Goal: Task Accomplishment & Management: Manage account settings

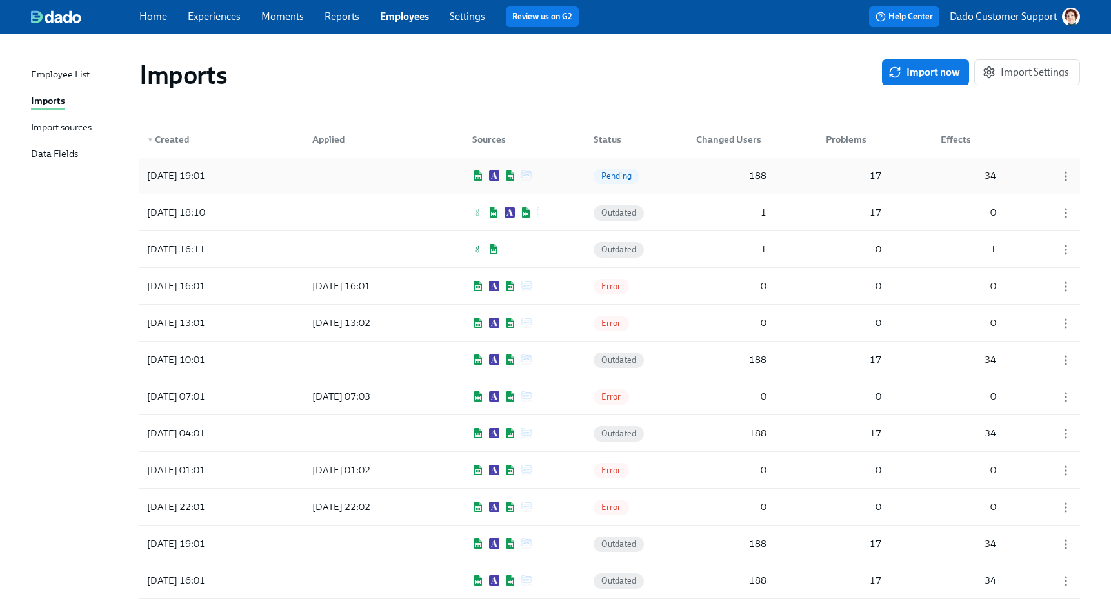
click at [271, 180] on div "2025/09/15 19:01 Pending 188 17 34" at bounding box center [609, 175] width 941 height 36
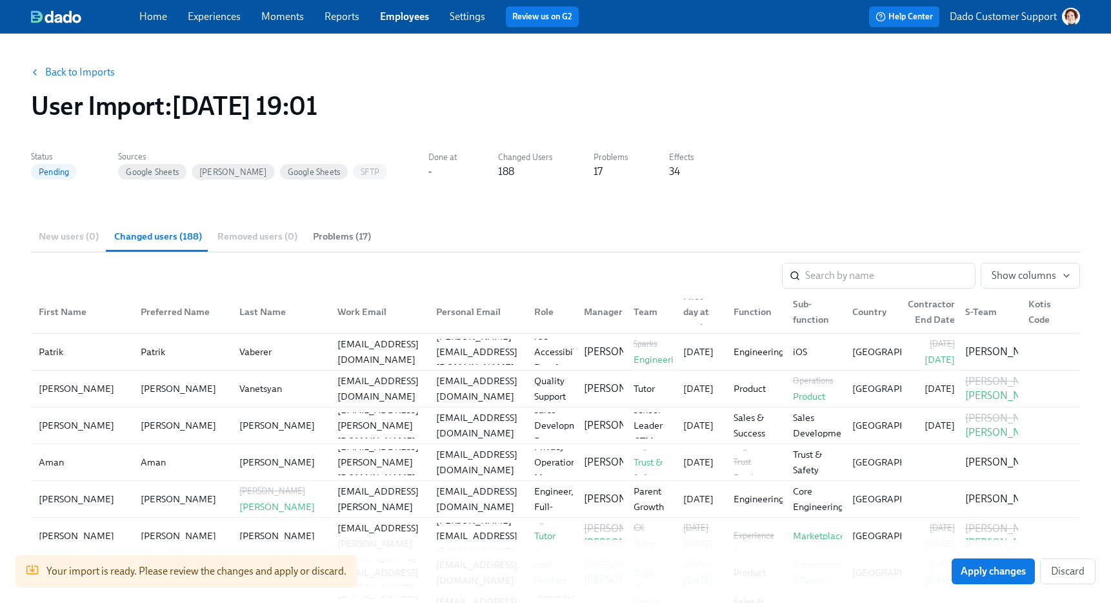
click at [348, 234] on span "Problems (17)" at bounding box center [342, 236] width 58 height 15
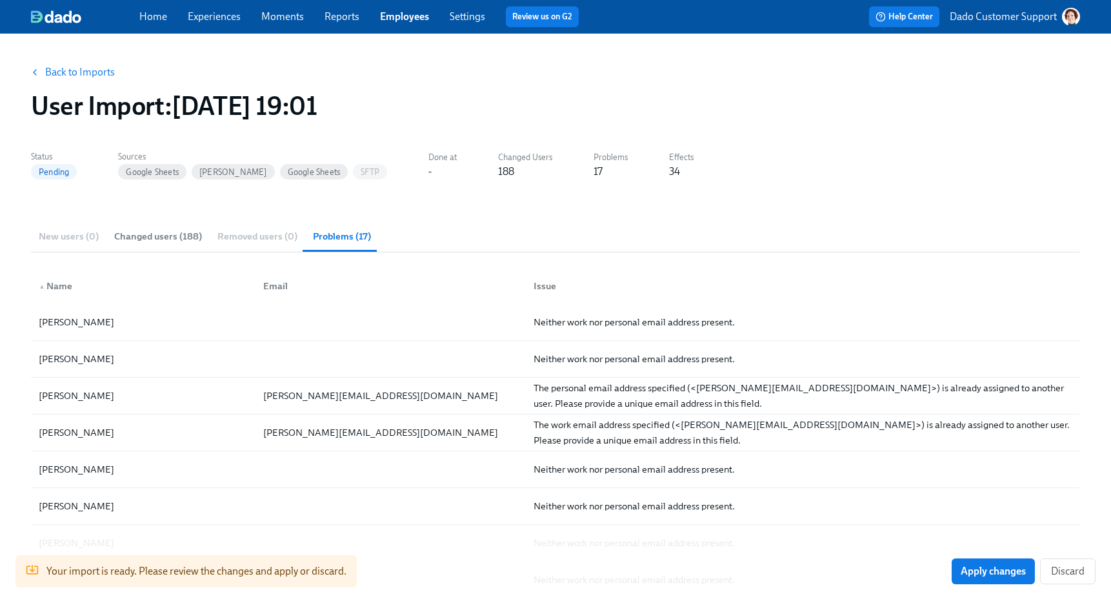
click at [68, 63] on button "Back to Imports" at bounding box center [73, 72] width 101 height 26
click at [38, 70] on icon "button" at bounding box center [35, 72] width 10 height 10
click at [74, 64] on button "Back to Imports" at bounding box center [73, 72] width 101 height 26
click at [74, 69] on link "Back to Imports" at bounding box center [80, 72] width 70 height 13
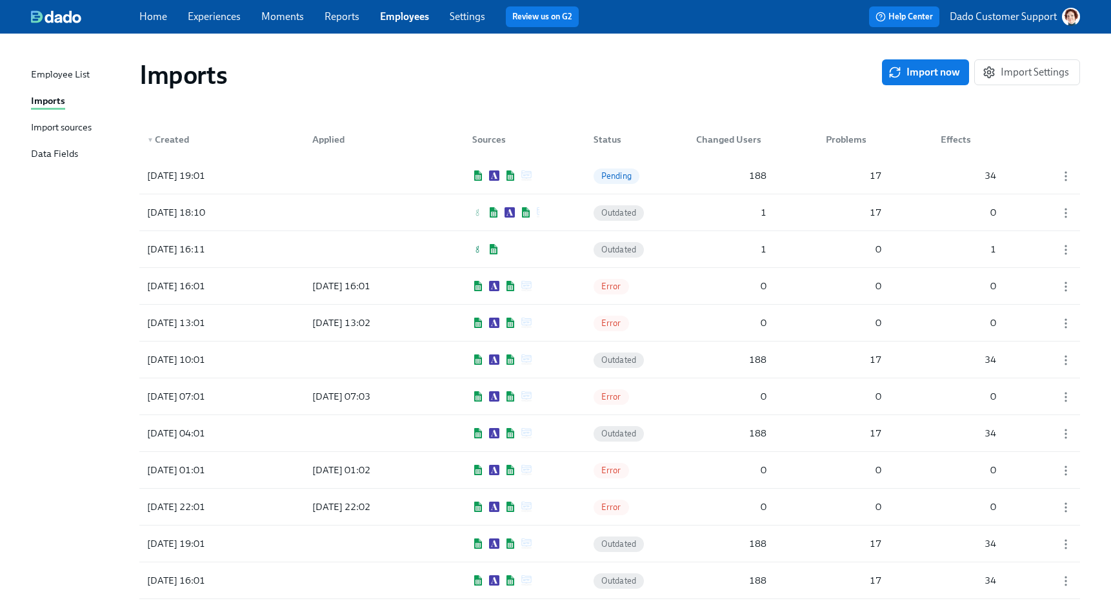
click at [46, 125] on div "Import sources" at bounding box center [61, 128] width 61 height 16
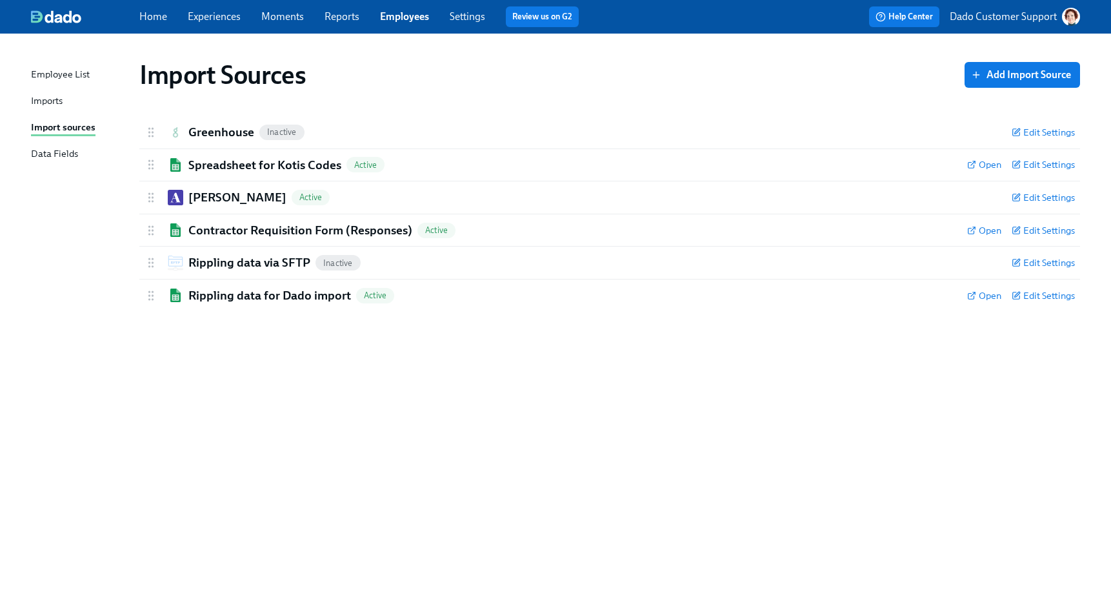
click at [45, 106] on div "Imports" at bounding box center [47, 102] width 32 height 16
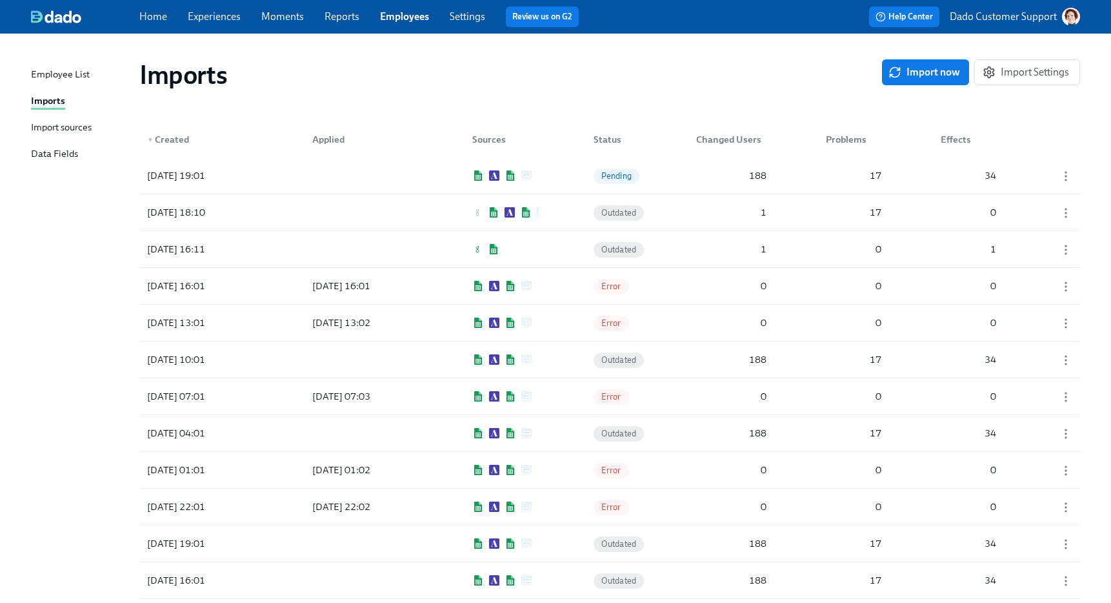
click at [211, 17] on link "Experiences" at bounding box center [214, 16] width 53 height 12
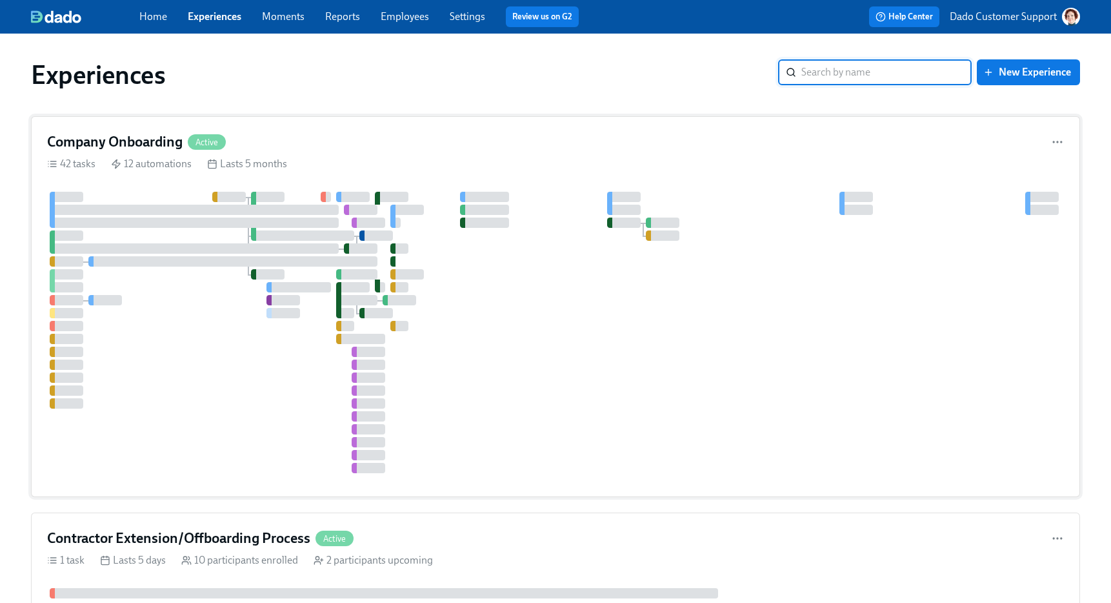
click at [280, 285] on div at bounding box center [298, 287] width 65 height 10
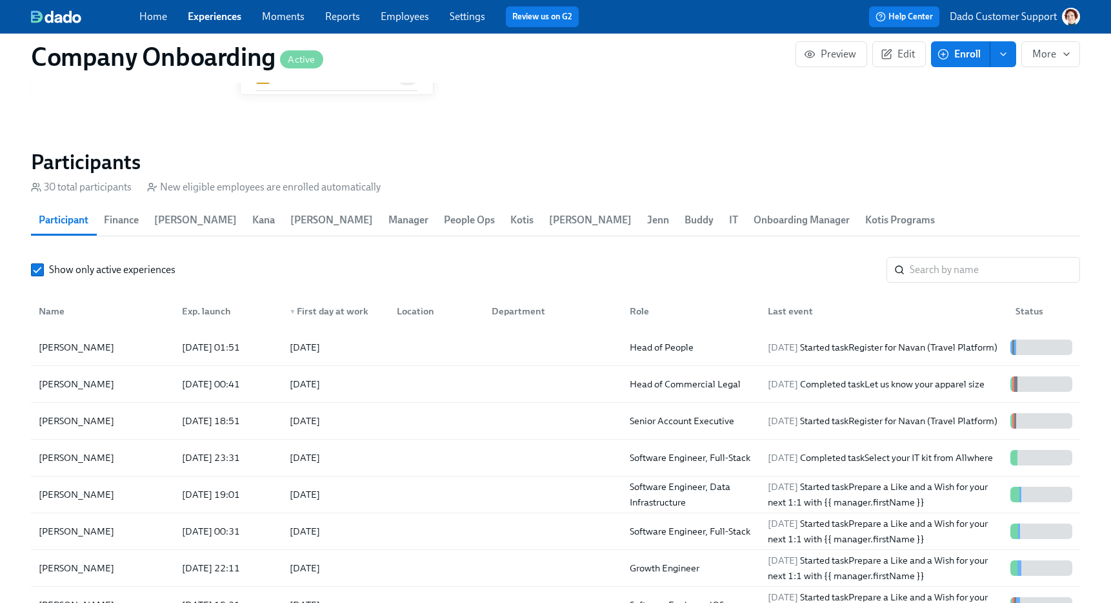
scroll to position [1542, 0]
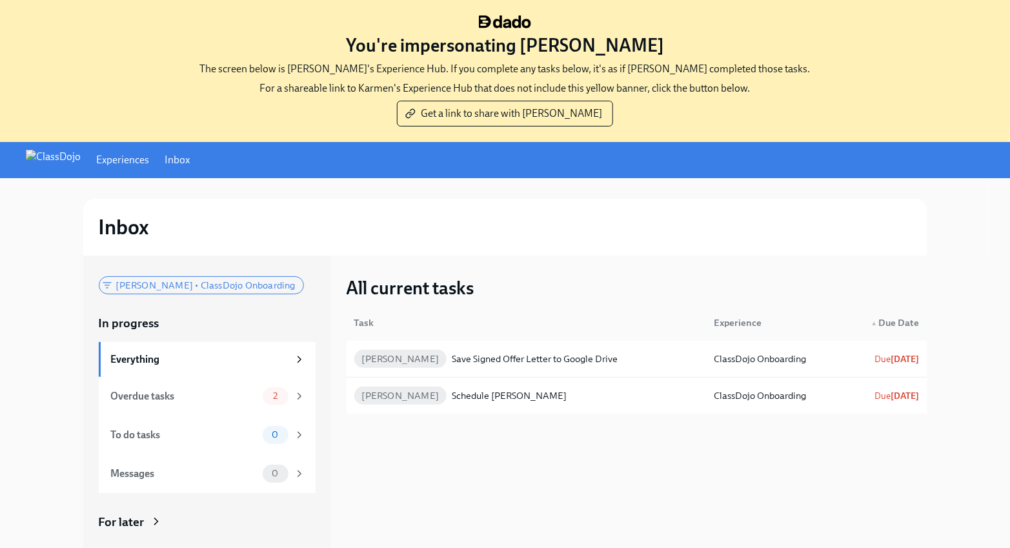
scroll to position [128, 0]
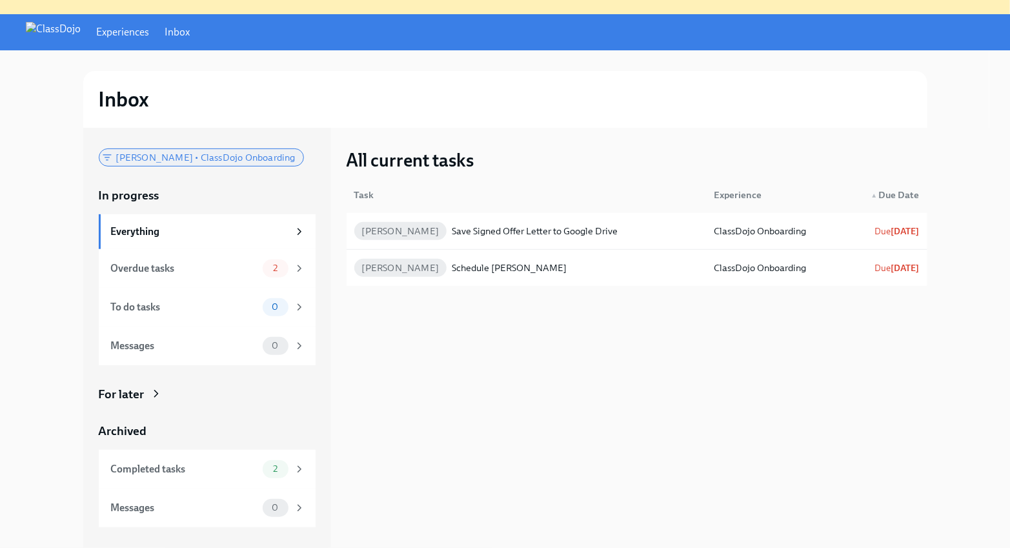
click at [130, 160] on span "Lisa Zieger • ClassDojo Onboarding" at bounding box center [205, 158] width 195 height 10
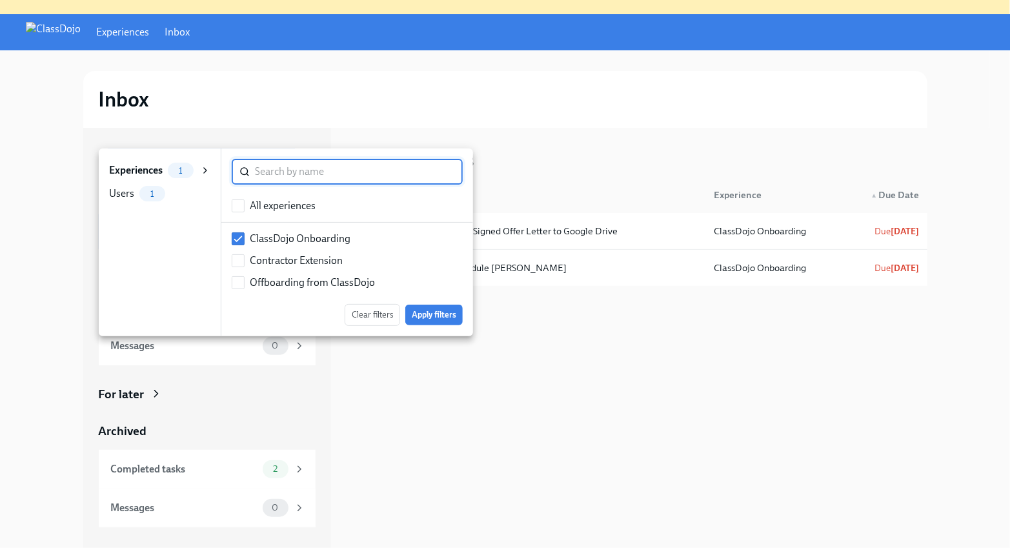
click at [137, 197] on div "Users 1" at bounding box center [137, 193] width 56 height 15
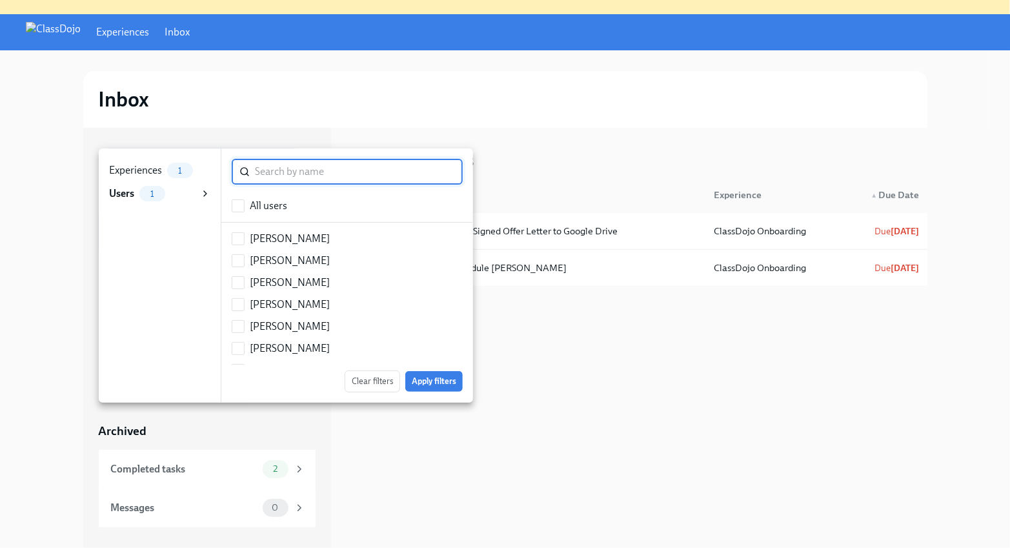
click at [259, 285] on div "Allan Villanueva" at bounding box center [290, 282] width 80 height 14
checkbox input "true"
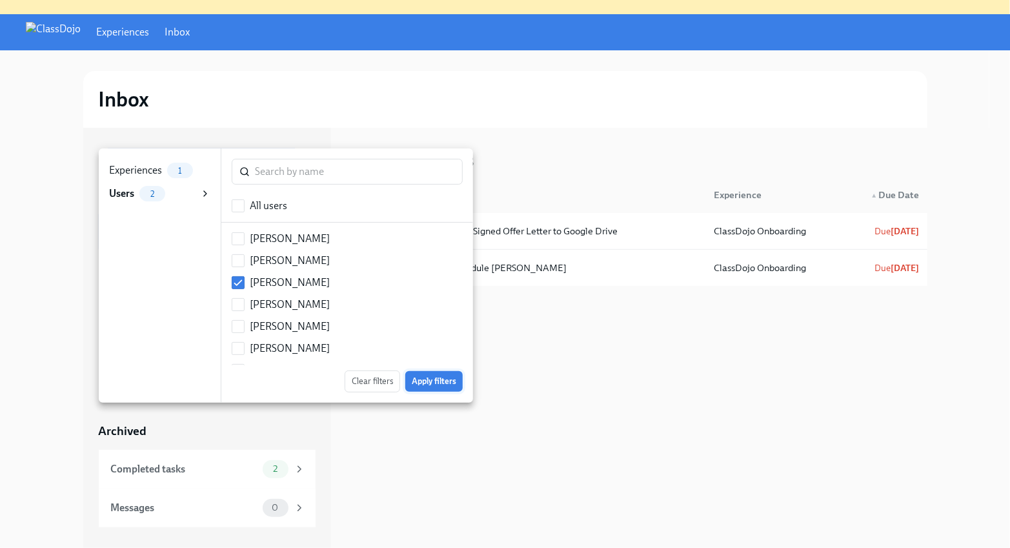
click at [411, 388] on button "Apply filters" at bounding box center [433, 381] width 57 height 21
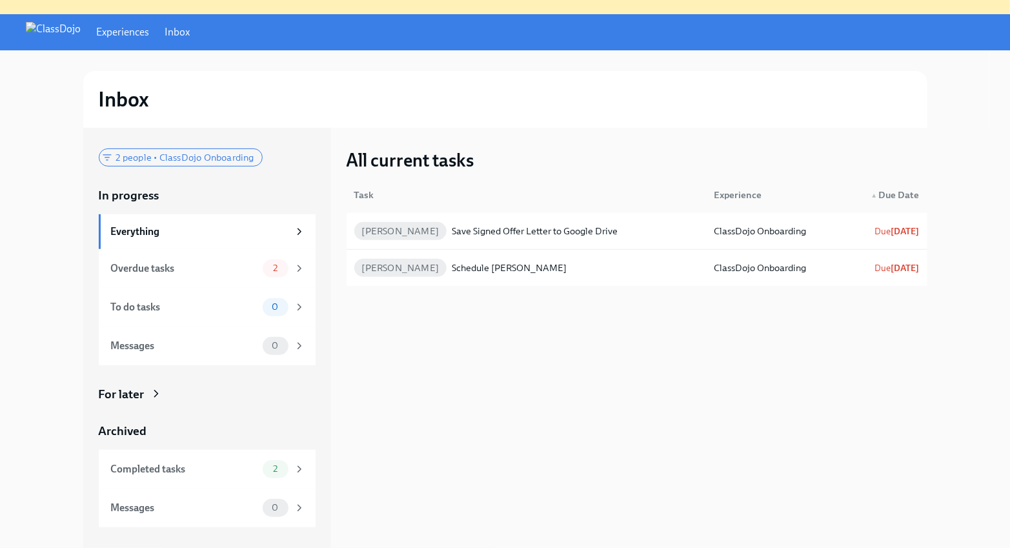
click at [135, 145] on div "2 people • ClassDojo Onboarding In progress Everything Overdue tasks 2 To do ta…" at bounding box center [207, 338] width 248 height 420
click at [130, 155] on span "2 people • ClassDojo Onboarding" at bounding box center [185, 158] width 154 height 10
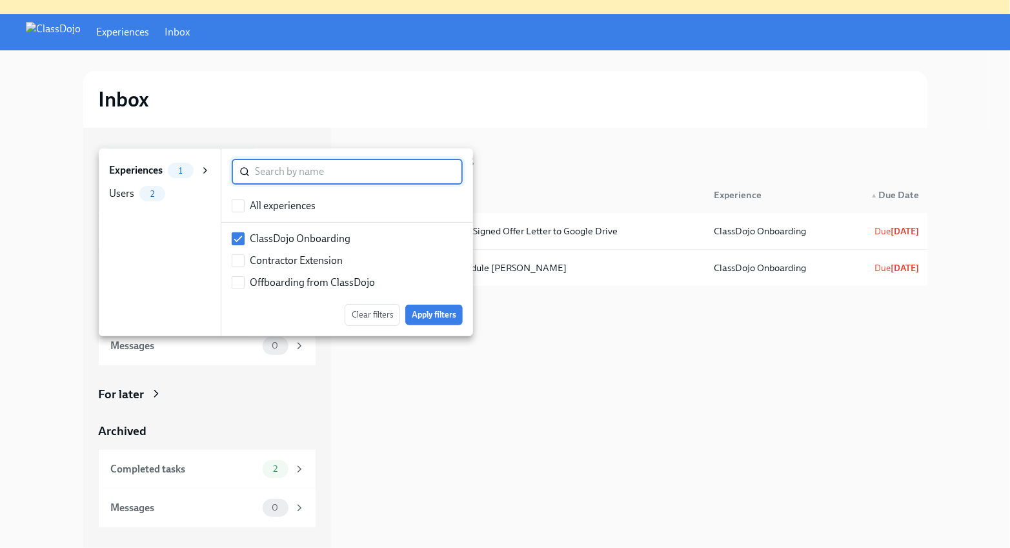
click at [183, 190] on div "Users 2" at bounding box center [159, 193] width 101 height 15
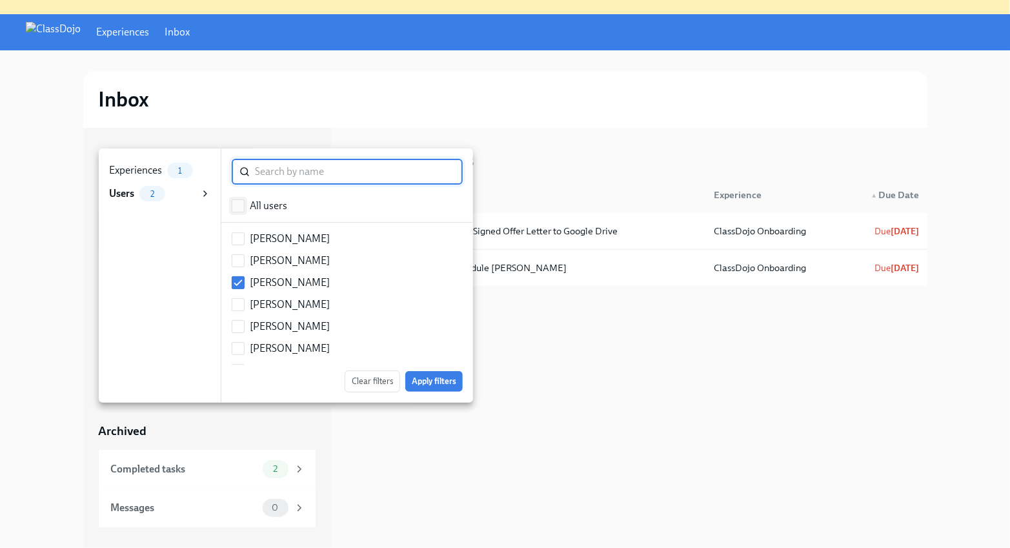
click at [233, 208] on input "checkbox" at bounding box center [238, 206] width 12 height 12
checkbox input "true"
checkbox input "false"
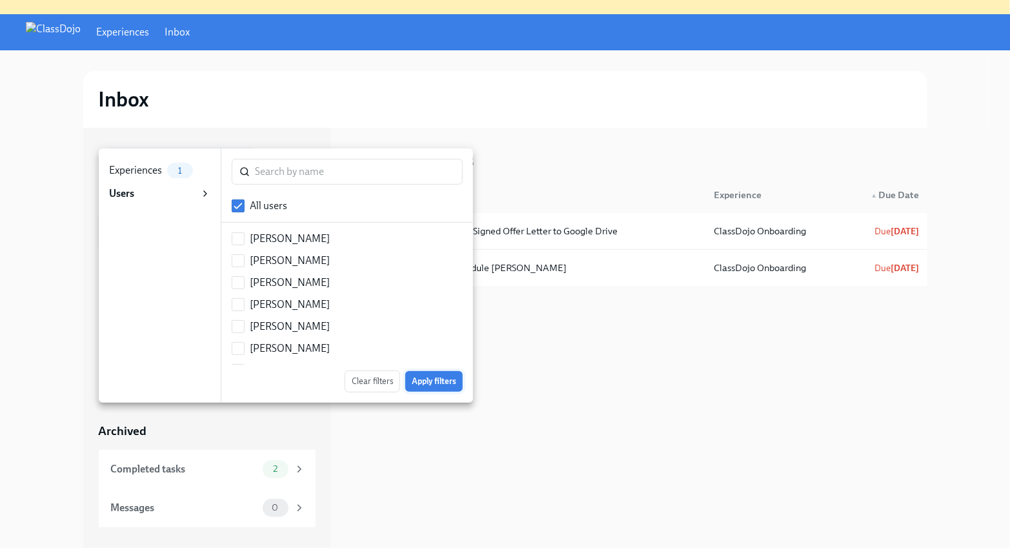
click at [414, 381] on span "Apply filters" at bounding box center [434, 381] width 45 height 13
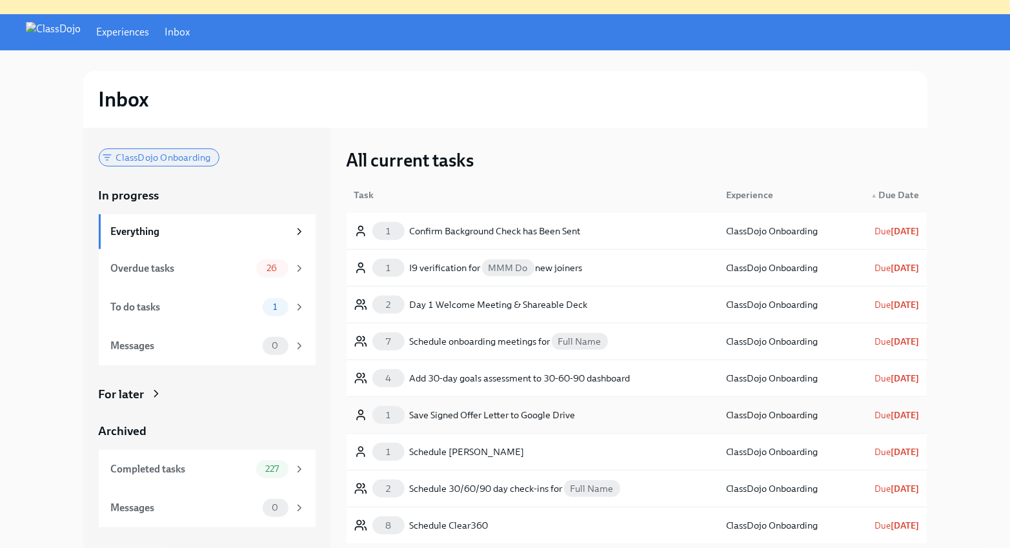
scroll to position [10, 0]
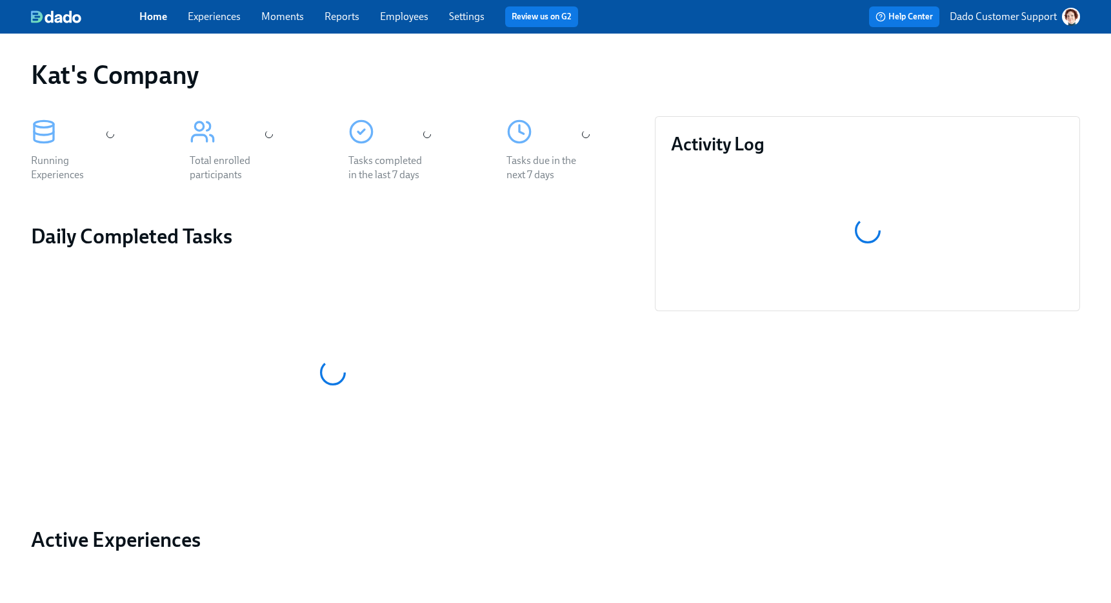
click at [470, 19] on link "Settings" at bounding box center [466, 16] width 35 height 12
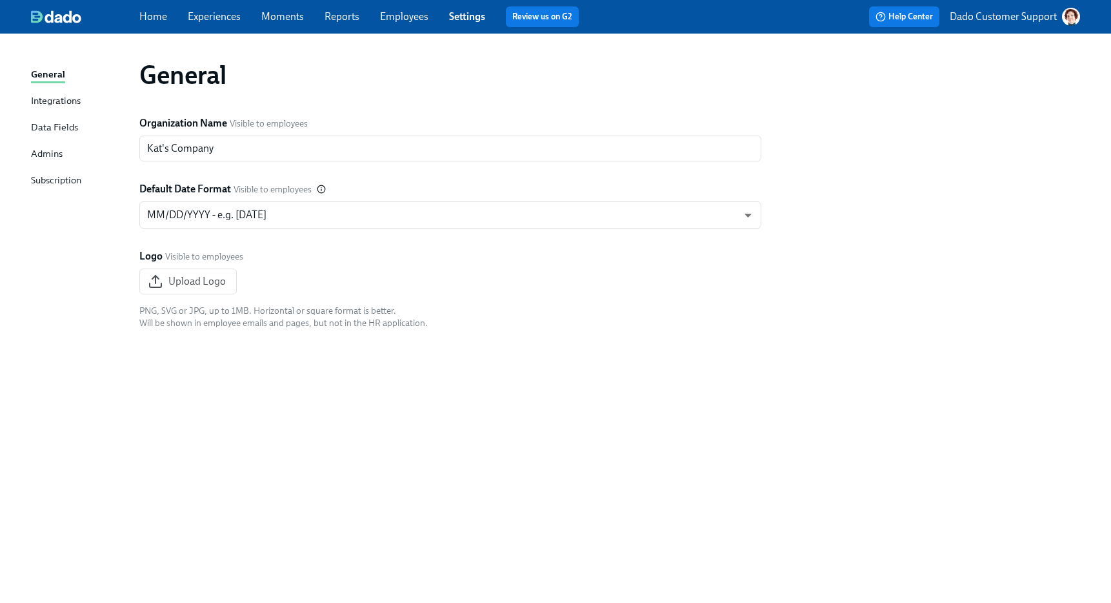
click at [219, 10] on link "Experiences" at bounding box center [214, 16] width 53 height 12
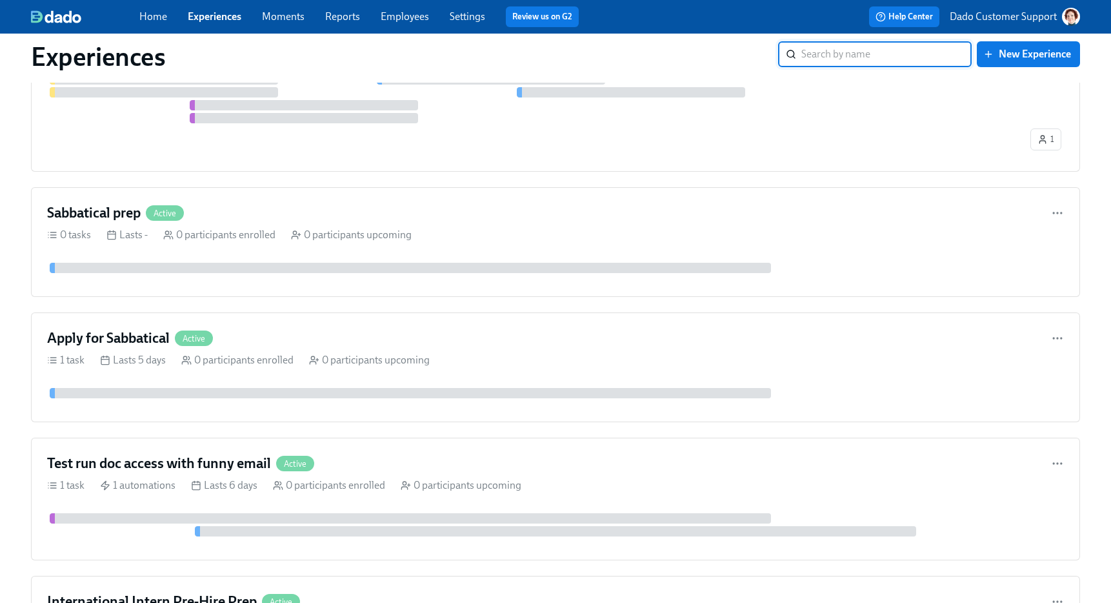
scroll to position [1112, 0]
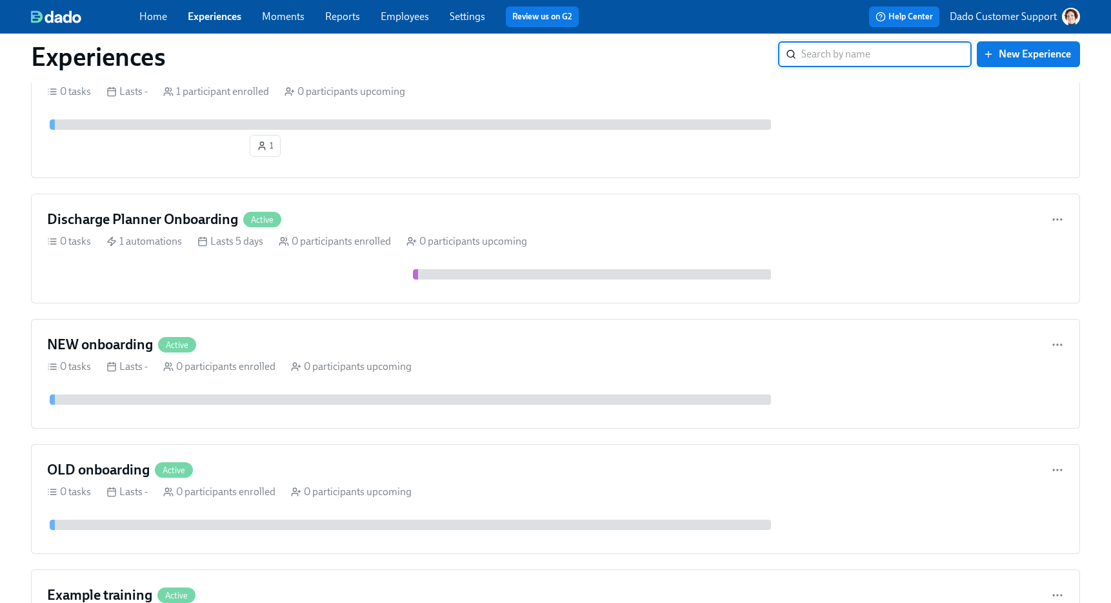
click at [416, 21] on link "Employees" at bounding box center [405, 16] width 48 height 12
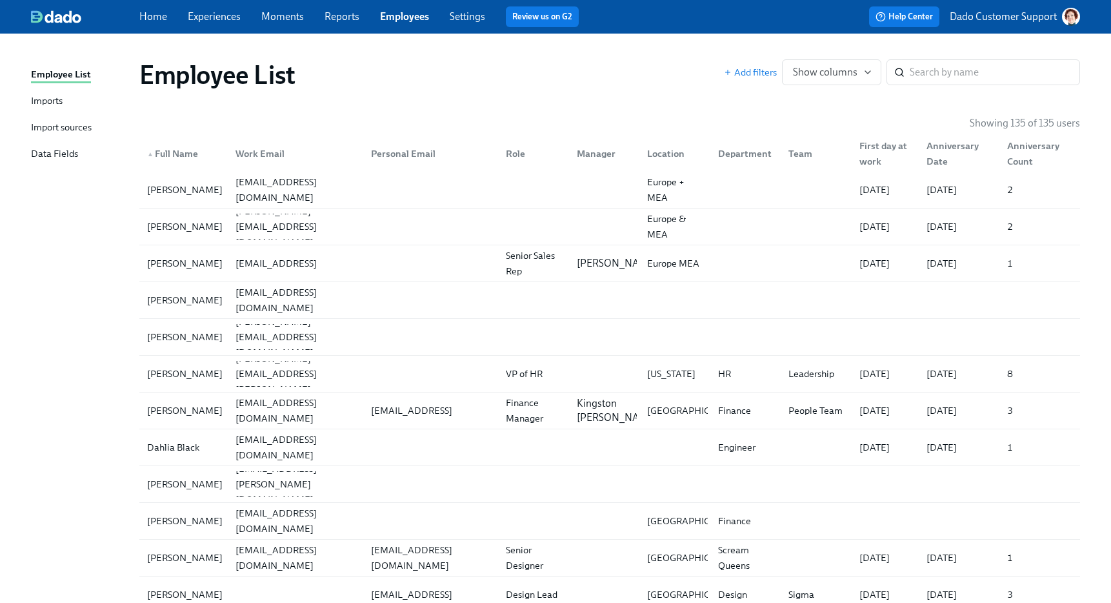
click at [215, 14] on link "Experiences" at bounding box center [214, 16] width 53 height 12
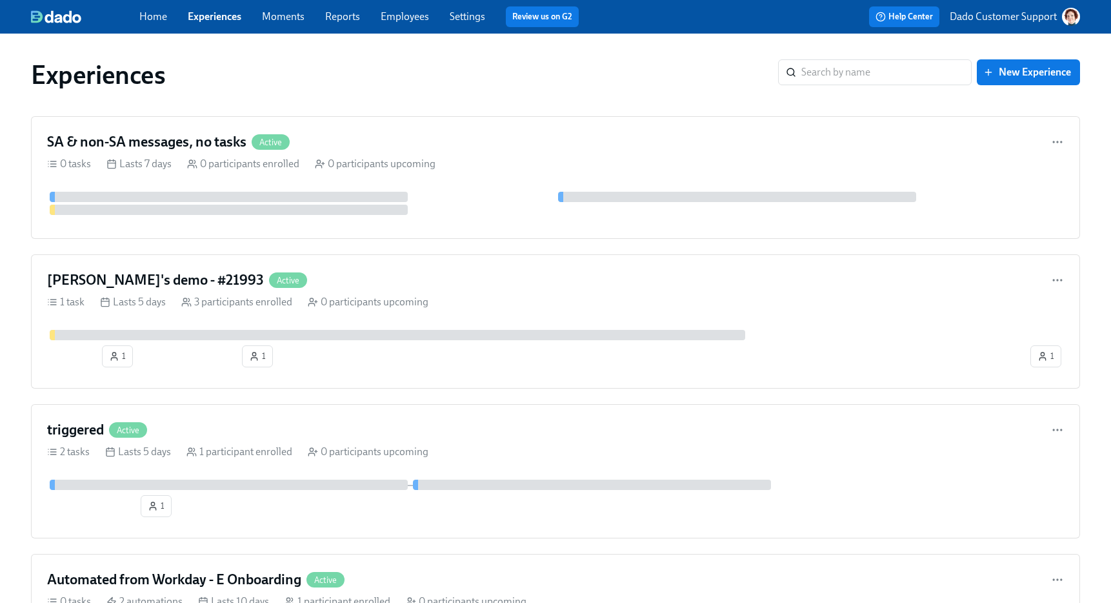
click at [407, 22] on span "Employees" at bounding box center [405, 17] width 48 height 14
click at [429, 13] on div "Home Experiences Moments Reports Employees Settings Review us on G2" at bounding box center [374, 16] width 470 height 21
click at [410, 13] on link "Employees" at bounding box center [405, 16] width 48 height 12
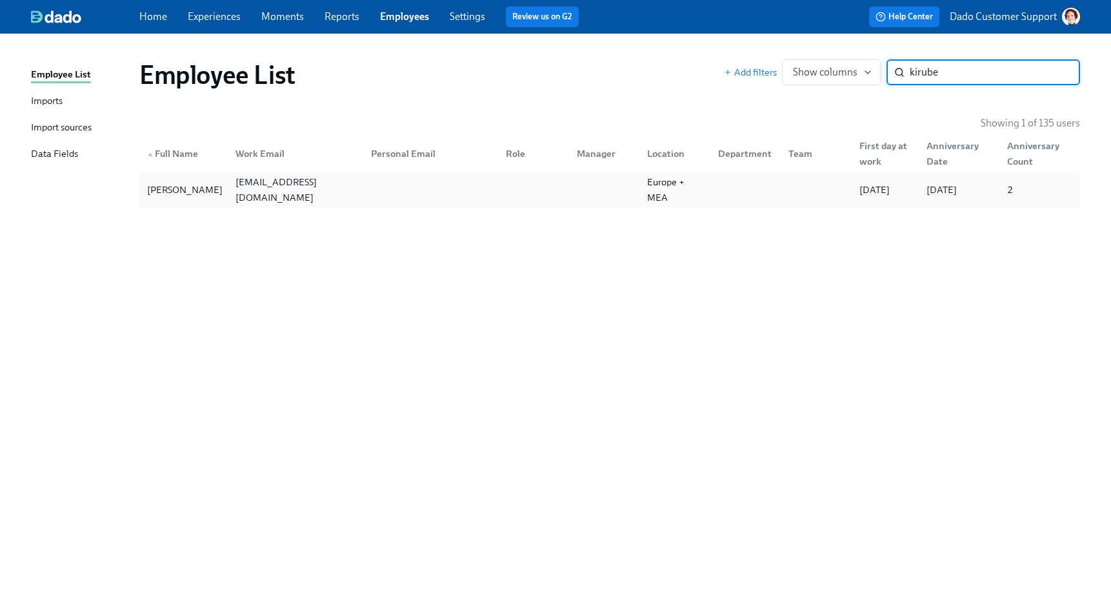
type input "kirube"
click at [346, 177] on div "kat+kirubel@dadohr.com" at bounding box center [292, 190] width 135 height 26
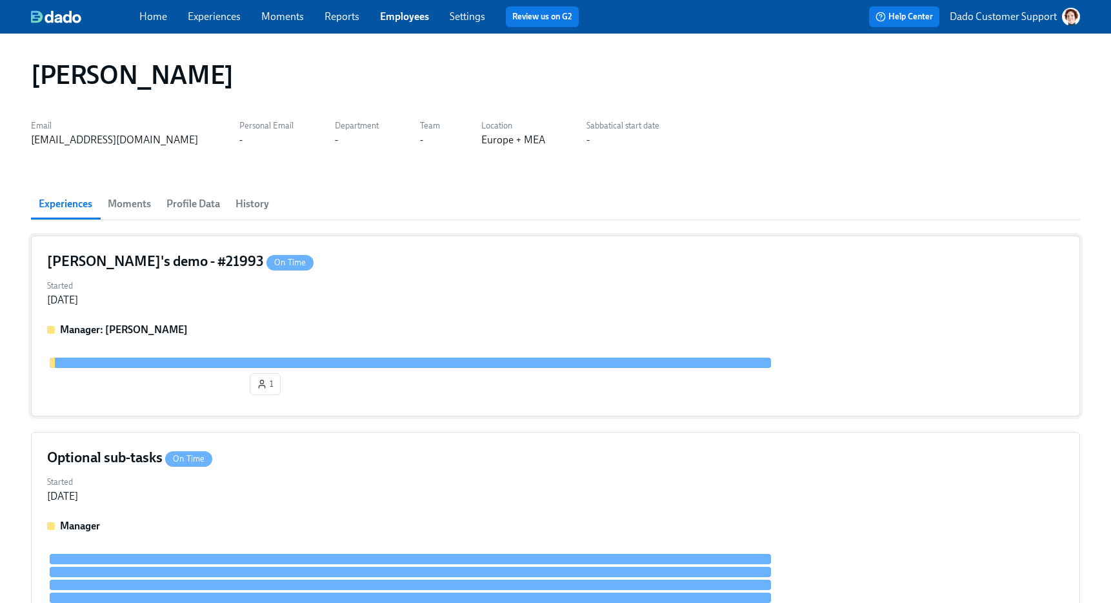
click at [250, 348] on div "Manager: Kirubel Abera 1" at bounding box center [555, 361] width 1017 height 77
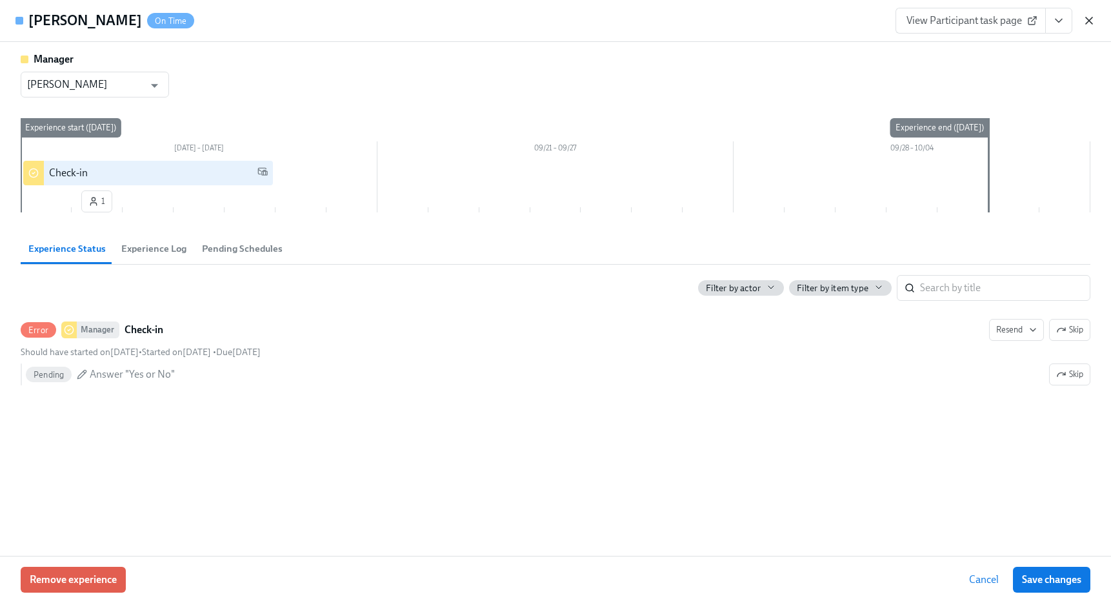
click at [1092, 21] on icon "button" at bounding box center [1089, 20] width 13 height 13
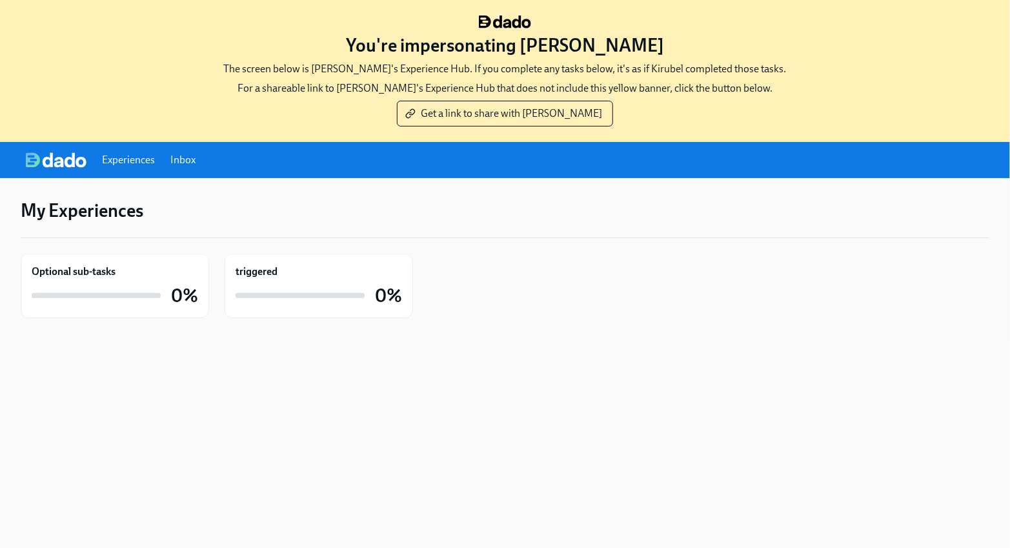
click at [186, 159] on link "Inbox" at bounding box center [182, 160] width 25 height 14
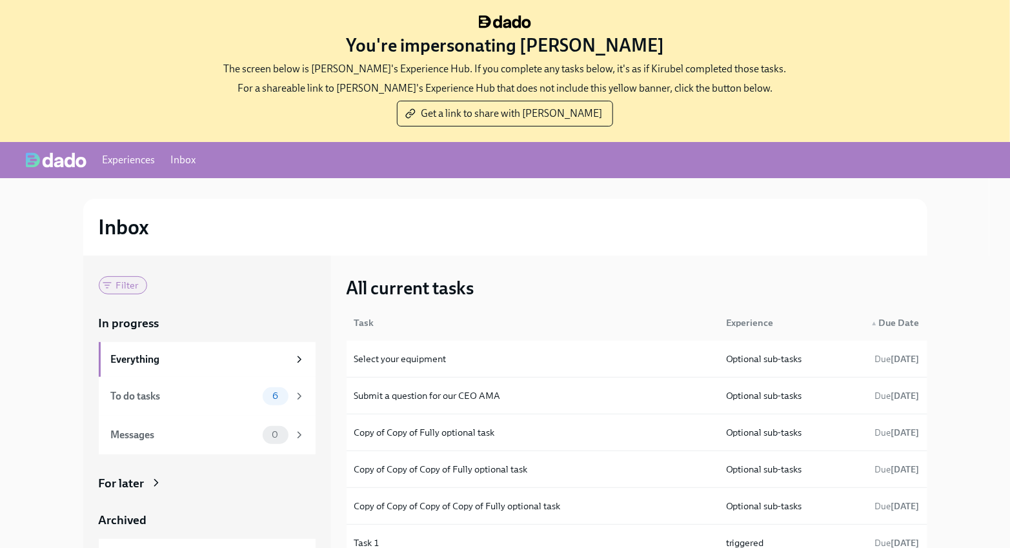
click at [132, 279] on div "Filter" at bounding box center [123, 285] width 48 height 18
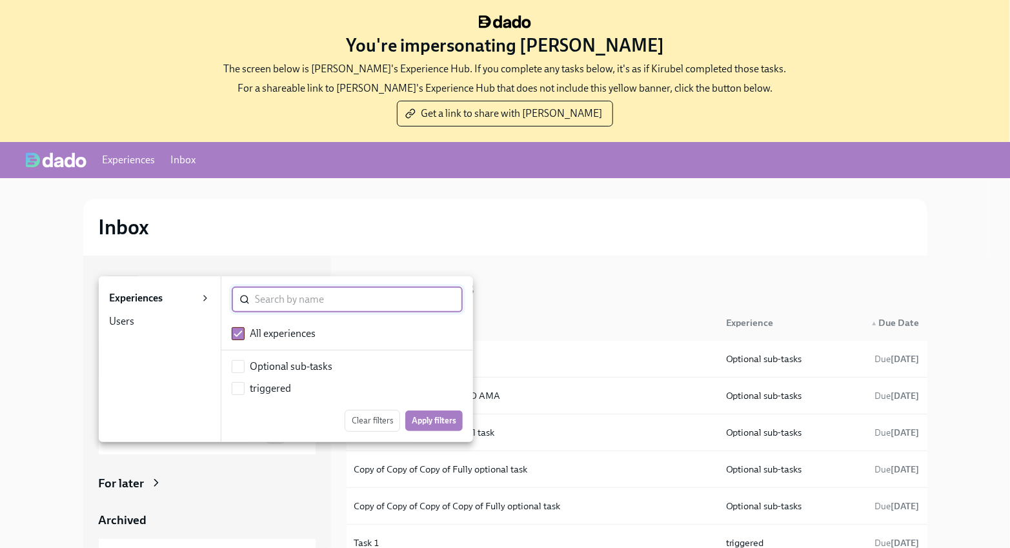
click at [105, 260] on div at bounding box center [505, 274] width 1010 height 548
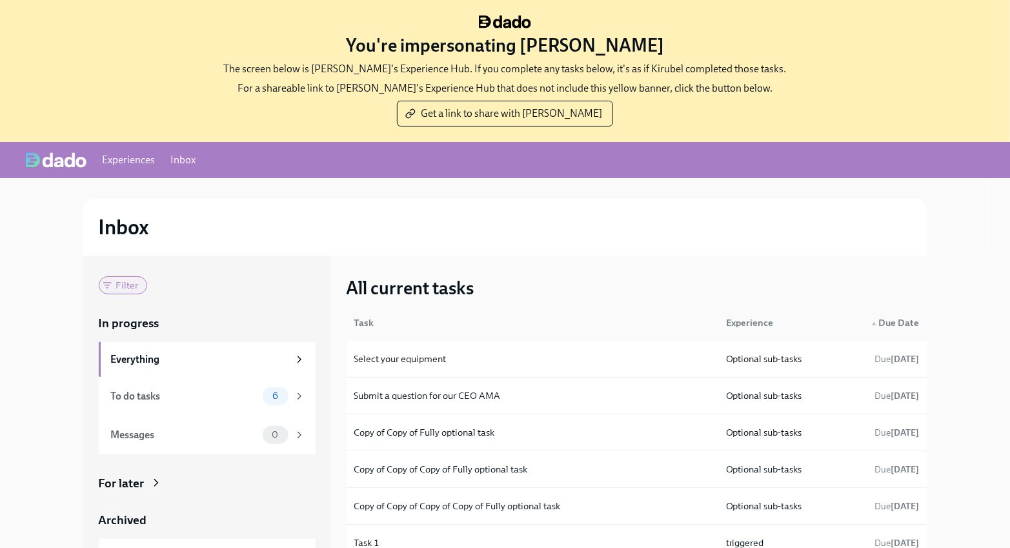
click at [117, 284] on span "Filter" at bounding box center [127, 286] width 38 height 10
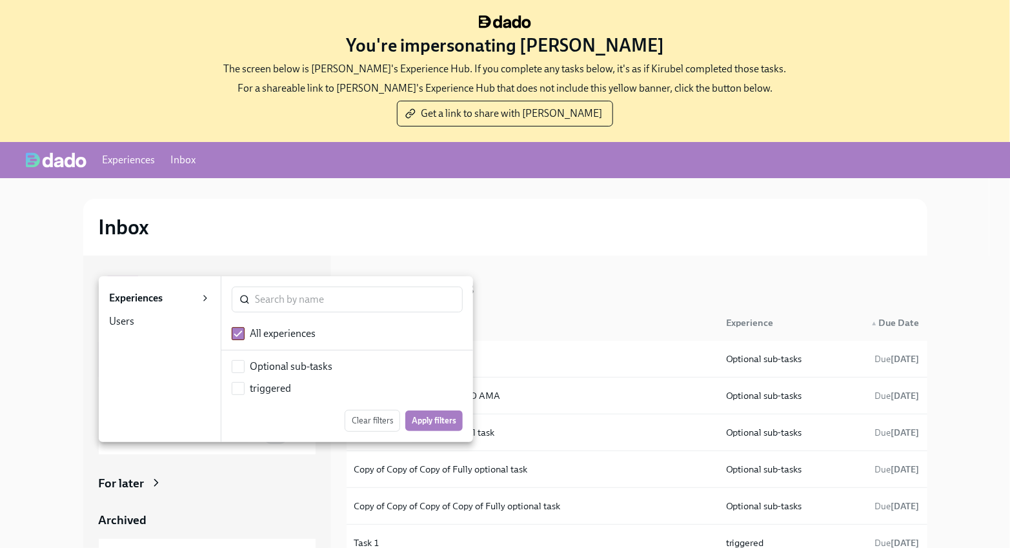
click at [165, 265] on div at bounding box center [505, 274] width 1010 height 548
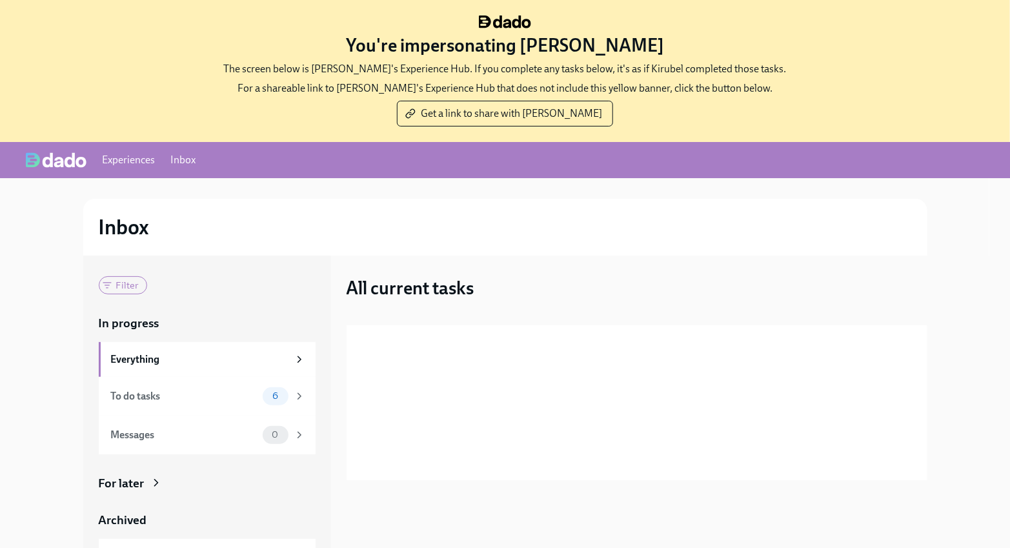
click at [0, 0] on div "You're impersonating Kirubel Abera The screen below is Kirubel's Experience Hub…" at bounding box center [505, 337] width 1010 height 675
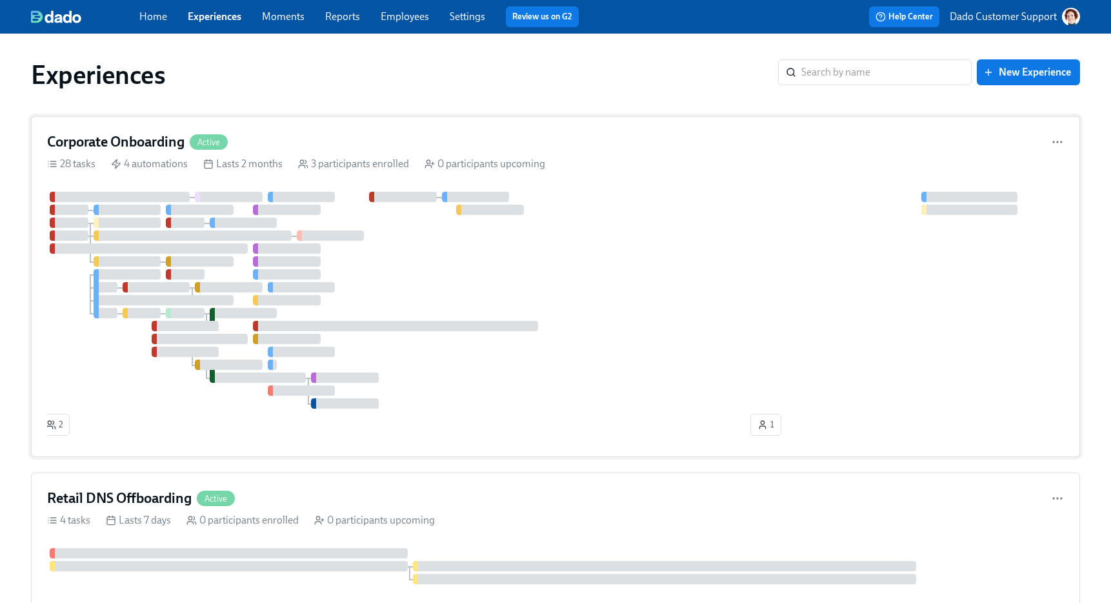
click at [246, 296] on div at bounding box center [555, 300] width 1017 height 217
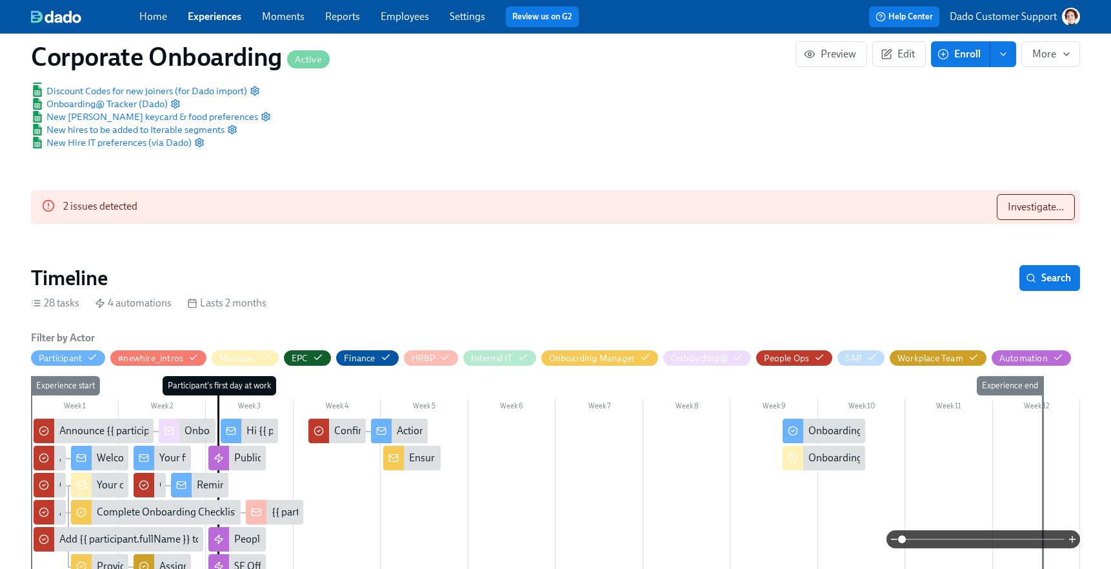
scroll to position [374, 0]
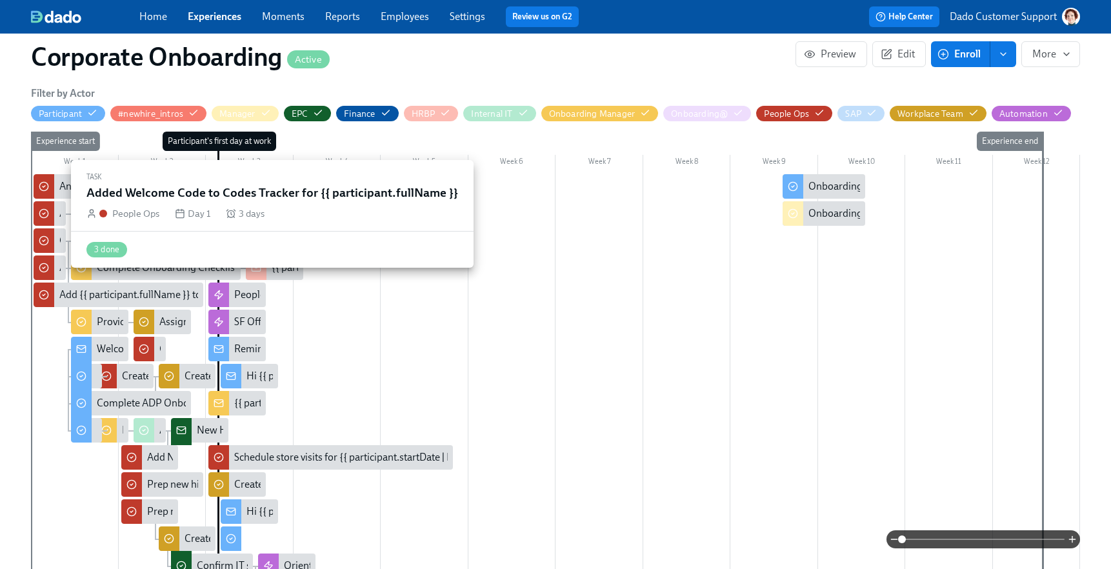
click at [46, 213] on icon at bounding box center [44, 213] width 10 height 10
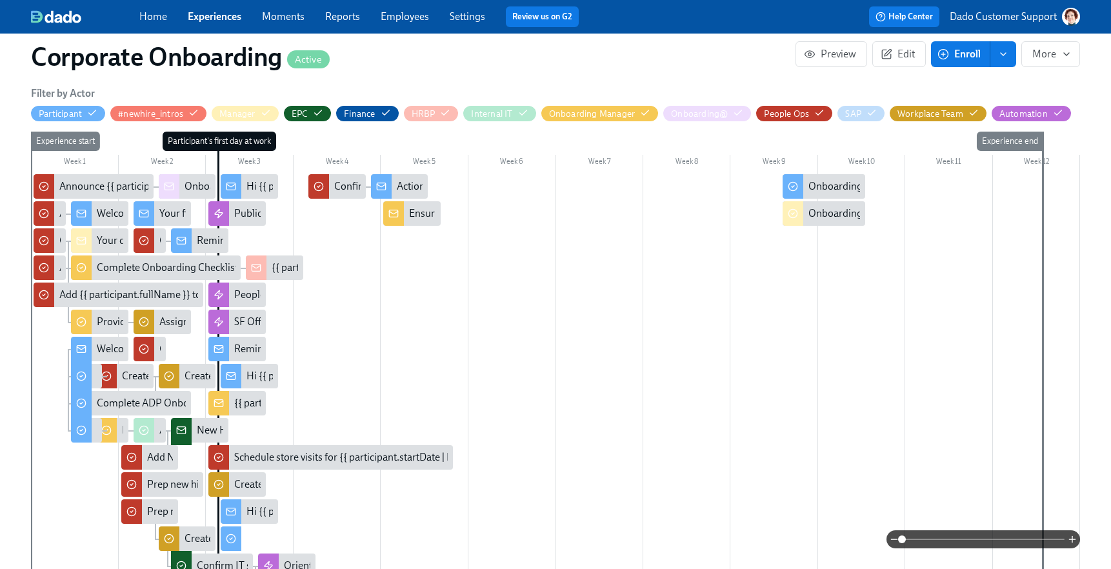
click at [128, 254] on div at bounding box center [555, 404] width 1049 height 461
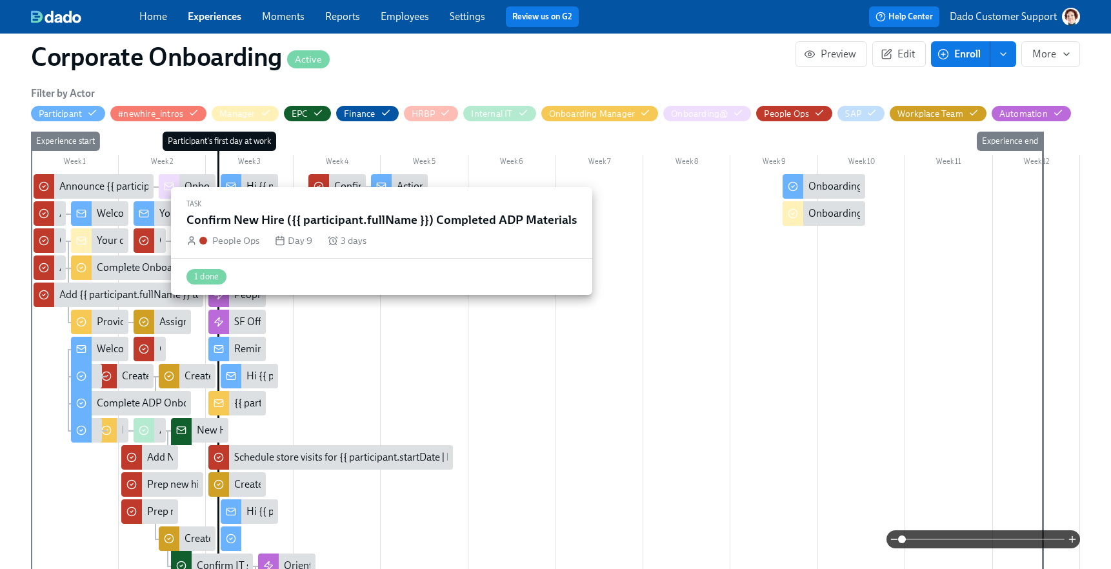
click at [143, 243] on icon at bounding box center [144, 240] width 10 height 10
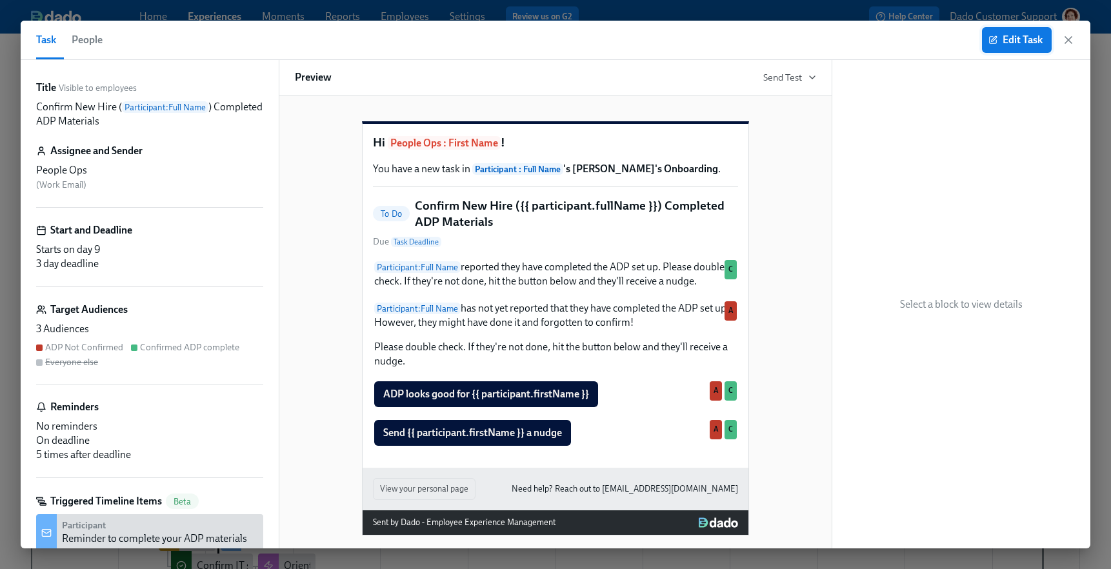
click at [1010, 39] on span "Edit Task" at bounding box center [1017, 40] width 52 height 13
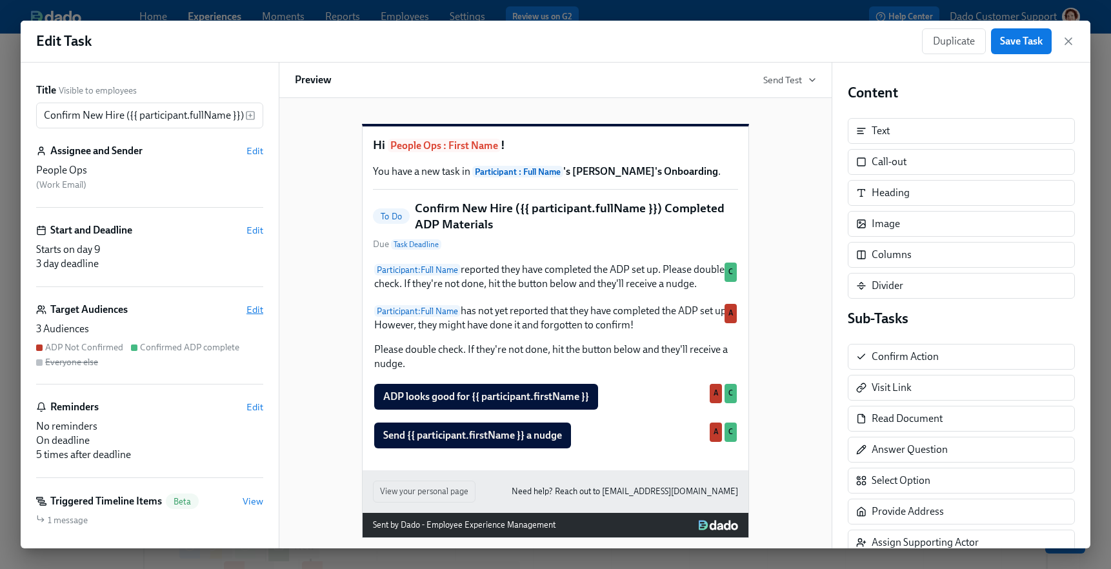
click at [254, 310] on span "Edit" at bounding box center [254, 309] width 17 height 13
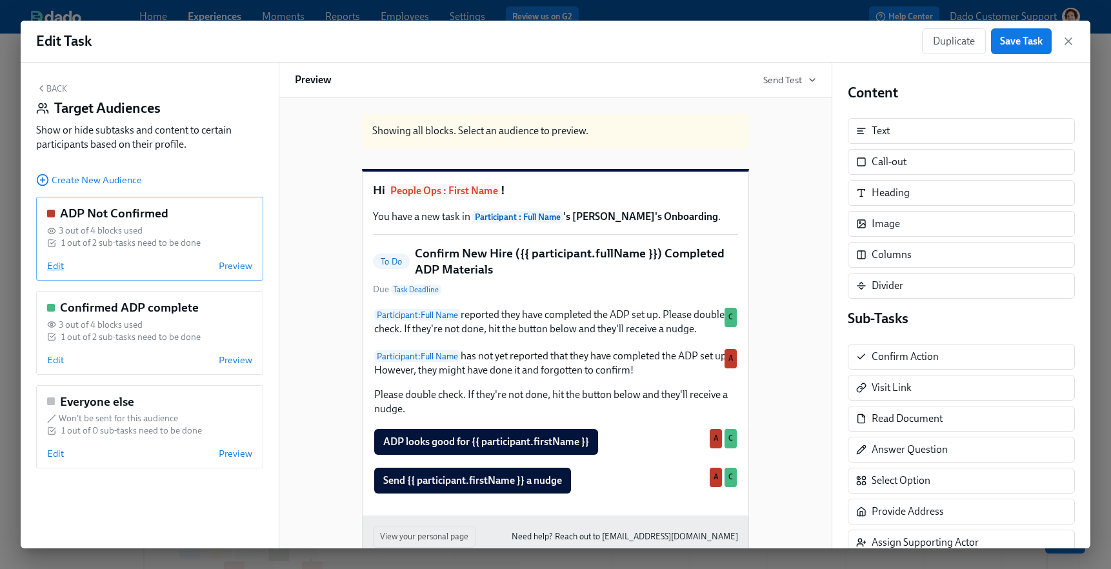
click at [50, 268] on span "Edit" at bounding box center [55, 265] width 17 height 13
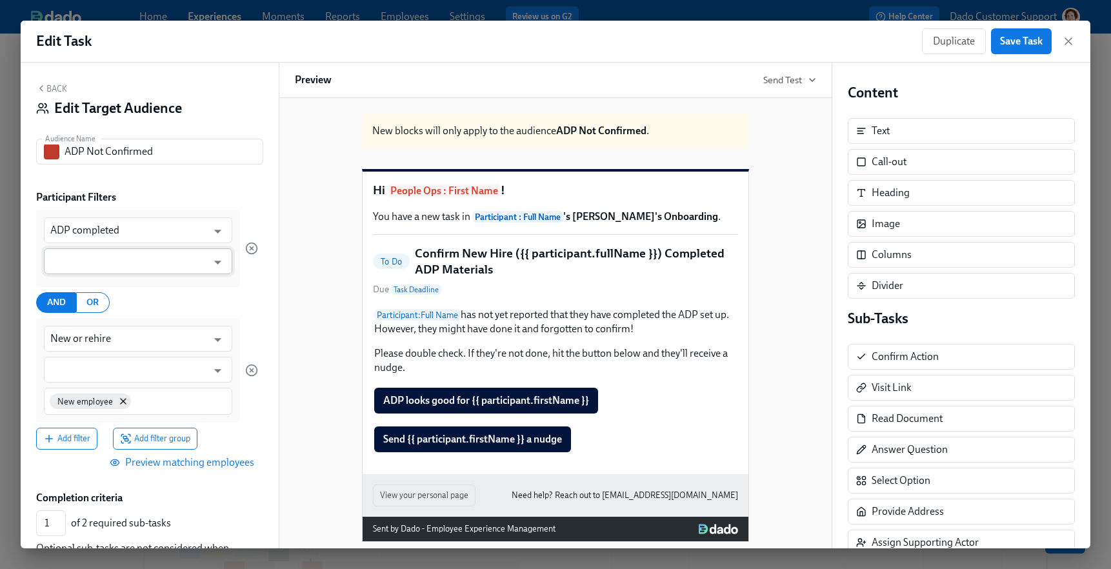
click at [63, 266] on input "text" at bounding box center [128, 261] width 157 height 26
click at [227, 183] on div "Back Edit Target Audience Audience Name ADP Not Confirmed Audience Name Partici…" at bounding box center [150, 306] width 258 height 486
click at [155, 470] on button "Preview matching employees" at bounding box center [183, 463] width 160 height 26
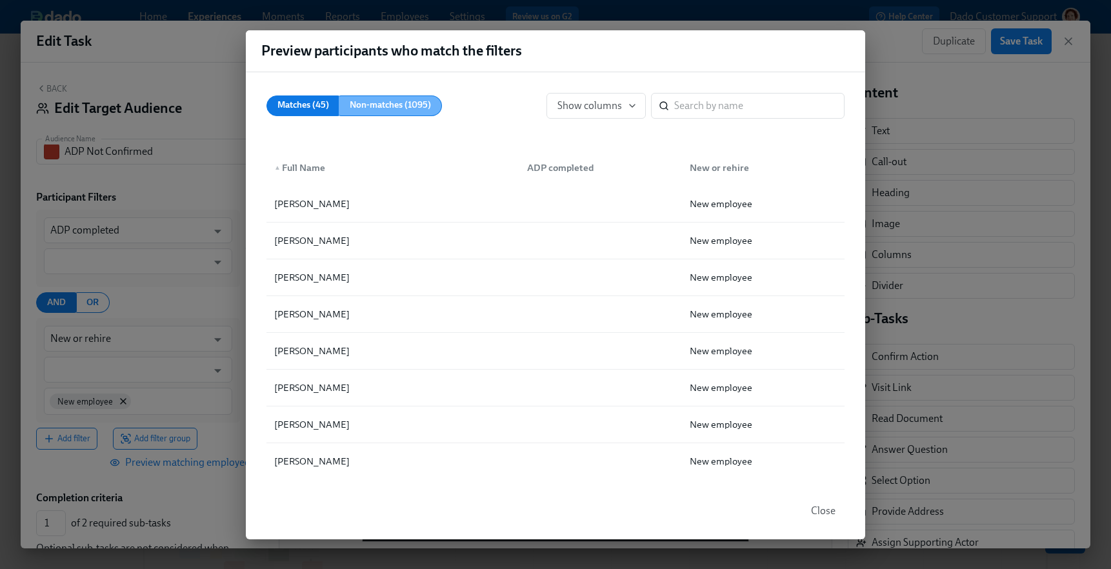
click at [383, 108] on span "Non-matches (1095)" at bounding box center [390, 105] width 81 height 16
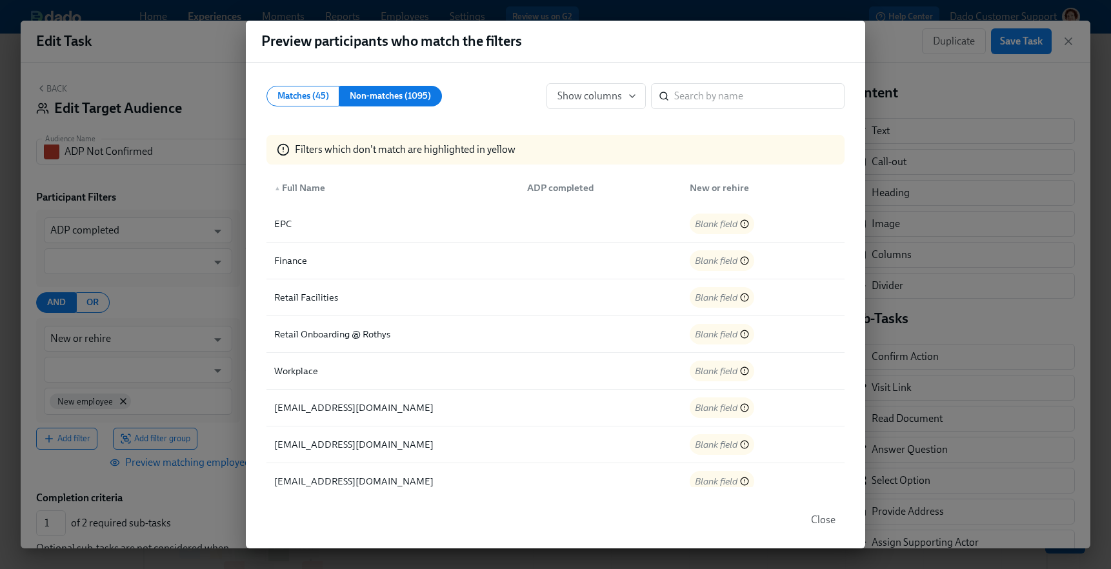
click at [121, 190] on div "Preview participants who match the filters Matches (45) Non-matches (1095) Show…" at bounding box center [555, 284] width 1111 height 569
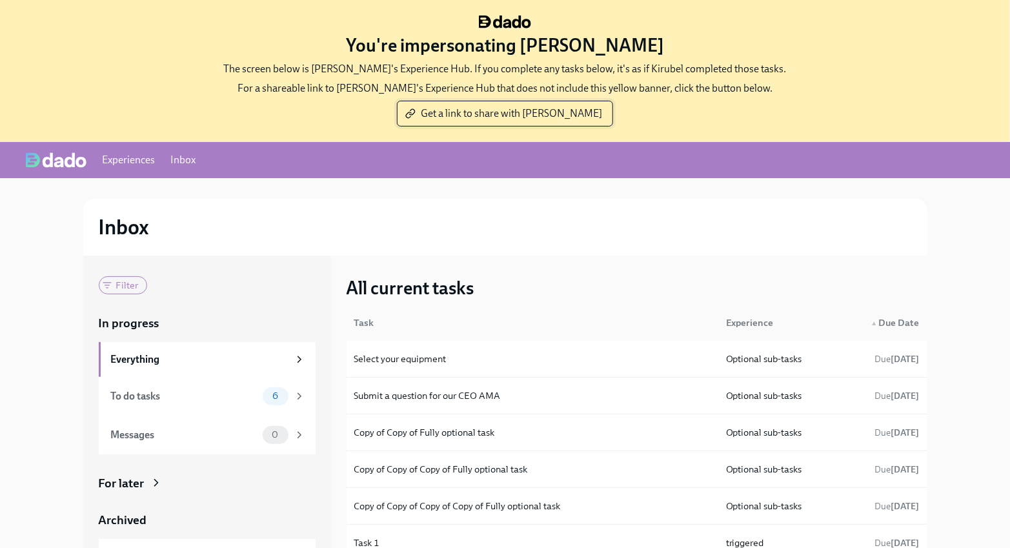
click at [501, 117] on span "Get a link to share with [PERSON_NAME]" at bounding box center [505, 113] width 194 height 13
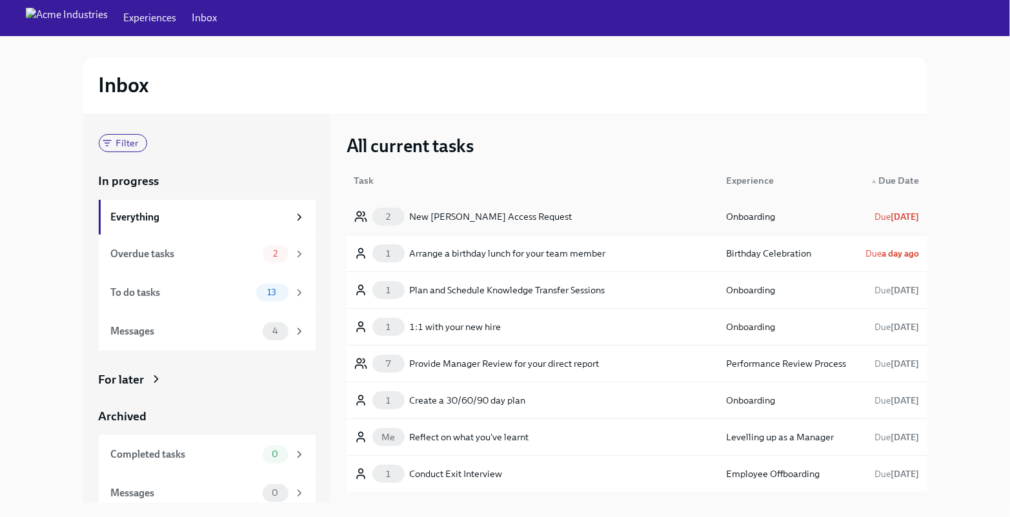
click at [465, 212] on div "New [PERSON_NAME] Access Request" at bounding box center [491, 216] width 163 height 15
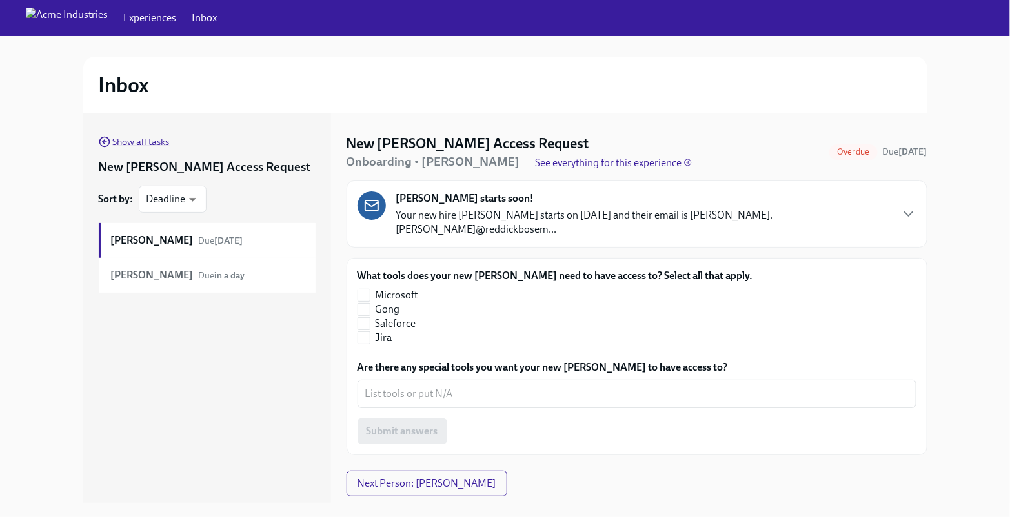
click at [112, 144] on span "Show all tasks" at bounding box center [134, 141] width 71 height 13
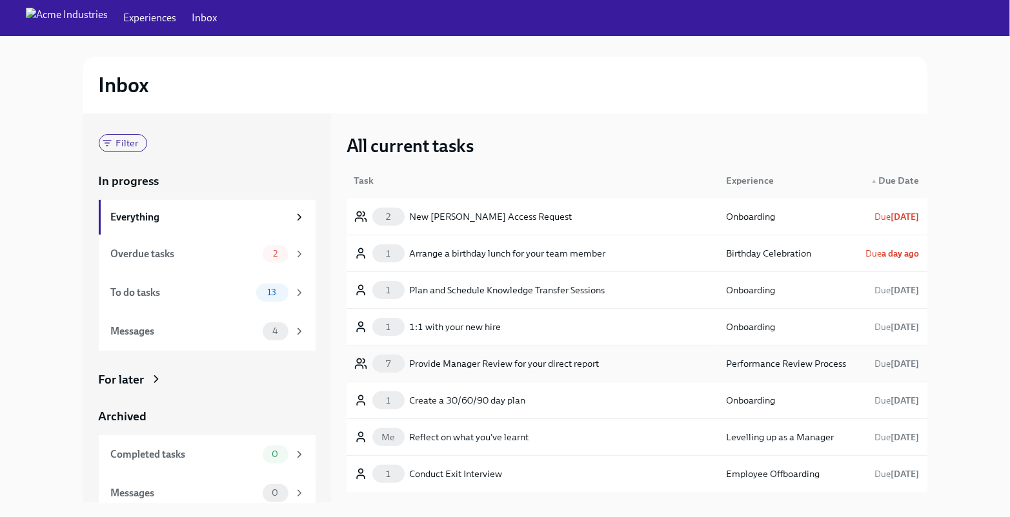
click at [460, 361] on div "Provide Manager Review for your direct report" at bounding box center [505, 363] width 190 height 15
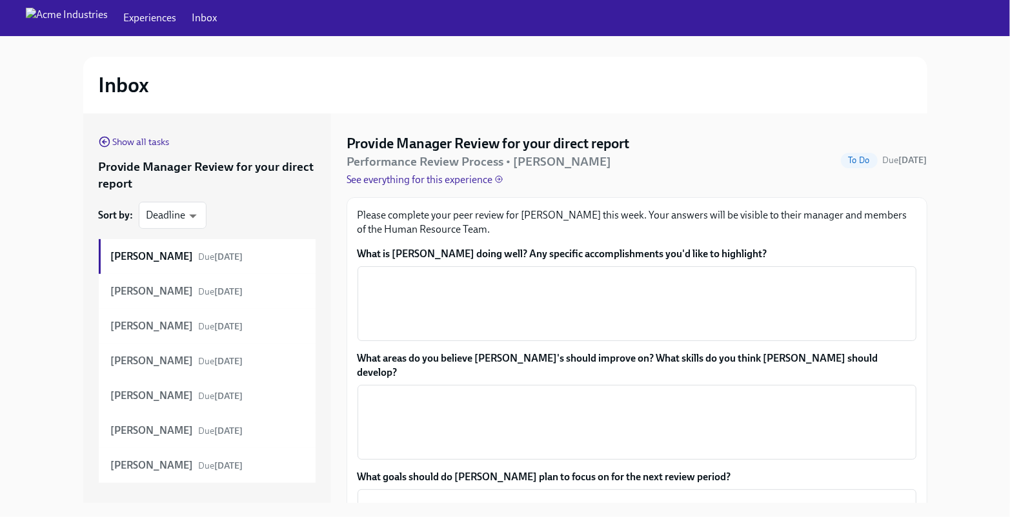
click at [503, 173] on p "See everything for this experience" at bounding box center [424, 180] width 156 height 14
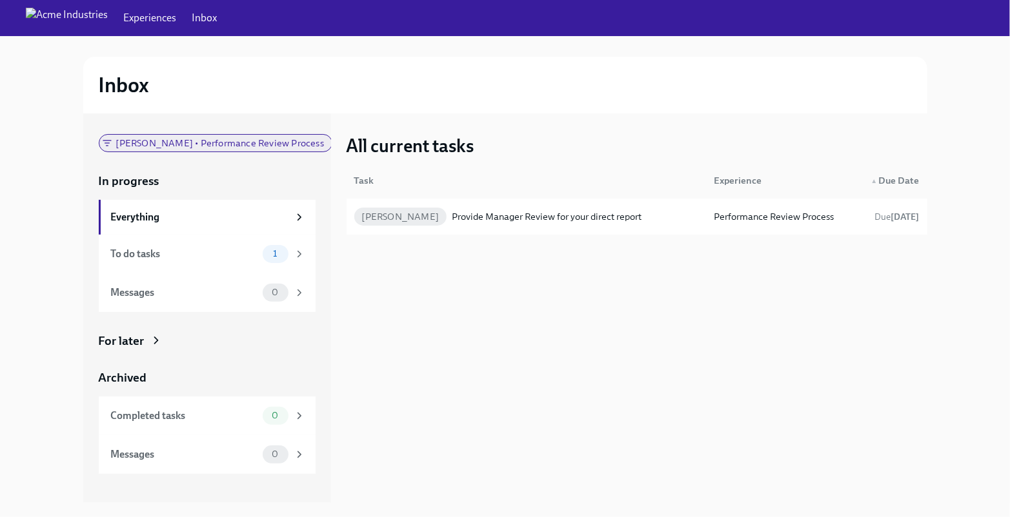
click at [241, 139] on span "Carmen Moyo • Performance Review Process" at bounding box center [219, 144] width 223 height 10
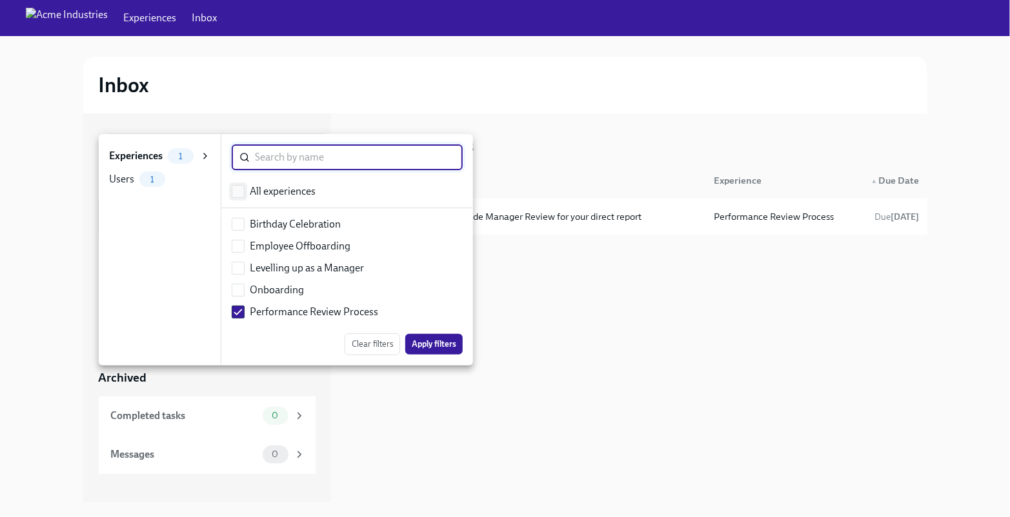
click at [237, 190] on input "checkbox" at bounding box center [238, 192] width 12 height 12
checkbox input "true"
checkbox input "false"
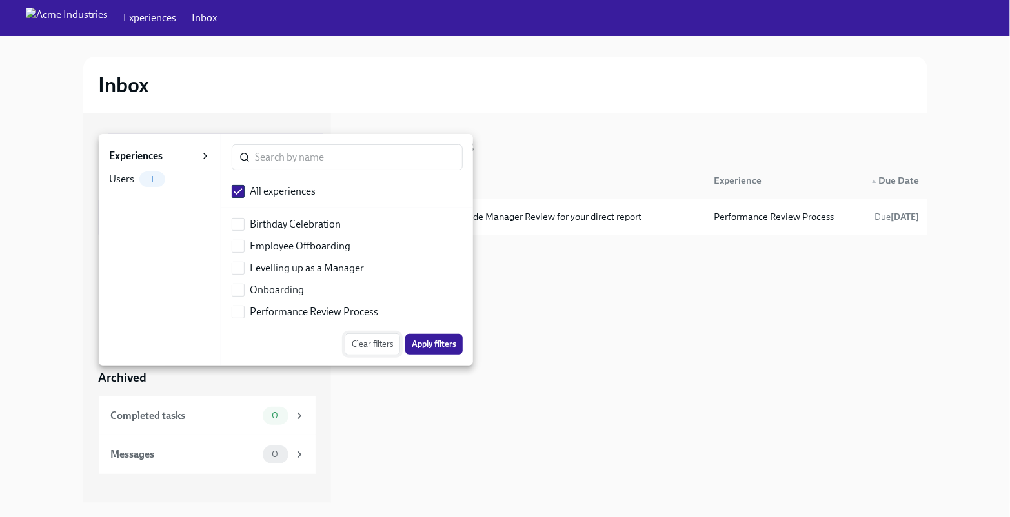
click at [370, 341] on span "Clear filters" at bounding box center [372, 344] width 41 height 13
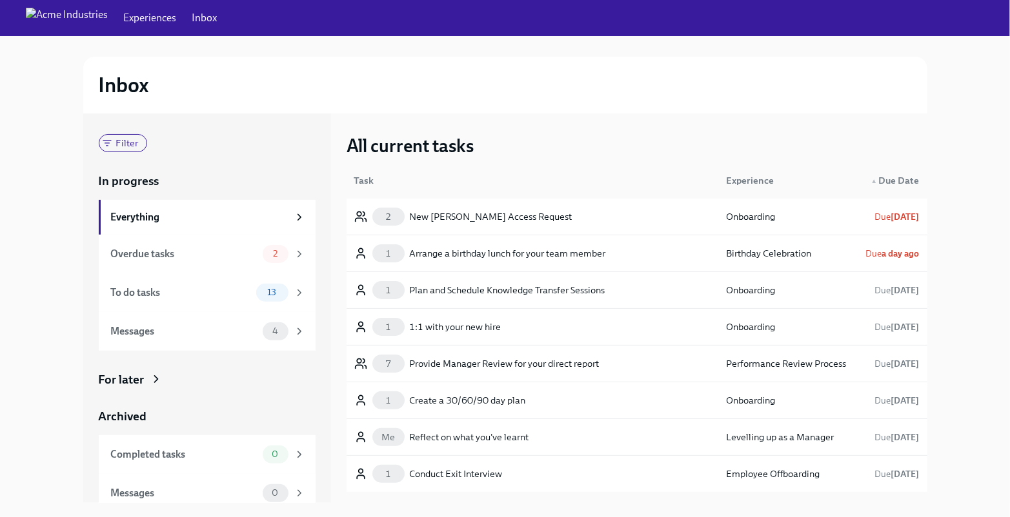
click at [123, 21] on link "Experiences" at bounding box center [149, 18] width 53 height 14
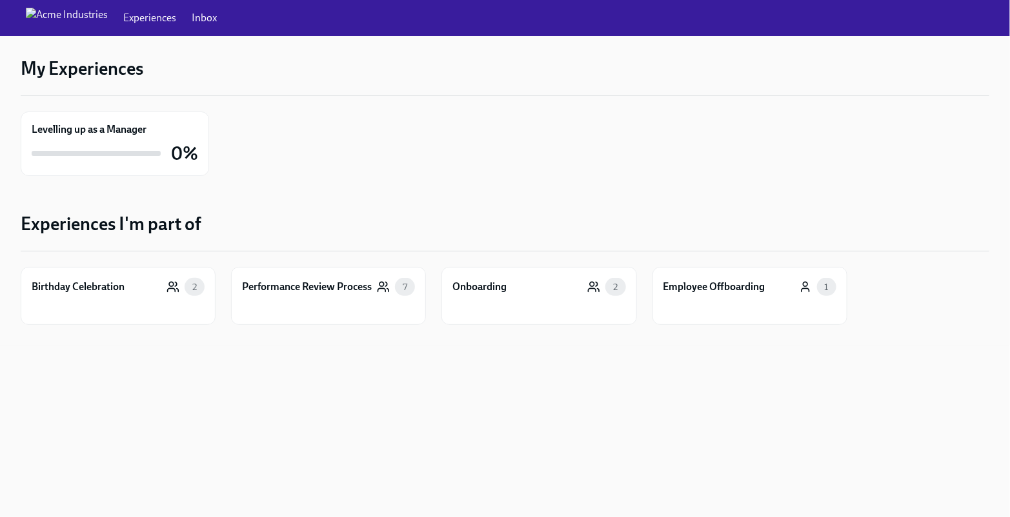
click at [192, 16] on link "Inbox" at bounding box center [204, 18] width 25 height 14
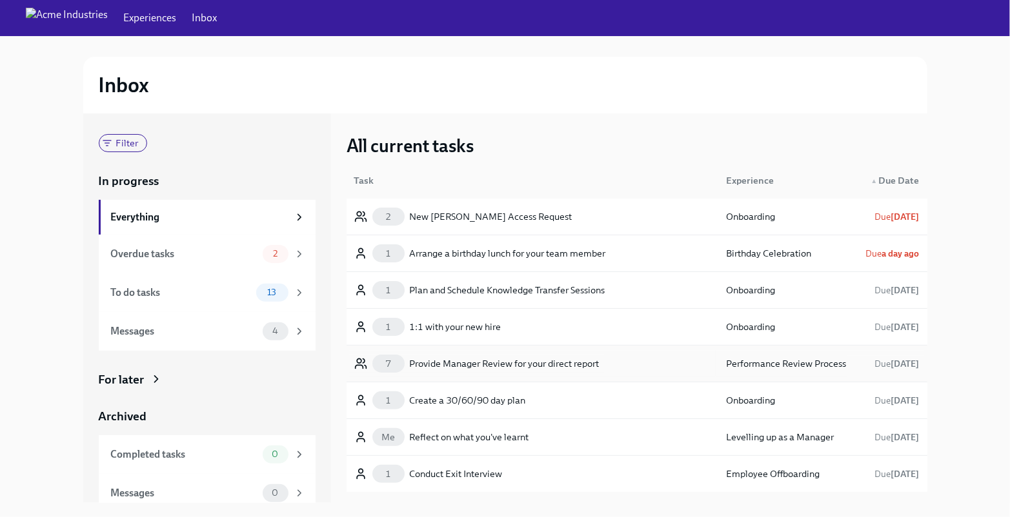
click at [474, 359] on div "Provide Manager Review for your direct report" at bounding box center [505, 363] width 190 height 15
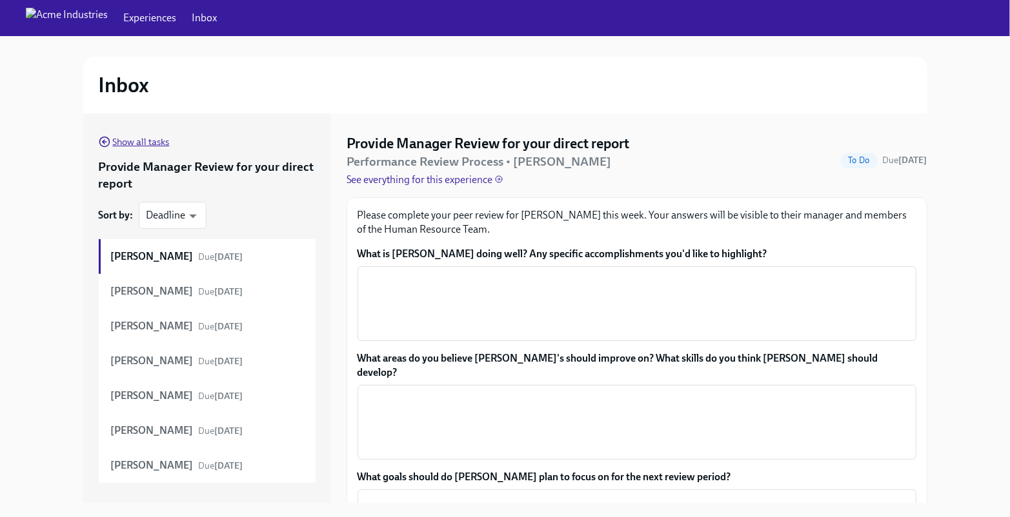
click at [122, 145] on span "Show all tasks" at bounding box center [134, 141] width 71 height 13
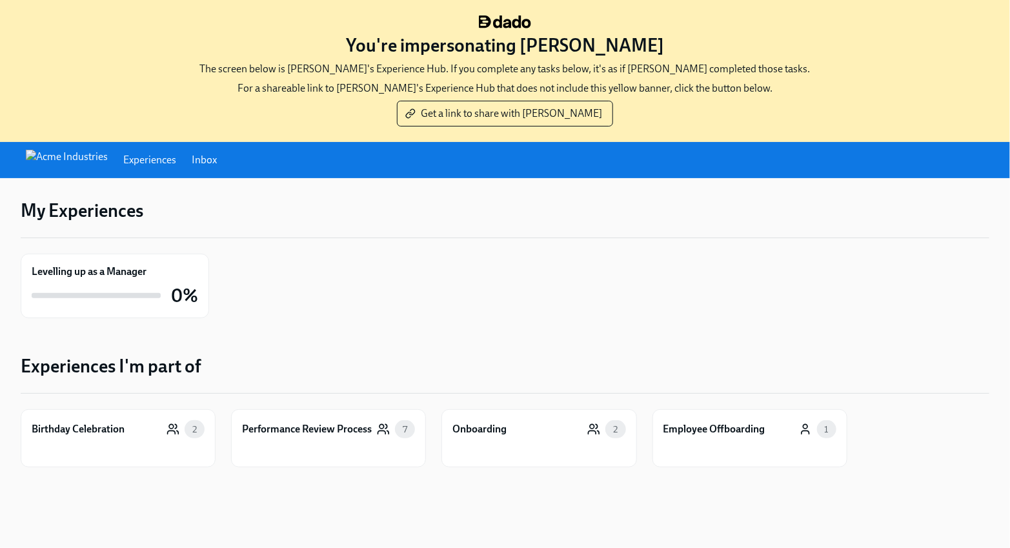
click at [194, 148] on div "Experiences Inbox" at bounding box center [505, 160] width 1010 height 36
click at [192, 159] on link "Inbox" at bounding box center [204, 160] width 25 height 14
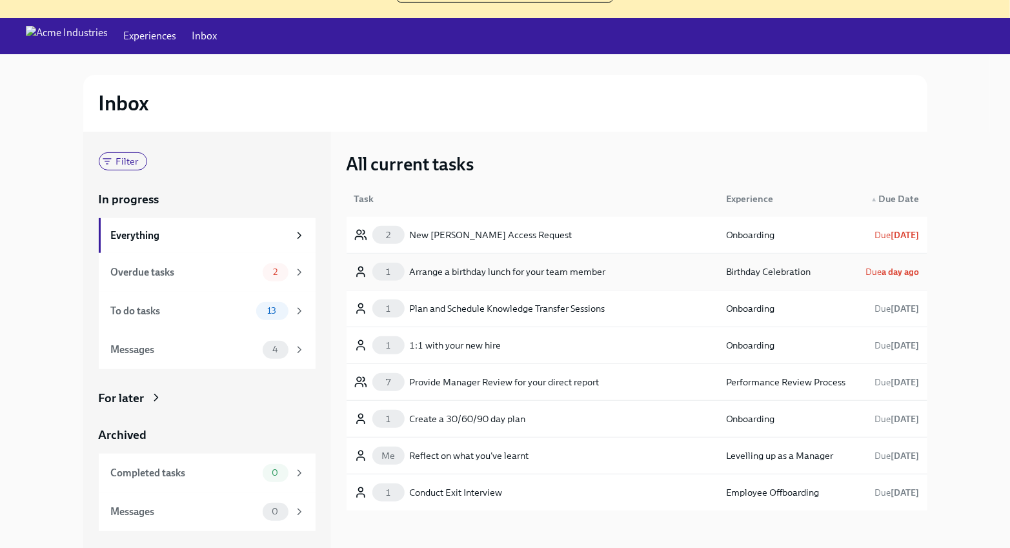
scroll to position [123, 0]
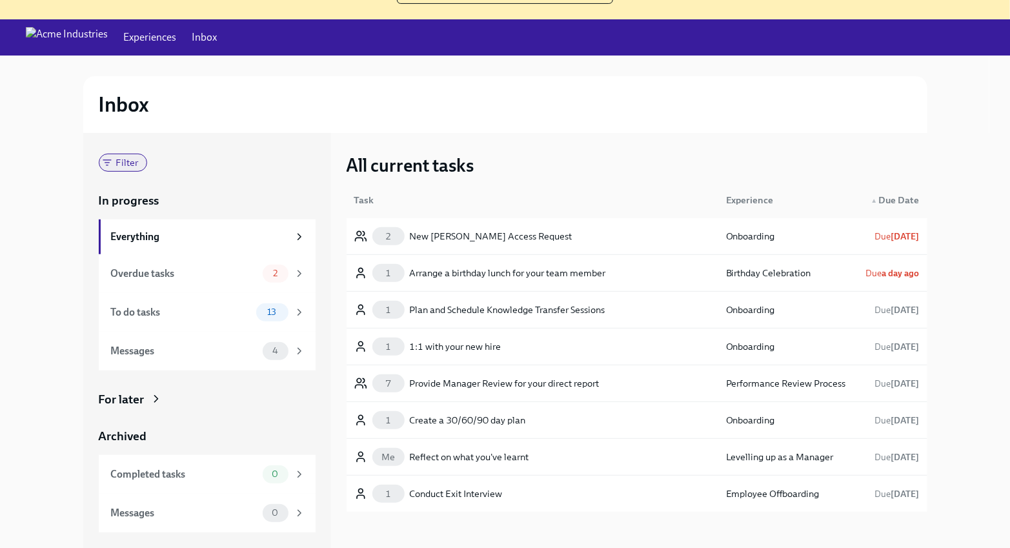
click at [132, 161] on span "Filter" at bounding box center [127, 163] width 38 height 10
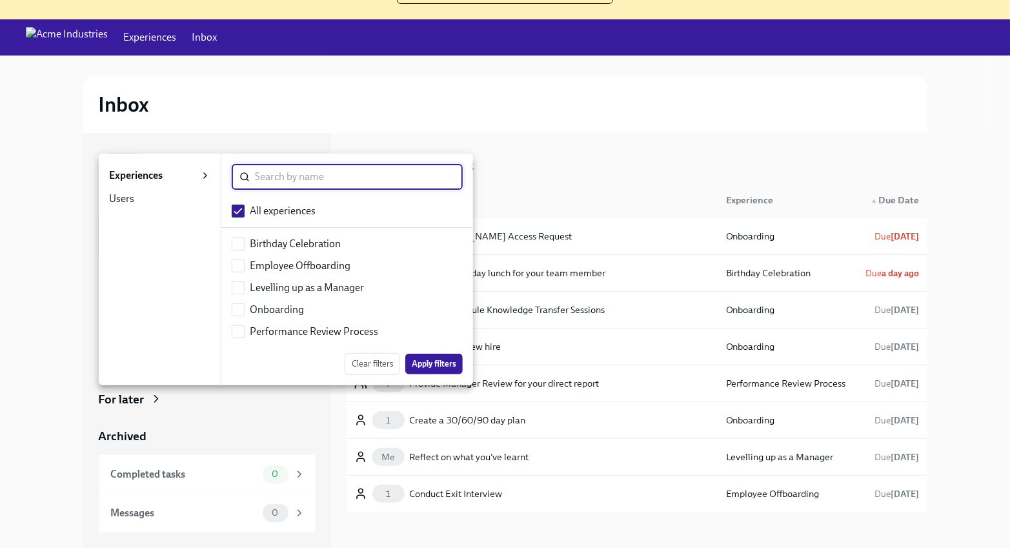
click at [150, 194] on div "Users 0" at bounding box center [137, 198] width 56 height 15
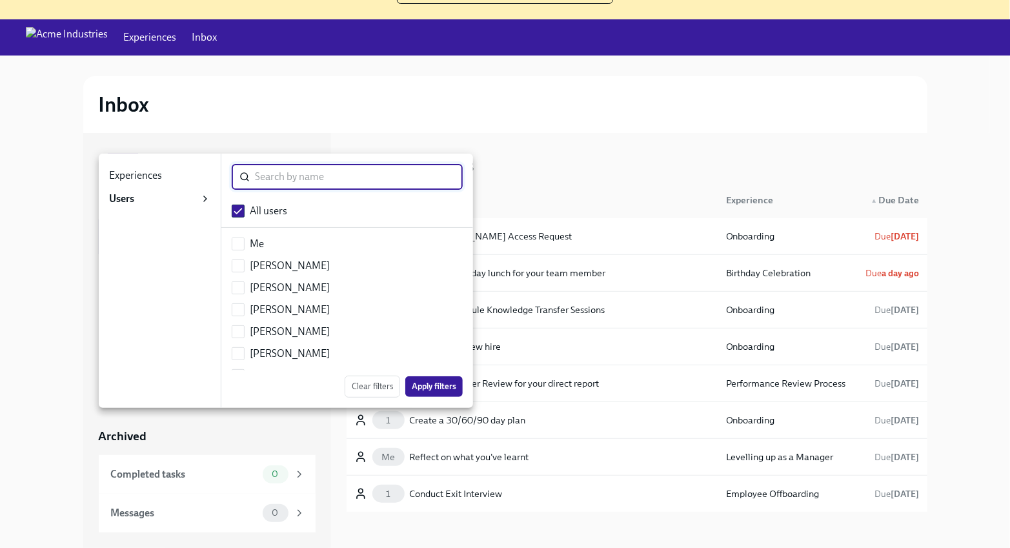
click at [248, 299] on li "[PERSON_NAME]" at bounding box center [347, 310] width 252 height 22
checkbox input "false"
checkbox input "true"
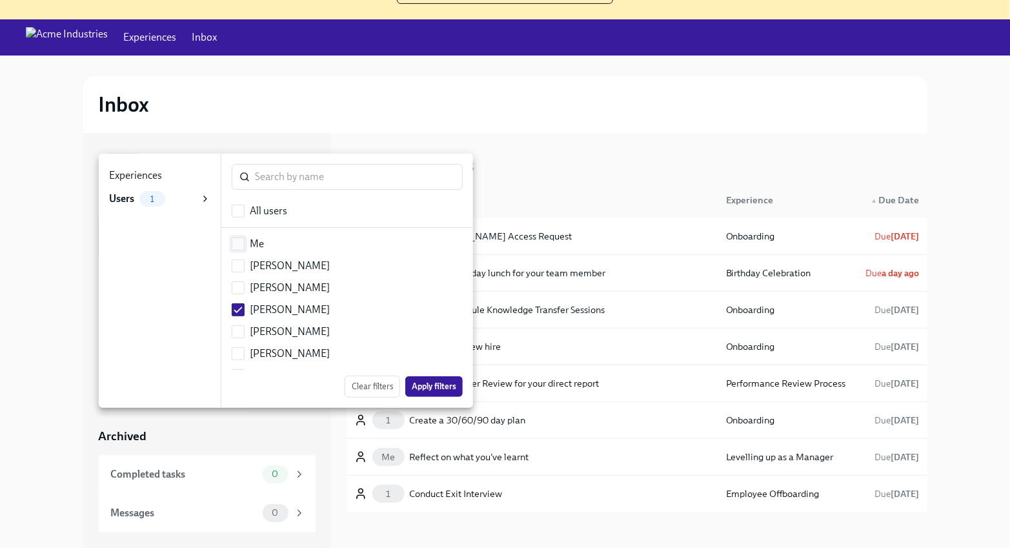
click at [234, 245] on input "checkbox" at bounding box center [238, 244] width 12 height 12
checkbox input "true"
click at [232, 281] on span at bounding box center [238, 287] width 13 height 13
checkbox input "true"
click at [235, 214] on input "checkbox" at bounding box center [238, 211] width 12 height 12
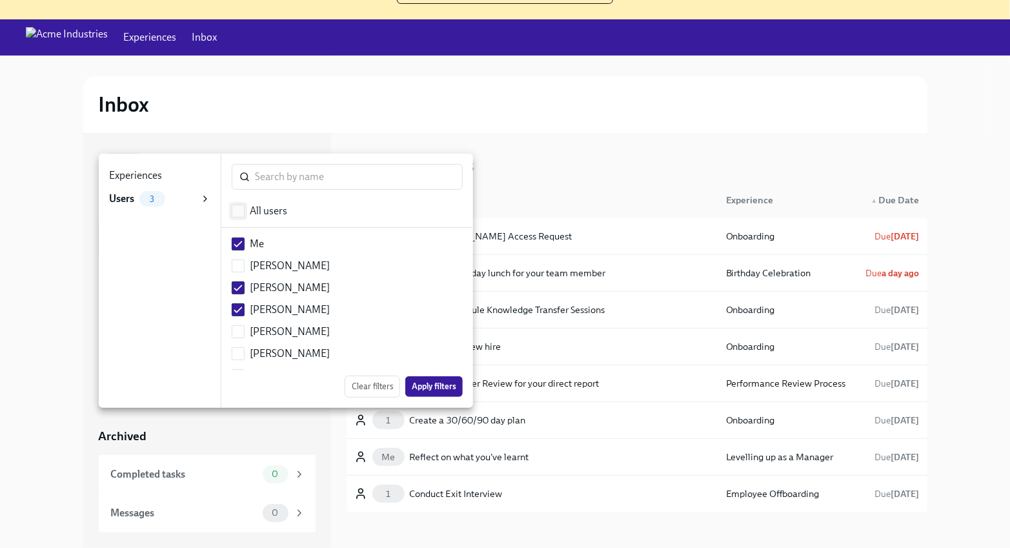
checkbox input "true"
checkbox input "false"
click at [160, 179] on div "Experiences" at bounding box center [135, 175] width 53 height 14
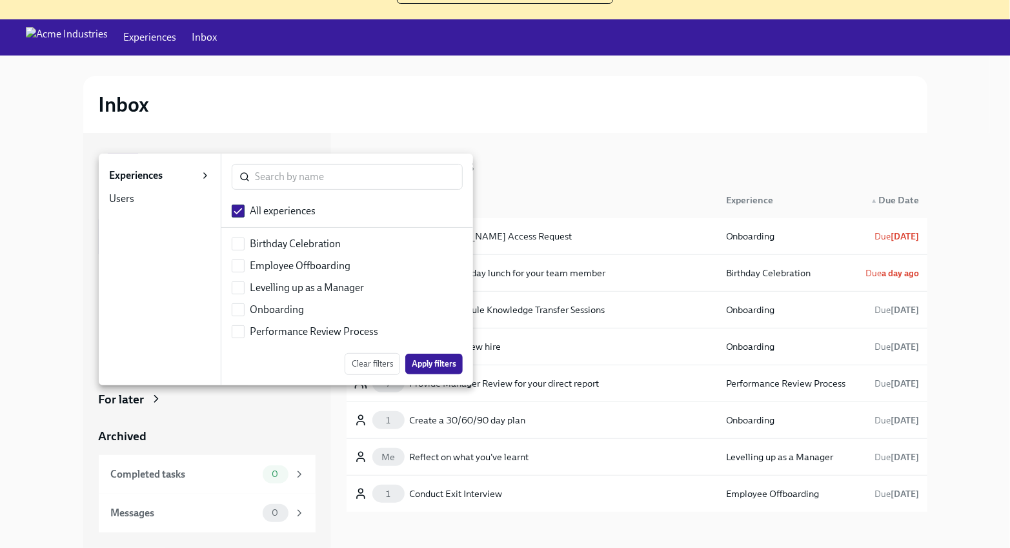
click at [257, 273] on li "Employee Offboarding" at bounding box center [347, 266] width 252 height 22
checkbox input "false"
checkbox input "true"
click at [253, 318] on li "Onboarding" at bounding box center [347, 310] width 252 height 22
checkbox input "true"
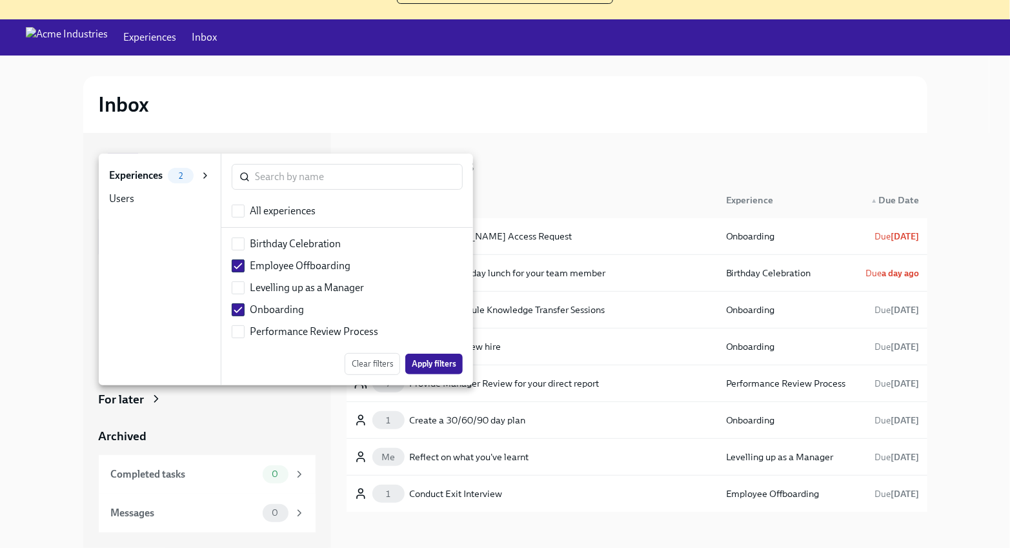
click at [243, 222] on ul "All experiences Birthday Celebration Employee Offboarding Levelling up as a Man…" at bounding box center [347, 271] width 252 height 153
click at [239, 206] on input "checkbox" at bounding box center [238, 211] width 12 height 12
checkbox input "true"
checkbox input "false"
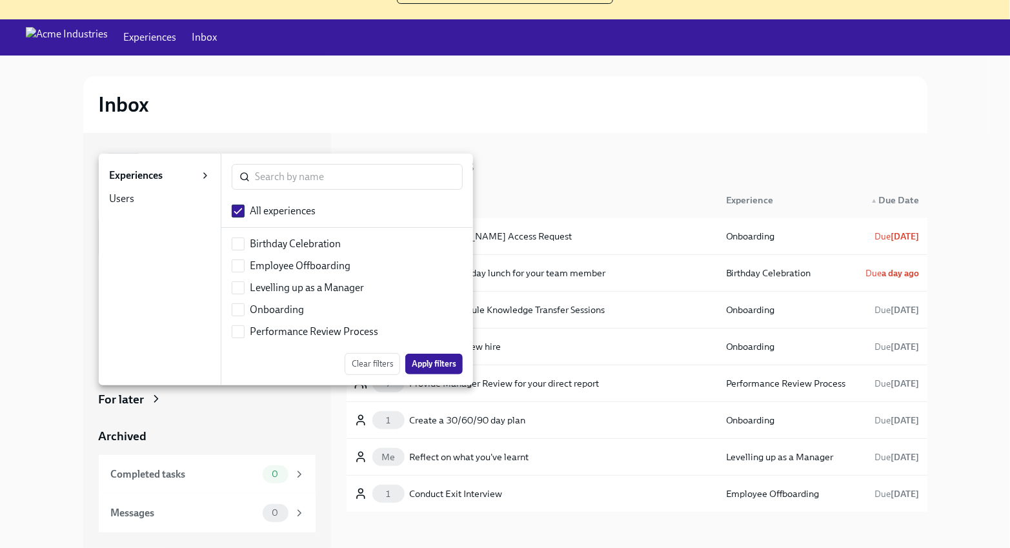
click at [263, 332] on div "Performance Review Process" at bounding box center [314, 332] width 128 height 14
checkbox input "false"
checkbox input "true"
click at [285, 275] on li "Employee Offboarding" at bounding box center [347, 266] width 252 height 22
checkbox input "true"
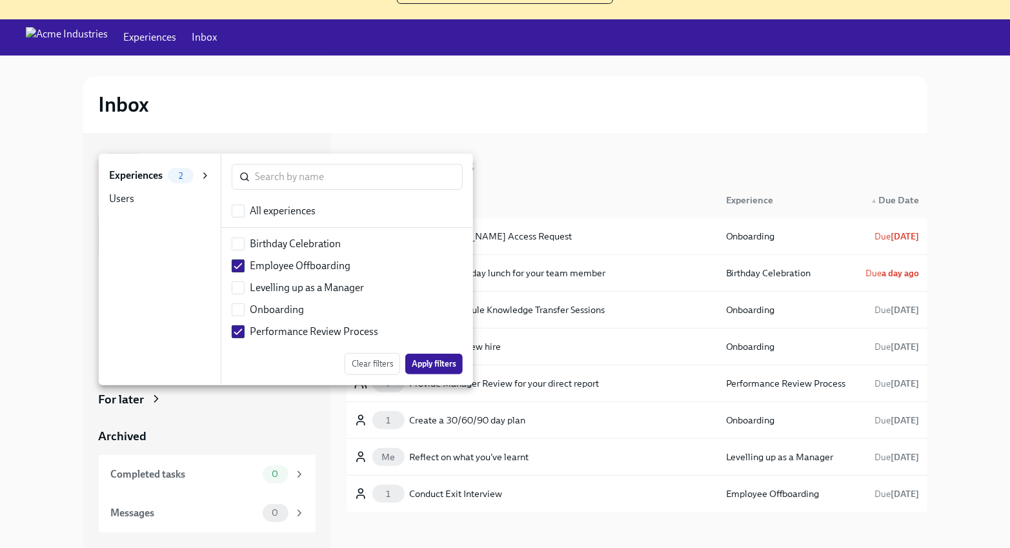
click at [260, 204] on div "All experiences" at bounding box center [283, 211] width 66 height 14
checkbox input "true"
checkbox input "false"
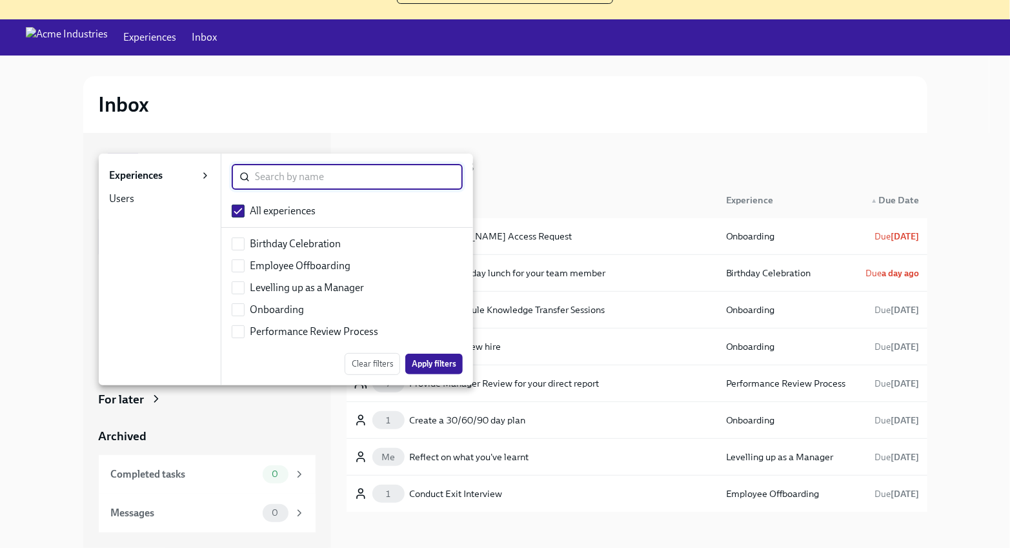
click at [275, 164] on input "search" at bounding box center [359, 177] width 208 height 26
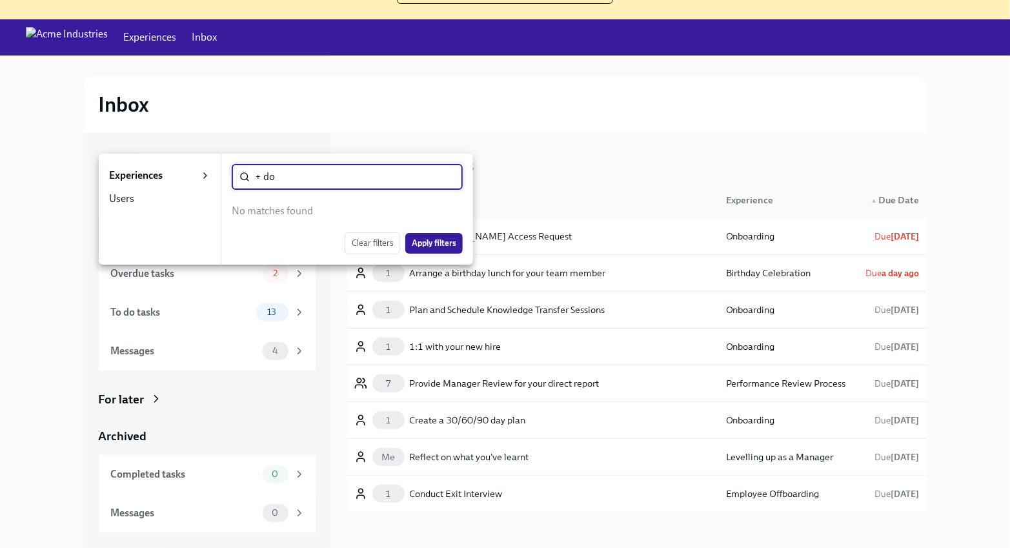
type input "+ dom"
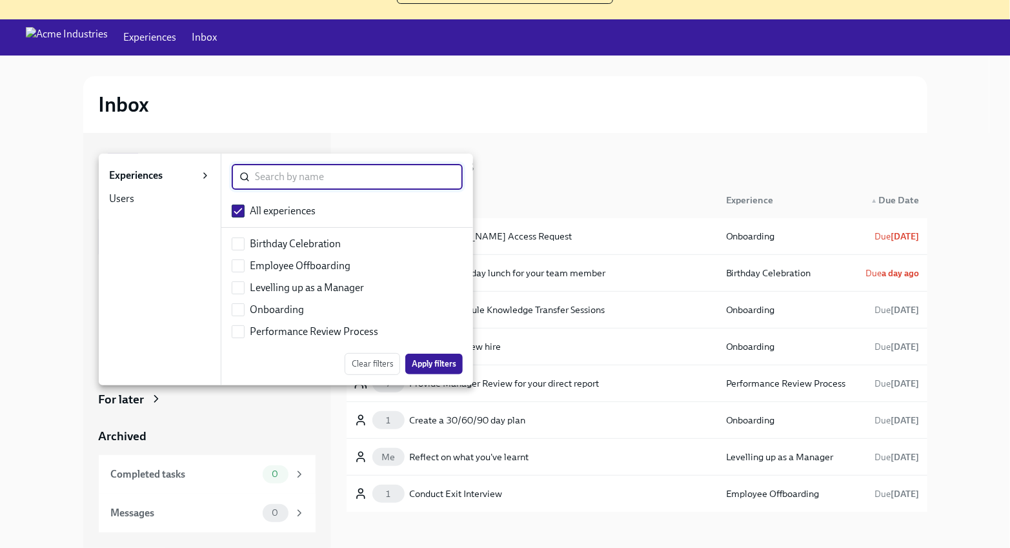
click at [172, 209] on li "Users 0" at bounding box center [160, 198] width 122 height 23
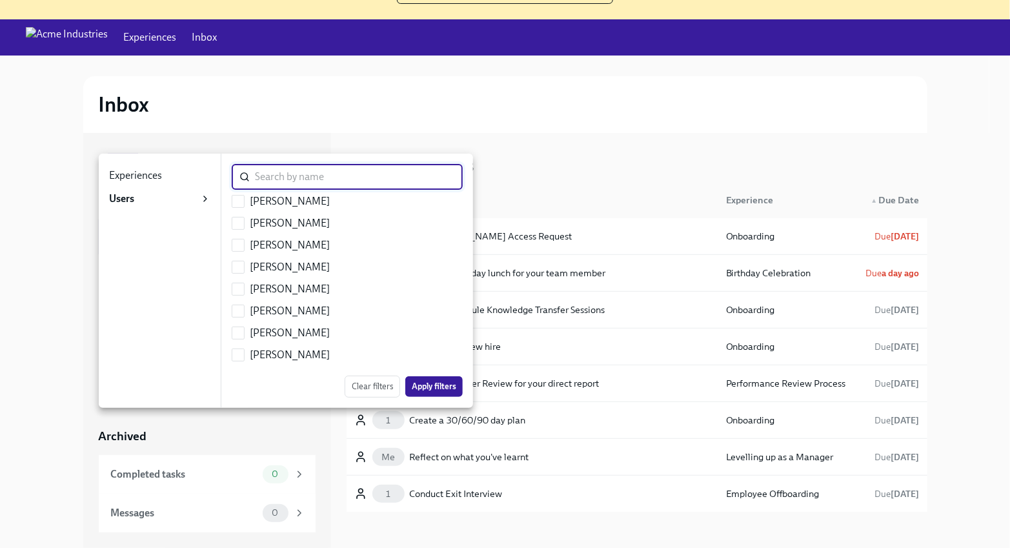
scroll to position [0, 0]
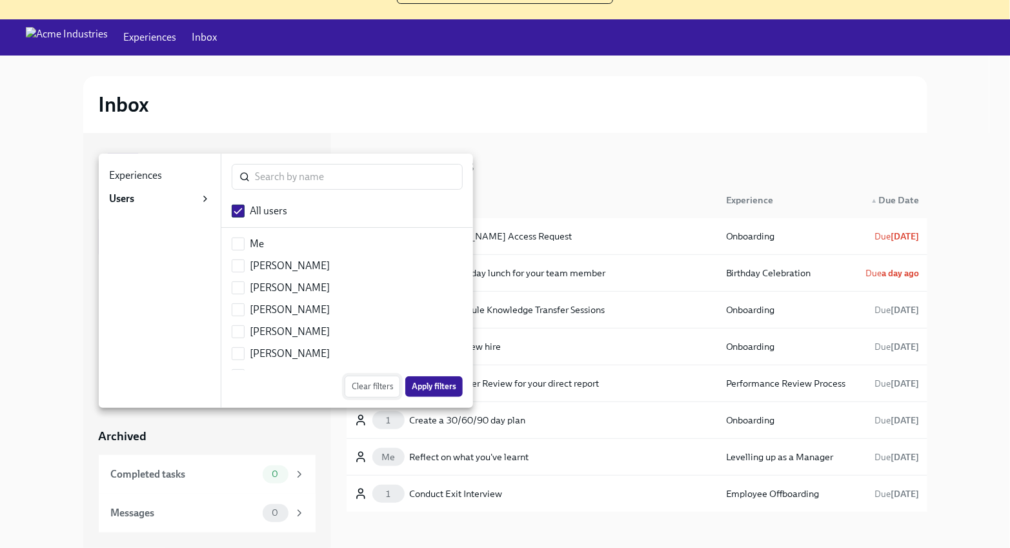
click at [362, 390] on span "Clear filters" at bounding box center [372, 386] width 41 height 13
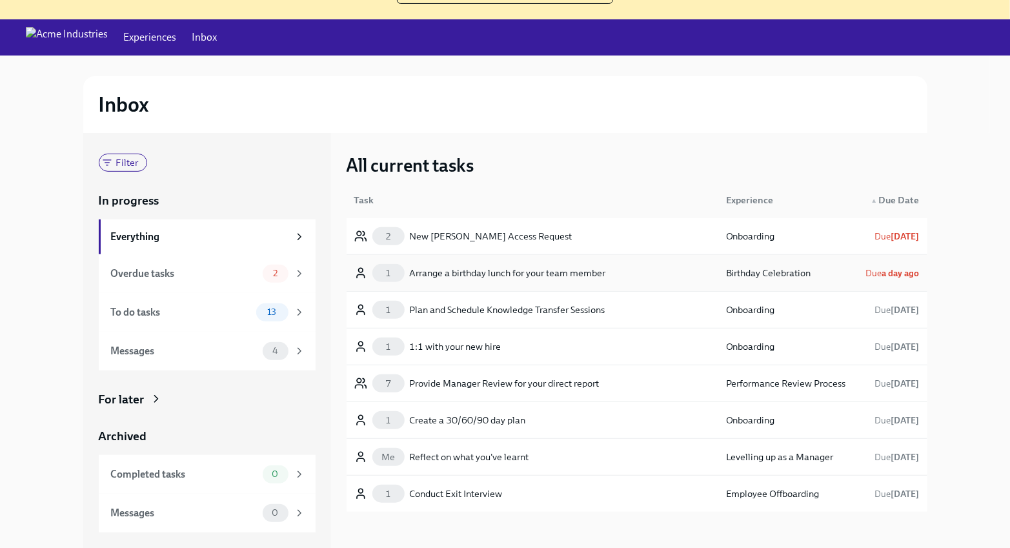
click at [485, 275] on div "Arrange a birthday lunch for your team member" at bounding box center [508, 272] width 196 height 15
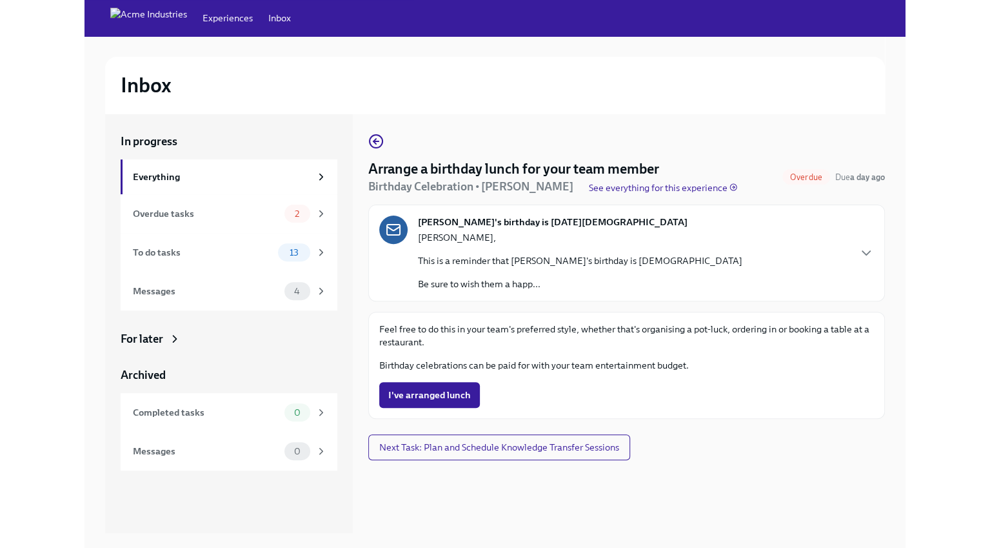
scroll to position [128, 0]
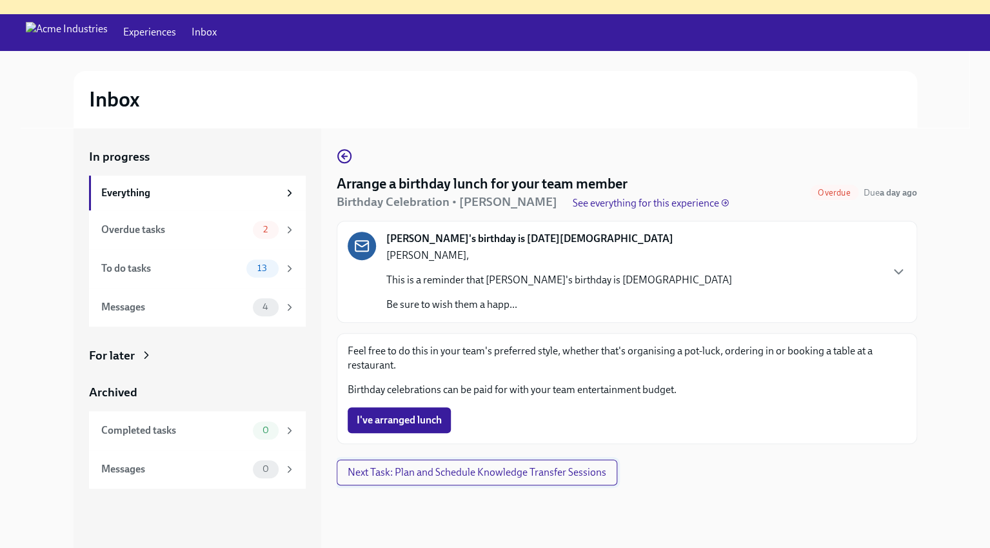
click at [503, 466] on span "Next Task: Plan and Schedule Knowledge Transfer Sessions" at bounding box center [477, 472] width 259 height 13
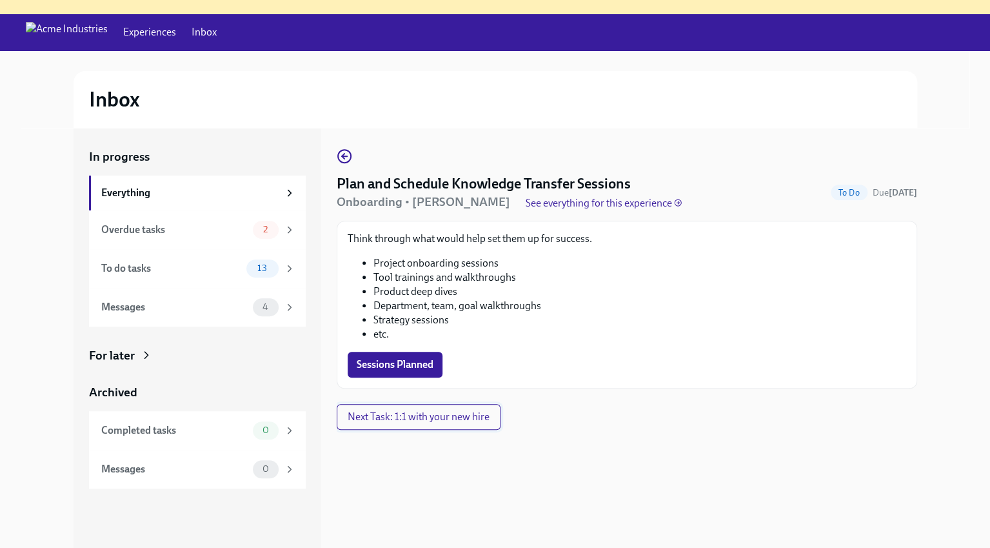
click at [449, 412] on span "Next Task: 1:1 with your new hire" at bounding box center [419, 416] width 142 height 13
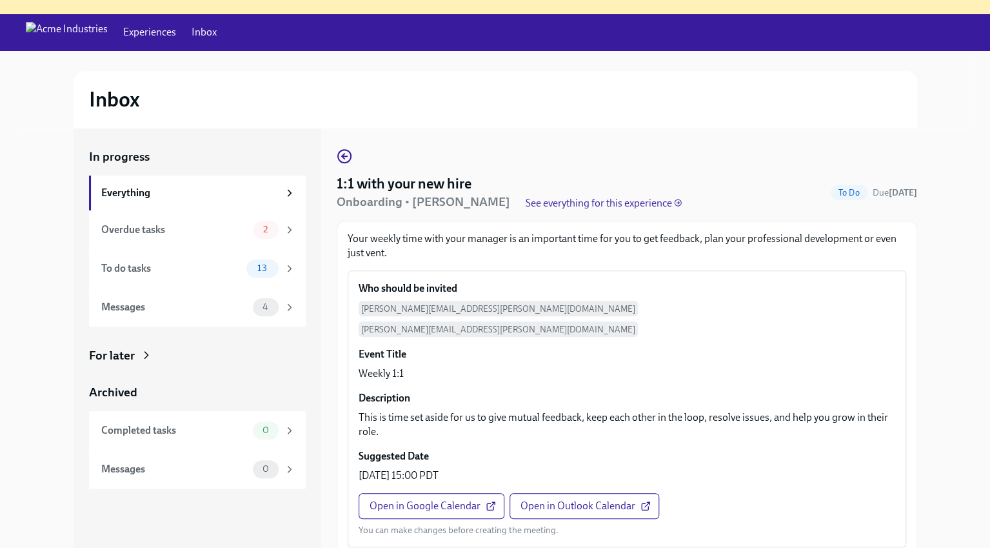
scroll to position [30, 0]
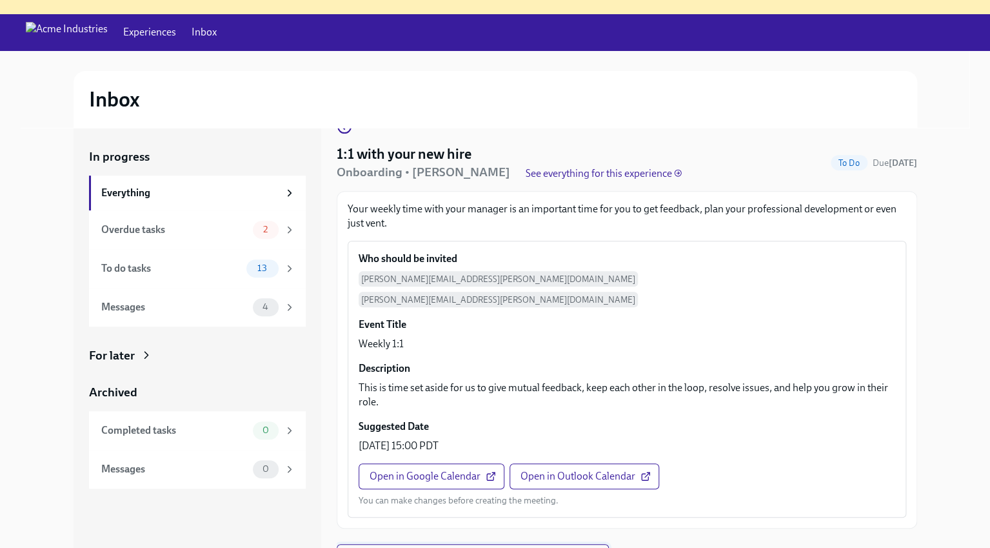
click at [421, 517] on button "Next Task: Provide Manager Review for your direct report" at bounding box center [473, 557] width 272 height 26
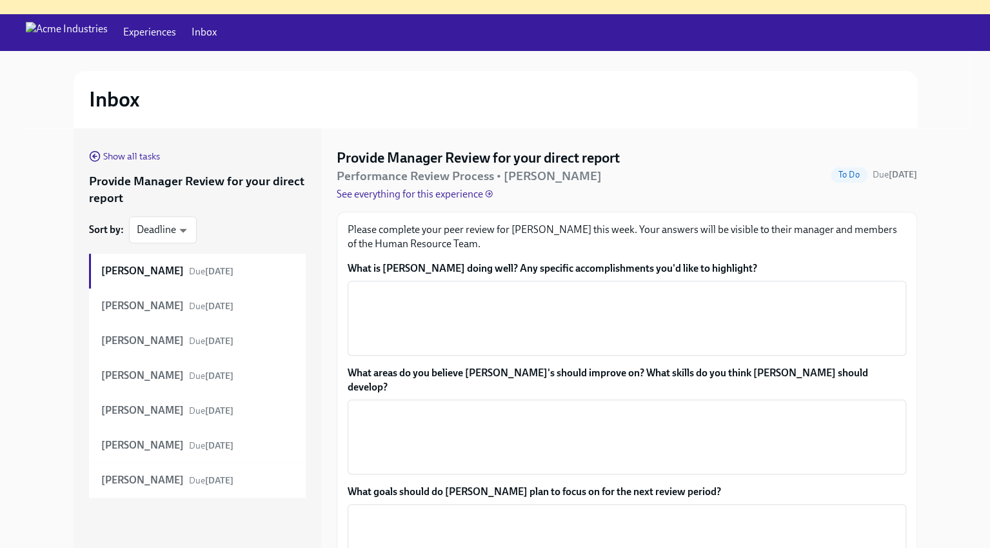
scroll to position [150, 0]
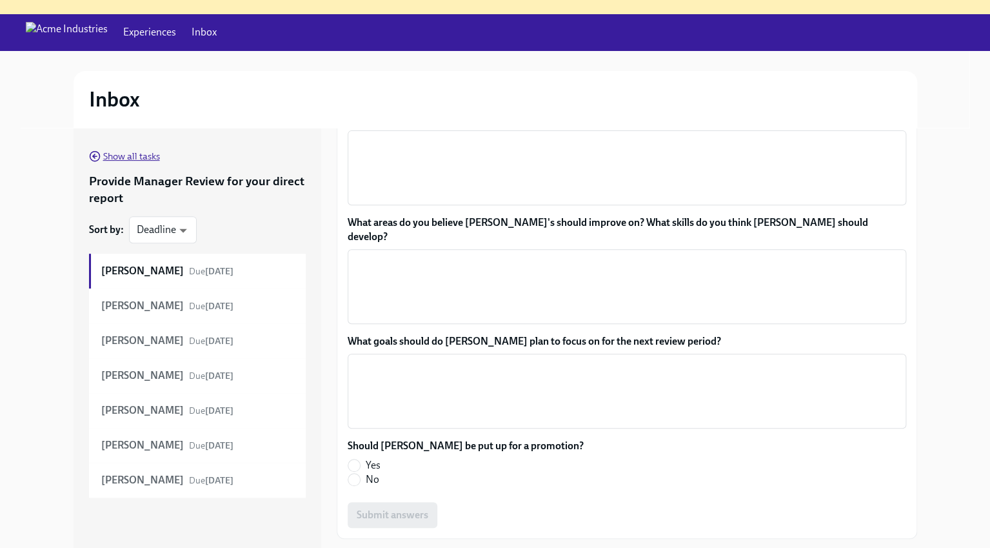
click at [124, 155] on span "Show all tasks" at bounding box center [124, 156] width 71 height 13
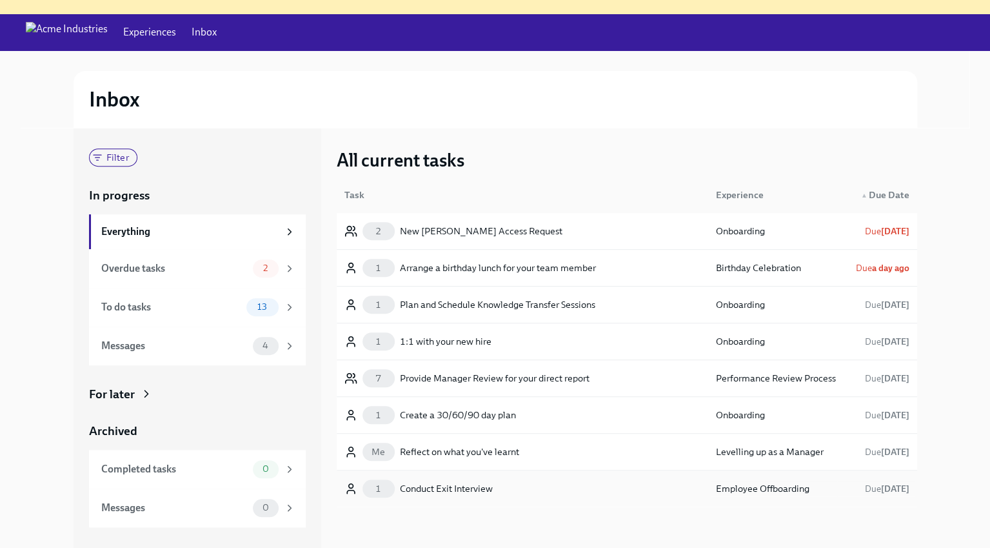
click at [445, 479] on div "1 Conduct Exit Interview" at bounding box center [419, 488] width 148 height 18
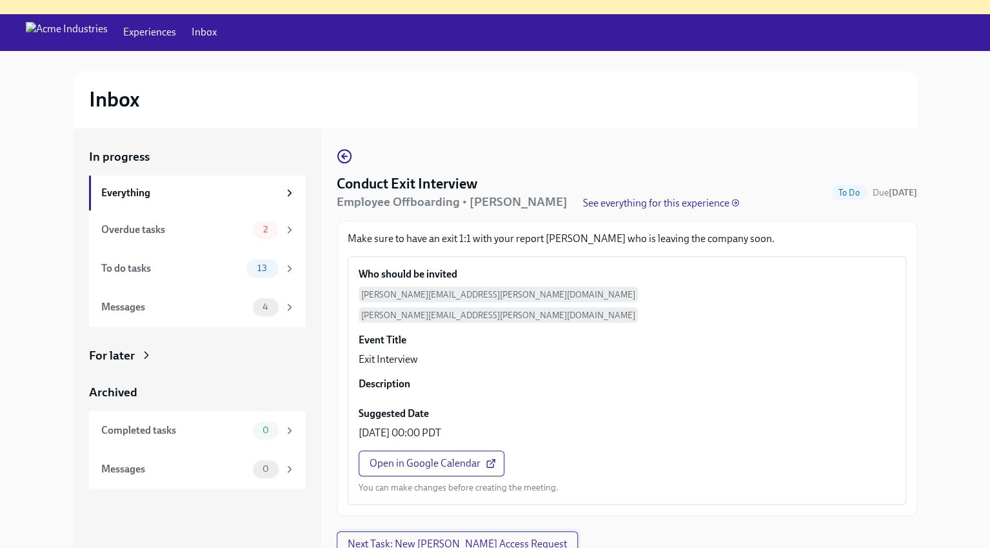
click at [435, 517] on button "Next Task: New [PERSON_NAME] Access Request" at bounding box center [457, 544] width 241 height 26
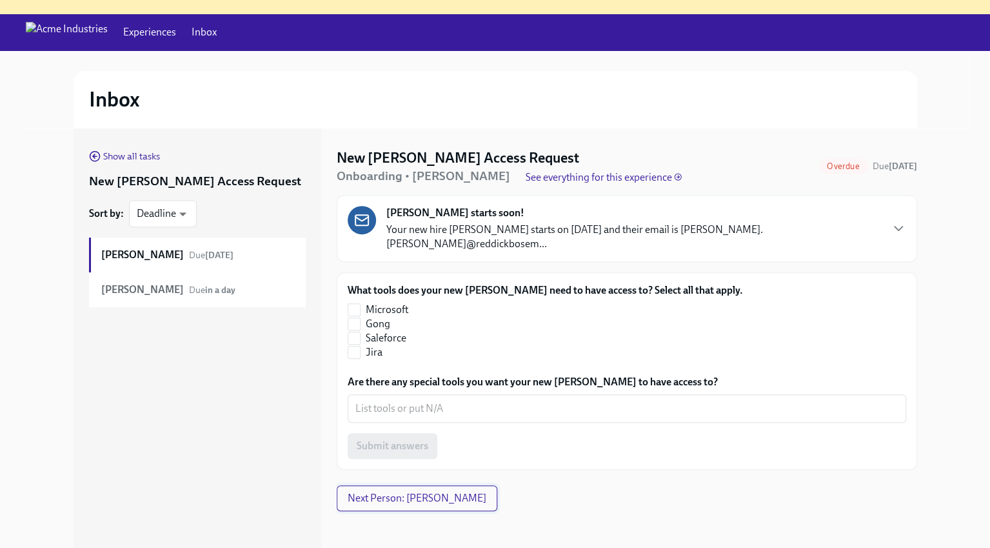
click at [434, 492] on span "Next Person: [PERSON_NAME]" at bounding box center [417, 498] width 139 height 13
click at [430, 492] on span "Next Person: [PERSON_NAME]" at bounding box center [417, 498] width 139 height 13
click at [132, 159] on span "Show all tasks" at bounding box center [124, 156] width 71 height 13
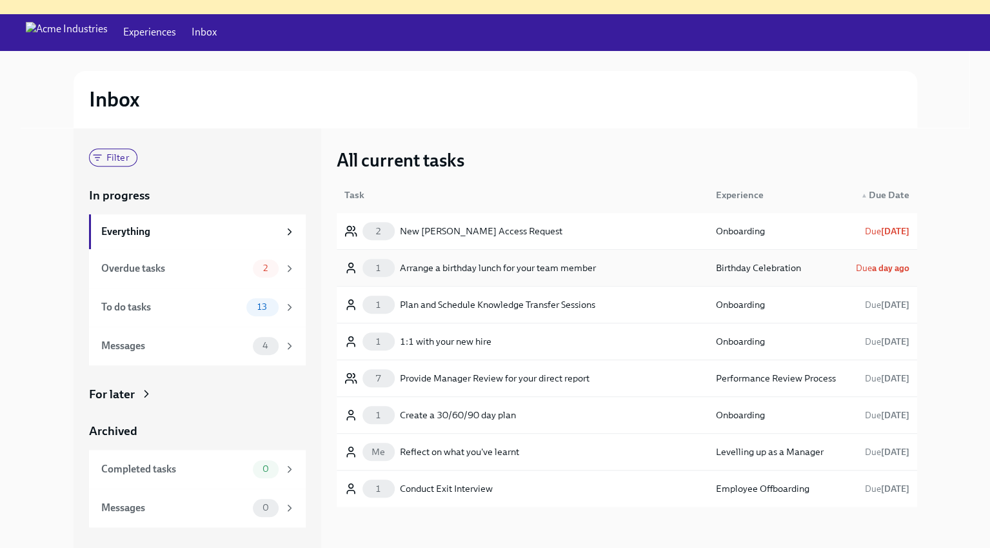
click at [495, 268] on div "Arrange a birthday lunch for your team member" at bounding box center [498, 267] width 196 height 15
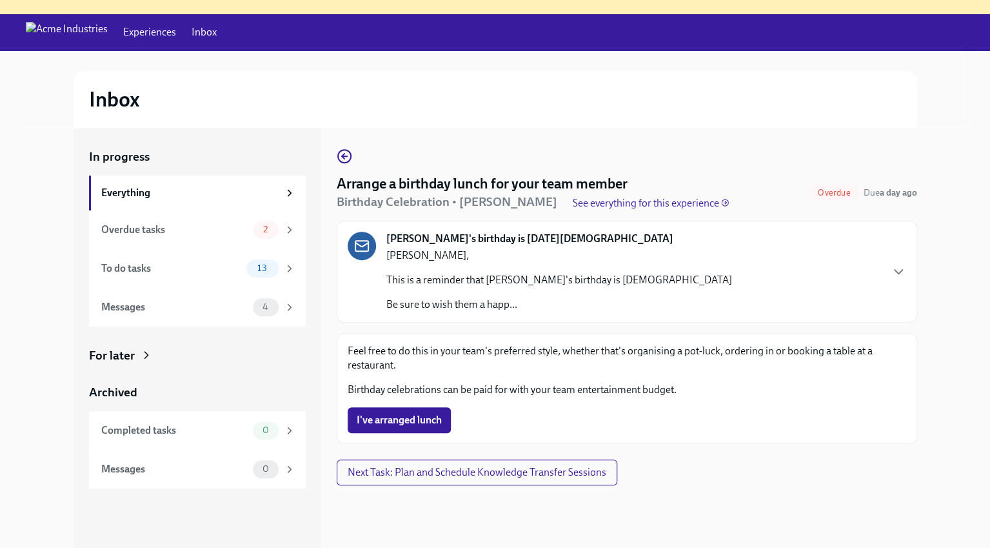
click at [243, 352] on div "For later" at bounding box center [197, 355] width 217 height 17
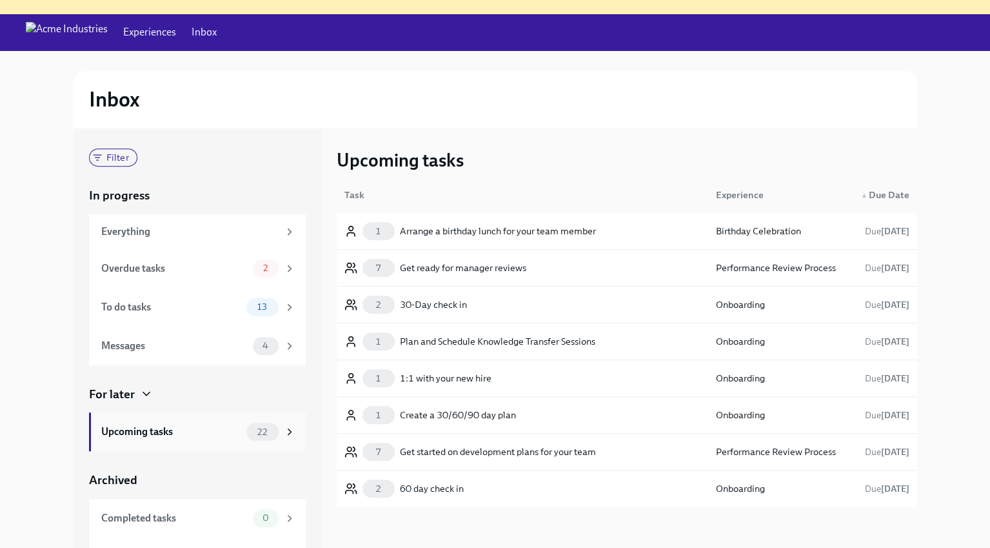
click at [178, 429] on div "Upcoming tasks" at bounding box center [171, 432] width 140 height 14
click at [483, 409] on div "Create a 30/60/90 day plan" at bounding box center [458, 414] width 116 height 15
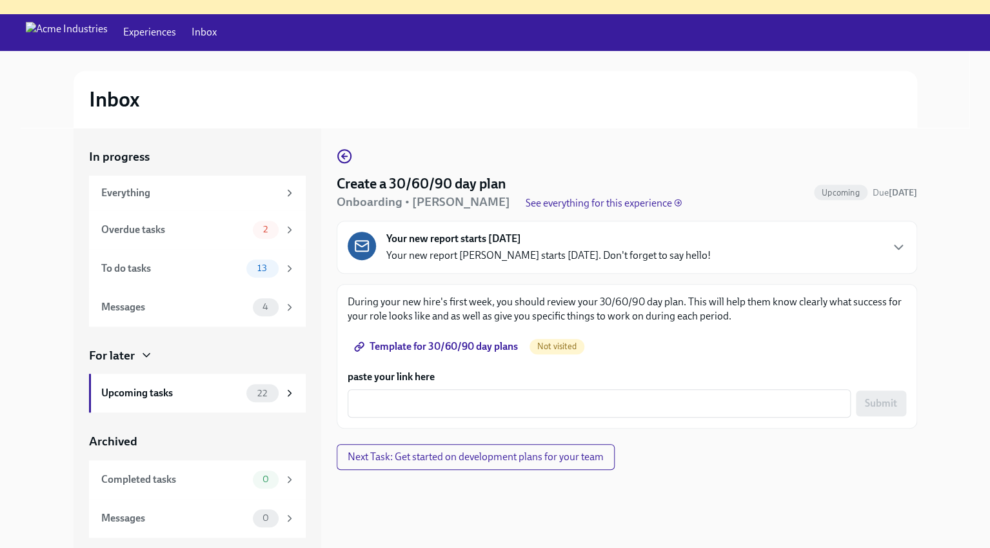
click at [745, 183] on div "Create a 30/60/90 day plan Onboarding • [PERSON_NAME] See everything for this e…" at bounding box center [553, 192] width 432 height 36
click at [483, 172] on div "Create a 30/60/90 day plan Onboarding • [PERSON_NAME] See everything for this e…" at bounding box center [627, 288] width 581 height 280
click at [635, 203] on p "See everything for this experience" at bounding box center [604, 203] width 156 height 14
click at [350, 158] on circle "button" at bounding box center [344, 156] width 13 height 13
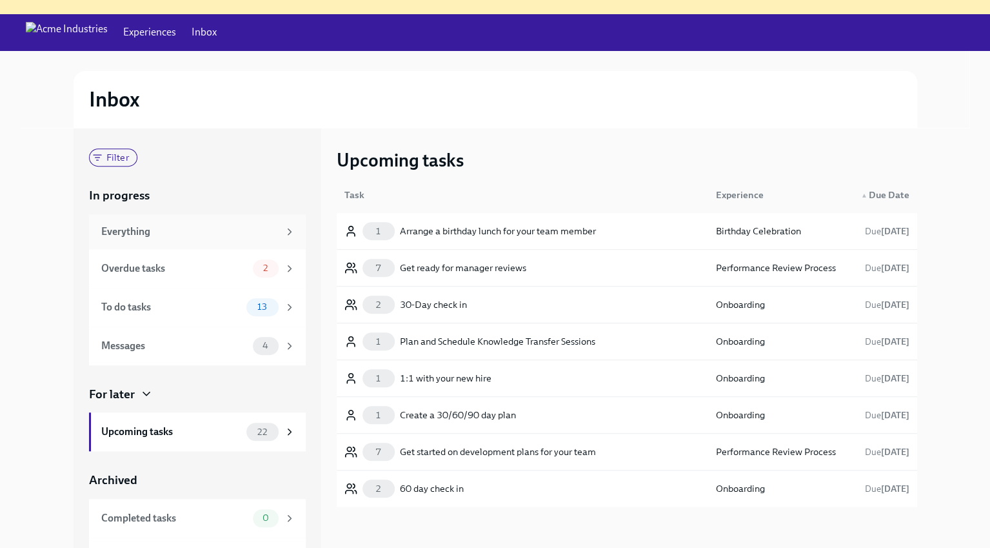
click at [157, 235] on div "Everything" at bounding box center [189, 232] width 177 height 14
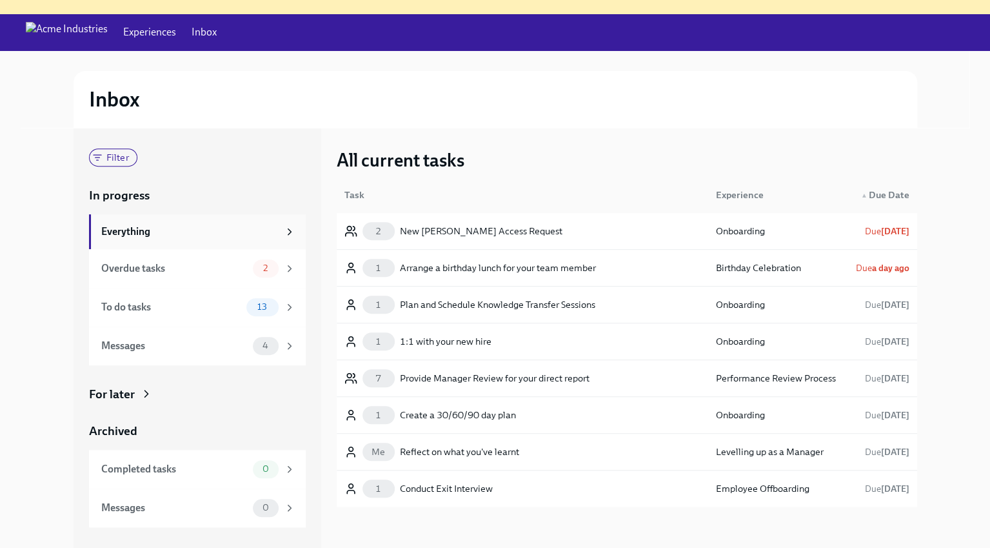
click at [153, 248] on div "Everything" at bounding box center [197, 231] width 217 height 35
click at [152, 267] on div "Overdue tasks" at bounding box center [174, 268] width 146 height 14
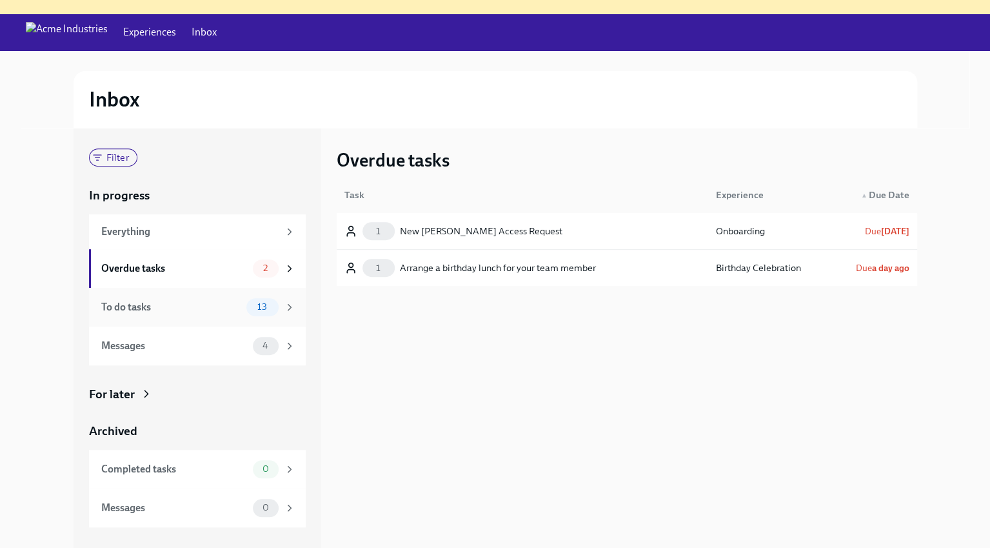
click at [147, 294] on div "To do tasks 13" at bounding box center [197, 307] width 217 height 39
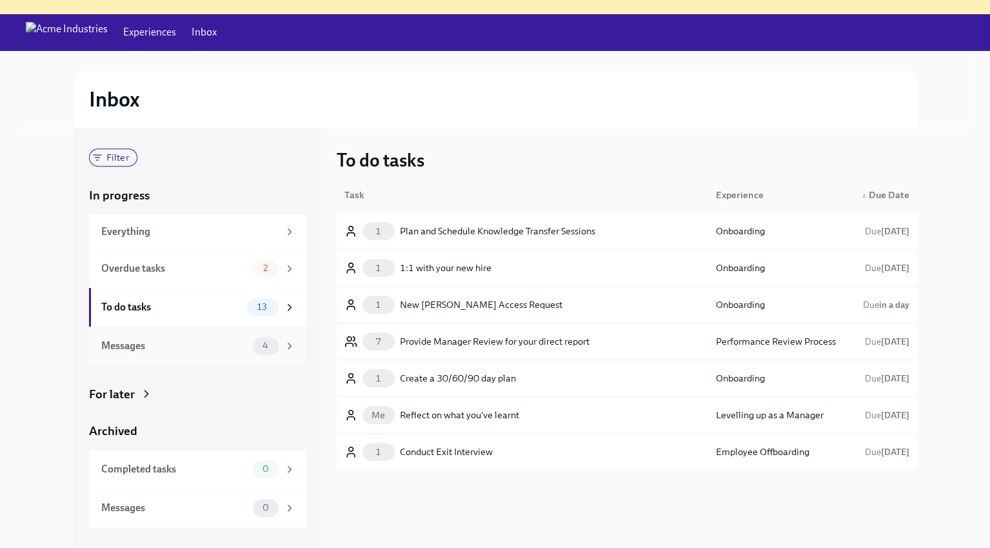
click at [148, 335] on div "Messages 4" at bounding box center [197, 345] width 217 height 39
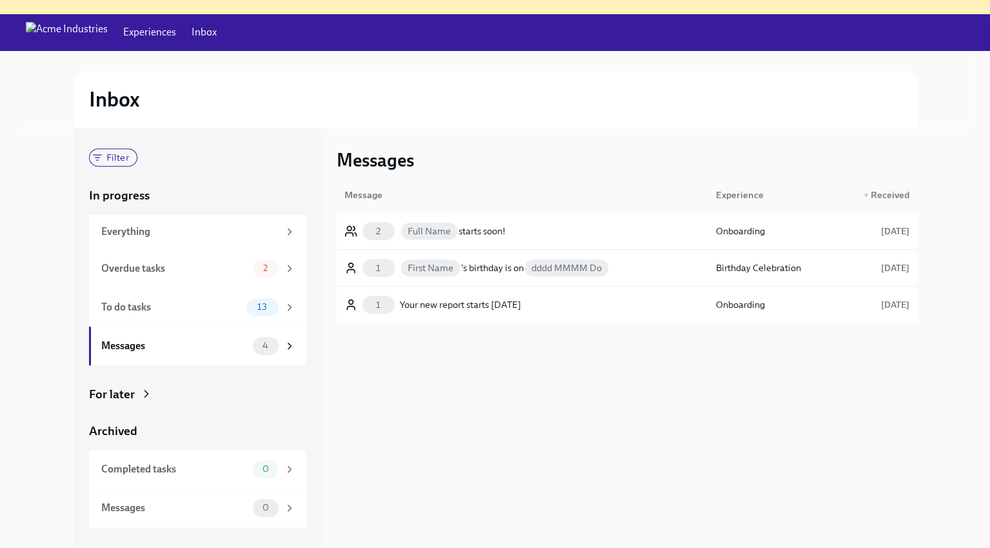
click at [127, 408] on div "Filter In progress Everything Overdue tasks 2 To do tasks 13 Messages 4 For lat…" at bounding box center [197, 337] width 217 height 379
click at [121, 485] on div "Completed tasks 0" at bounding box center [197, 469] width 217 height 39
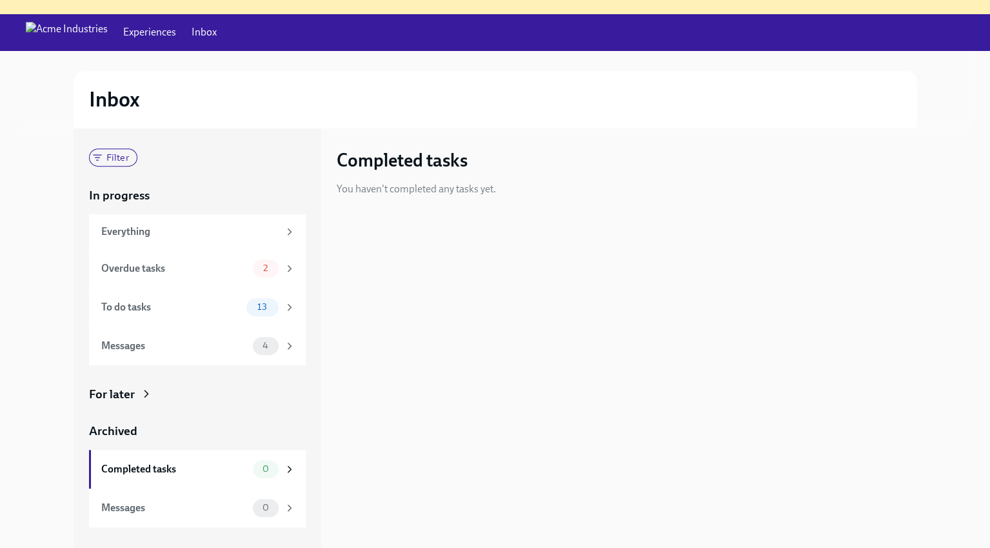
click at [123, 412] on div "Filter In progress Everything Overdue tasks 2 To do tasks 13 Messages 4 For lat…" at bounding box center [197, 337] width 217 height 379
click at [122, 395] on div "For later" at bounding box center [112, 394] width 46 height 17
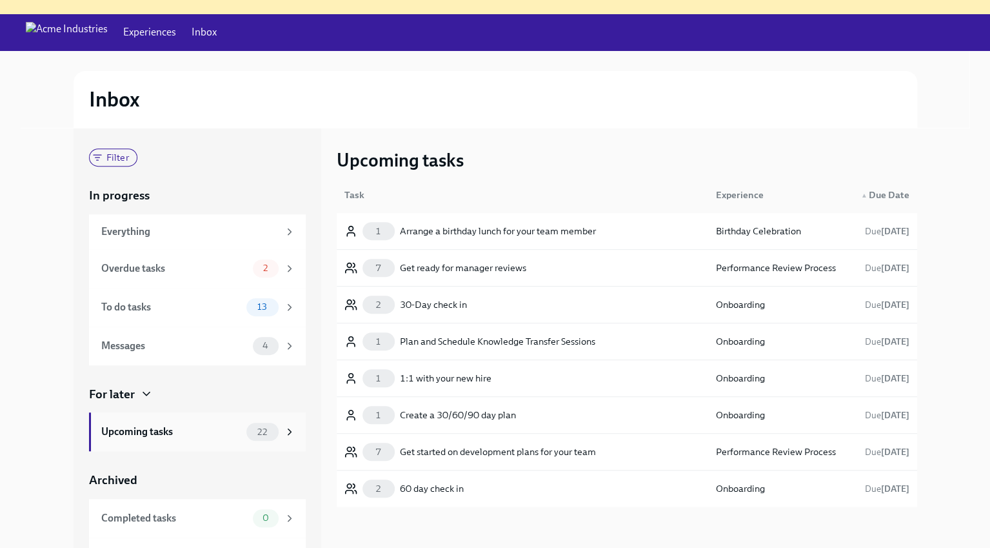
click at [126, 419] on div "Upcoming tasks 22" at bounding box center [197, 431] width 217 height 39
click at [138, 439] on div "Upcoming tasks 22" at bounding box center [198, 432] width 194 height 18
click at [501, 409] on div "Create a 30/60/90 day plan" at bounding box center [458, 414] width 116 height 15
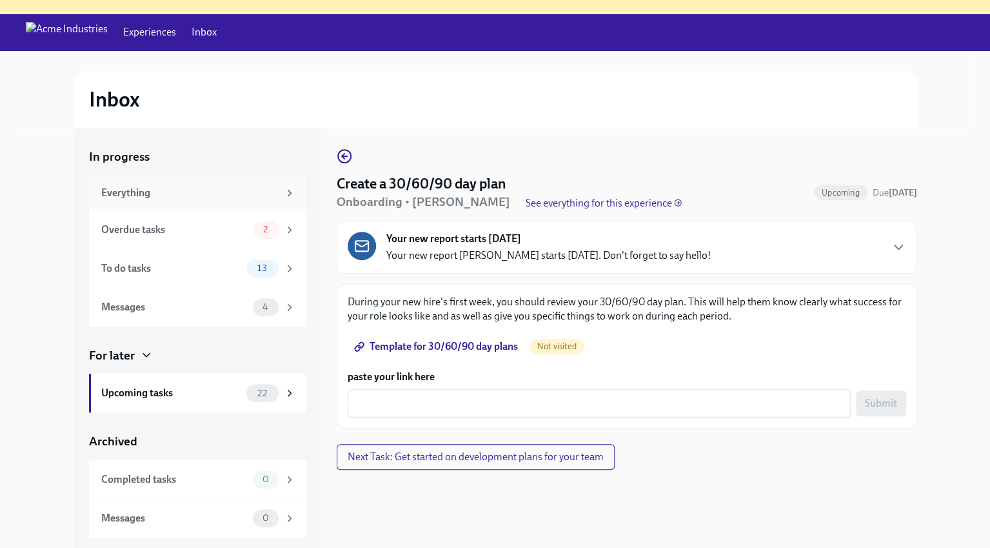
click at [128, 190] on div "Everything" at bounding box center [189, 193] width 177 height 14
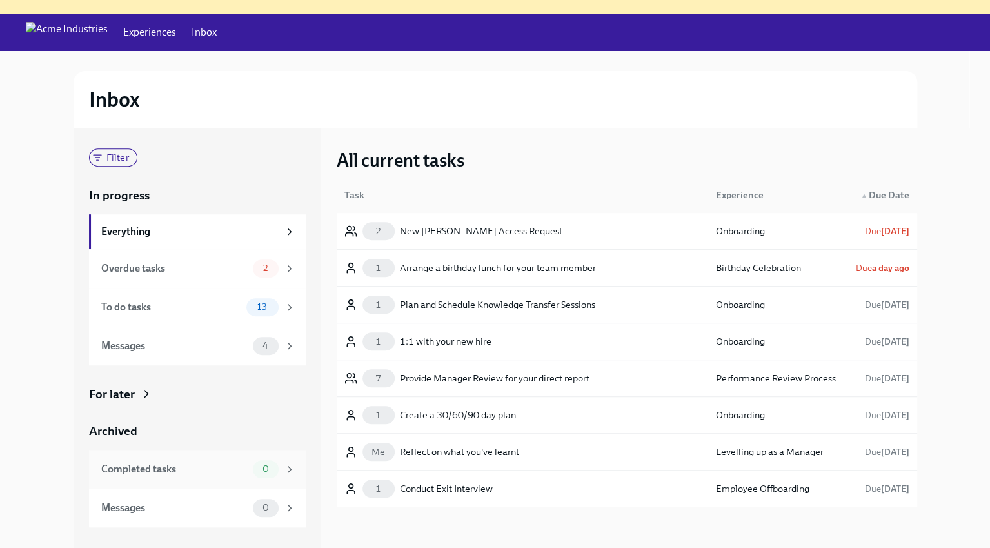
click at [130, 461] on div "Completed tasks 0" at bounding box center [198, 469] width 194 height 18
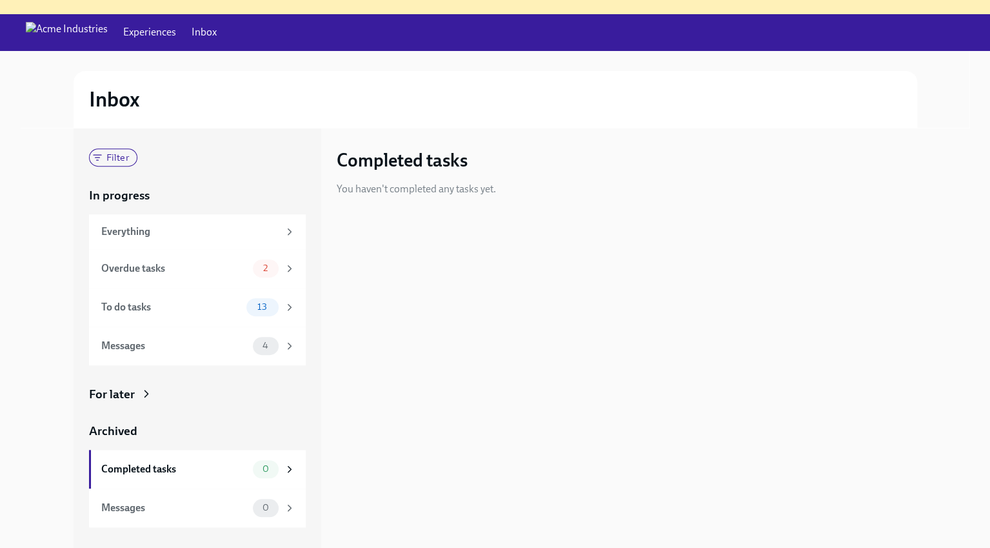
click at [123, 32] on link "Experiences" at bounding box center [149, 32] width 53 height 14
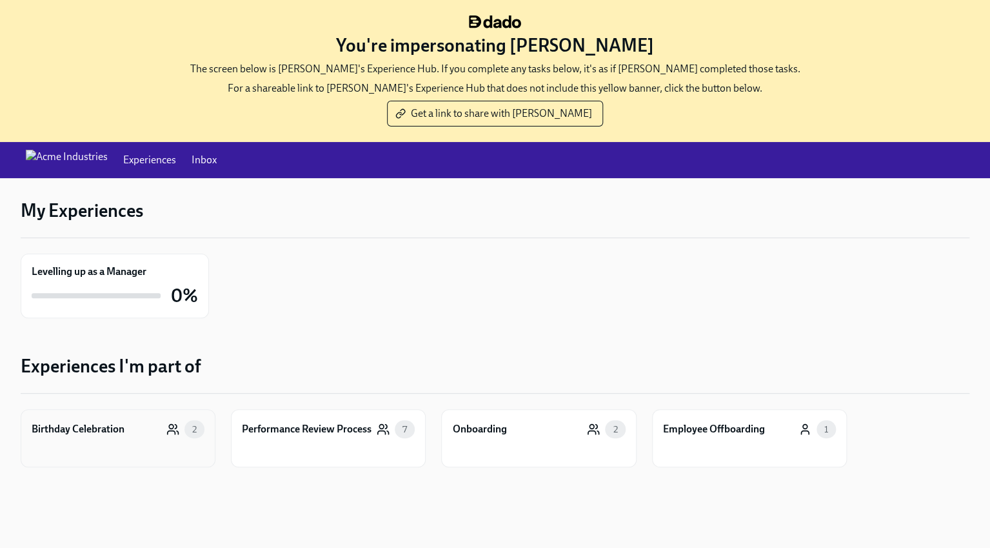
click at [97, 430] on div "Birthday Celebration" at bounding box center [78, 429] width 93 height 14
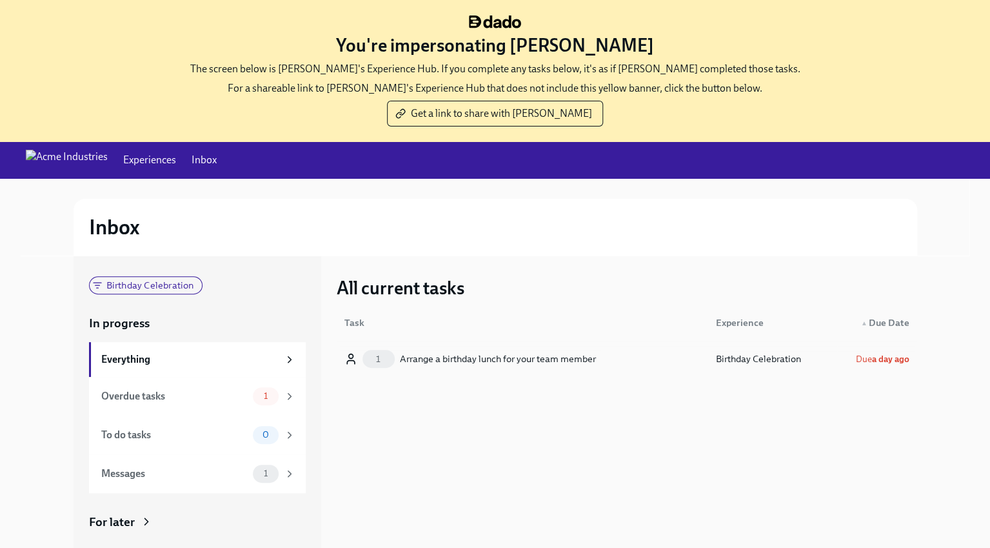
click at [463, 357] on div "Arrange a birthday lunch for your team member" at bounding box center [498, 358] width 196 height 15
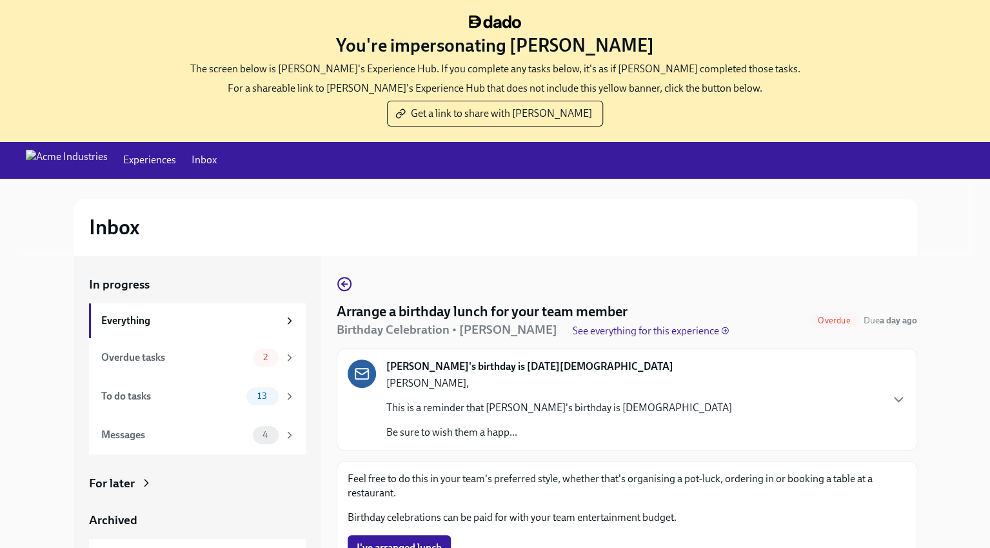
click at [141, 161] on link "Experiences" at bounding box center [149, 160] width 53 height 14
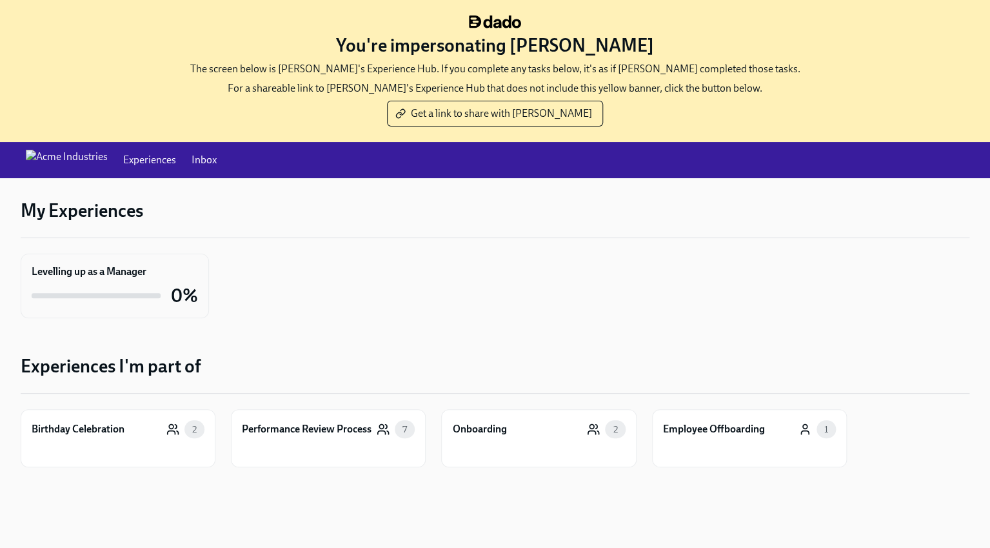
click at [126, 261] on div "Levelling up as a Manager 0%" at bounding box center [115, 286] width 188 height 65
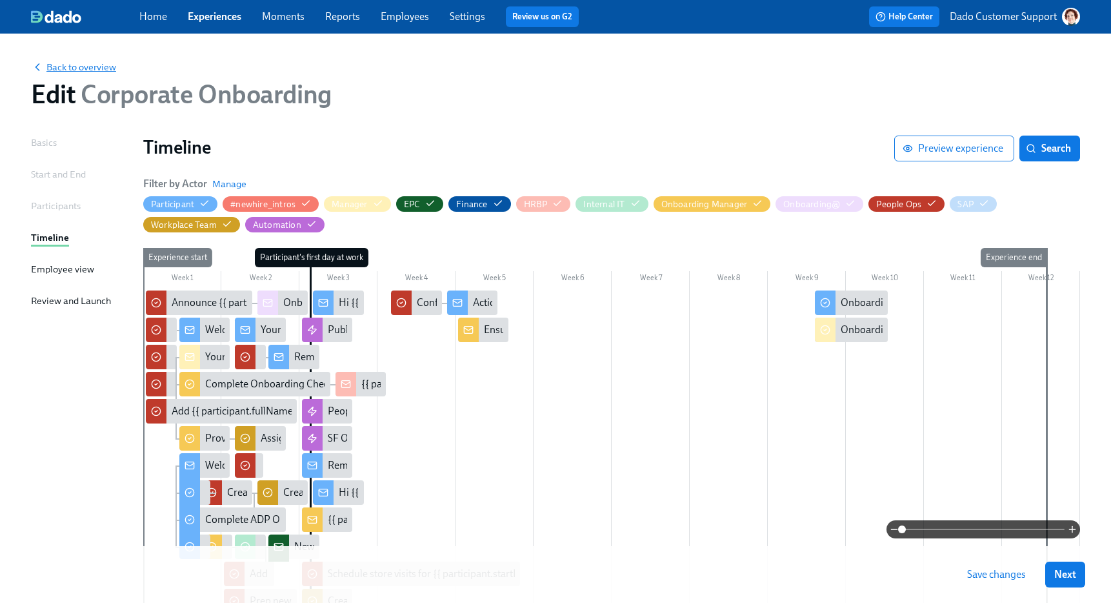
click at [75, 70] on span "Back to overview" at bounding box center [73, 67] width 85 height 13
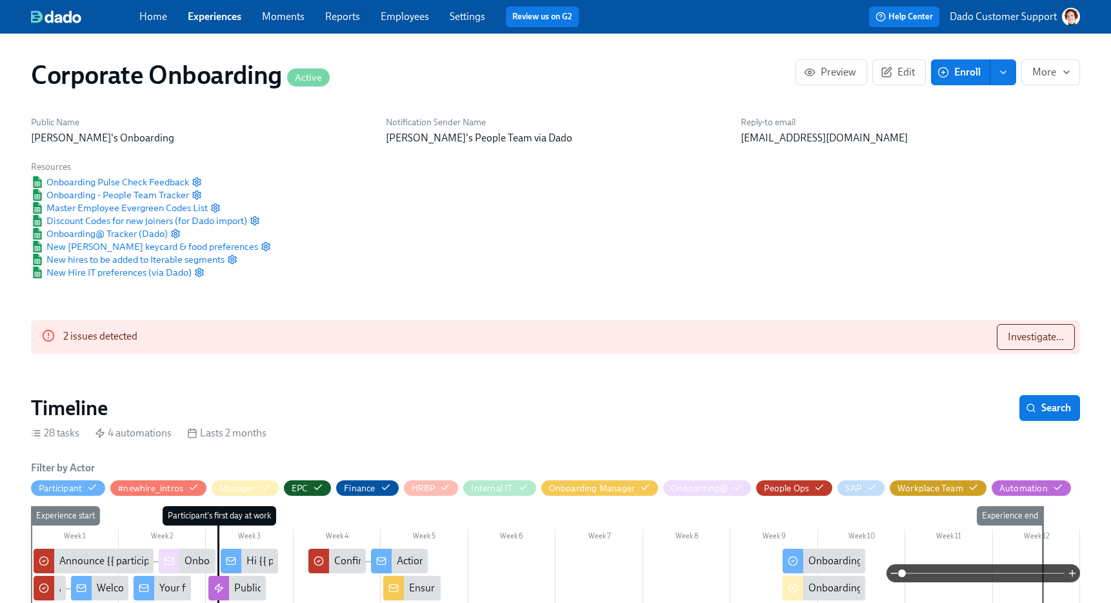
scroll to position [0, 2237]
click at [917, 75] on button "Edit" at bounding box center [899, 72] width 54 height 26
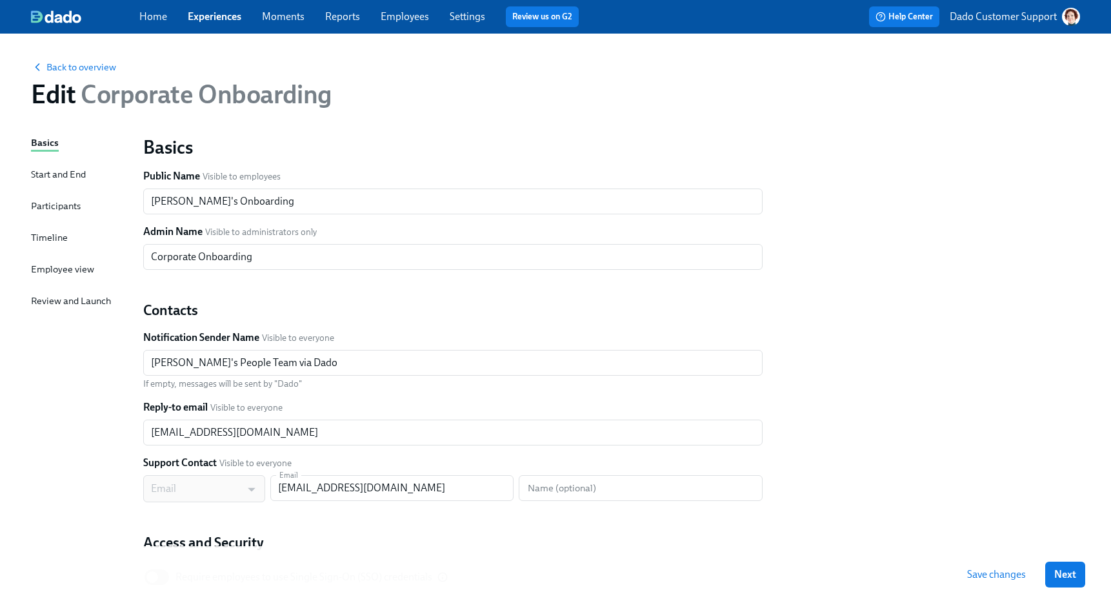
click at [46, 243] on div "Timeline" at bounding box center [49, 237] width 37 height 14
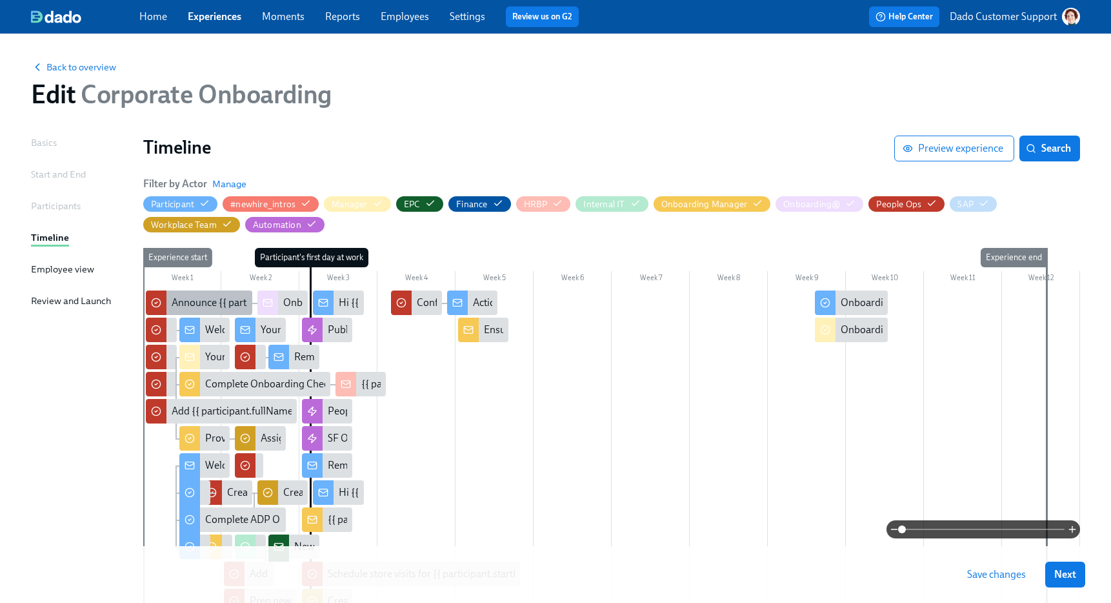
click at [174, 305] on div "Announce {{ participant.fullName }} to CorporateOnboarding@?" at bounding box center [314, 302] width 285 height 14
click at [174, 323] on div at bounding box center [171, 329] width 6 height 25
click at [160, 328] on circle at bounding box center [156, 330] width 8 height 8
click at [164, 357] on div at bounding box center [156, 357] width 21 height 25
click at [155, 381] on icon at bounding box center [156, 384] width 10 height 10
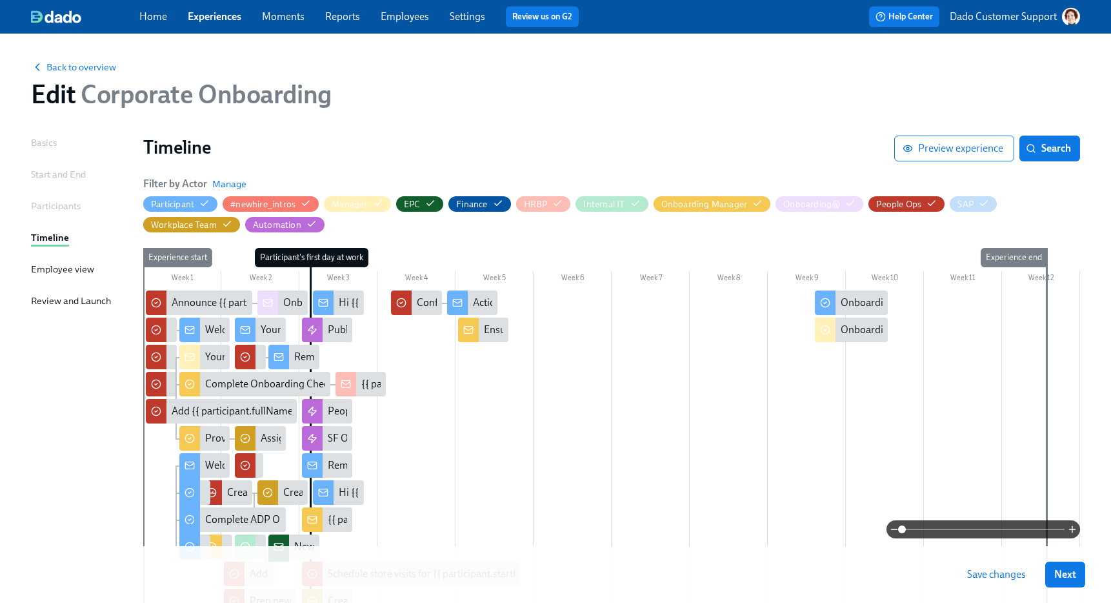
click at [152, 409] on div "Add {{ participant.fullName }} to Equity Tracker" at bounding box center [221, 411] width 151 height 25
click at [190, 409] on div "Add {{ participant.fullName }} to Equity Tracker" at bounding box center [275, 411] width 206 height 14
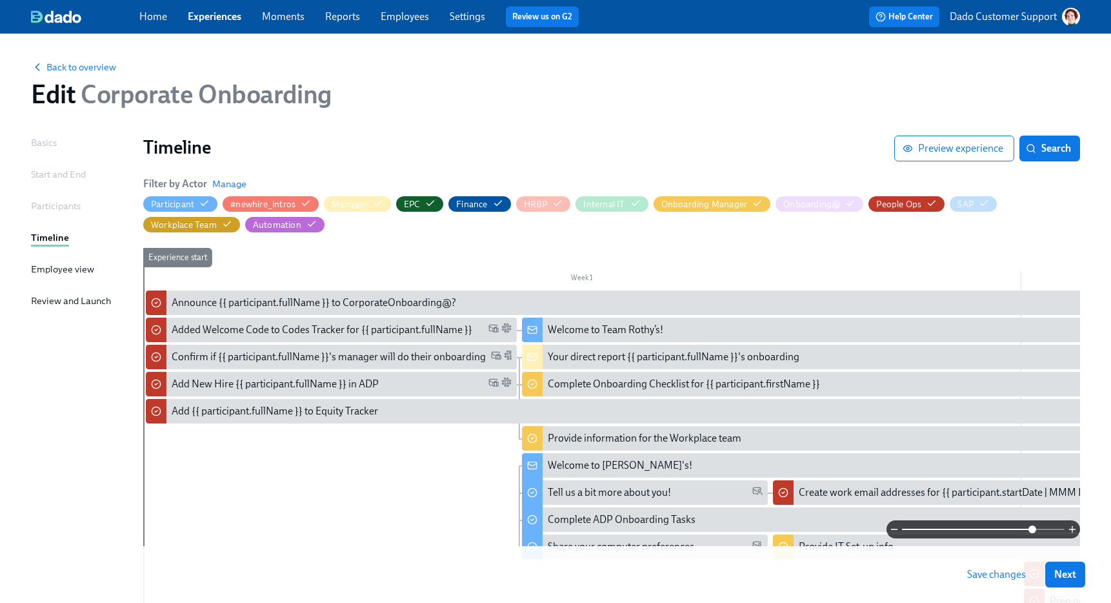
click at [1032, 529] on span at bounding box center [983, 529] width 163 height 18
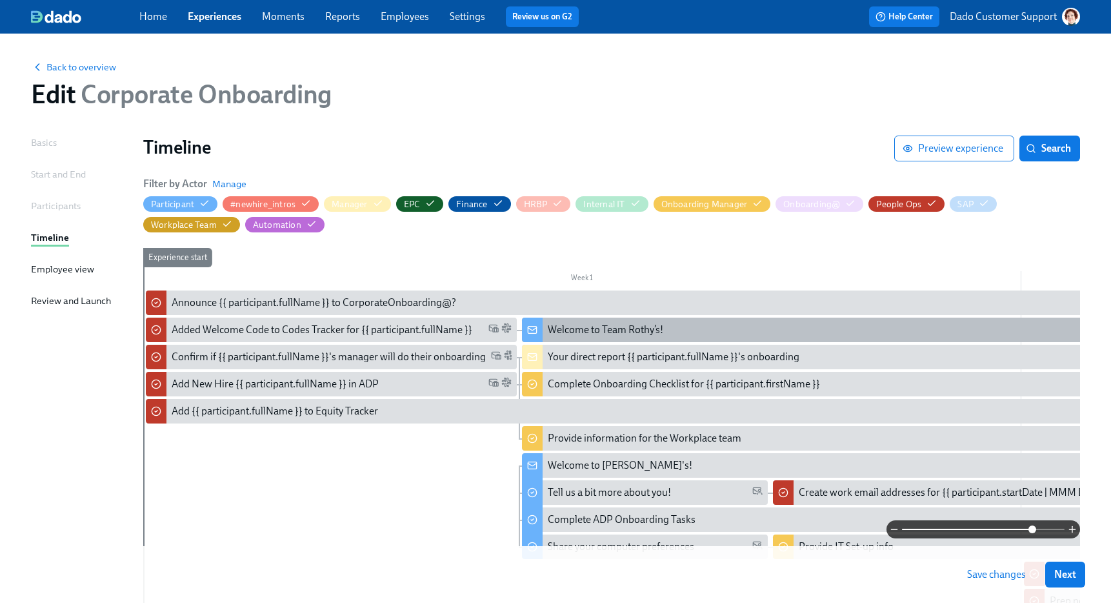
click at [612, 325] on div "Welcome to Team Rothy’s!" at bounding box center [605, 330] width 115 height 14
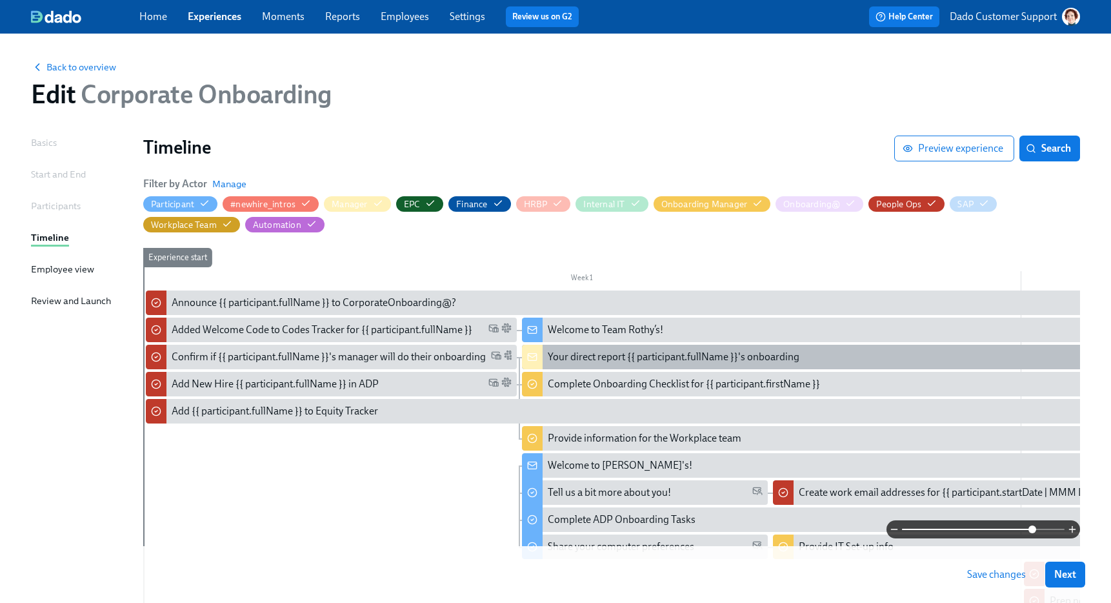
click at [590, 352] on div "Your direct report {{ participant.fullName }}'s onboarding" at bounding box center [674, 357] width 252 height 14
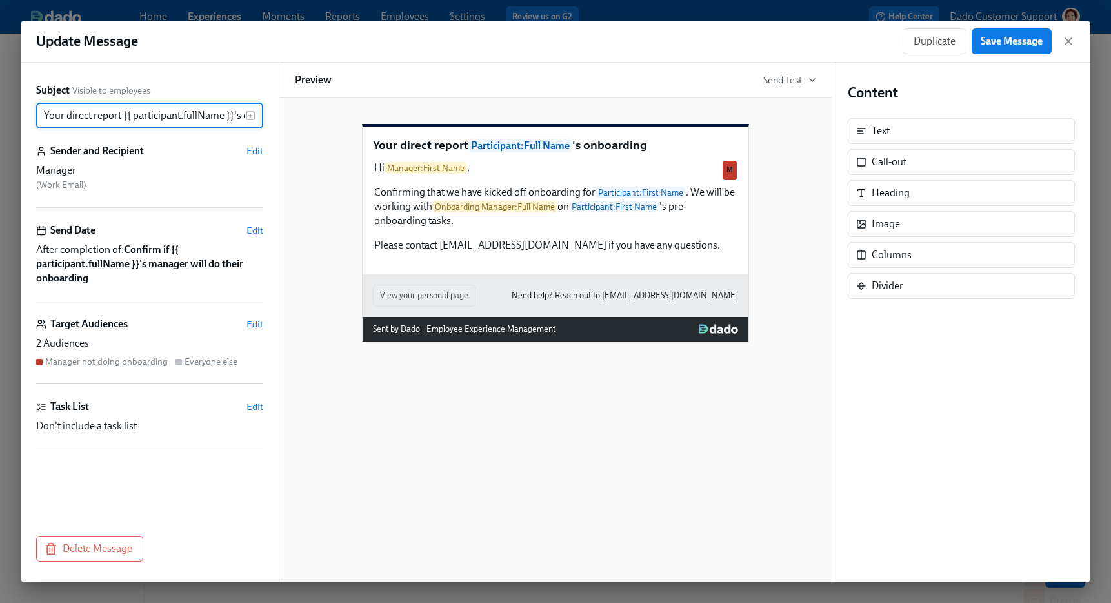
scroll to position [0, 49]
click at [256, 323] on span "Edit" at bounding box center [254, 323] width 17 height 13
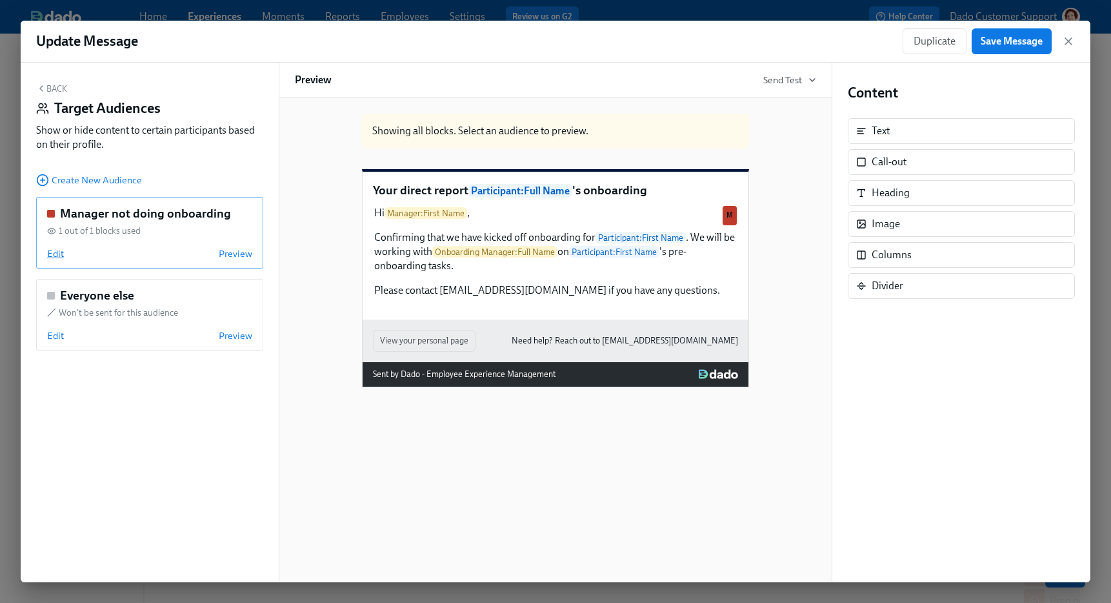
click at [51, 249] on span "Edit" at bounding box center [55, 253] width 17 height 13
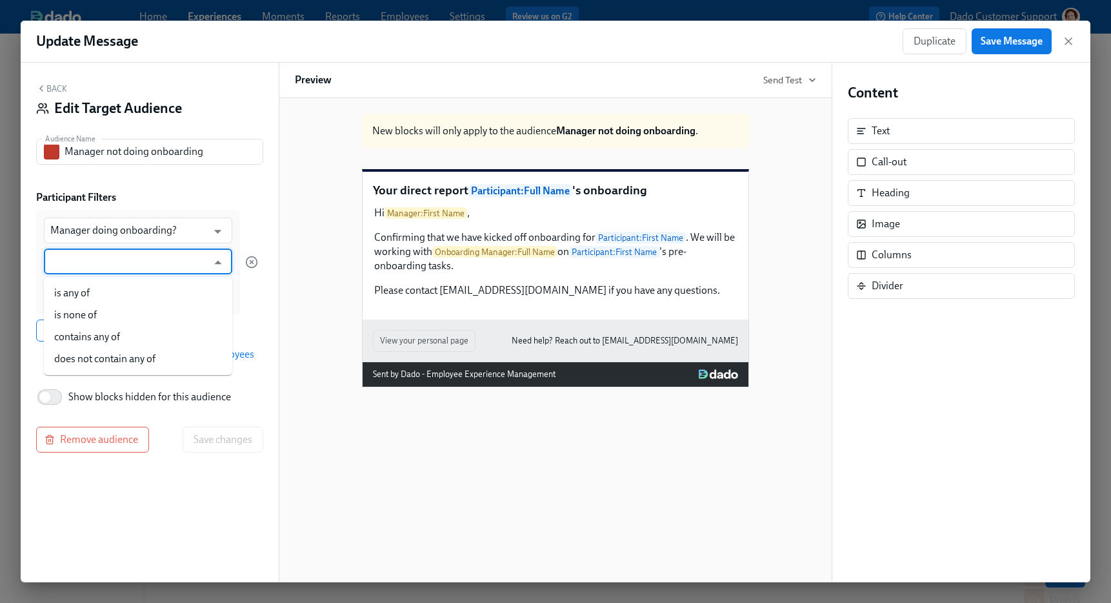
click at [79, 265] on input "text" at bounding box center [128, 261] width 157 height 26
click at [79, 295] on li "is any of" at bounding box center [138, 293] width 188 height 22
type input "is any of"
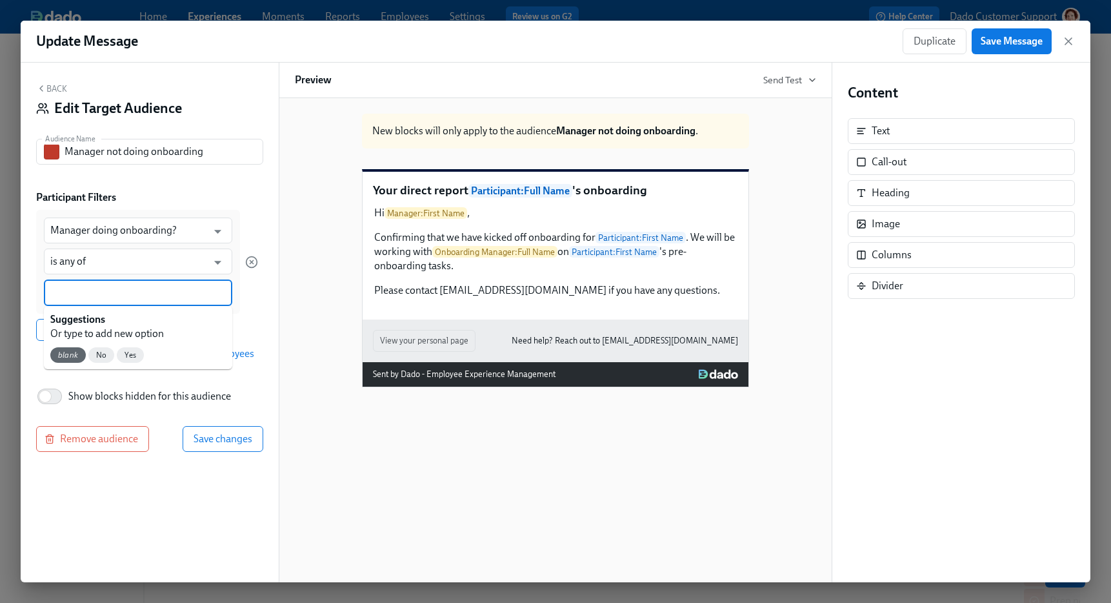
click at [81, 295] on input at bounding box center [137, 293] width 175 height 14
click at [90, 355] on span "No" at bounding box center [101, 355] width 26 height 10
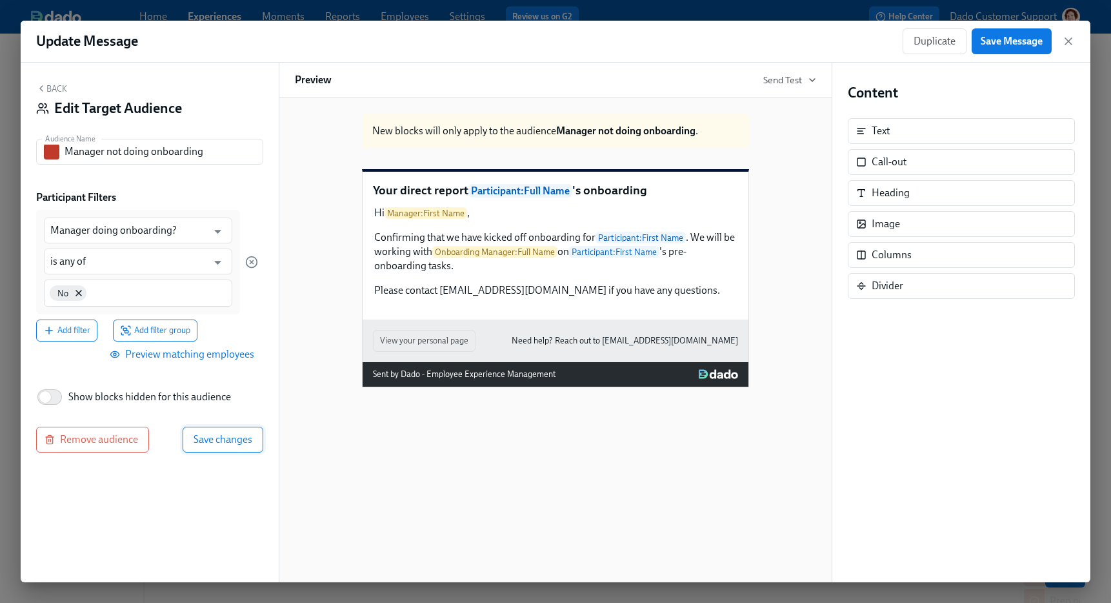
click at [222, 436] on span "Save changes" at bounding box center [223, 439] width 59 height 13
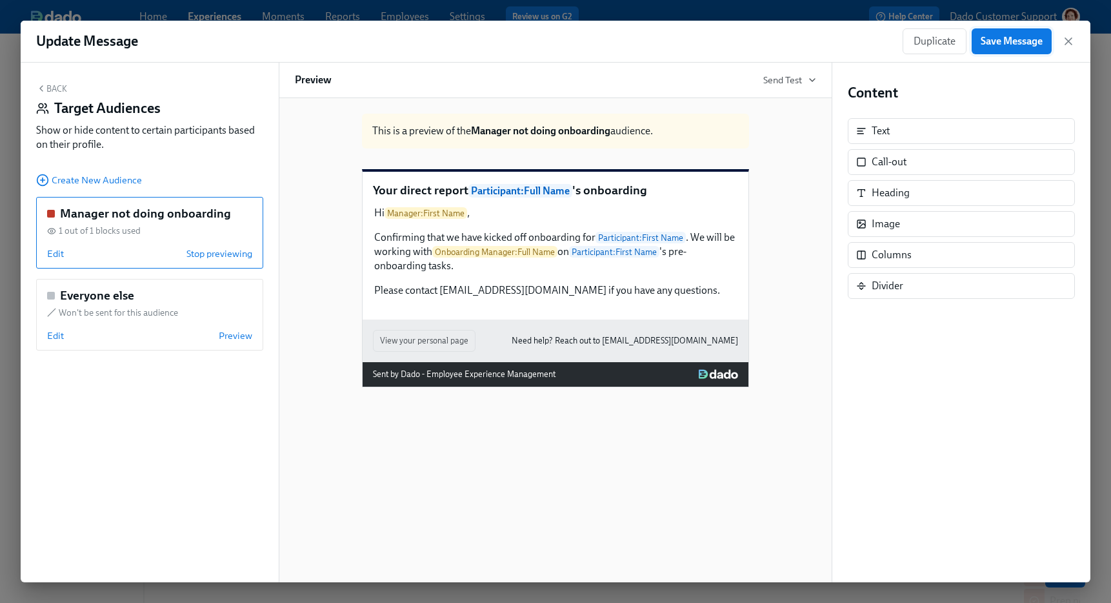
click at [1029, 30] on button "Save Message" at bounding box center [1012, 41] width 80 height 26
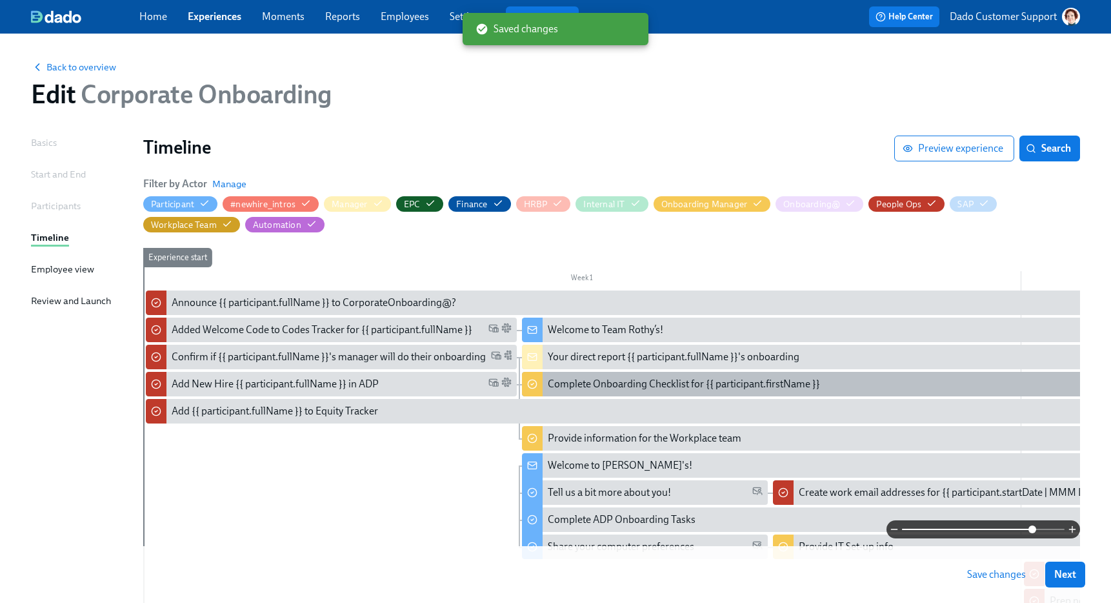
click at [564, 379] on div "Complete Onboarding Checklist for {{ participant.firstName }}" at bounding box center [684, 384] width 272 height 14
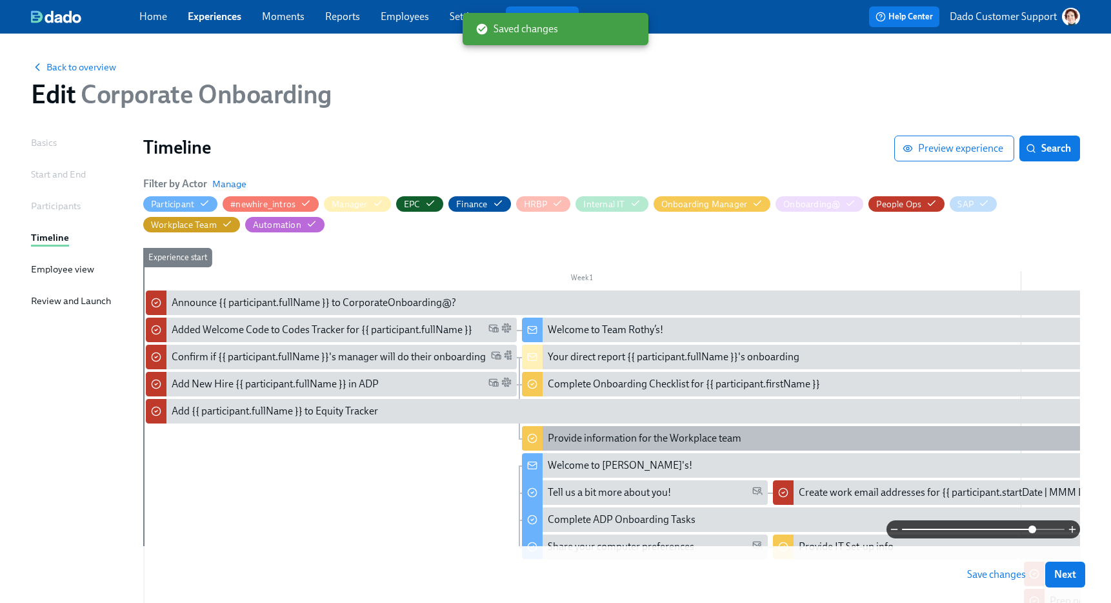
click at [626, 435] on div "Provide information for the Workplace team" at bounding box center [645, 438] width 194 height 14
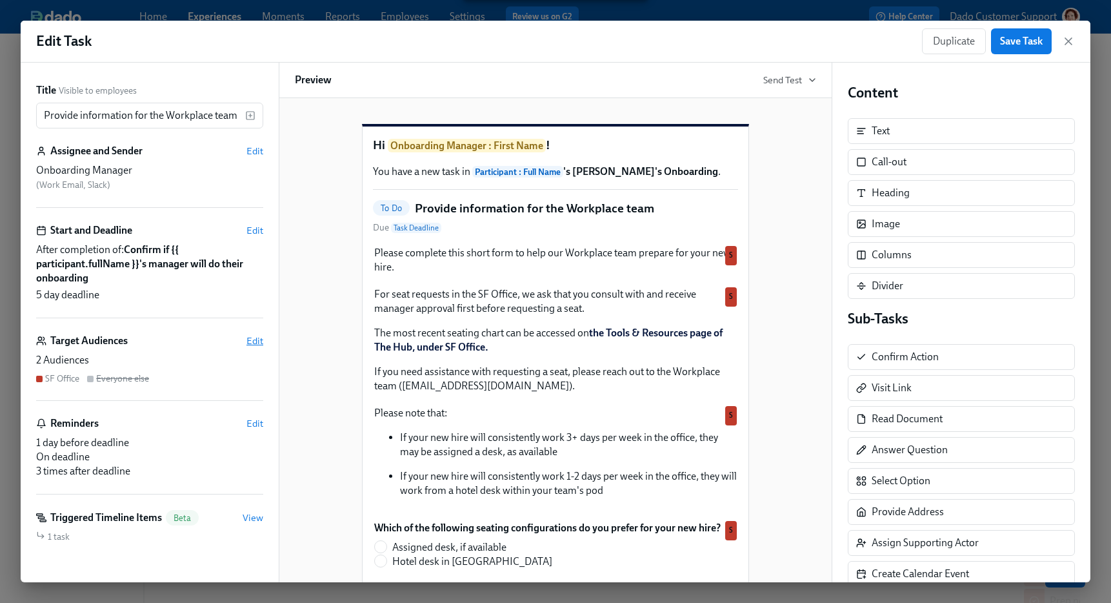
click at [258, 338] on span "Edit" at bounding box center [254, 340] width 17 height 13
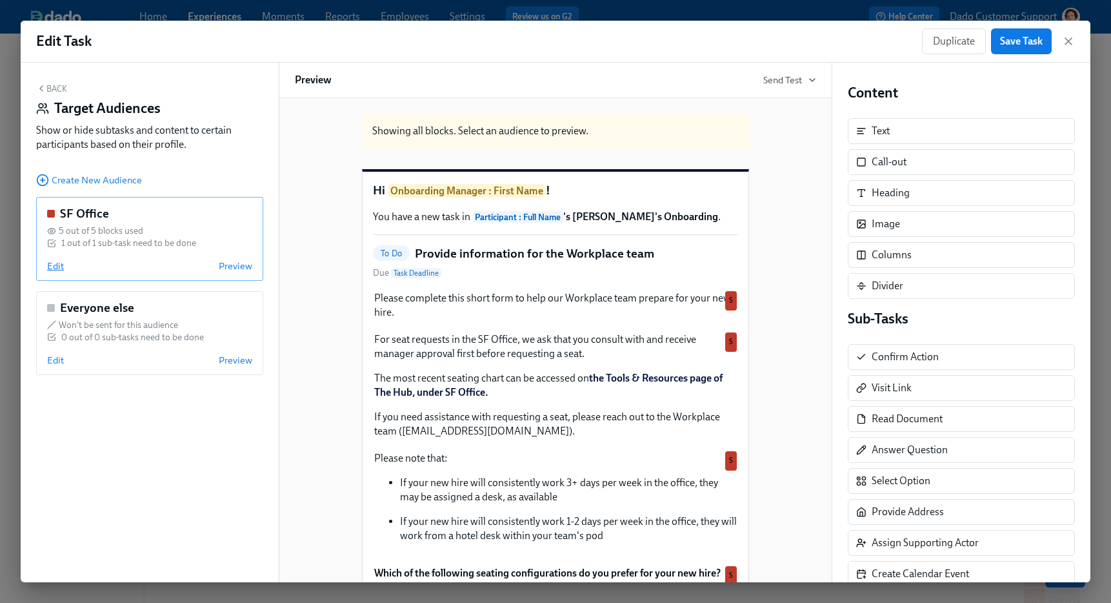
click at [50, 267] on span "Edit" at bounding box center [55, 265] width 17 height 13
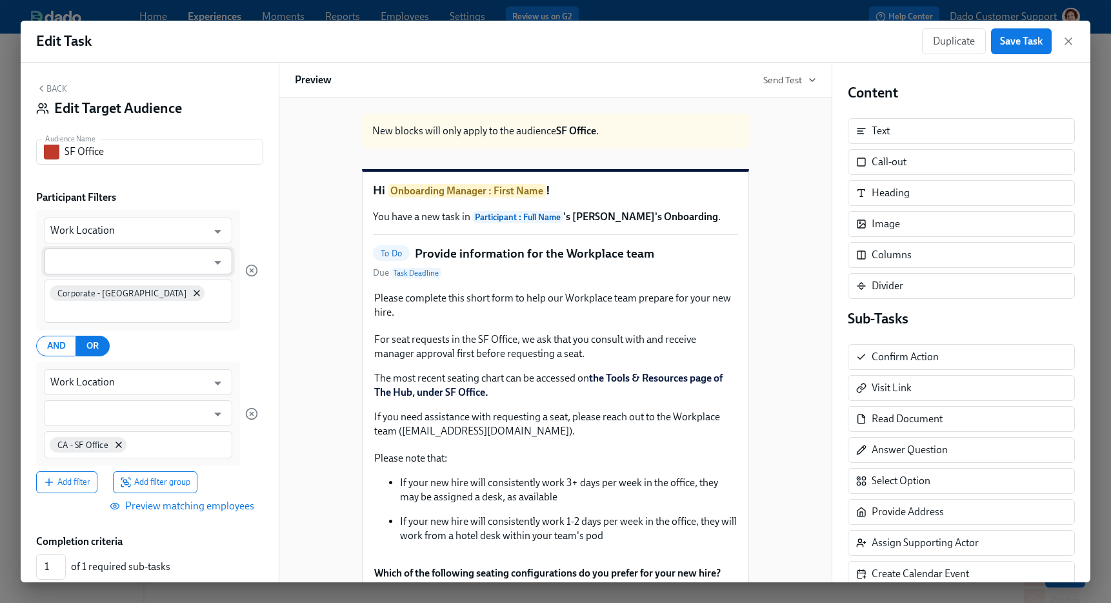
click at [58, 262] on input "text" at bounding box center [128, 261] width 157 height 26
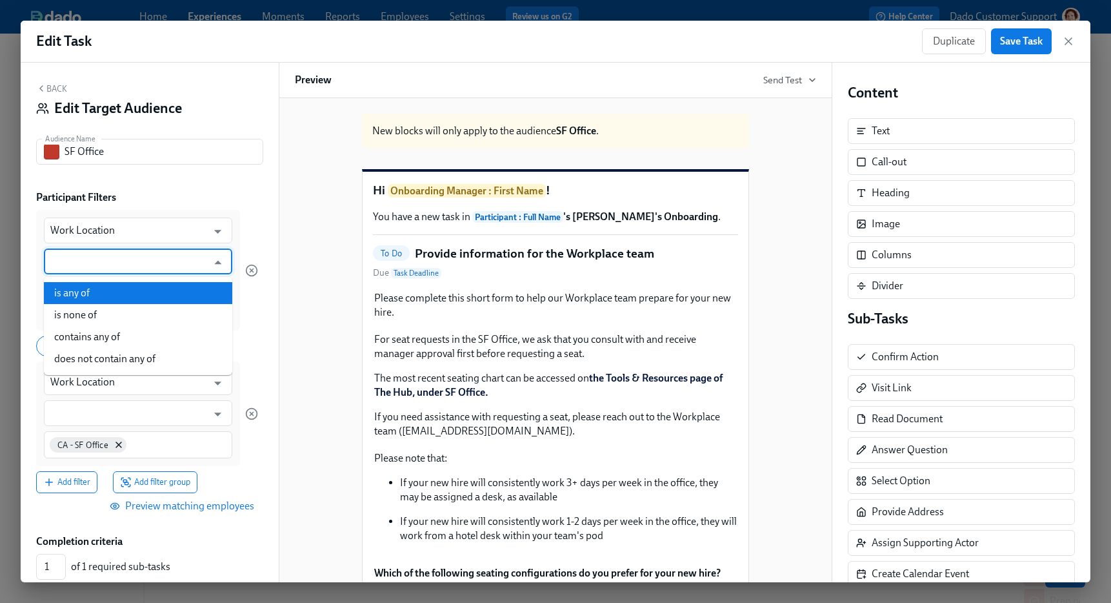
click at [64, 287] on li "is any of" at bounding box center [138, 293] width 188 height 22
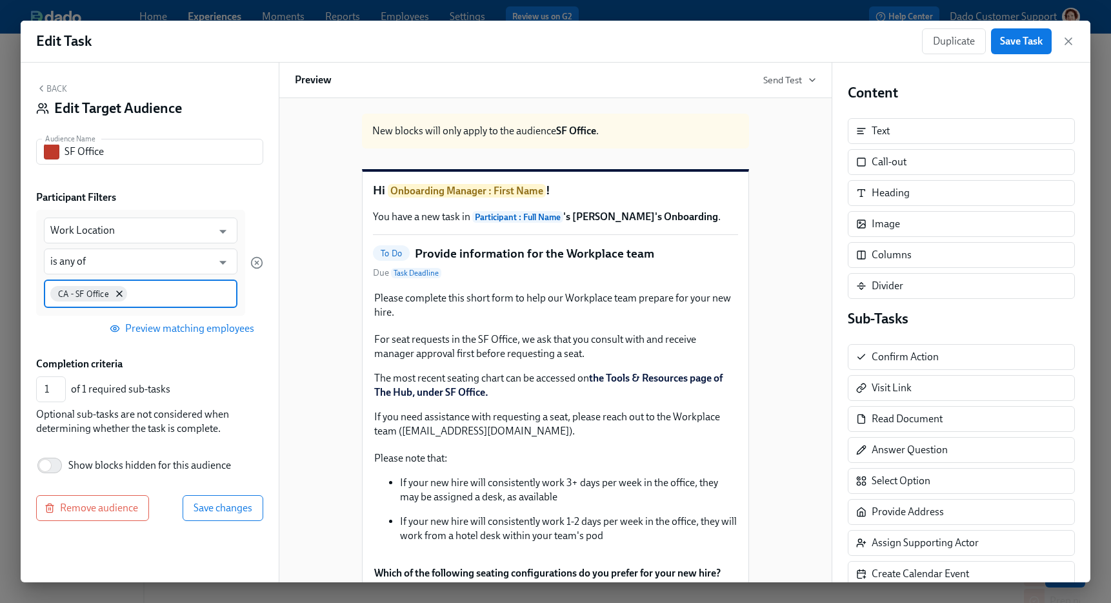
click at [159, 288] on input at bounding box center [180, 293] width 101 height 14
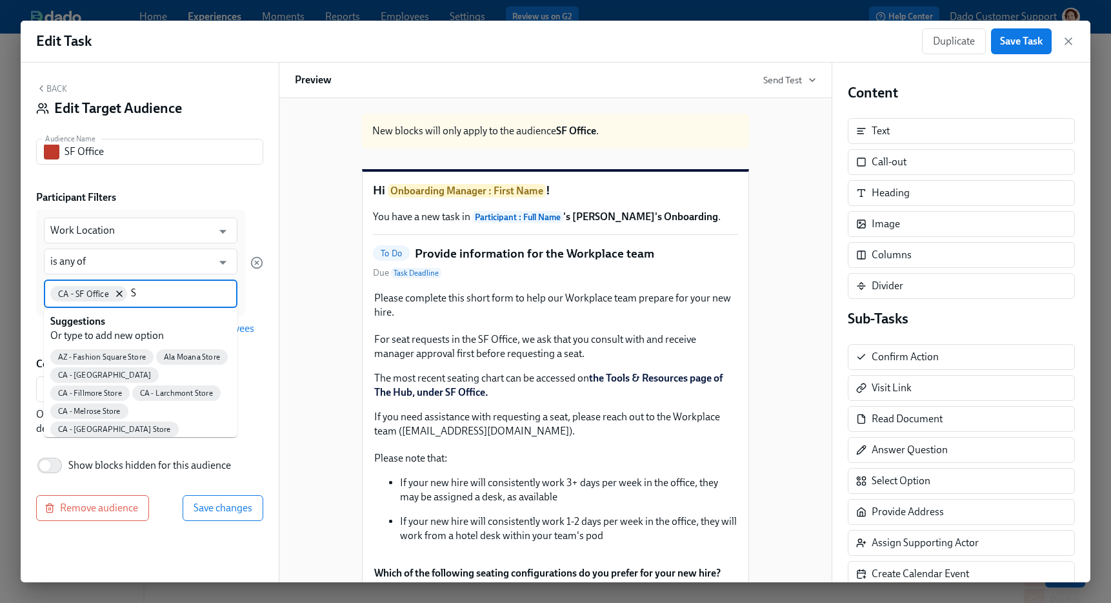
type input "Sa"
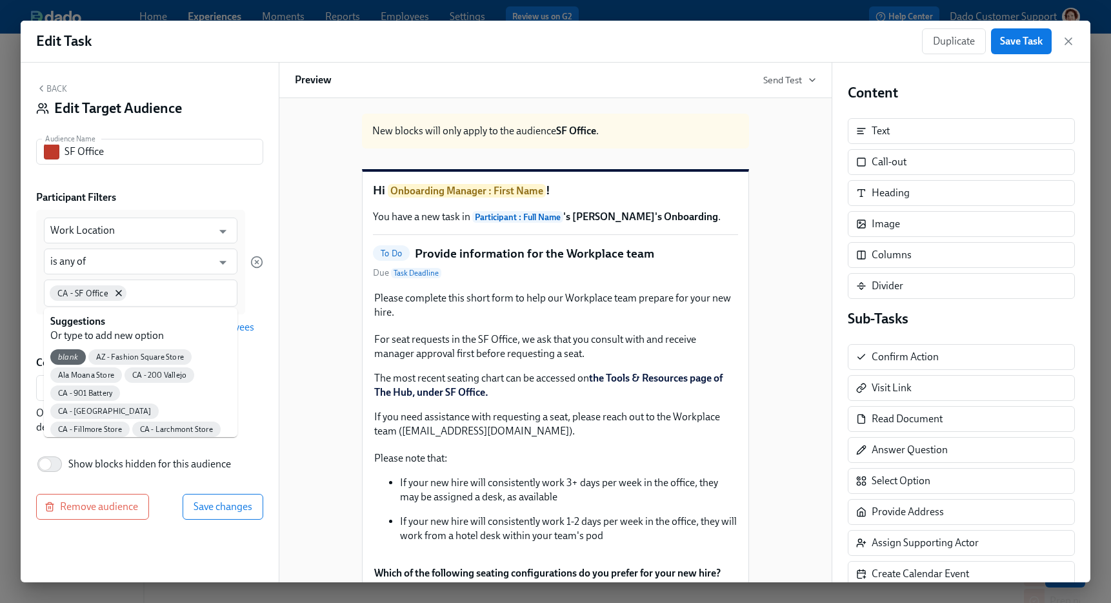
click at [57, 85] on button "Back" at bounding box center [51, 88] width 31 height 10
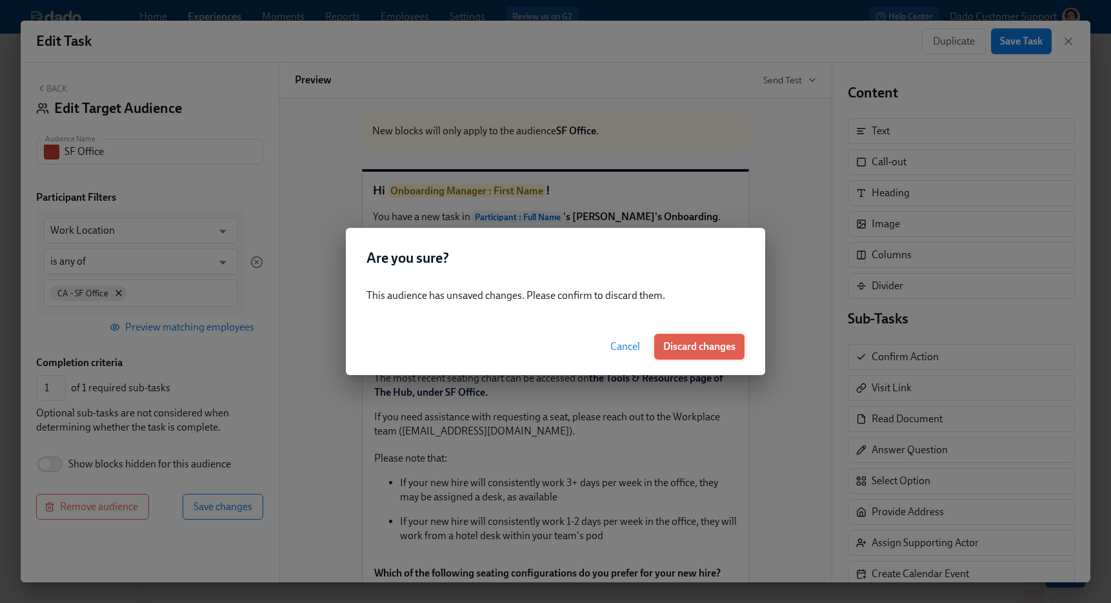
click at [681, 348] on span "Discard changes" at bounding box center [699, 346] width 72 height 13
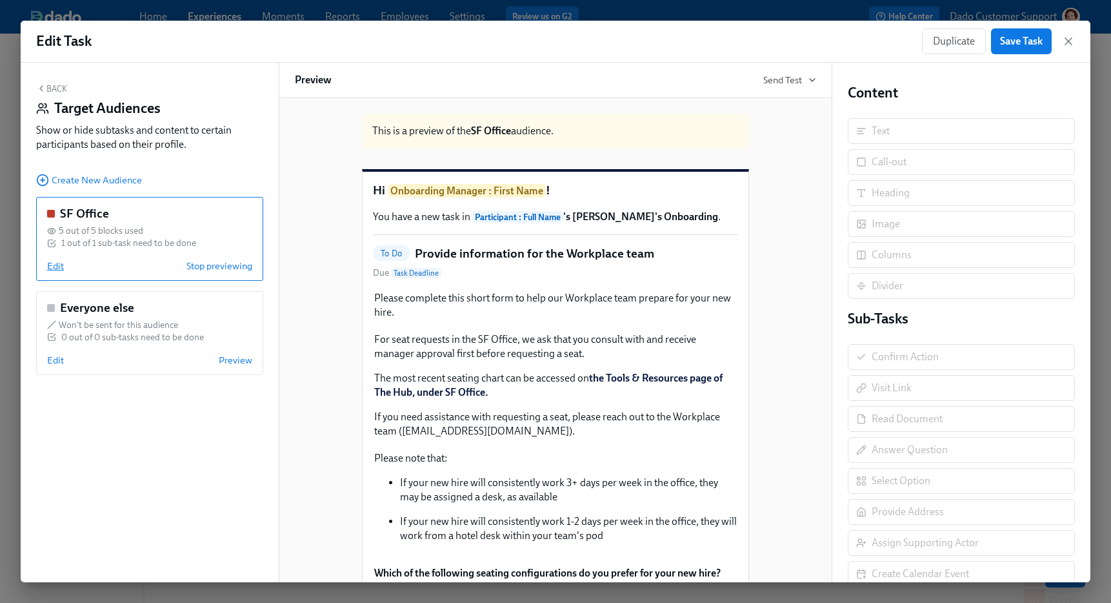
click at [51, 263] on span "Edit" at bounding box center [55, 265] width 17 height 13
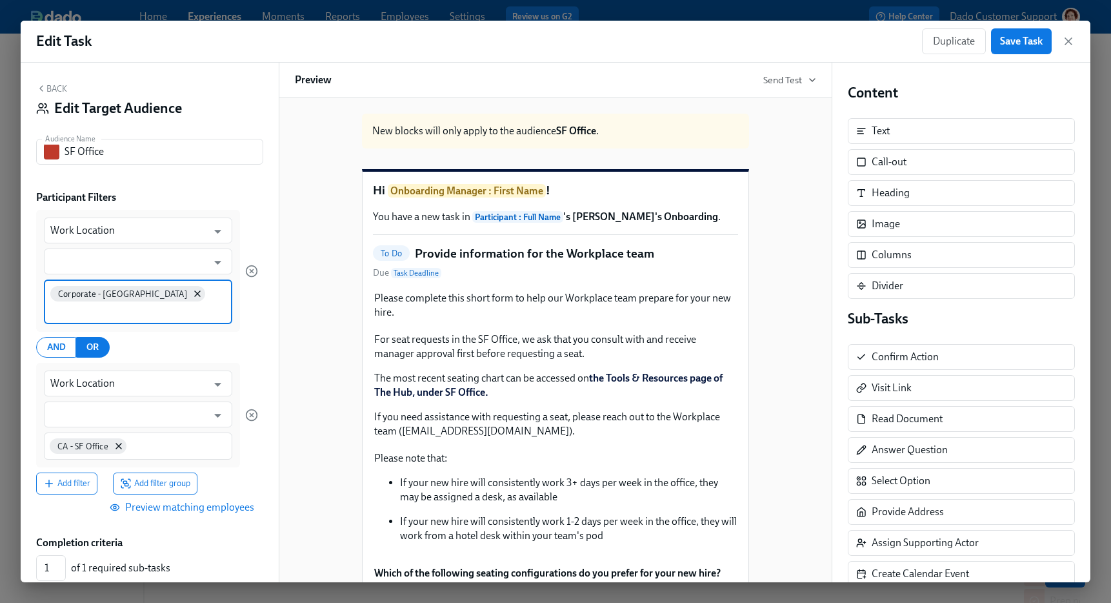
click at [195, 305] on input at bounding box center [137, 311] width 175 height 14
click at [123, 266] on input "text" at bounding box center [128, 261] width 157 height 26
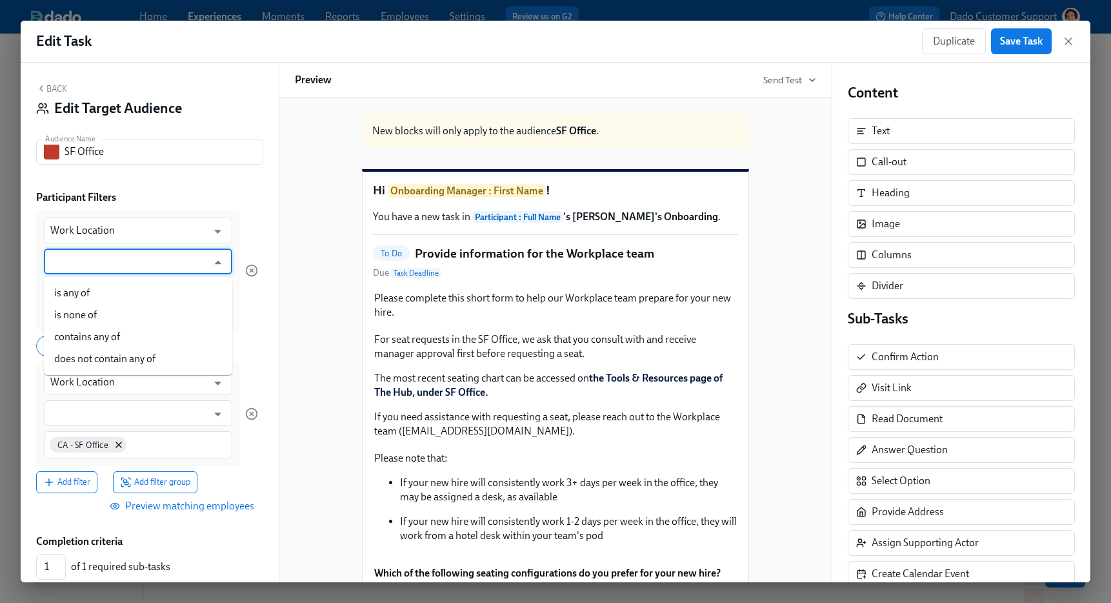
click at [99, 293] on li "is any of" at bounding box center [138, 293] width 188 height 22
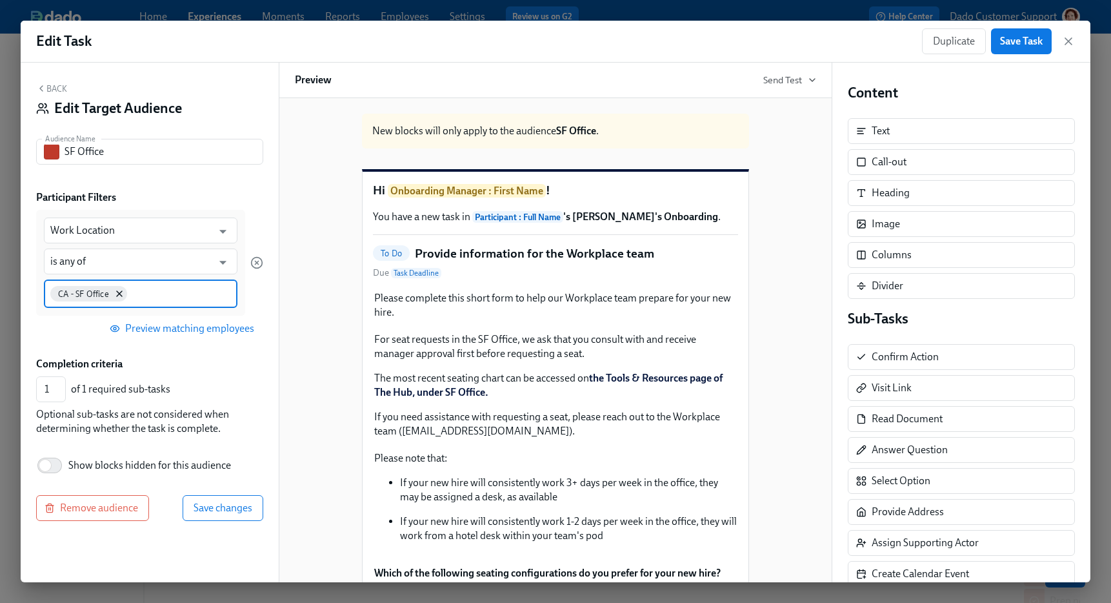
click at [170, 295] on input at bounding box center [180, 293] width 101 height 14
type input "Corporate"
click at [55, 90] on button "Back" at bounding box center [51, 88] width 31 height 10
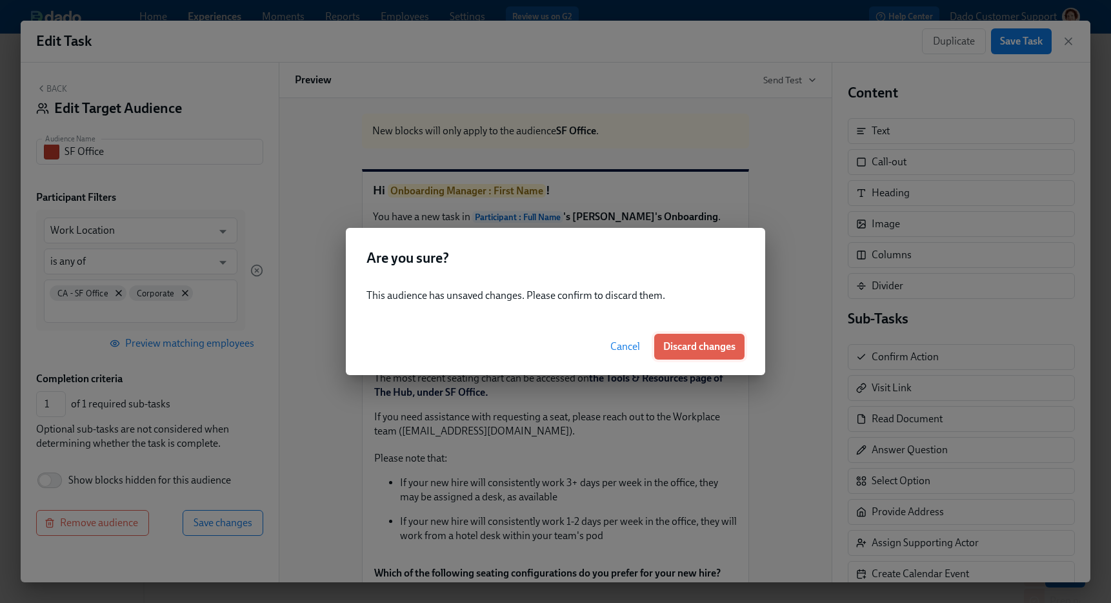
click at [661, 354] on button "Discard changes" at bounding box center [699, 347] width 90 height 26
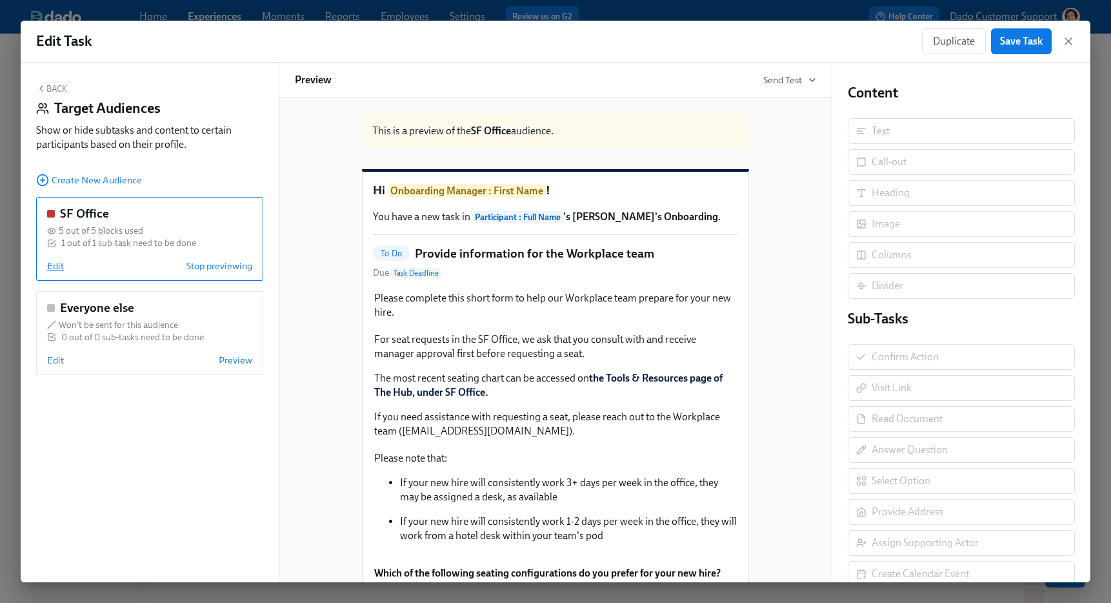
click at [53, 265] on span "Edit" at bounding box center [55, 265] width 17 height 13
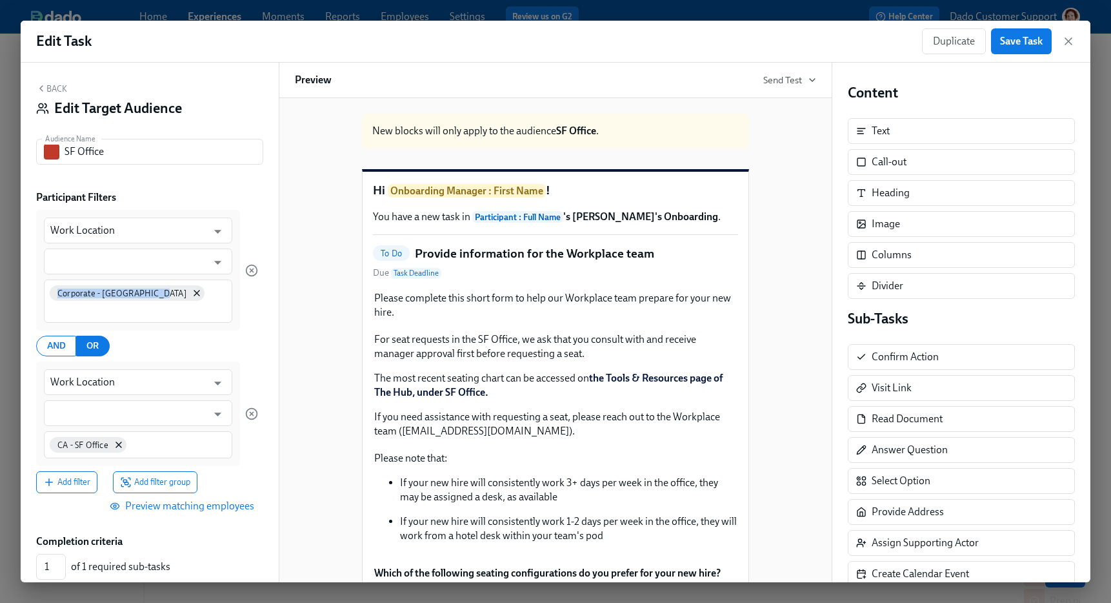
copy span "Corporate - San Francisco"
drag, startPoint x: 40, startPoint y: 285, endPoint x: 150, endPoint y: 293, distance: 110.0
click at [150, 294] on div "Work Location ​ ​ Corporate - San Francisco" at bounding box center [138, 270] width 204 height 121
click at [165, 434] on div "CA - SF Office" at bounding box center [138, 444] width 188 height 27
paste input "Corporate - San Francisco"
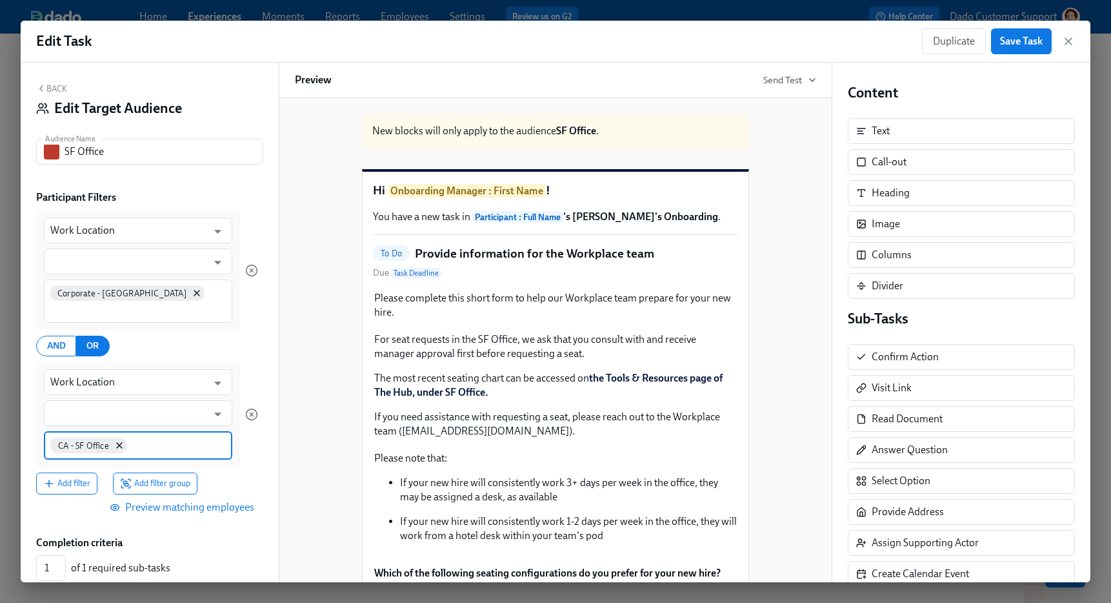
type input "Corporate - San Francisco"
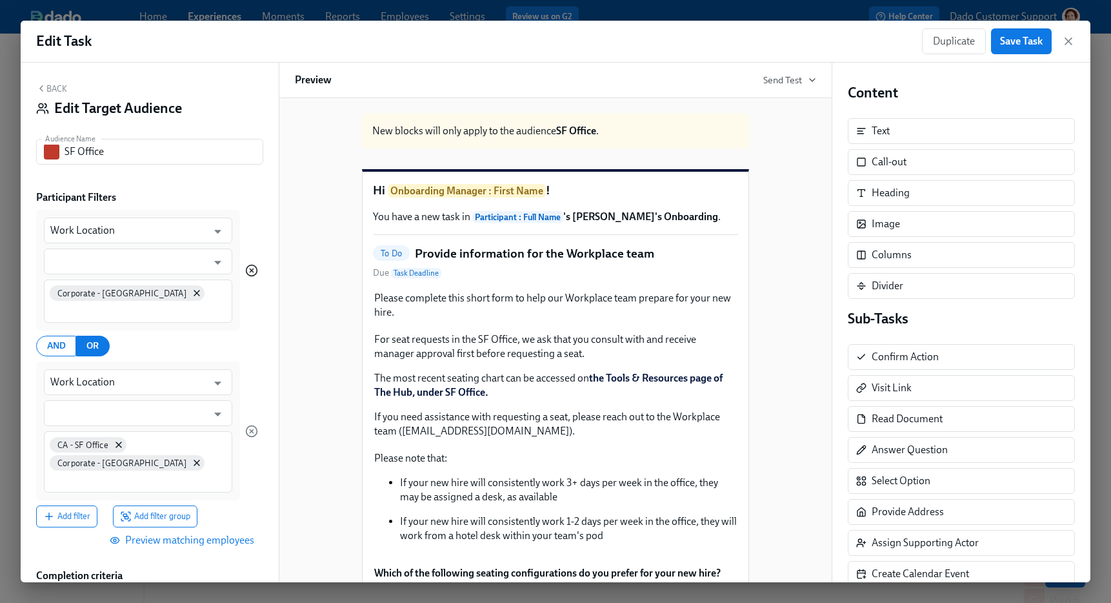
click at [249, 270] on icon "button" at bounding box center [251, 270] width 13 height 13
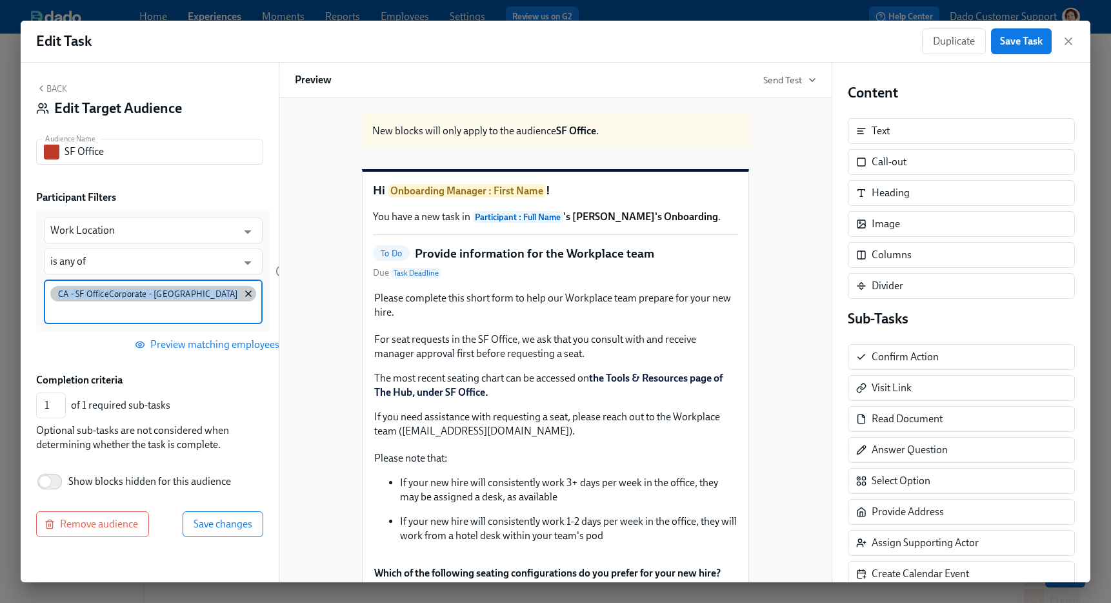
drag, startPoint x: 55, startPoint y: 294, endPoint x: 235, endPoint y: 299, distance: 180.1
click at [235, 299] on div "CA - SF Office Corporate - San Francisco" at bounding box center [153, 301] width 219 height 45
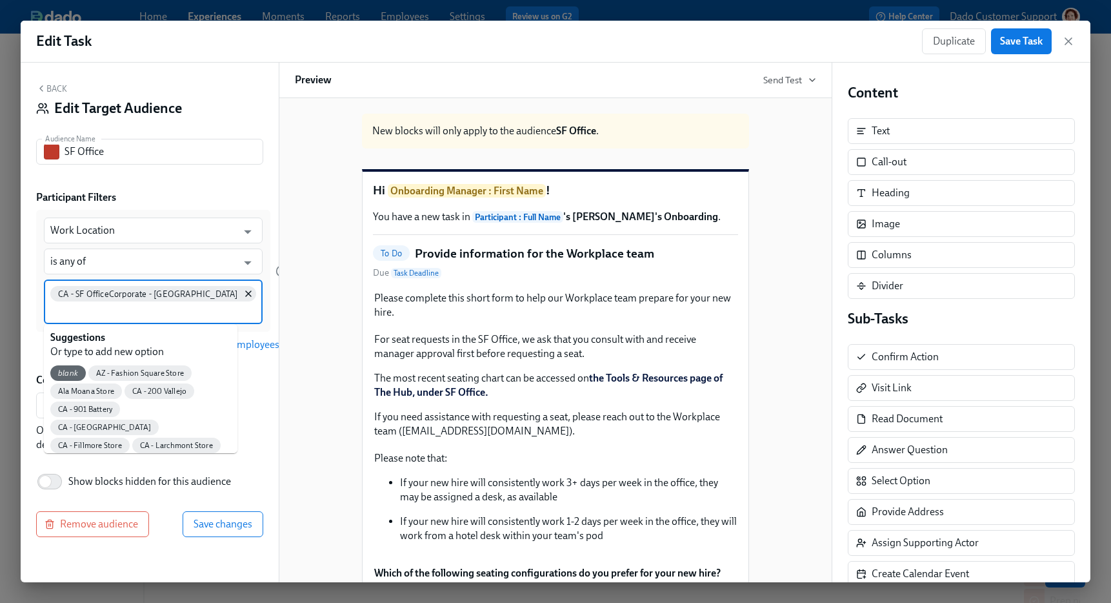
paste input "Corporate - San Francisco"
type input "Corporate - San Francisco"
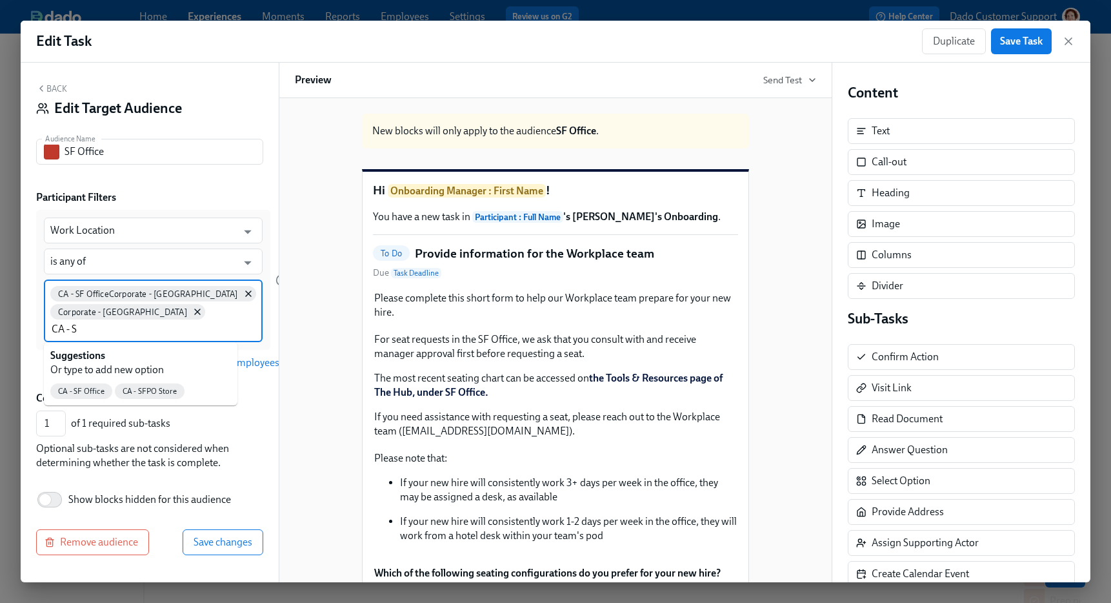
type input "CA - SF"
click at [70, 392] on span "CA - SF Office" at bounding box center [81, 391] width 62 height 10
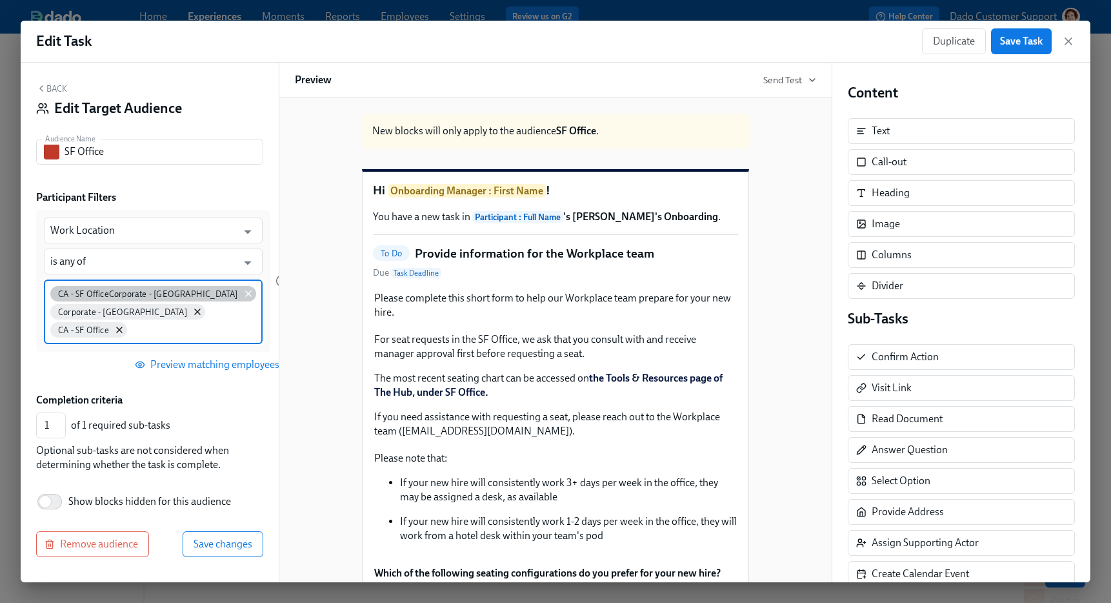
click at [243, 294] on icon at bounding box center [248, 293] width 10 height 10
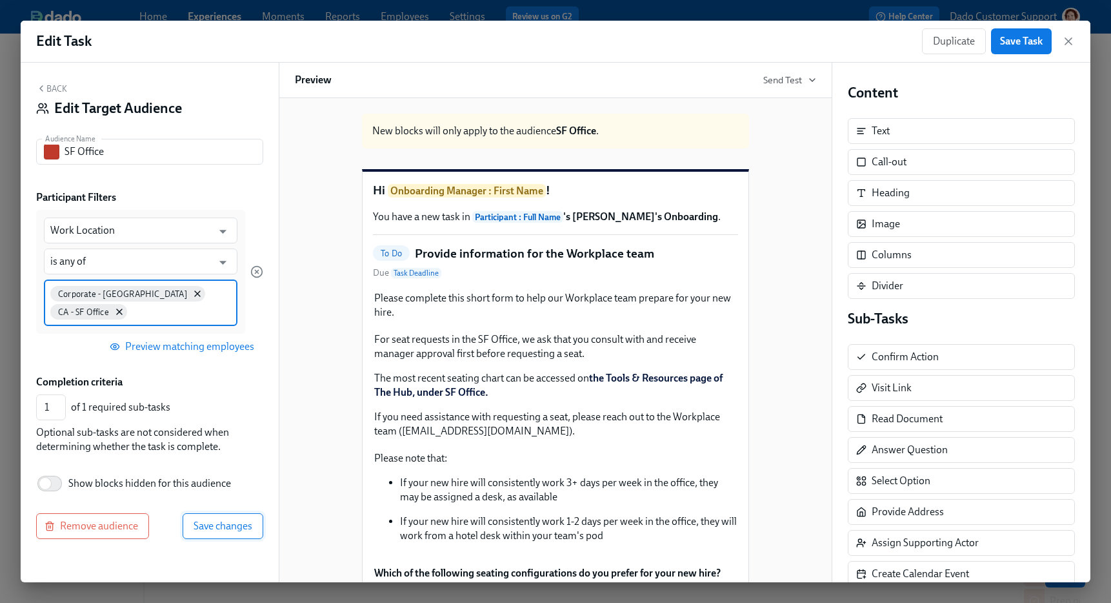
click at [230, 514] on button "Save changes" at bounding box center [223, 526] width 81 height 26
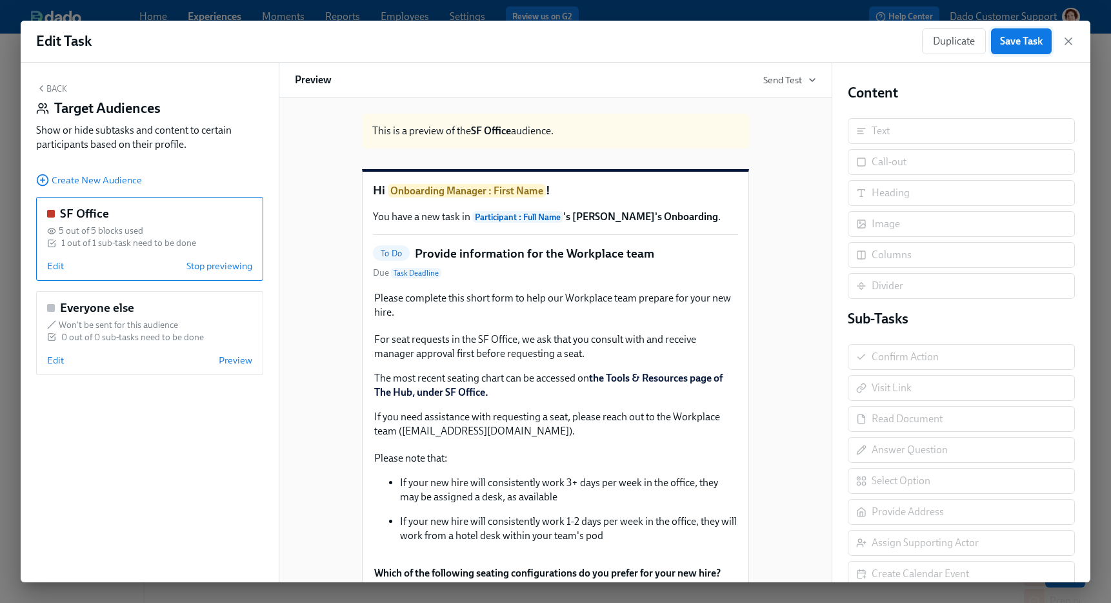
click at [1018, 43] on span "Save Task" at bounding box center [1021, 41] width 43 height 13
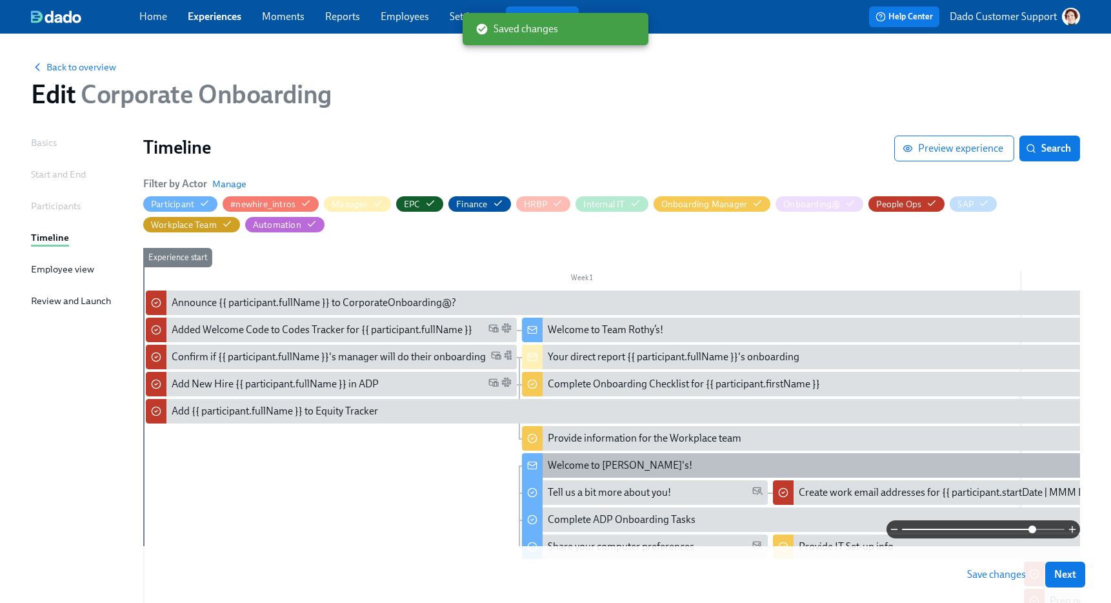
click at [589, 465] on div "Welcome to Rothy's!" at bounding box center [620, 465] width 145 height 14
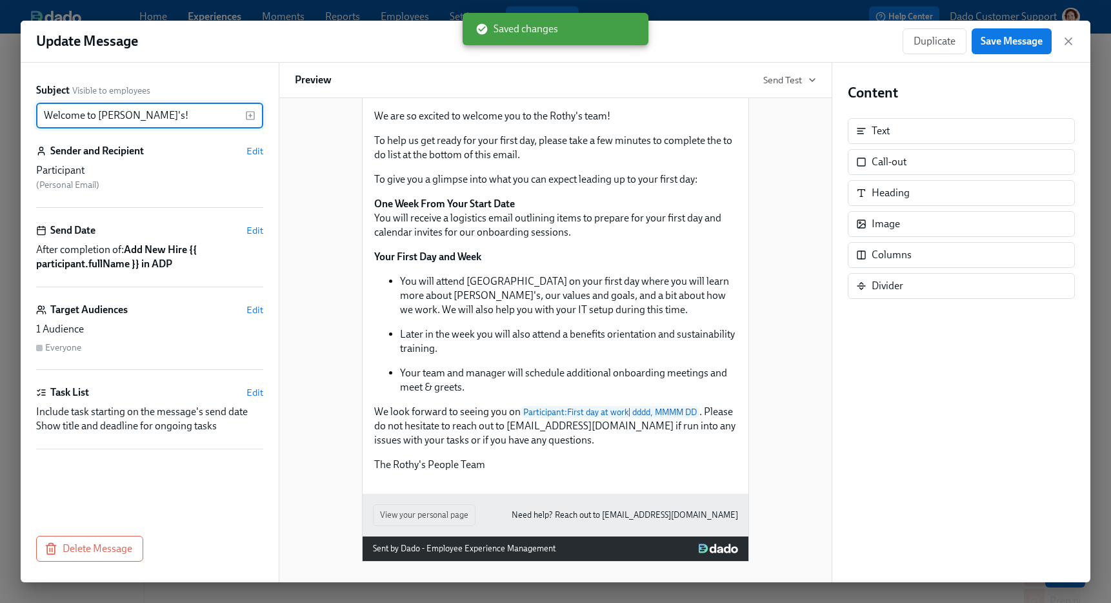
scroll to position [115, 0]
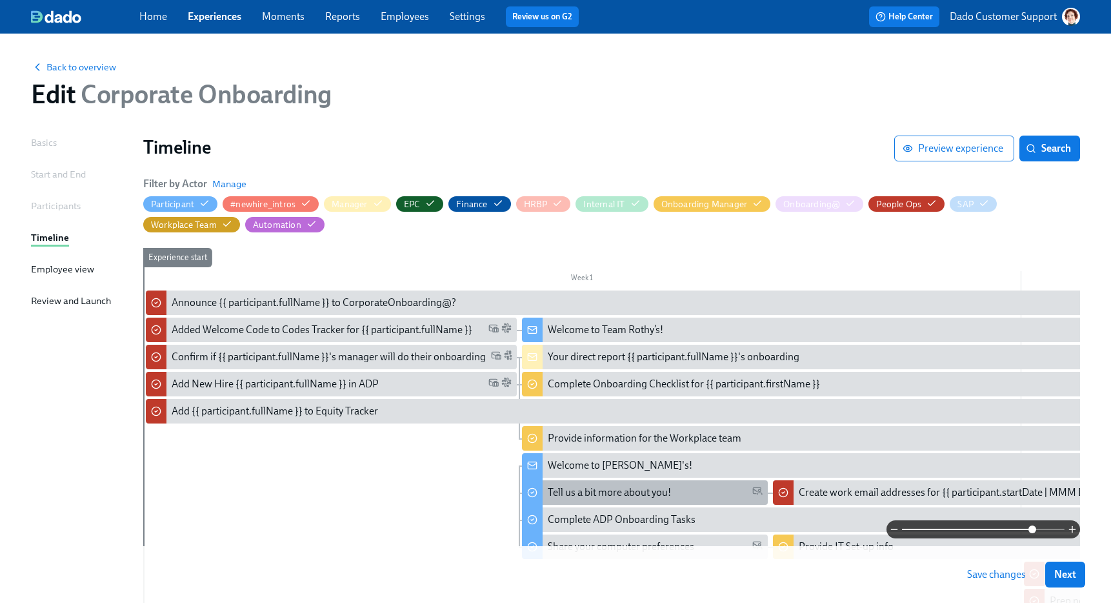
click at [597, 491] on div "Tell us a bit more about you!" at bounding box center [609, 492] width 123 height 14
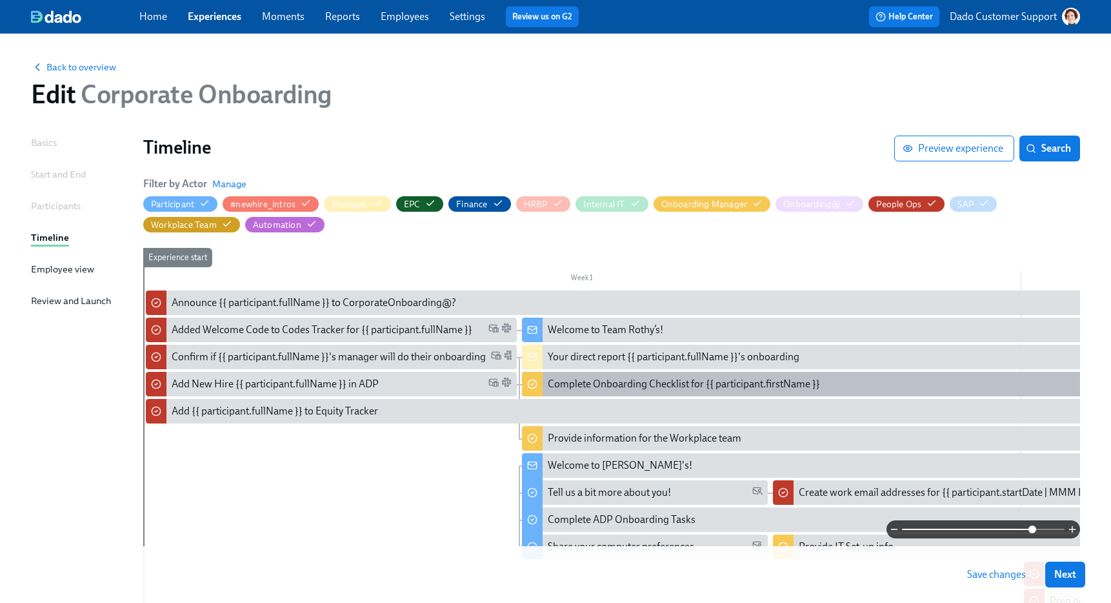
scroll to position [229, 0]
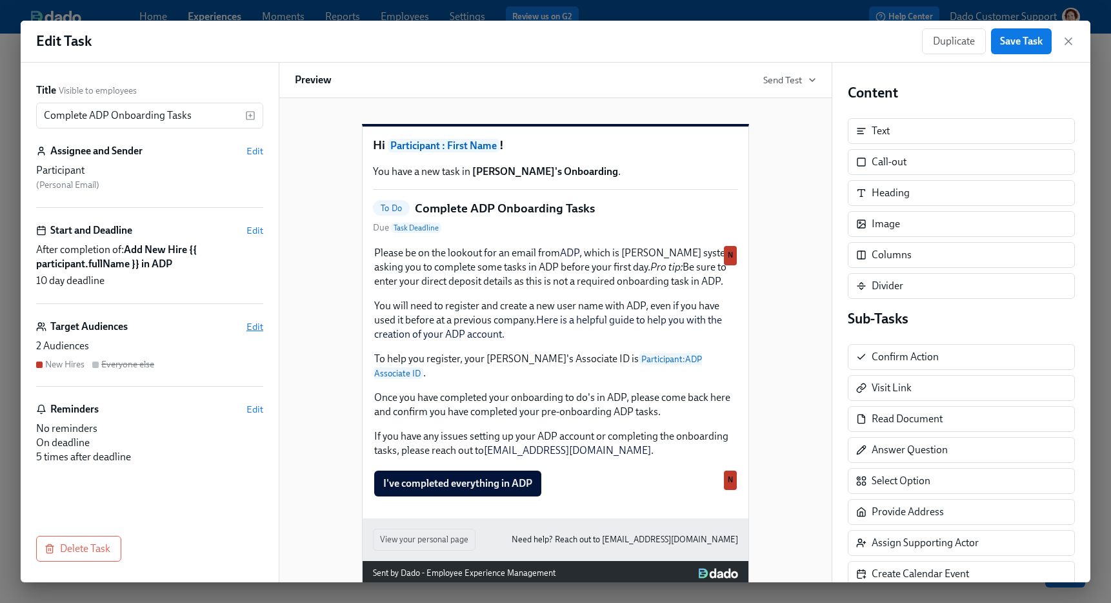
click at [248, 325] on span "Edit" at bounding box center [254, 326] width 17 height 13
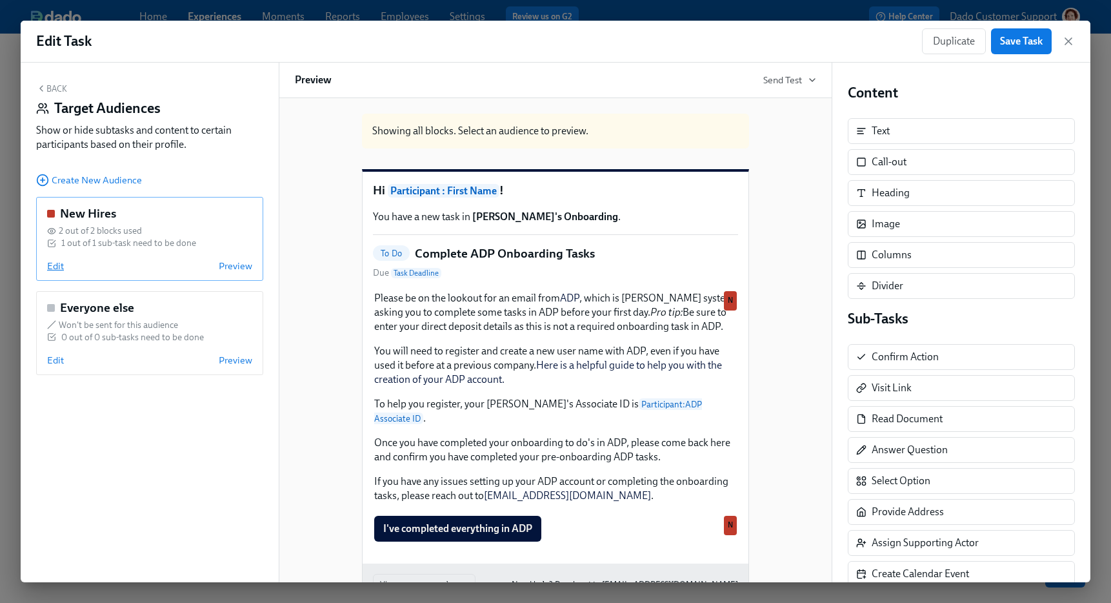
click at [50, 268] on span "Edit" at bounding box center [55, 265] width 17 height 13
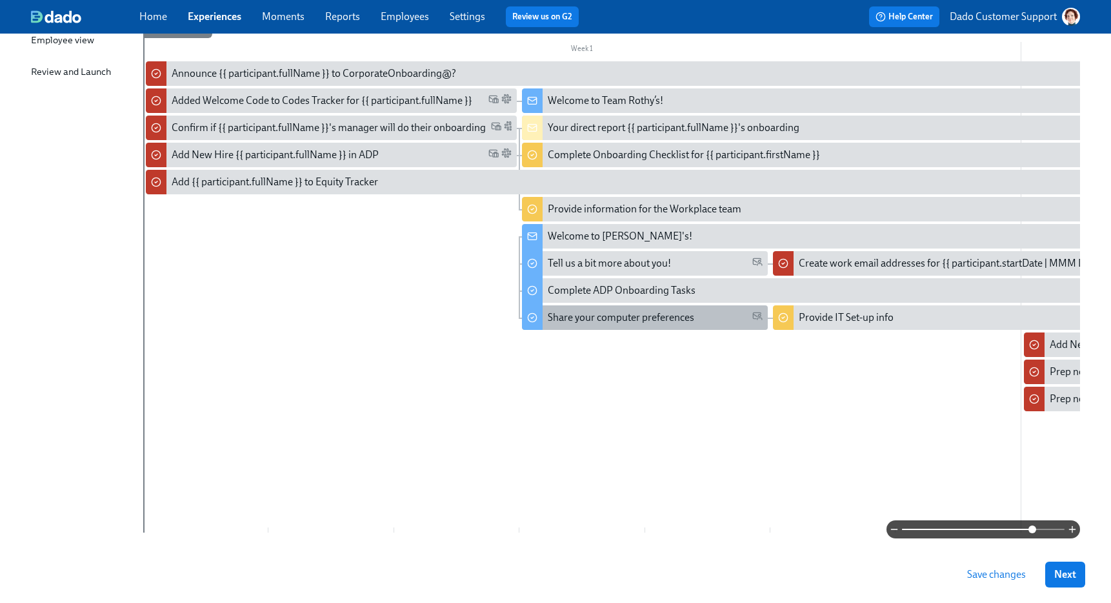
click at [561, 317] on div "Share your computer preferences" at bounding box center [621, 317] width 146 height 14
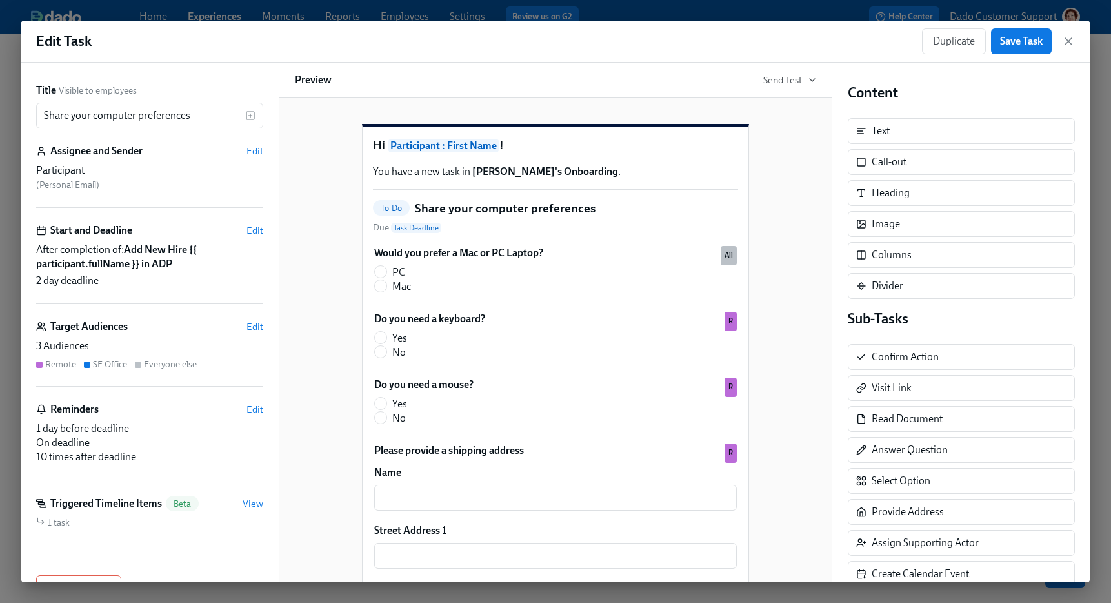
click at [247, 325] on span "Edit" at bounding box center [254, 326] width 17 height 13
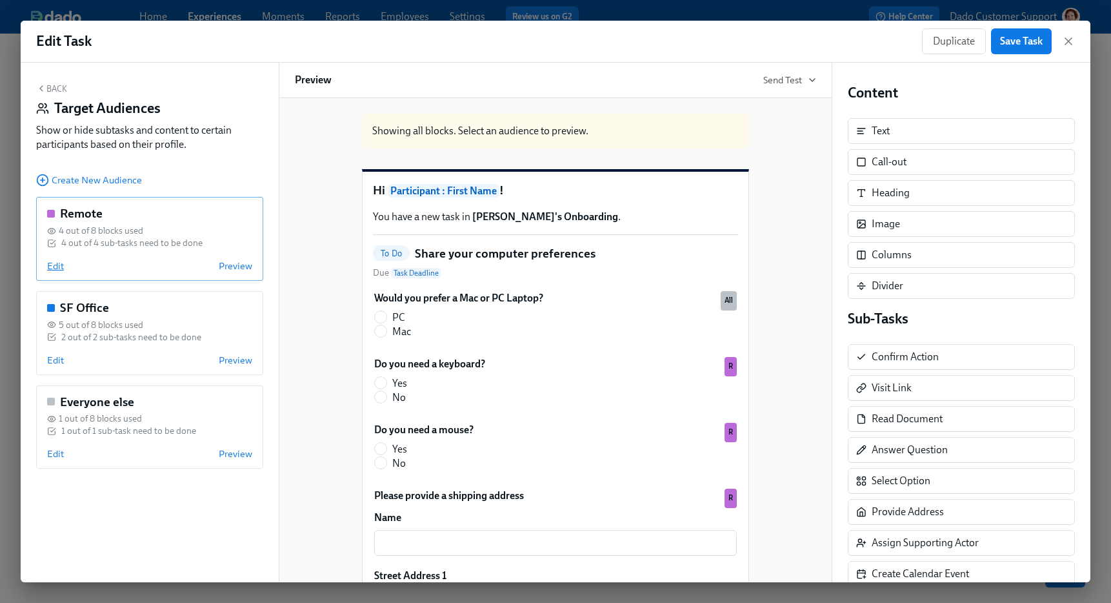
click at [57, 261] on span "Edit" at bounding box center [55, 265] width 17 height 13
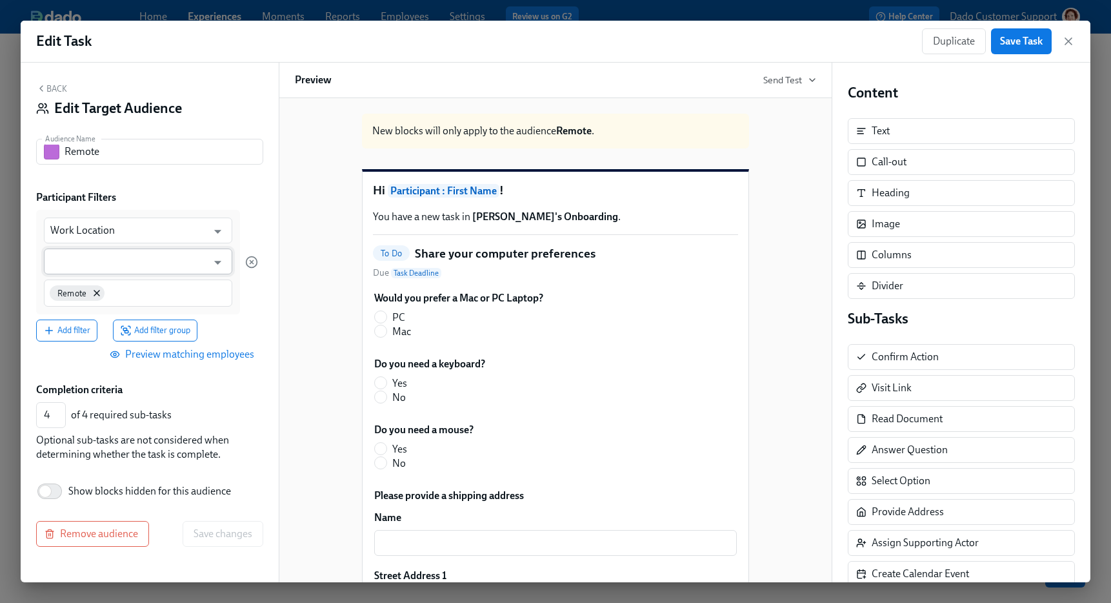
click at [59, 261] on input "text" at bounding box center [128, 261] width 157 height 26
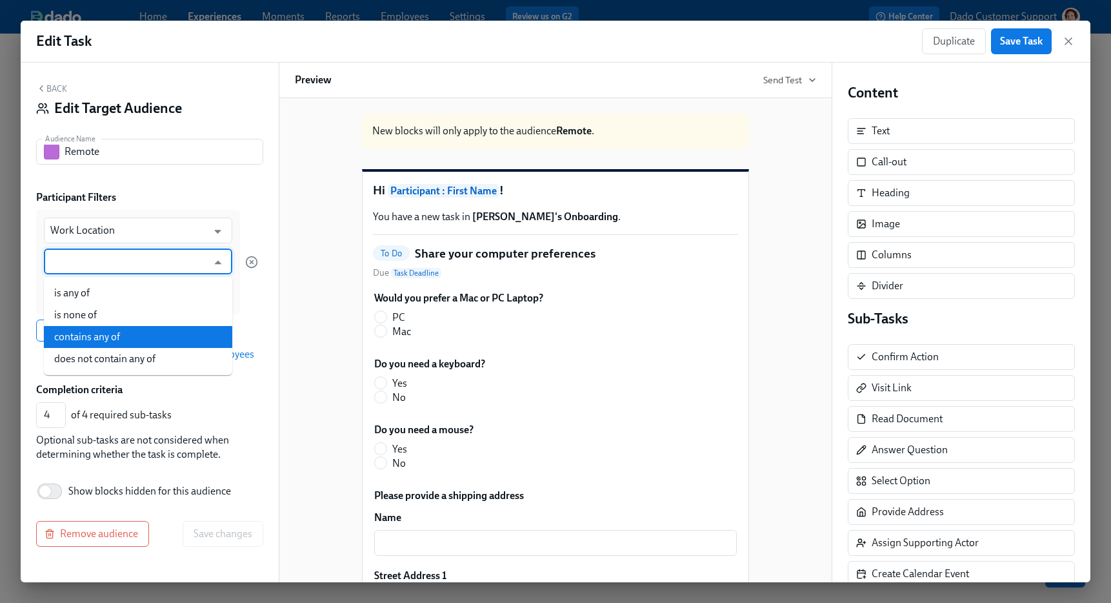
click at [85, 334] on li "contains any of" at bounding box center [138, 337] width 188 height 22
type input "contains any of"
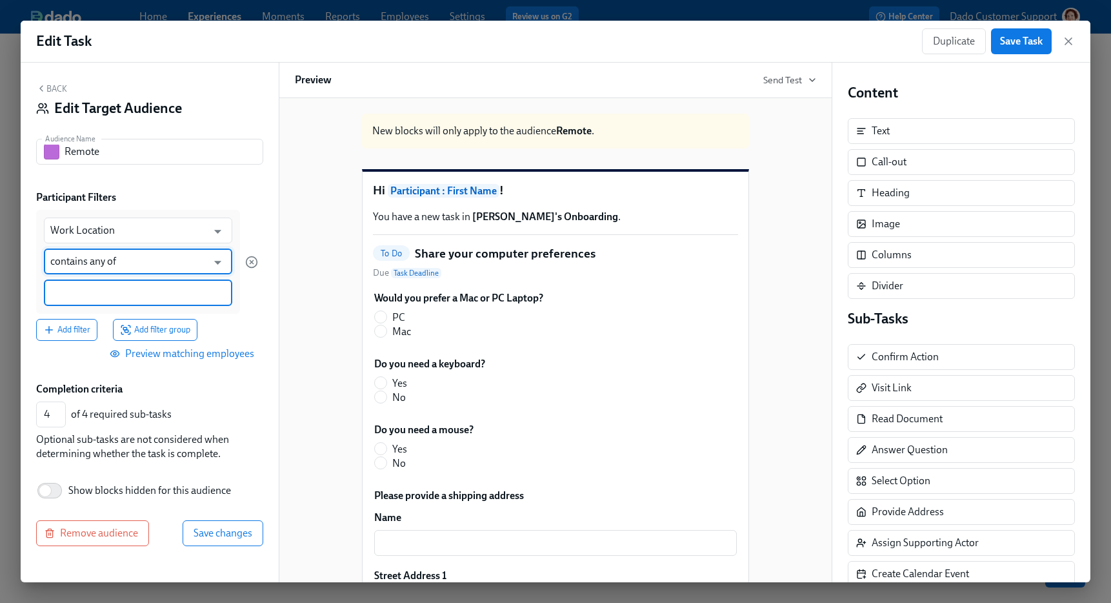
click at [85, 289] on input at bounding box center [137, 293] width 175 height 14
type input "Remote"
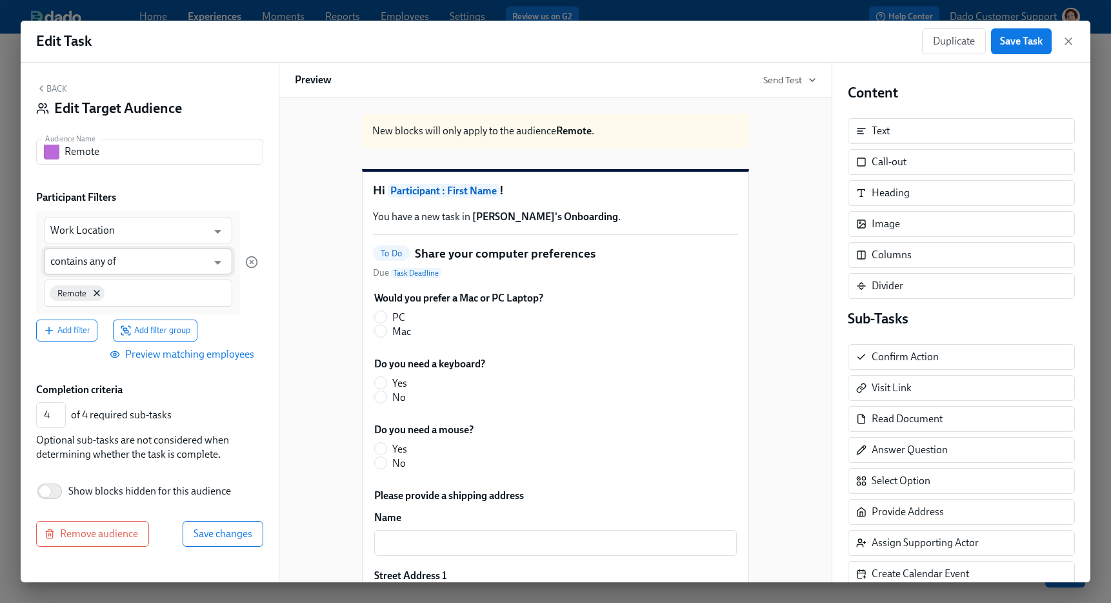
click at [92, 259] on input "contains any of" at bounding box center [128, 261] width 157 height 26
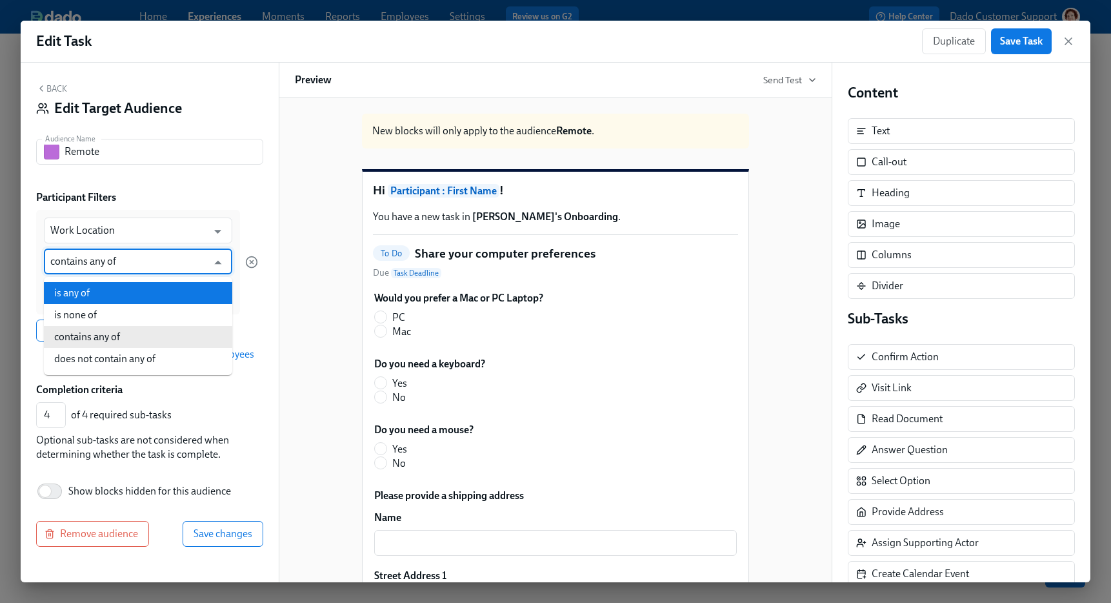
drag, startPoint x: 86, startPoint y: 305, endPoint x: 84, endPoint y: 290, distance: 15.0
click at [84, 290] on ul "is any of is none of contains any of does not contain any of" at bounding box center [138, 326] width 188 height 98
click at [84, 290] on li "is any of" at bounding box center [138, 293] width 188 height 22
type input "is any of"
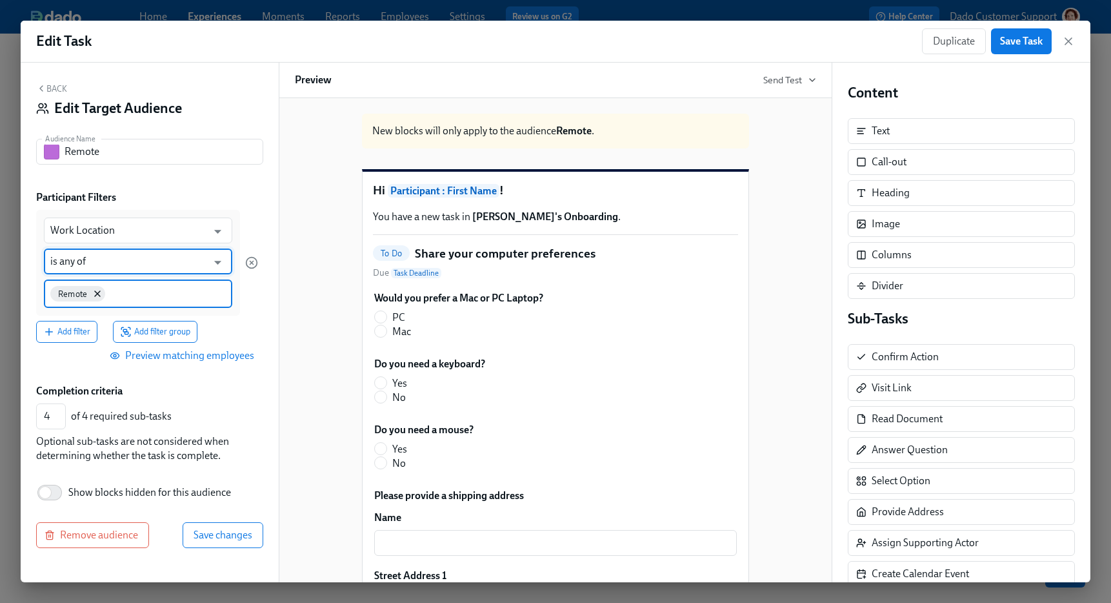
click at [164, 286] on input at bounding box center [167, 293] width 118 height 14
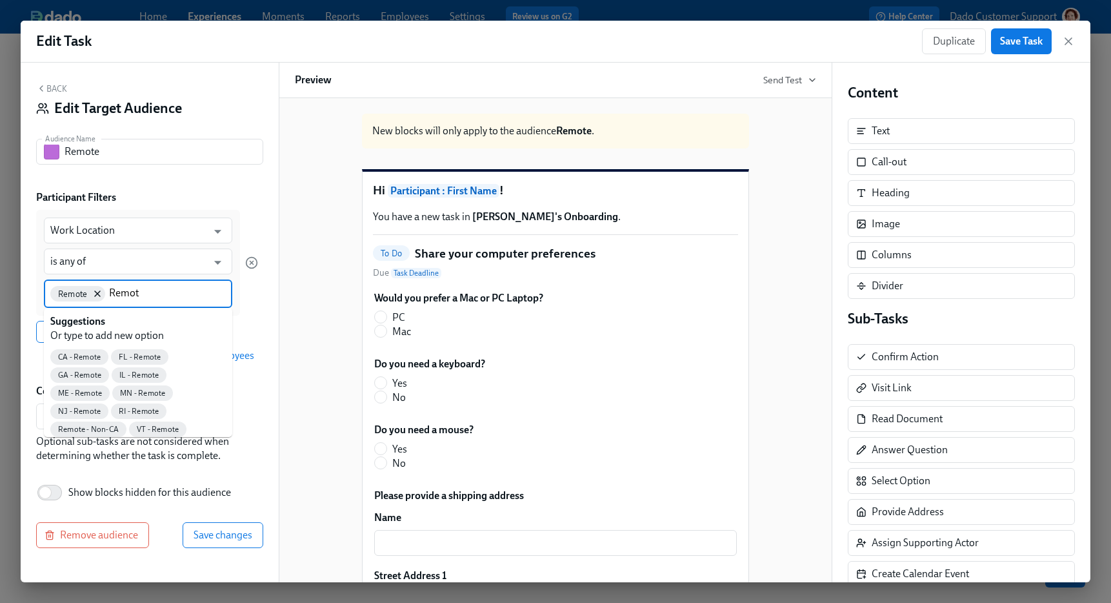
type input "Remote"
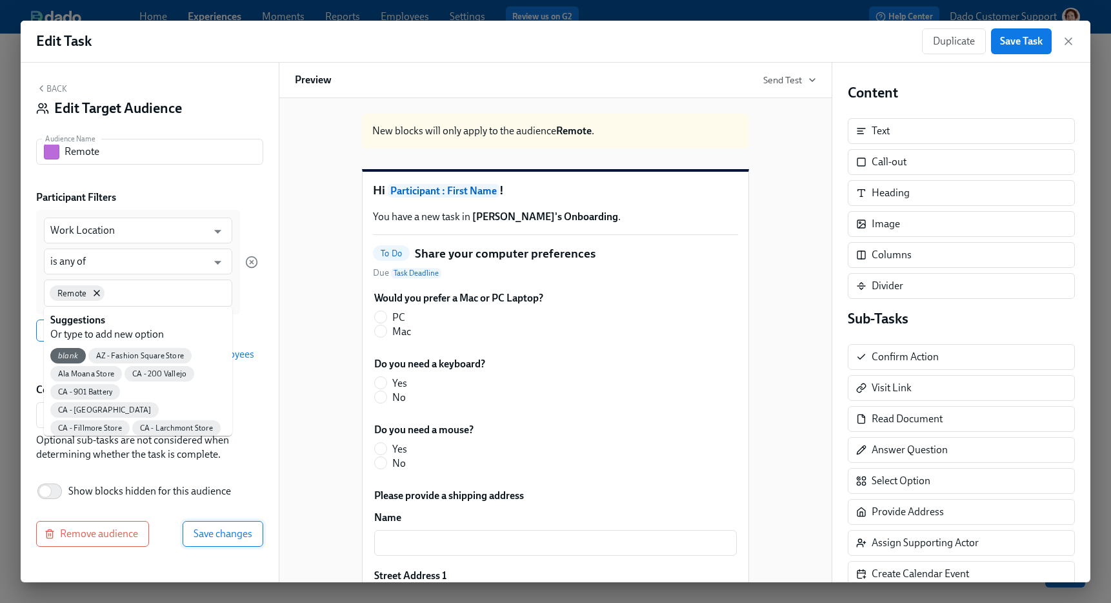
click at [225, 525] on button "Save changes" at bounding box center [223, 534] width 81 height 26
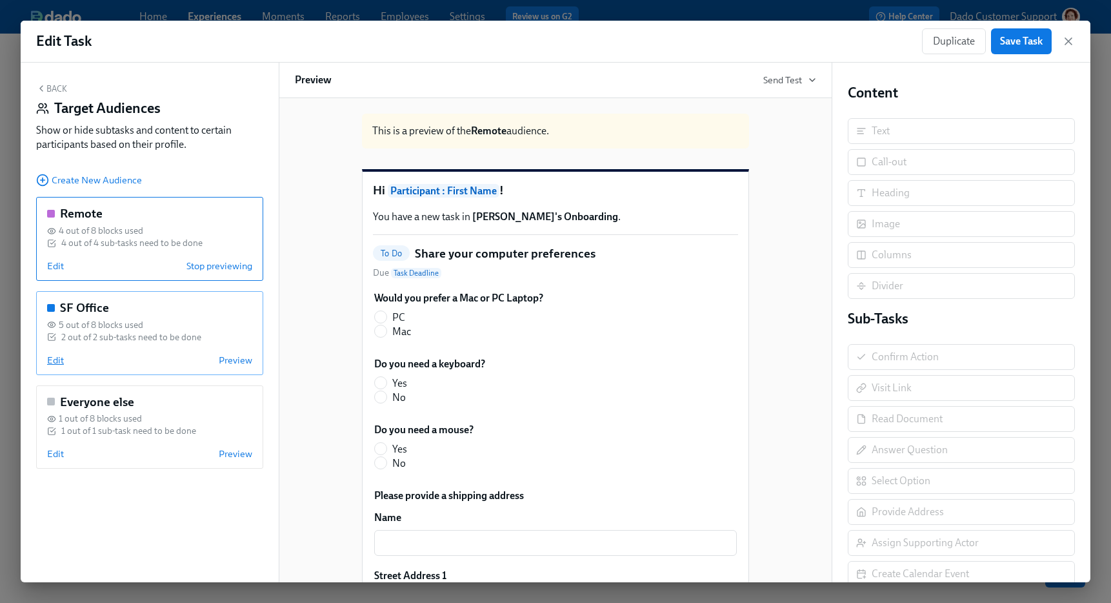
click at [51, 358] on span "Edit" at bounding box center [55, 360] width 17 height 13
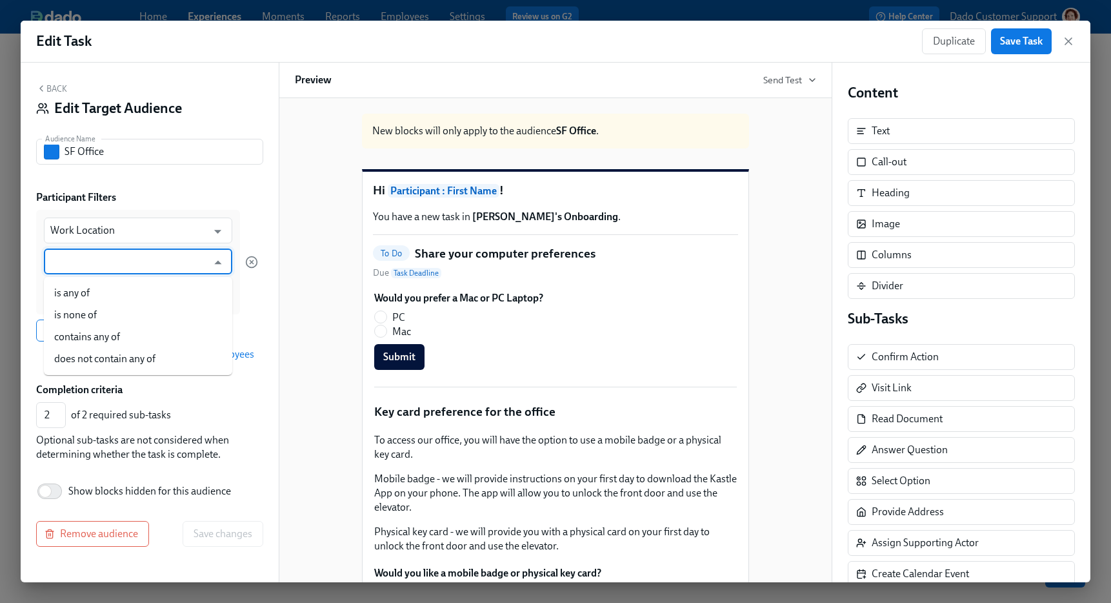
click at [82, 259] on input "text" at bounding box center [128, 261] width 157 height 26
click at [74, 289] on li "is any of" at bounding box center [138, 293] width 188 height 22
type input "is any of"
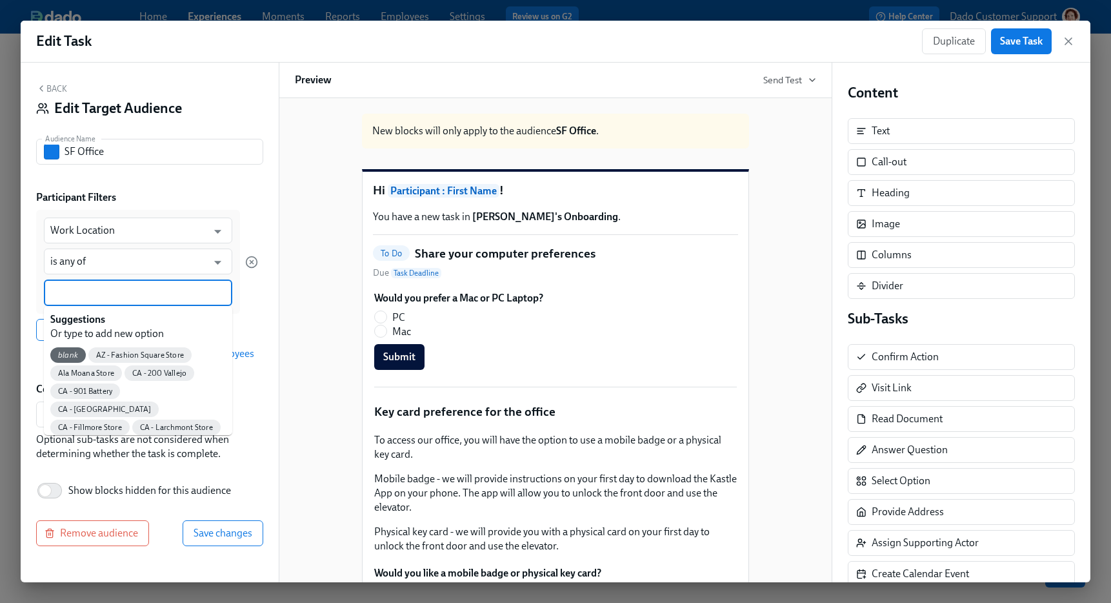
click at [94, 291] on input at bounding box center [137, 293] width 175 height 14
type input "CA - SF"
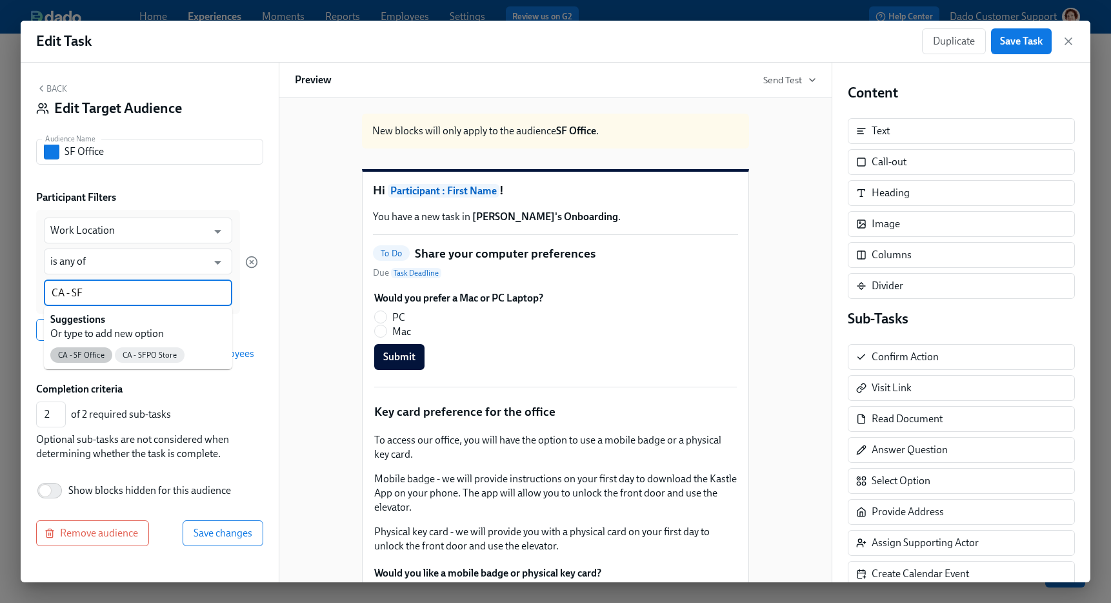
click at [88, 347] on div "CA - SF Office" at bounding box center [81, 354] width 62 height 15
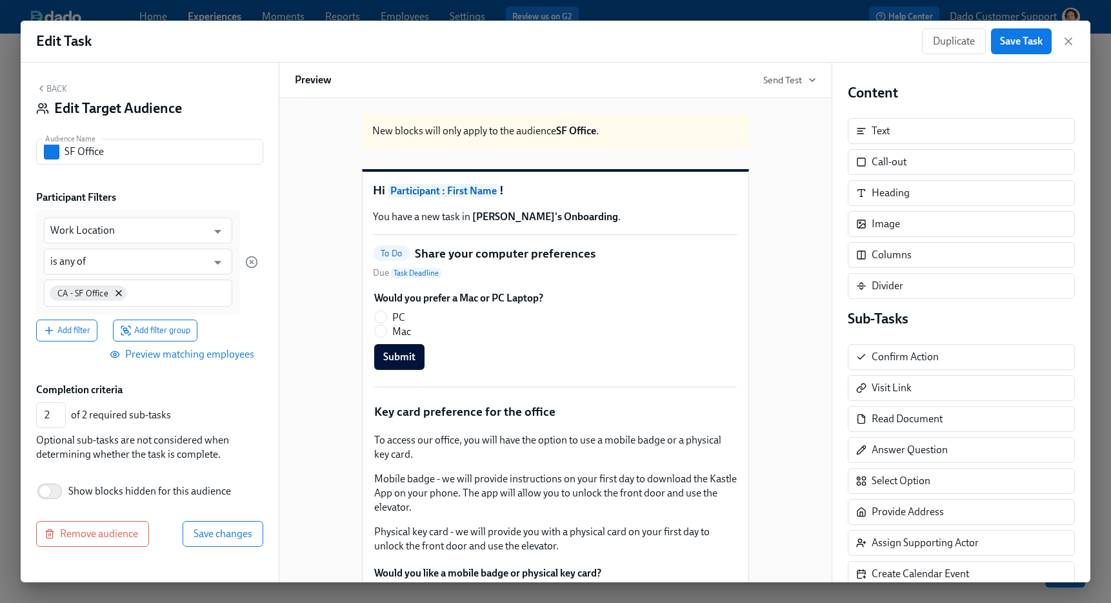
click at [163, 279] on div "CA - SF Office" at bounding box center [138, 292] width 188 height 27
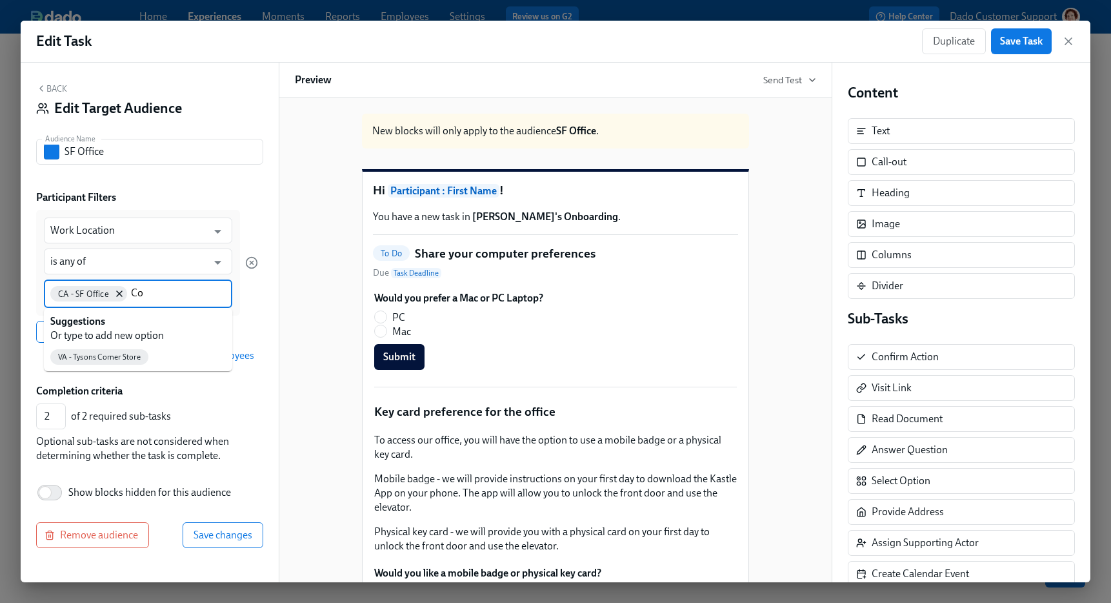
type input "C"
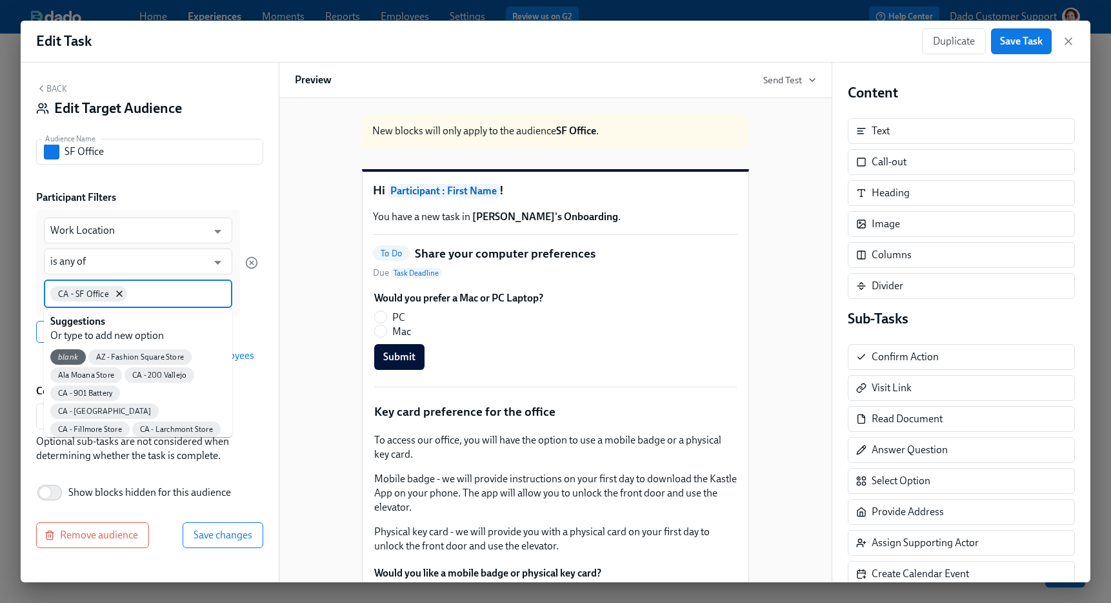
paste input "Corporate - San Francisco"
type input "Corporate - San Francisco"
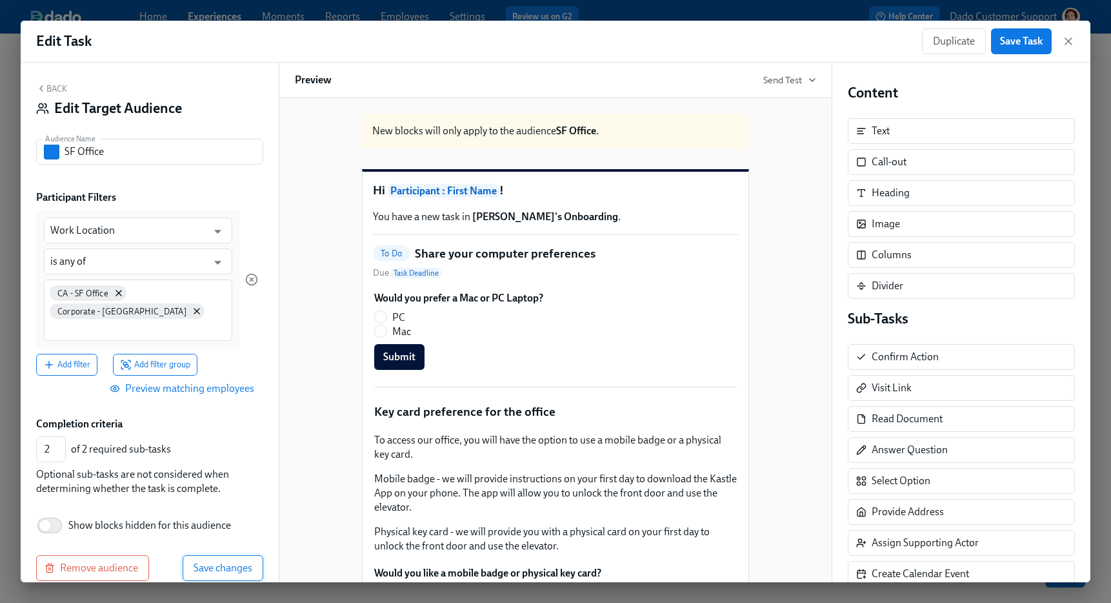
click at [205, 568] on span "Save changes" at bounding box center [223, 567] width 59 height 13
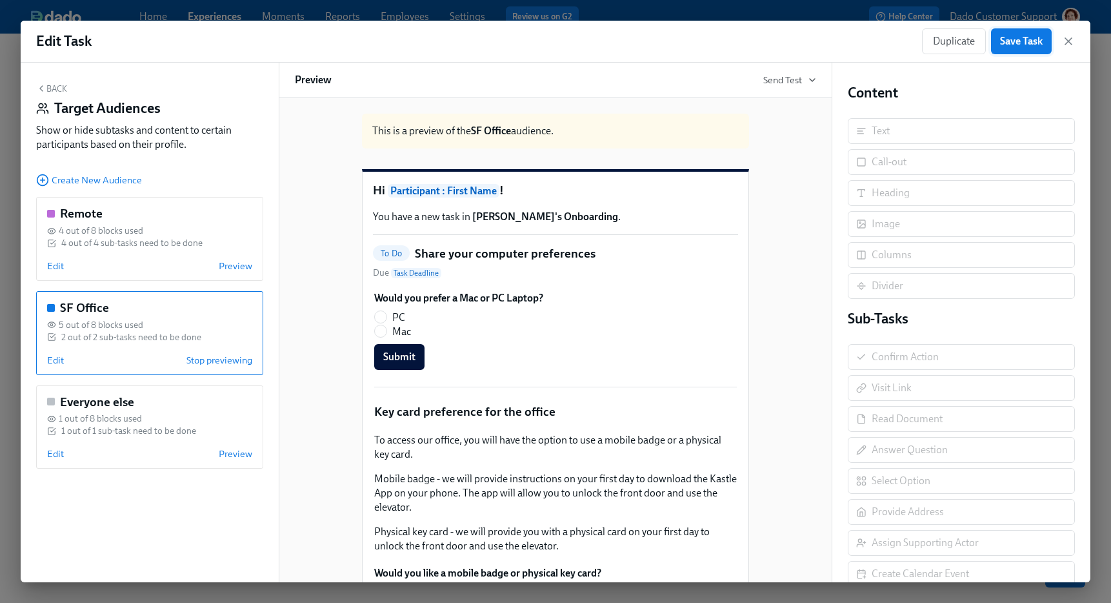
click at [1032, 43] on span "Save Task" at bounding box center [1021, 41] width 43 height 13
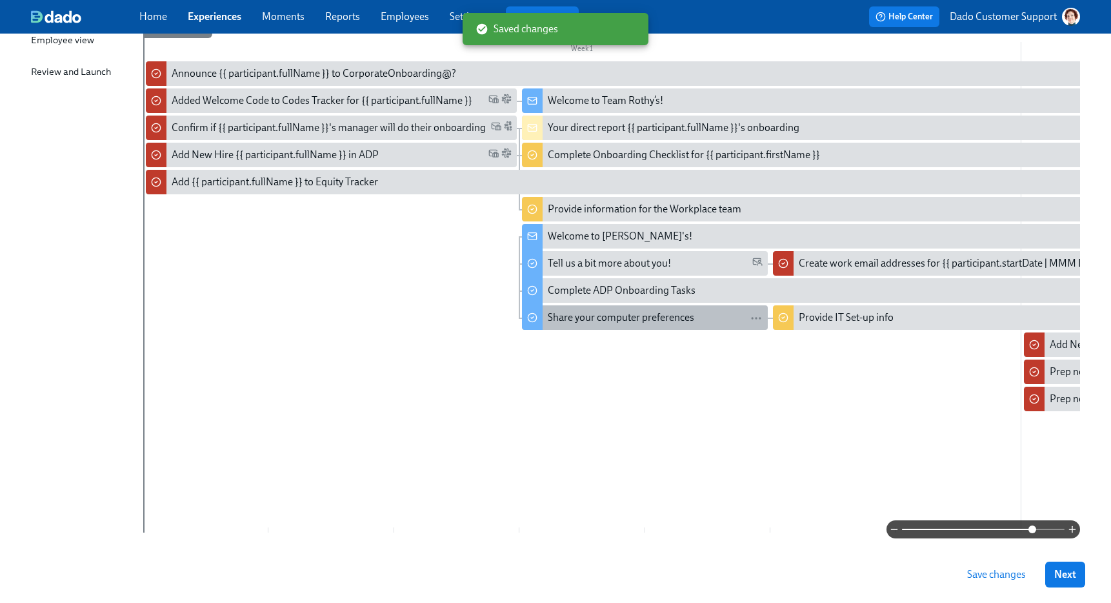
click at [654, 321] on div "Share your computer preferences" at bounding box center [621, 317] width 146 height 14
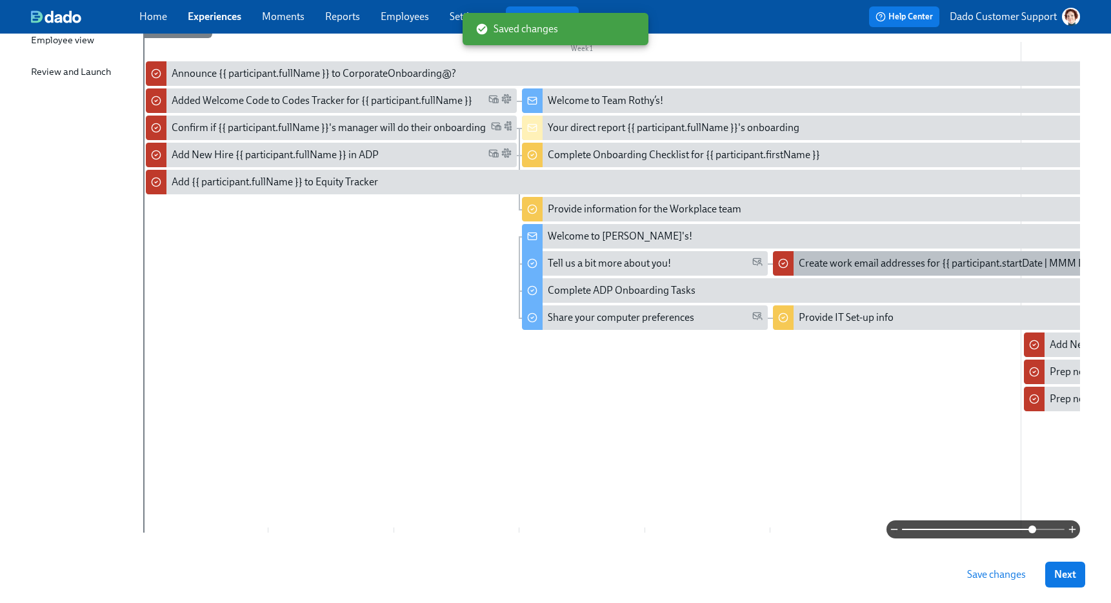
click at [824, 262] on div "Create work email addresses for {{ participant.startDate | MMM Do }} cohort" at bounding box center [965, 263] width 333 height 14
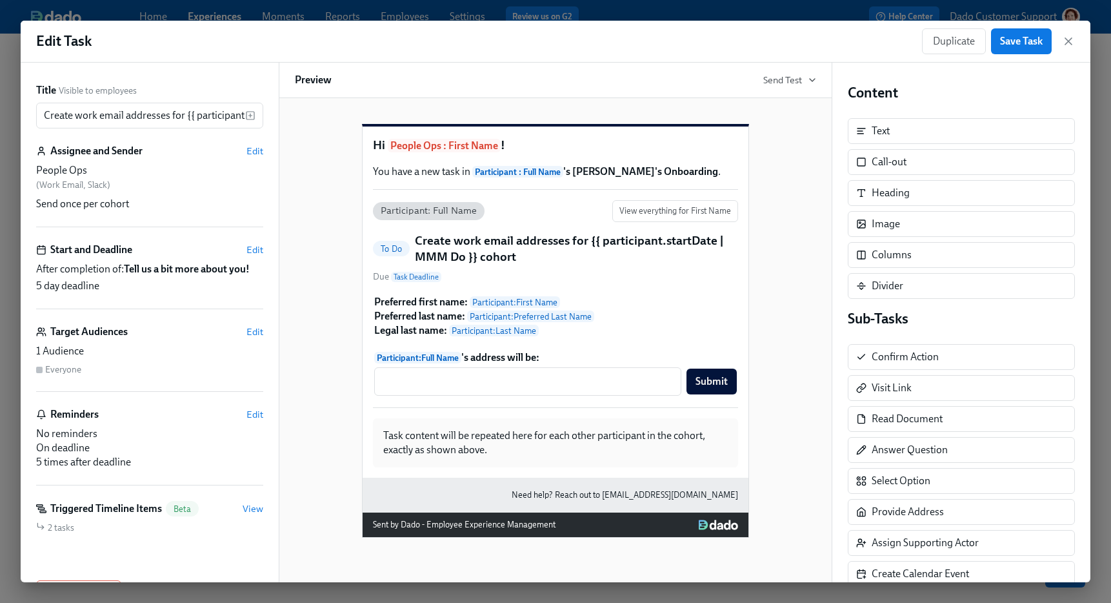
drag, startPoint x: 777, startPoint y: 21, endPoint x: 777, endPoint y: 14, distance: 7.7
click at [777, 21] on div "Edit Task Duplicate Save Task" at bounding box center [556, 42] width 1070 height 42
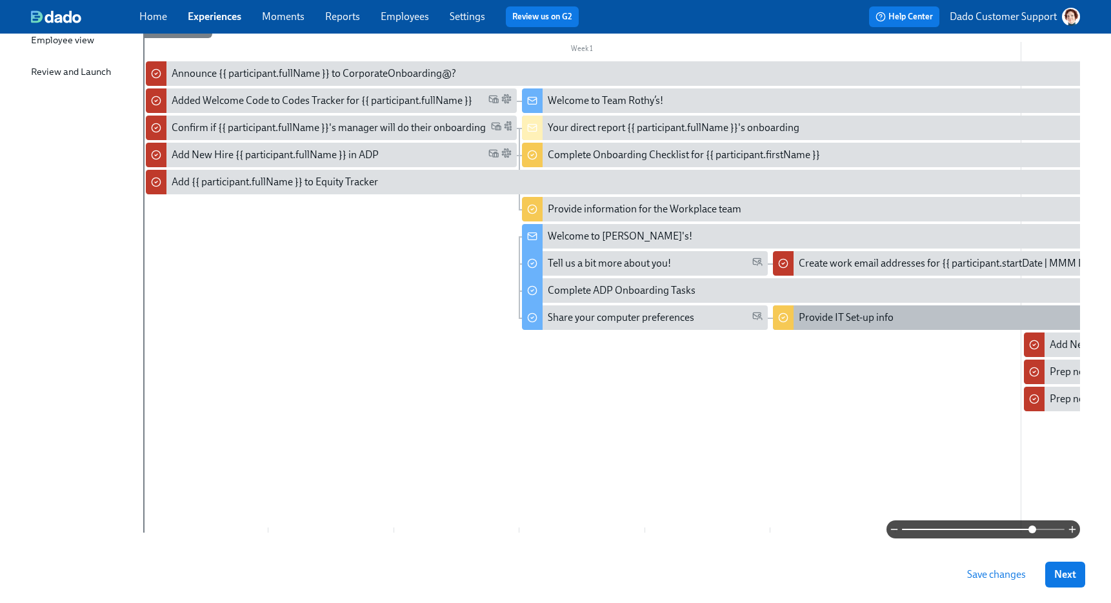
click at [839, 306] on div "Provide IT Set-up info" at bounding box center [958, 317] width 371 height 25
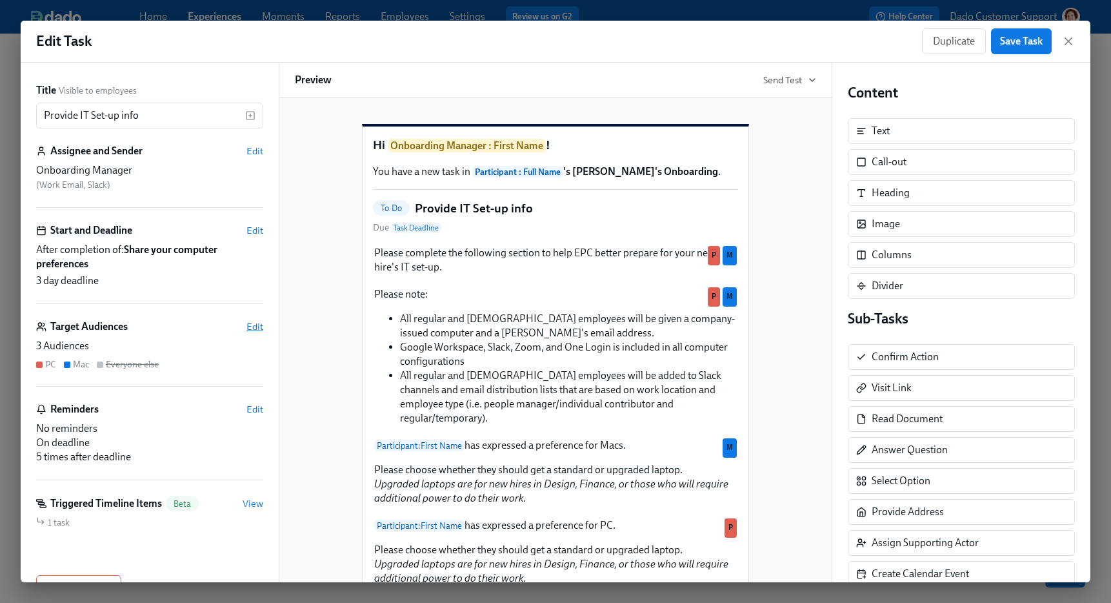
click at [255, 330] on span "Edit" at bounding box center [254, 326] width 17 height 13
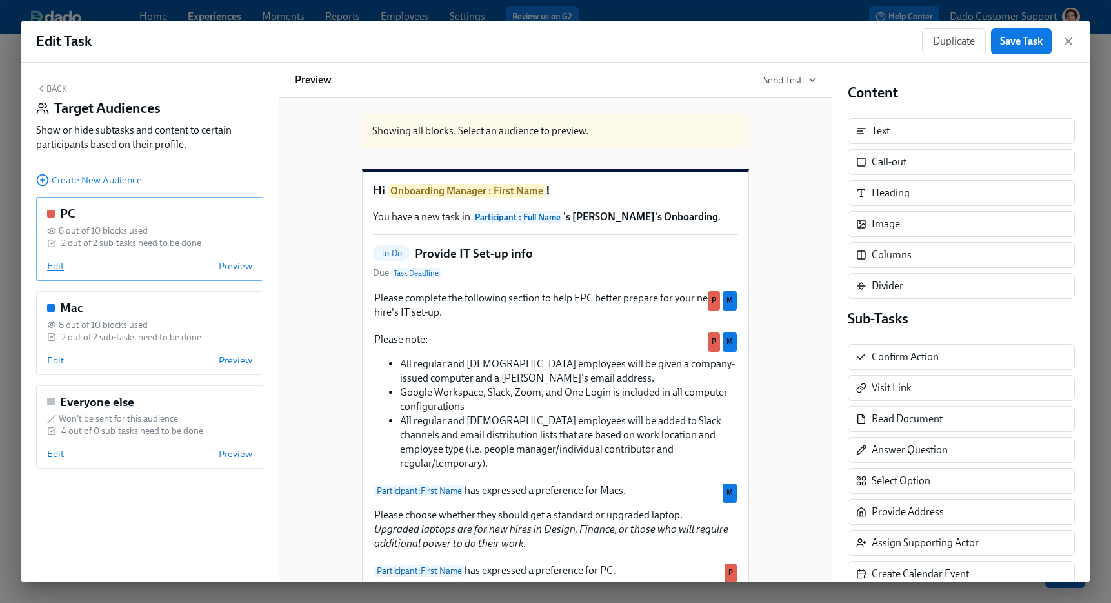
click at [53, 265] on span "Edit" at bounding box center [55, 265] width 17 height 13
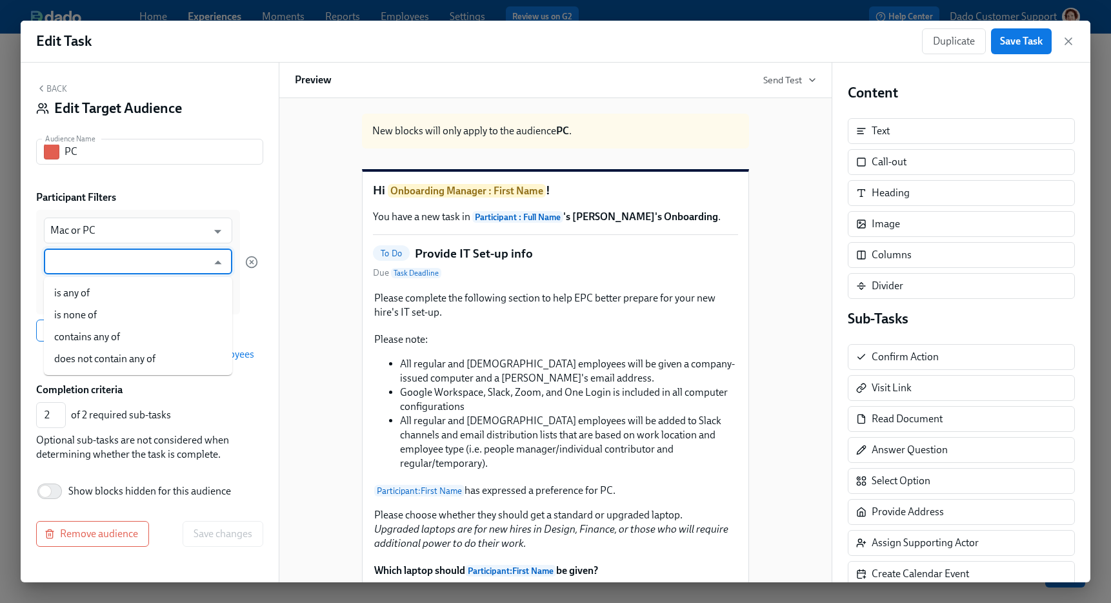
click at [53, 265] on input "text" at bounding box center [128, 261] width 157 height 26
click at [61, 293] on li "is any of" at bounding box center [138, 293] width 188 height 22
type input "is any of"
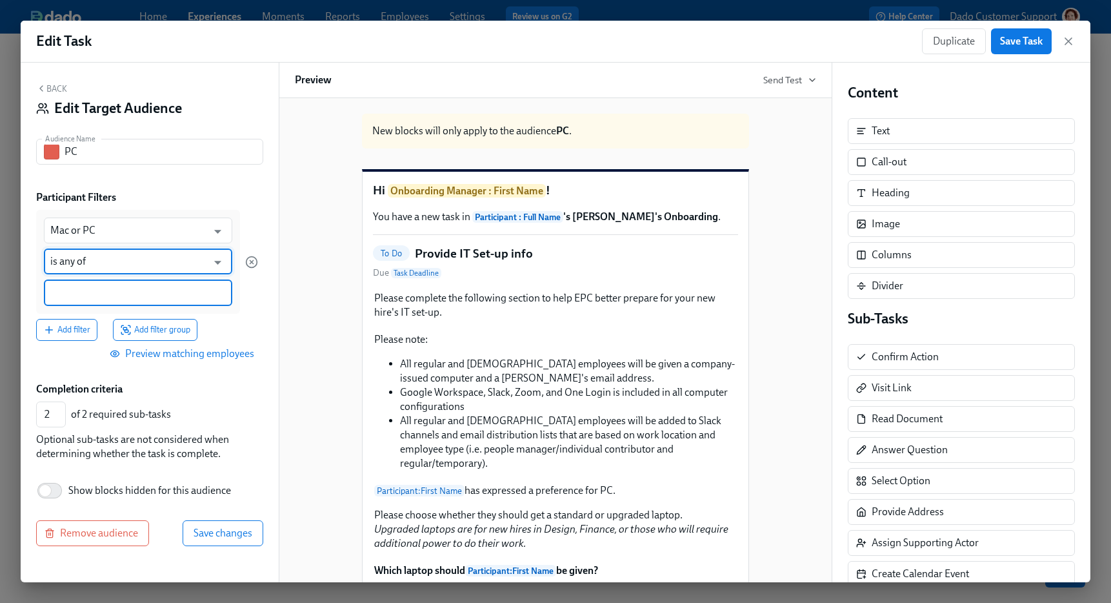
click at [75, 287] on input at bounding box center [137, 293] width 175 height 14
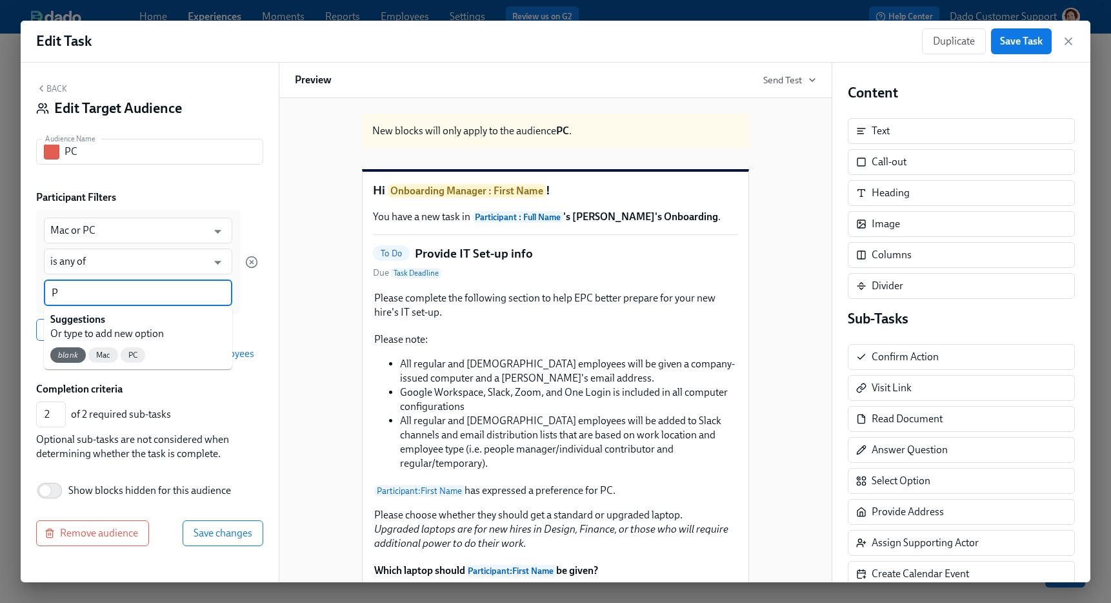
type input "PC"
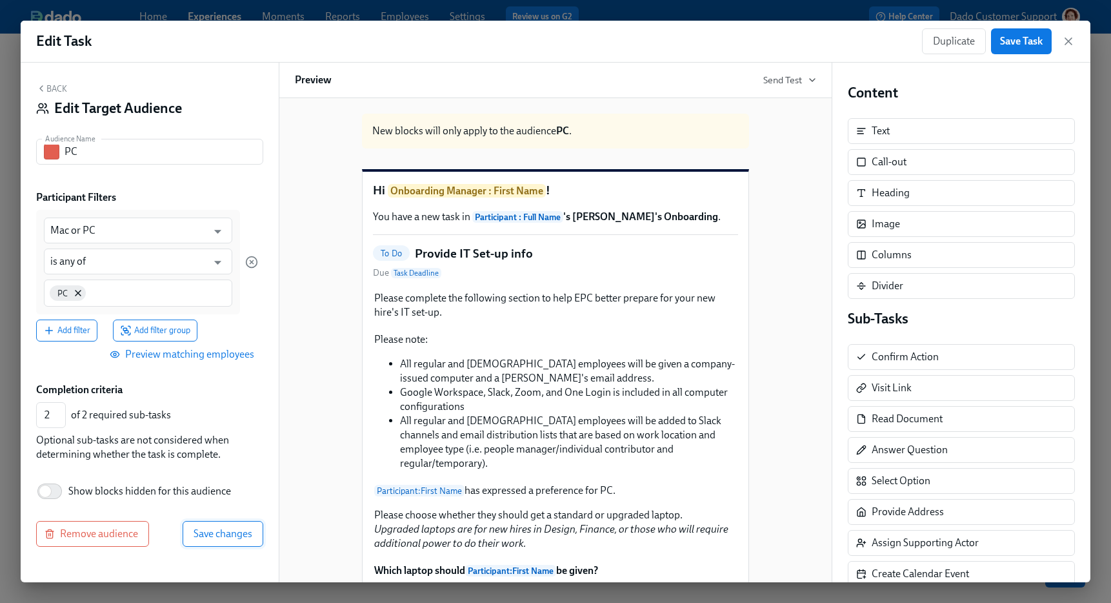
click at [218, 537] on span "Save changes" at bounding box center [223, 533] width 59 height 13
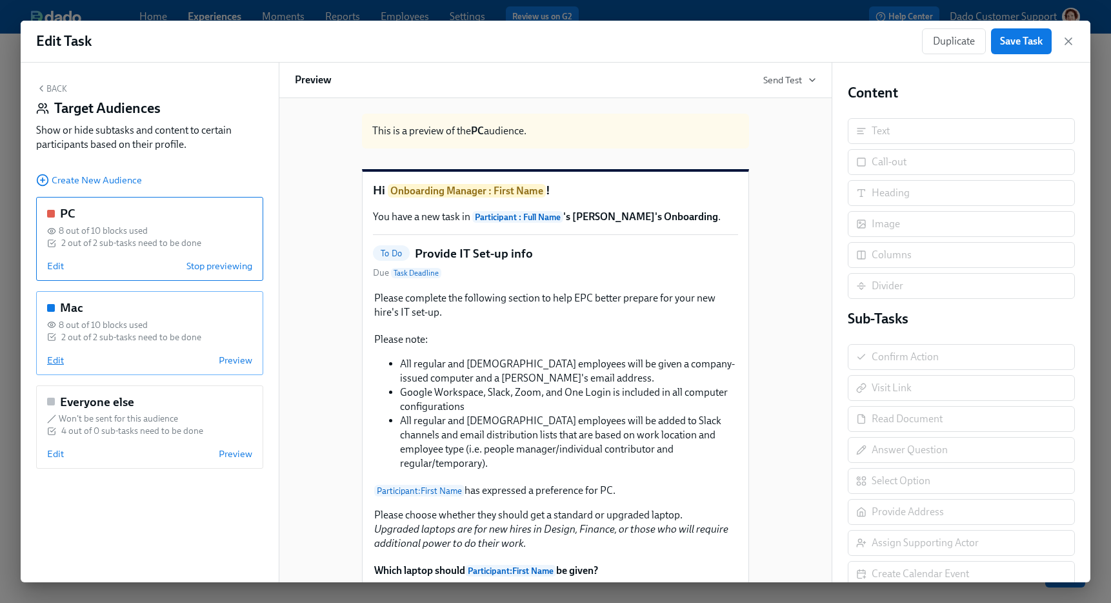
click at [52, 360] on span "Edit" at bounding box center [55, 360] width 17 height 13
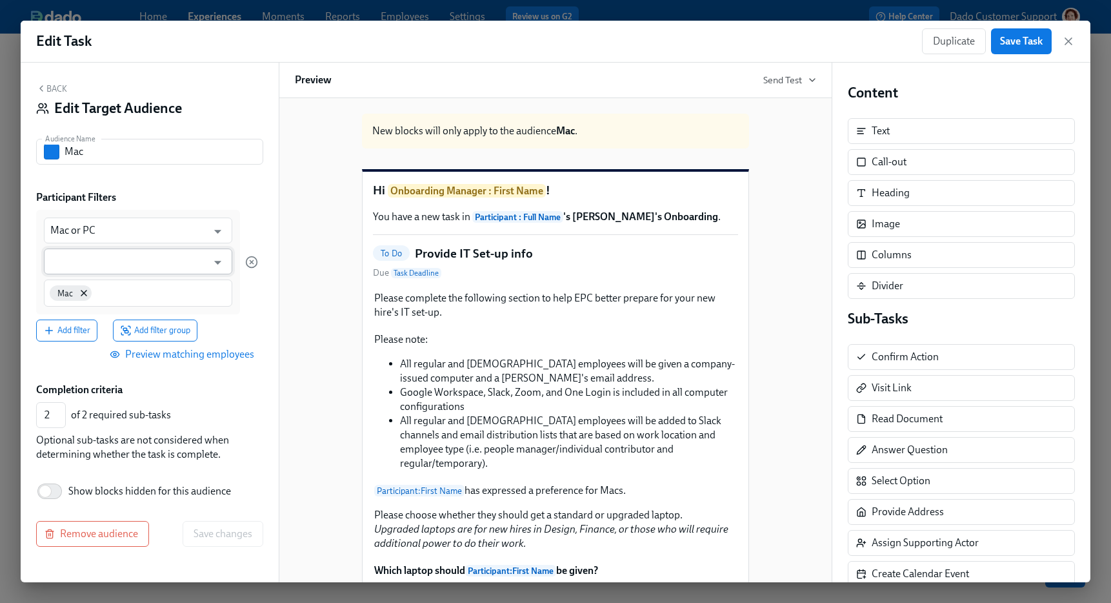
click at [96, 261] on input "text" at bounding box center [128, 261] width 157 height 26
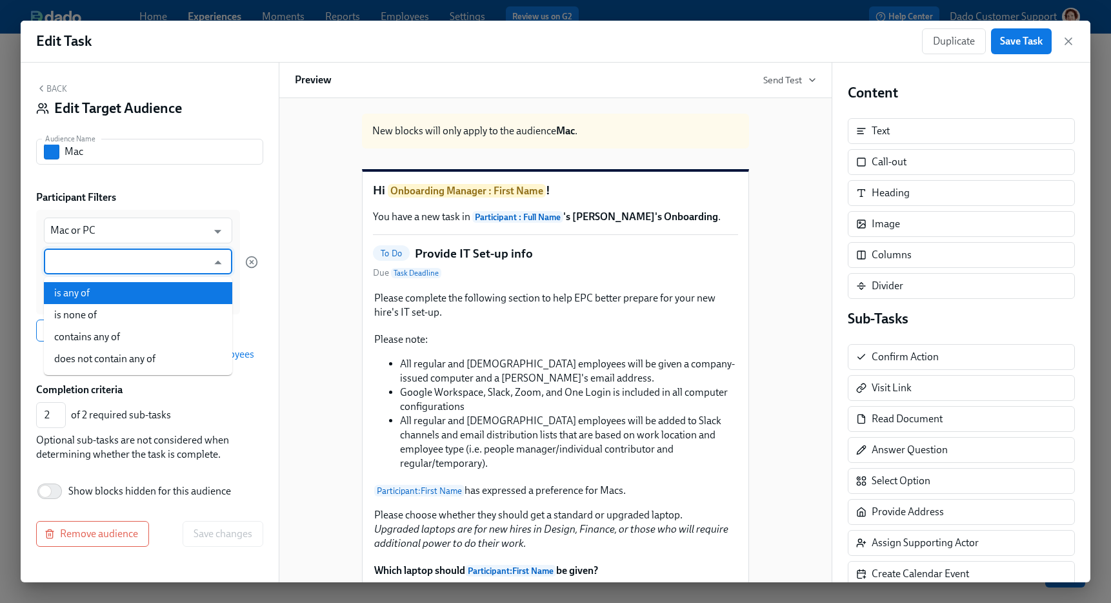
click at [88, 286] on li "is any of" at bounding box center [138, 293] width 188 height 22
type input "is any of"
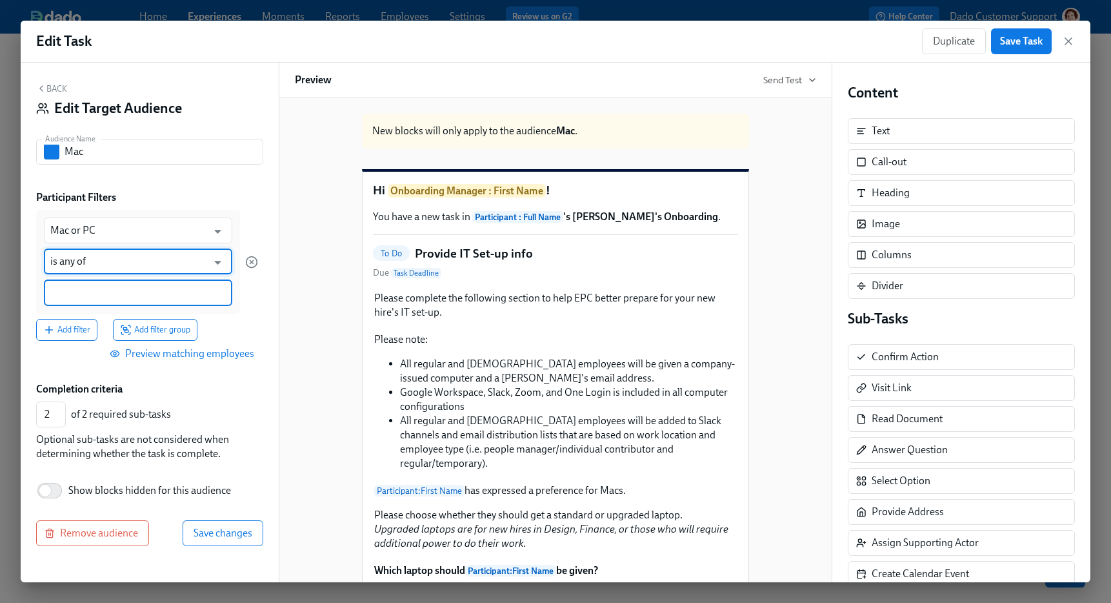
click at [98, 287] on input at bounding box center [137, 293] width 175 height 14
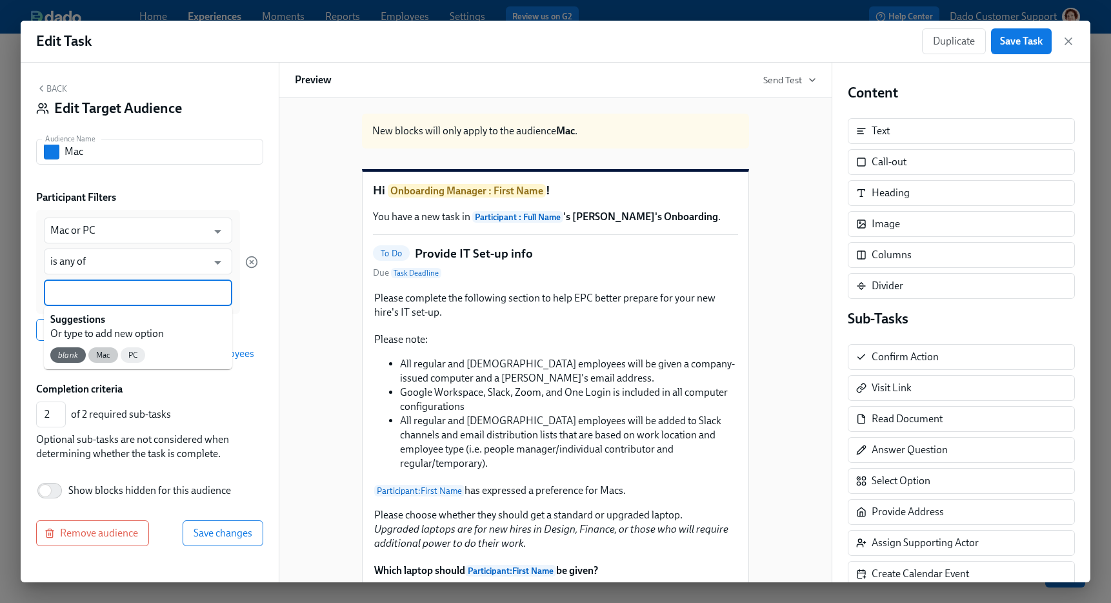
click at [103, 353] on span "Mac" at bounding box center [103, 355] width 30 height 10
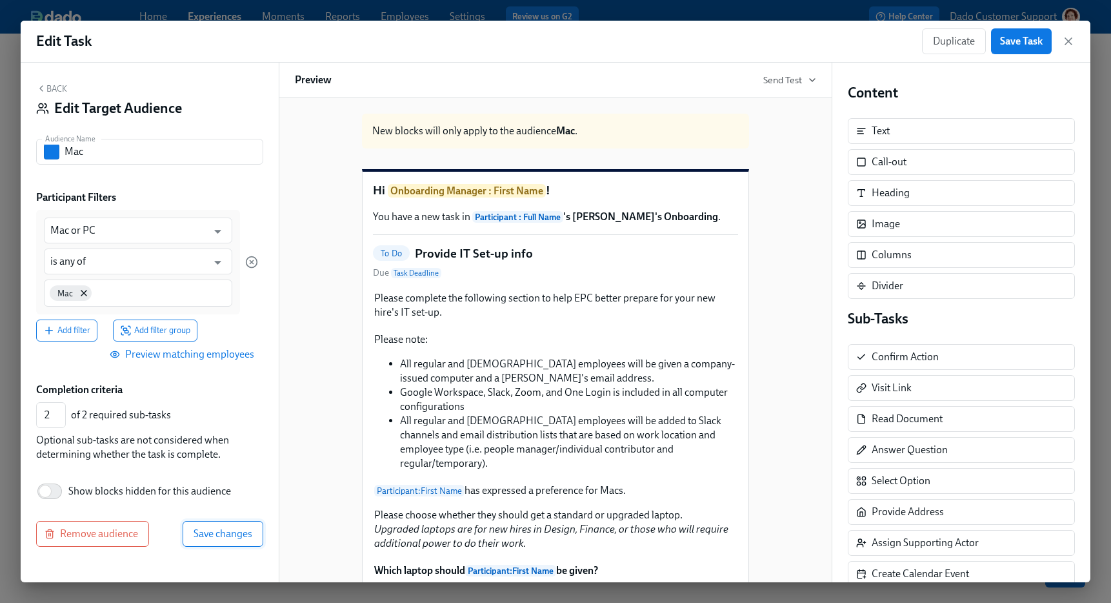
click at [226, 541] on button "Save changes" at bounding box center [223, 534] width 81 height 26
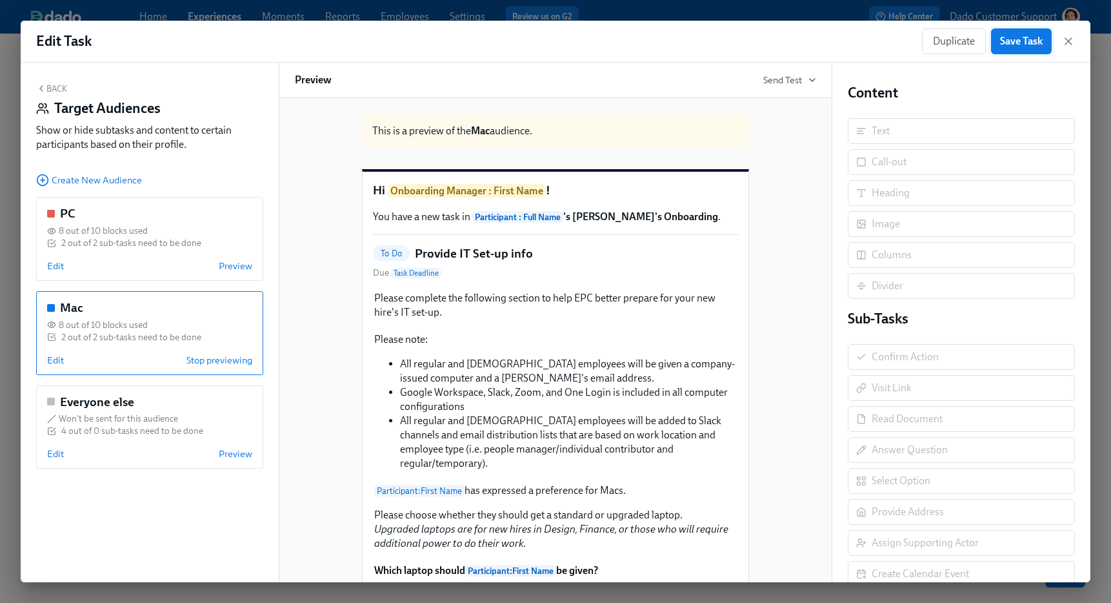
click at [997, 44] on button "Save Task" at bounding box center [1021, 41] width 61 height 26
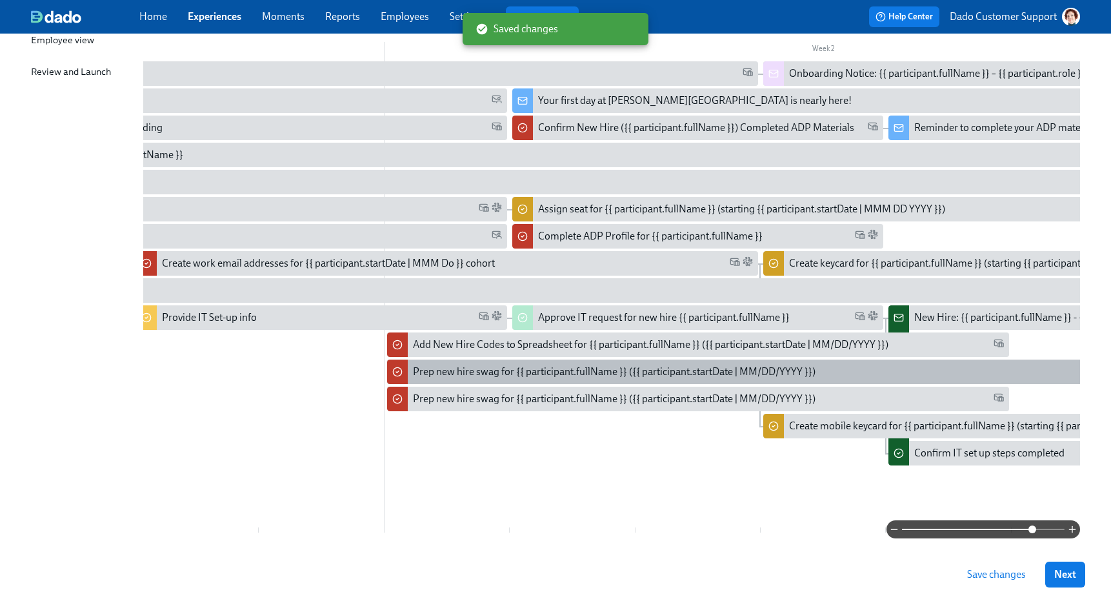
scroll to position [0, 670]
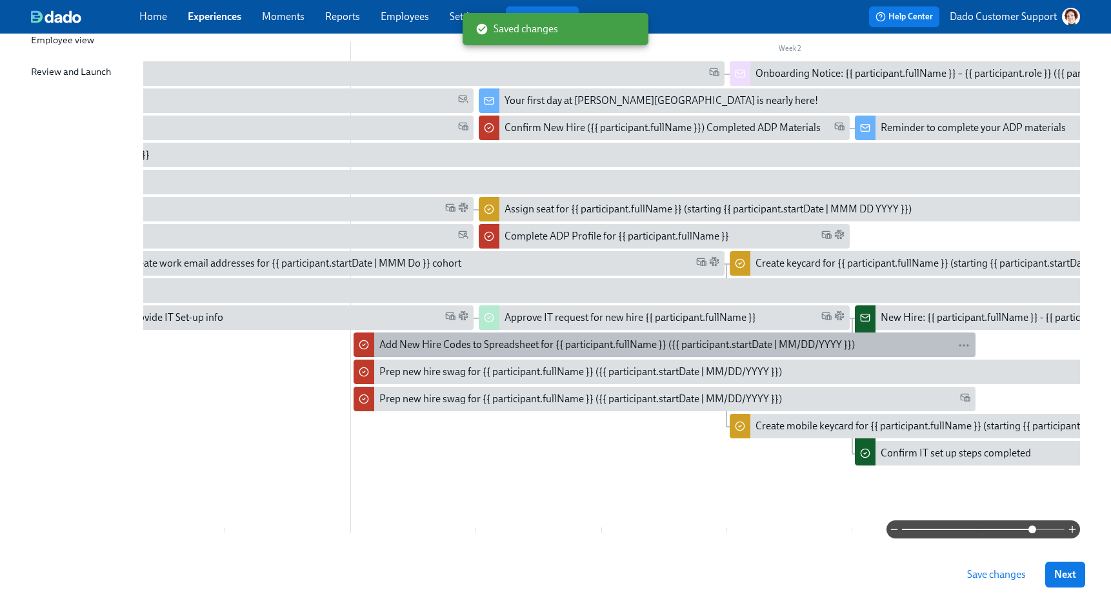
click at [429, 343] on div "Add New Hire Codes to Spreadsheet for {{ participant.fullName }} ({{ participan…" at bounding box center [616, 344] width 475 height 14
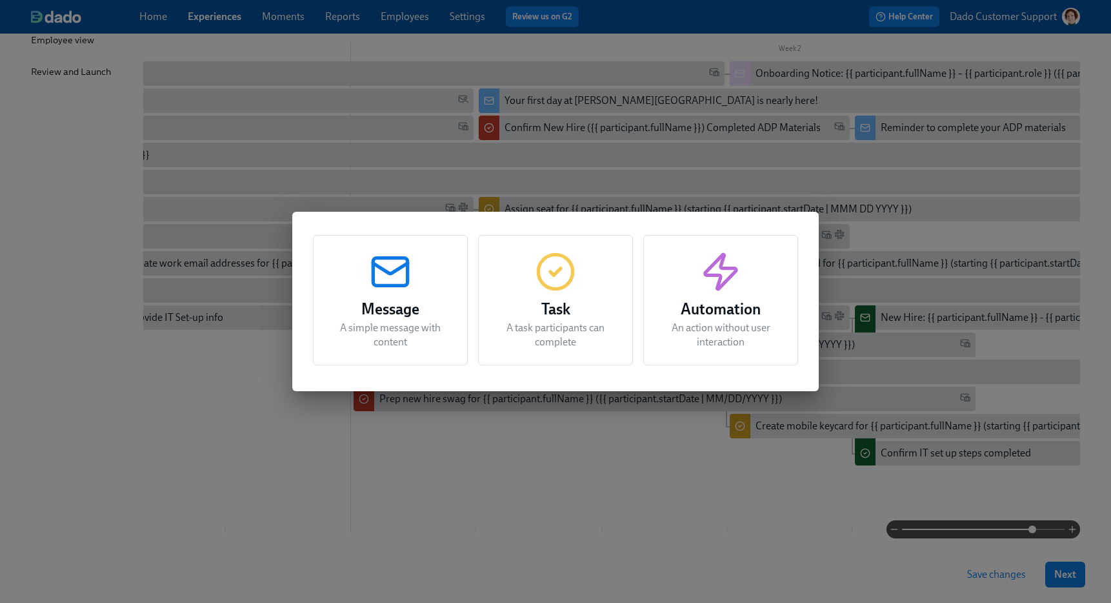
drag, startPoint x: 250, startPoint y: 398, endPoint x: 309, endPoint y: 394, distance: 58.8
click at [264, 398] on div "Message A simple message with content Task A task participants can complete Aut…" at bounding box center [555, 301] width 1111 height 603
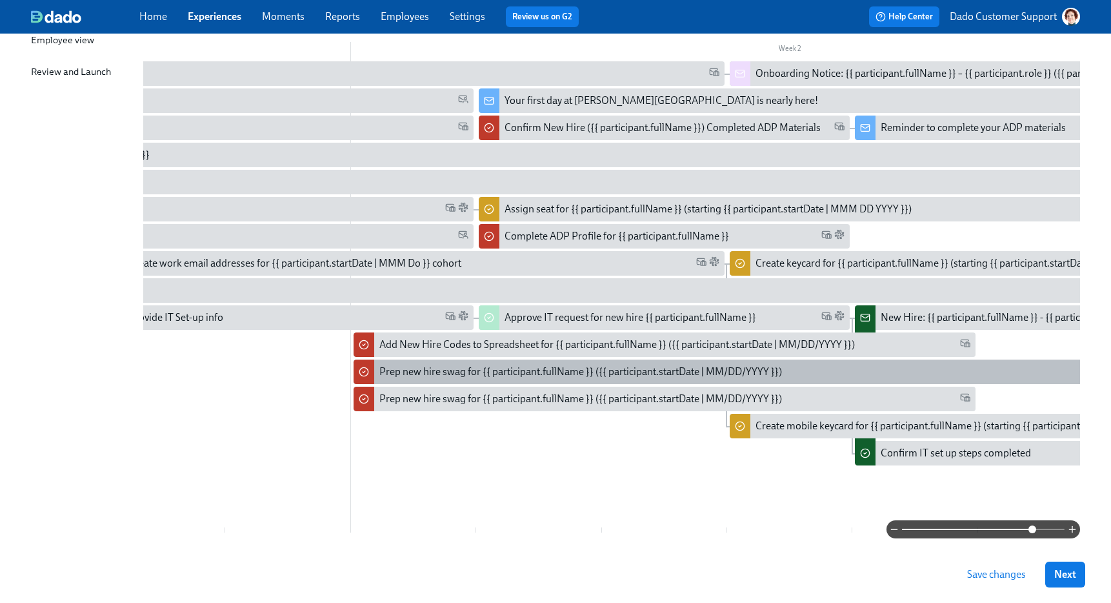
click at [408, 375] on div "Prep new hire swag for {{ participant.fullName }} ({{ participant.startDate | M…" at bounding box center [580, 372] width 403 height 14
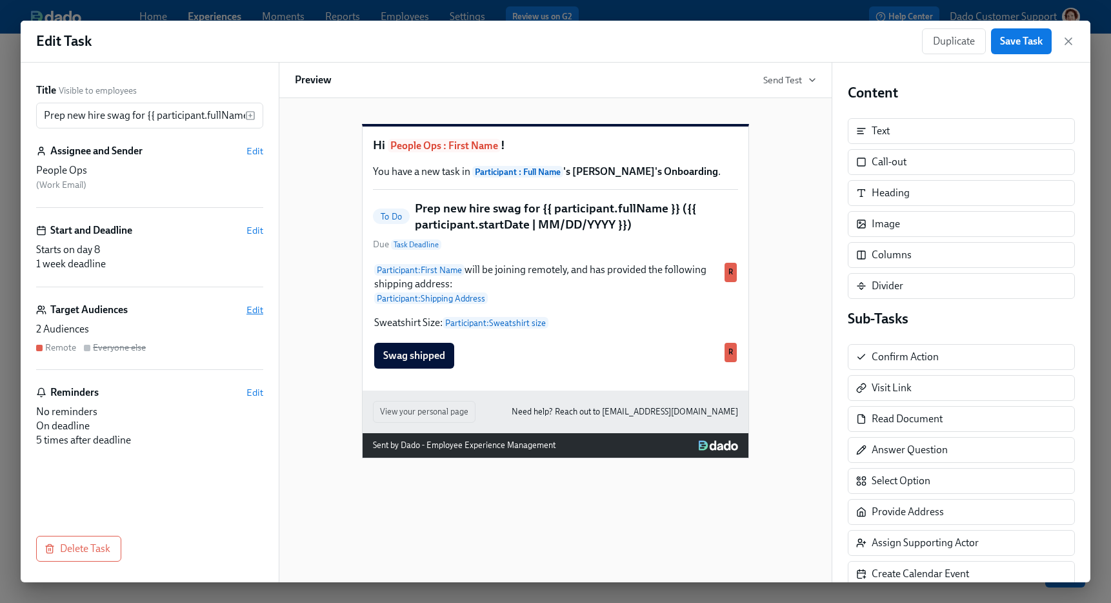
click at [254, 314] on span "Edit" at bounding box center [254, 309] width 17 height 13
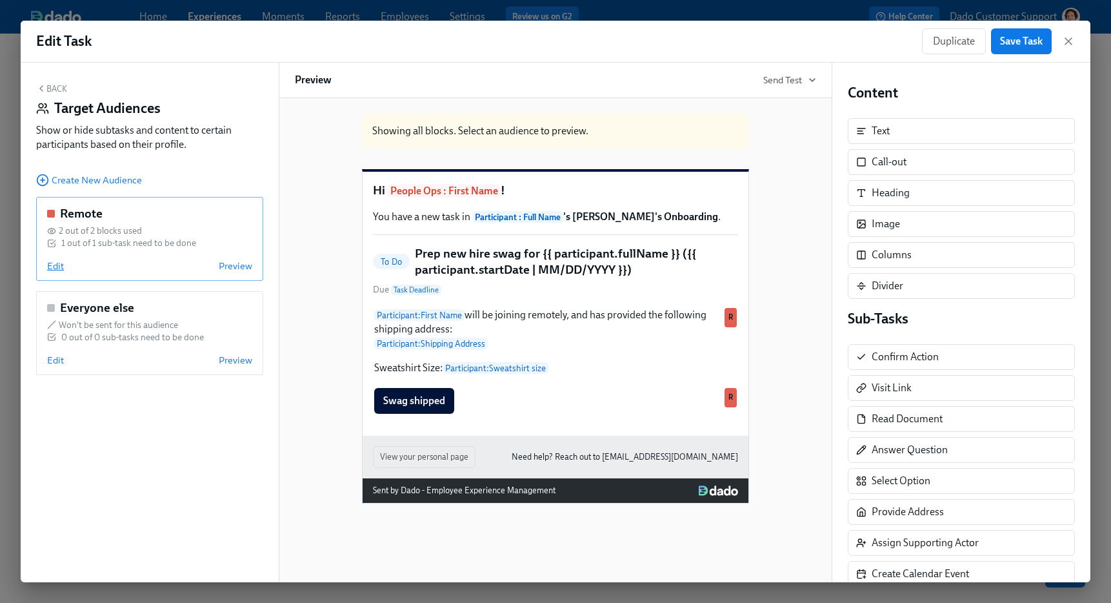
click at [55, 271] on span "Edit" at bounding box center [55, 265] width 17 height 13
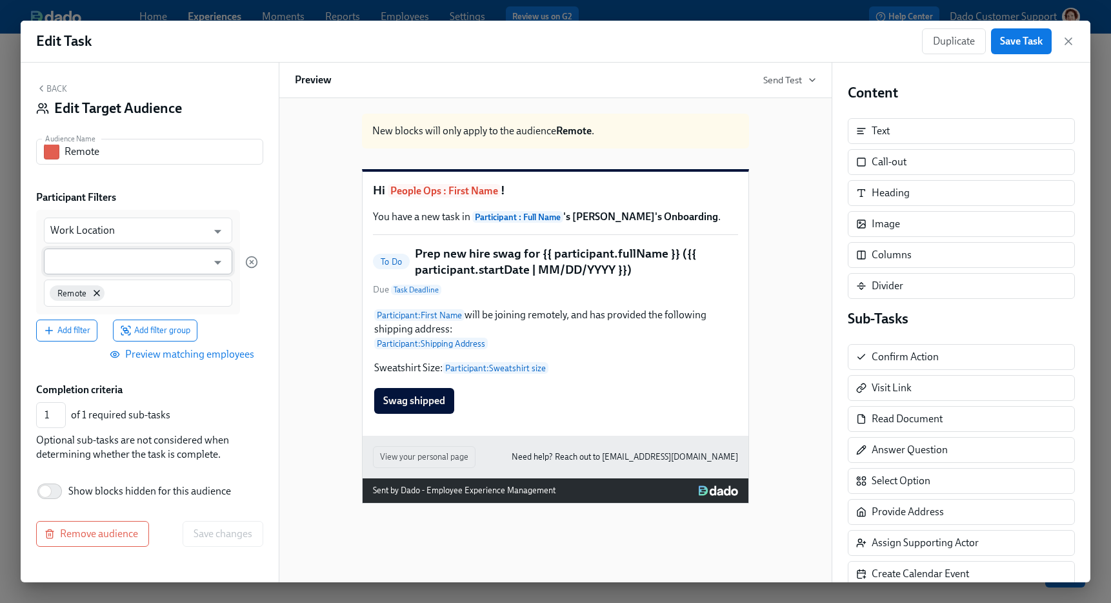
click at [86, 271] on input "text" at bounding box center [128, 261] width 157 height 26
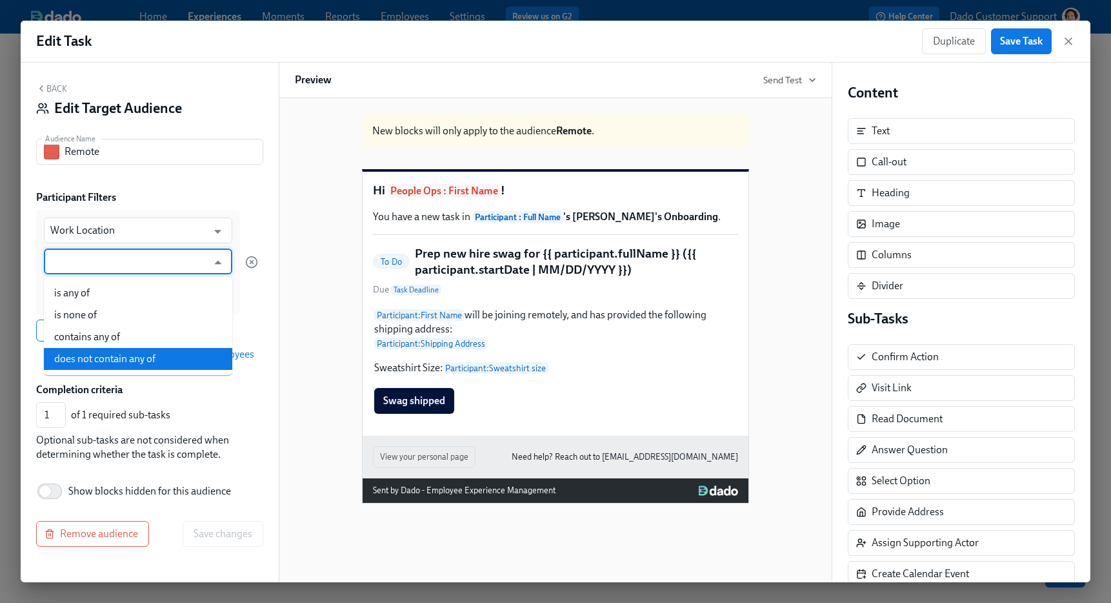
click at [70, 333] on li "contains any of" at bounding box center [138, 337] width 188 height 22
type input "contains any of"
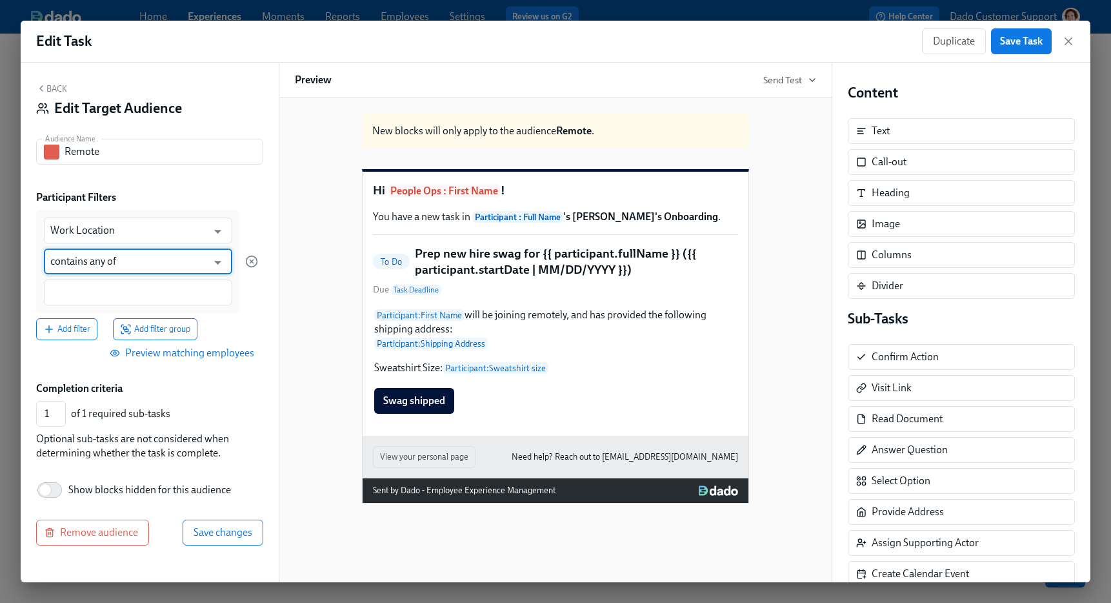
click at [92, 273] on input "contains any of" at bounding box center [128, 261] width 157 height 26
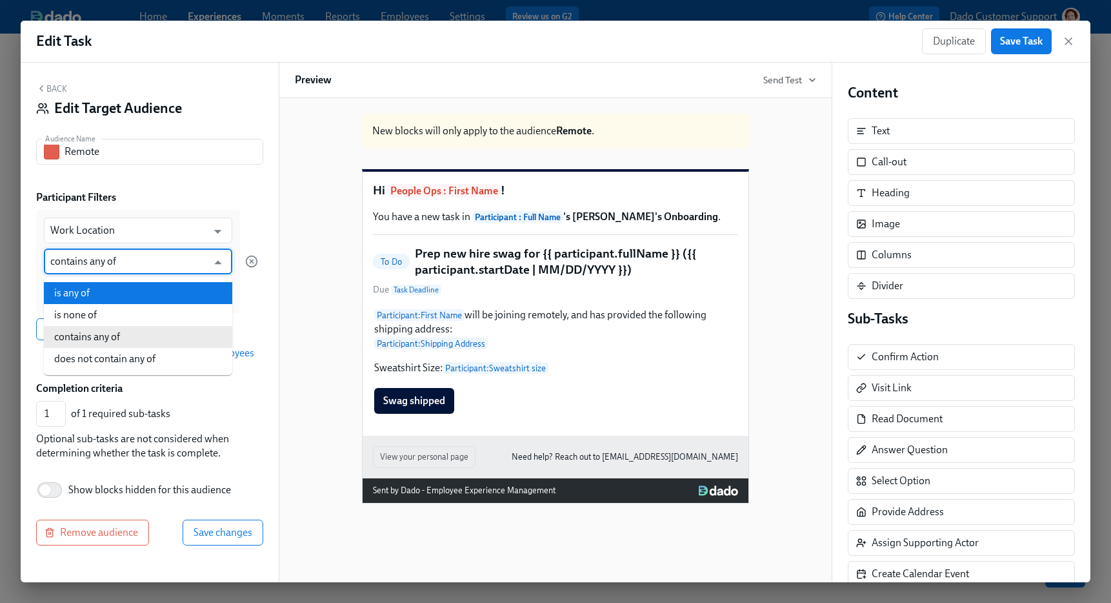
click at [252, 213] on div at bounding box center [251, 261] width 13 height 103
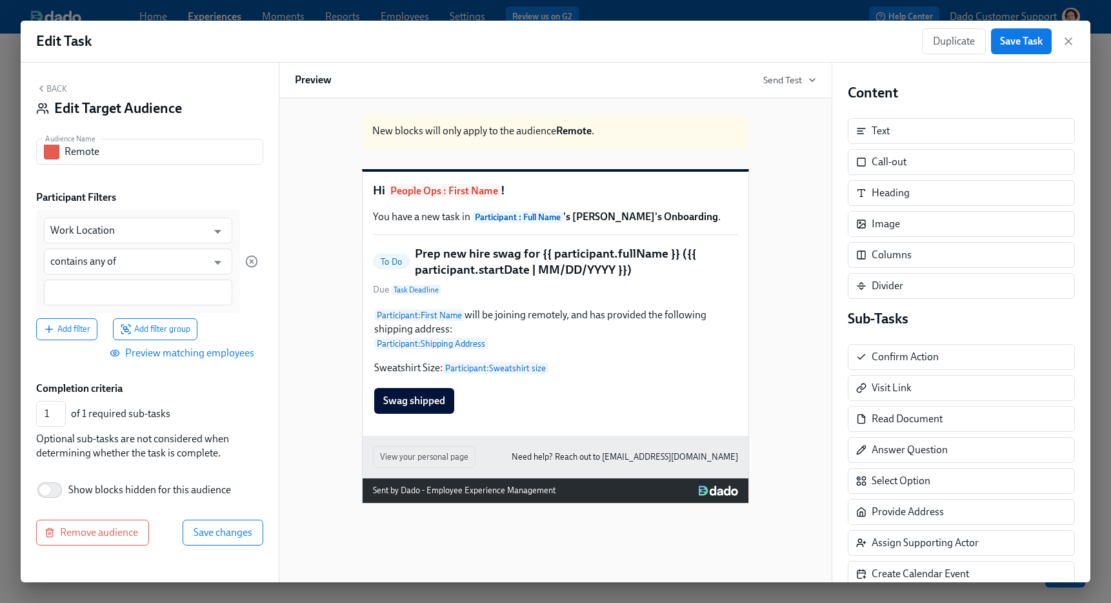
click at [175, 305] on div at bounding box center [138, 292] width 188 height 26
type input "Remote"
click at [194, 544] on button "Save changes" at bounding box center [223, 534] width 81 height 26
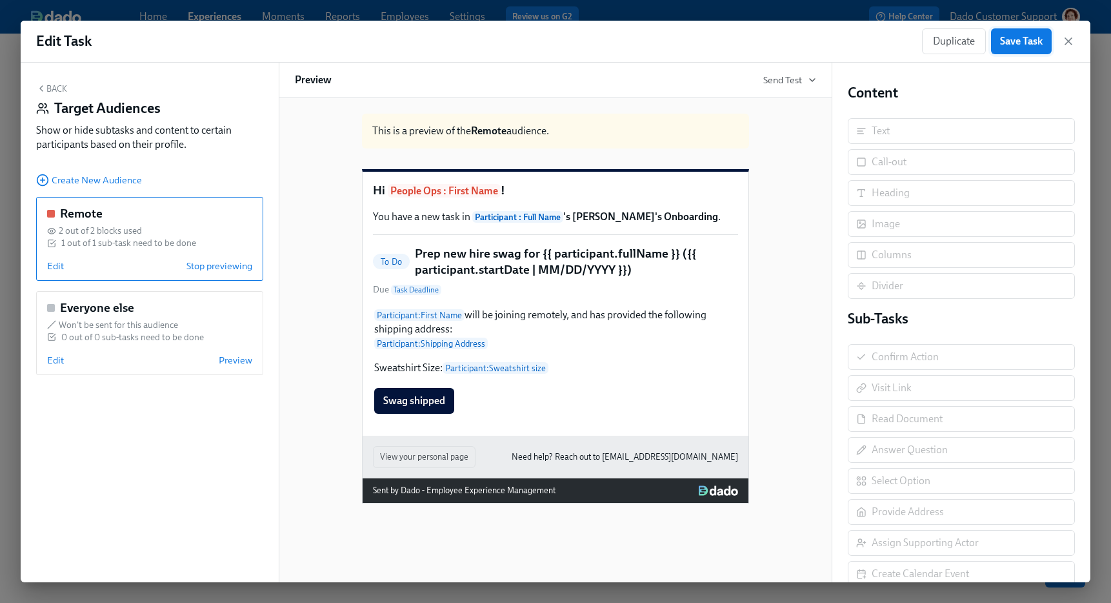
click at [1019, 46] on span "Save Task" at bounding box center [1021, 41] width 43 height 13
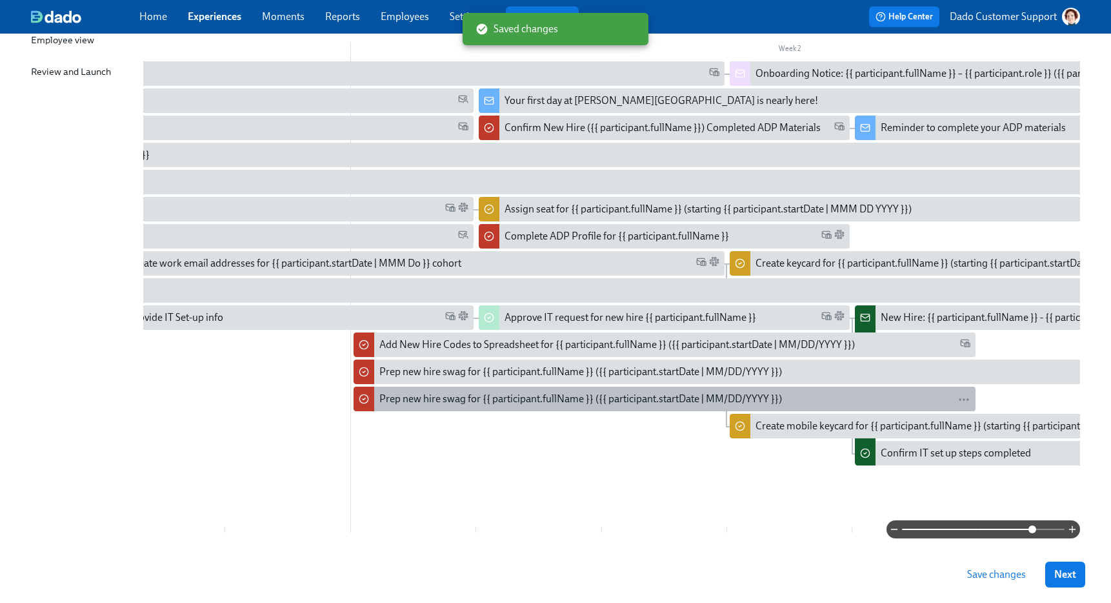
click at [419, 401] on div "Prep new hire swag for {{ participant.fullName }} ({{ participant.startDate | M…" at bounding box center [580, 399] width 403 height 14
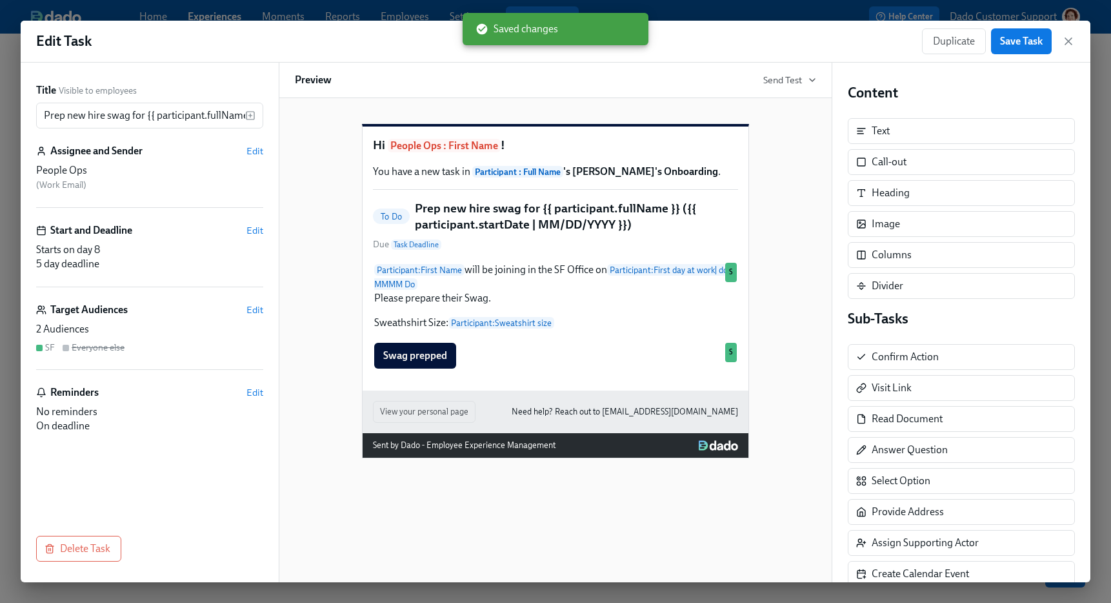
click at [257, 317] on div "Target Audiences Edit 2 Audiences SF Everyone else" at bounding box center [149, 336] width 227 height 67
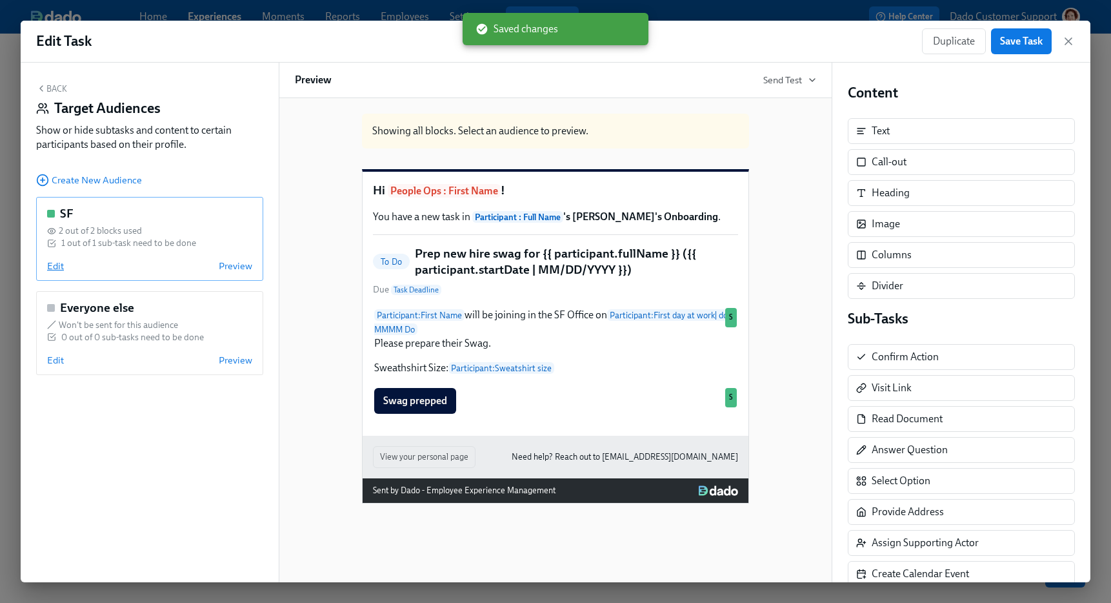
click at [56, 263] on span "Edit" at bounding box center [55, 265] width 17 height 13
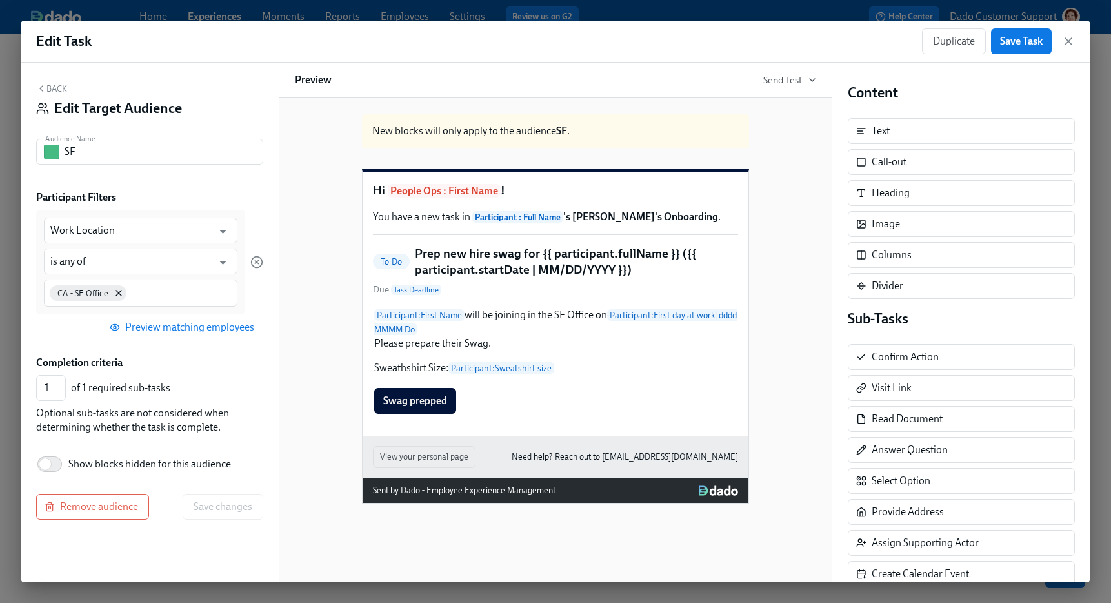
click at [180, 301] on div "CA - SF Office" at bounding box center [141, 292] width 194 height 27
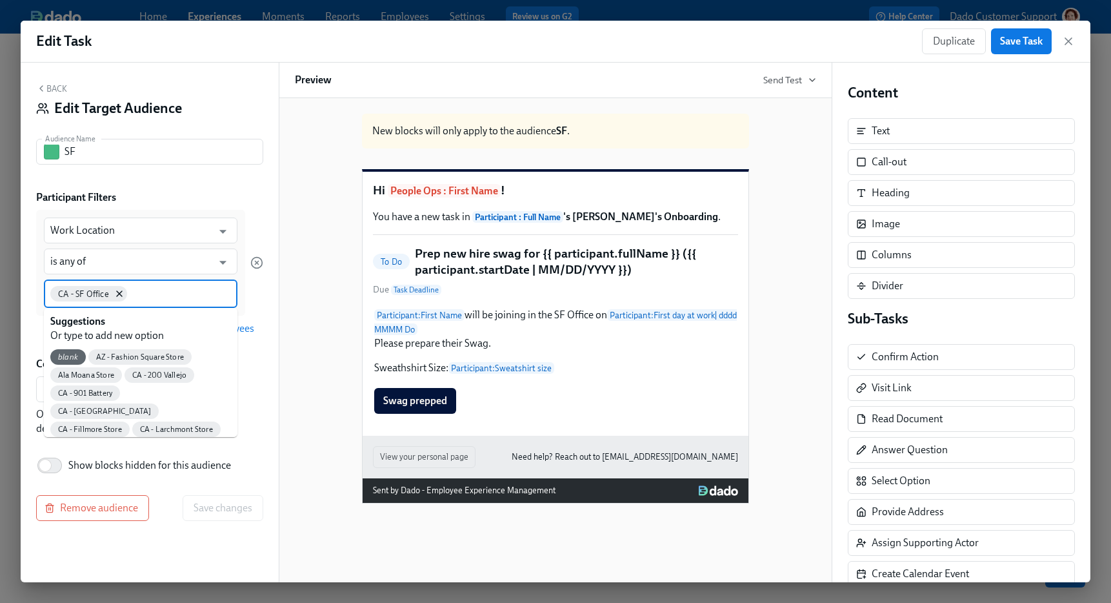
paste input "Corporate - San Francisco"
type input "Corporate - San Francisco"
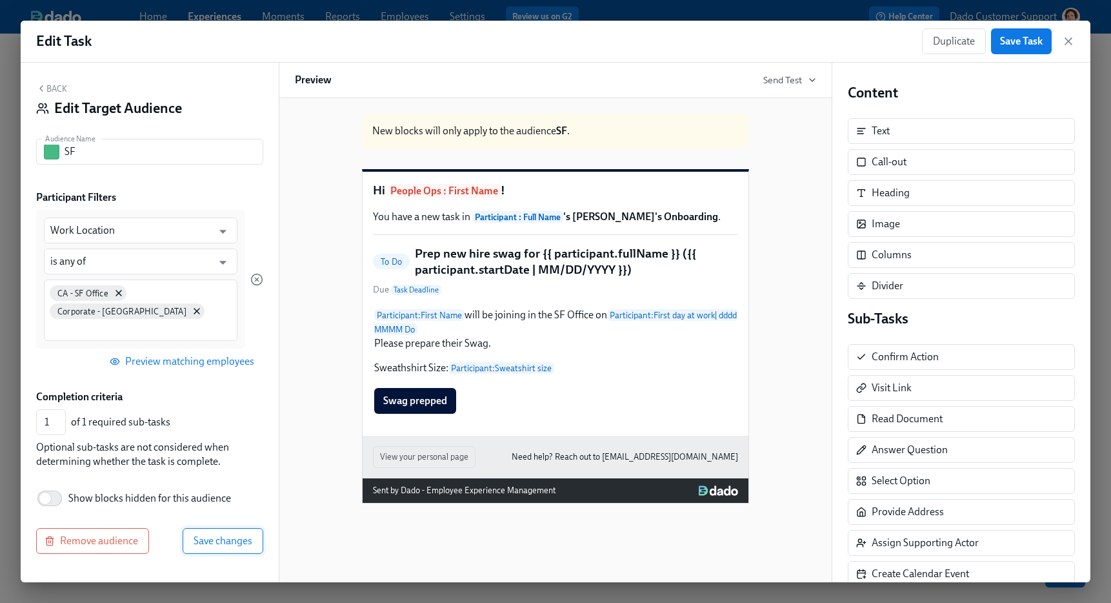
click at [199, 546] on span "Save changes" at bounding box center [223, 540] width 59 height 13
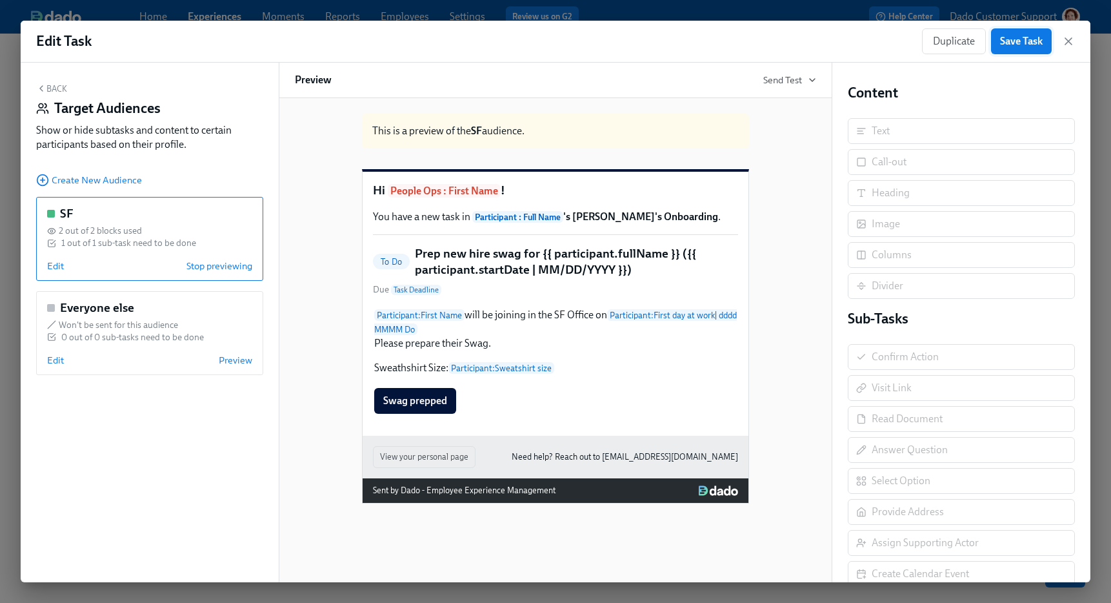
click at [1024, 35] on span "Save Task" at bounding box center [1021, 41] width 43 height 13
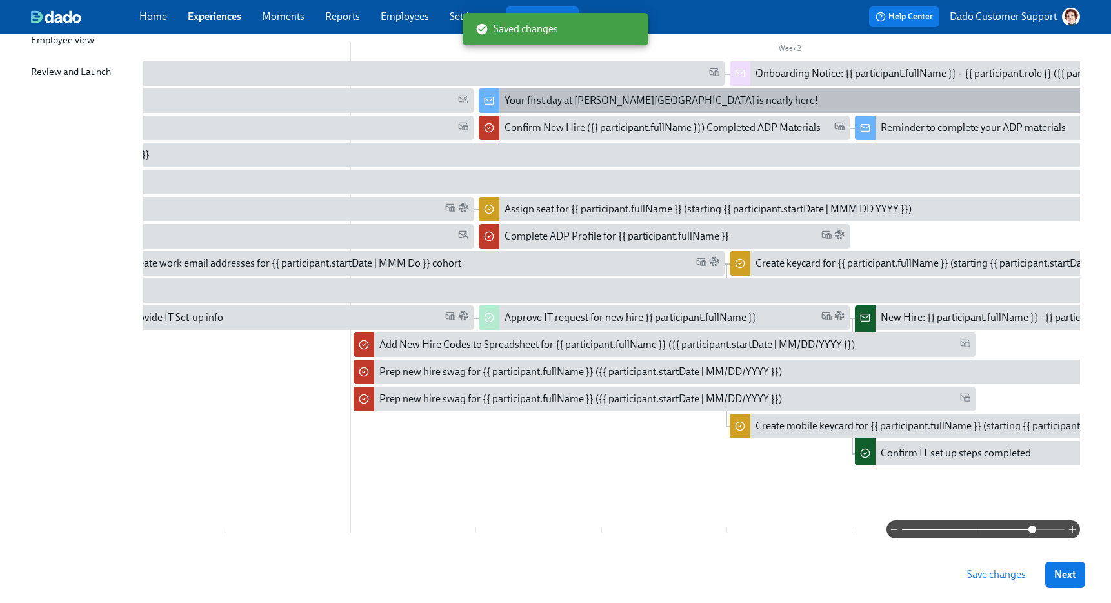
click at [529, 104] on div "Your first day at Rothy's is nearly here!" at bounding box center [662, 101] width 314 height 14
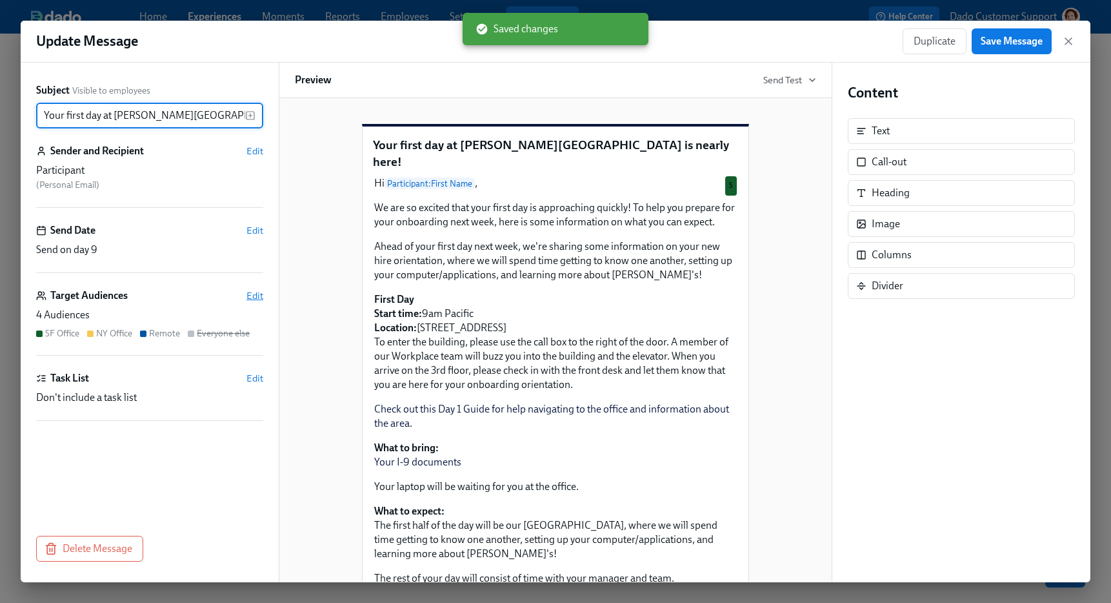
click at [255, 296] on span "Edit" at bounding box center [254, 295] width 17 height 13
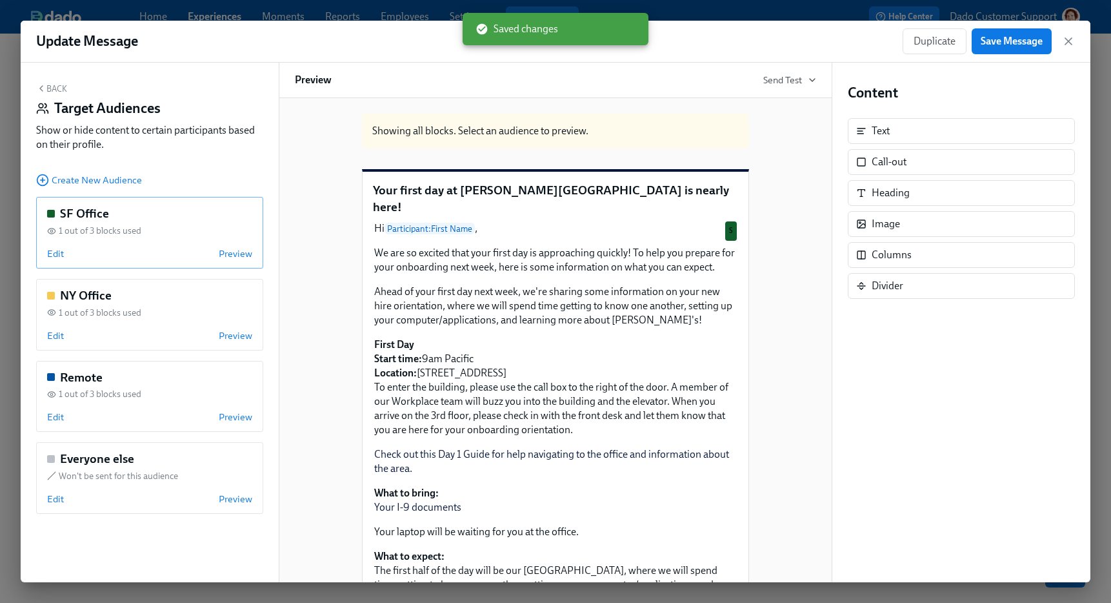
click at [45, 255] on div "SF Office 1 out of 3 blocks used Edit Preview" at bounding box center [149, 233] width 227 height 72
click at [53, 253] on span "Edit" at bounding box center [55, 253] width 17 height 13
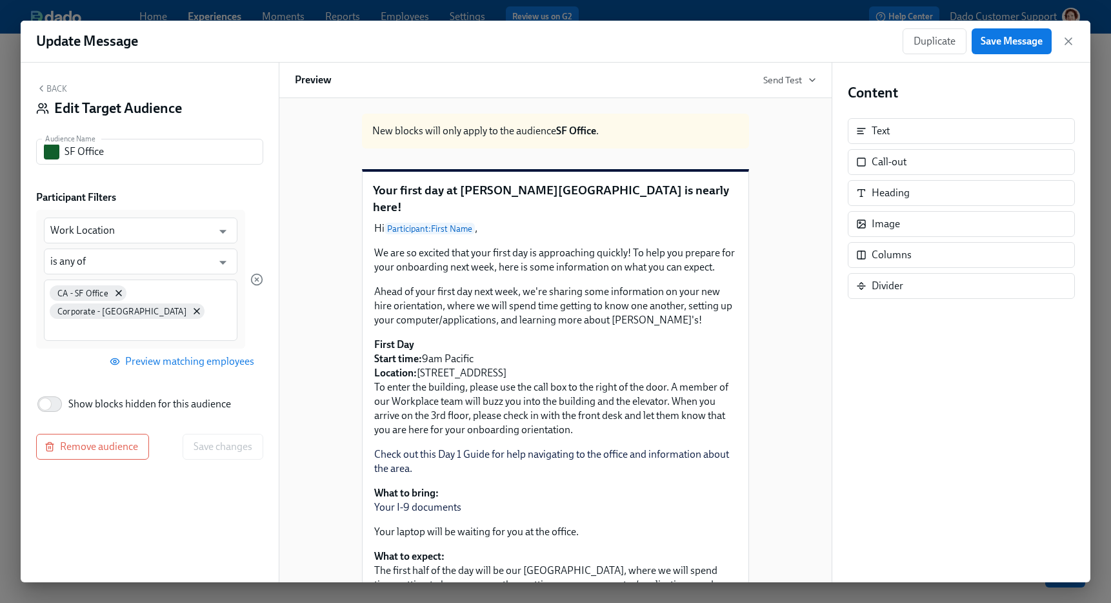
click at [62, 93] on button "Back" at bounding box center [51, 88] width 31 height 10
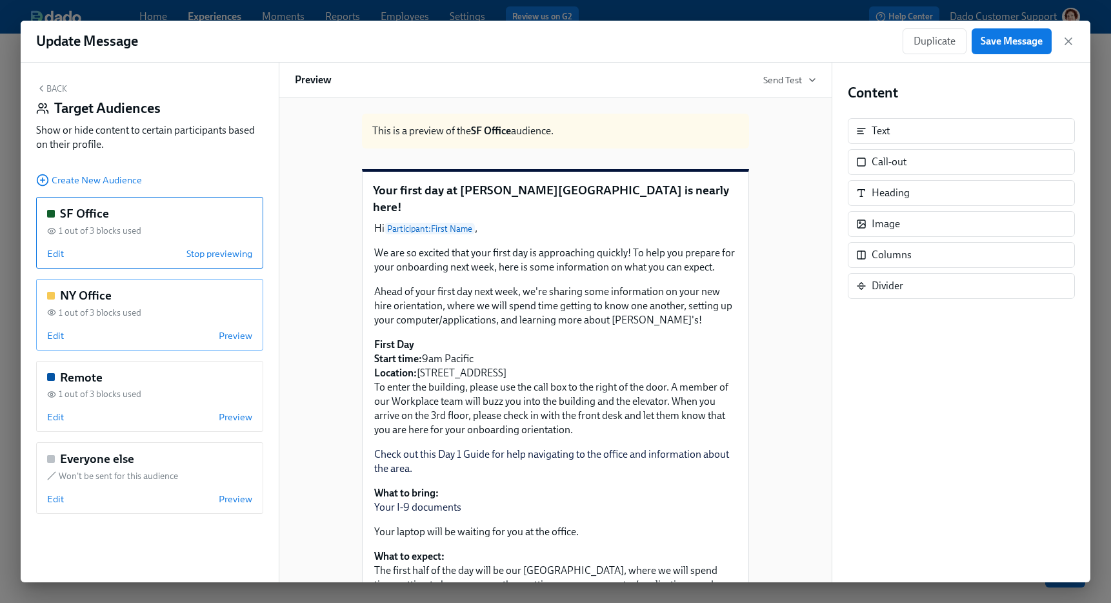
click at [54, 341] on div "NY Office 1 out of 3 blocks used Edit Preview" at bounding box center [149, 315] width 227 height 72
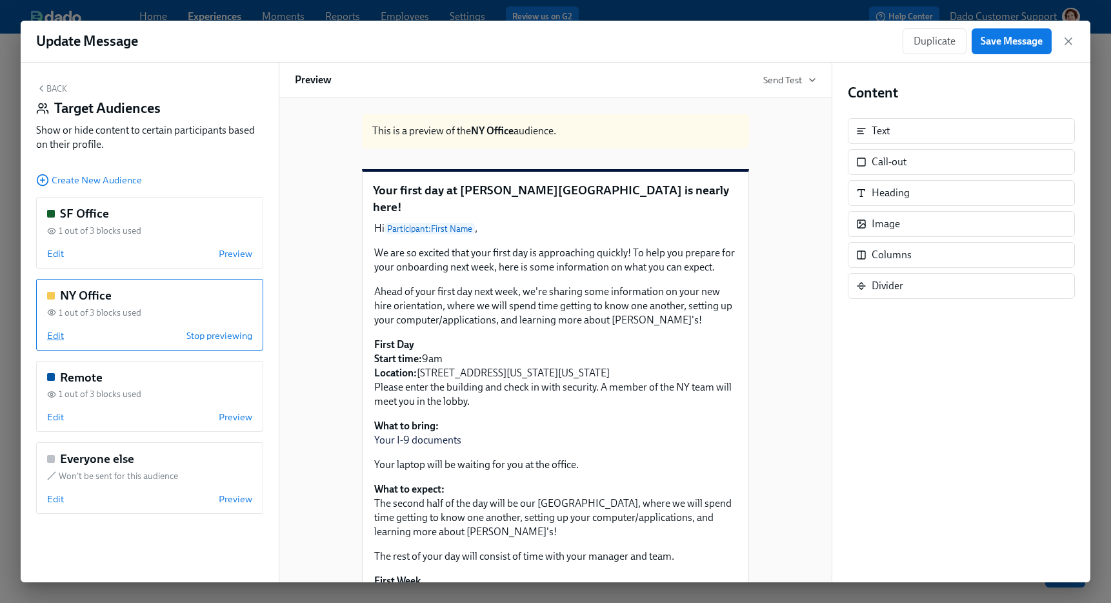
click at [51, 334] on span "Edit" at bounding box center [55, 335] width 17 height 13
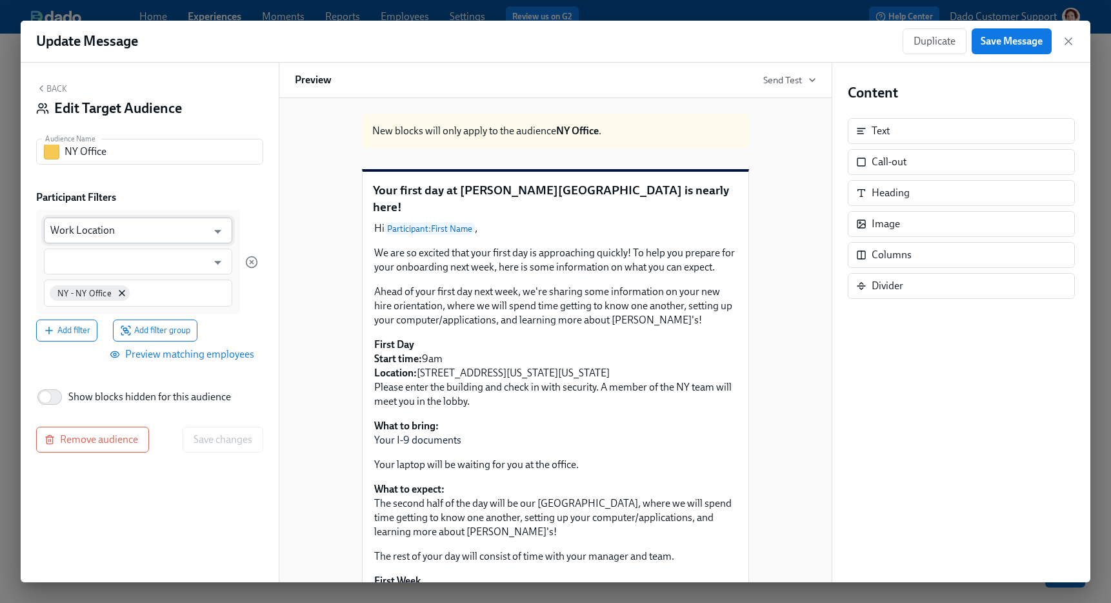
click at [75, 237] on input "Work Location" at bounding box center [128, 230] width 157 height 26
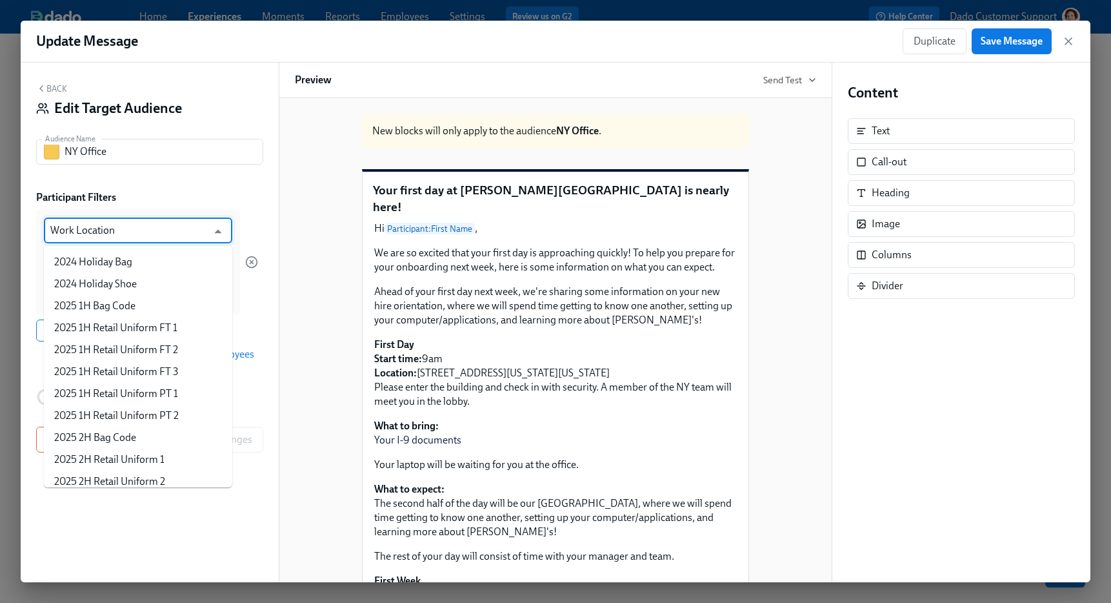
scroll to position [3383, 0]
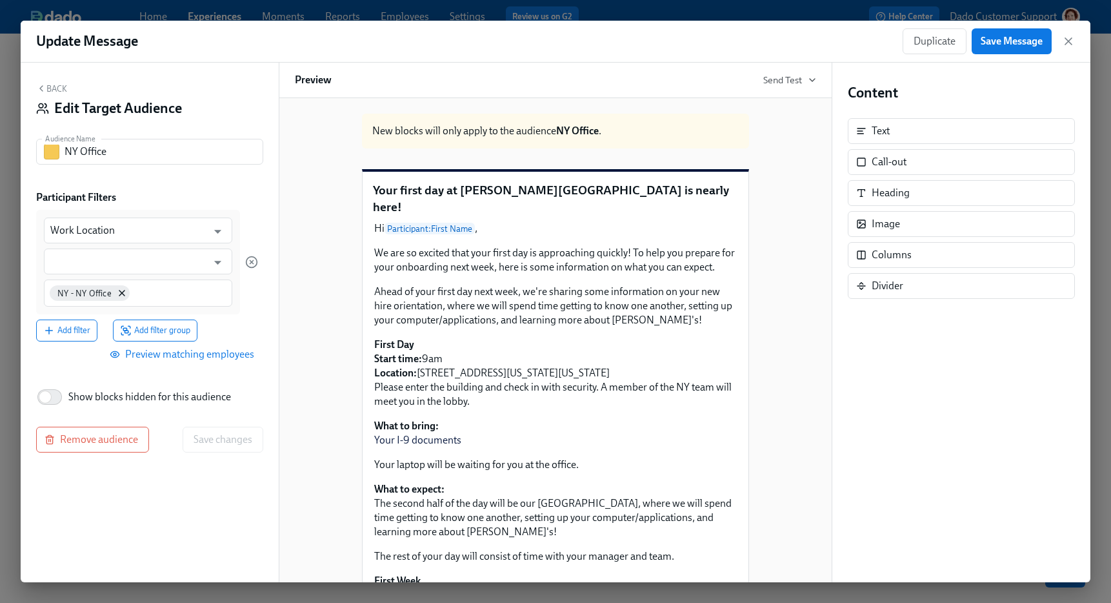
click at [168, 187] on div "Back Edit Target Audience Audience Name NY Office Audience Name Participant Fil…" at bounding box center [150, 322] width 258 height 519
drag, startPoint x: 41, startPoint y: 284, endPoint x: 110, endPoint y: 297, distance: 70.2
click at [110, 297] on div "Work Location ​ ​ NY - NY Office" at bounding box center [138, 262] width 204 height 105
copy span "NY - NY Office"
click at [65, 259] on input "text" at bounding box center [128, 261] width 157 height 26
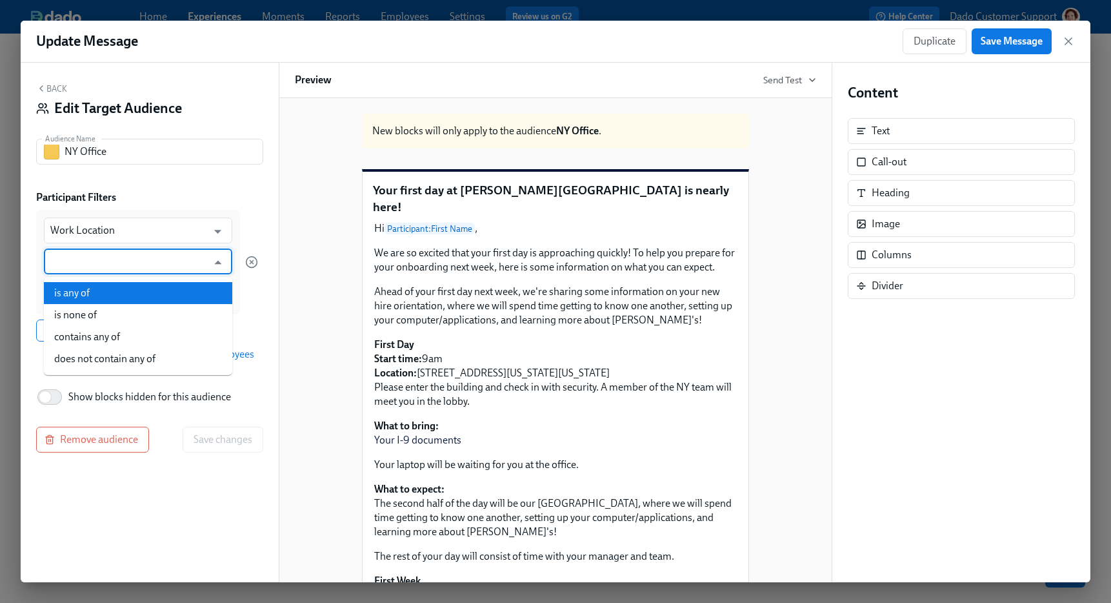
click at [63, 290] on li "is any of" at bounding box center [138, 293] width 188 height 22
type input "is any of"
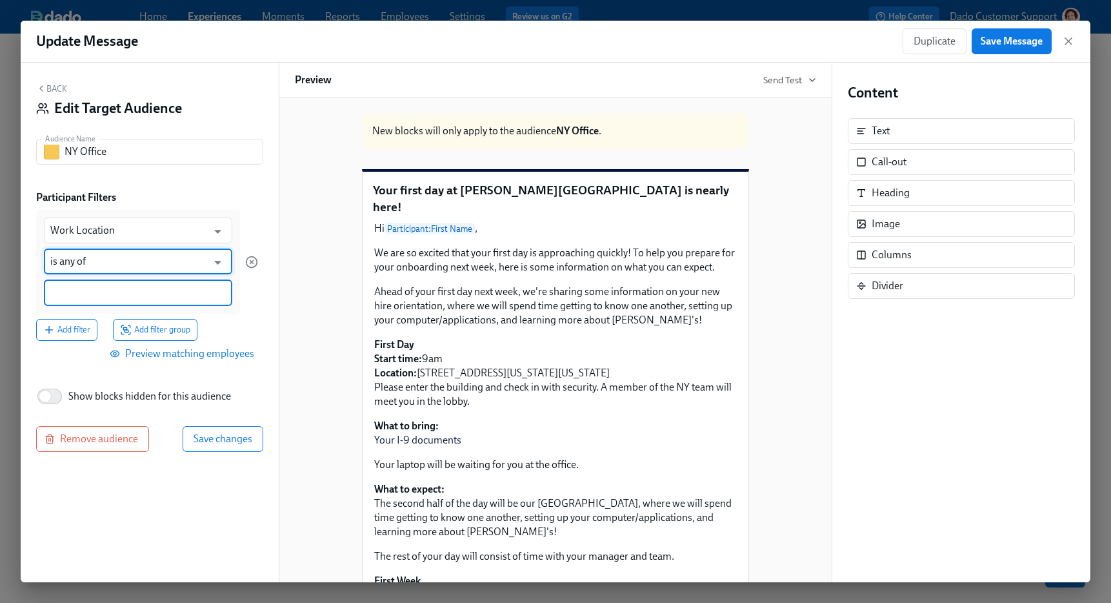
click at [63, 290] on input at bounding box center [137, 293] width 175 height 14
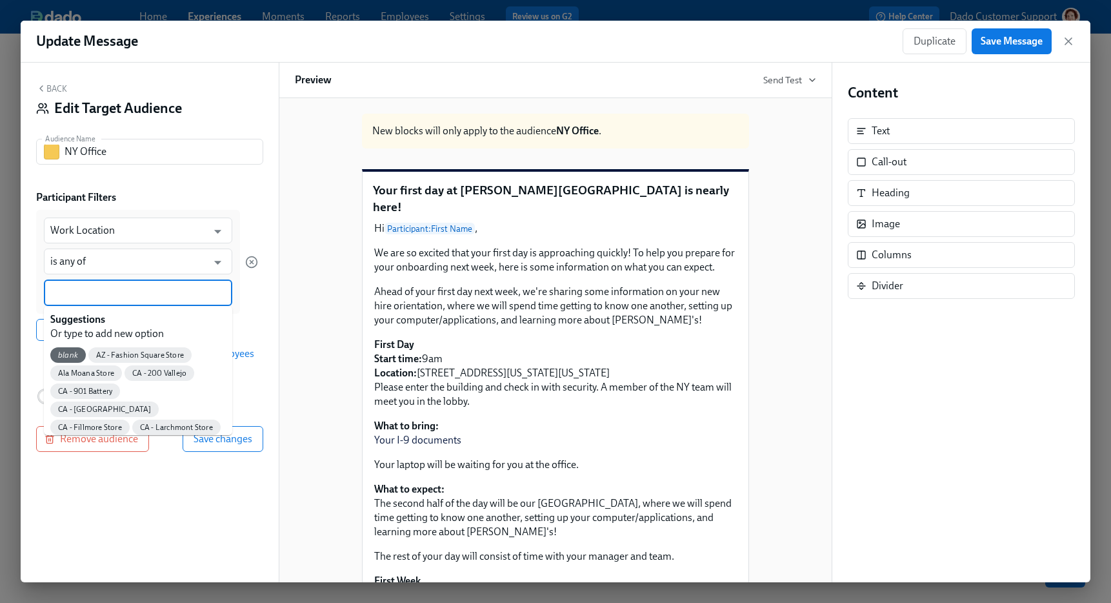
paste input "NY - NY Office"
type input "NY - NY Office"
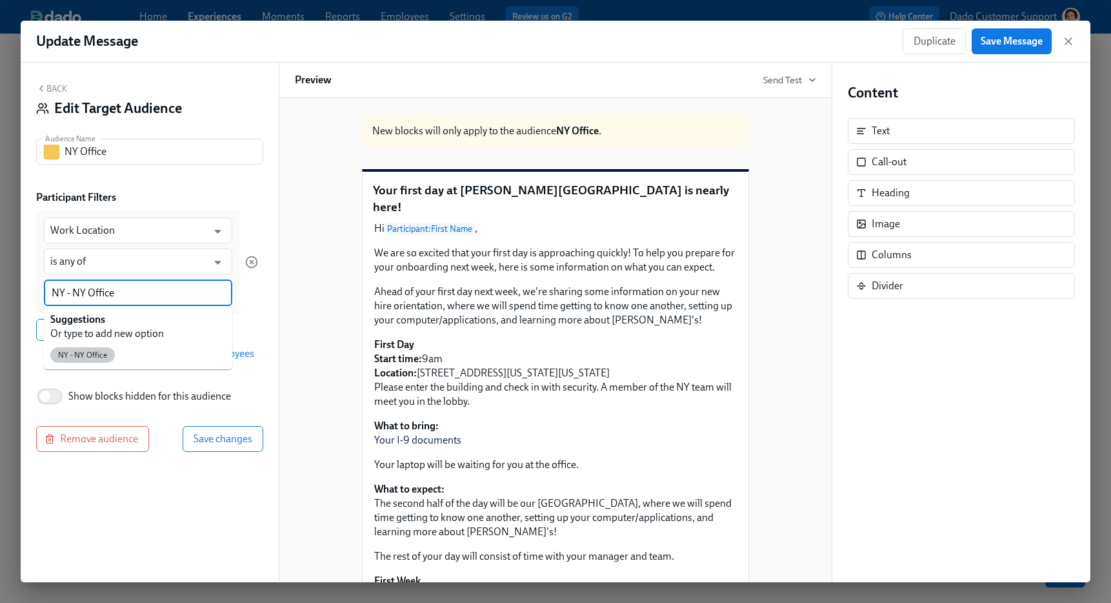
click at [84, 350] on span "NY - NY Office" at bounding box center [82, 355] width 65 height 10
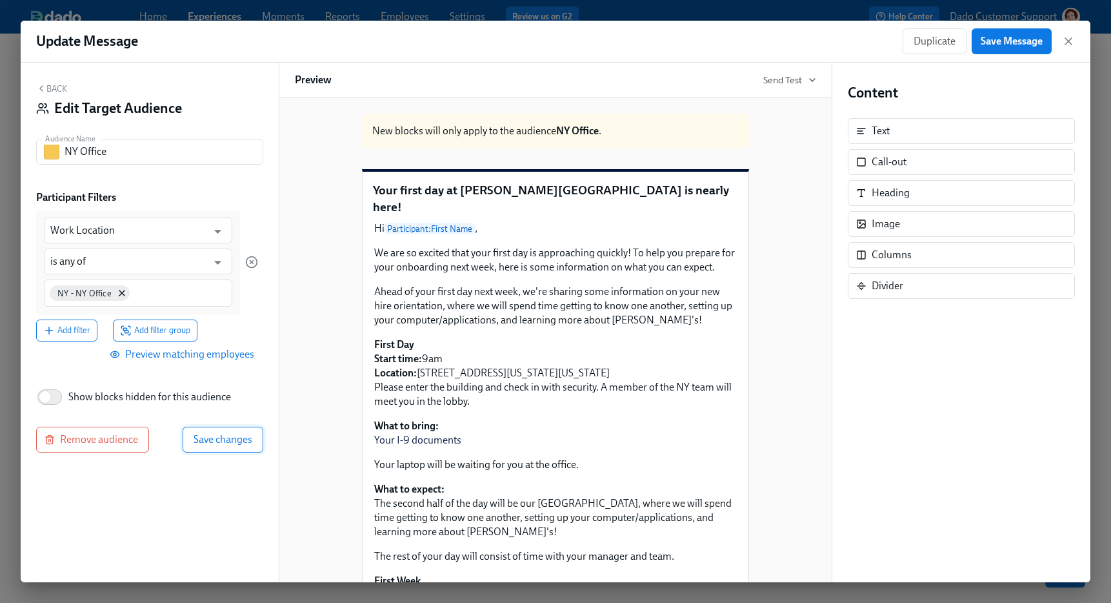
click at [210, 435] on span "Save changes" at bounding box center [223, 439] width 59 height 13
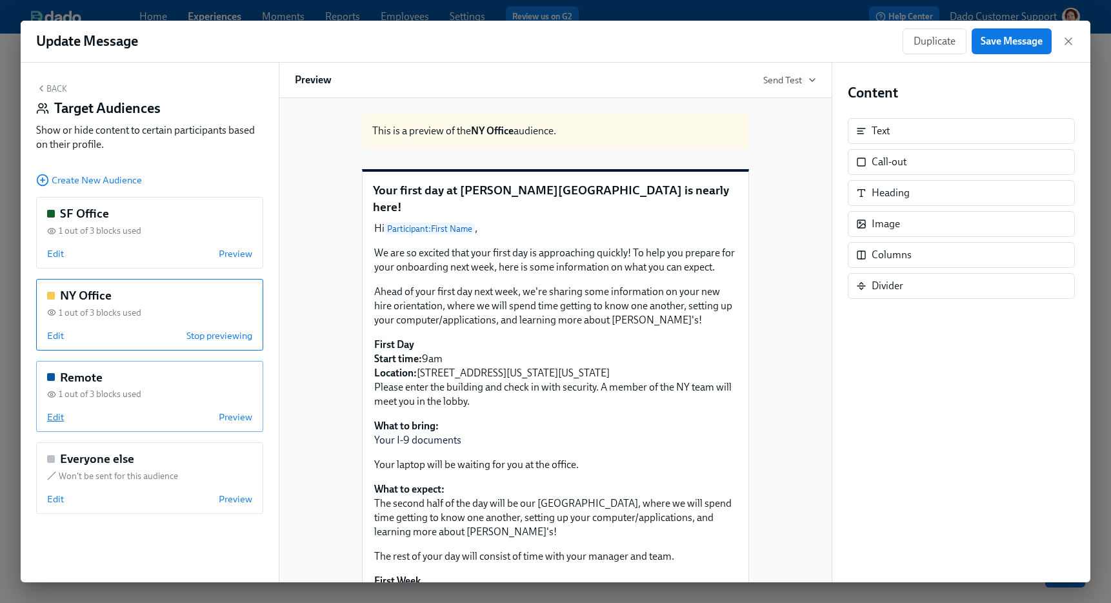
click at [50, 416] on span "Edit" at bounding box center [55, 416] width 17 height 13
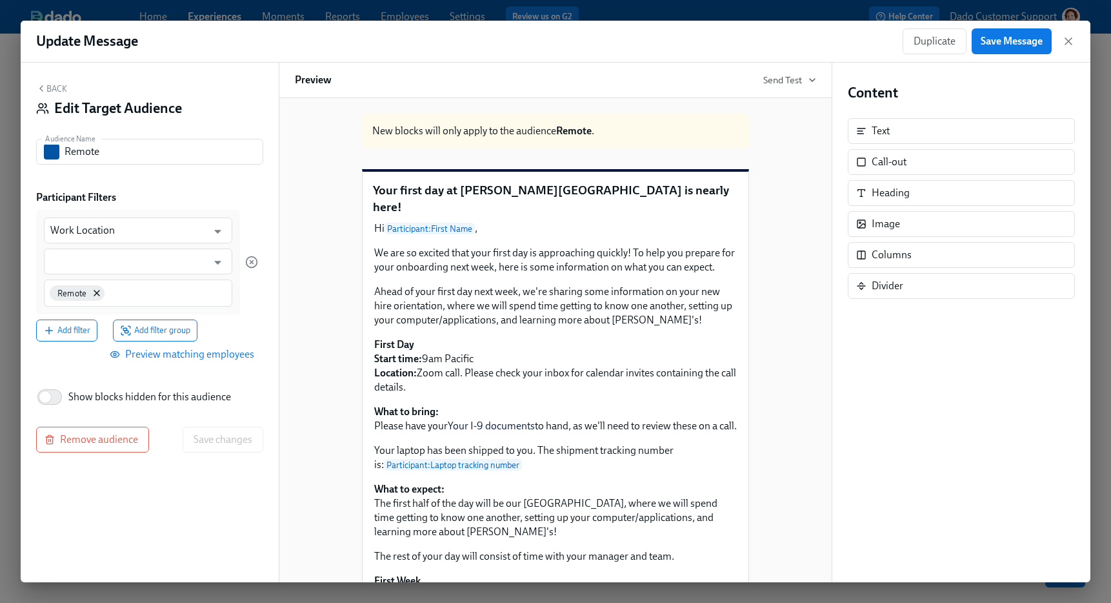
click at [78, 275] on div "Work Location ​ ​ Remote" at bounding box center [138, 262] width 204 height 105
click at [78, 264] on input "text" at bounding box center [128, 261] width 157 height 26
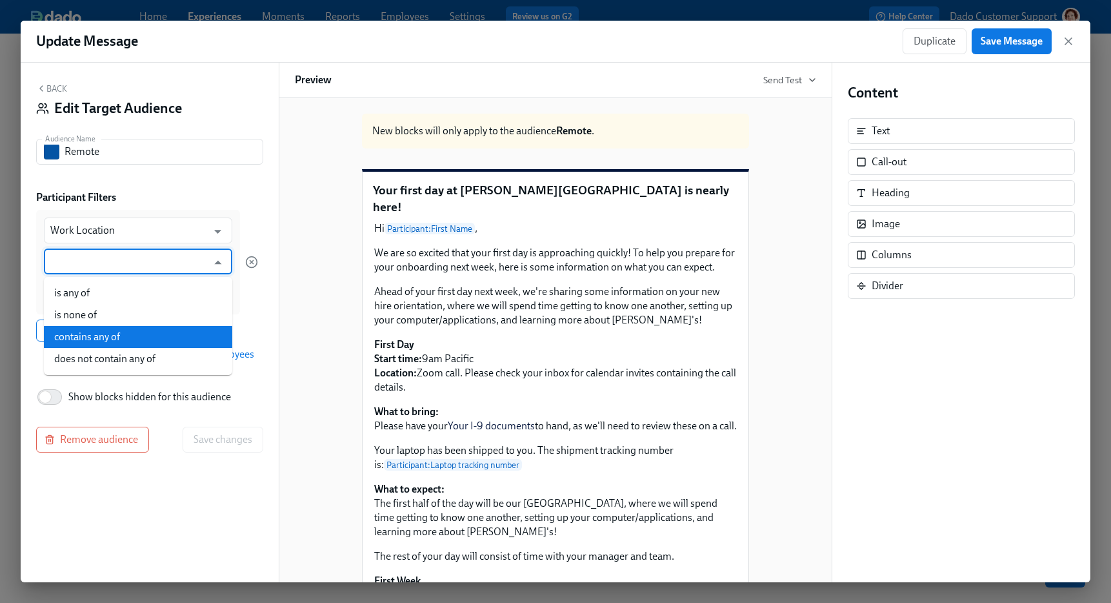
click at [77, 335] on li "contains any of" at bounding box center [138, 337] width 188 height 22
type input "contains any of"
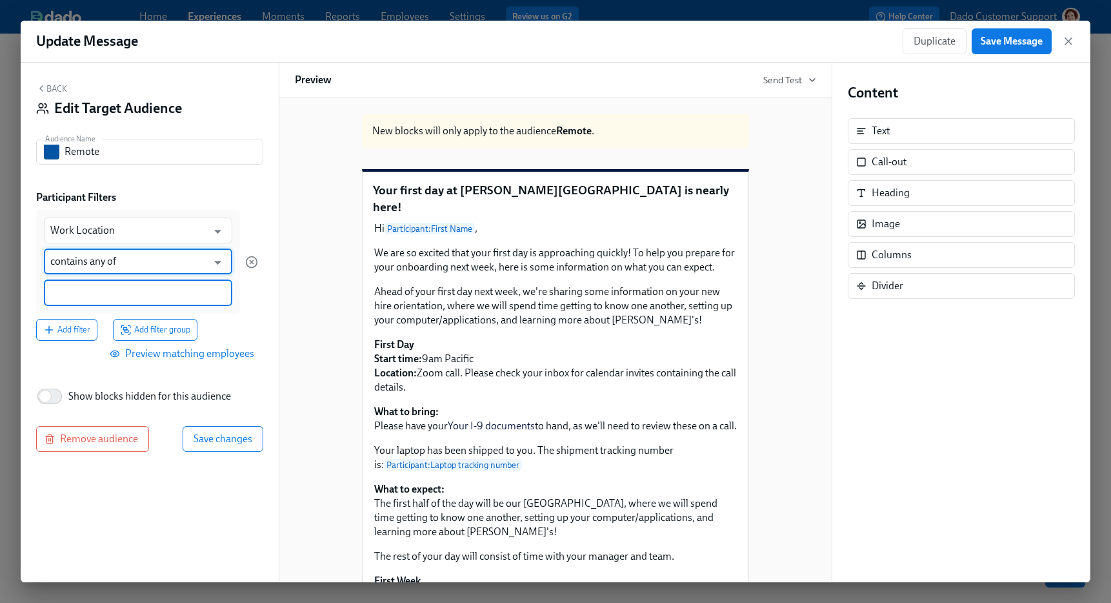
click at [88, 290] on input at bounding box center [137, 293] width 175 height 14
type input "Remote"
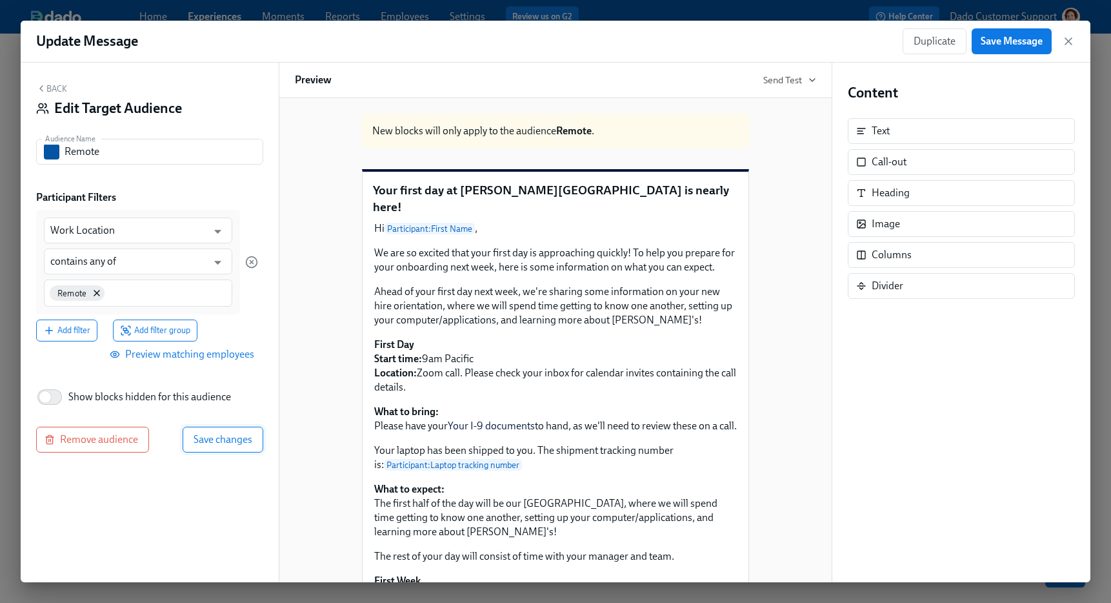
click at [208, 443] on span "Save changes" at bounding box center [223, 439] width 59 height 13
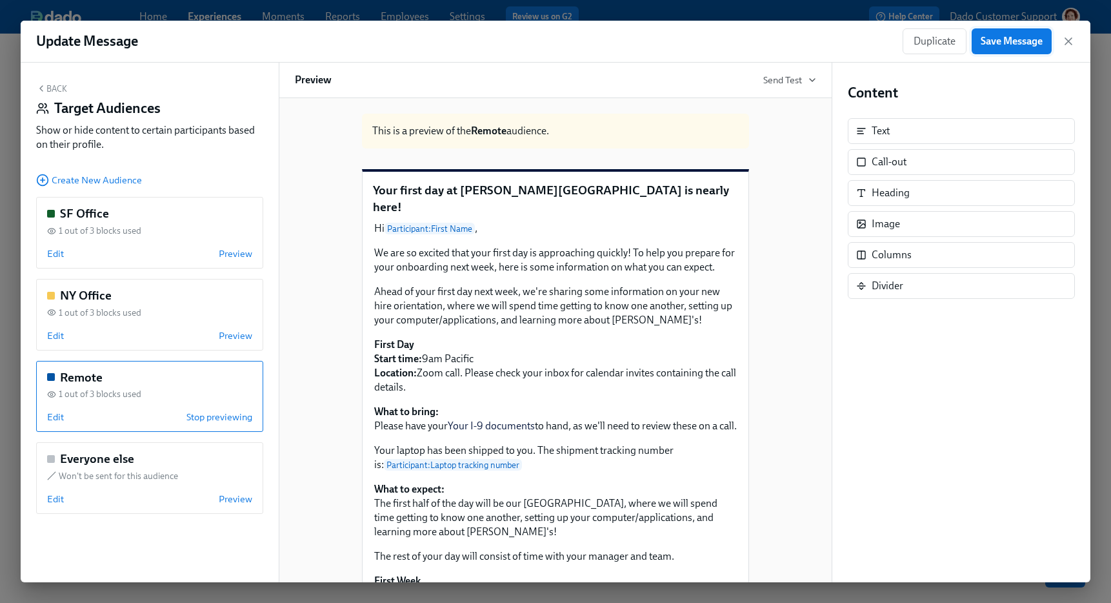
click at [1028, 39] on span "Save Message" at bounding box center [1012, 41] width 62 height 13
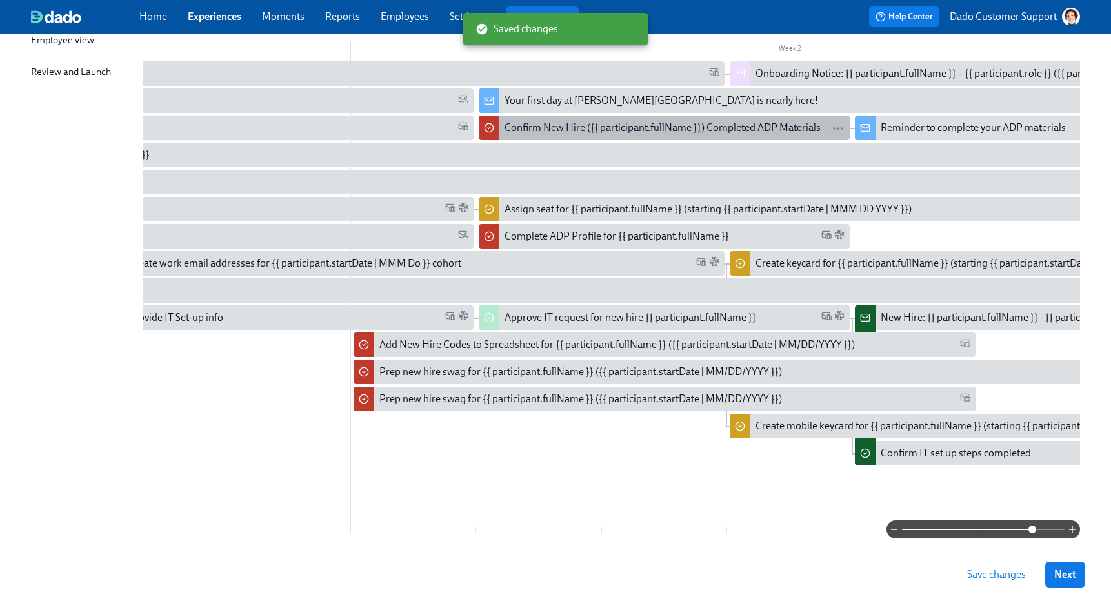
click at [533, 127] on div "Confirm New Hire ({{ participant.fullName }}) Completed ADP Materials" at bounding box center [663, 128] width 316 height 14
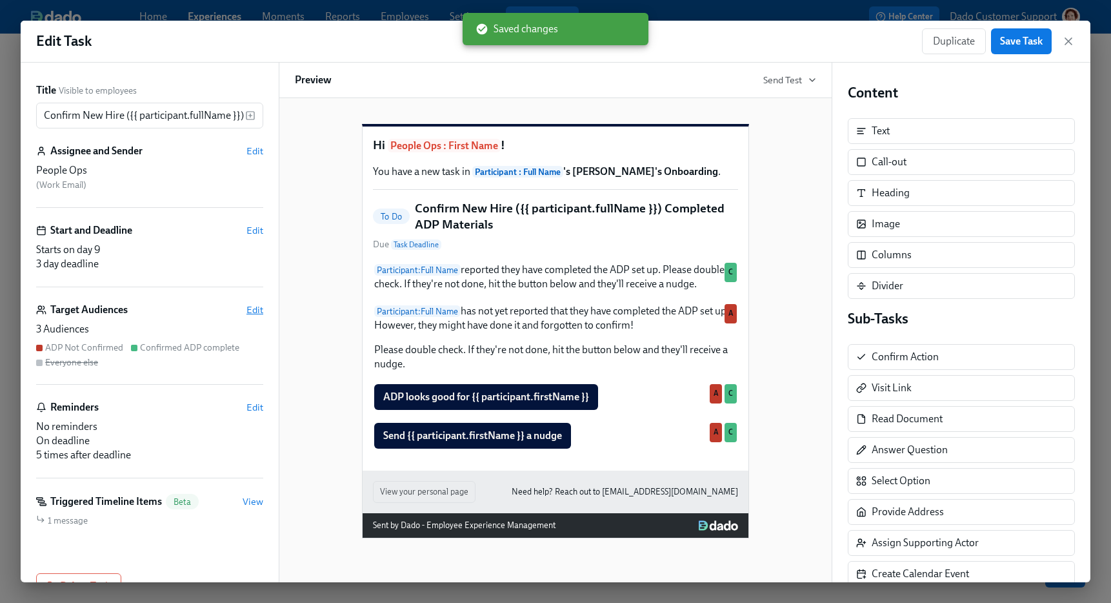
click at [262, 310] on span "Edit" at bounding box center [254, 309] width 17 height 13
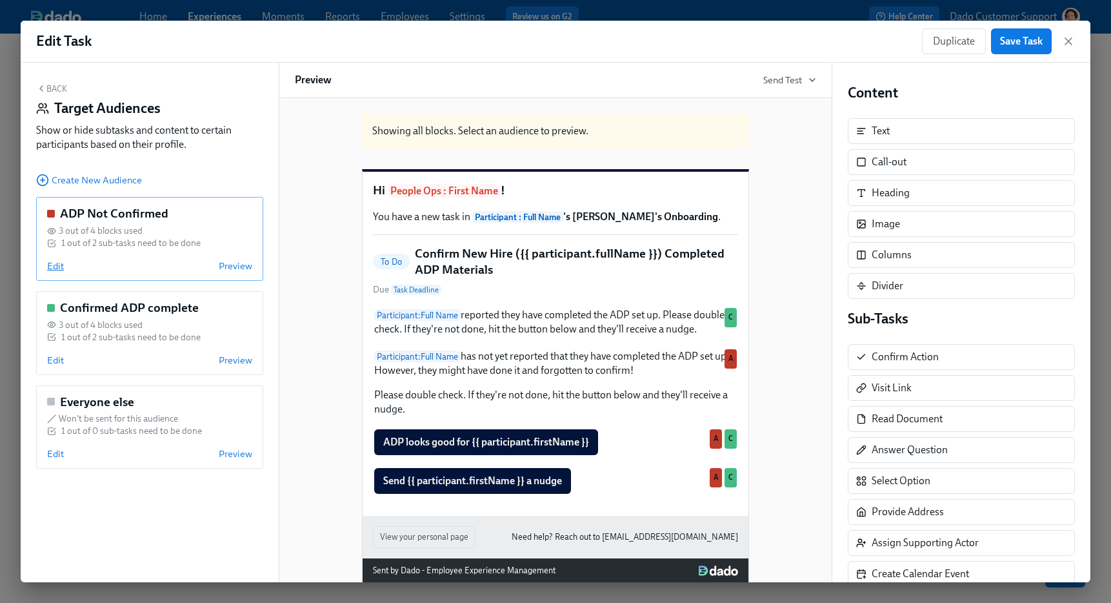
click at [56, 264] on span "Edit" at bounding box center [55, 265] width 17 height 13
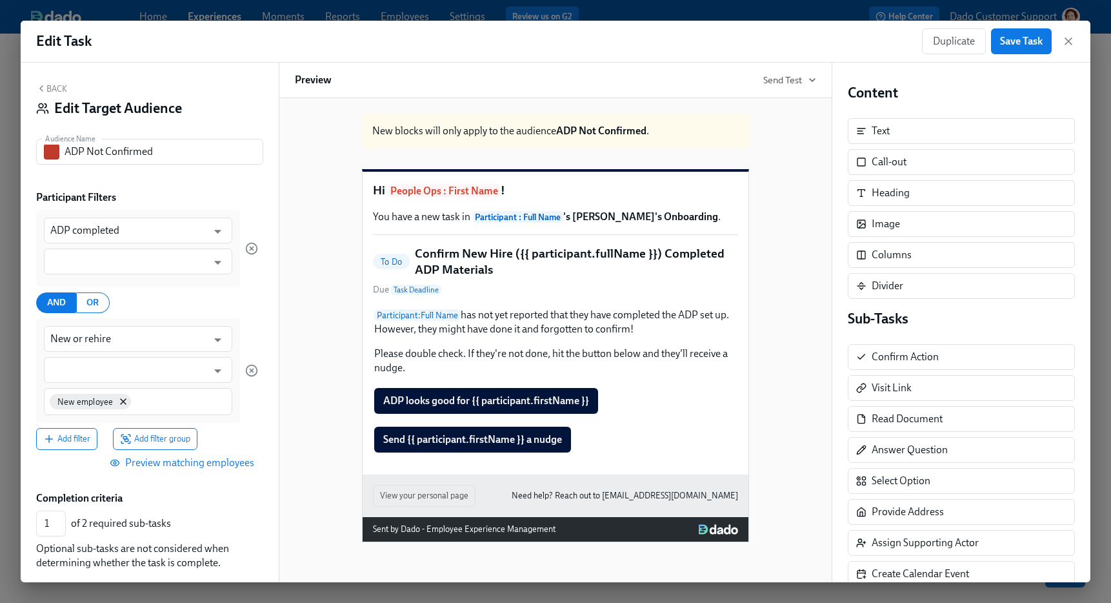
click at [56, 264] on input "text" at bounding box center [128, 261] width 157 height 26
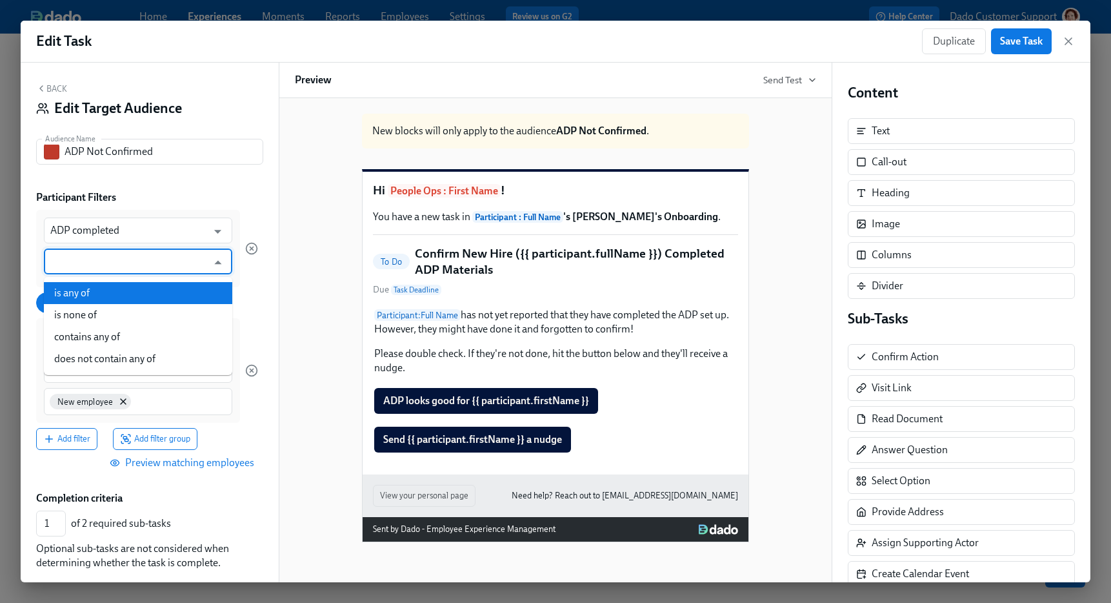
click at [66, 291] on li "is any of" at bounding box center [138, 293] width 188 height 22
type input "is any of"
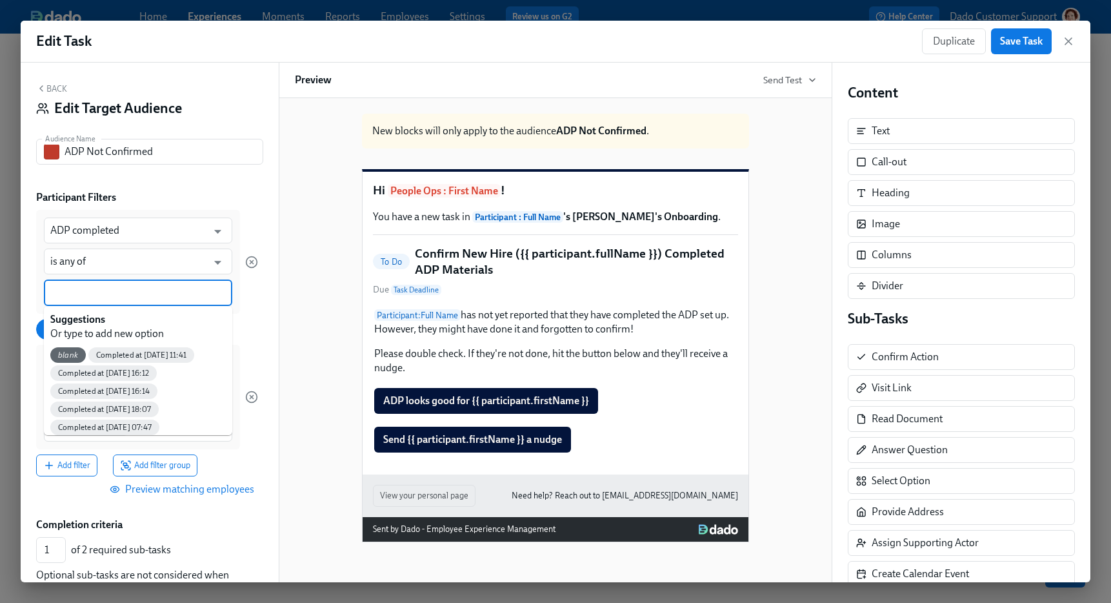
click at [63, 287] on input at bounding box center [137, 293] width 175 height 14
click at [62, 352] on span "blank" at bounding box center [67, 355] width 35 height 10
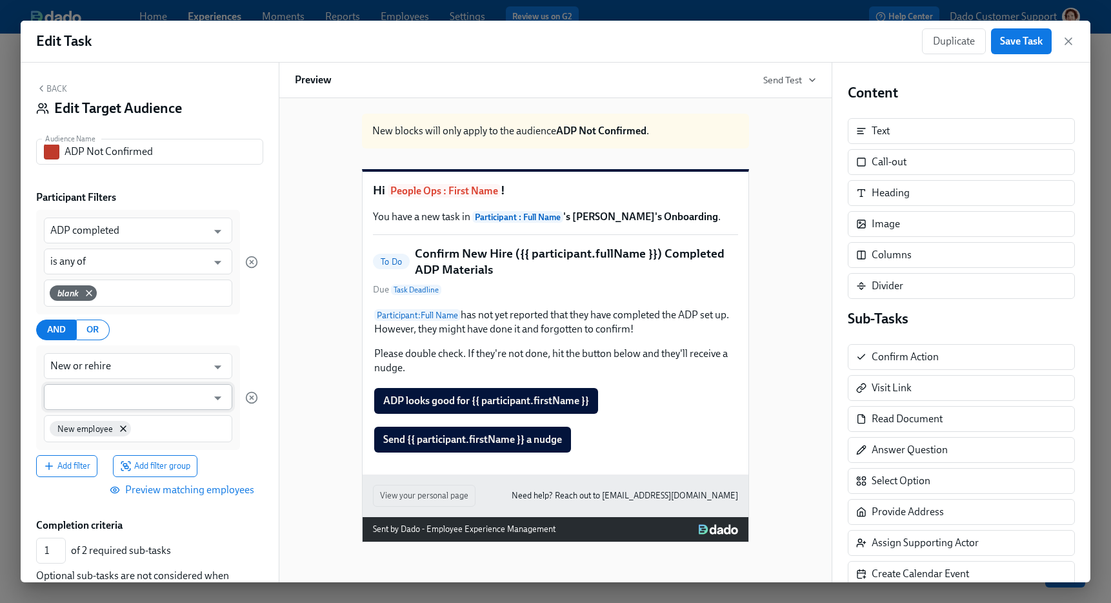
click at [73, 394] on input "text" at bounding box center [128, 397] width 157 height 26
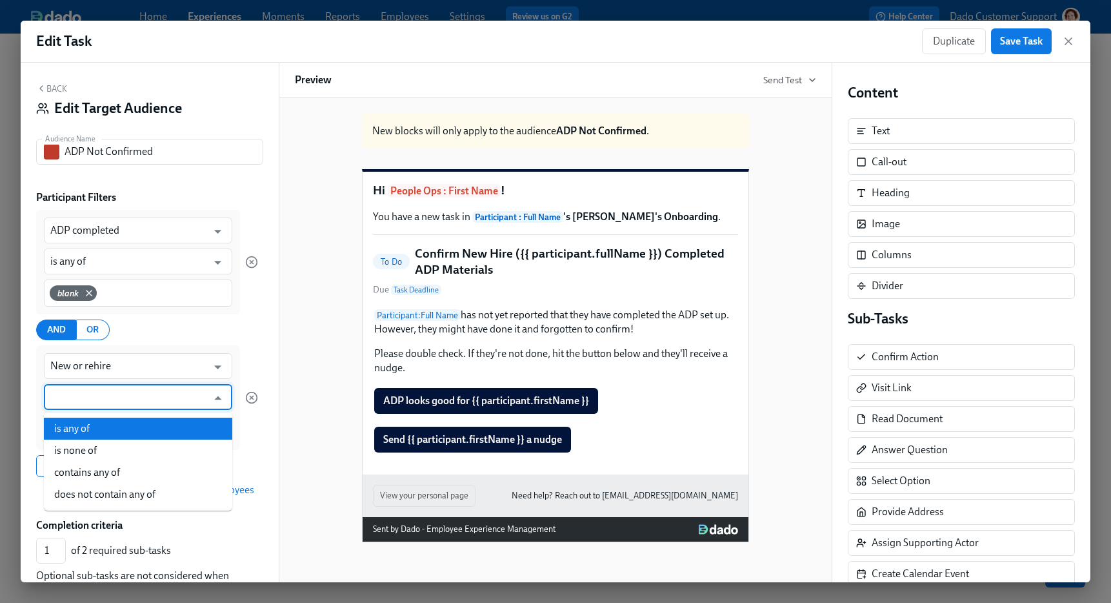
click at [68, 420] on li "is any of" at bounding box center [138, 428] width 188 height 22
type input "is any of"
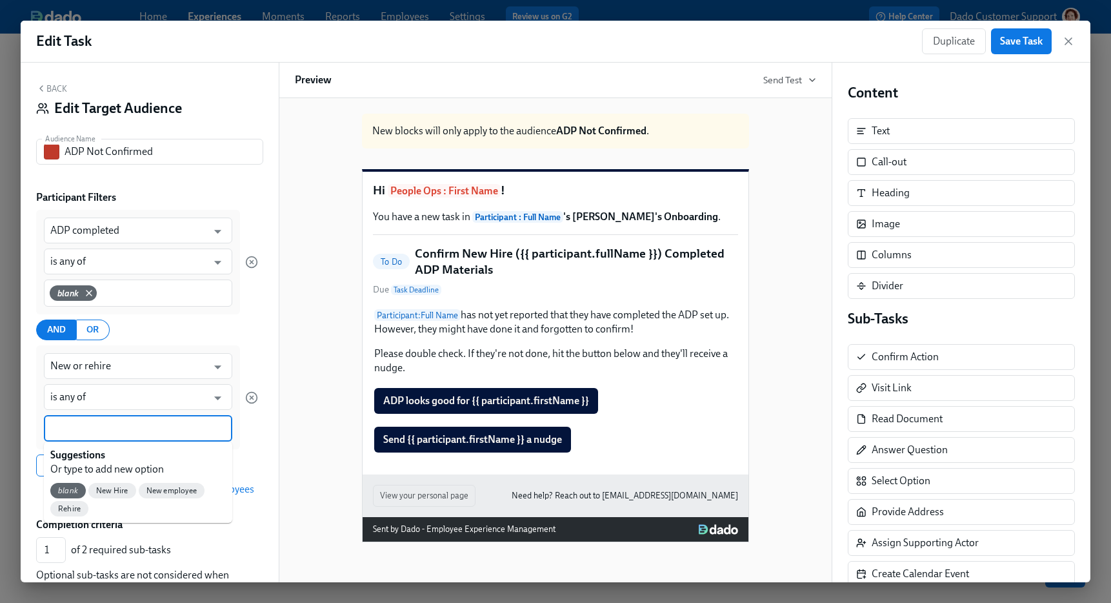
click at [64, 428] on input at bounding box center [137, 428] width 175 height 14
click at [169, 486] on span "New employee" at bounding box center [172, 491] width 66 height 10
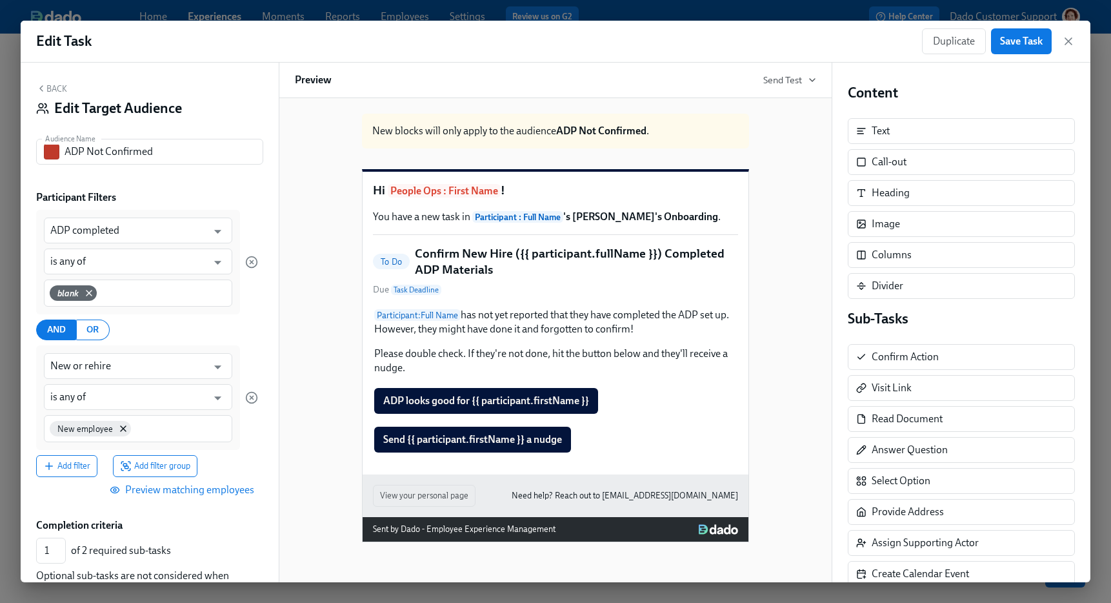
click at [273, 333] on div "Back Edit Target Audience Audience Name ADP Not Confirmed Audience Name Partici…" at bounding box center [150, 322] width 258 height 519
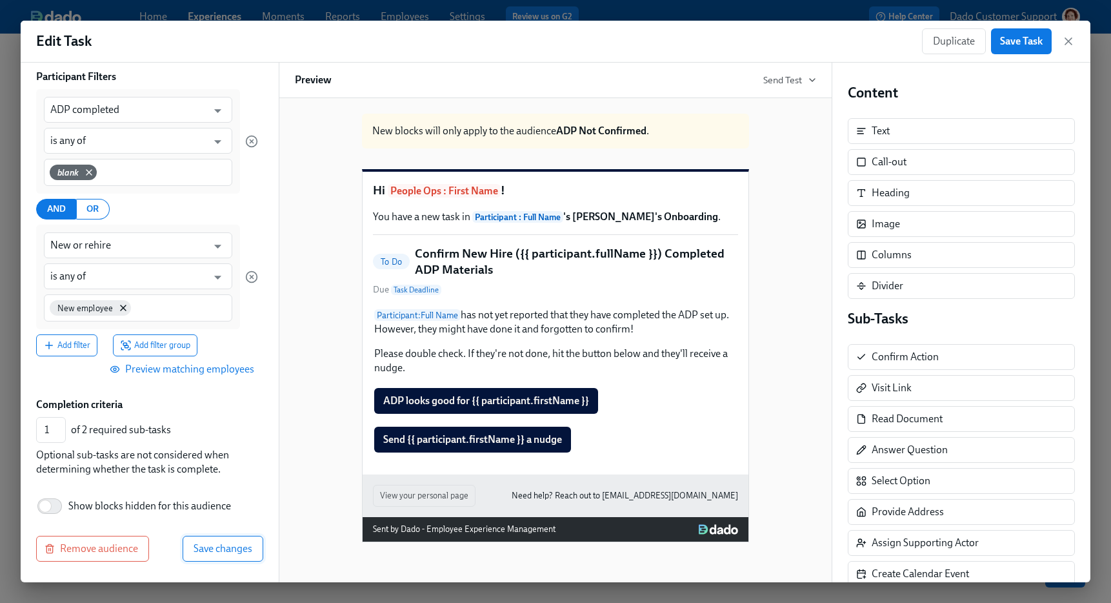
click at [223, 542] on span "Save changes" at bounding box center [223, 548] width 59 height 13
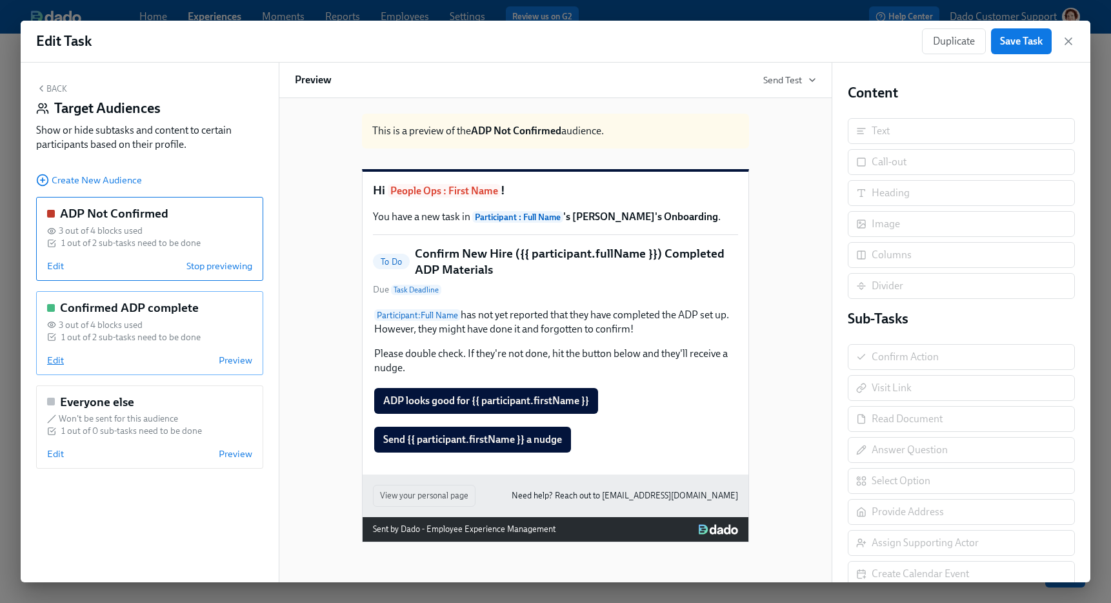
click at [58, 355] on span "Edit" at bounding box center [55, 360] width 17 height 13
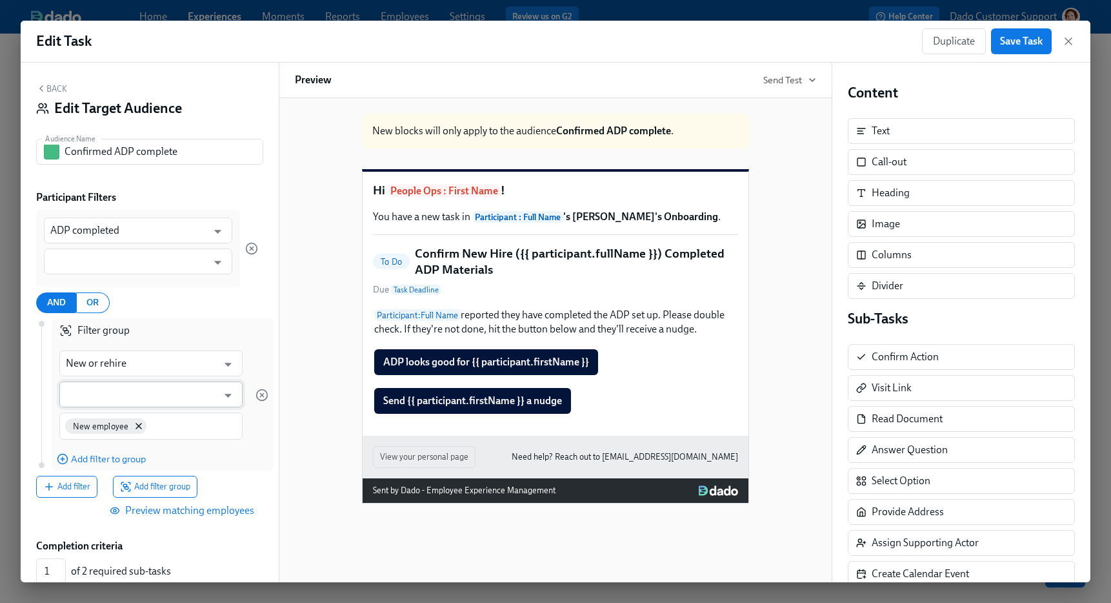
click at [108, 392] on input "text" at bounding box center [142, 394] width 152 height 26
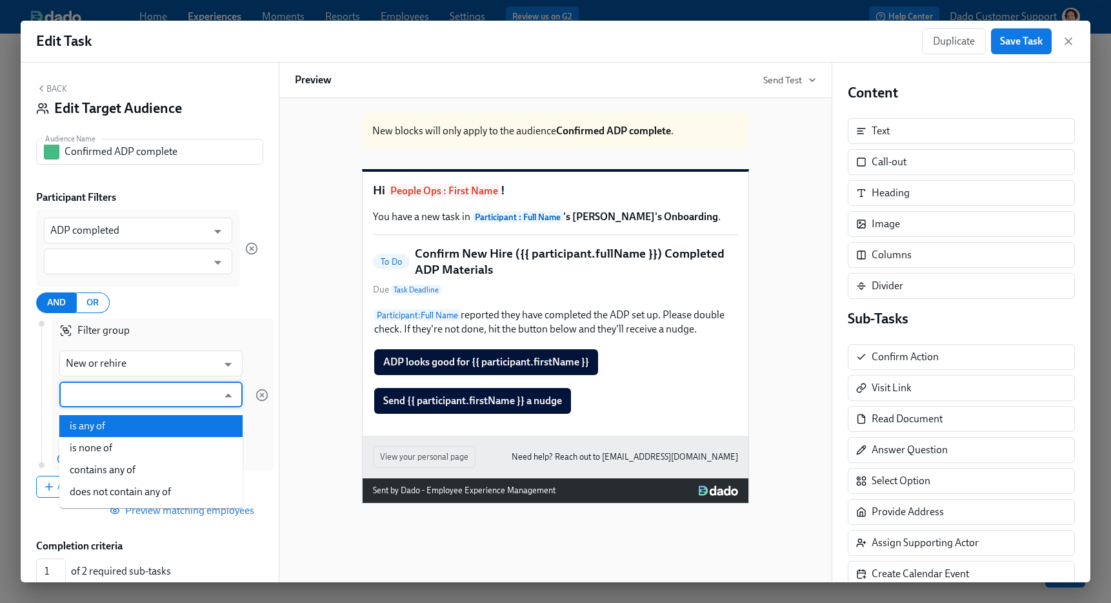
click at [95, 416] on li "is any of" at bounding box center [150, 426] width 183 height 22
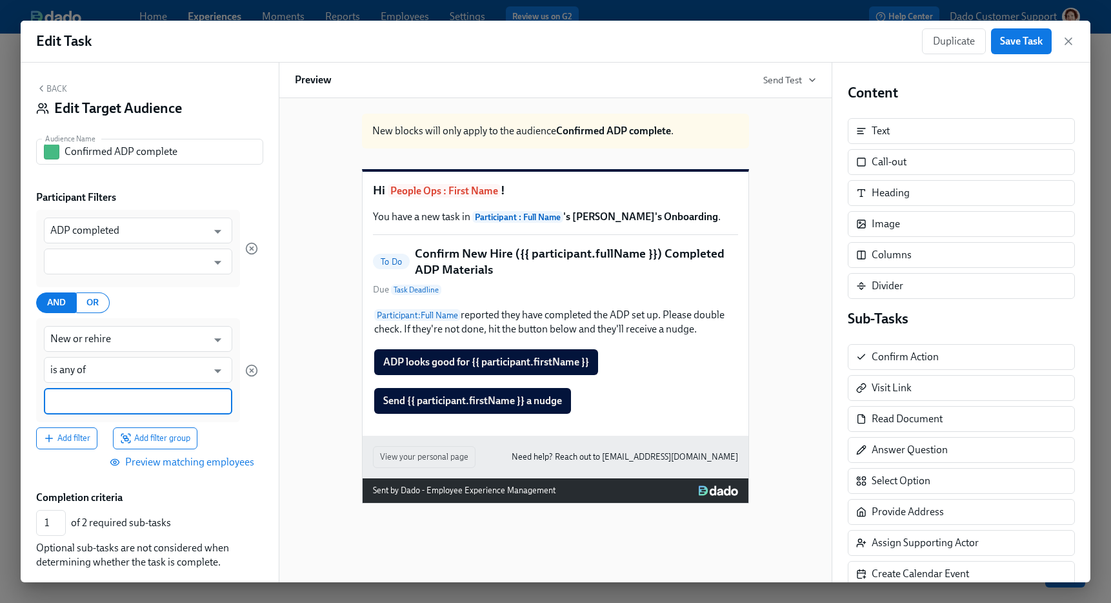
click at [139, 397] on input at bounding box center [137, 401] width 175 height 14
click at [168, 465] on span "New employee" at bounding box center [172, 464] width 66 height 10
click at [81, 263] on input "text" at bounding box center [128, 261] width 157 height 26
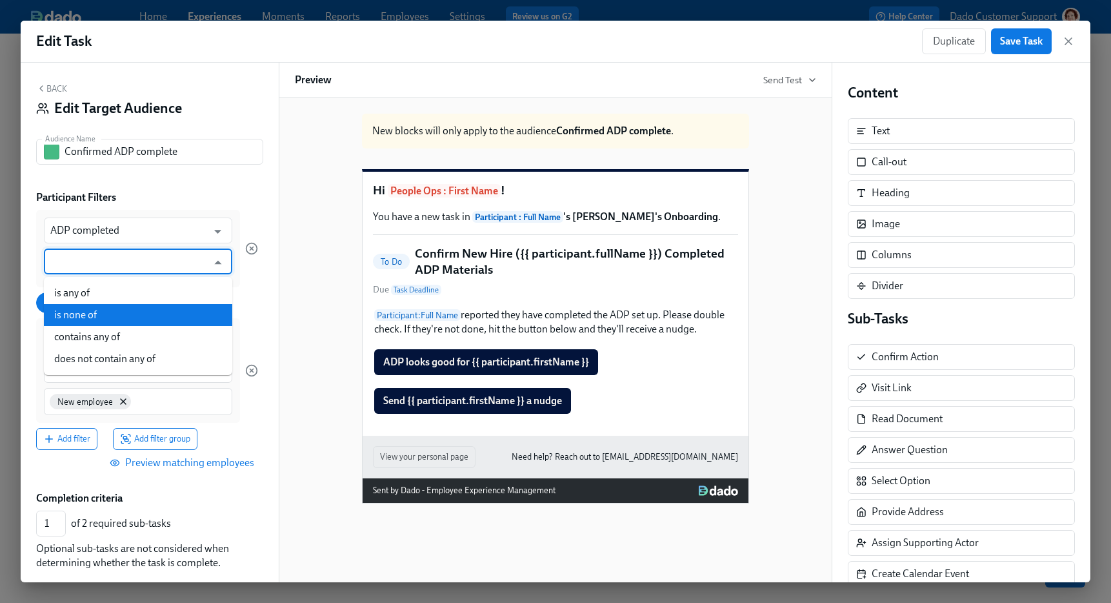
click at [68, 312] on li "is none of" at bounding box center [138, 315] width 188 height 22
type input "is none of"
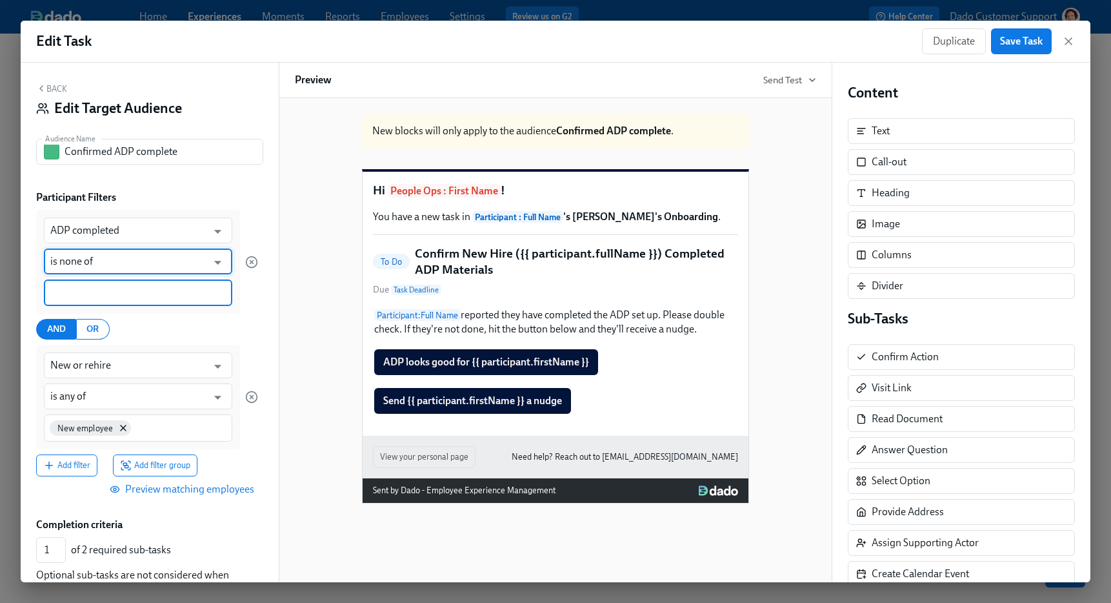
click at [68, 297] on input at bounding box center [137, 293] width 175 height 14
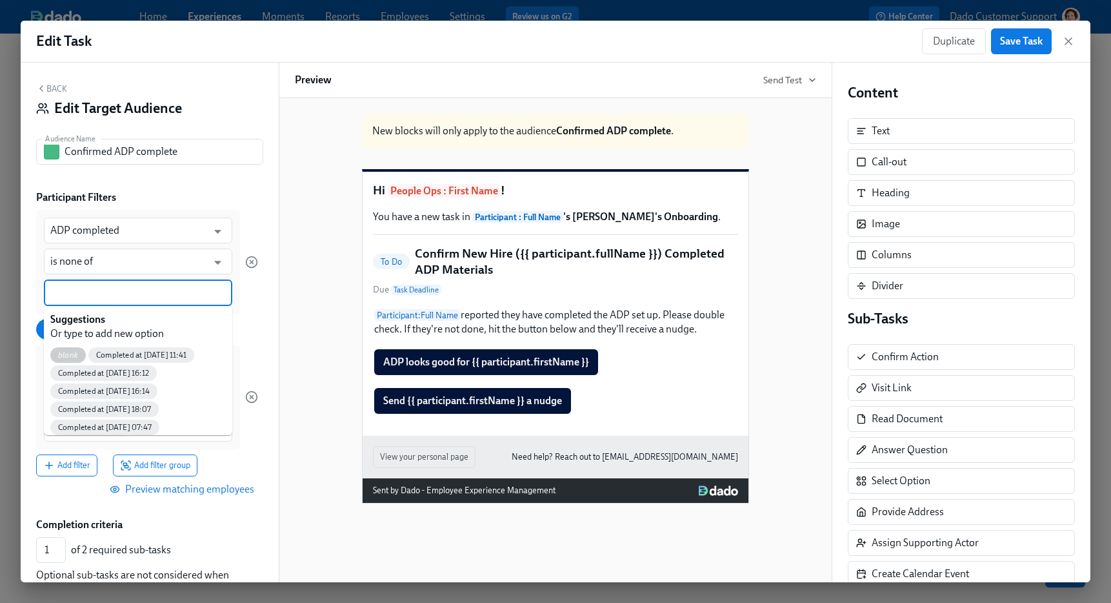
click at [62, 349] on div "blank" at bounding box center [67, 354] width 35 height 15
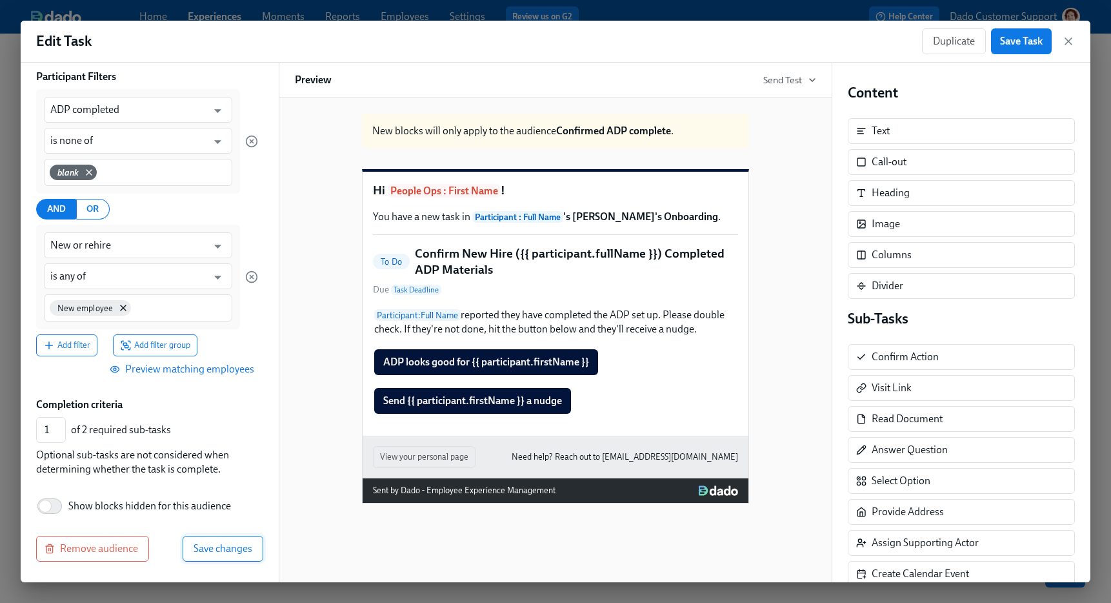
click at [208, 550] on span "Save changes" at bounding box center [223, 548] width 59 height 13
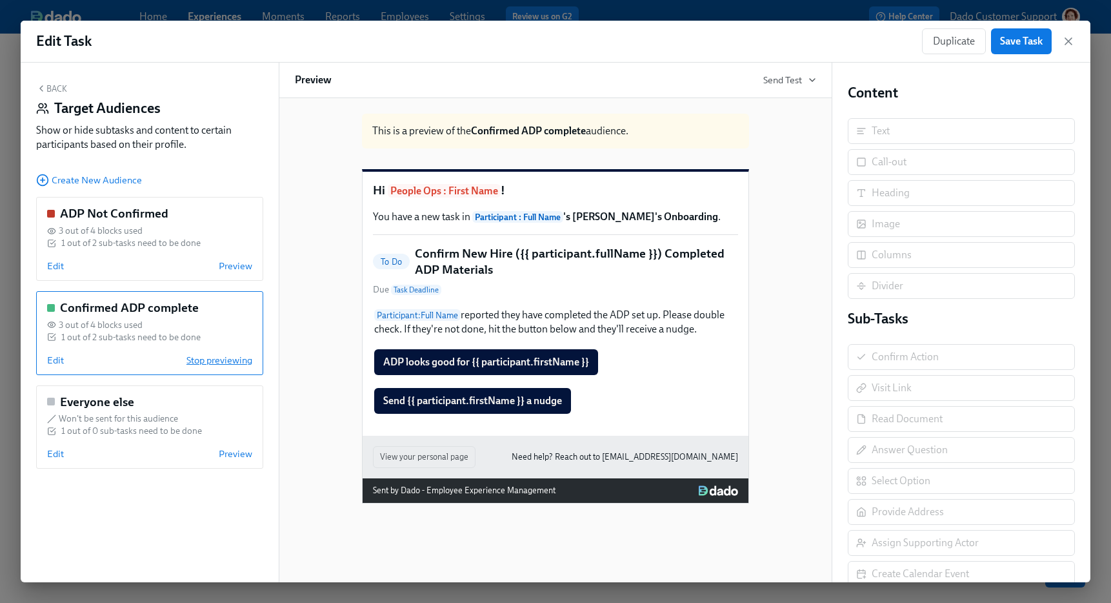
click at [215, 357] on span "Stop previewing" at bounding box center [219, 360] width 66 height 13
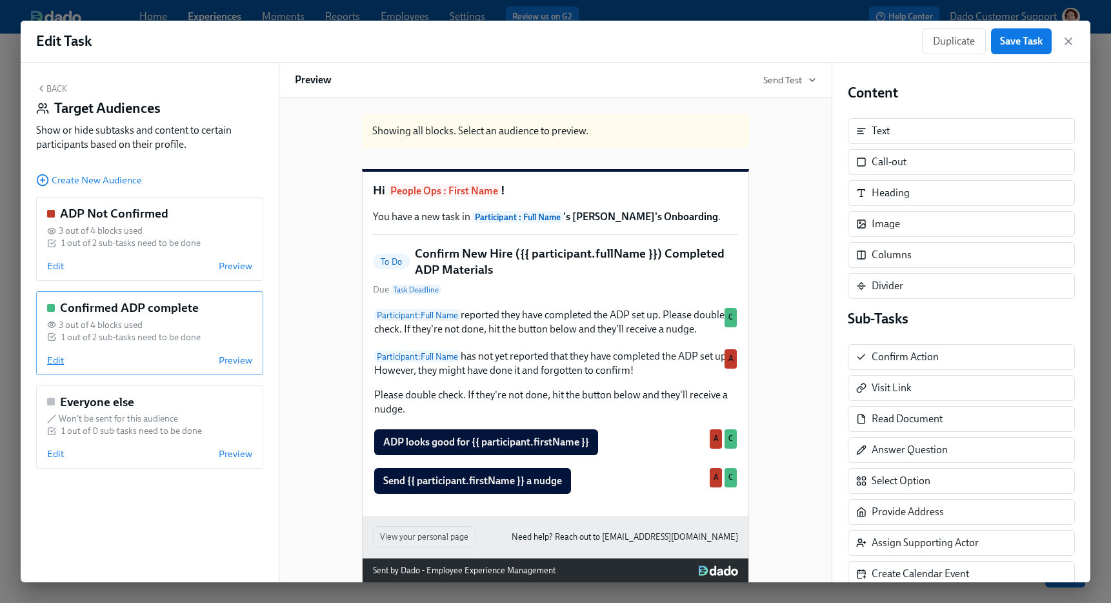
click at [57, 357] on span "Edit" at bounding box center [55, 360] width 17 height 13
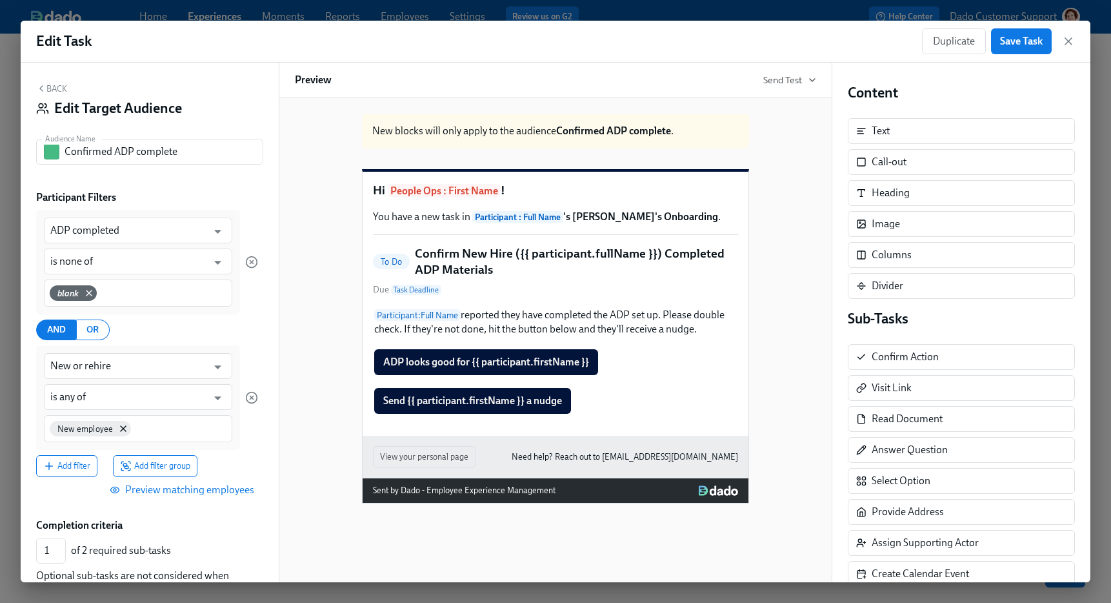
click at [58, 85] on button "Back" at bounding box center [51, 88] width 31 height 10
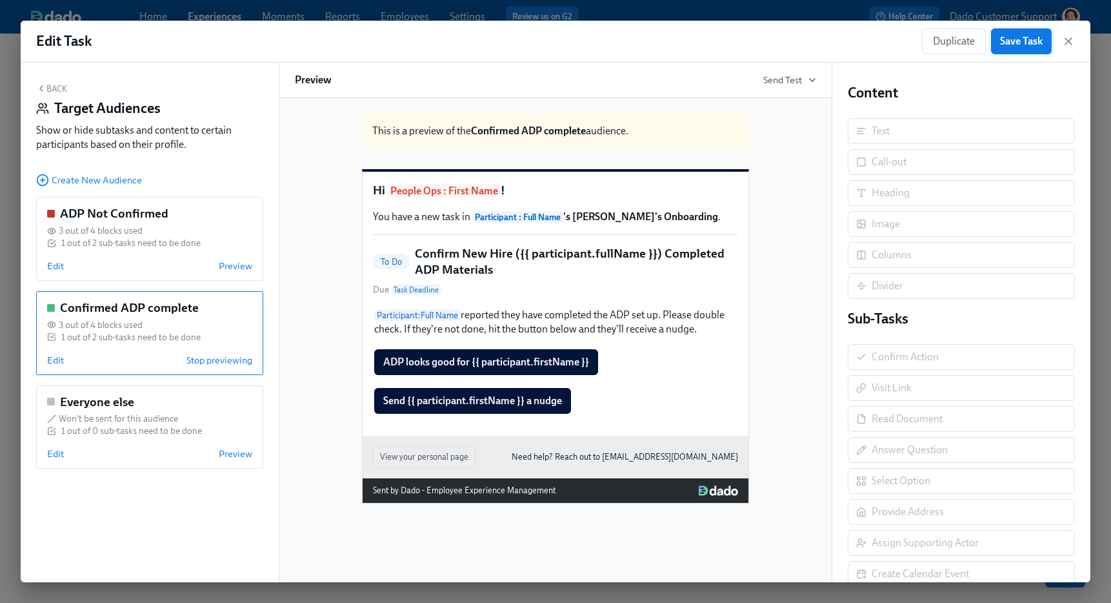
click at [1015, 45] on span "Save Task" at bounding box center [1021, 41] width 43 height 13
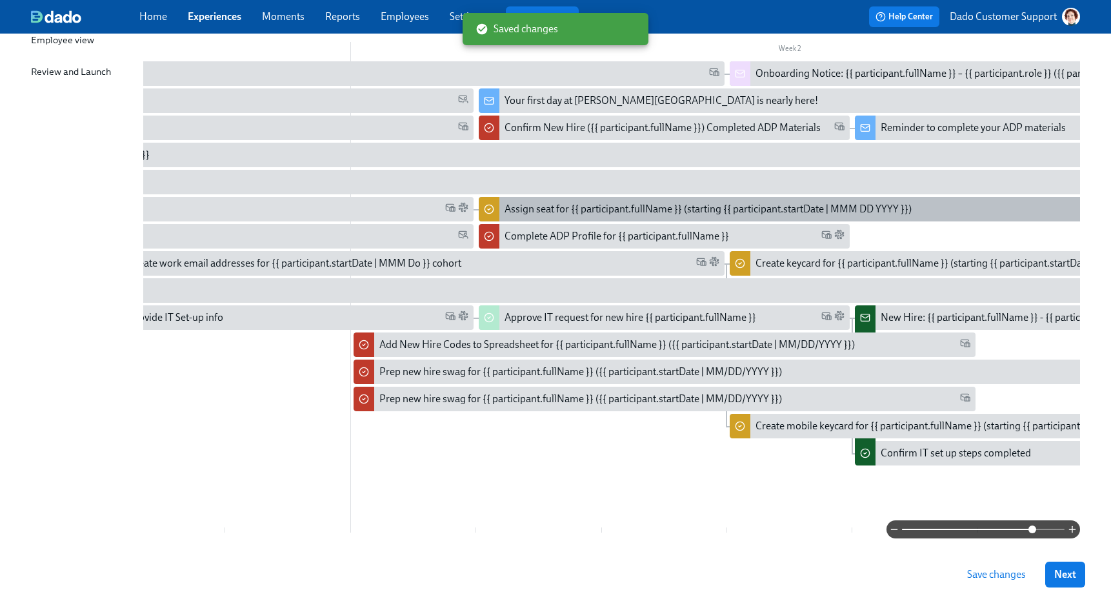
click at [559, 203] on div "Assign seat for {{ participant.fullName }} (starting {{ participant.startDate |…" at bounding box center [708, 209] width 407 height 14
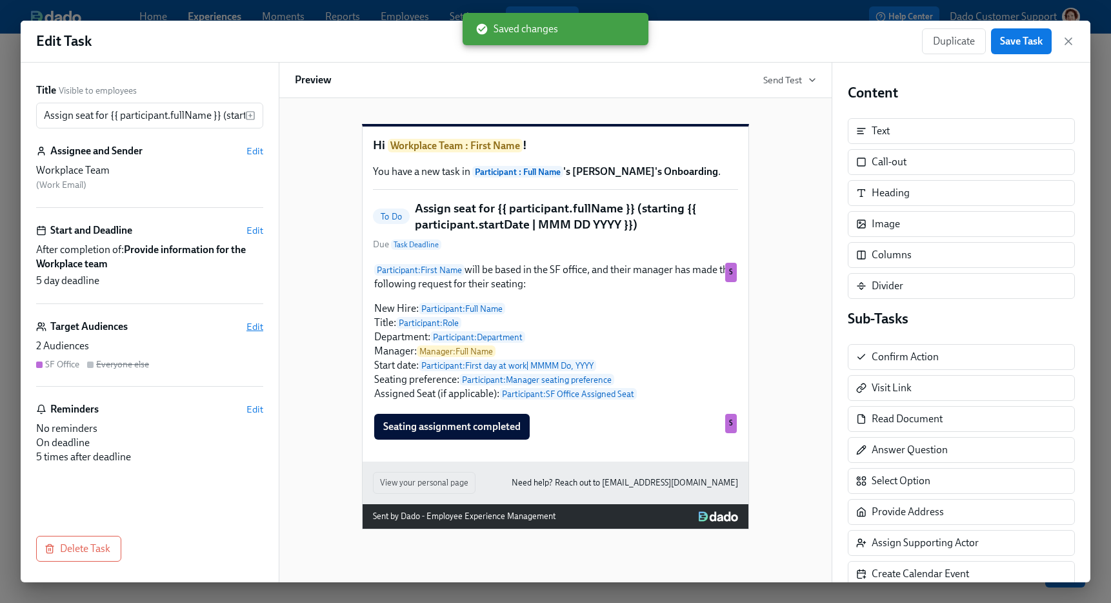
click at [251, 324] on span "Edit" at bounding box center [254, 326] width 17 height 13
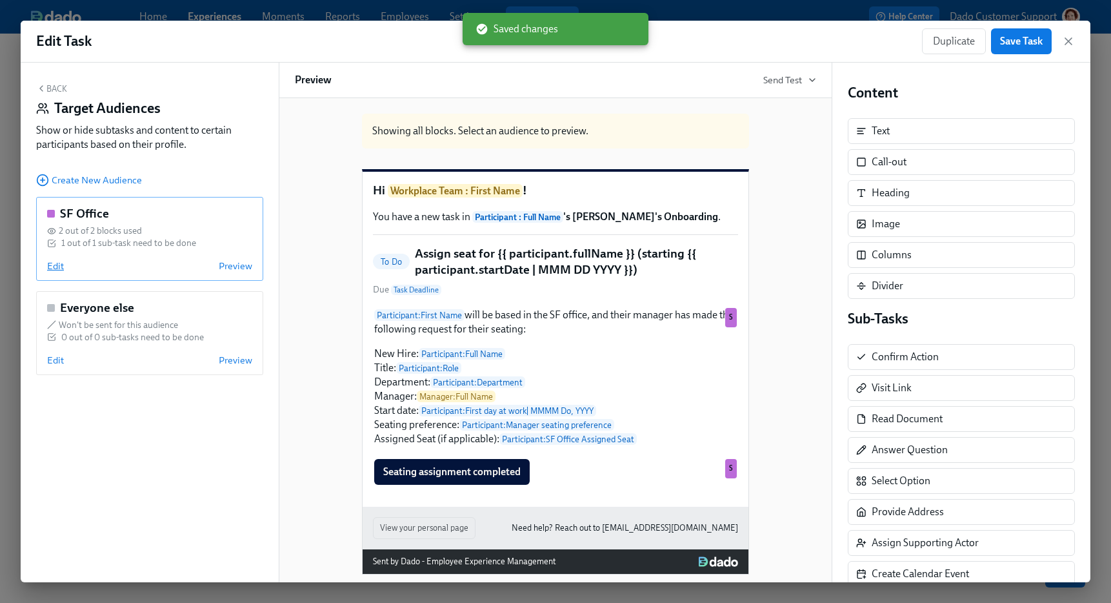
click at [53, 263] on span "Edit" at bounding box center [55, 265] width 17 height 13
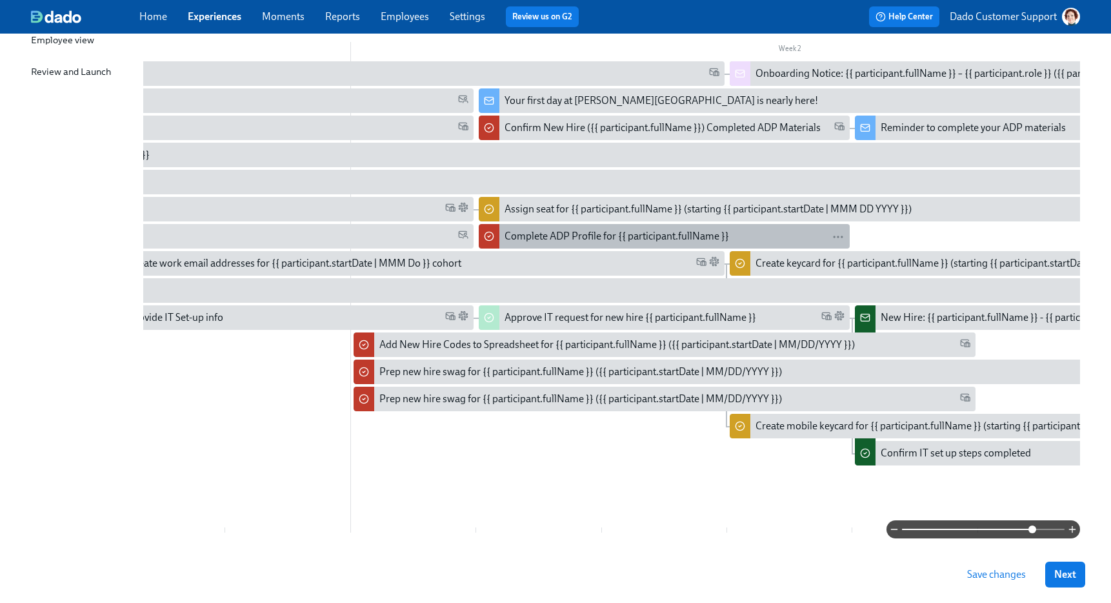
click at [518, 231] on div "Complete ADP Profile for {{ participant.fullName }}" at bounding box center [617, 236] width 225 height 14
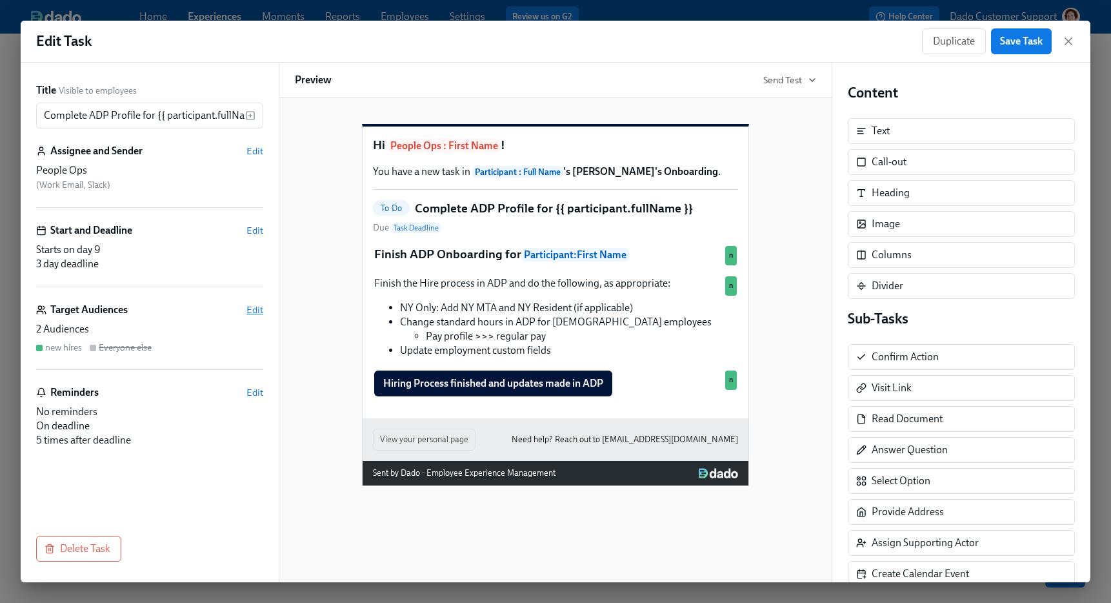
click at [259, 305] on span "Edit" at bounding box center [254, 309] width 17 height 13
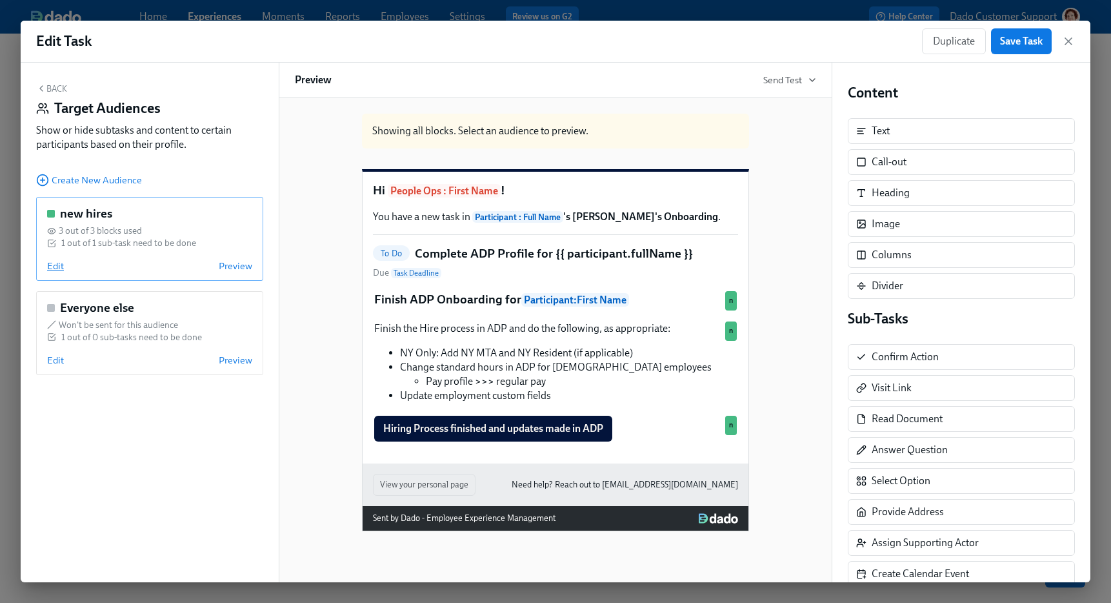
click at [56, 265] on span "Edit" at bounding box center [55, 265] width 17 height 13
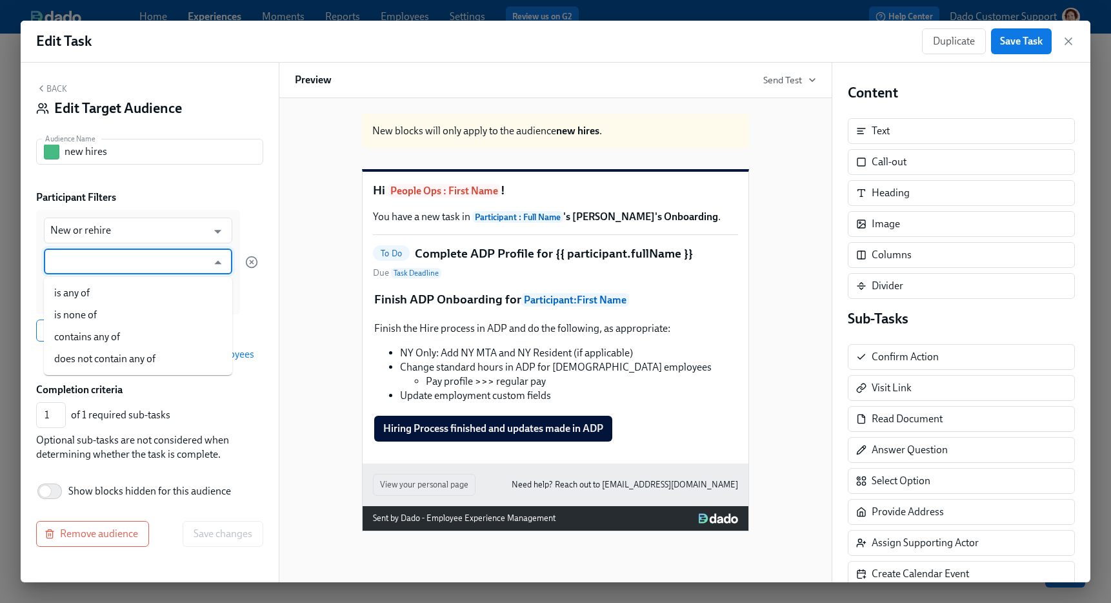
click at [56, 265] on input "text" at bounding box center [128, 261] width 157 height 26
click at [61, 293] on li "is any of" at bounding box center [138, 293] width 188 height 22
type input "is any of"
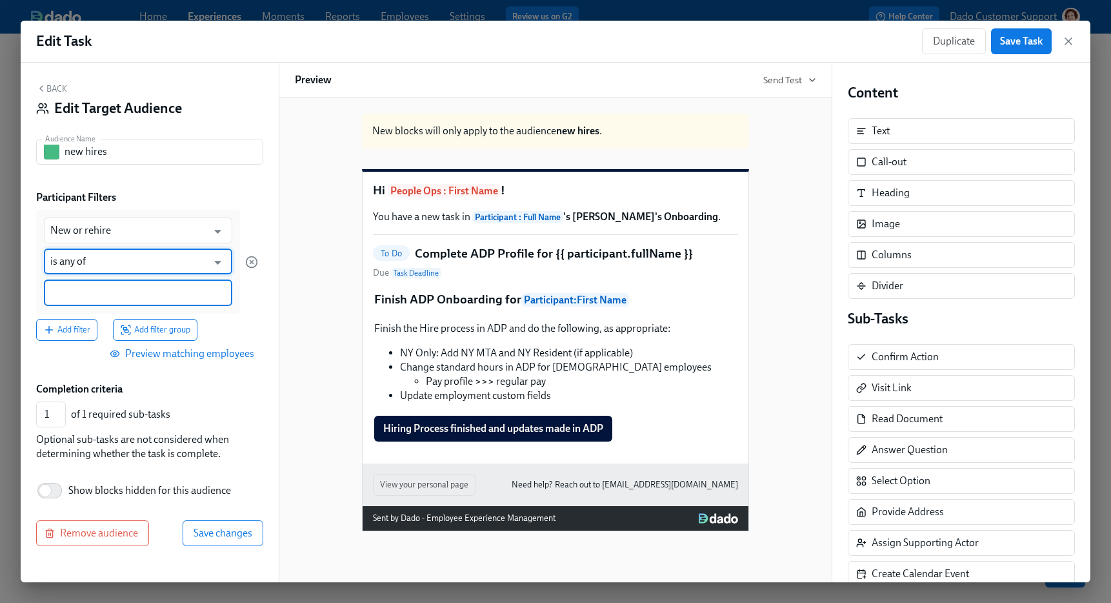
click at [72, 291] on input at bounding box center [137, 293] width 175 height 14
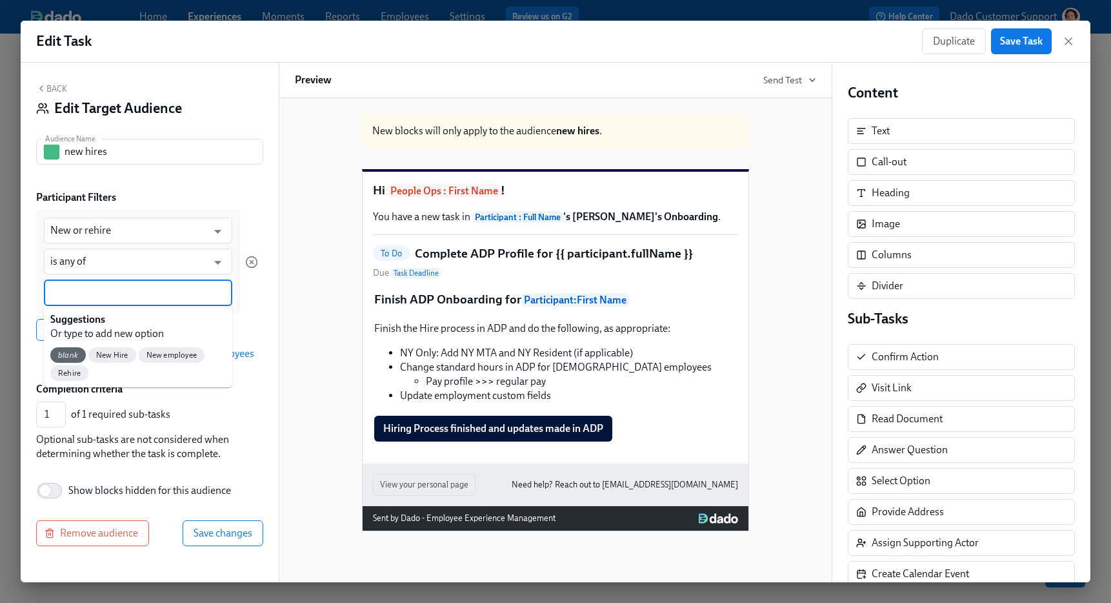
click at [185, 357] on span "New employee" at bounding box center [172, 355] width 66 height 10
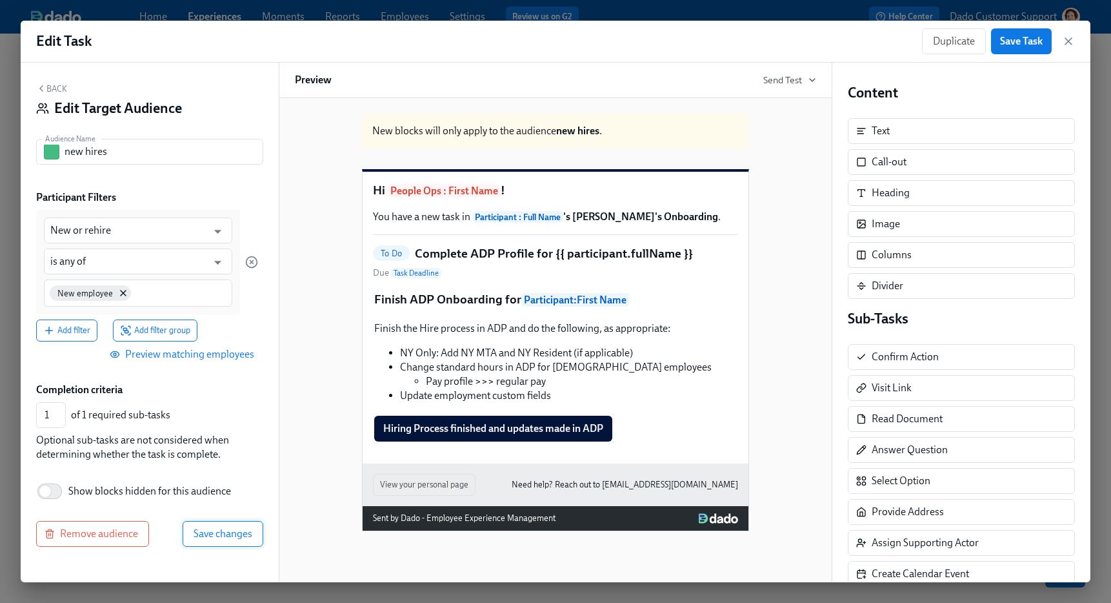
click at [243, 530] on span "Save changes" at bounding box center [223, 533] width 59 height 13
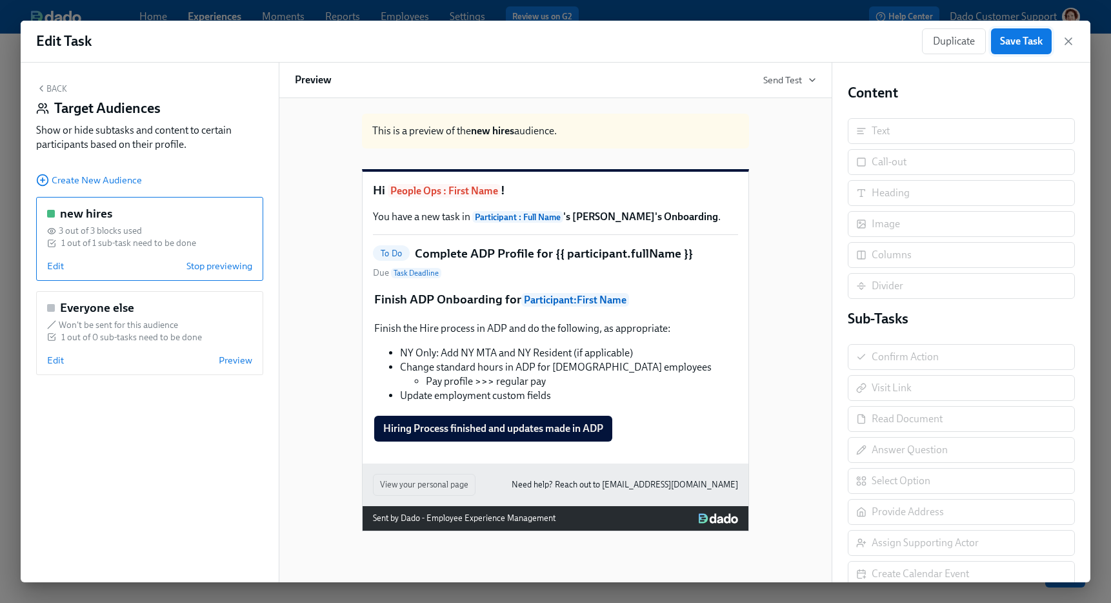
click at [1021, 28] on button "Save Task" at bounding box center [1021, 41] width 61 height 26
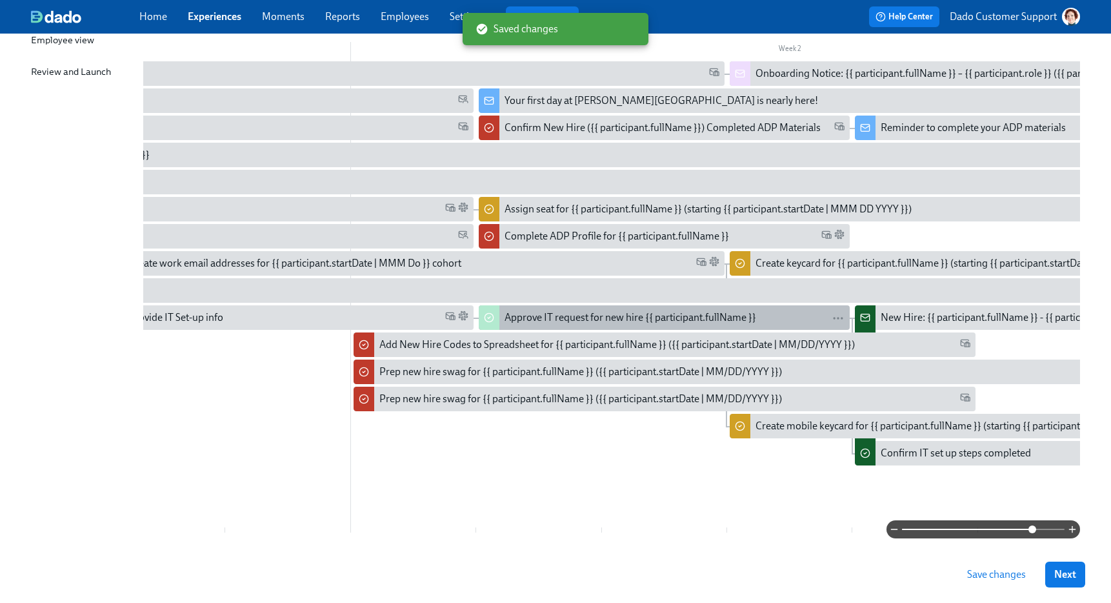
click at [557, 312] on div "Approve IT request for new hire {{ participant.fullName }}" at bounding box center [631, 317] width 252 height 14
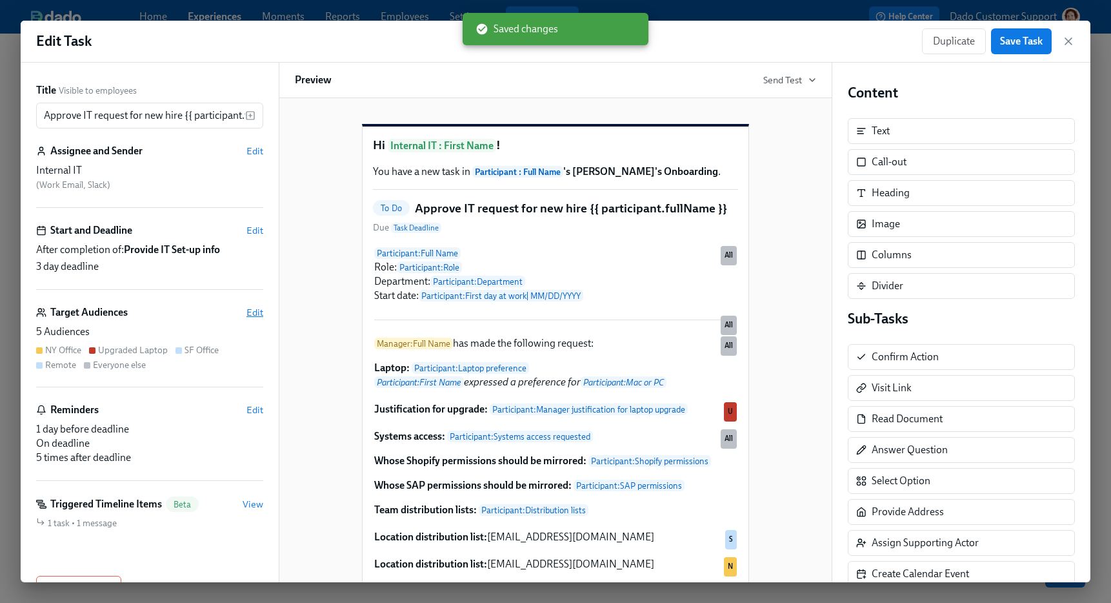
click at [259, 315] on span "Edit" at bounding box center [254, 312] width 17 height 13
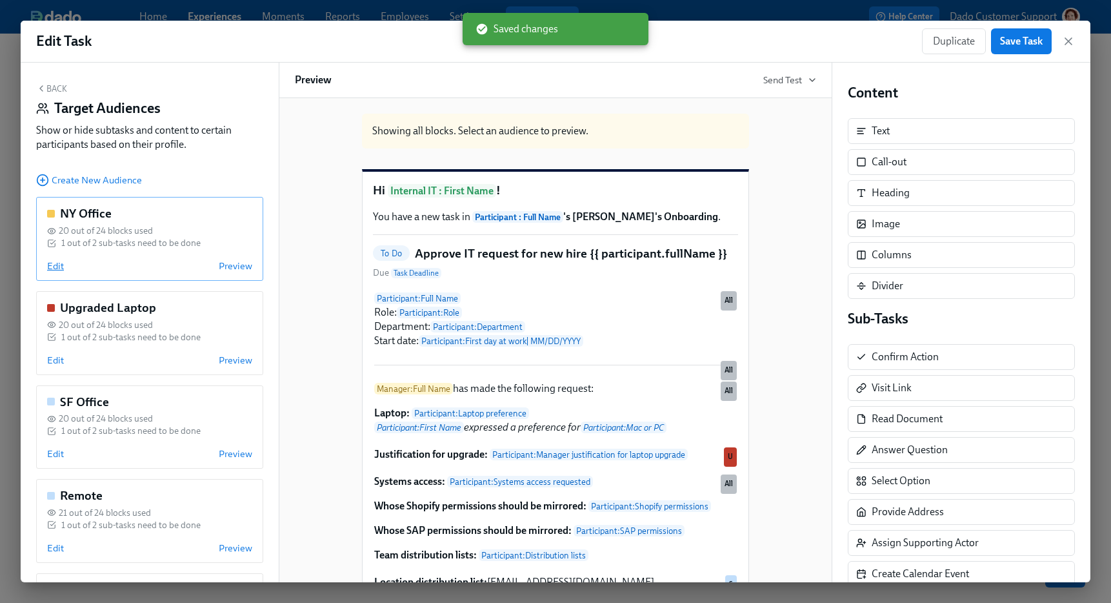
click at [53, 268] on span "Edit" at bounding box center [55, 265] width 17 height 13
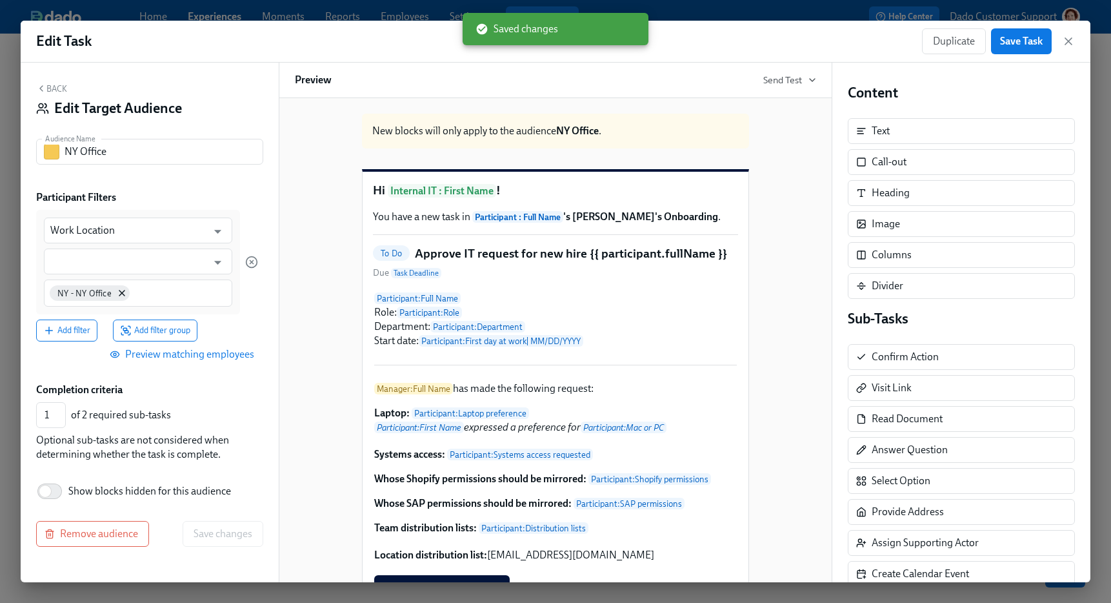
click at [53, 268] on input "text" at bounding box center [128, 261] width 157 height 26
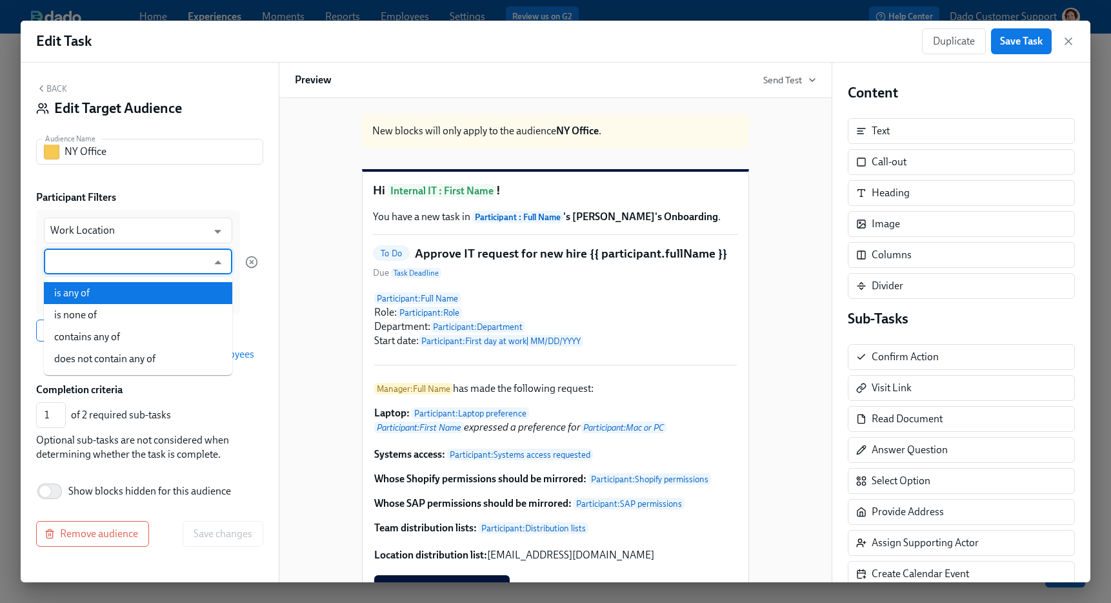
click at [60, 286] on li "is any of" at bounding box center [138, 293] width 188 height 22
type input "is any of"
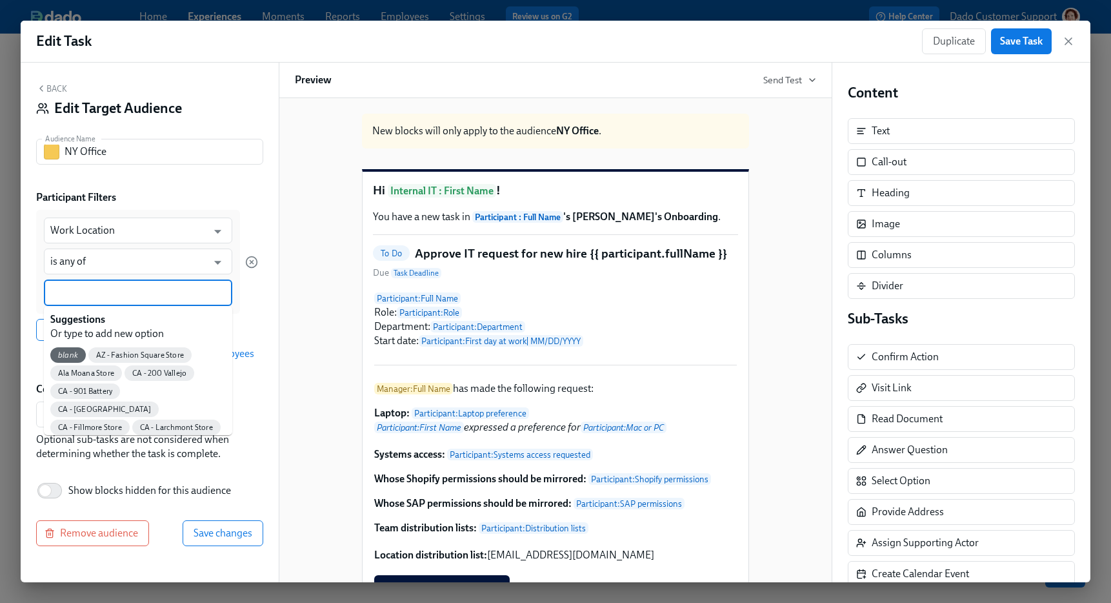
click at [72, 286] on input at bounding box center [137, 293] width 175 height 14
type input "ny"
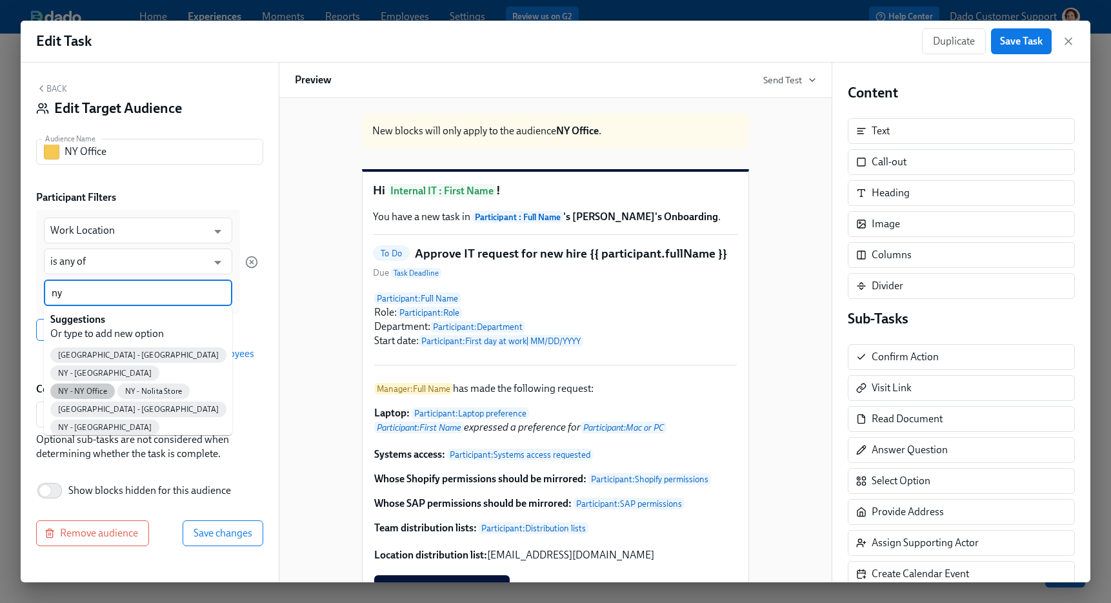
click at [115, 386] on span "NY - NY Office" at bounding box center [82, 391] width 65 height 10
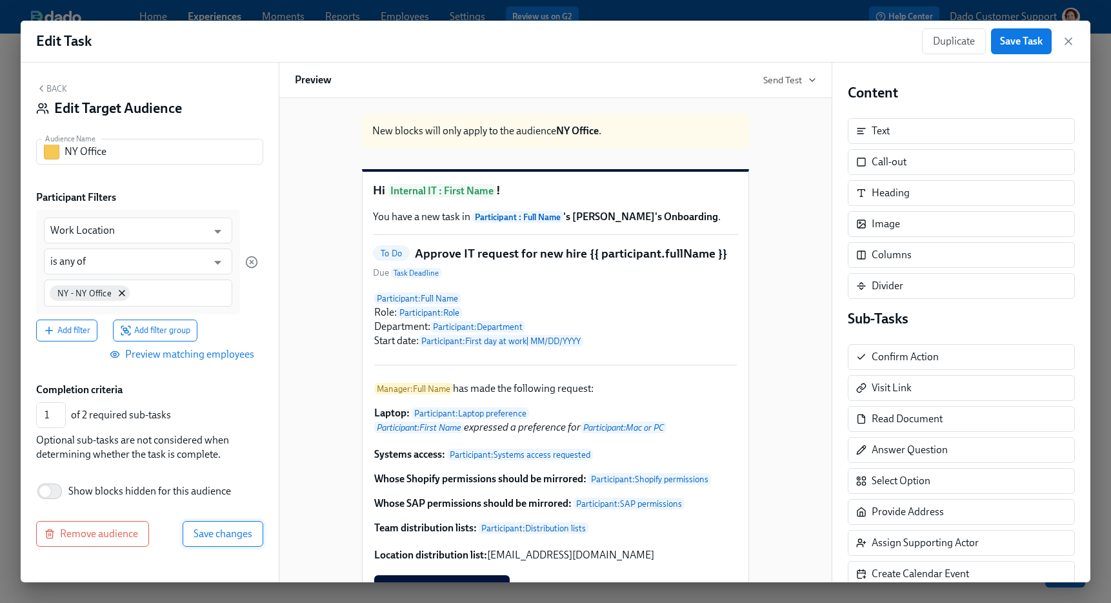
click at [240, 528] on span "Save changes" at bounding box center [223, 533] width 59 height 13
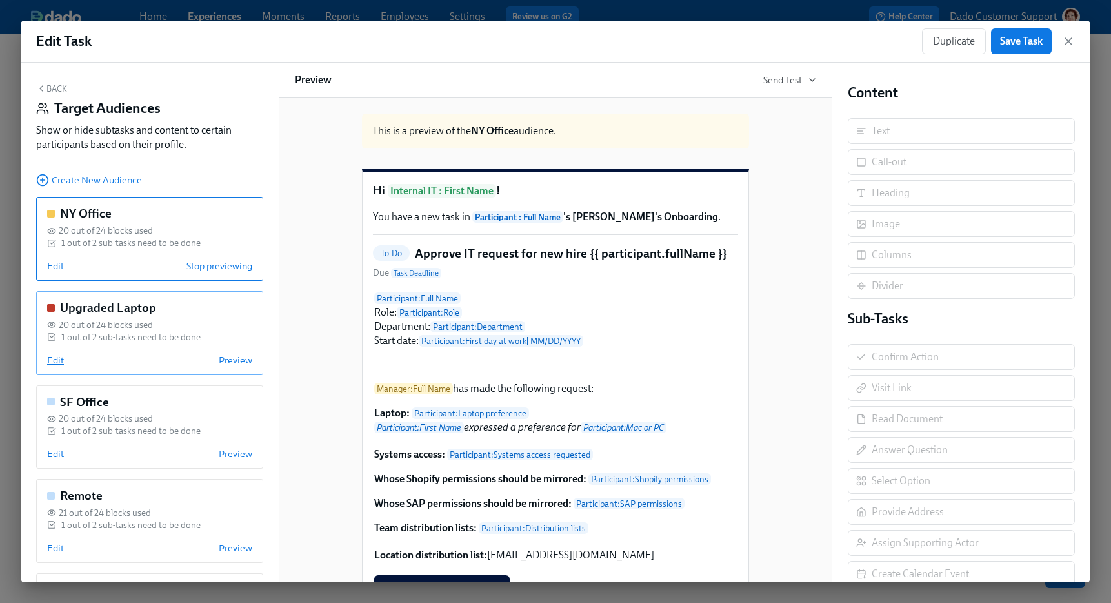
click at [55, 363] on span "Edit" at bounding box center [55, 360] width 17 height 13
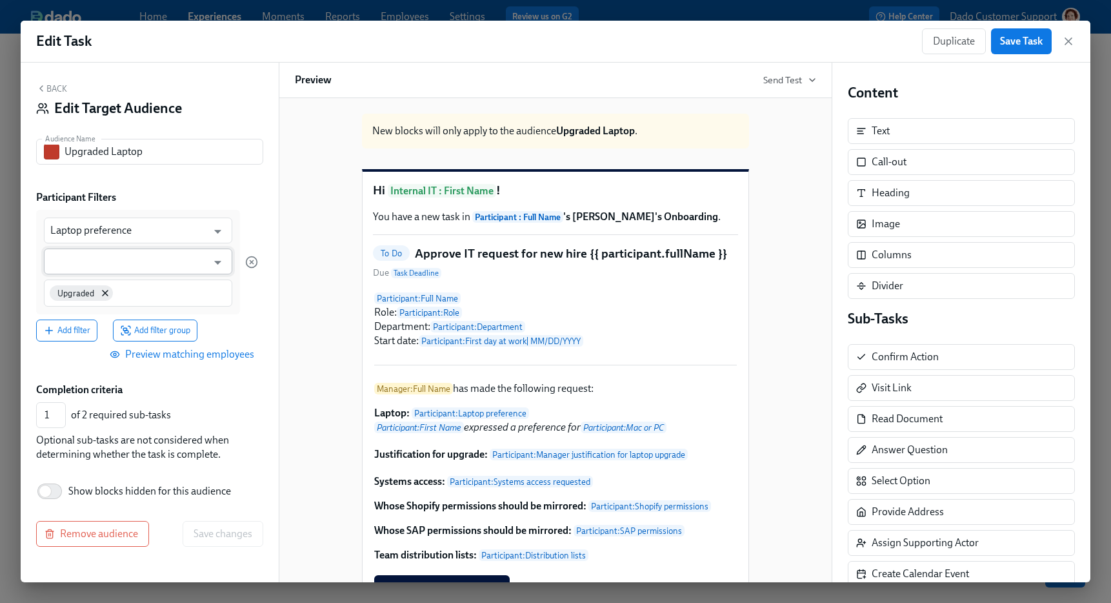
click at [79, 260] on input "text" at bounding box center [128, 261] width 157 height 26
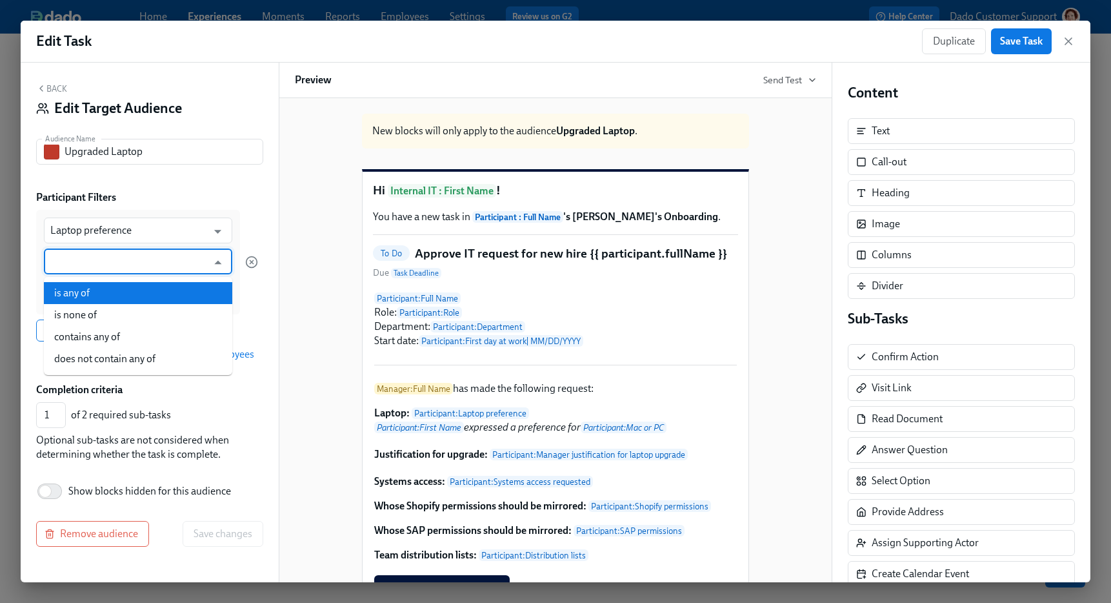
click at [74, 287] on li "is any of" at bounding box center [138, 293] width 188 height 22
type input "is any of"
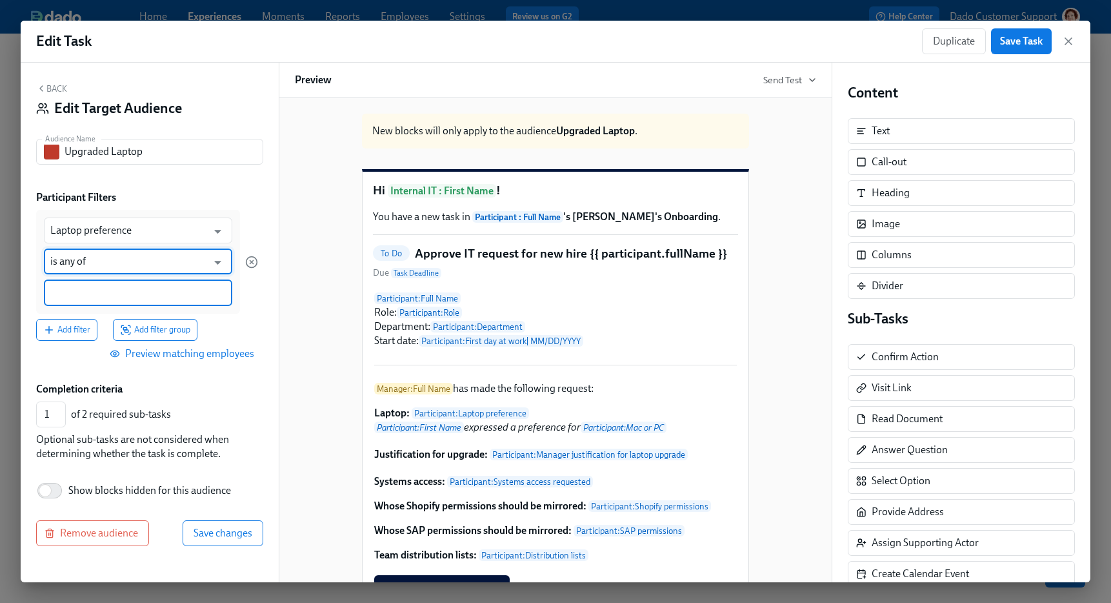
click at [74, 286] on input at bounding box center [137, 293] width 175 height 14
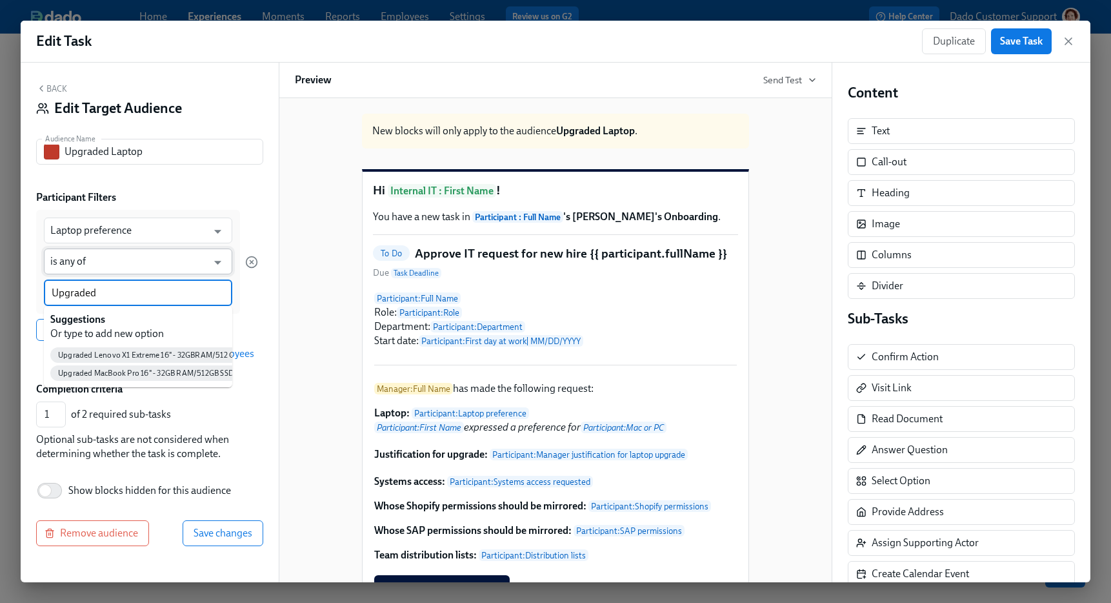
type input "Upgraded"
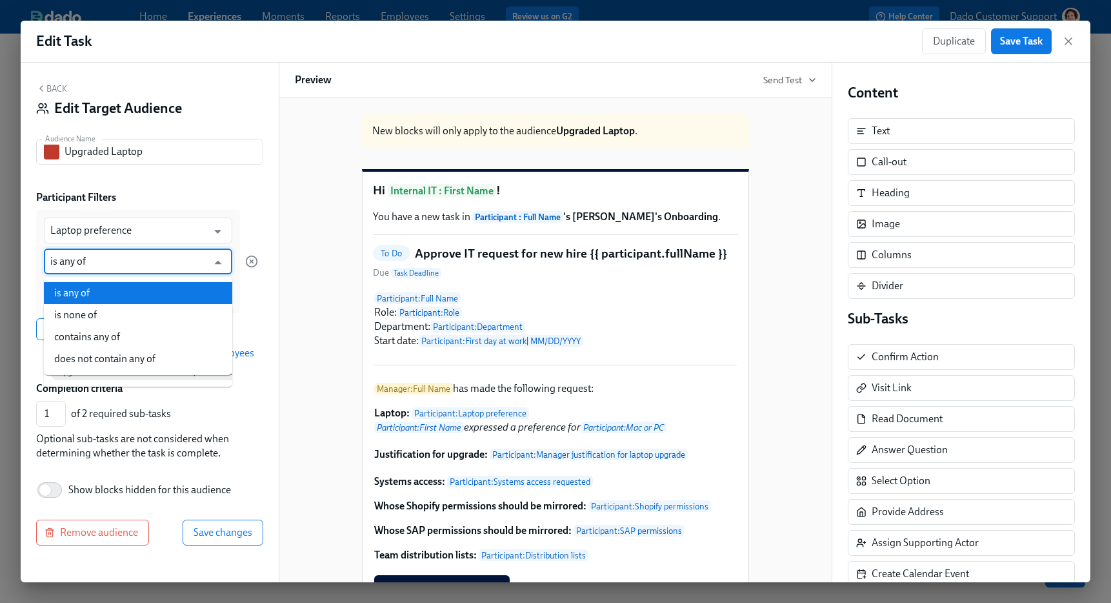
click at [123, 261] on input "is any of" at bounding box center [128, 261] width 157 height 26
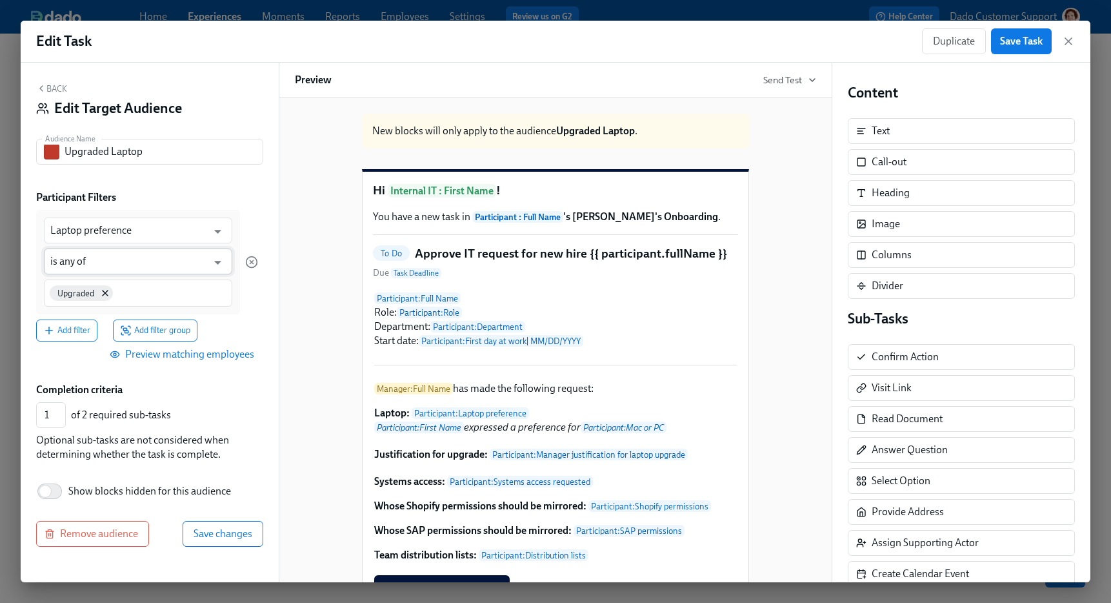
click at [130, 263] on input "is any of" at bounding box center [128, 261] width 157 height 26
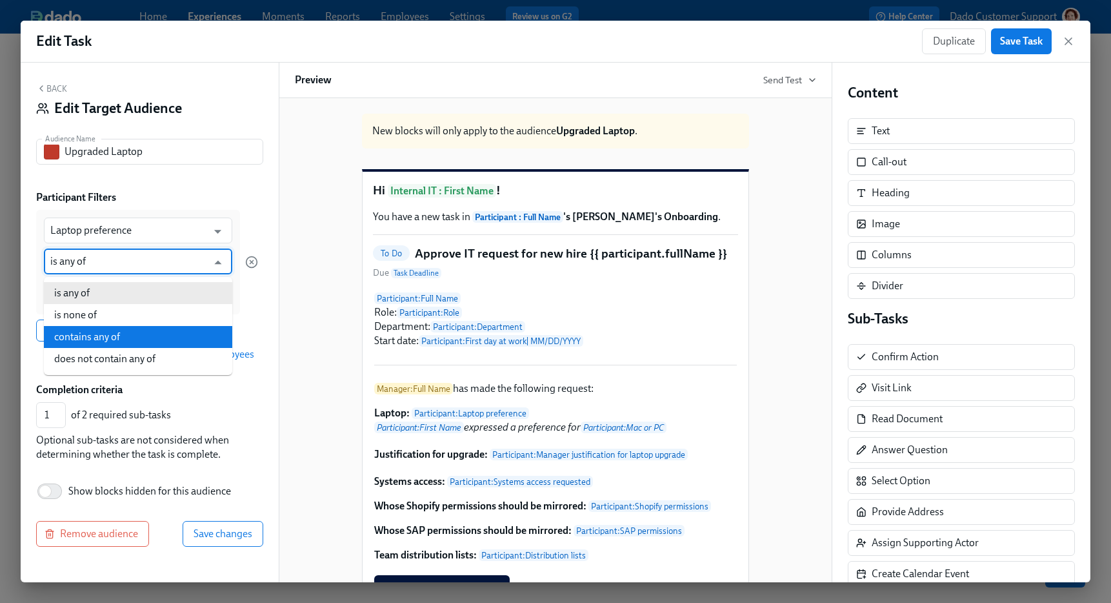
click at [139, 341] on li "contains any of" at bounding box center [138, 337] width 188 height 22
type input "contains any of"
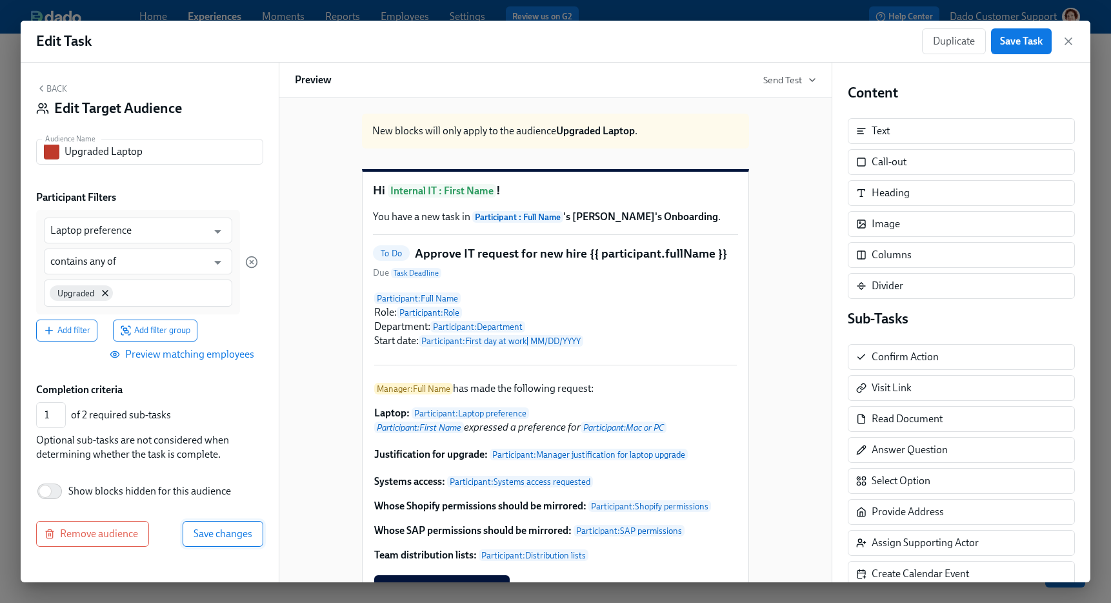
click at [216, 527] on span "Save changes" at bounding box center [223, 533] width 59 height 13
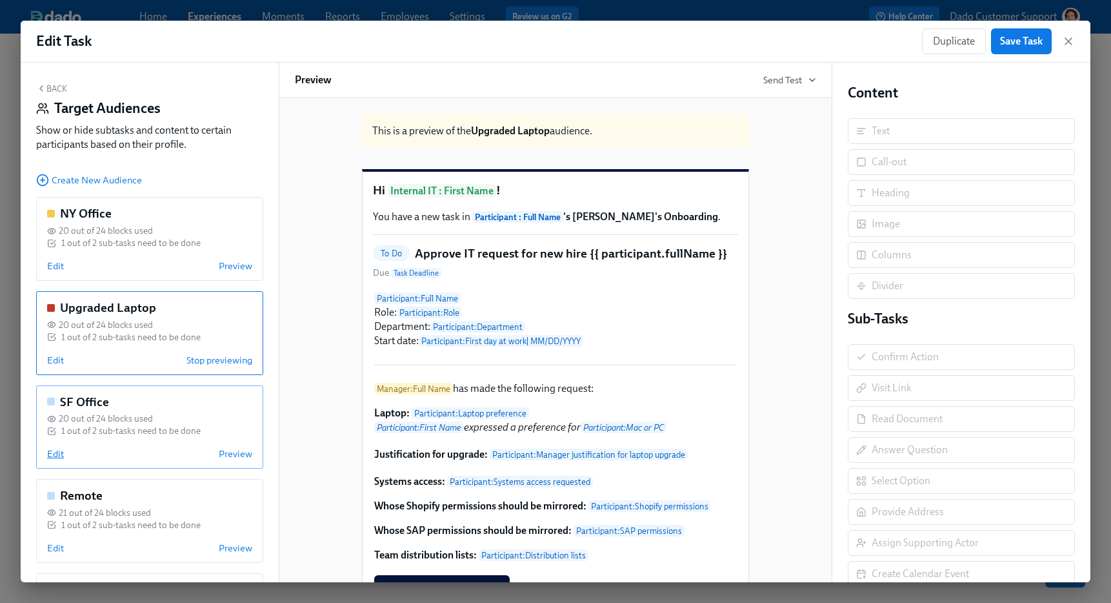
click at [55, 452] on span "Edit" at bounding box center [55, 453] width 17 height 13
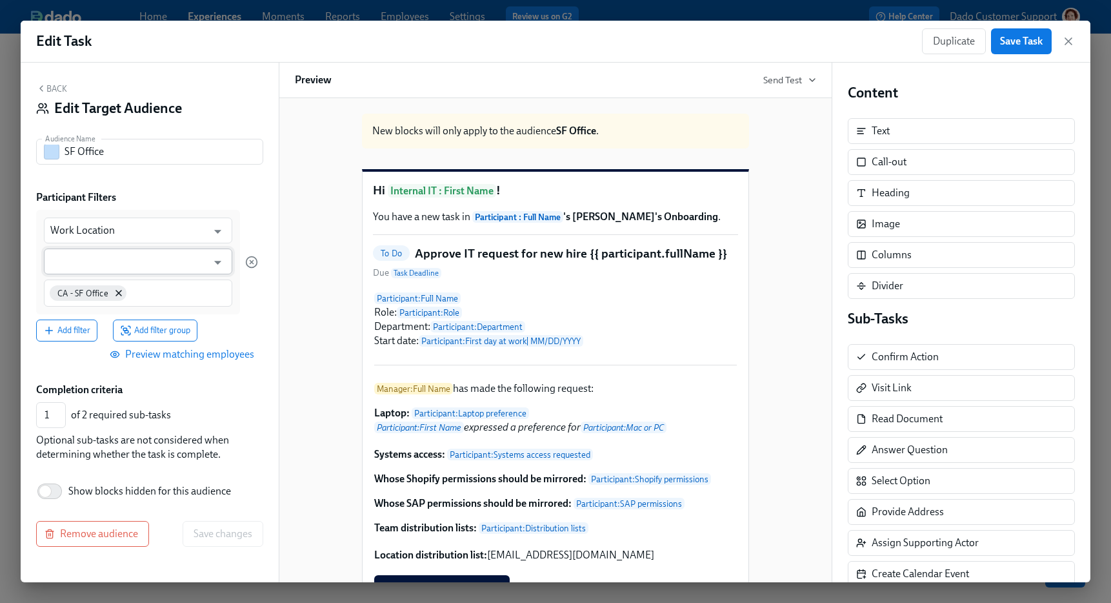
click at [74, 262] on input "text" at bounding box center [128, 261] width 157 height 26
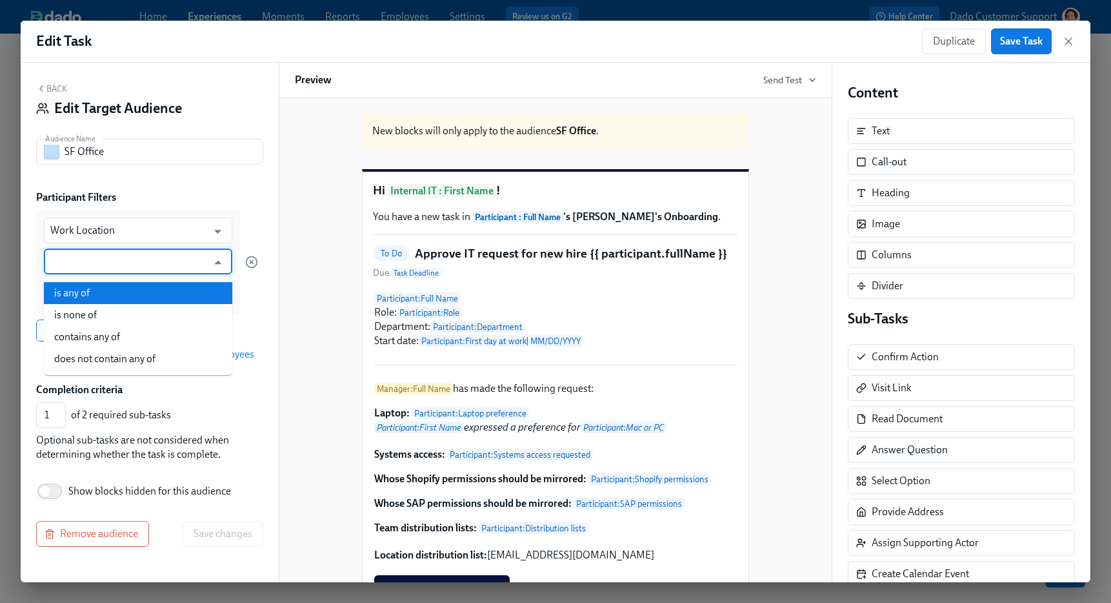
click at [74, 293] on li "is any of" at bounding box center [138, 293] width 188 height 22
type input "is any of"
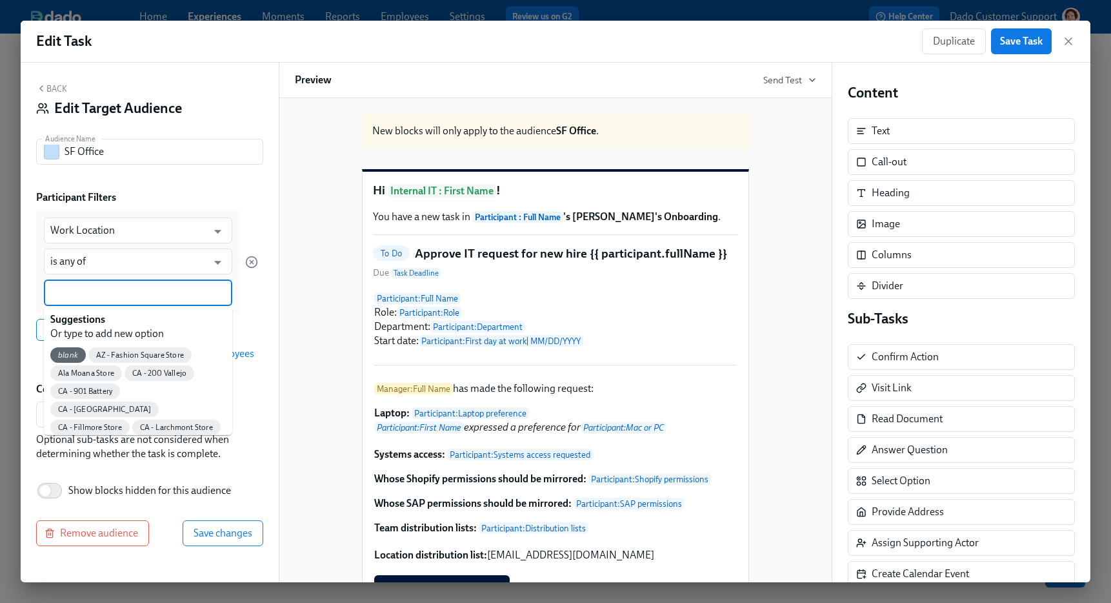
click at [77, 290] on input at bounding box center [137, 293] width 175 height 14
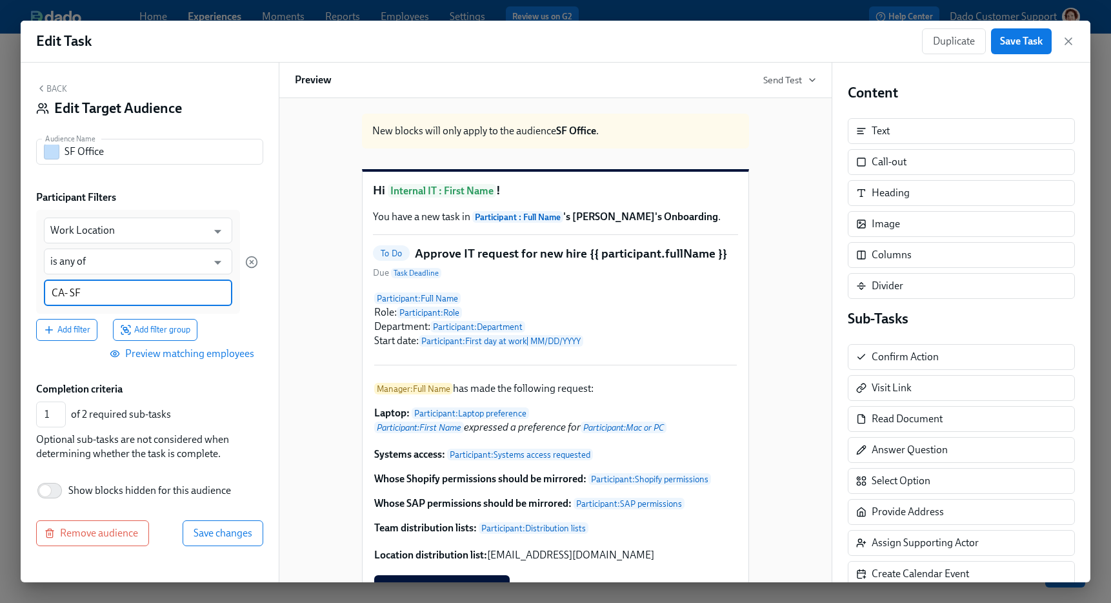
type input "CA - SF"
click at [76, 350] on span "CA - SF Office" at bounding box center [81, 355] width 62 height 10
click at [208, 533] on span "Save changes" at bounding box center [223, 533] width 59 height 13
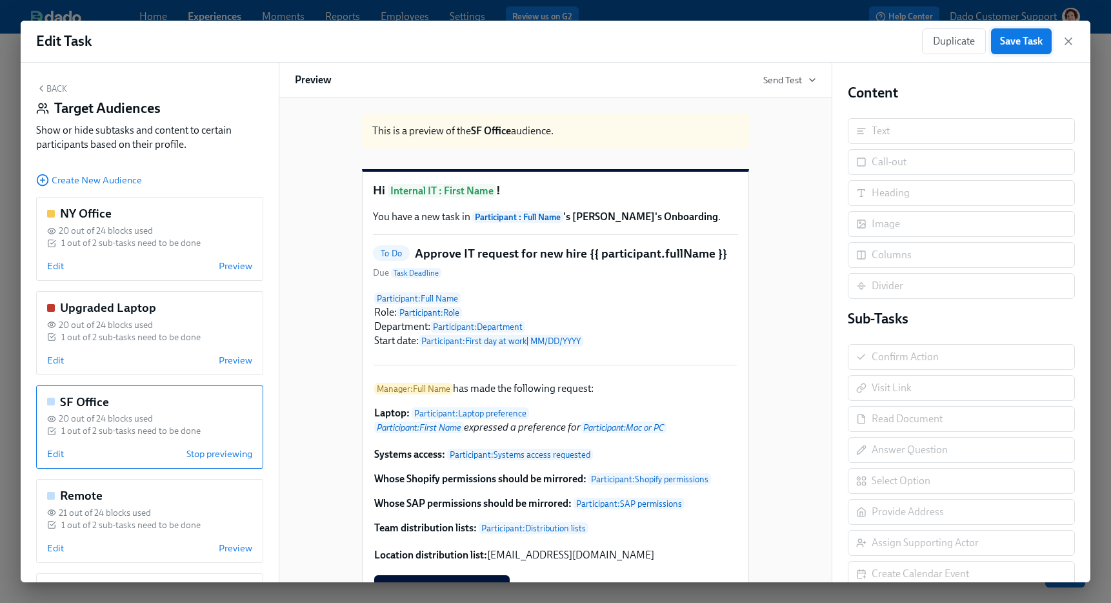
click at [1018, 44] on span "Save Task" at bounding box center [1021, 41] width 43 height 13
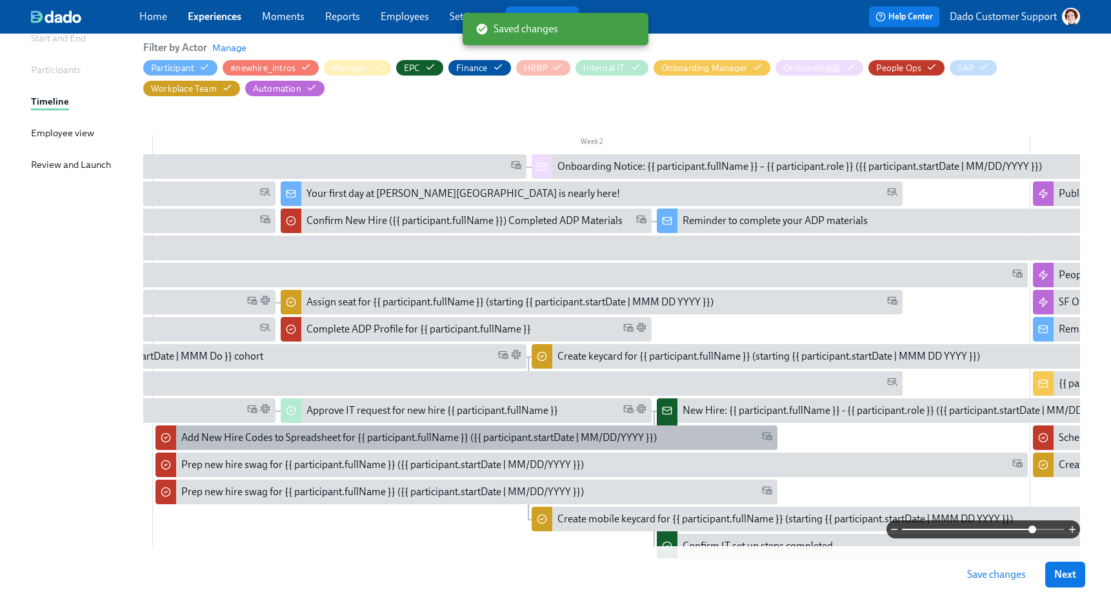
scroll to position [135, 0]
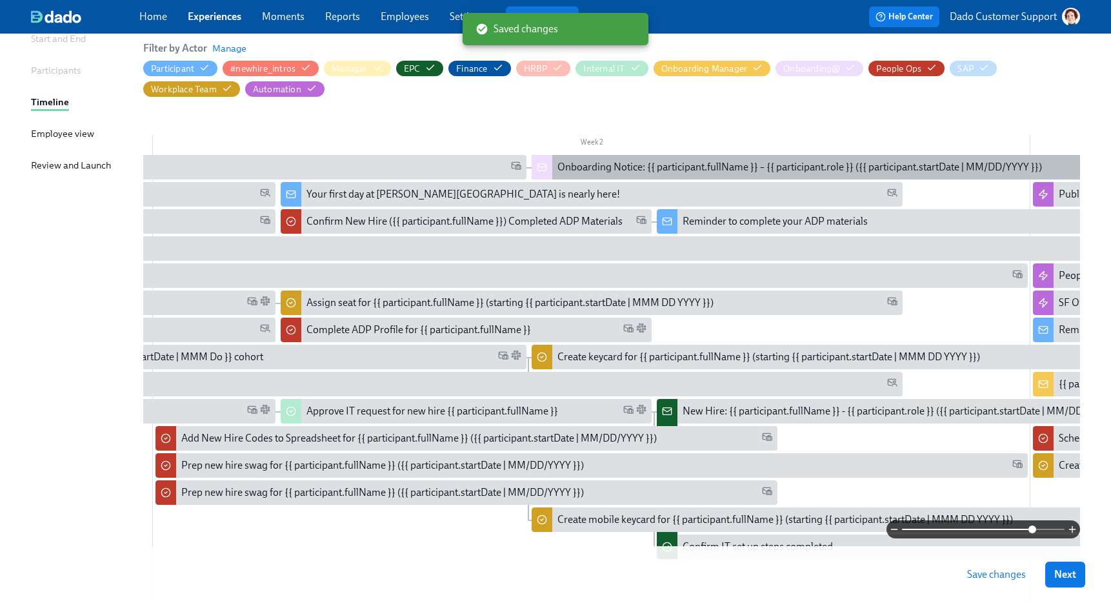
click at [577, 159] on div "Onboarding Notice: {{ participant.fullName }} – {{ participant.role }} ({{ part…" at bounding box center [843, 167] width 622 height 25
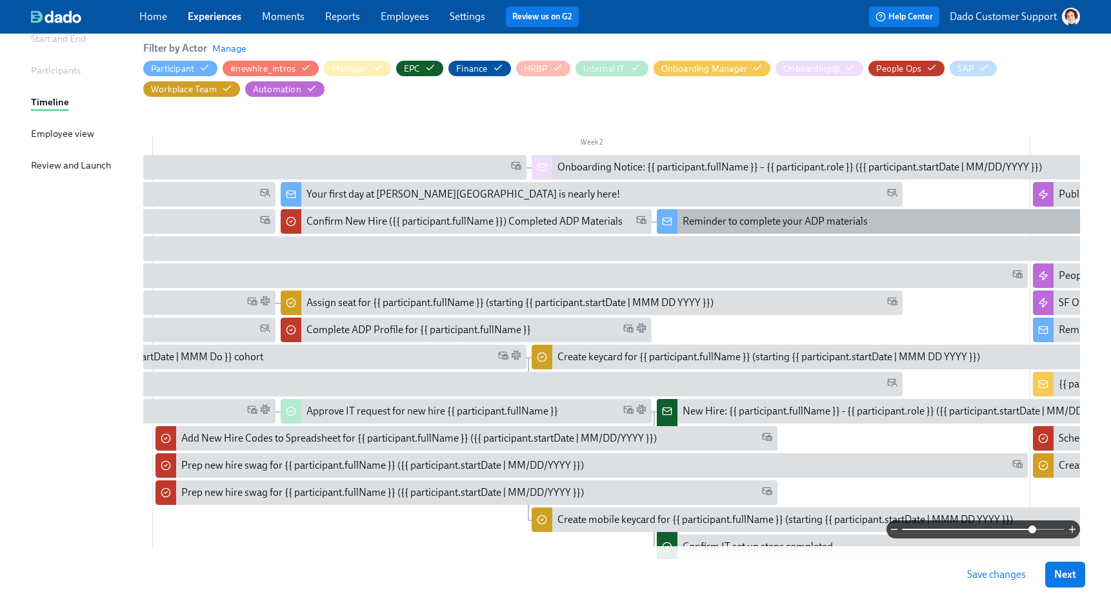
click at [692, 215] on div "Reminder to complete your ADP materials" at bounding box center [775, 221] width 185 height 14
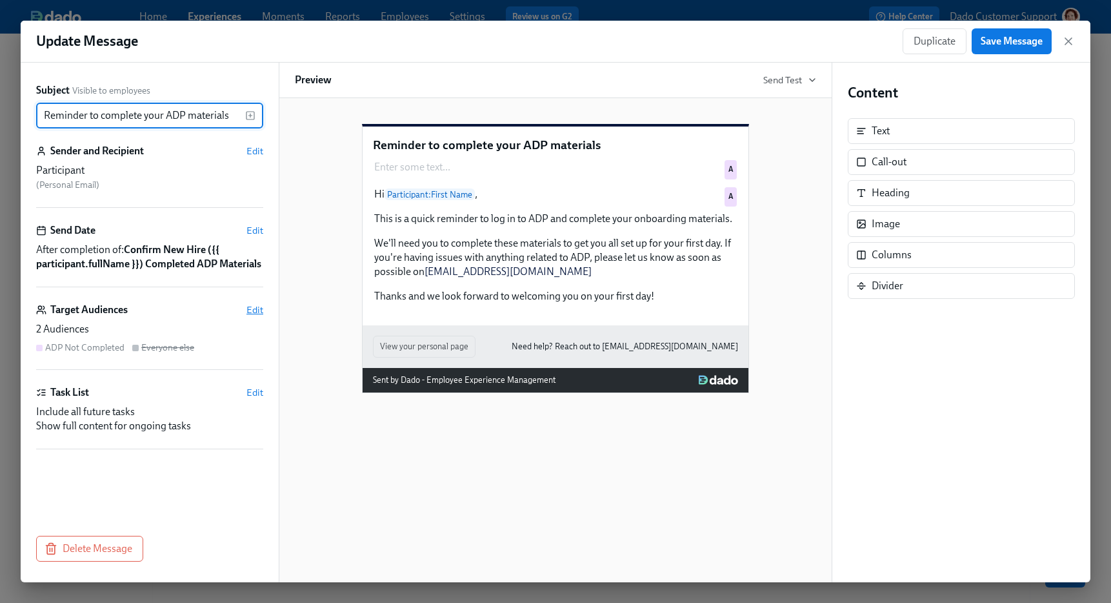
click at [248, 316] on span "Edit" at bounding box center [254, 309] width 17 height 13
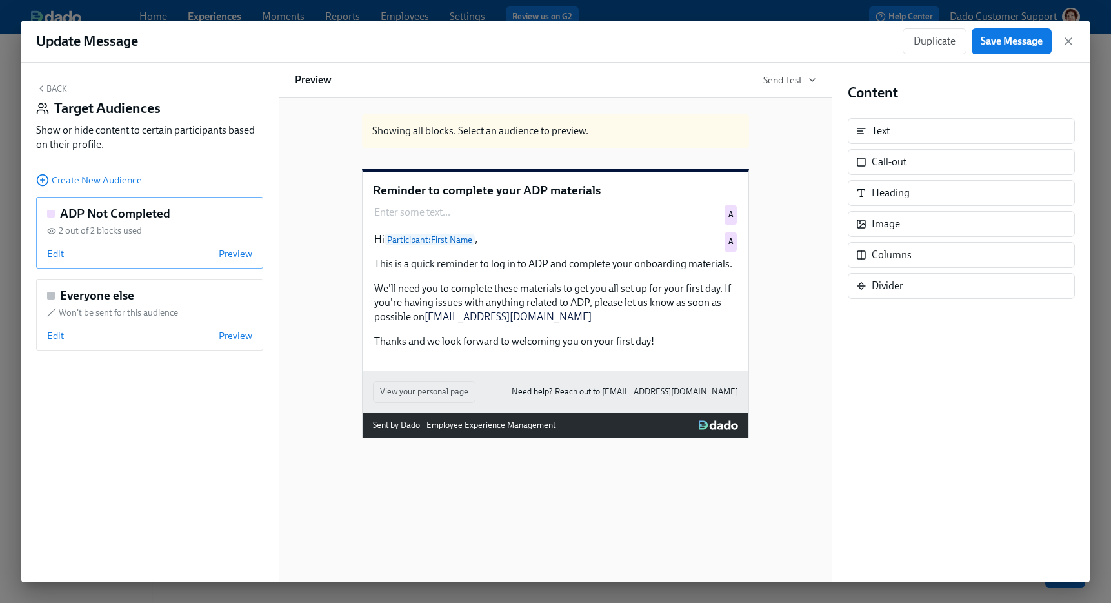
click at [50, 253] on span "Edit" at bounding box center [55, 253] width 17 height 13
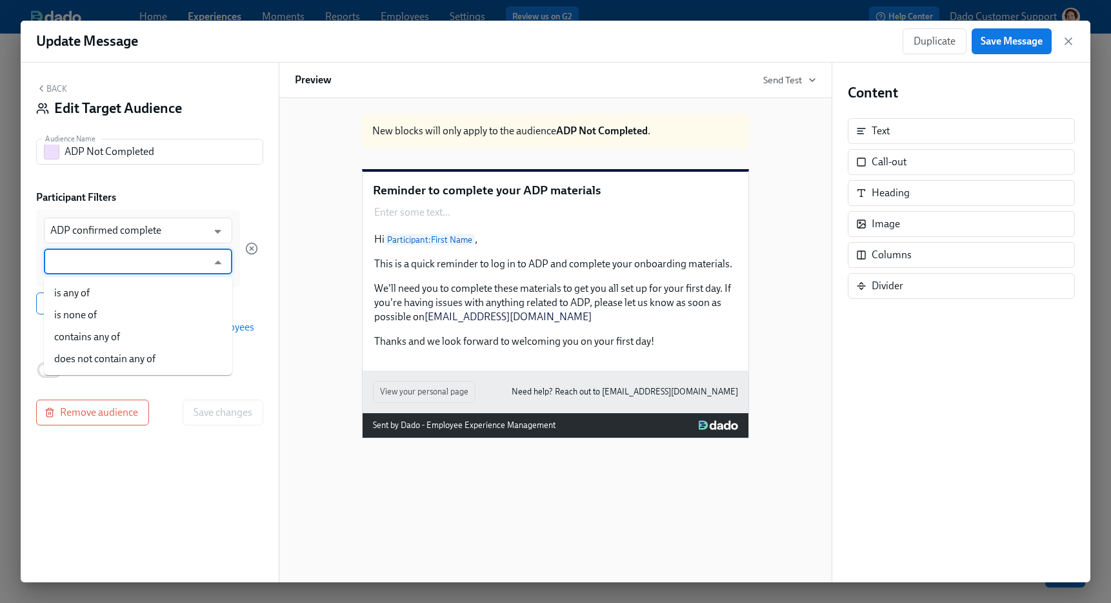
click at [75, 261] on input "text" at bounding box center [128, 261] width 157 height 26
click at [62, 293] on li "is any of" at bounding box center [138, 293] width 188 height 22
type input "is any of"
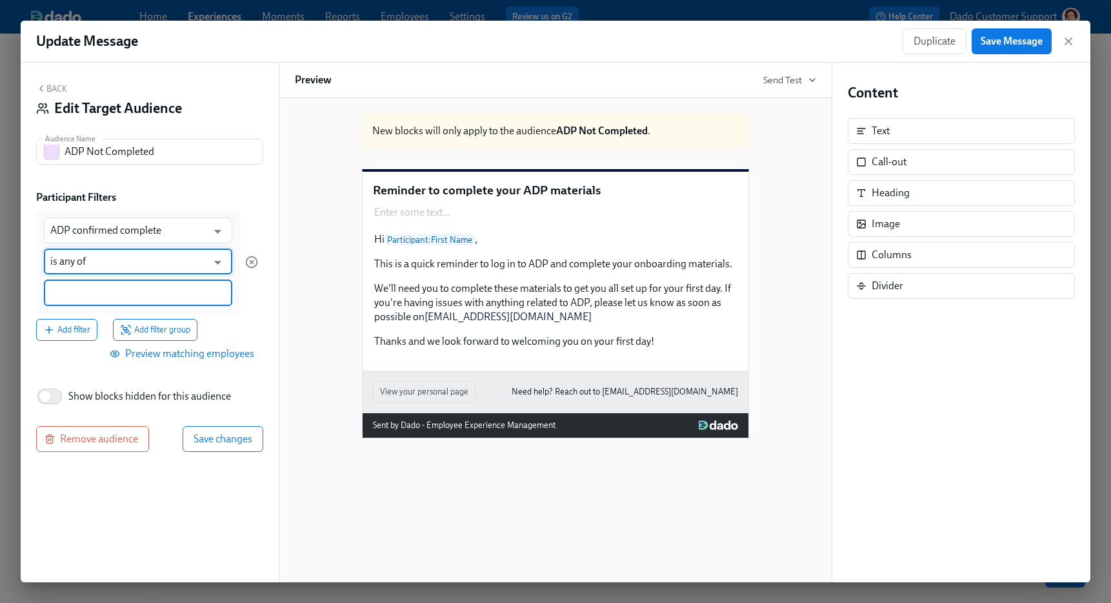
click at [62, 292] on input at bounding box center [137, 293] width 175 height 14
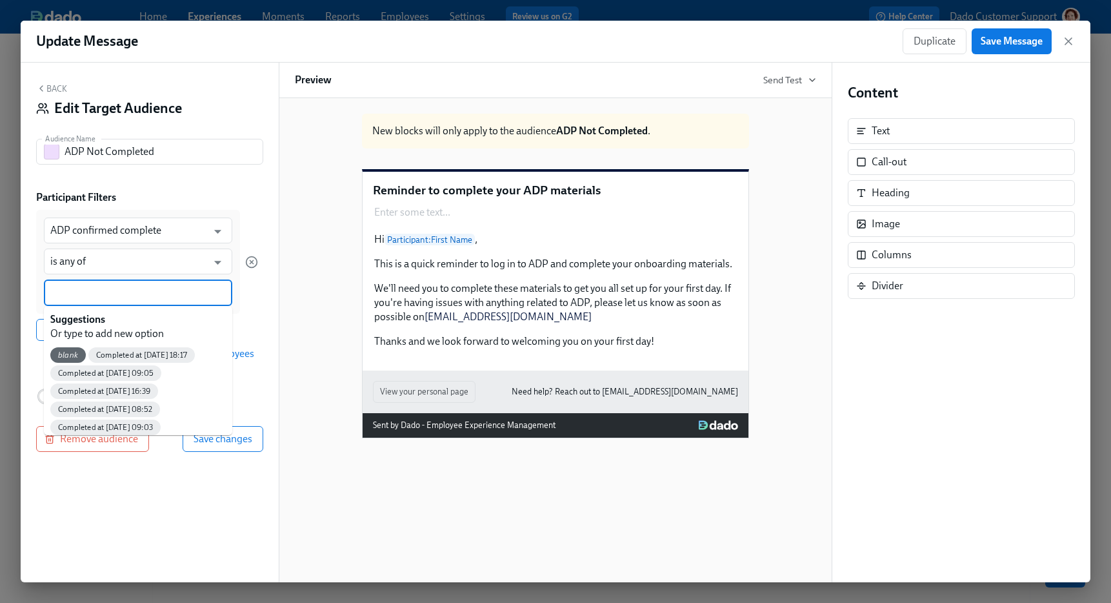
click at [66, 357] on span "blank" at bounding box center [67, 355] width 35 height 10
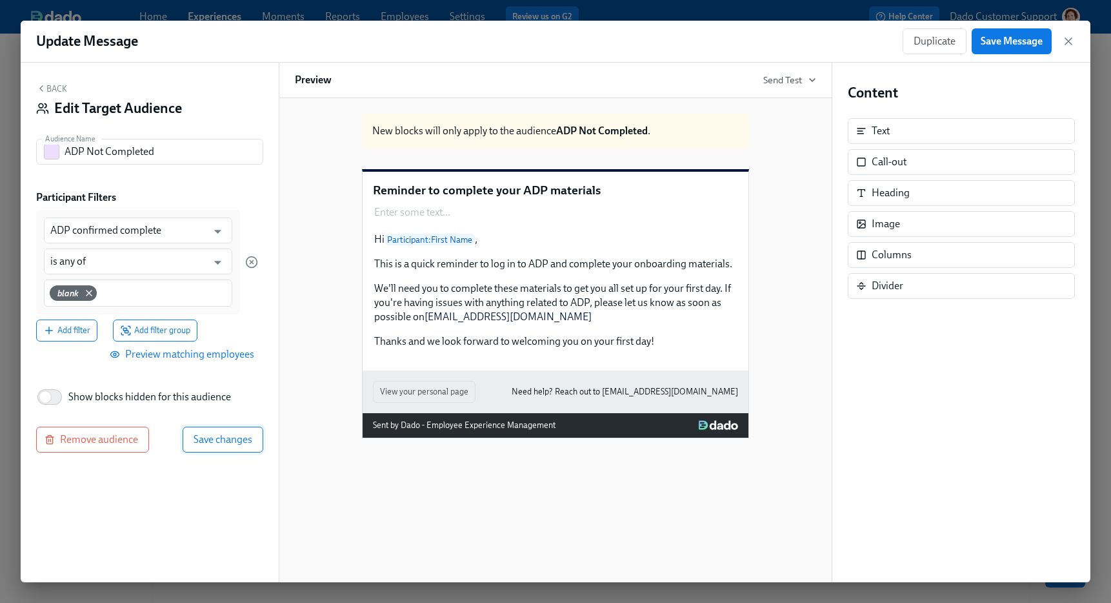
click at [220, 431] on button "Save changes" at bounding box center [223, 439] width 81 height 26
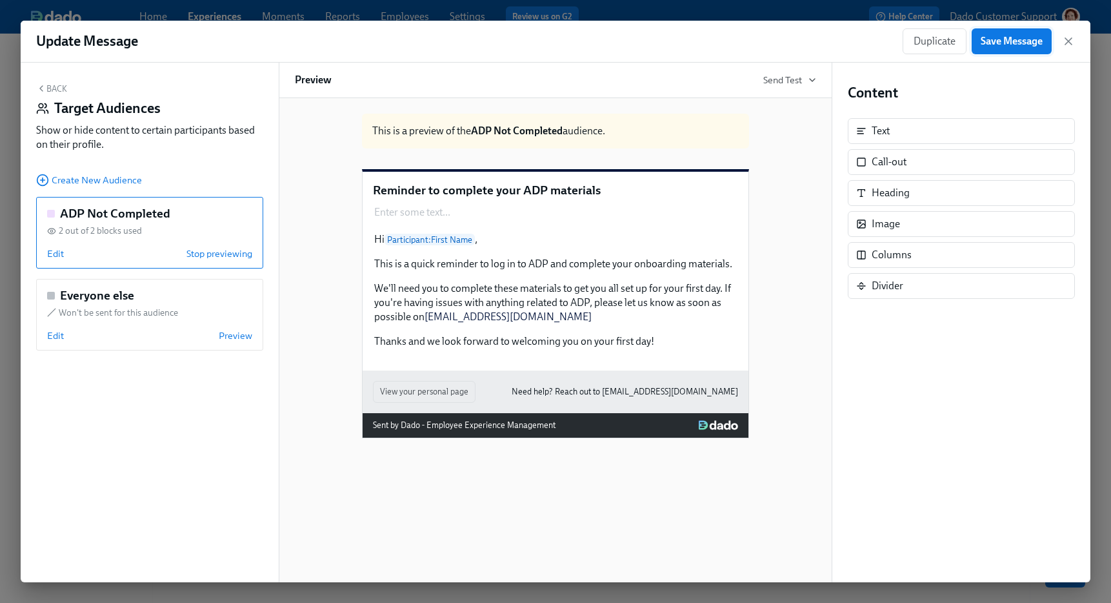
click at [1015, 48] on button "Save Message" at bounding box center [1012, 41] width 80 height 26
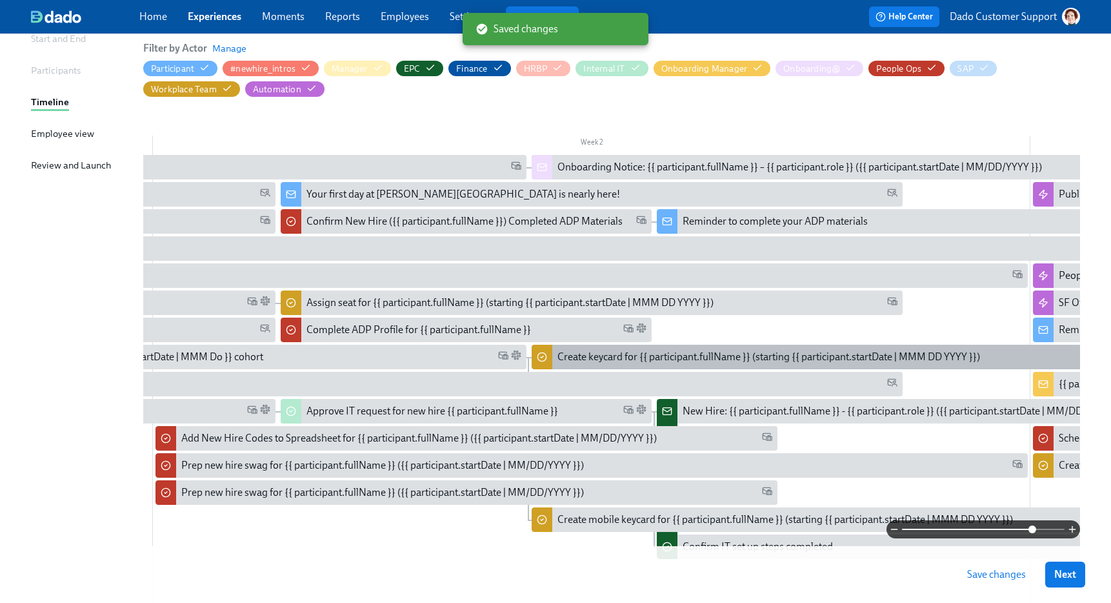
click at [652, 352] on div "Create keycard for {{ participant.fullName }} (starting {{ participant.startDat…" at bounding box center [768, 357] width 423 height 14
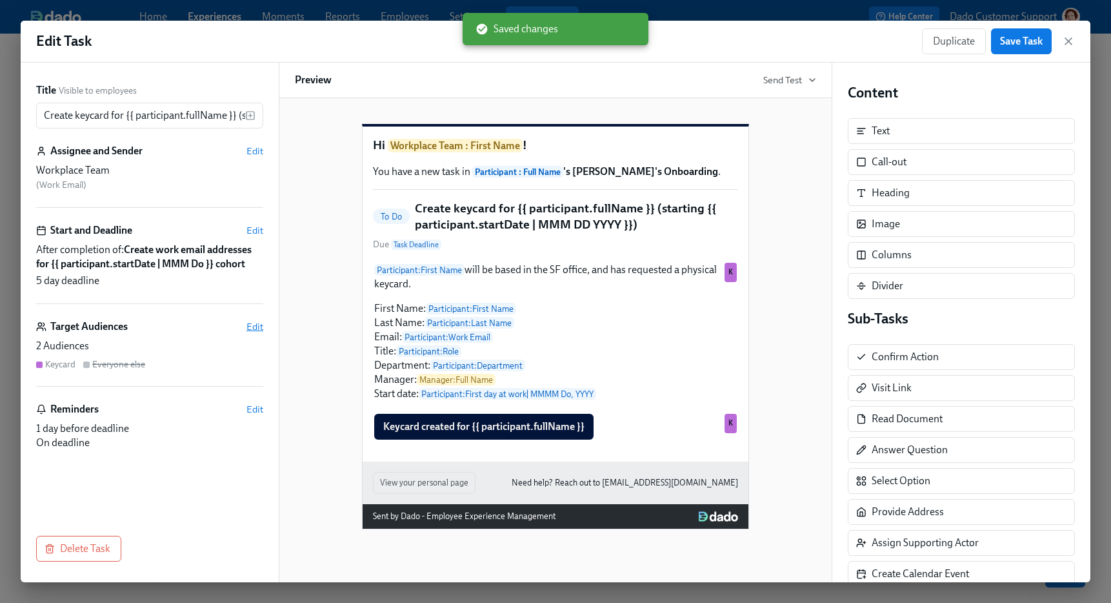
click at [259, 320] on span "Edit" at bounding box center [254, 326] width 17 height 13
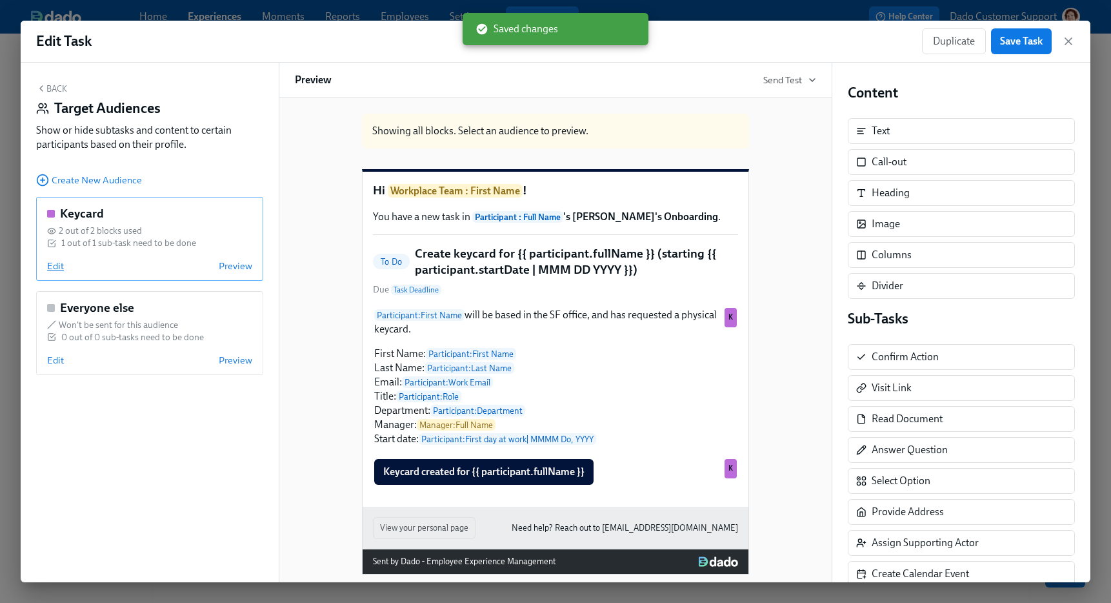
click at [52, 263] on span "Edit" at bounding box center [55, 265] width 17 height 13
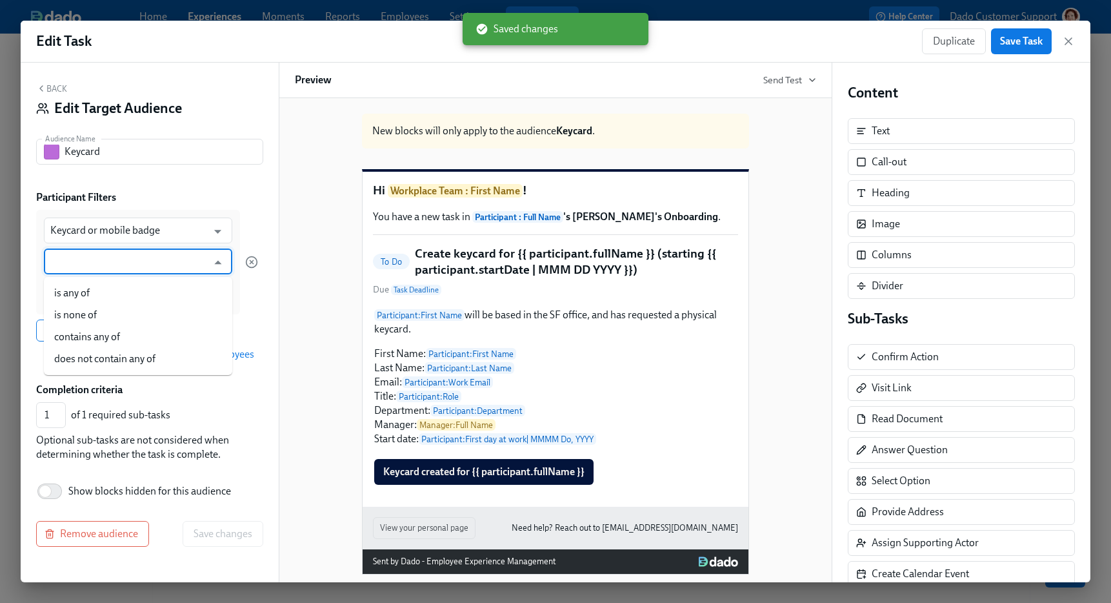
click at [52, 263] on input "text" at bounding box center [128, 261] width 157 height 26
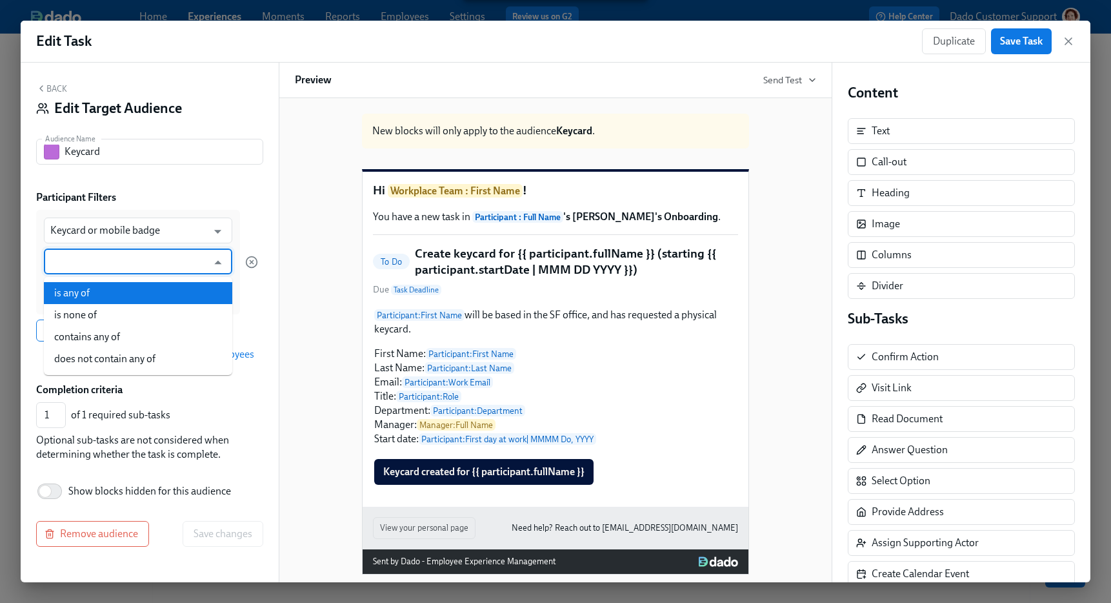
click at [69, 290] on li "is any of" at bounding box center [138, 293] width 188 height 22
type input "is any of"
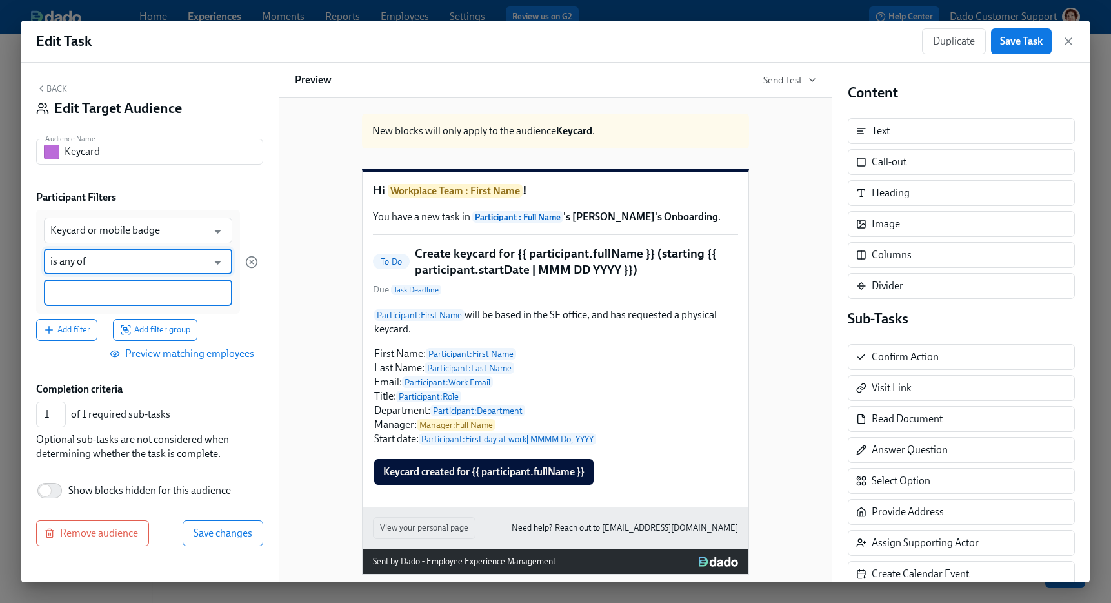
click at [71, 290] on input at bounding box center [137, 293] width 175 height 14
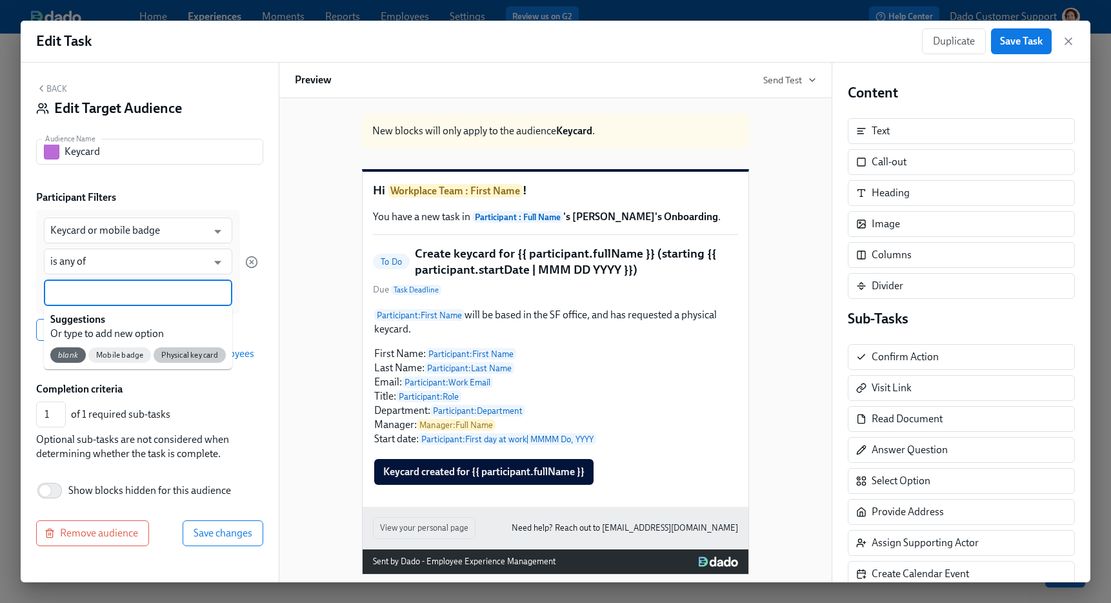
click at [195, 359] on span "Physical key card" at bounding box center [190, 355] width 72 height 10
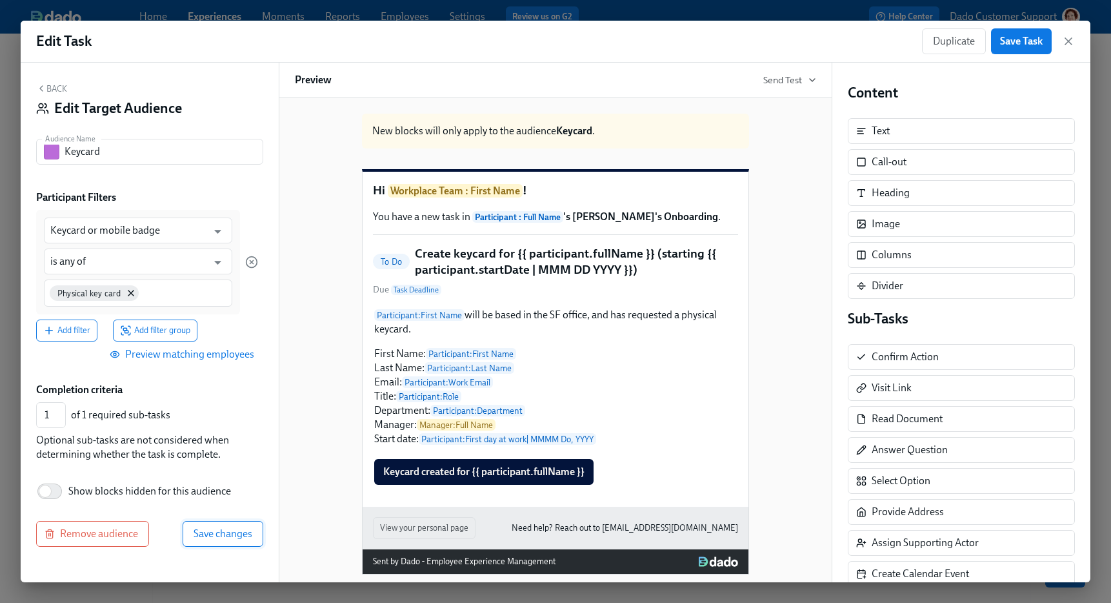
click at [241, 537] on span "Save changes" at bounding box center [223, 533] width 59 height 13
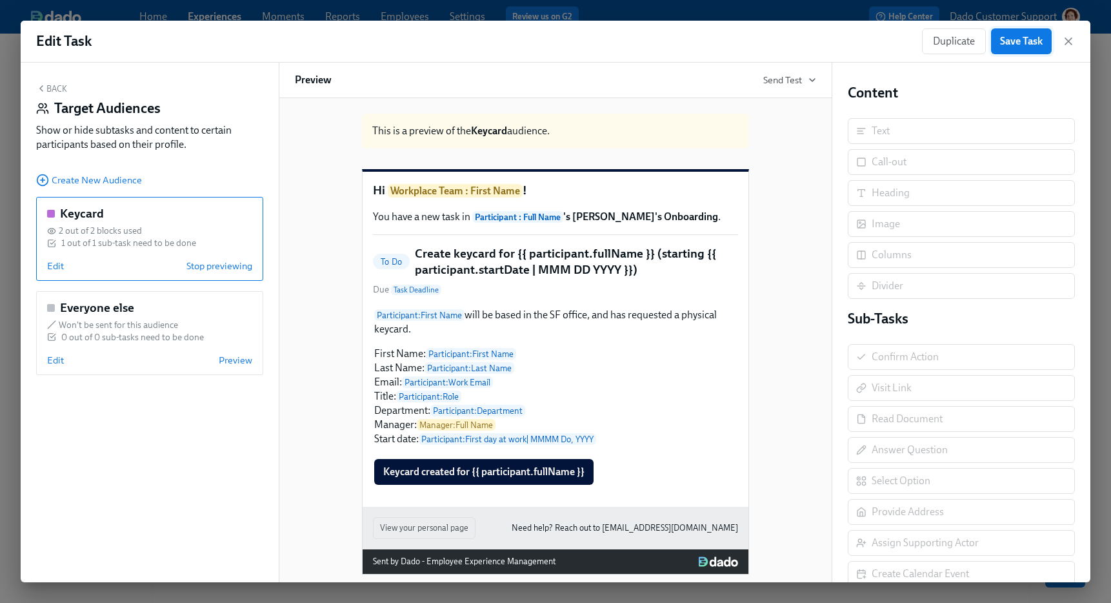
click at [1037, 36] on span "Save Task" at bounding box center [1021, 41] width 43 height 13
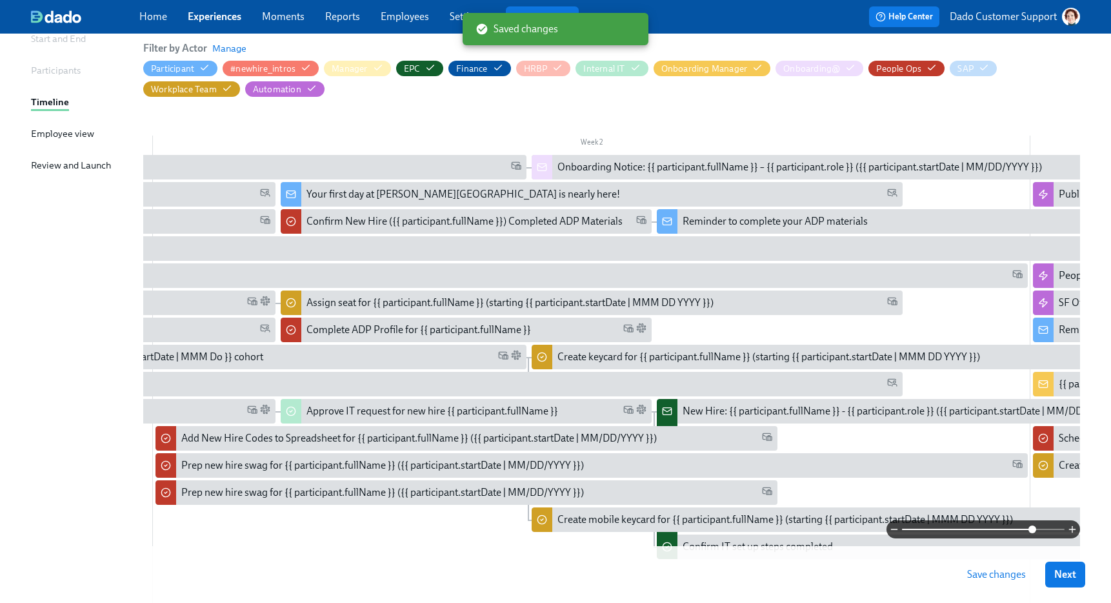
click at [570, 520] on div at bounding box center [611, 529] width 937 height 18
click at [588, 521] on div at bounding box center [611, 529] width 937 height 18
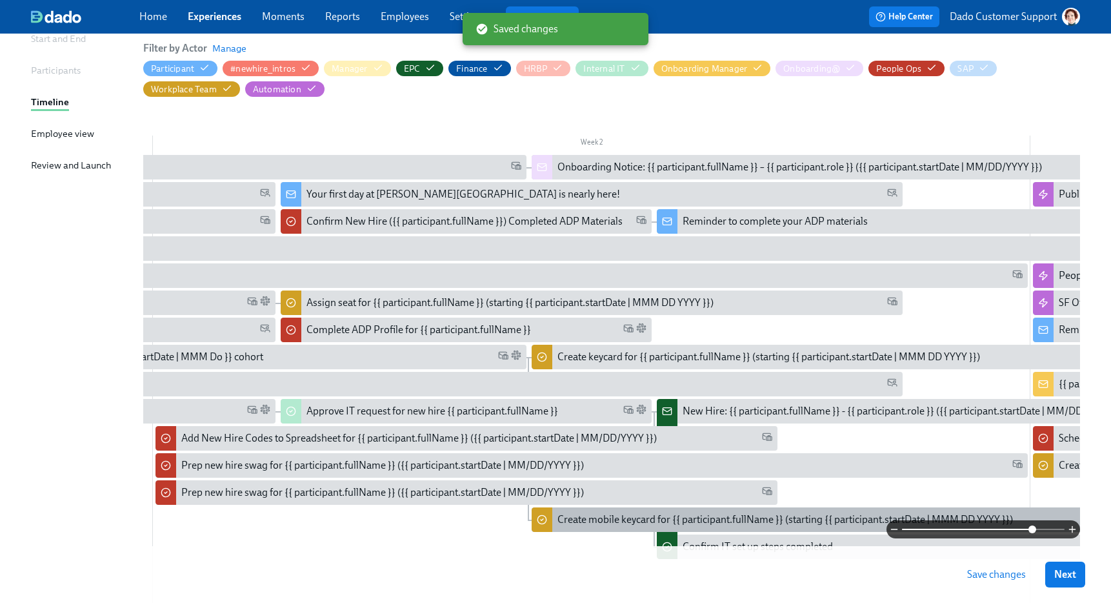
click at [591, 519] on div "Create mobile keycard for {{ participant.fullName }} (starting {{ participant.s…" at bounding box center [784, 519] width 455 height 14
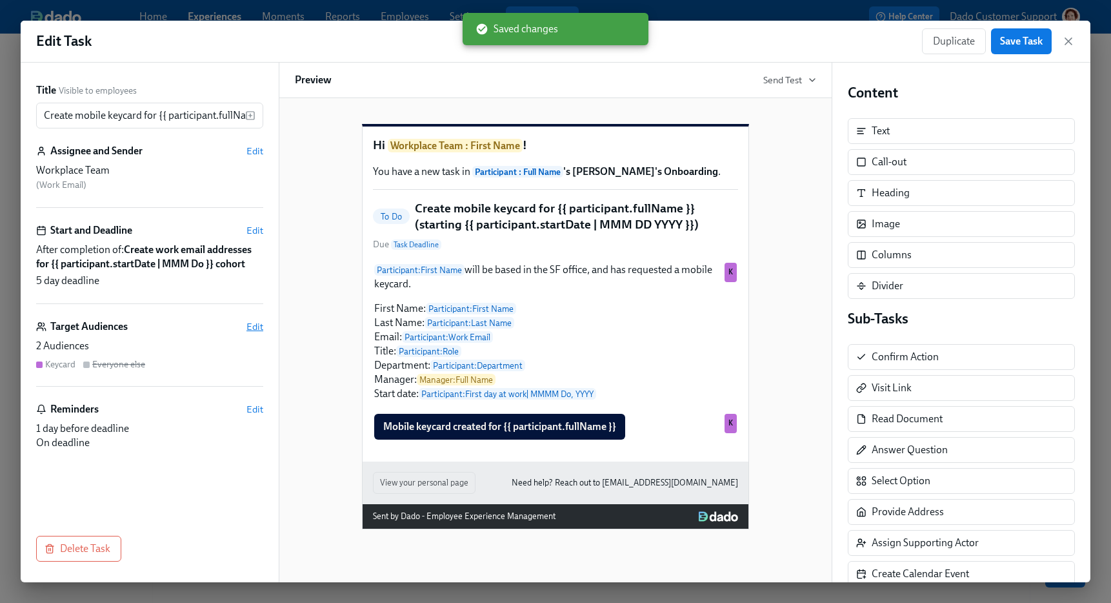
click at [254, 329] on span "Edit" at bounding box center [254, 326] width 17 height 13
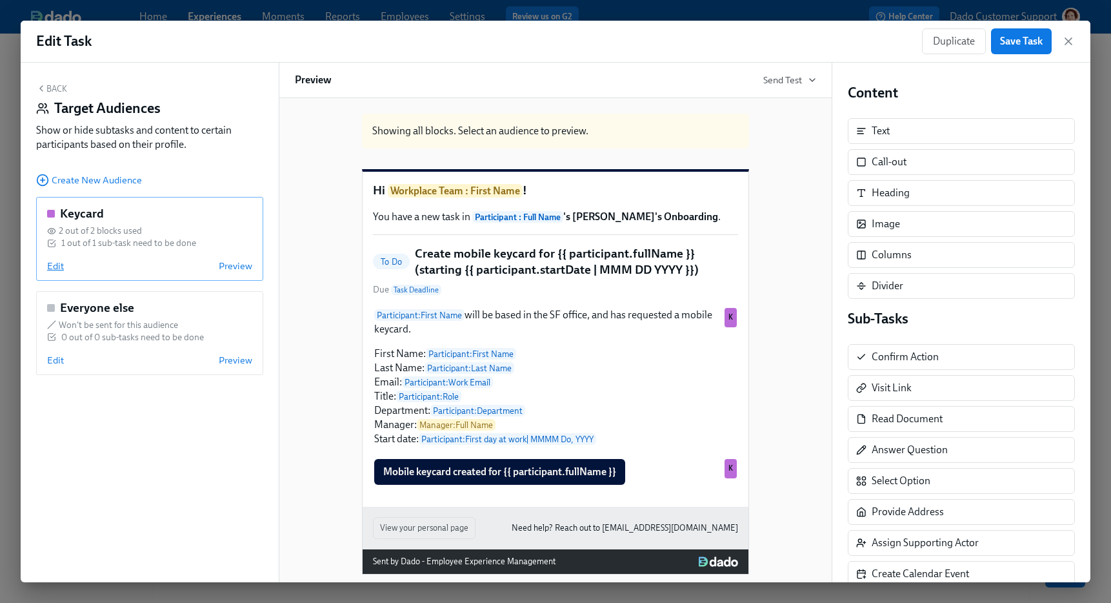
click at [53, 267] on span "Edit" at bounding box center [55, 265] width 17 height 13
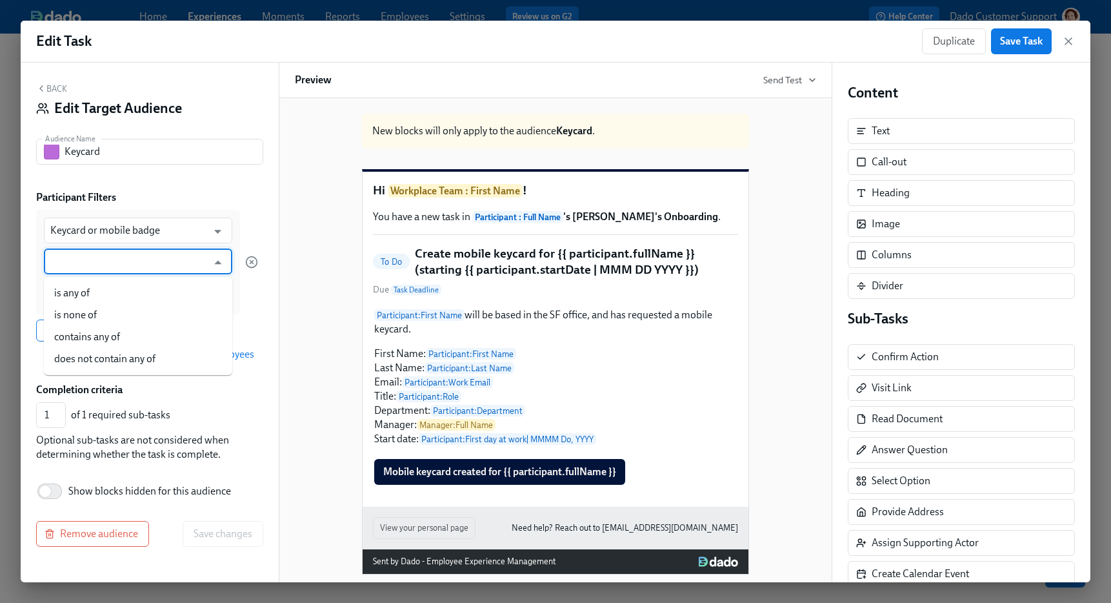
click at [73, 263] on input "text" at bounding box center [128, 261] width 157 height 26
click at [65, 294] on li "is any of" at bounding box center [138, 293] width 188 height 22
type input "is any of"
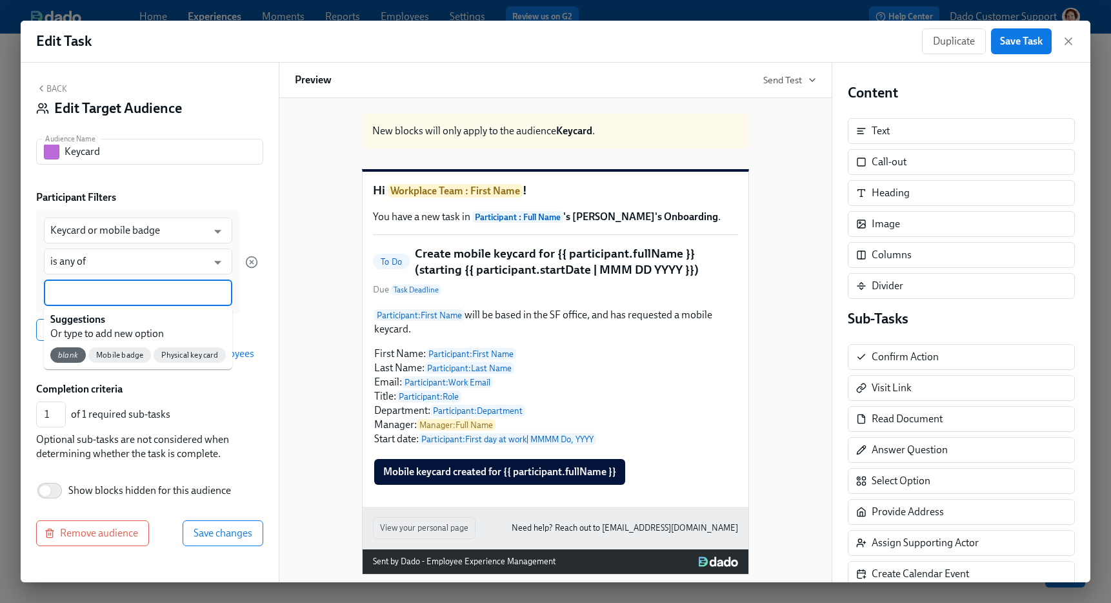
click at [65, 294] on input at bounding box center [137, 293] width 175 height 14
click at [114, 355] on span "Mobile badge" at bounding box center [119, 355] width 63 height 10
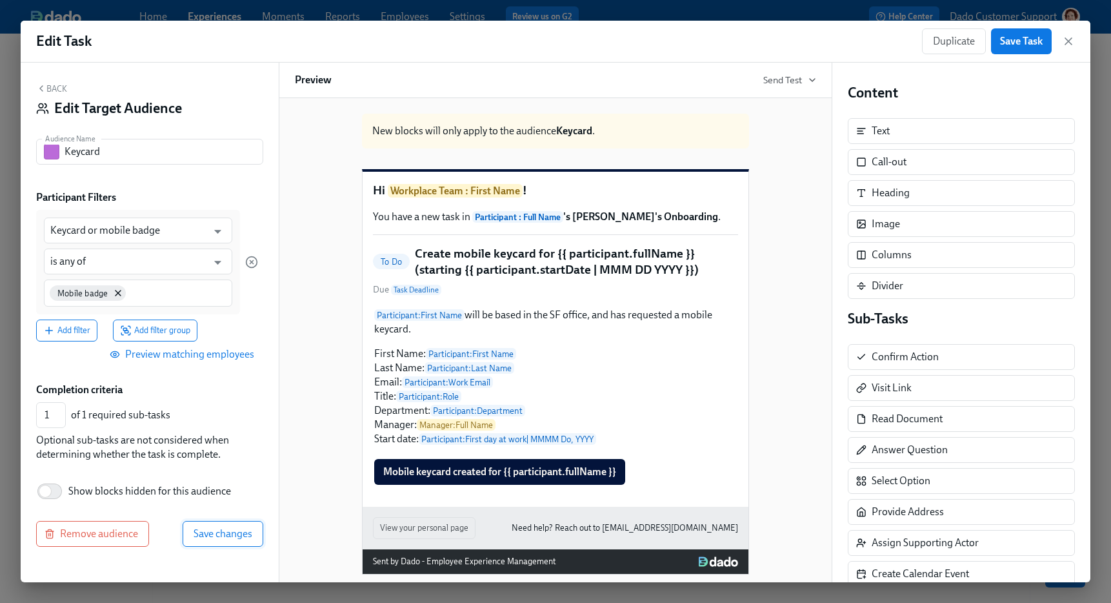
click at [229, 542] on button "Save changes" at bounding box center [223, 534] width 81 height 26
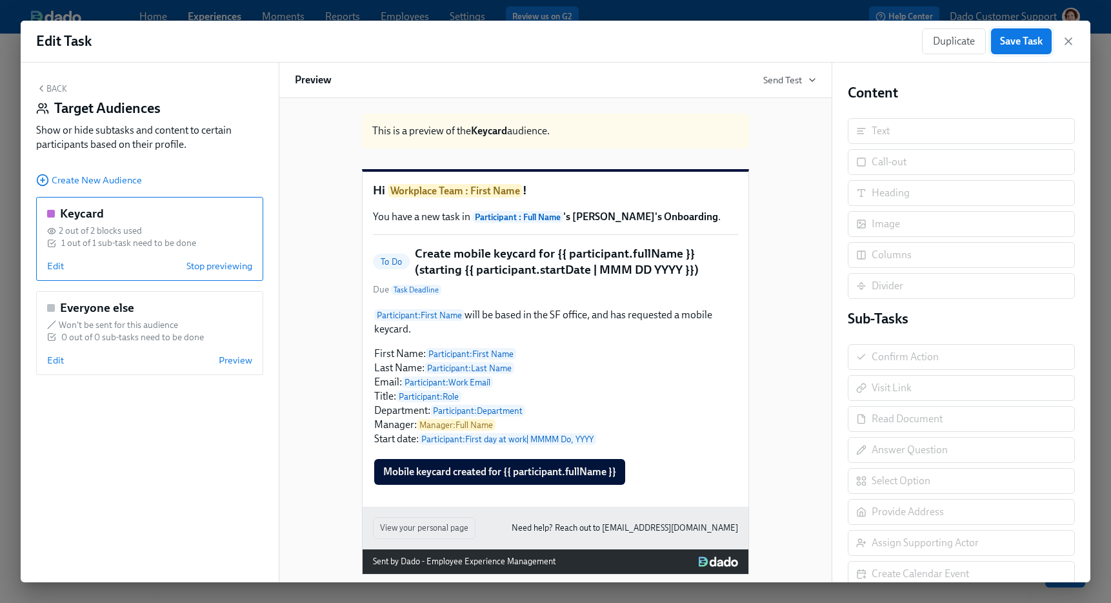
click at [1015, 30] on button "Save Task" at bounding box center [1021, 41] width 61 height 26
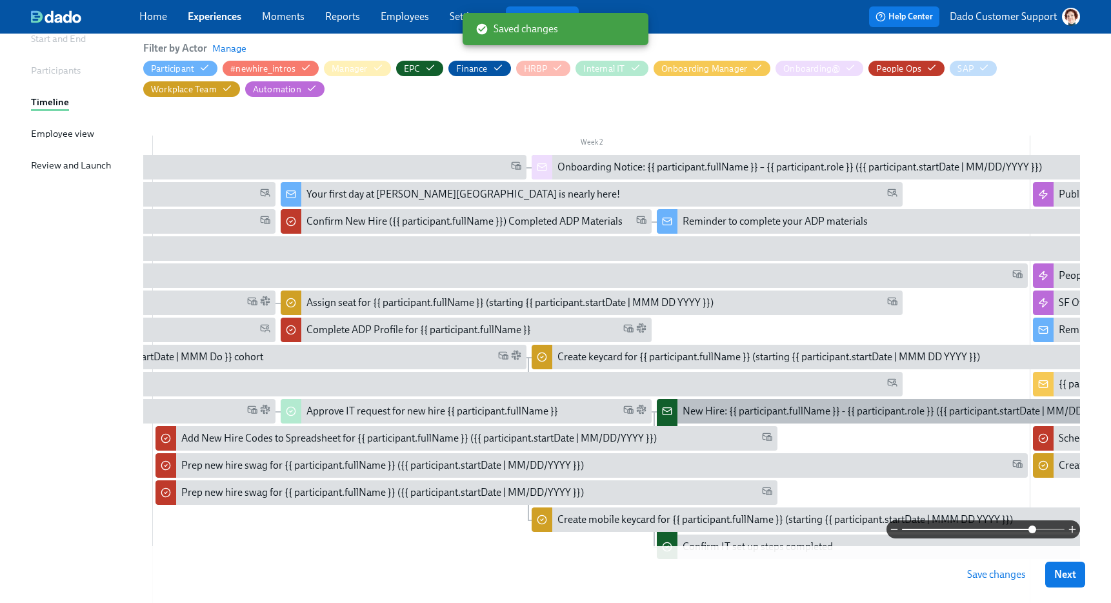
scroll to position [0, 872]
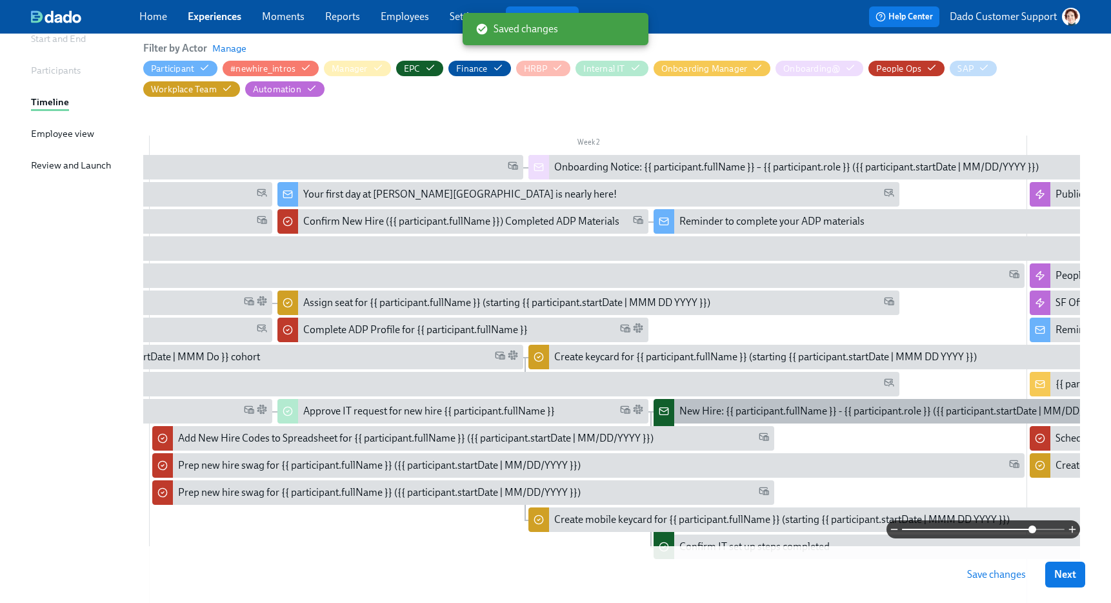
click at [804, 417] on div "New Hire: {{ participant.fullName }} - {{ participant.role }} ({{ participant.s…" at bounding box center [899, 411] width 440 height 14
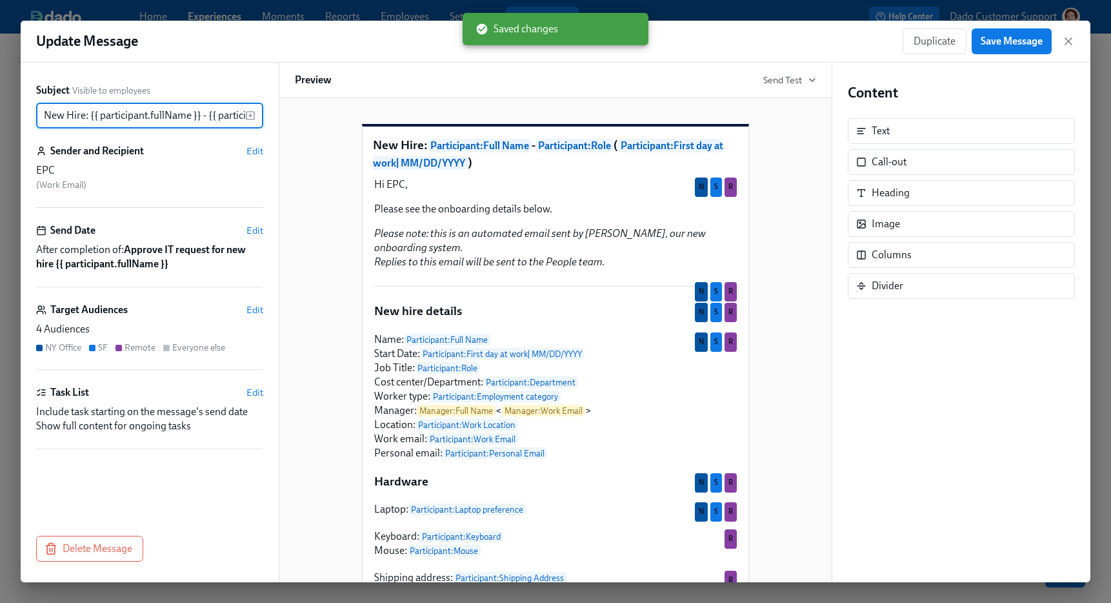
scroll to position [0, 240]
click at [253, 306] on span "Edit" at bounding box center [254, 309] width 17 height 13
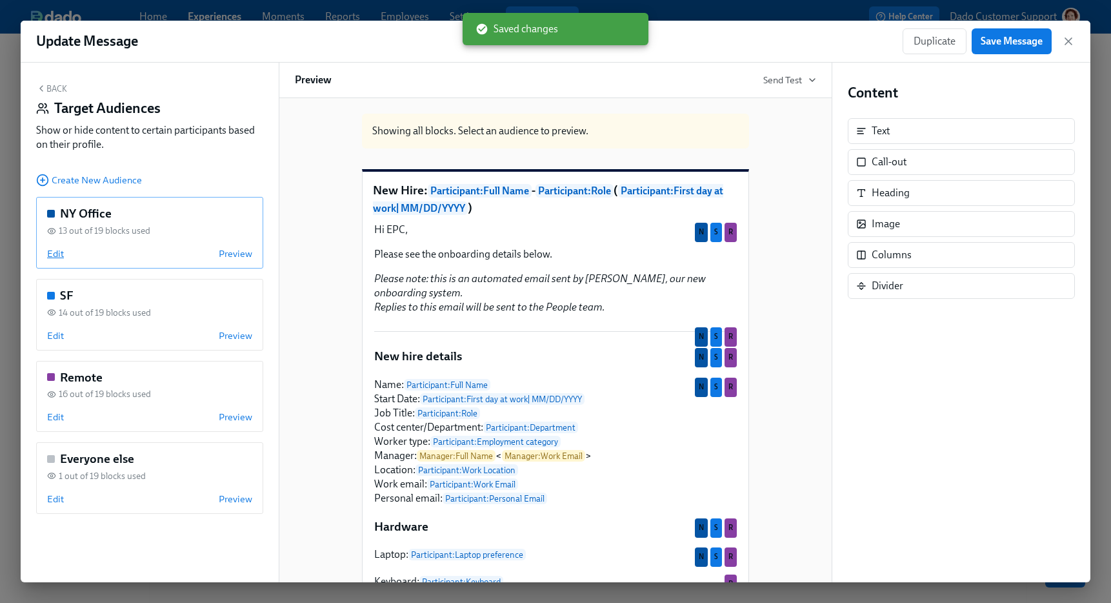
click at [52, 257] on span "Edit" at bounding box center [55, 253] width 17 height 13
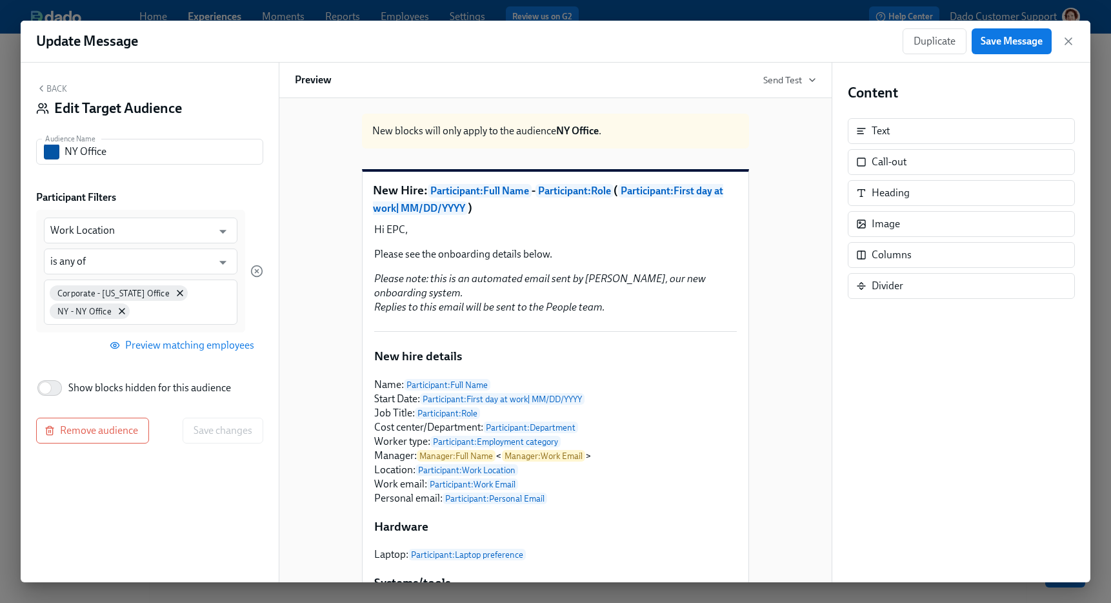
click at [53, 86] on button "Back" at bounding box center [51, 88] width 31 height 10
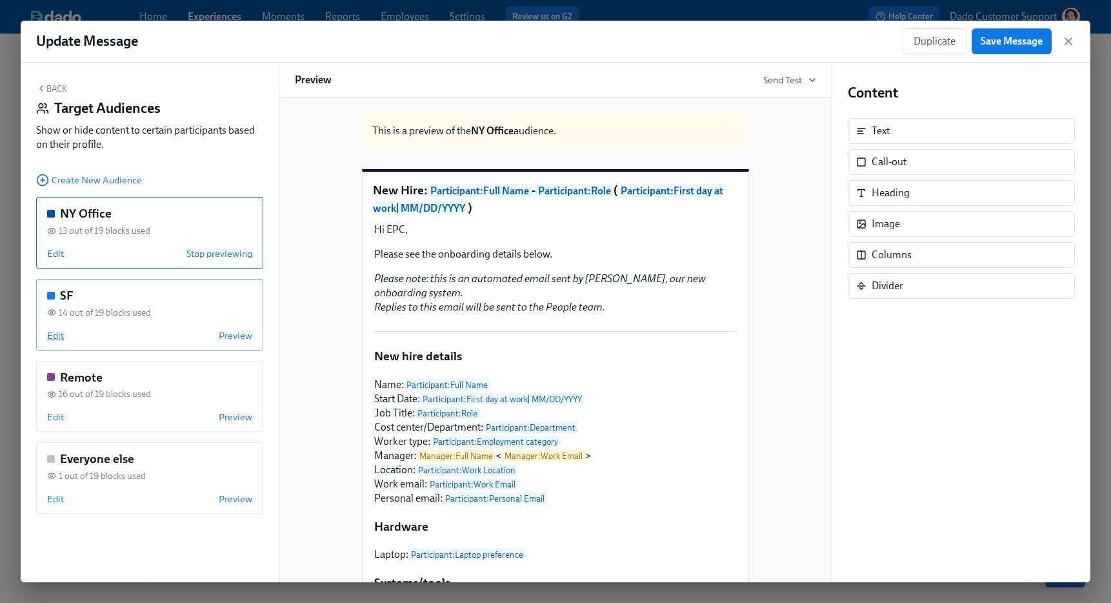
click at [51, 338] on span "Edit" at bounding box center [55, 335] width 17 height 13
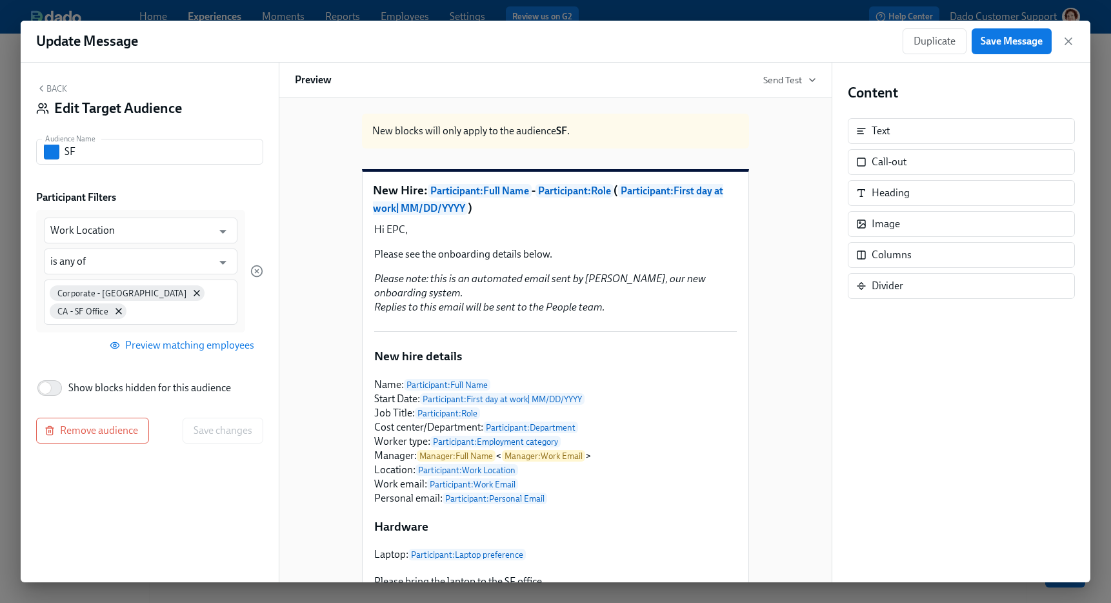
click at [51, 90] on button "Back" at bounding box center [51, 88] width 31 height 10
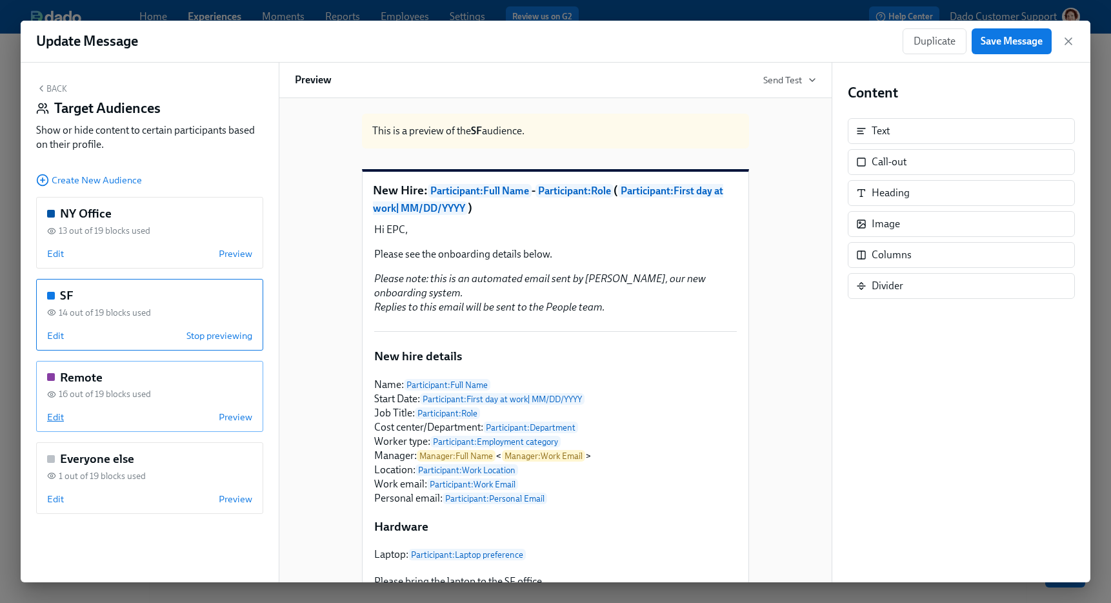
click at [52, 421] on span "Edit" at bounding box center [55, 416] width 17 height 13
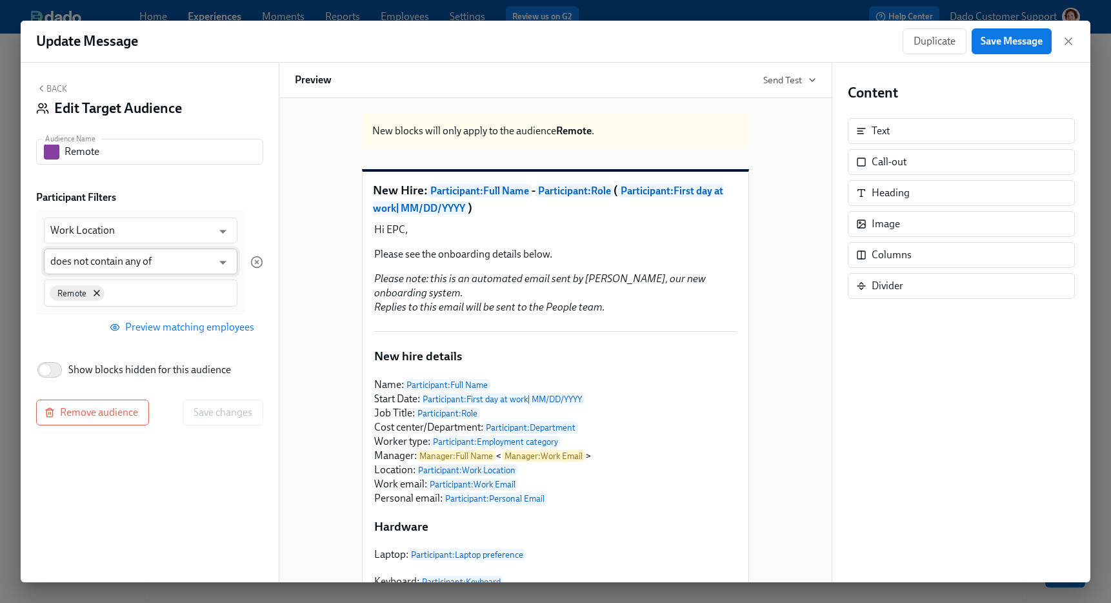
click at [136, 267] on input "does not contain any of" at bounding box center [131, 261] width 162 height 26
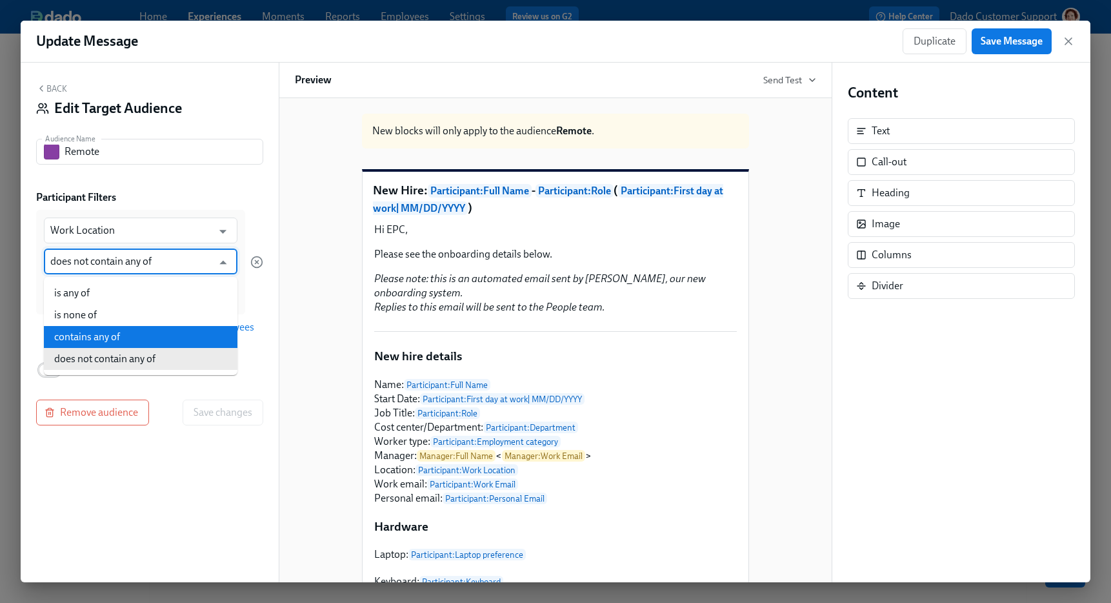
drag, startPoint x: 99, startPoint y: 324, endPoint x: 99, endPoint y: 337, distance: 13.5
click at [99, 339] on ul "is any of is none of contains any of does not contain any of" at bounding box center [141, 326] width 194 height 98
click at [99, 337] on li "contains any of" at bounding box center [141, 337] width 194 height 22
type input "contains any of"
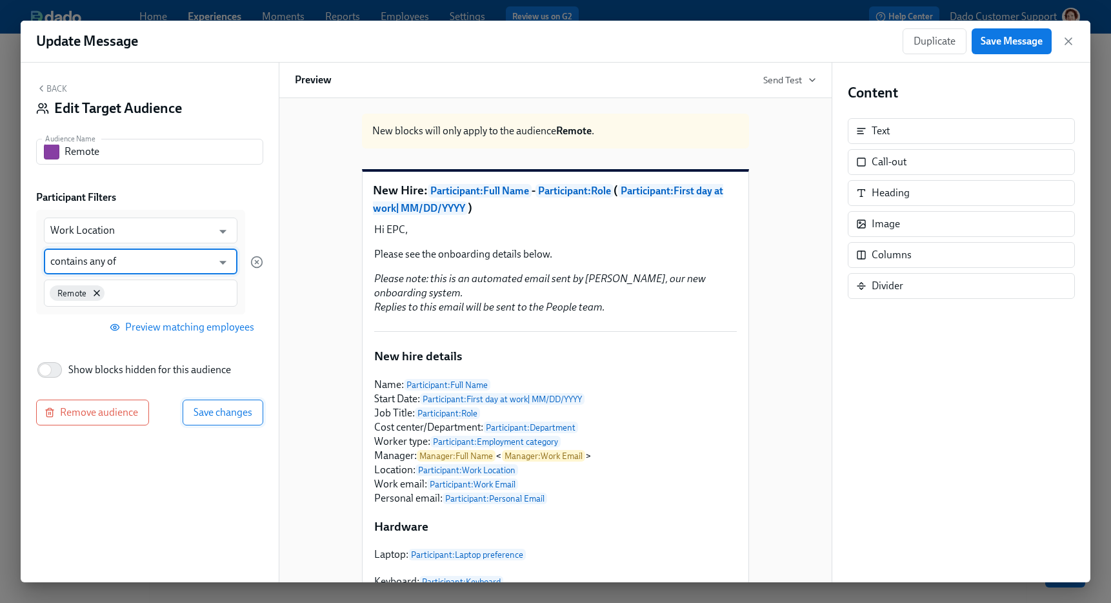
click at [223, 410] on span "Save changes" at bounding box center [223, 412] width 59 height 13
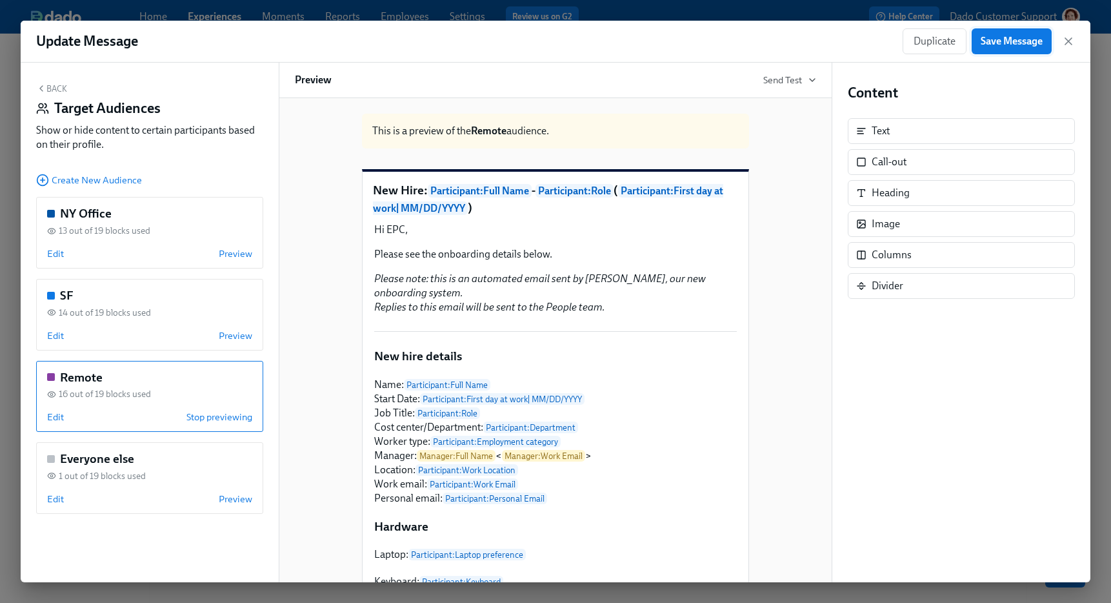
click at [1022, 54] on div "Update Message Duplicate Save Message" at bounding box center [556, 42] width 1070 height 42
click at [1021, 37] on span "Save Message" at bounding box center [1012, 41] width 62 height 13
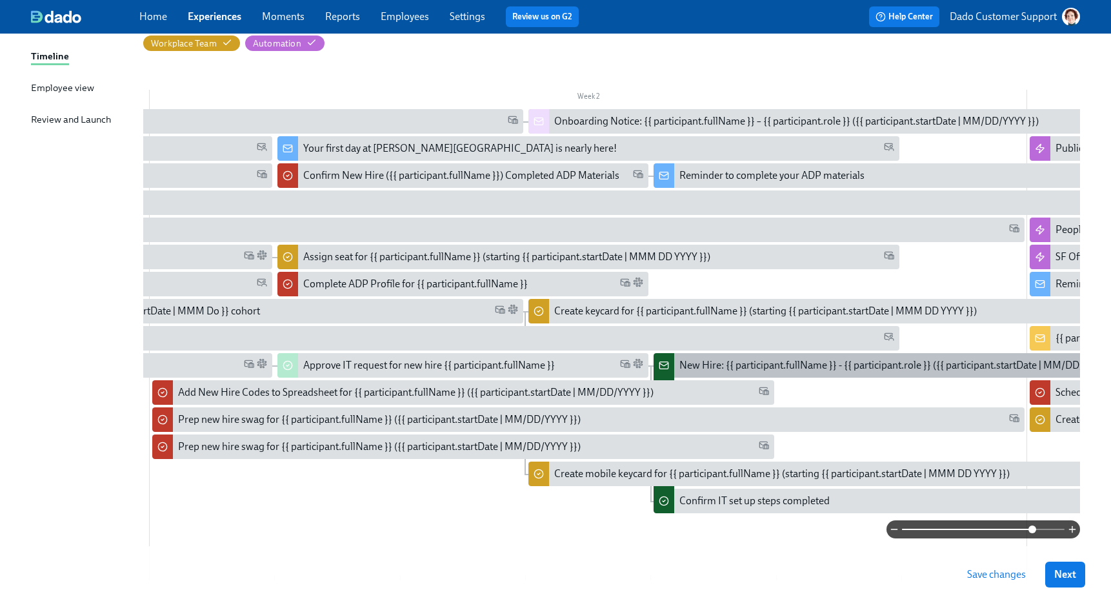
scroll to position [187, 0]
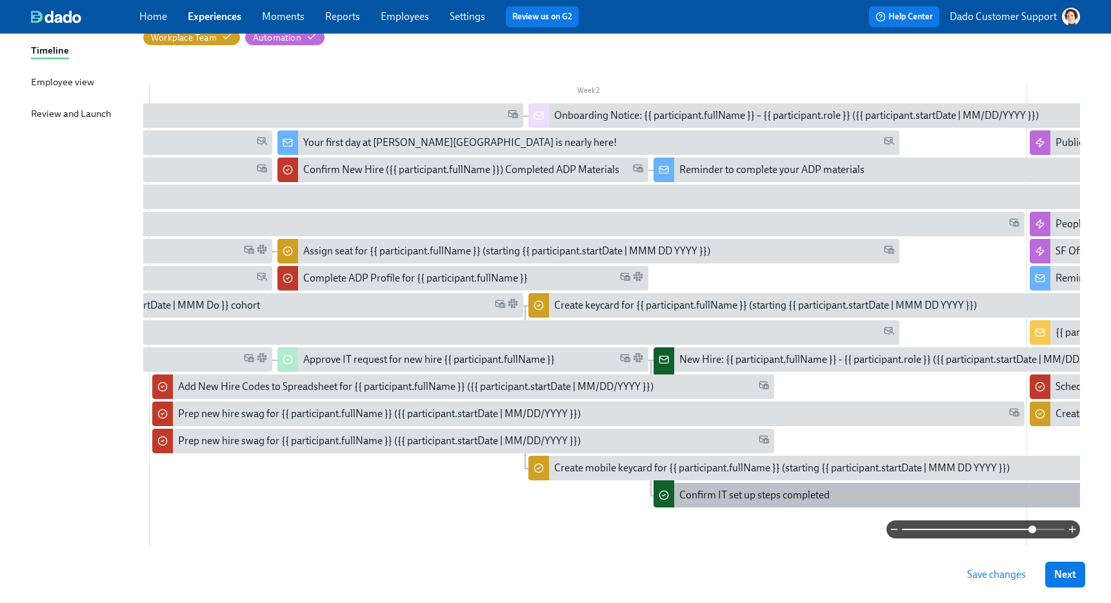
click at [727, 496] on div "Confirm IT set up steps completed" at bounding box center [754, 495] width 150 height 14
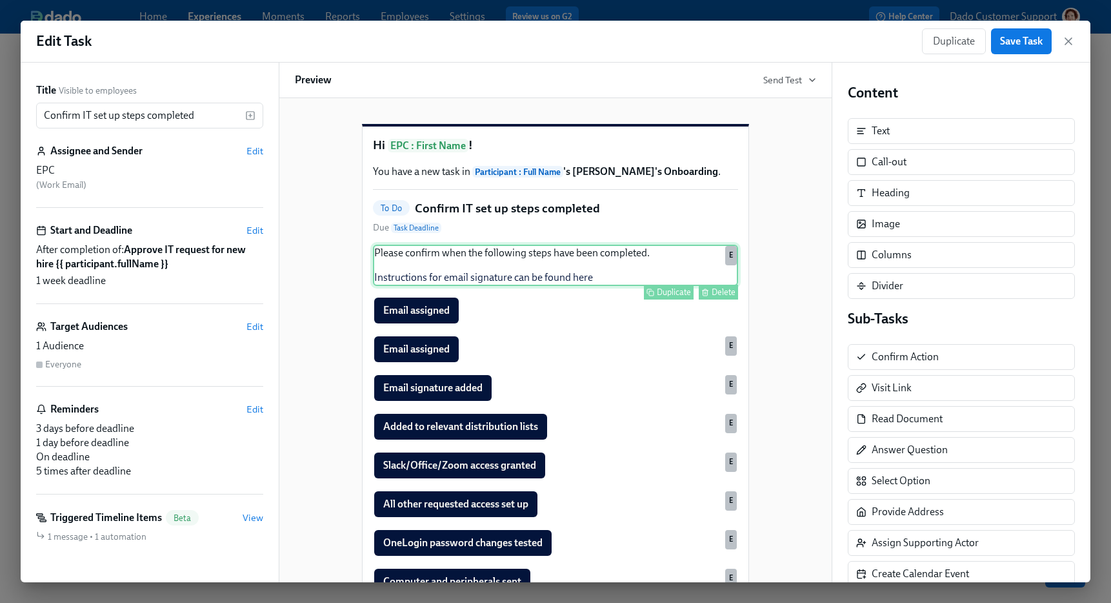
scroll to position [317, 0]
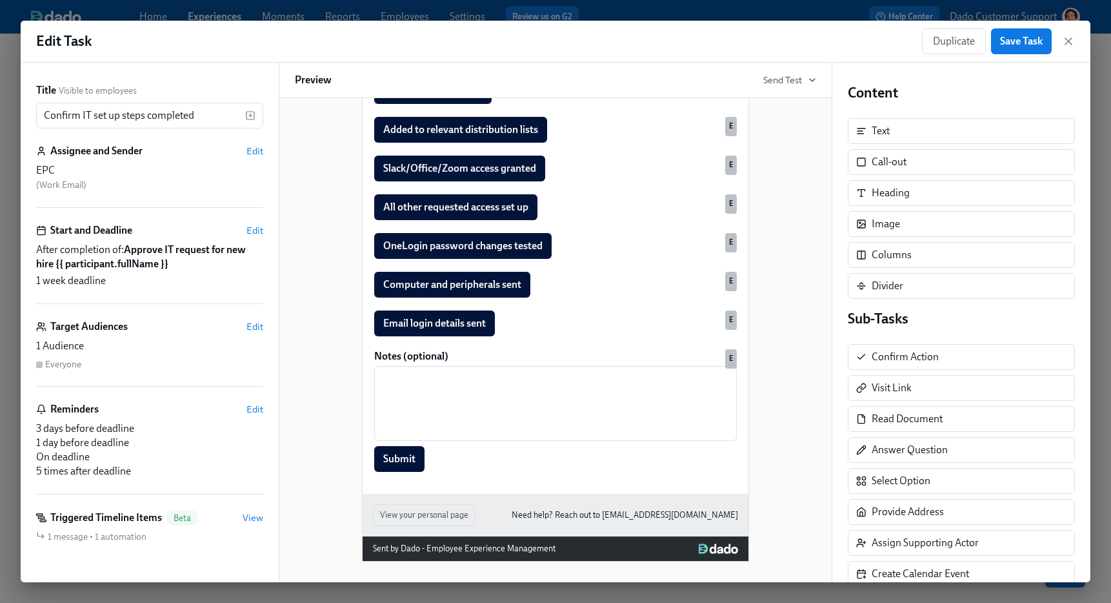
click at [795, 21] on div "Edit Task Duplicate Save Task" at bounding box center [556, 42] width 1070 height 42
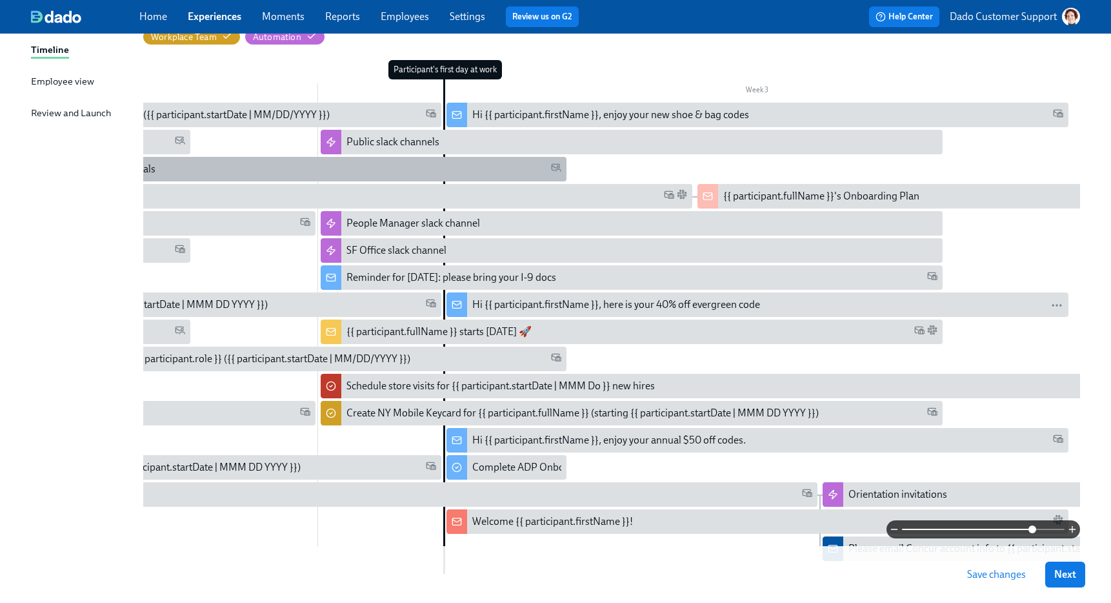
scroll to position [0, 1583]
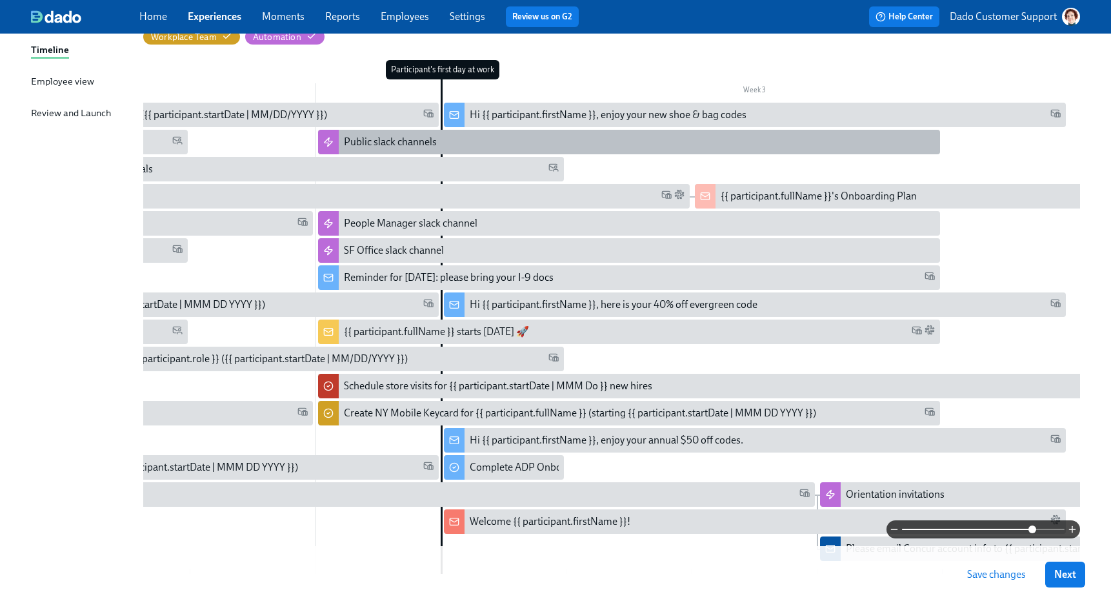
click at [428, 134] on div "Public slack channels" at bounding box center [629, 142] width 622 height 25
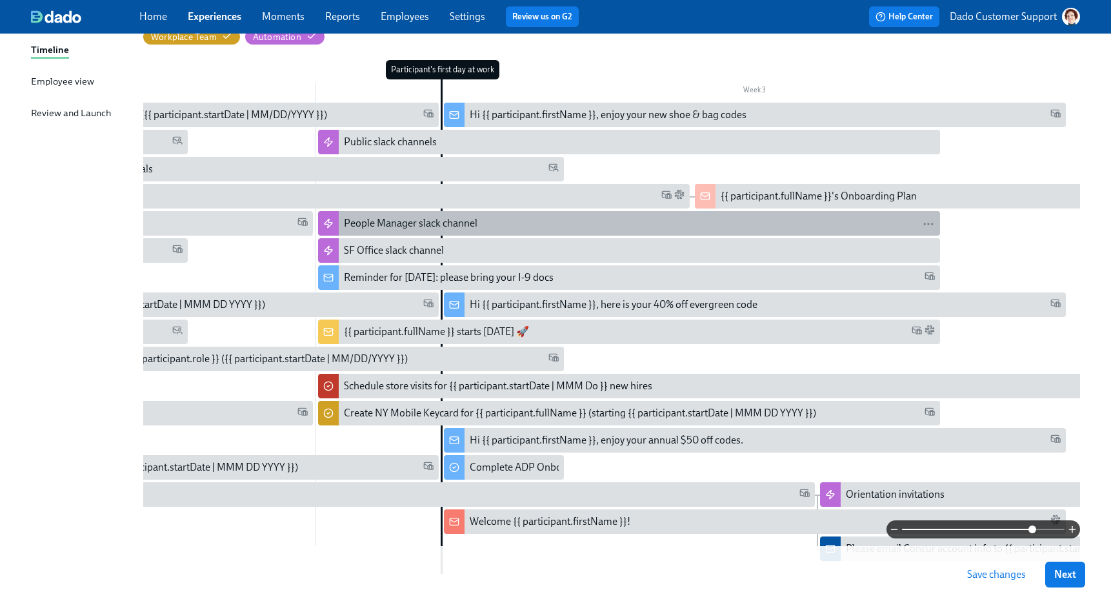
click at [346, 221] on div "People Manager slack channel" at bounding box center [411, 223] width 134 height 14
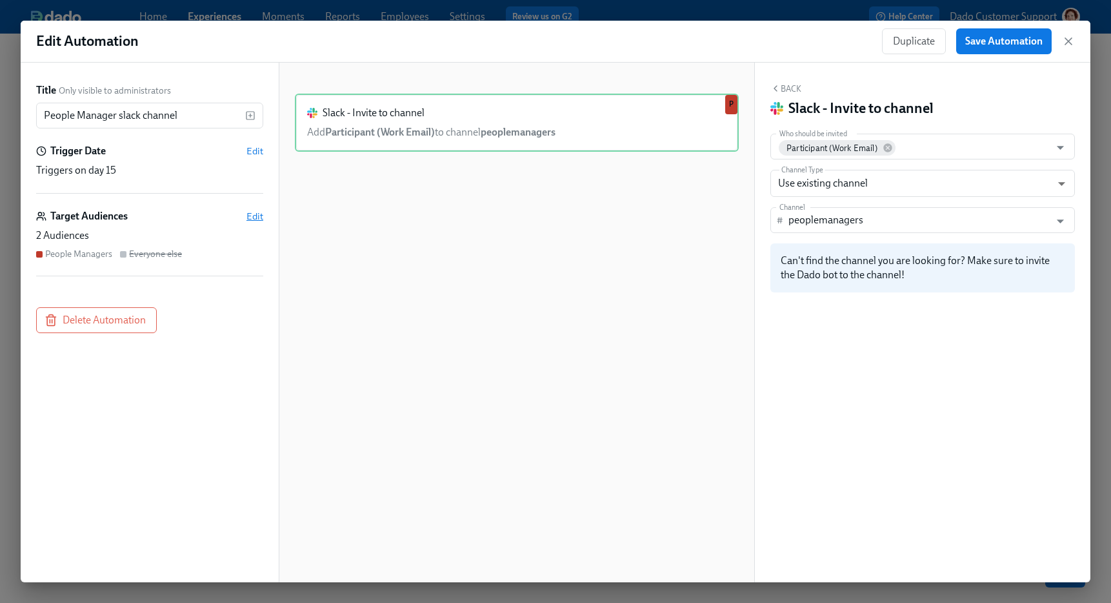
click at [256, 215] on span "Edit" at bounding box center [254, 216] width 17 height 13
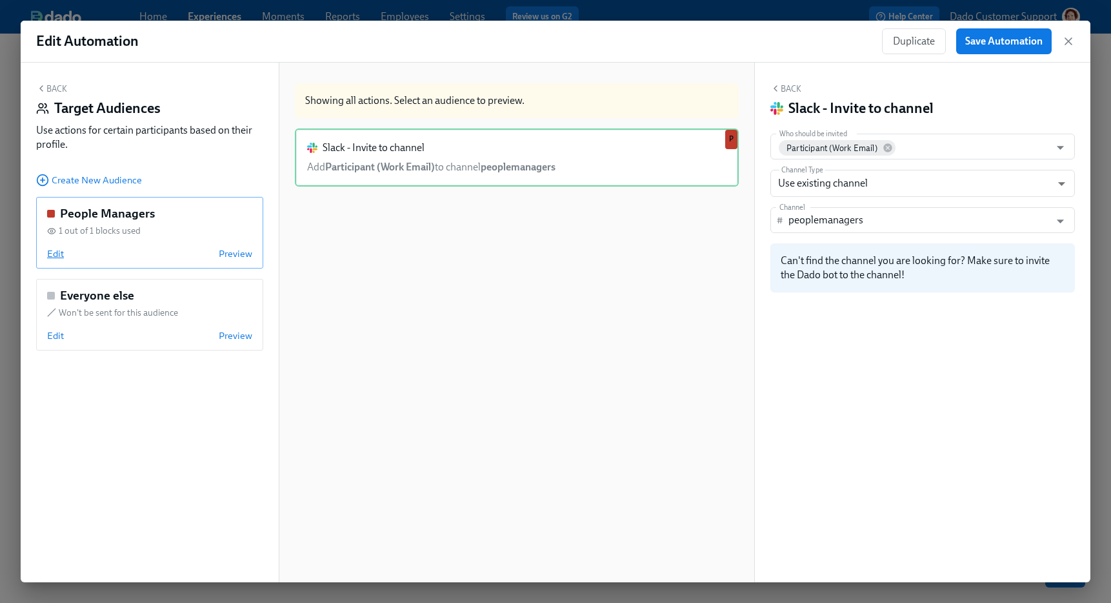
click at [57, 253] on span "Edit" at bounding box center [55, 253] width 17 height 13
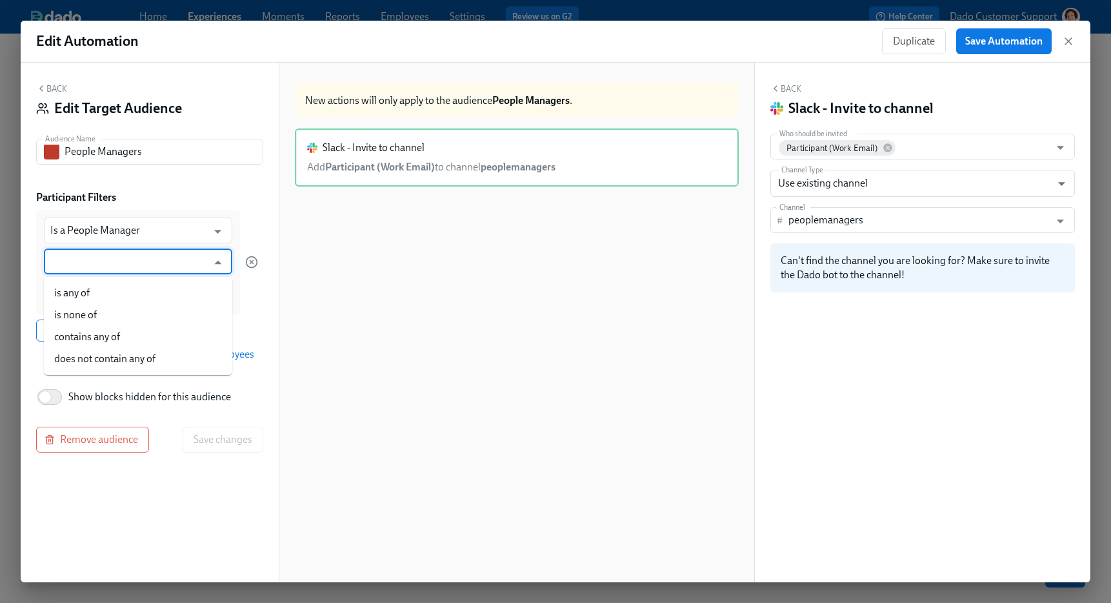
click at [69, 257] on input "text" at bounding box center [128, 261] width 157 height 26
click at [65, 290] on li "is any of" at bounding box center [138, 293] width 188 height 22
type input "is any of"
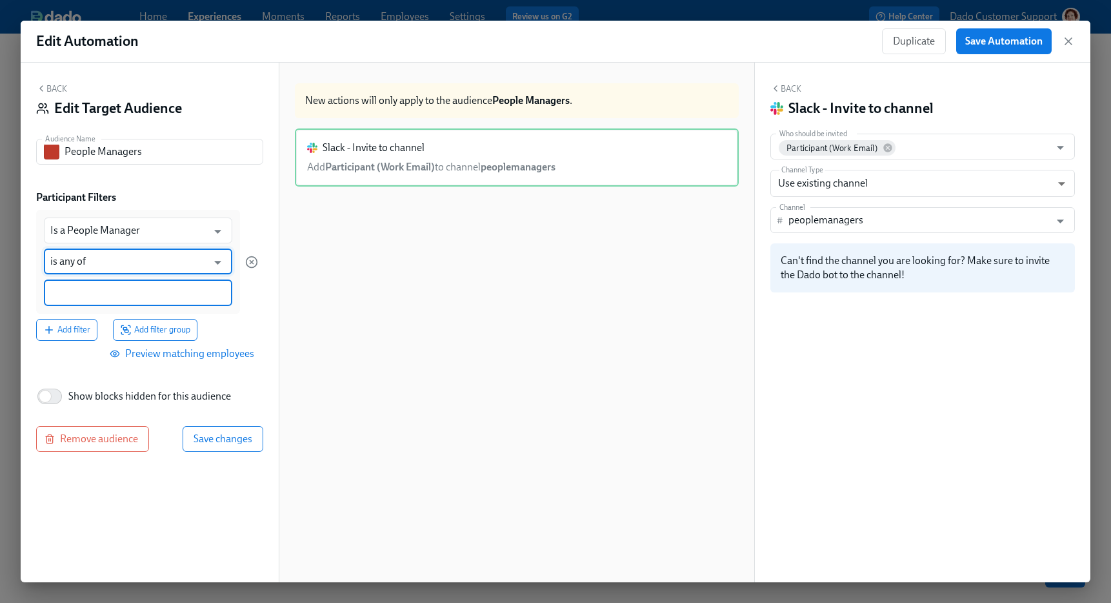
click at [72, 289] on input at bounding box center [137, 293] width 175 height 14
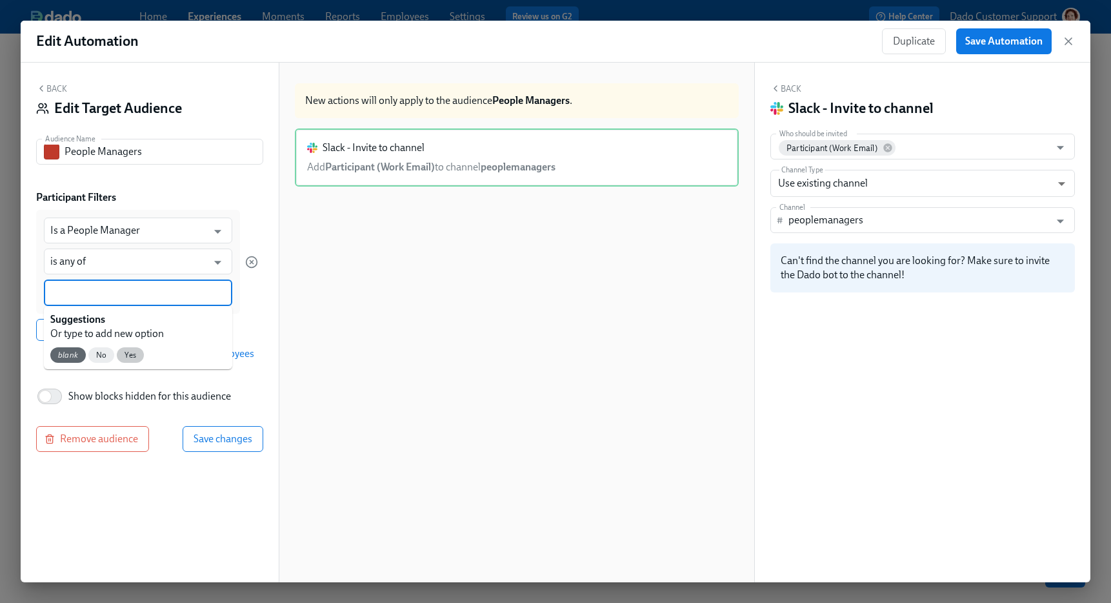
click at [134, 352] on span "Yes" at bounding box center [130, 355] width 27 height 10
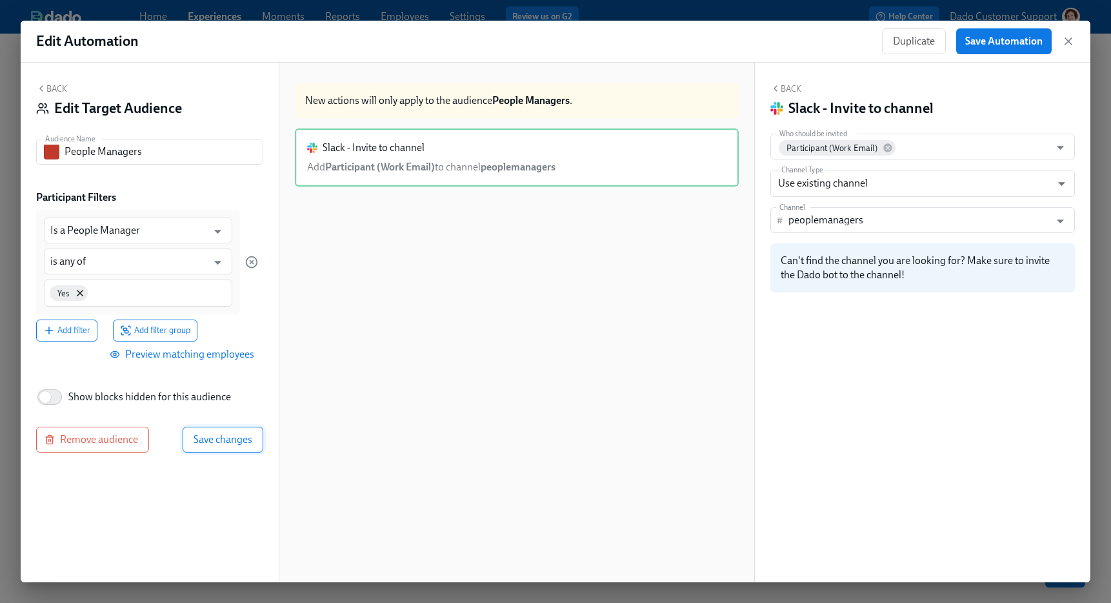
click at [232, 434] on span "Save changes" at bounding box center [223, 439] width 59 height 13
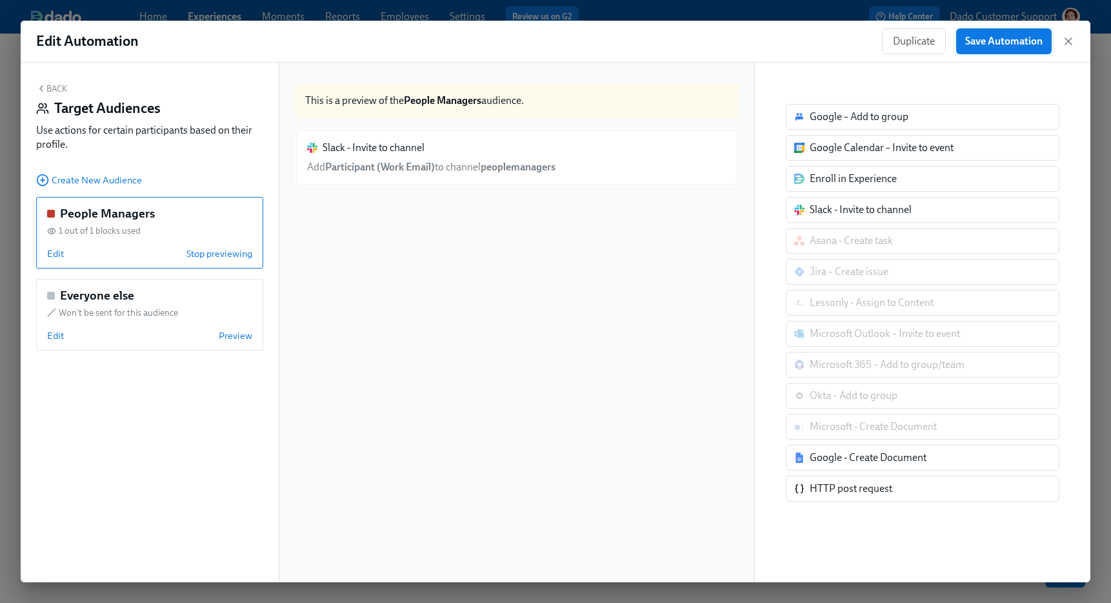
click at [1013, 39] on span "Save Automation" at bounding box center [1003, 41] width 77 height 13
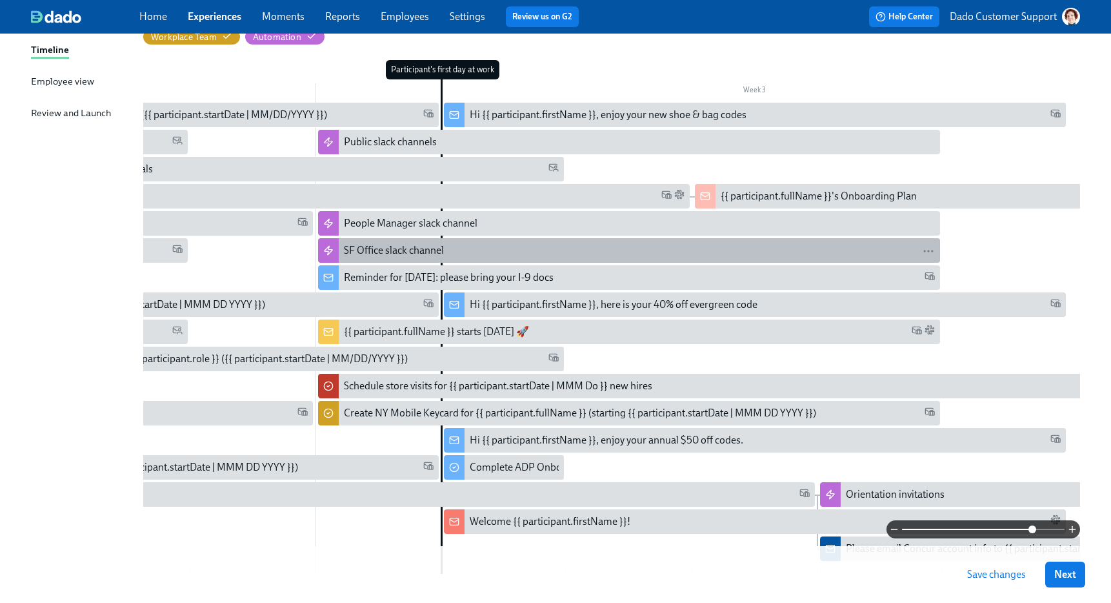
click at [361, 253] on div "SF Office slack channel" at bounding box center [394, 250] width 100 height 14
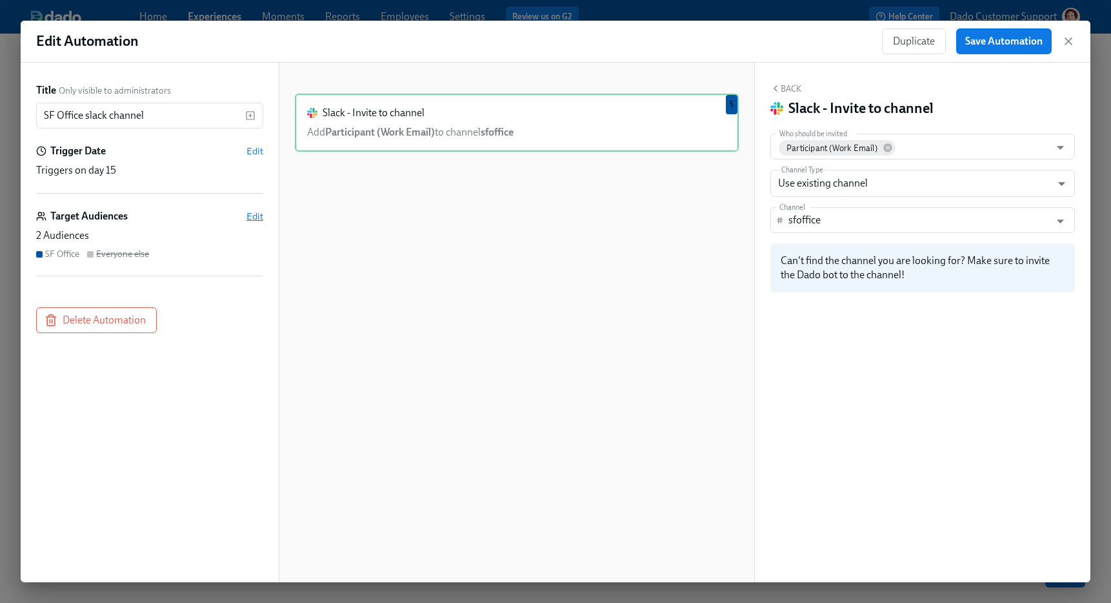
click at [246, 214] on span "Edit" at bounding box center [254, 216] width 17 height 13
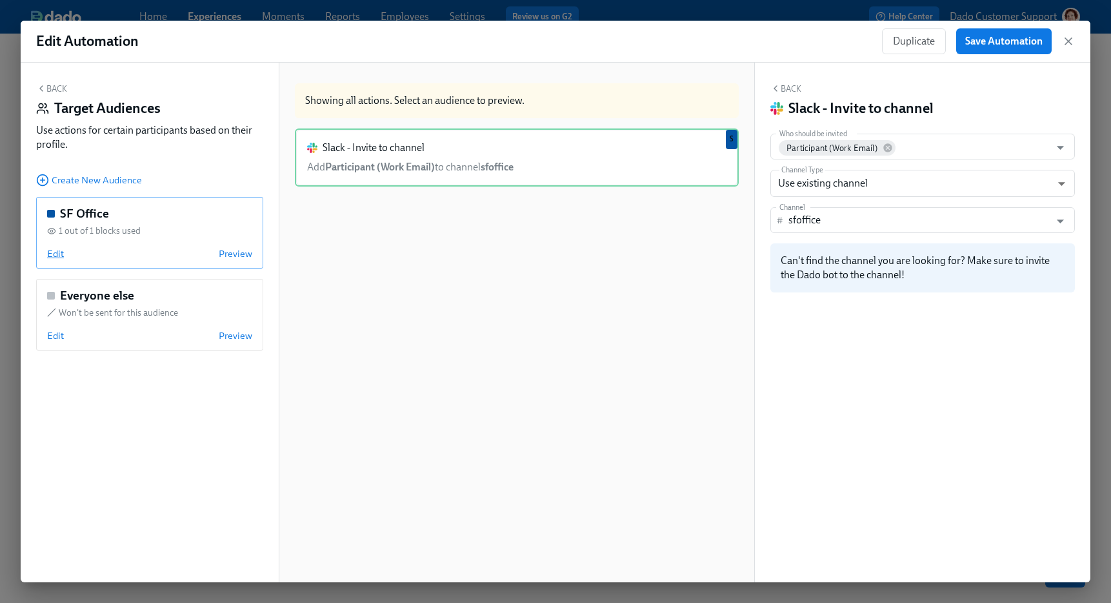
click at [50, 257] on span "Edit" at bounding box center [55, 253] width 17 height 13
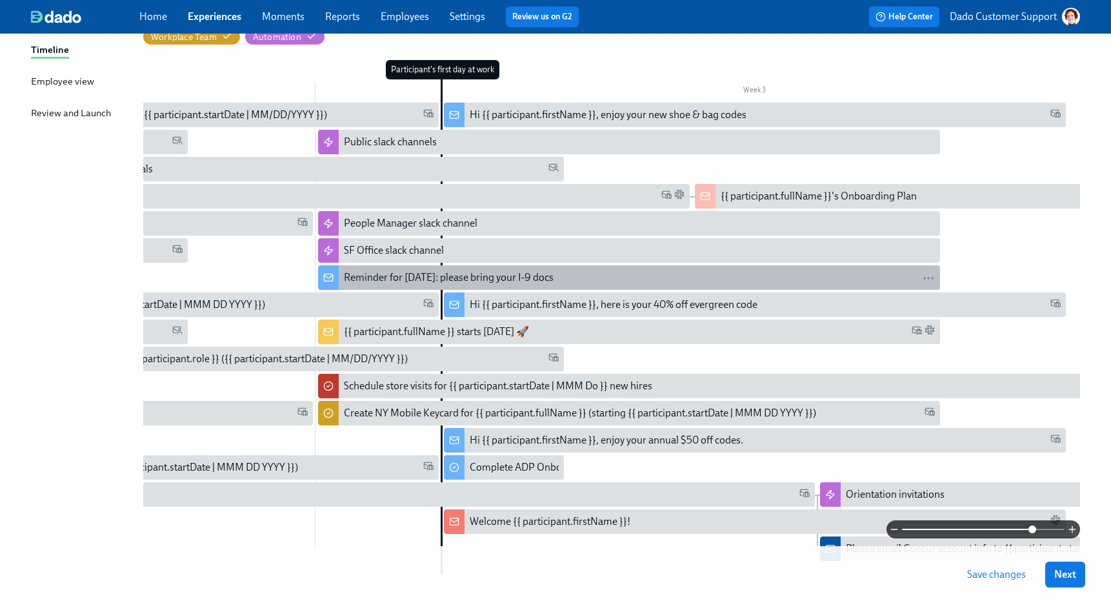
click at [370, 275] on div "Reminder for tomorrow: please bring your I-9 docs" at bounding box center [449, 277] width 210 height 14
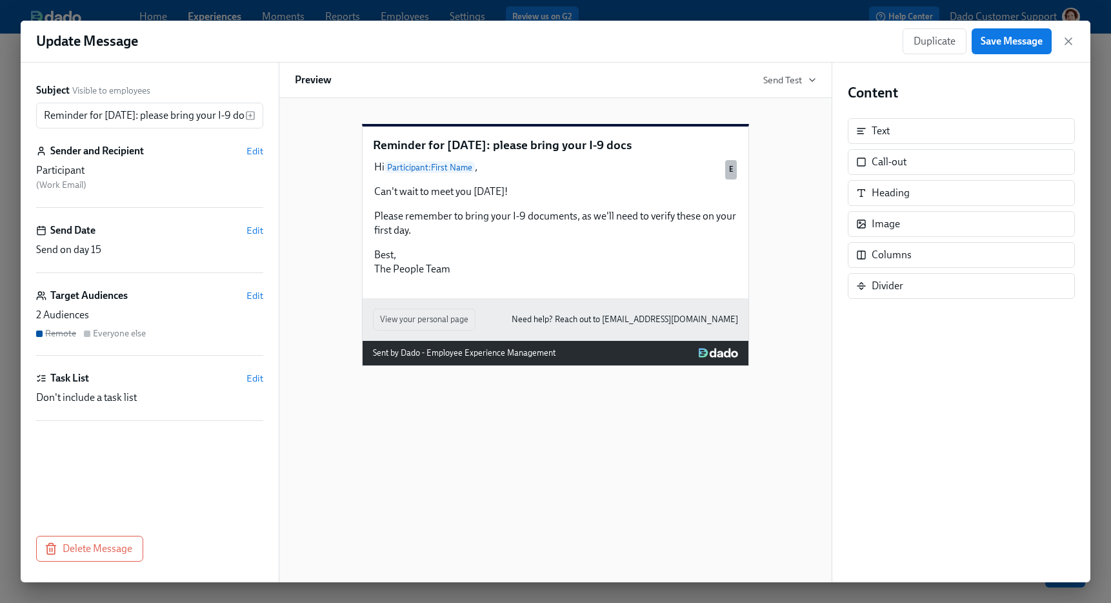
click at [244, 295] on div "Target Audiences Edit" at bounding box center [149, 295] width 227 height 14
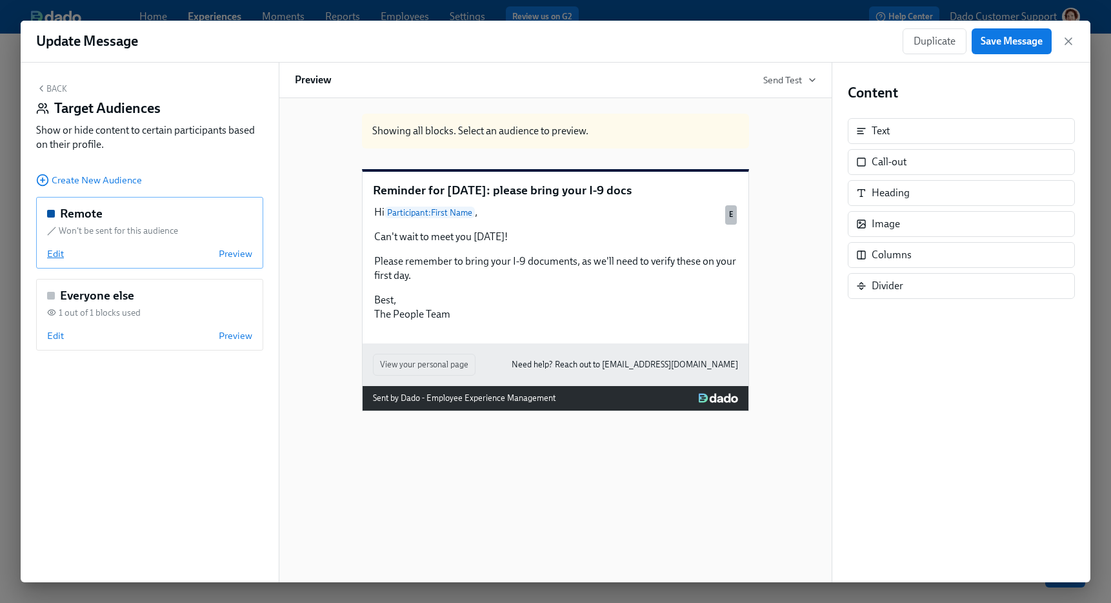
click at [59, 254] on span "Edit" at bounding box center [55, 253] width 17 height 13
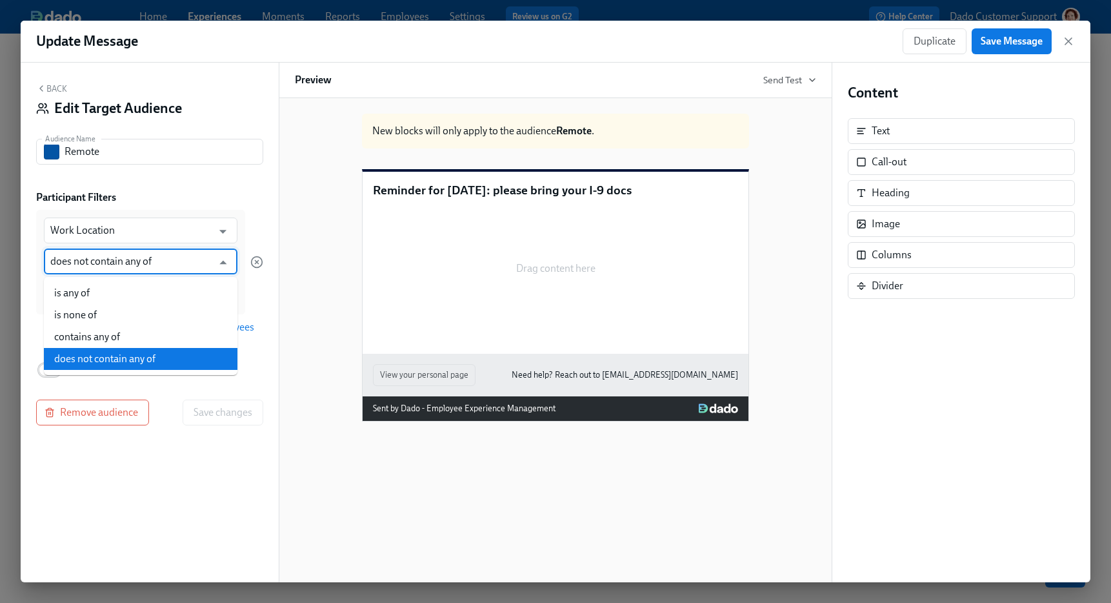
click at [106, 249] on input "does not contain any of" at bounding box center [131, 261] width 162 height 26
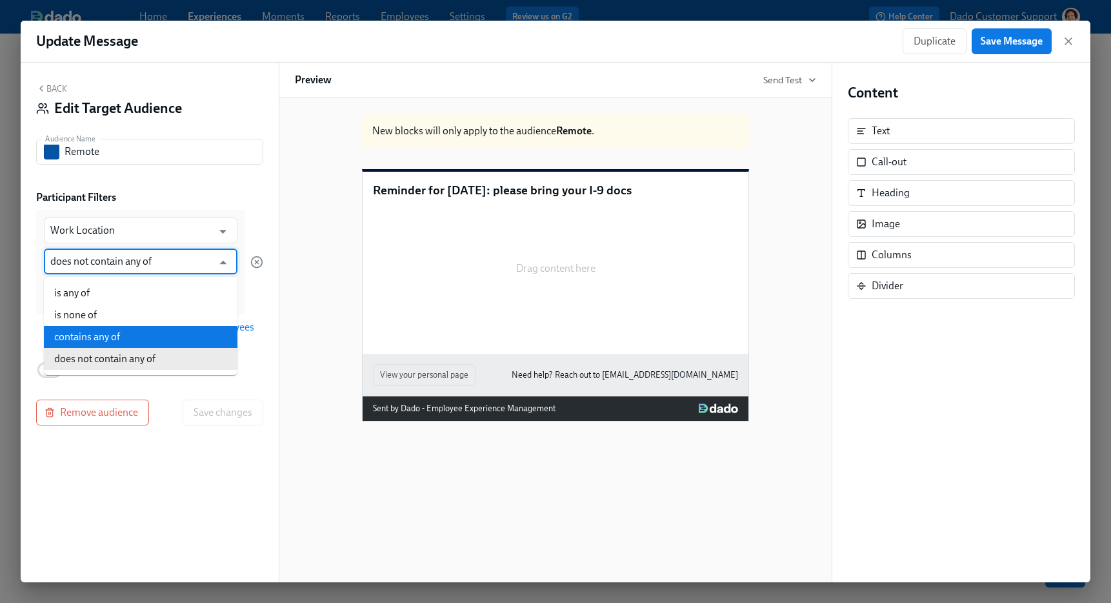
click at [83, 327] on li "contains any of" at bounding box center [141, 337] width 194 height 22
type input "contains any of"
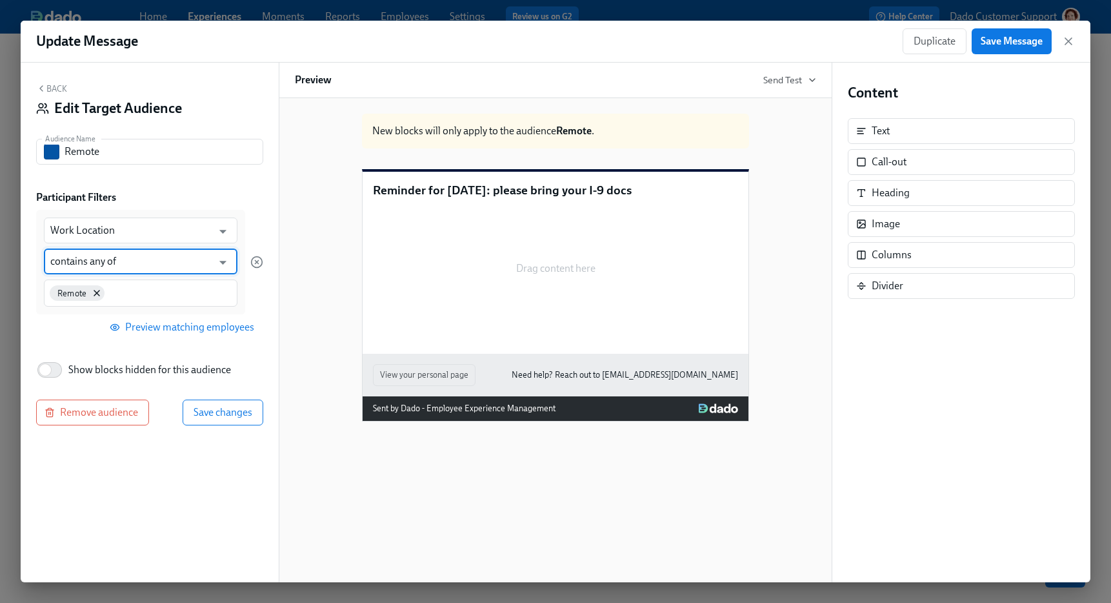
click at [213, 388] on div "Back Edit Target Audience Audience Name Remote Audience Name Participant Filter…" at bounding box center [150, 322] width 258 height 519
click at [210, 417] on span "Save changes" at bounding box center [223, 412] width 59 height 13
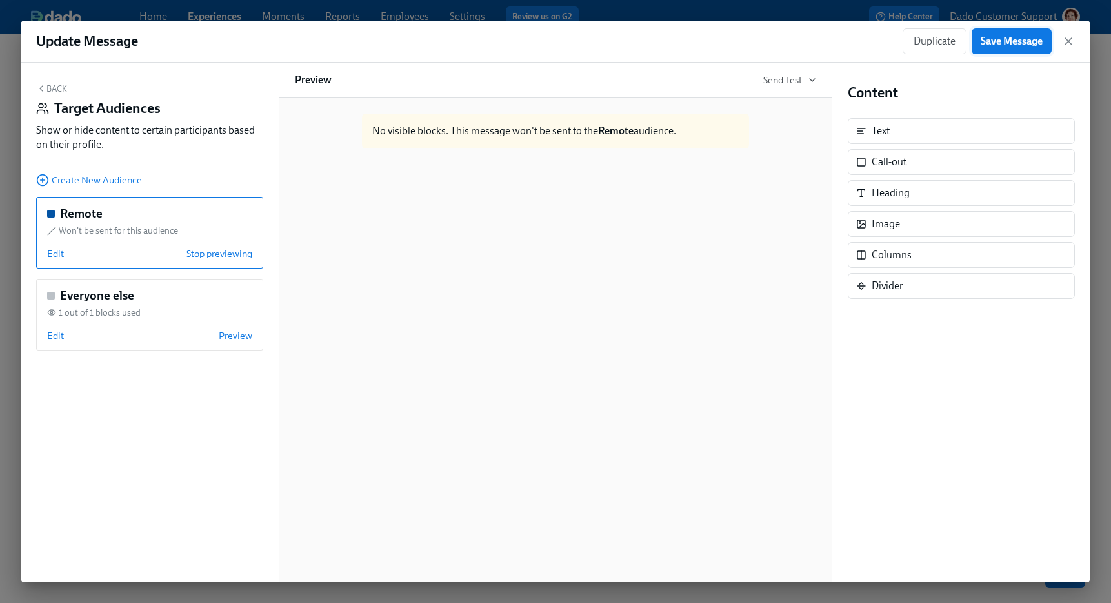
click at [1025, 31] on button "Save Message" at bounding box center [1012, 41] width 80 height 26
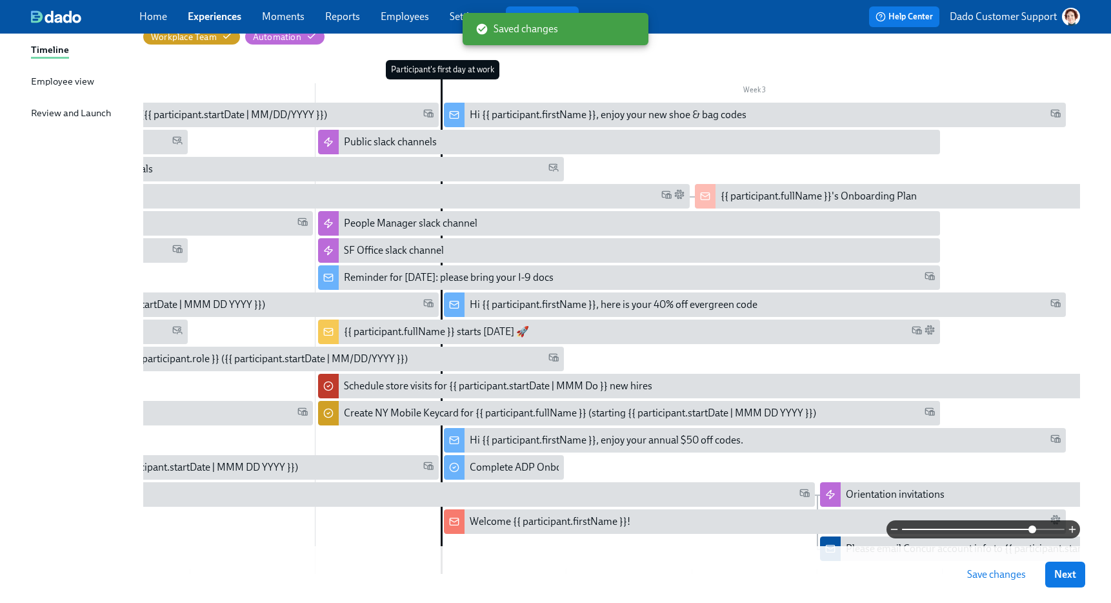
click at [991, 580] on span "Save changes" at bounding box center [996, 574] width 59 height 13
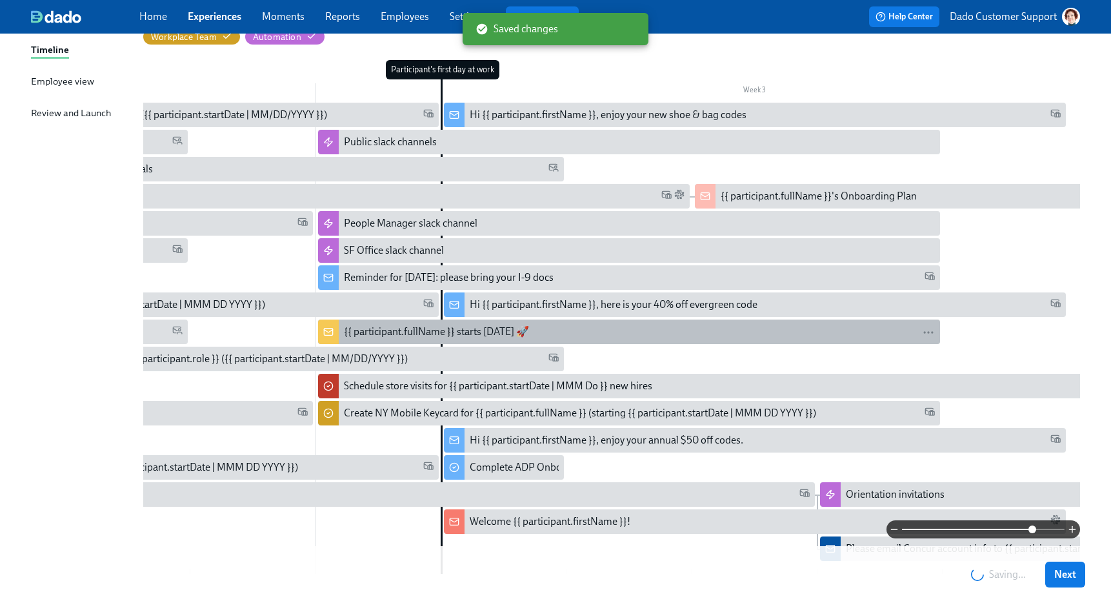
click at [354, 329] on div "{{ participant.fullName }} starts tomorrow 🚀" at bounding box center [436, 332] width 185 height 14
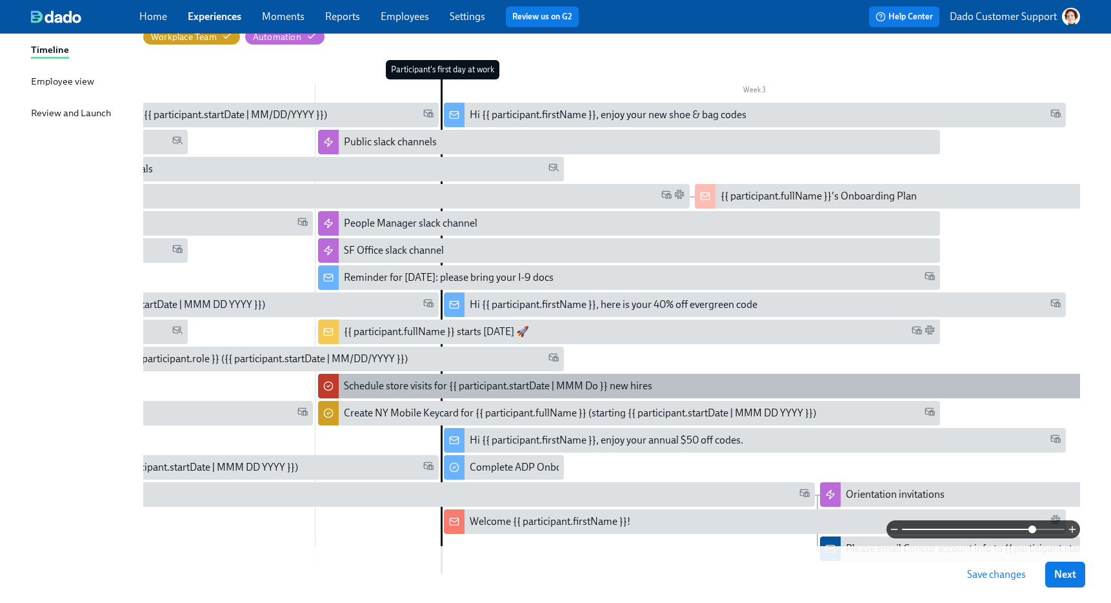
click at [368, 393] on div "Schedule store visits for {{ participant.startDate | MMM Do }} new hires" at bounding box center [498, 386] width 308 height 14
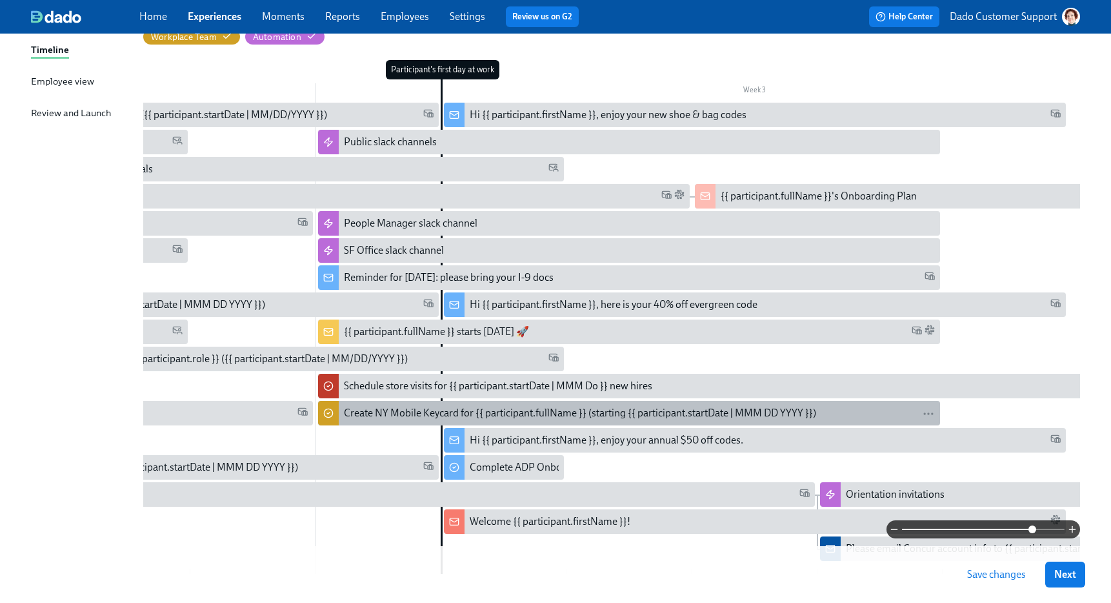
click at [385, 408] on div "Create NY Mobile Keycard for {{ participant.fullName }} (starting {{ participan…" at bounding box center [580, 413] width 472 height 14
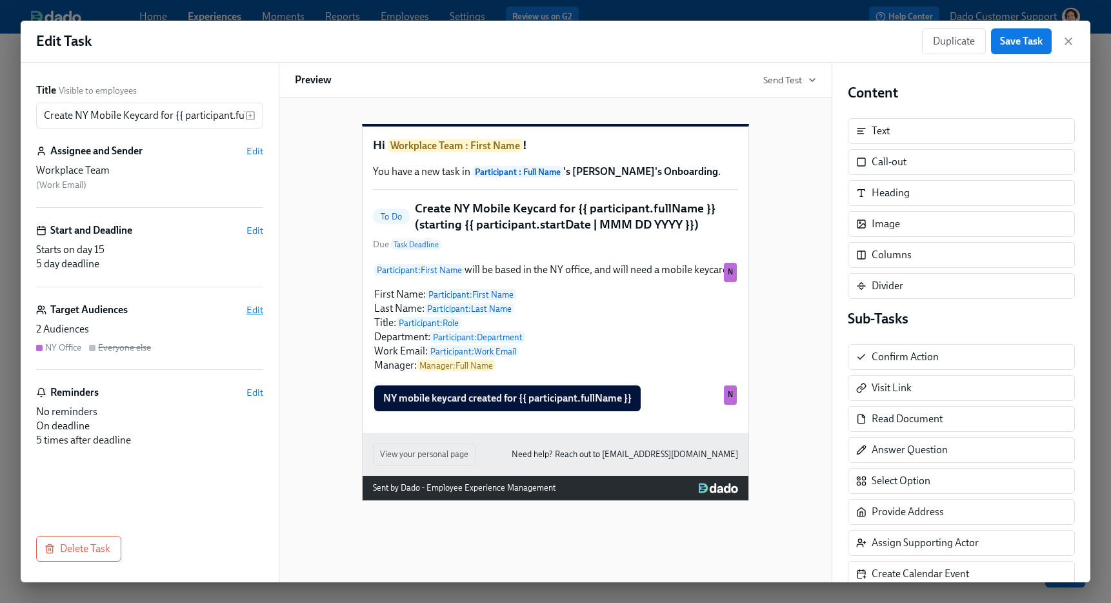
click at [248, 310] on span "Edit" at bounding box center [254, 309] width 17 height 13
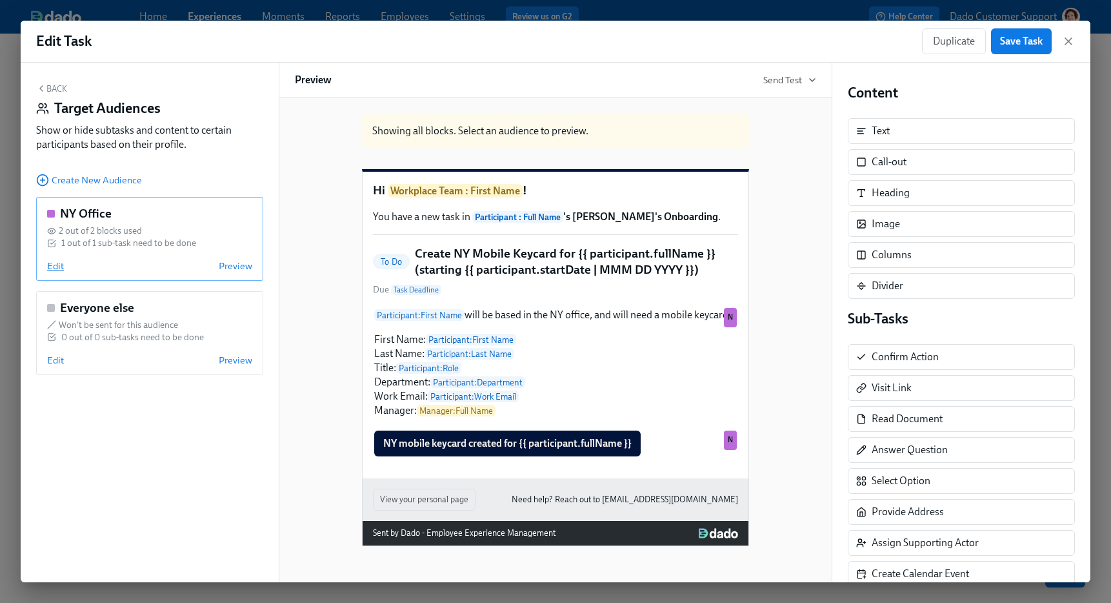
click at [53, 261] on span "Edit" at bounding box center [55, 265] width 17 height 13
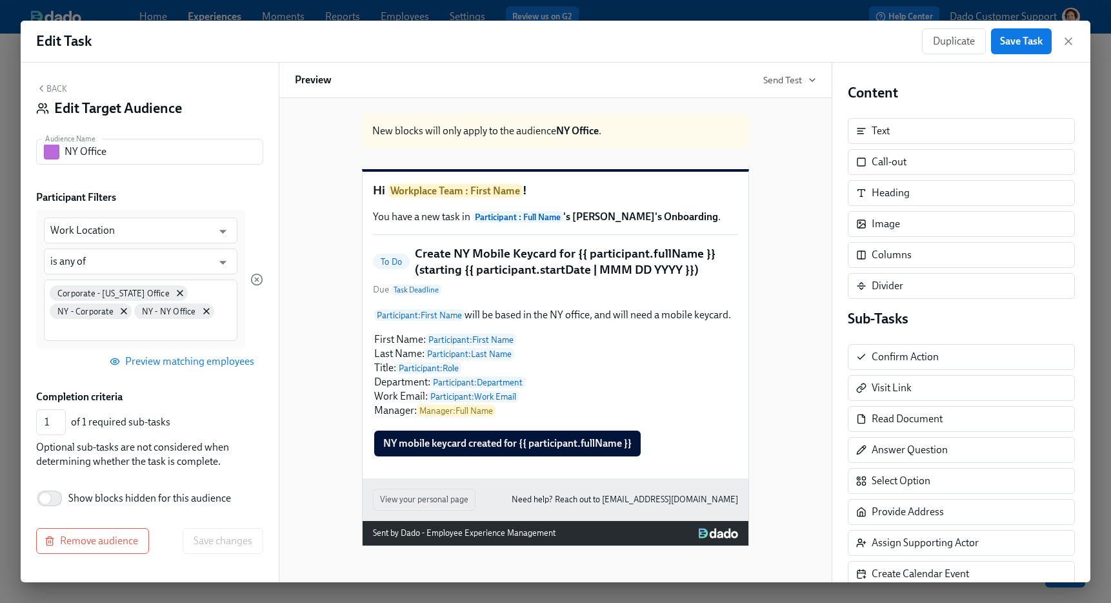
click at [337, 21] on div "Edit Task Duplicate Save Task" at bounding box center [556, 42] width 1070 height 42
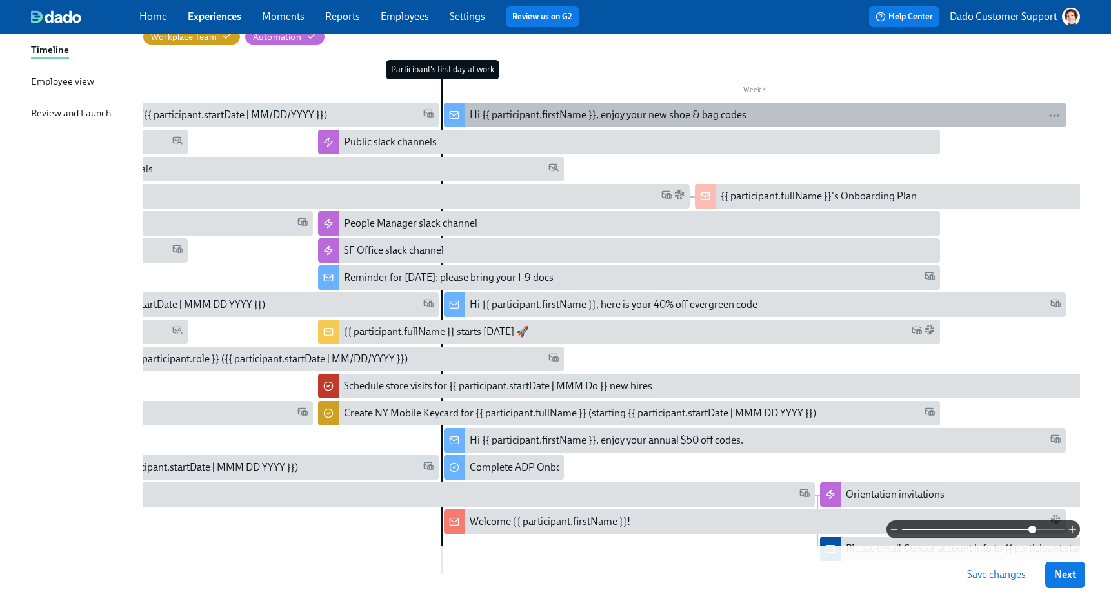
click at [491, 113] on div "Hi {{ participant.firstName }}, enjoy your new shoe & bag codes" at bounding box center [608, 115] width 277 height 14
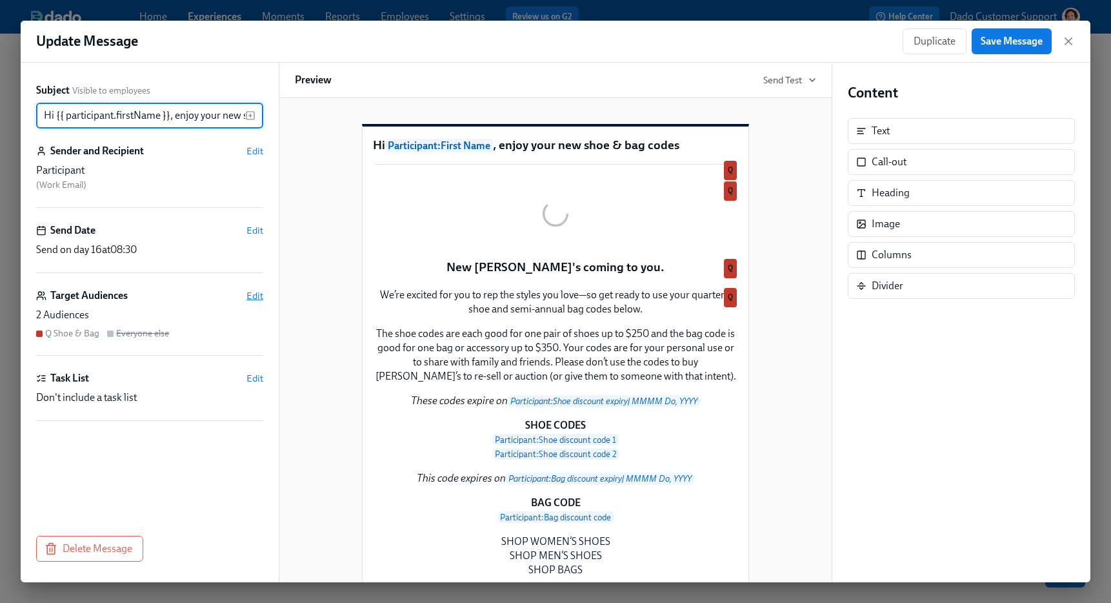
click at [261, 295] on span "Edit" at bounding box center [254, 295] width 17 height 13
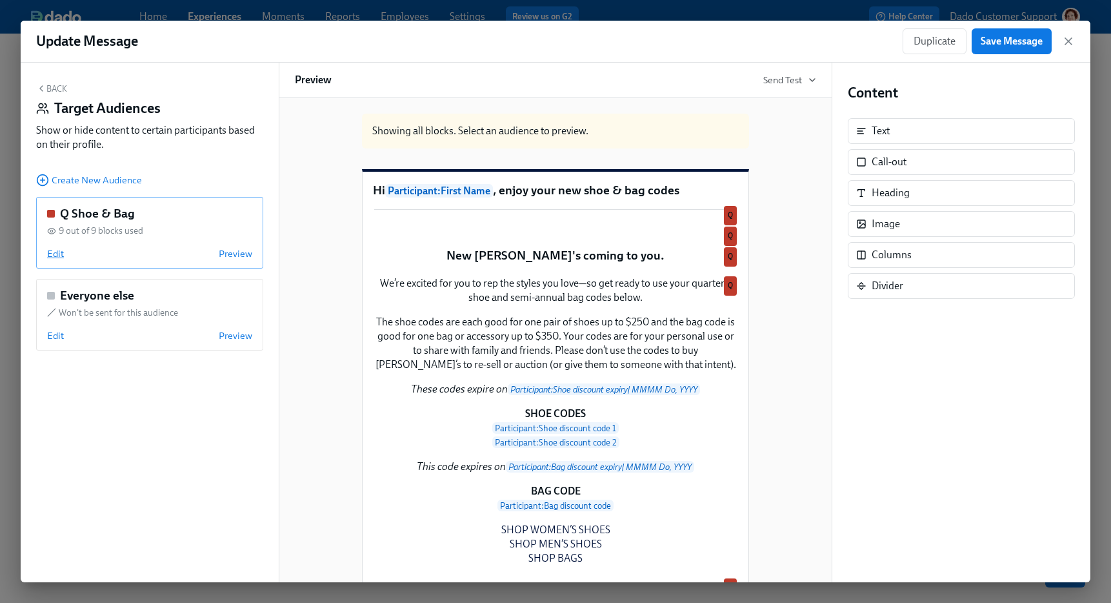
click at [61, 248] on span "Edit" at bounding box center [55, 253] width 17 height 13
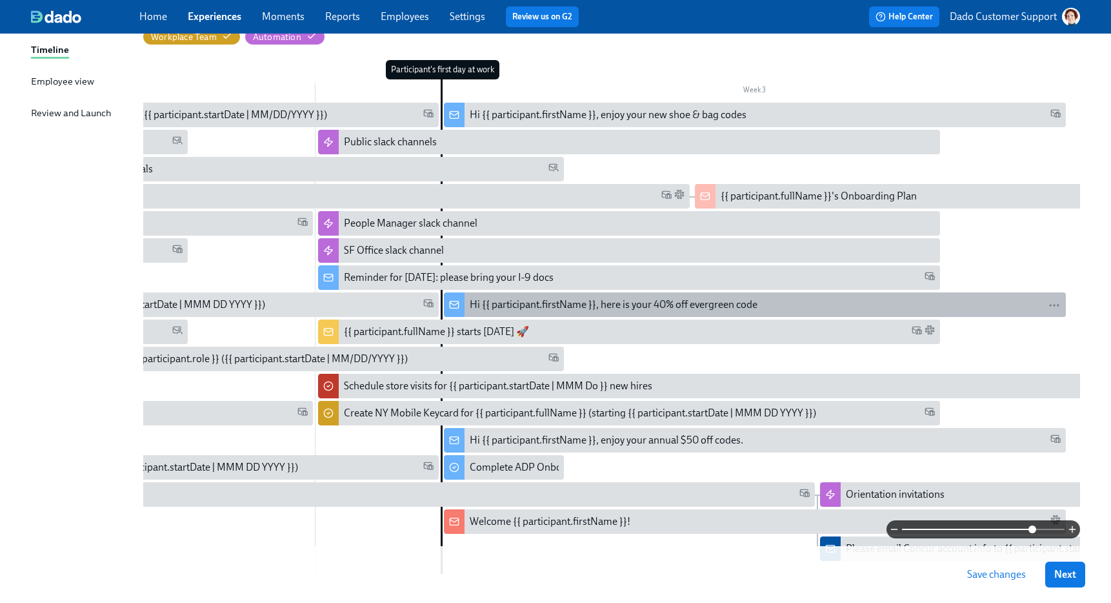
click at [515, 305] on div "Hi {{ participant.firstName }}, here is your 40% off evergreen code" at bounding box center [614, 304] width 288 height 14
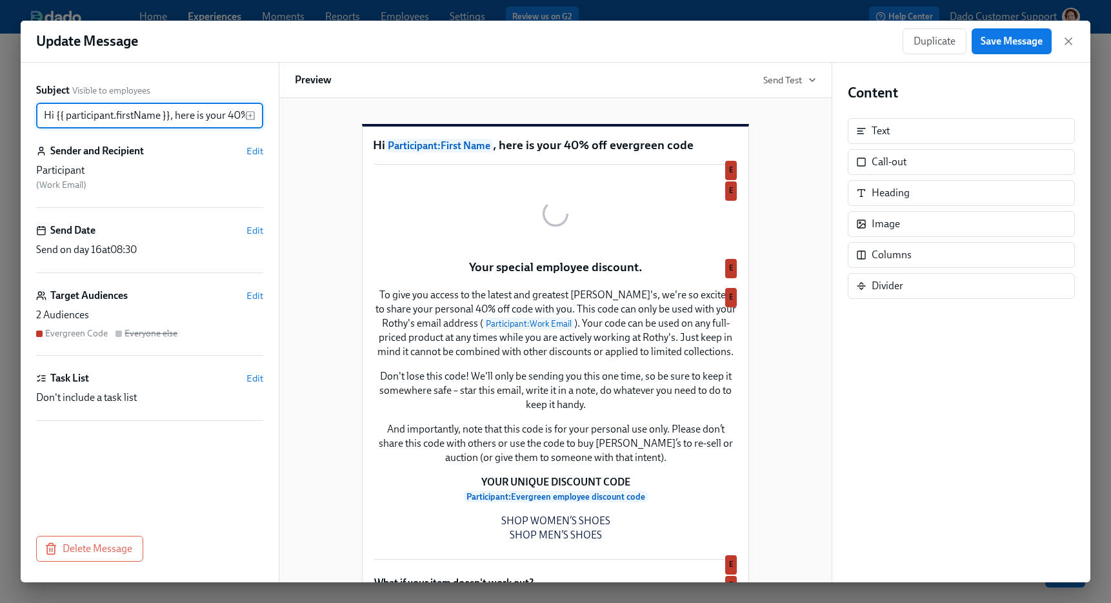
scroll to position [0, 87]
click at [259, 295] on span "Edit" at bounding box center [254, 295] width 17 height 13
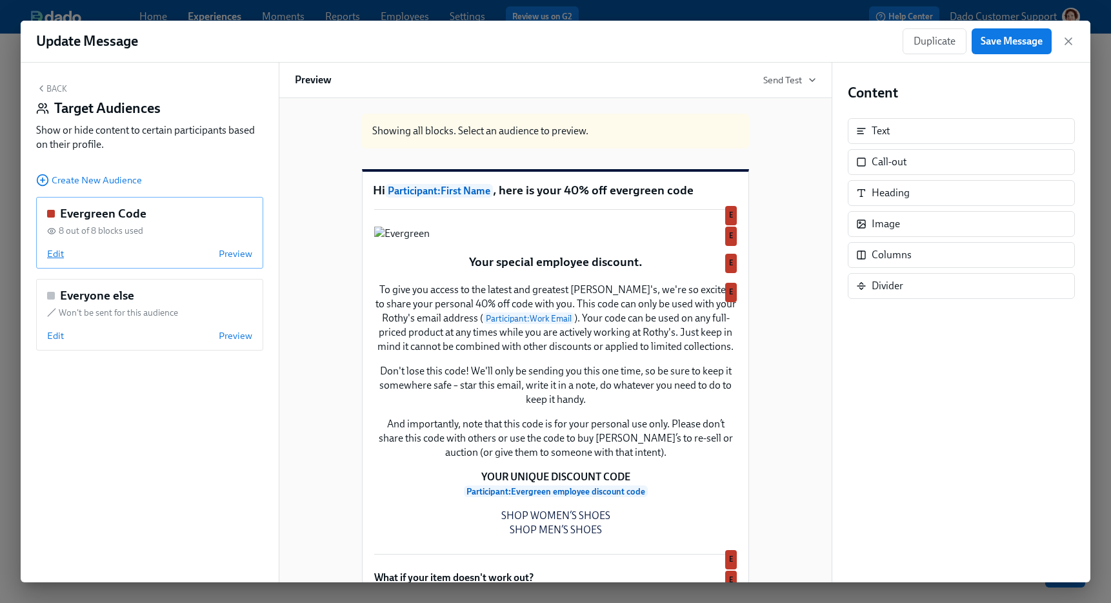
click at [54, 252] on span "Edit" at bounding box center [55, 253] width 17 height 13
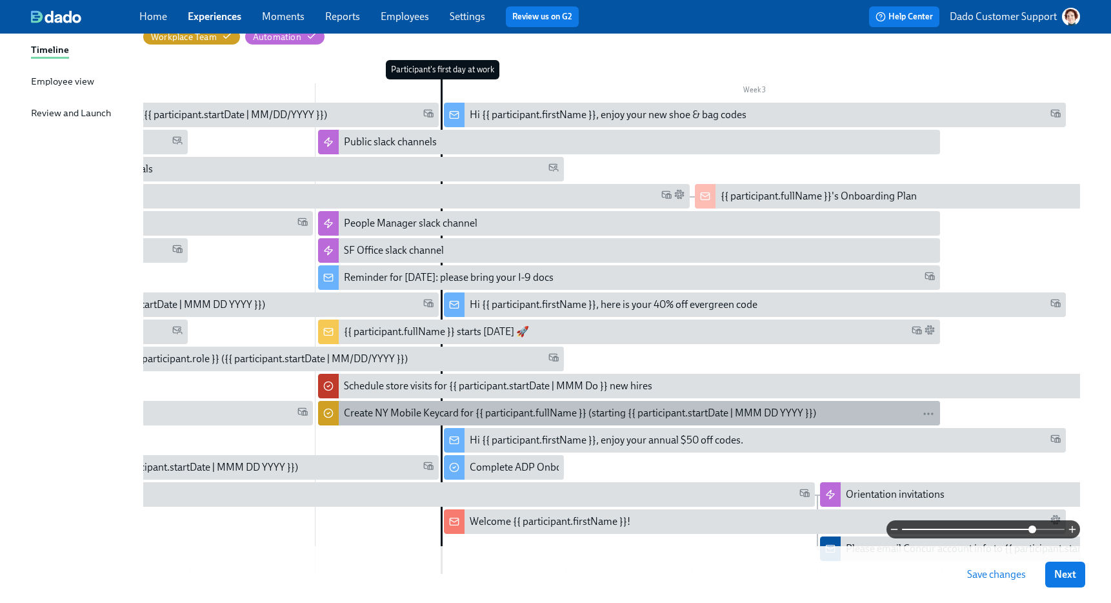
click at [498, 409] on div "Create NY Mobile Keycard for {{ participant.fullName }} (starting {{ participan…" at bounding box center [580, 413] width 472 height 14
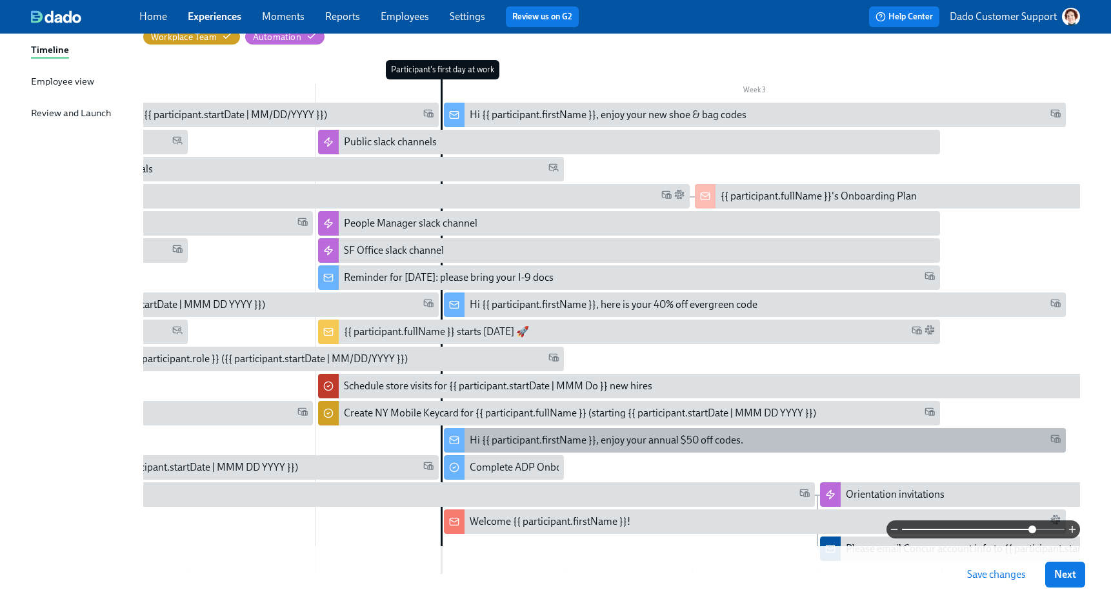
click at [465, 448] on div "Hi {{ participant.firstName }}, enjoy your annual $50 off codes." at bounding box center [755, 440] width 622 height 25
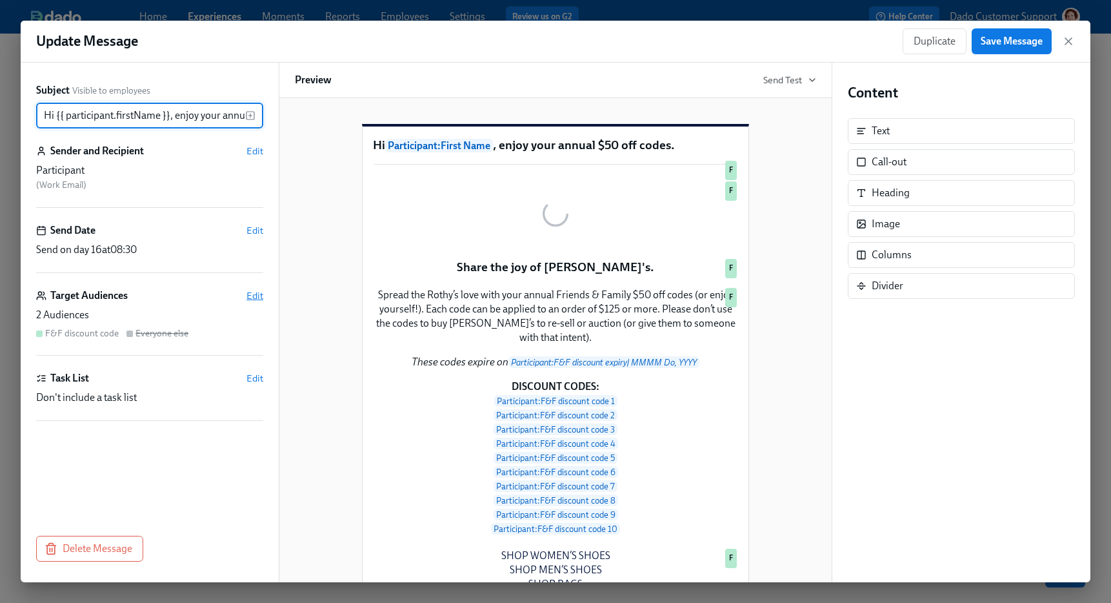
click at [254, 299] on span "Edit" at bounding box center [254, 295] width 17 height 13
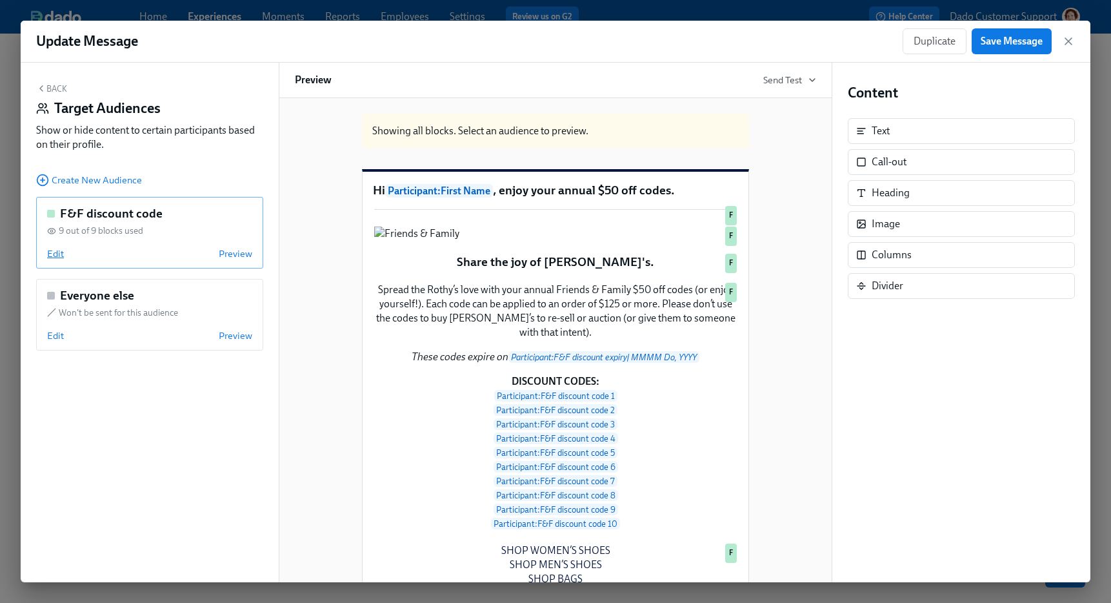
click at [50, 253] on span "Edit" at bounding box center [55, 253] width 17 height 13
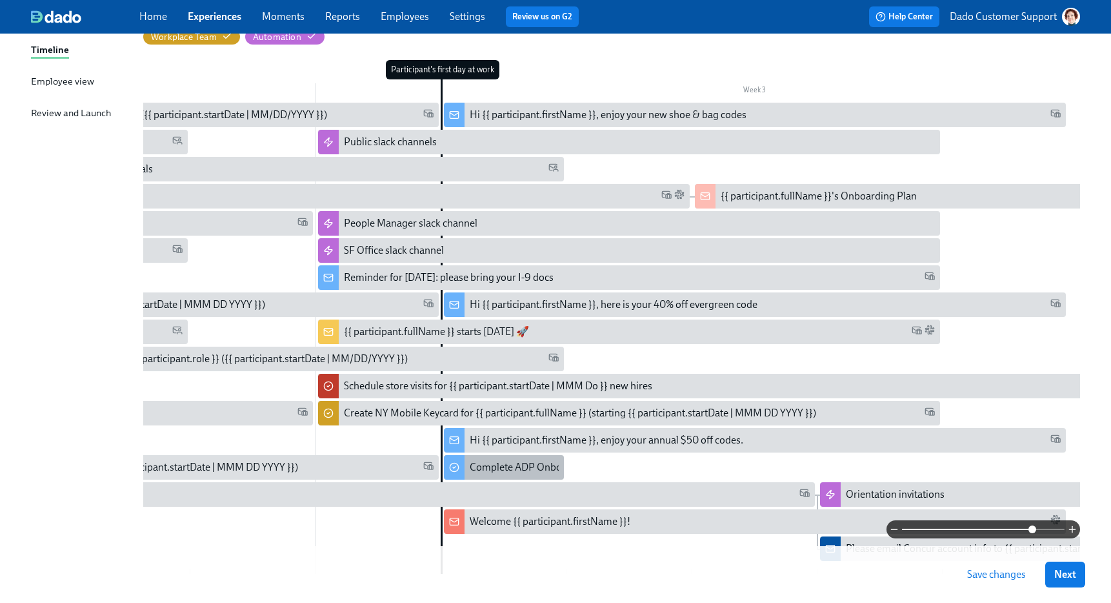
click at [499, 462] on div "Complete ADP Onboarding Tasks" at bounding box center [544, 467] width 148 height 14
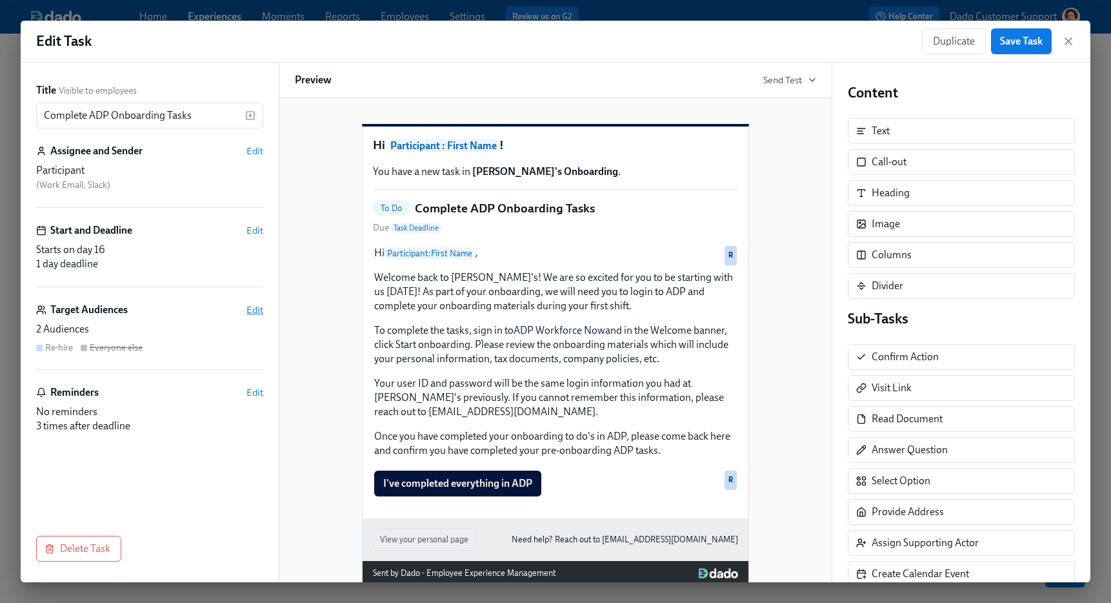
click at [255, 315] on span "Edit" at bounding box center [254, 309] width 17 height 13
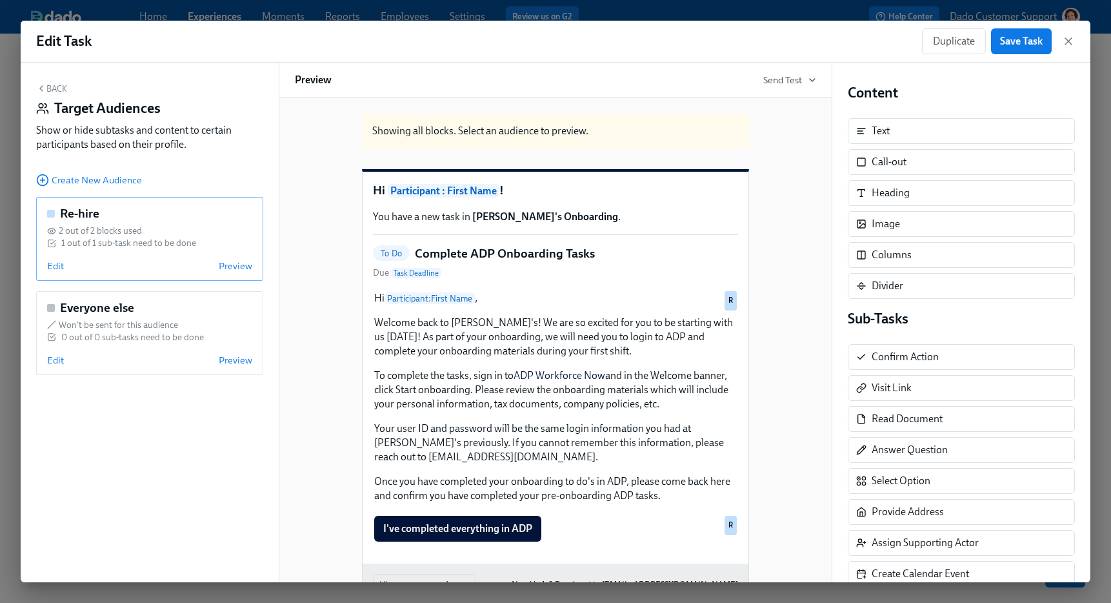
click at [48, 257] on div "Re-hire 2 out of 2 blocks used 1 out of 1 sub-task need to be done Edit Preview" at bounding box center [149, 239] width 227 height 84
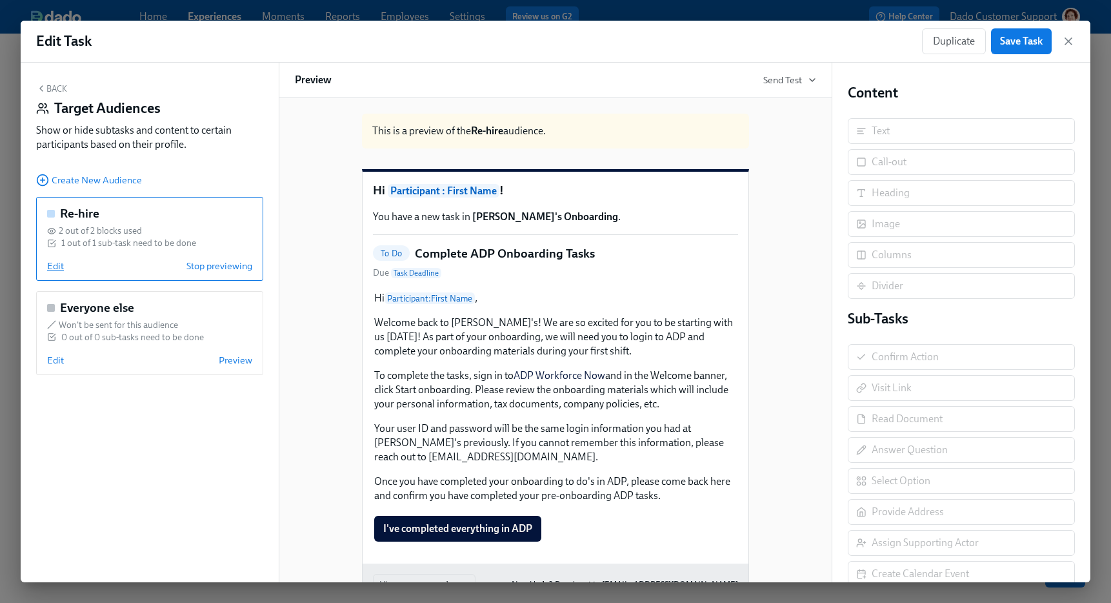
click at [50, 265] on span "Edit" at bounding box center [55, 265] width 17 height 13
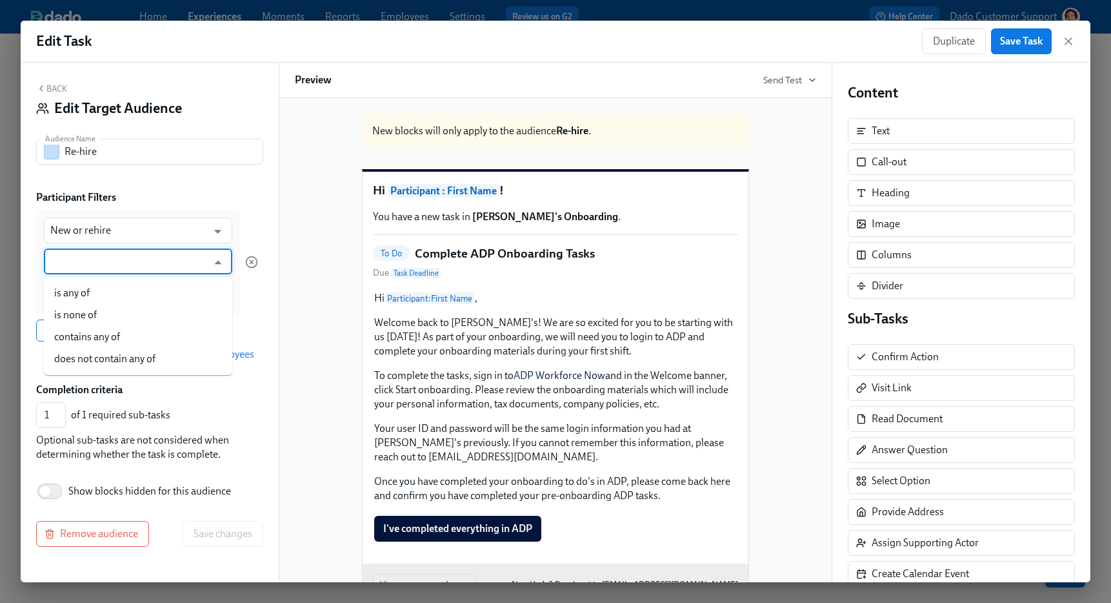
click at [55, 264] on input "text" at bounding box center [128, 261] width 157 height 26
click at [63, 288] on li "is any of" at bounding box center [138, 293] width 188 height 22
type input "is any of"
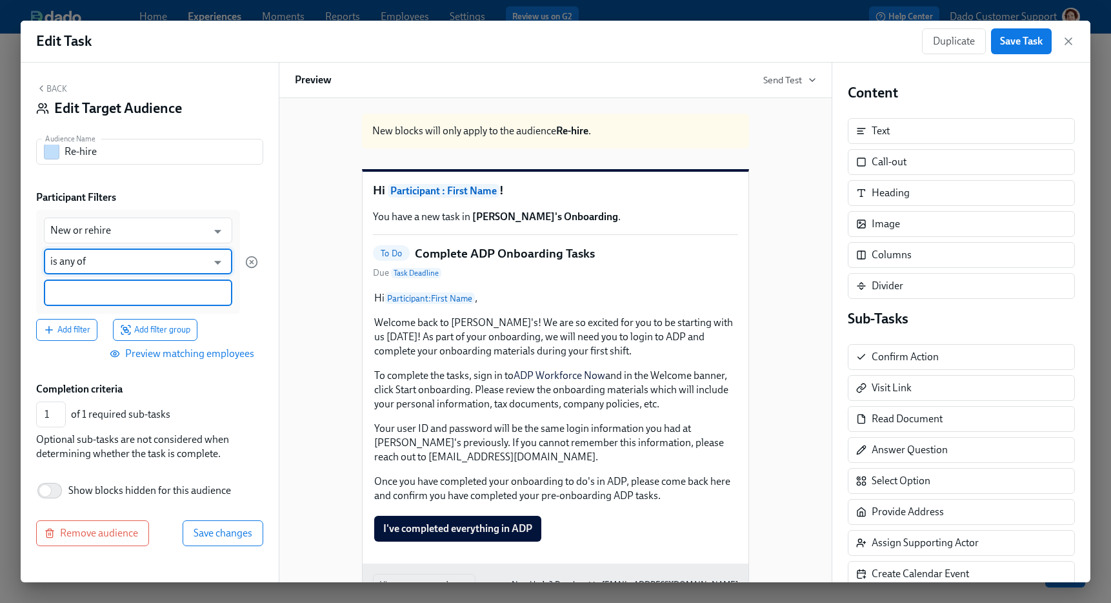
click at [67, 289] on input at bounding box center [137, 293] width 175 height 14
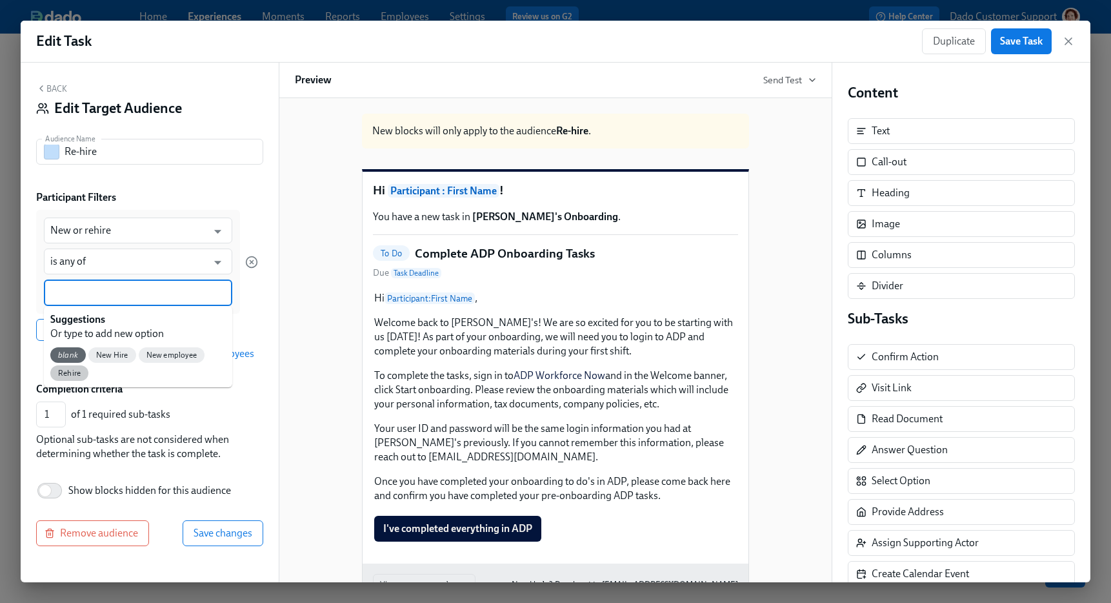
click at [69, 369] on span "Rehire" at bounding box center [69, 373] width 38 height 10
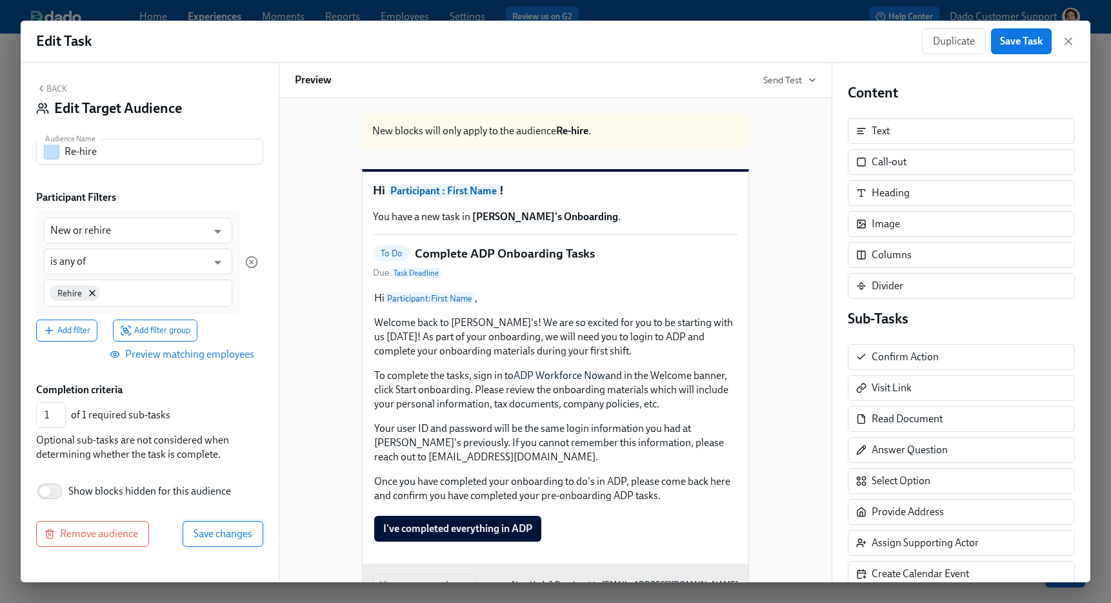
click at [234, 542] on button "Save changes" at bounding box center [223, 534] width 81 height 26
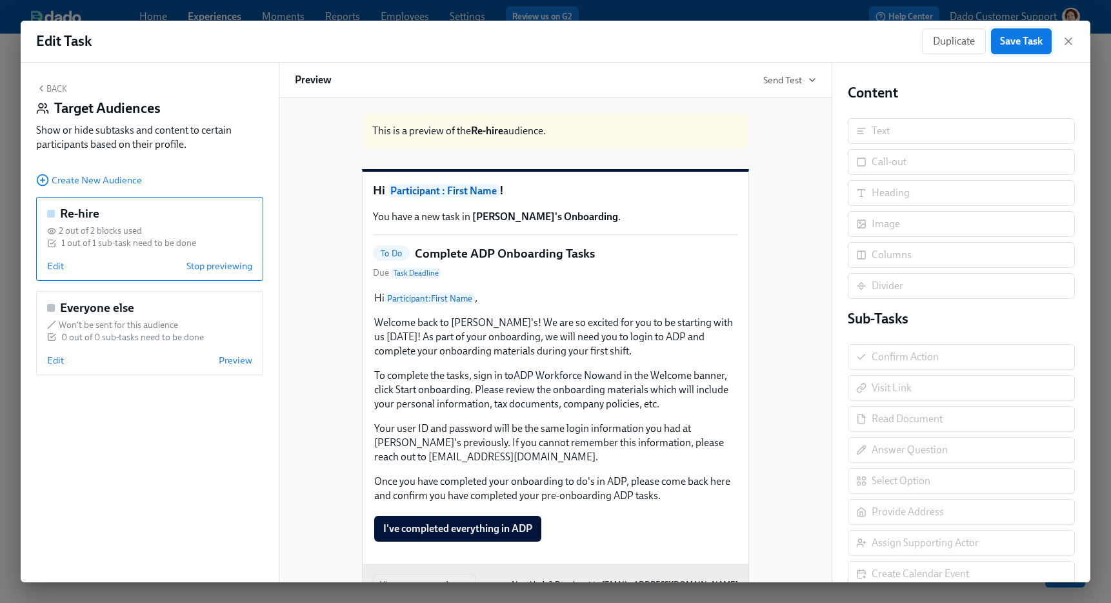
click at [1018, 46] on span "Save Task" at bounding box center [1021, 41] width 43 height 13
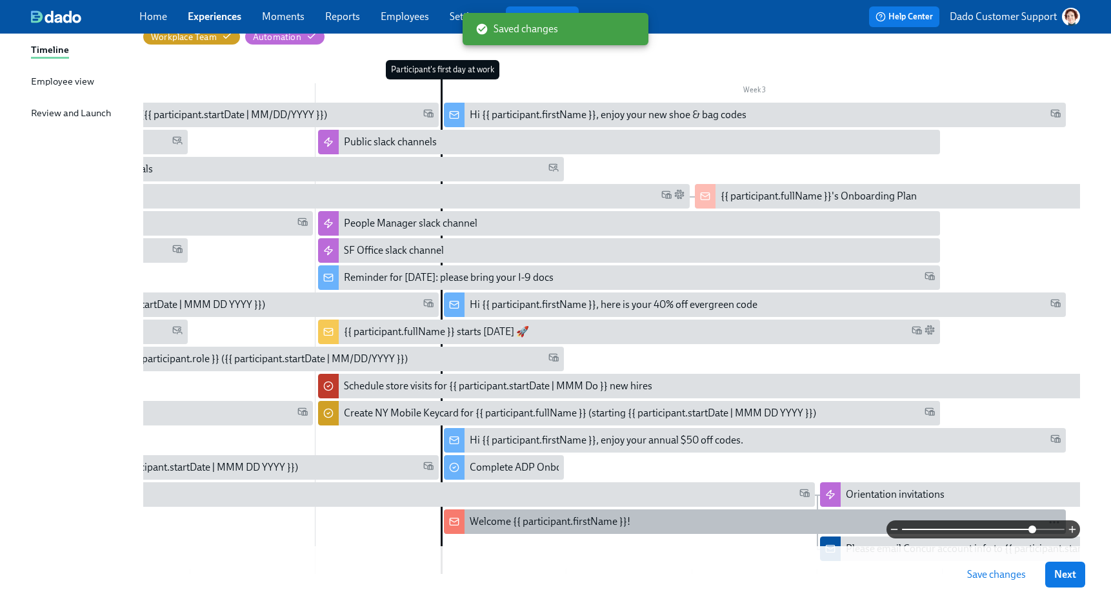
click at [494, 519] on div "Welcome {{ participant.firstName }}!" at bounding box center [550, 521] width 161 height 14
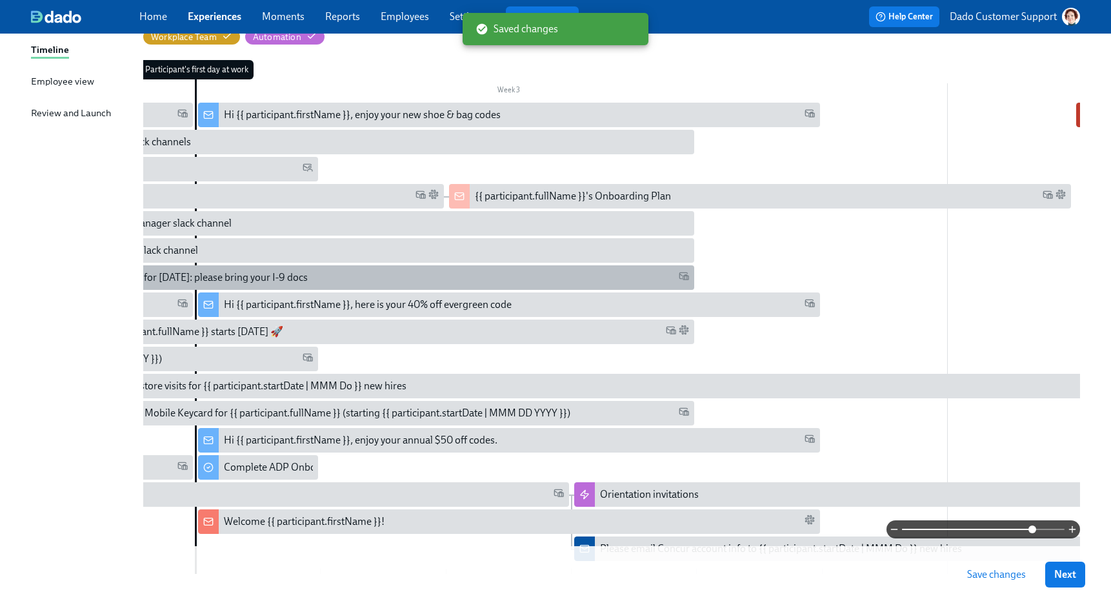
scroll to position [0, 1847]
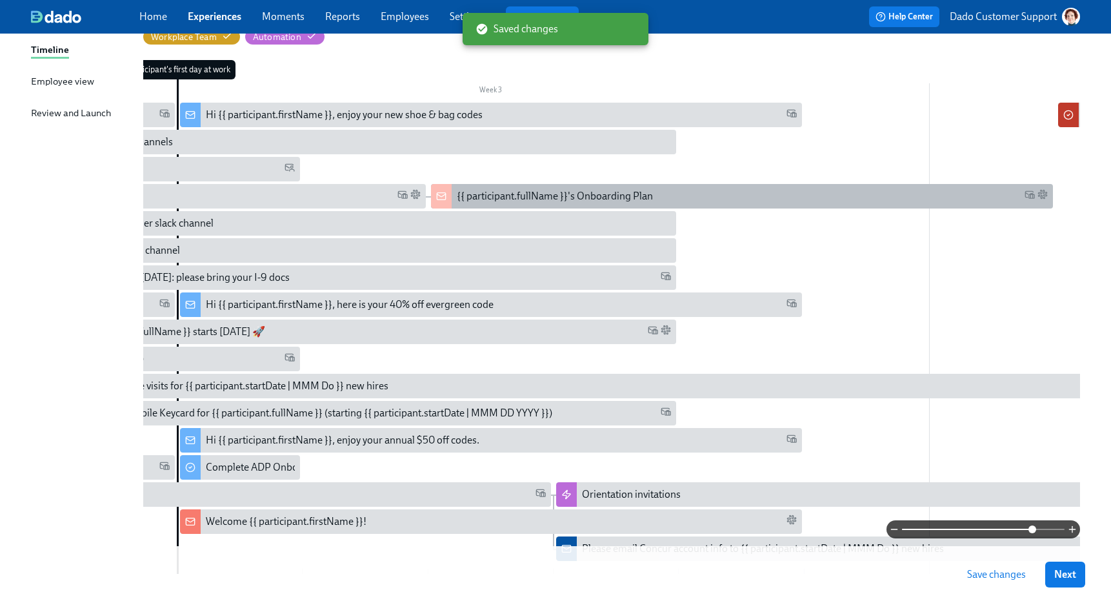
click at [541, 195] on div "{{ participant.fullName }}'s Onboarding Plan" at bounding box center [555, 196] width 196 height 14
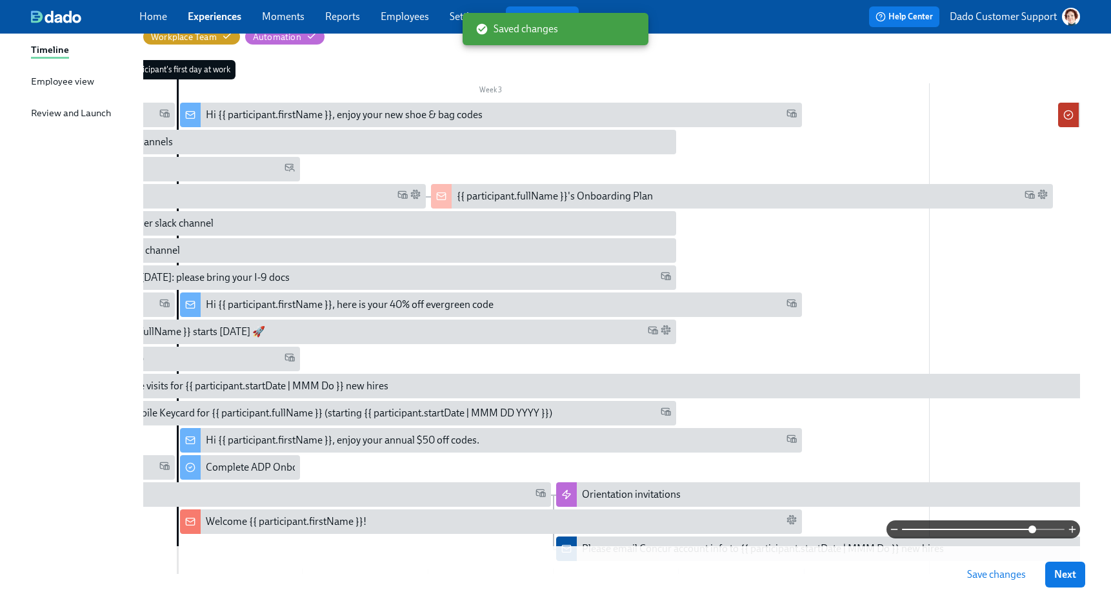
scroll to position [275, 0]
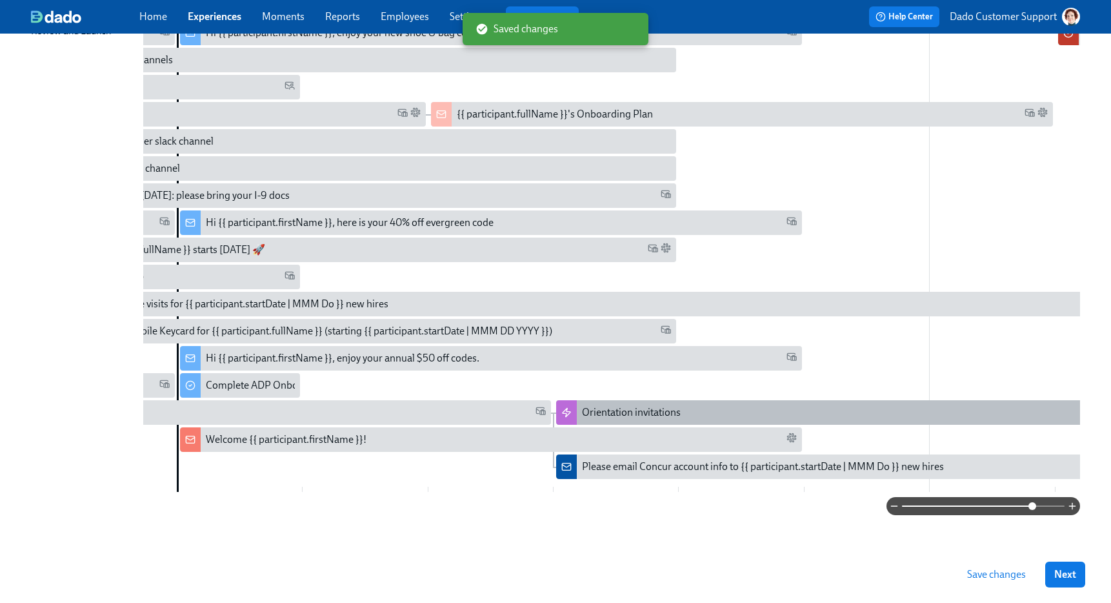
click at [575, 409] on div at bounding box center [566, 412] width 21 height 25
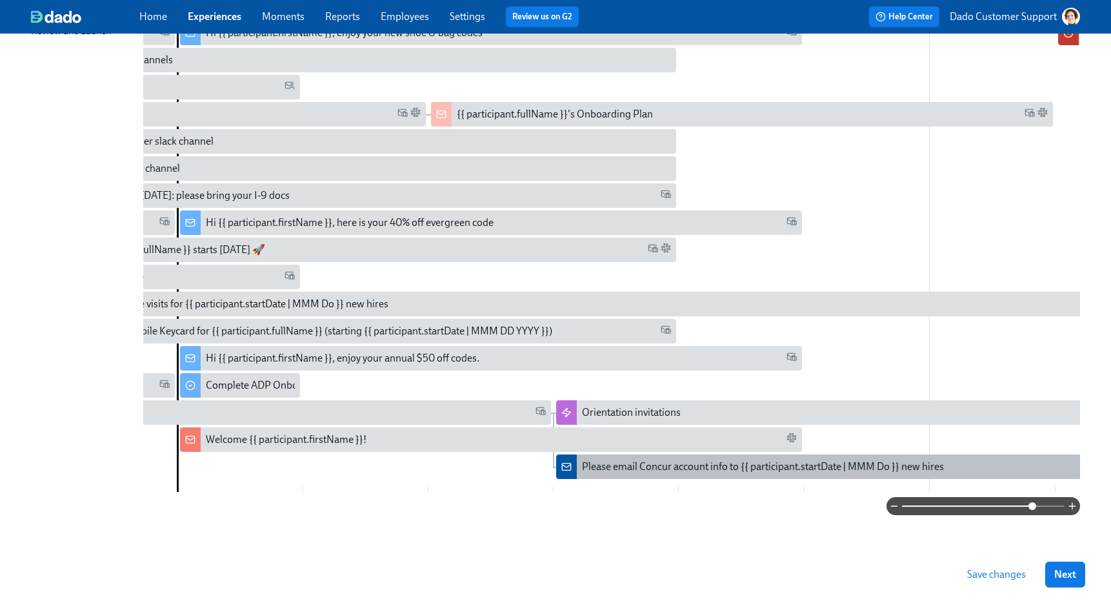
click at [676, 461] on div "Please email Concur account info to {{ participant.startDate | MMM Do }} new hi…" at bounding box center [763, 466] width 362 height 14
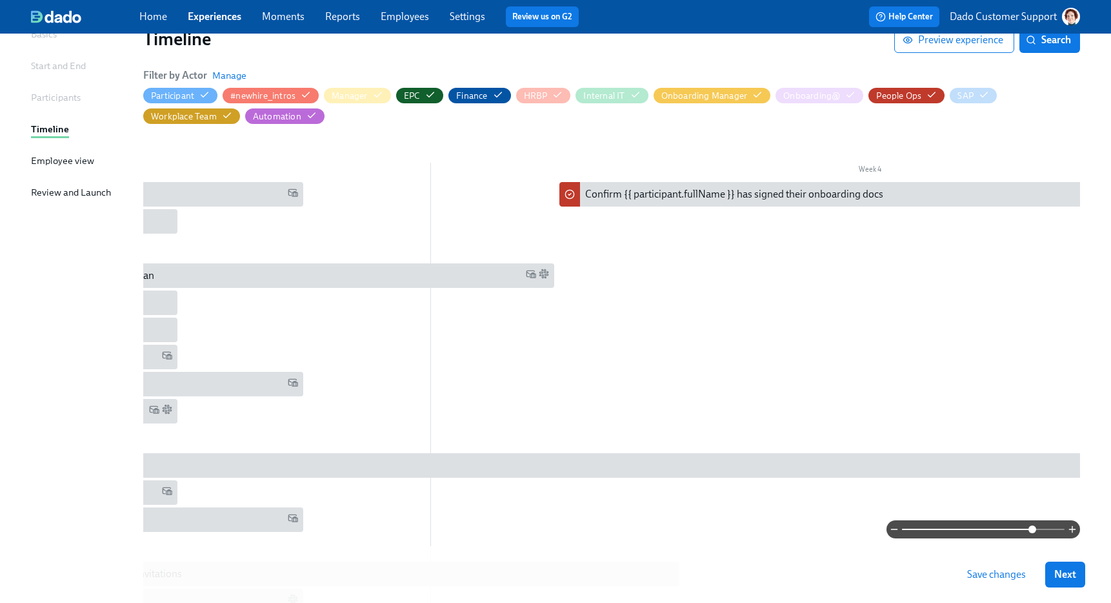
scroll to position [109, 0]
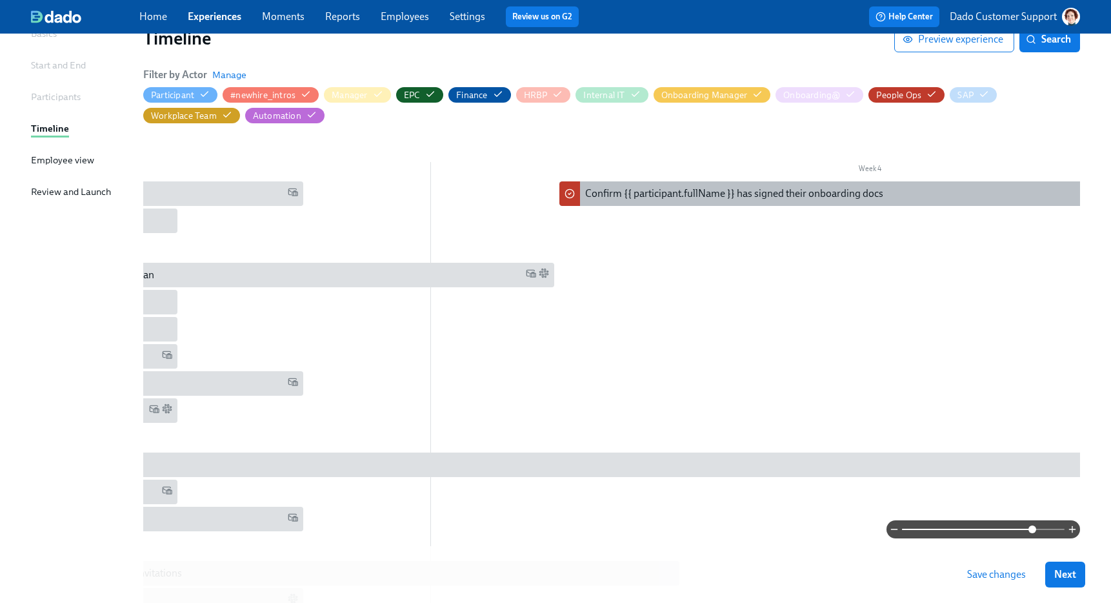
click at [731, 197] on div "Confirm {{ participant.fullName }} has signed their onboarding docs" at bounding box center [734, 193] width 298 height 14
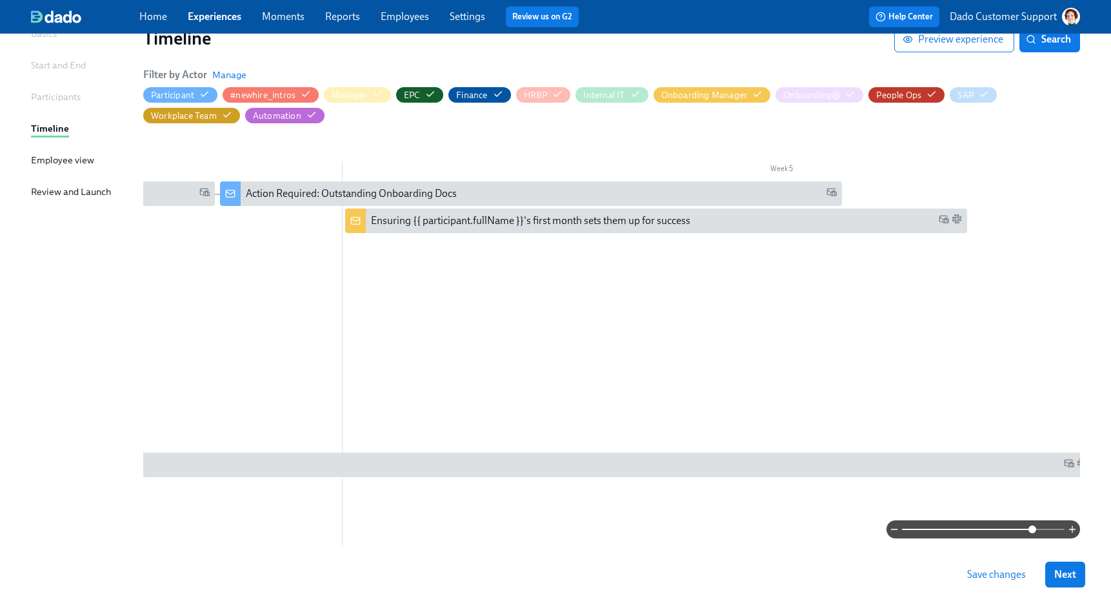
scroll to position [0, 3443]
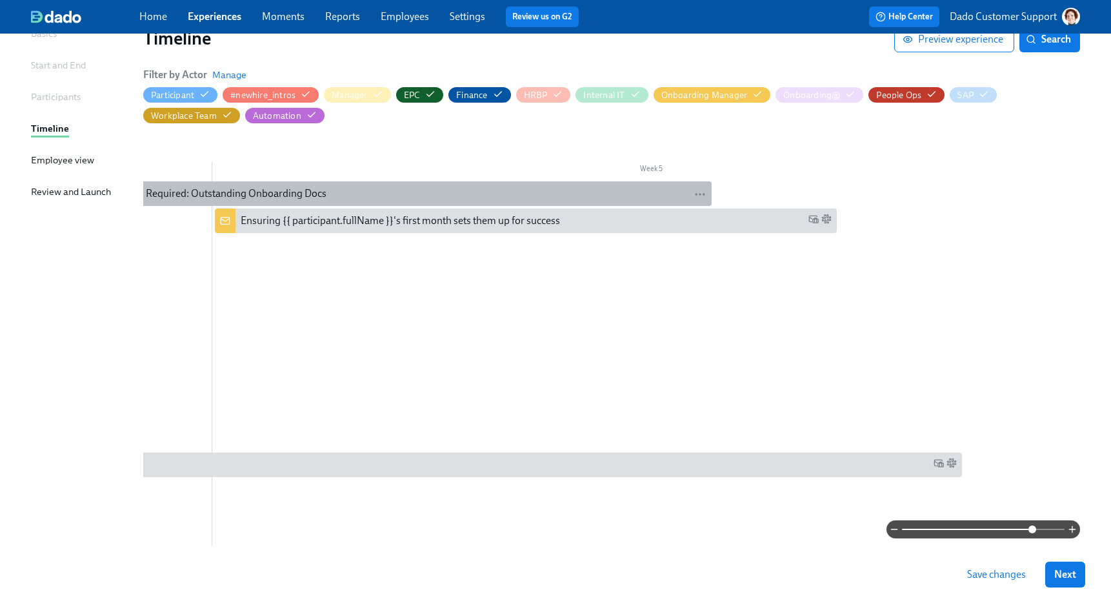
click at [219, 190] on div "Action Required: Outstanding Onboarding Docs" at bounding box center [220, 193] width 211 height 14
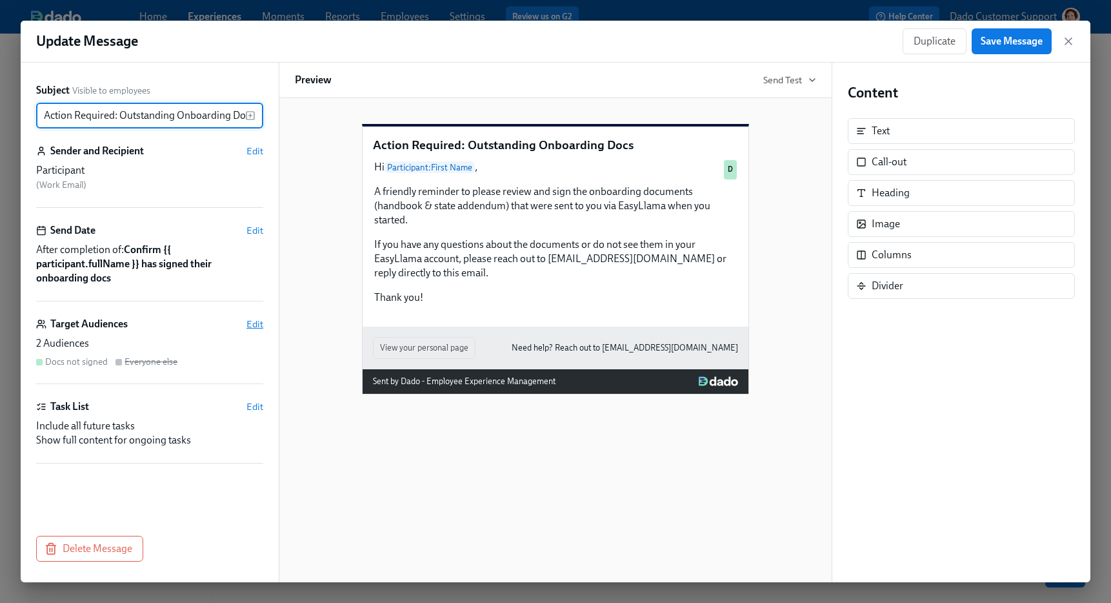
click at [249, 321] on span "Edit" at bounding box center [254, 323] width 17 height 13
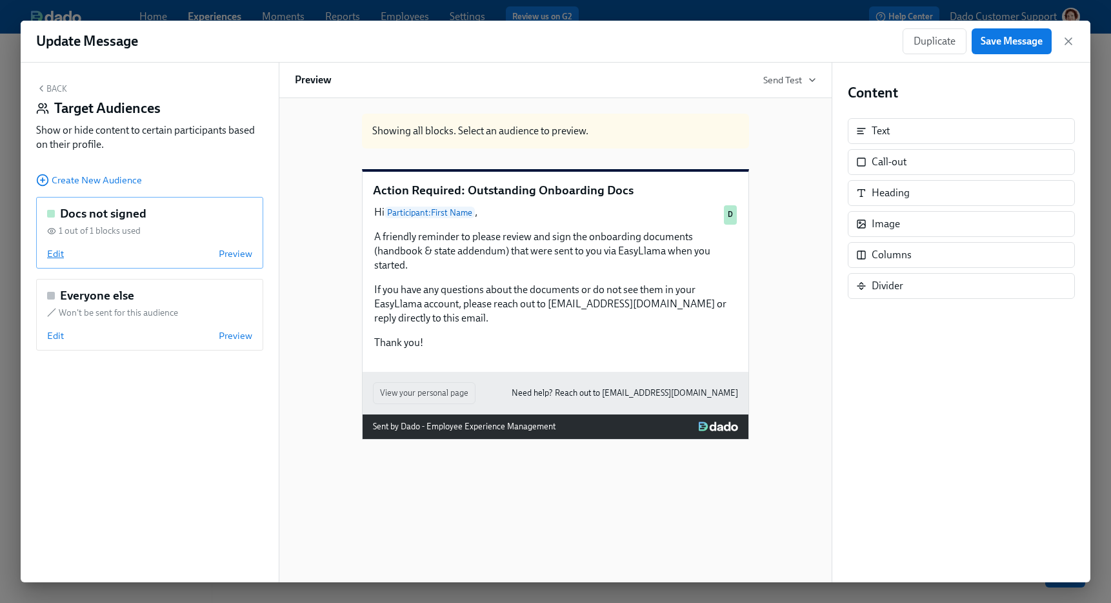
click at [56, 256] on span "Edit" at bounding box center [55, 253] width 17 height 13
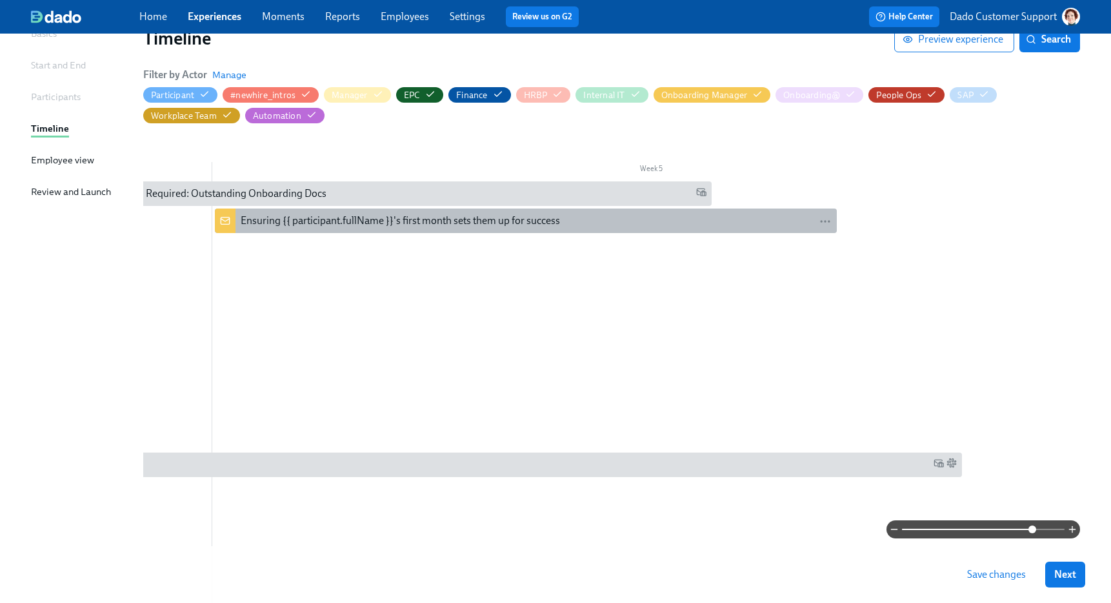
click at [322, 216] on div "Ensuring {{ participant.fullName }}'s first month sets them up for success" at bounding box center [400, 221] width 319 height 14
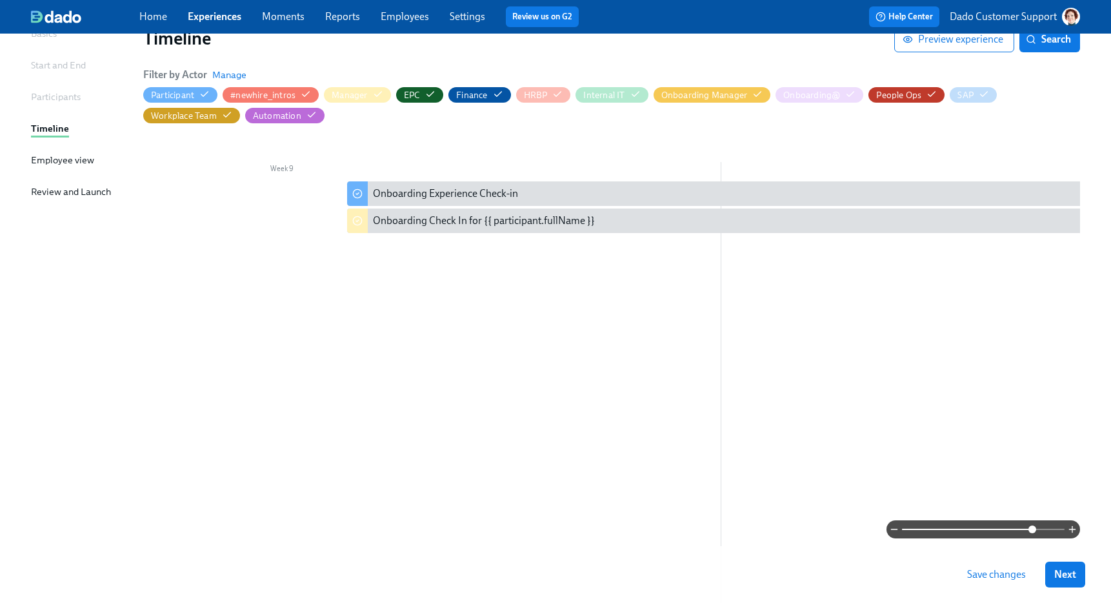
scroll to position [0, 7192]
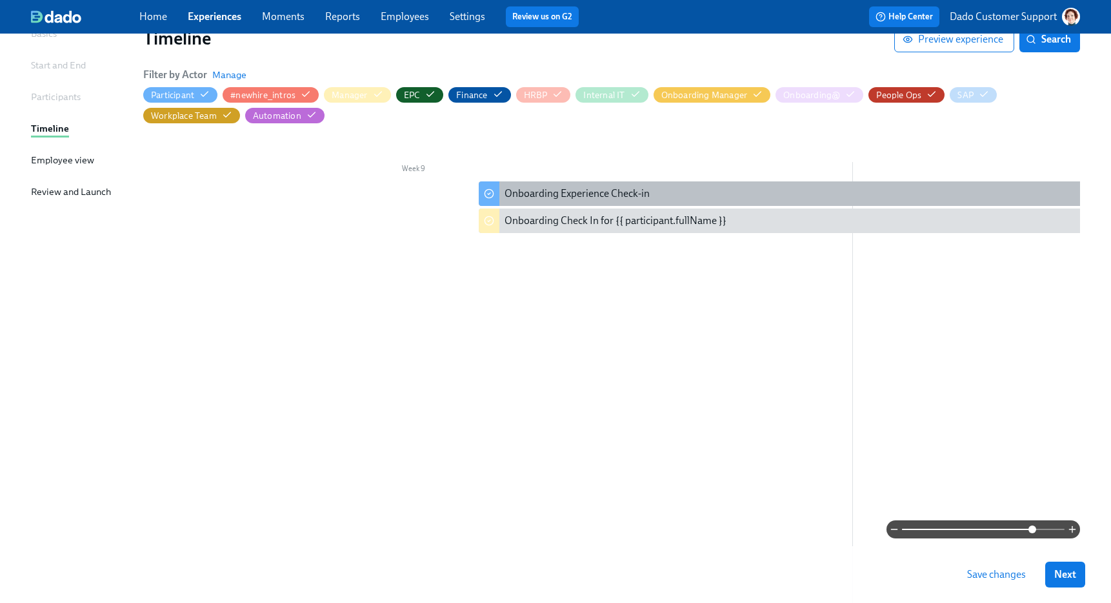
click at [539, 192] on div "Onboarding Experience Check-in" at bounding box center [577, 193] width 145 height 14
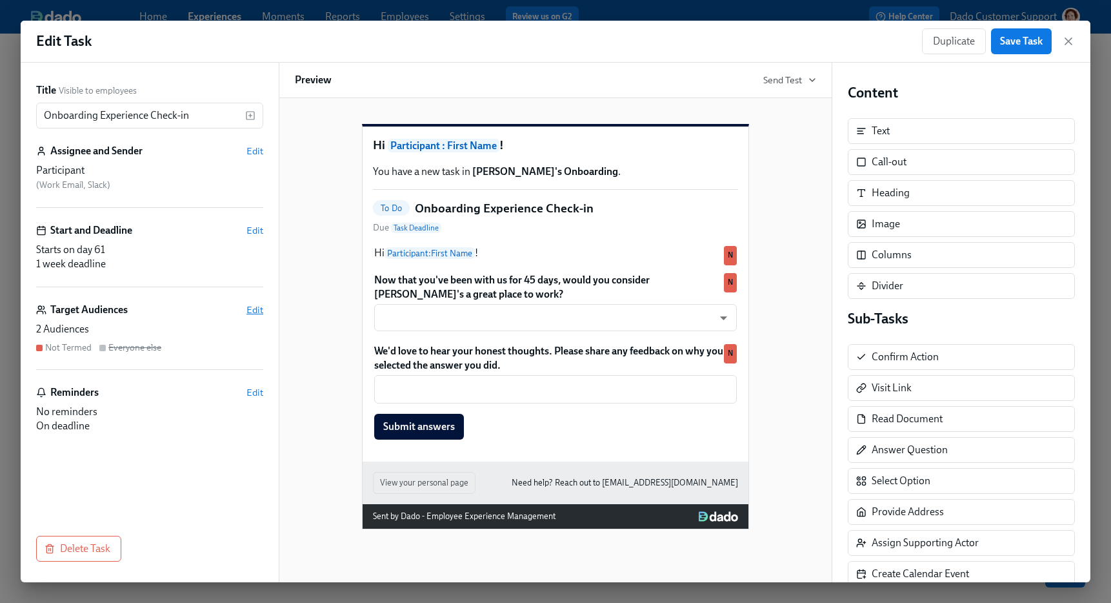
click at [259, 305] on span "Edit" at bounding box center [254, 309] width 17 height 13
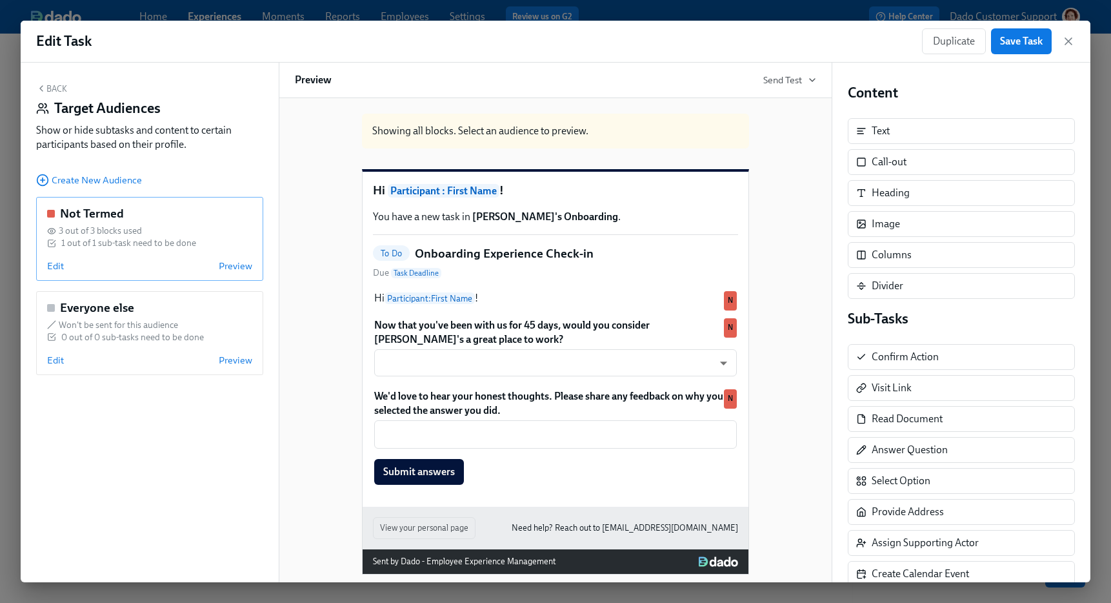
click at [46, 259] on div "Not Termed 3 out of 3 blocks used 1 out of 1 sub-task need to be done Edit Prev…" at bounding box center [149, 239] width 227 height 84
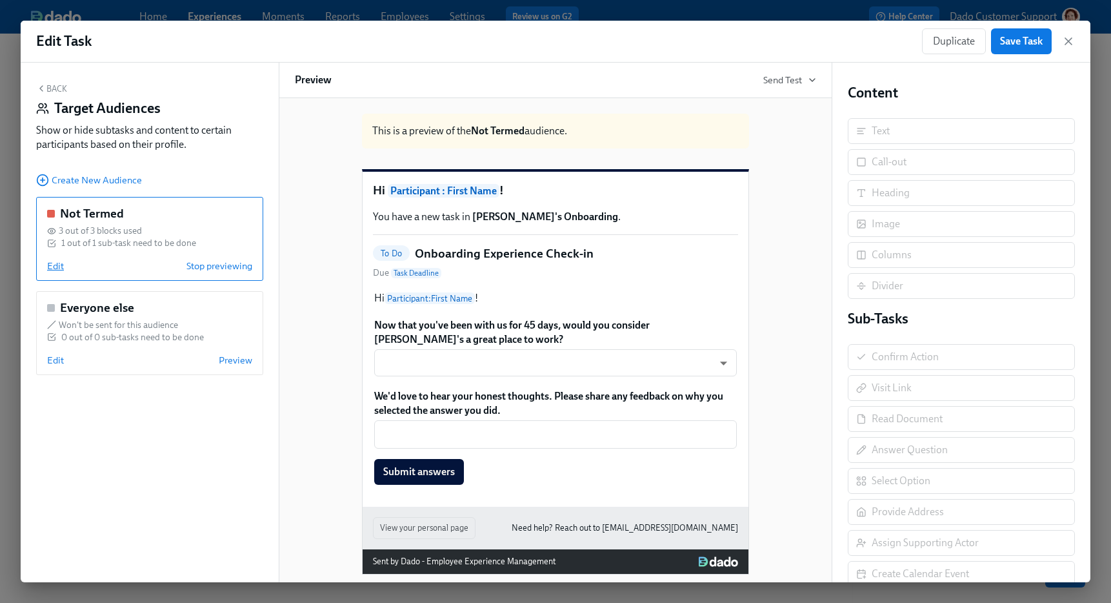
click at [55, 268] on span "Edit" at bounding box center [55, 265] width 17 height 13
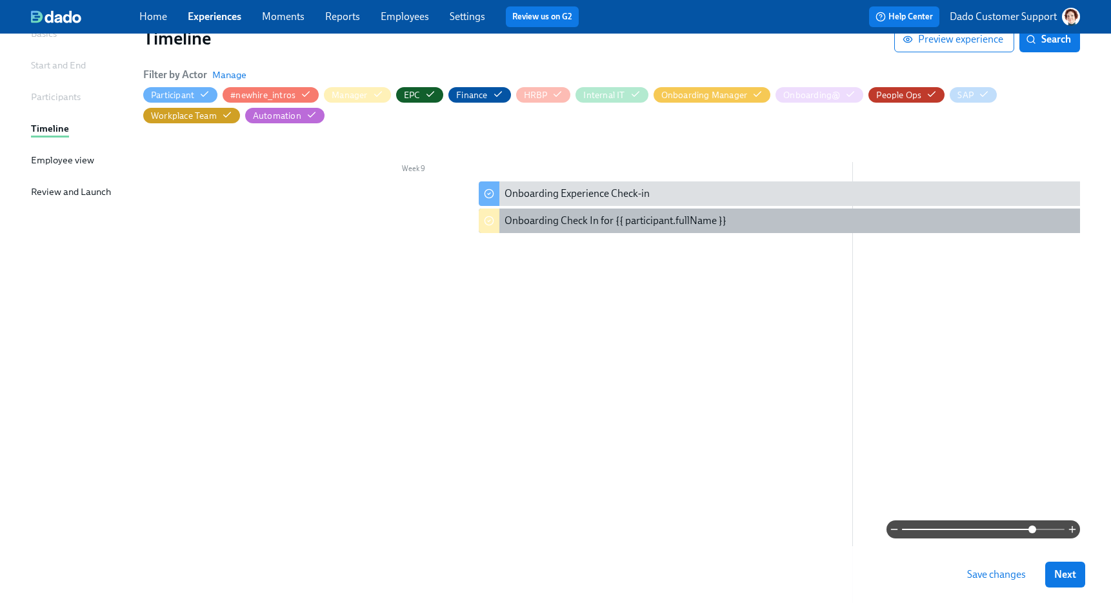
click at [562, 221] on div "Onboarding Check In for {{ participant.fullName }}" at bounding box center [616, 221] width 222 height 14
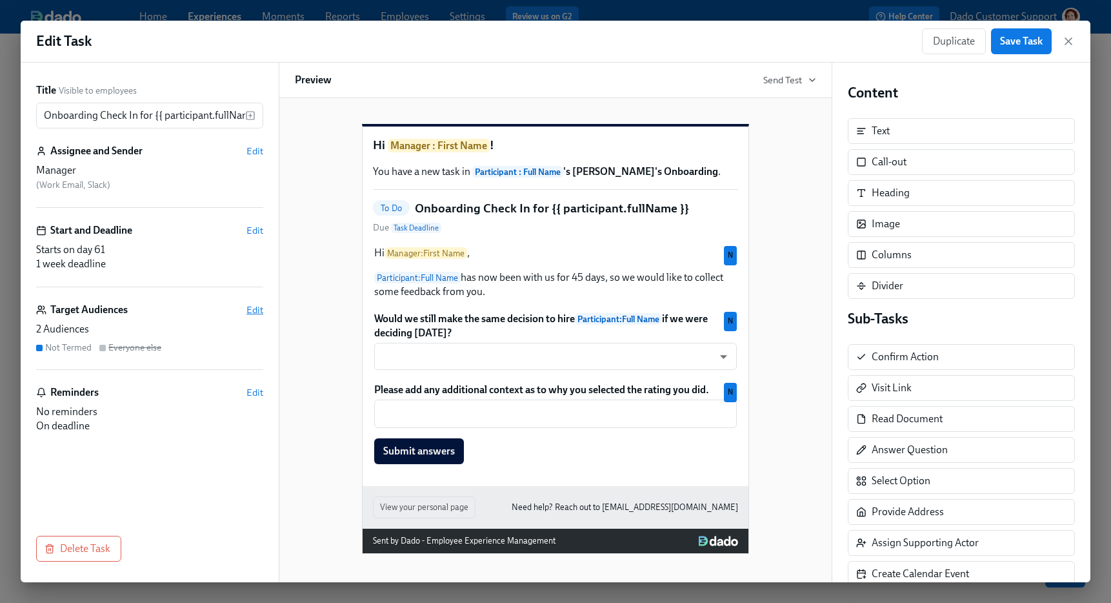
click at [259, 308] on span "Edit" at bounding box center [254, 309] width 17 height 13
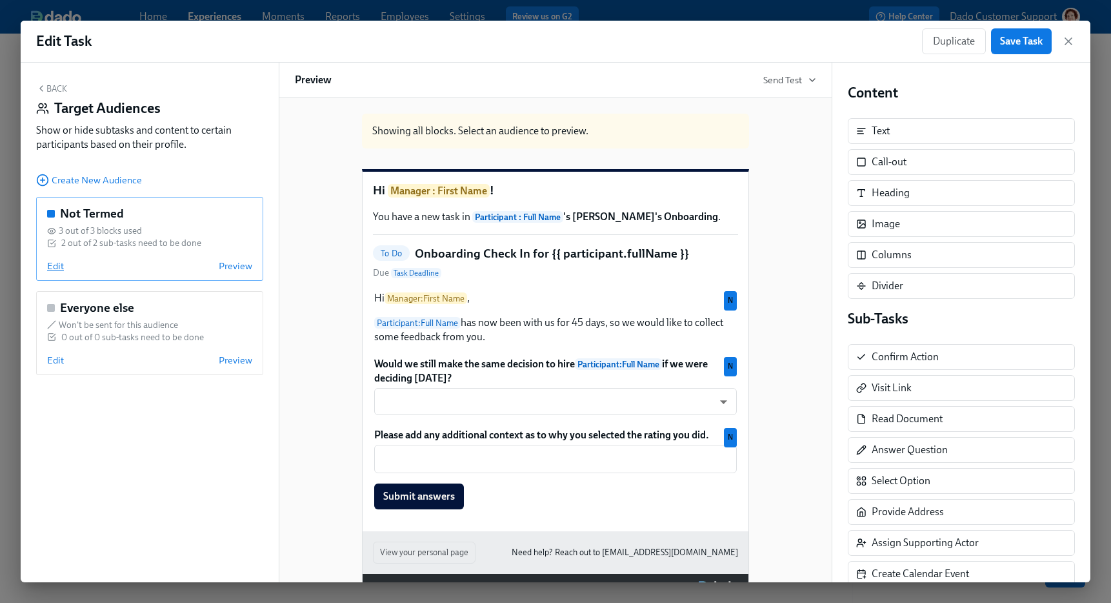
click at [54, 266] on span "Edit" at bounding box center [55, 265] width 17 height 13
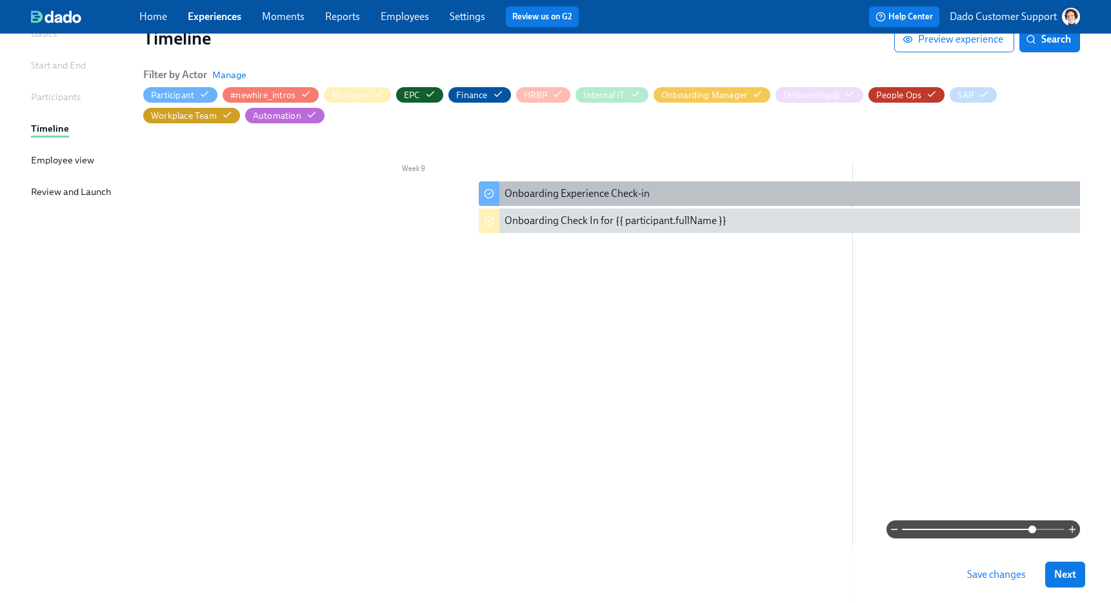
click at [506, 190] on div "Onboarding Experience Check-in" at bounding box center [577, 193] width 145 height 14
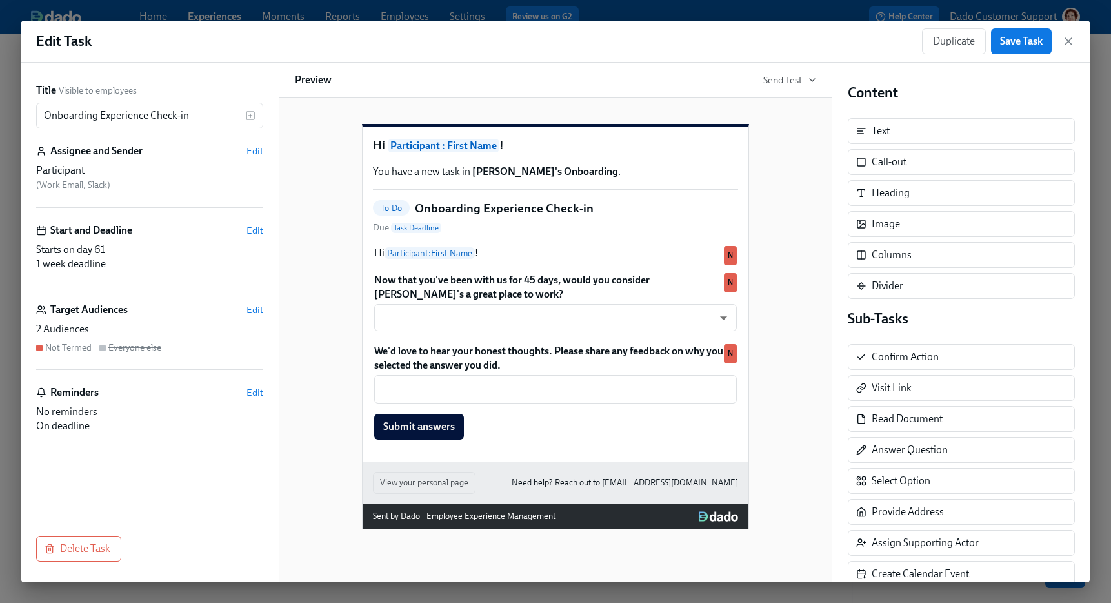
click at [252, 319] on div "Target Audiences Edit 2 Audiences Not Termed Everyone else" at bounding box center [149, 336] width 227 height 67
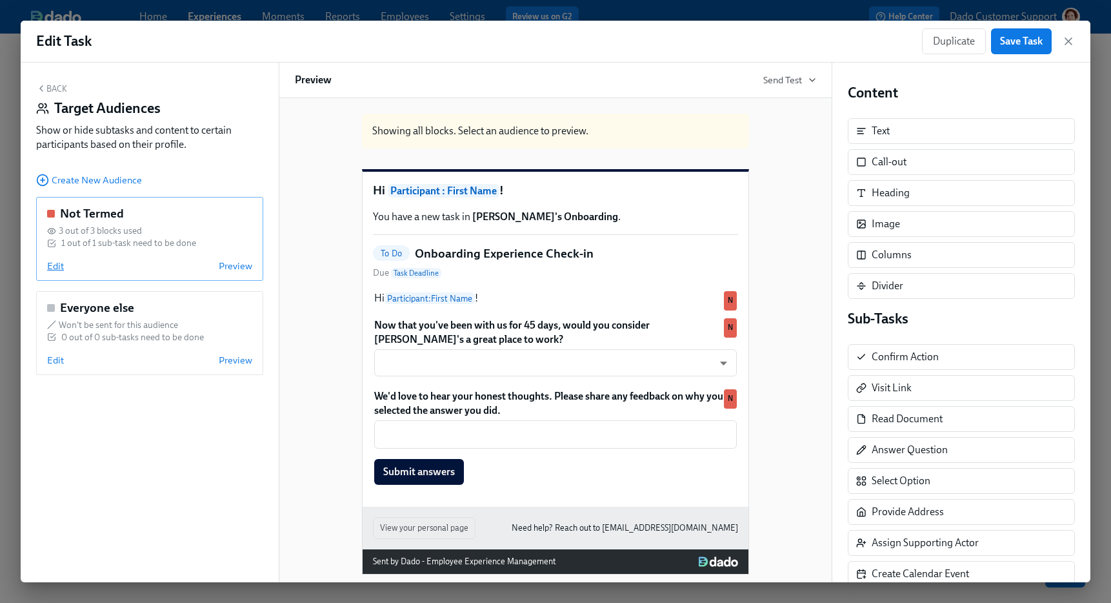
click at [52, 264] on span "Edit" at bounding box center [55, 265] width 17 height 13
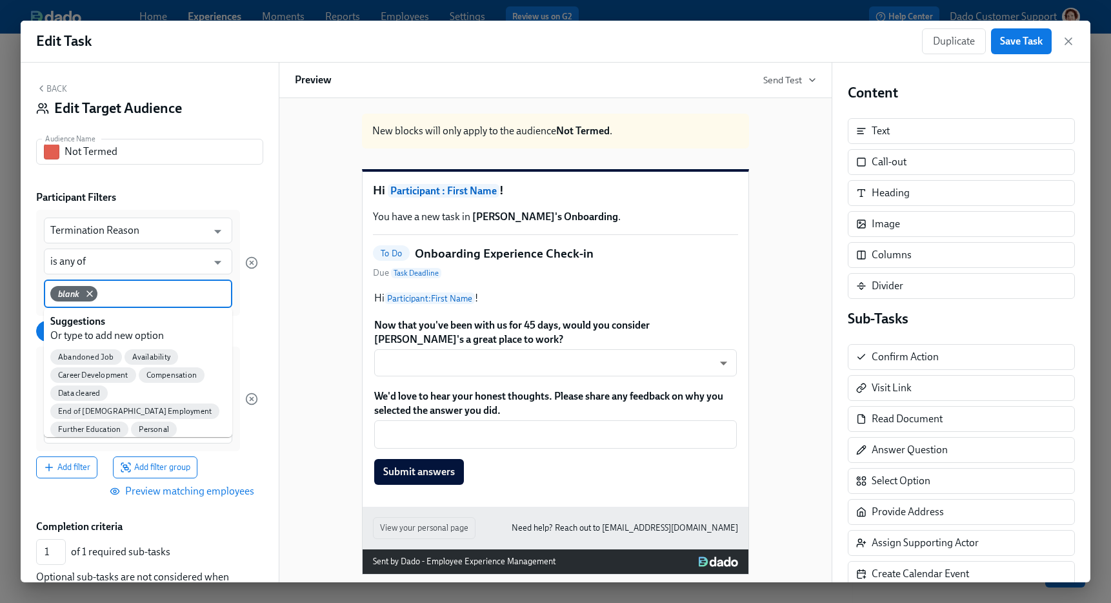
click at [161, 287] on input at bounding box center [163, 293] width 126 height 14
click at [72, 386] on div "Data cleared" at bounding box center [78, 392] width 57 height 15
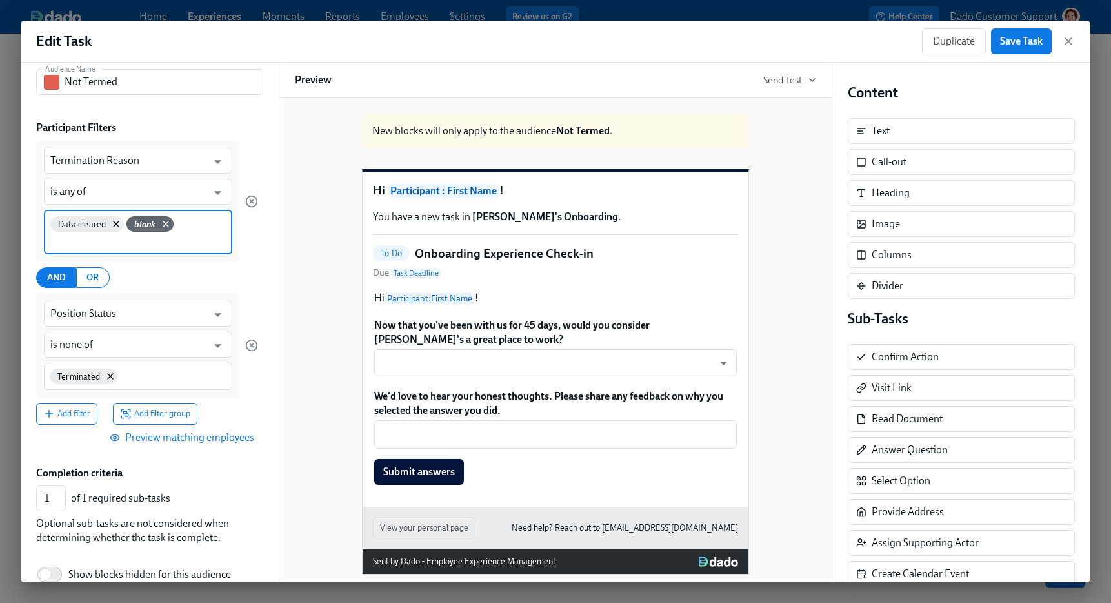
scroll to position [132, 0]
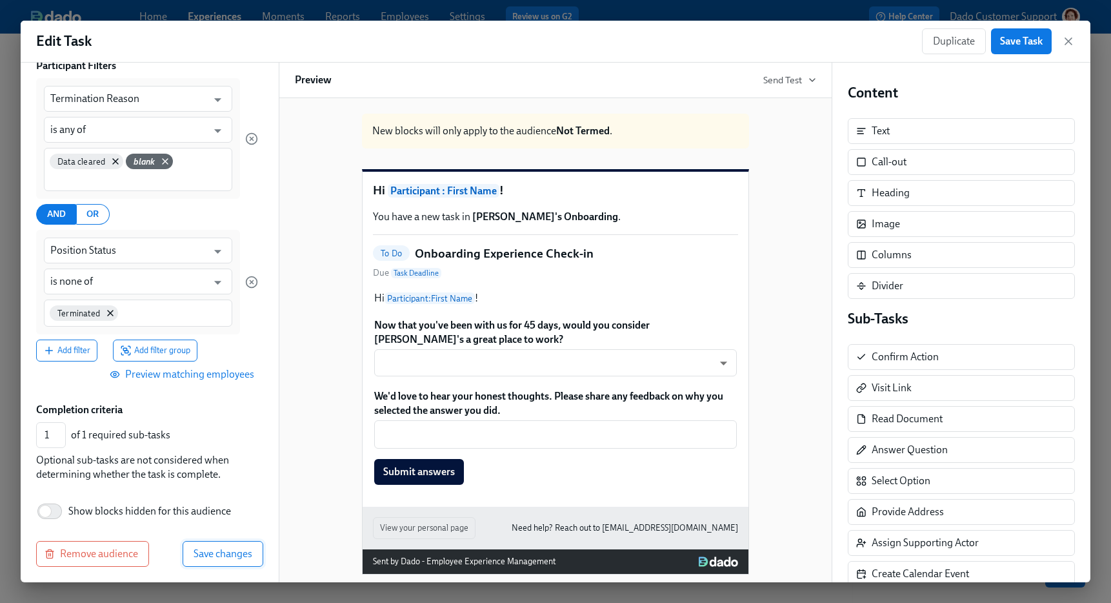
click at [226, 547] on button "Save changes" at bounding box center [223, 554] width 81 height 26
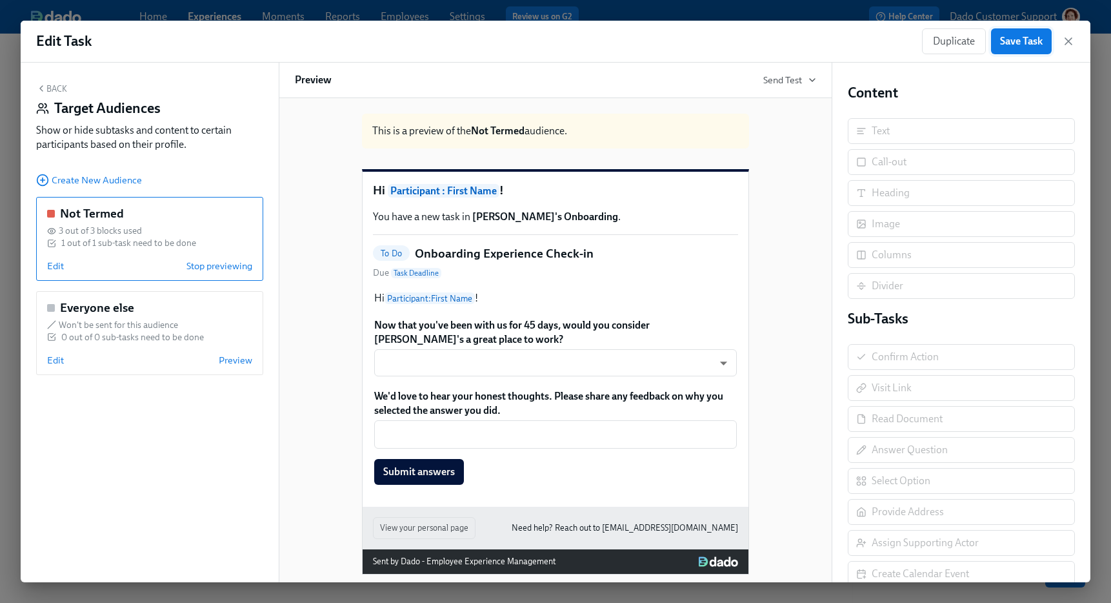
click at [1014, 46] on span "Save Task" at bounding box center [1021, 41] width 43 height 13
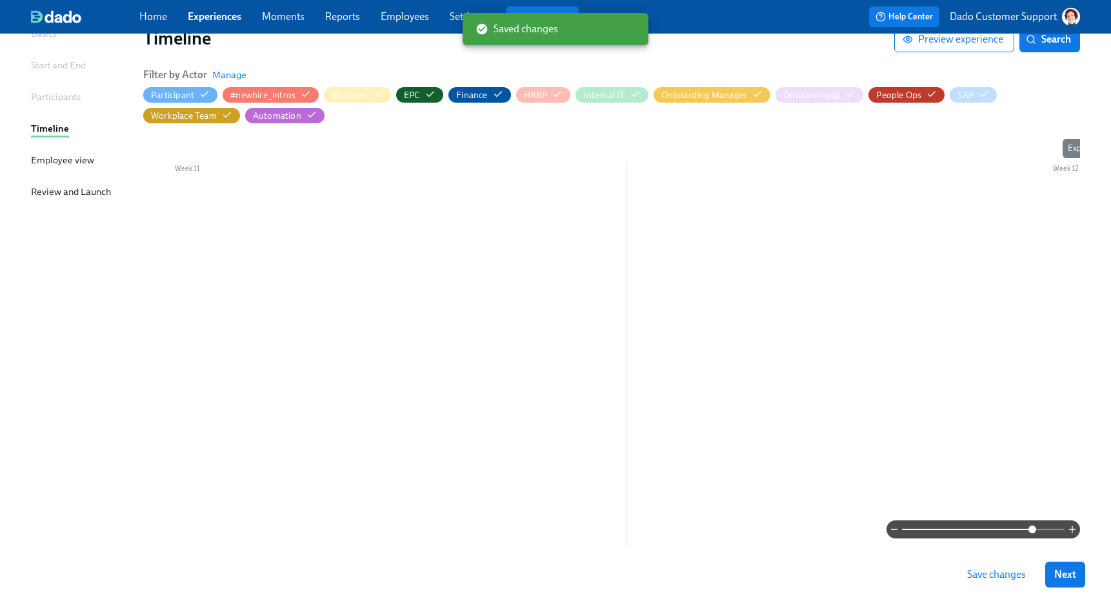
scroll to position [0, 9598]
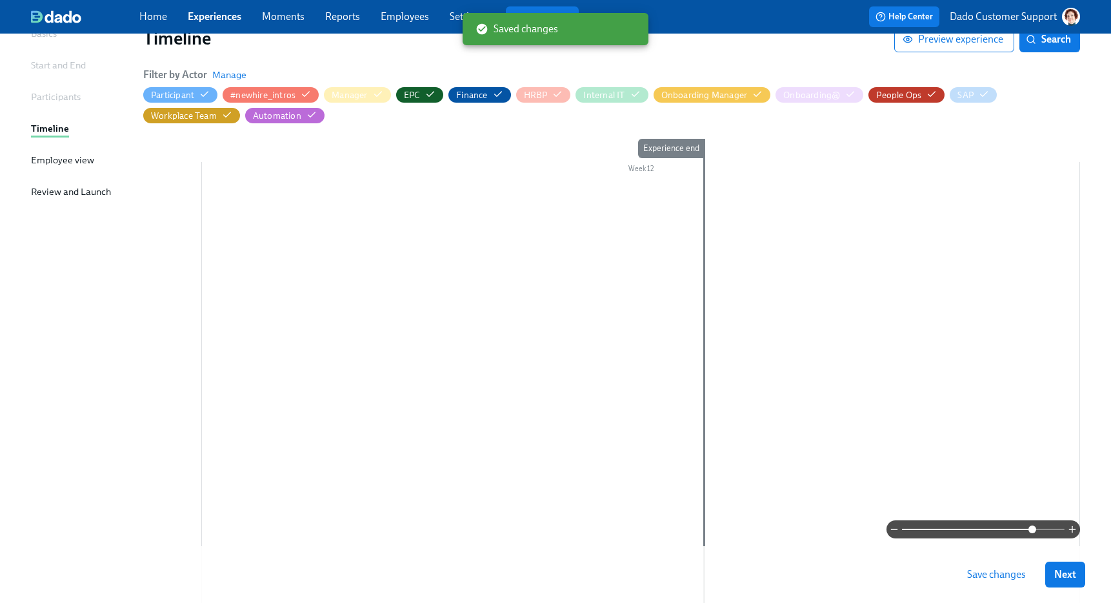
click at [987, 563] on button "Save changes" at bounding box center [996, 574] width 77 height 26
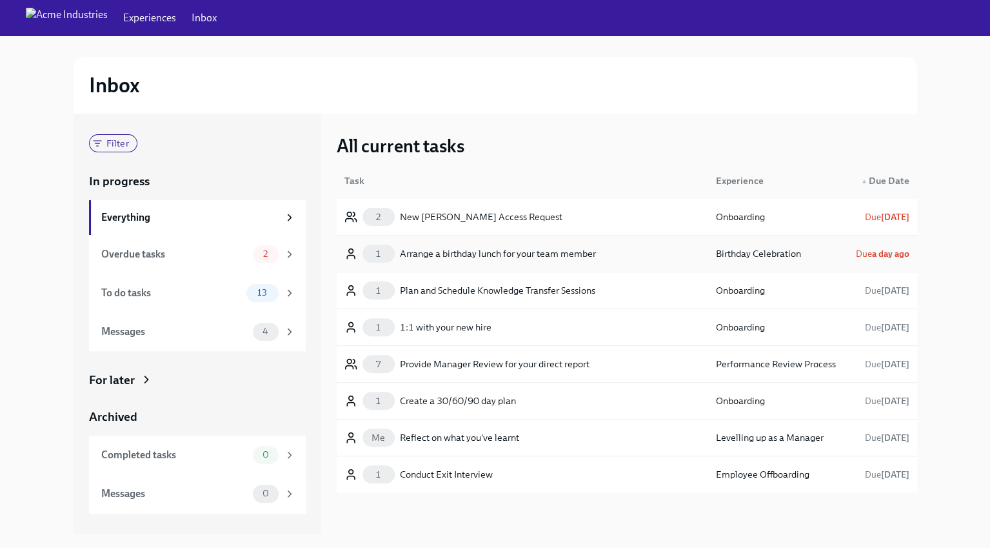
click at [459, 245] on div "1 Arrange a birthday lunch for your team member" at bounding box center [471, 254] width 252 height 18
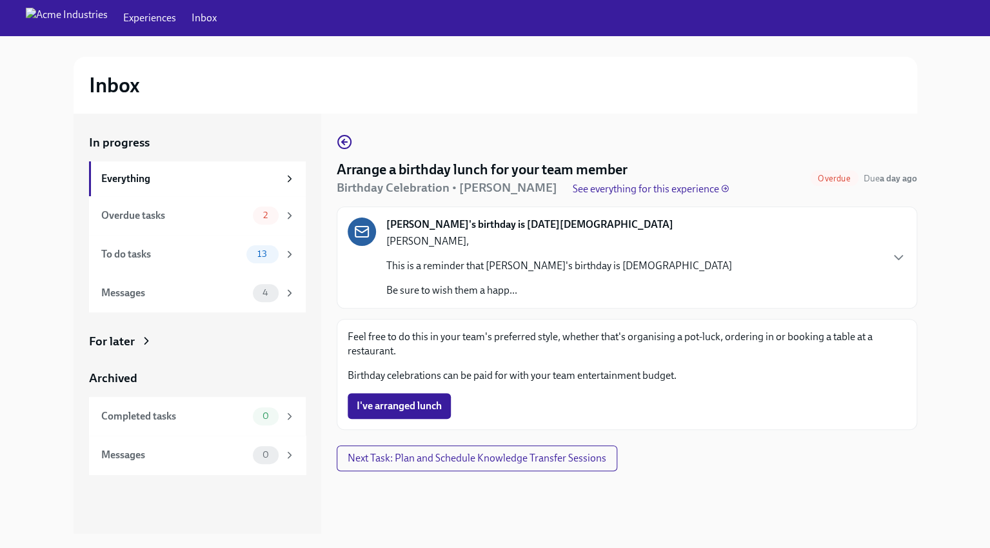
click at [123, 11] on link "Experiences" at bounding box center [149, 18] width 53 height 14
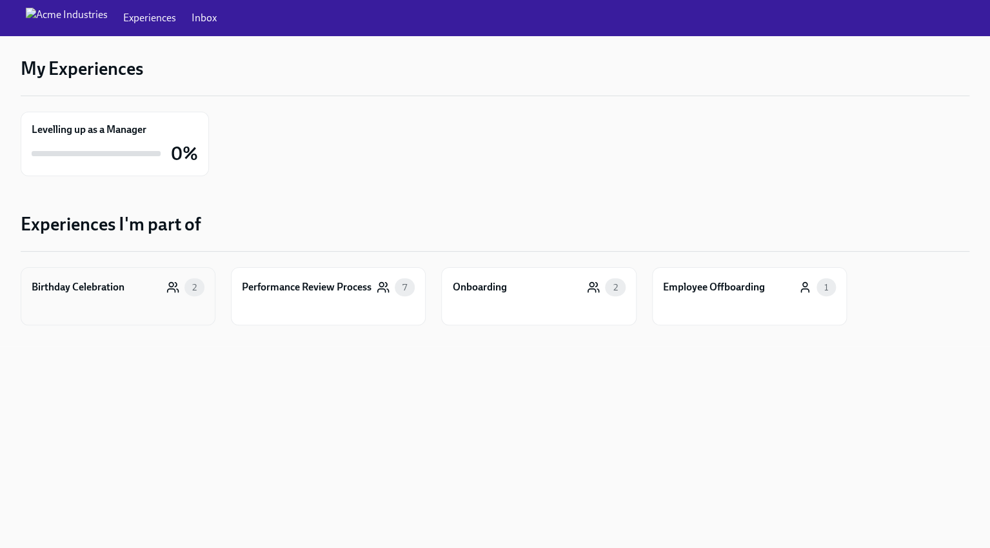
click at [72, 284] on div "Birthday Celebration" at bounding box center [78, 287] width 93 height 14
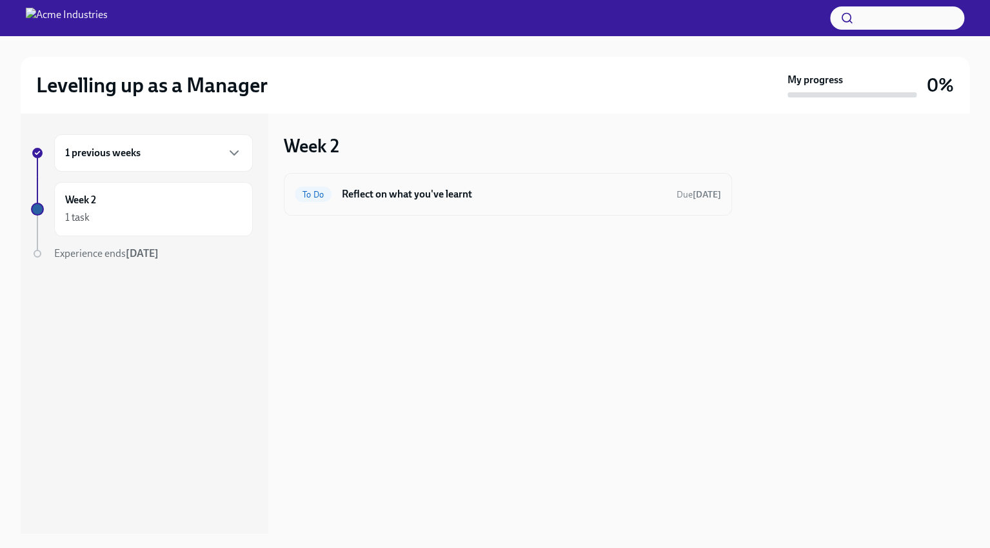
click at [378, 187] on h6 "Reflect on what you've learnt" at bounding box center [504, 194] width 325 height 14
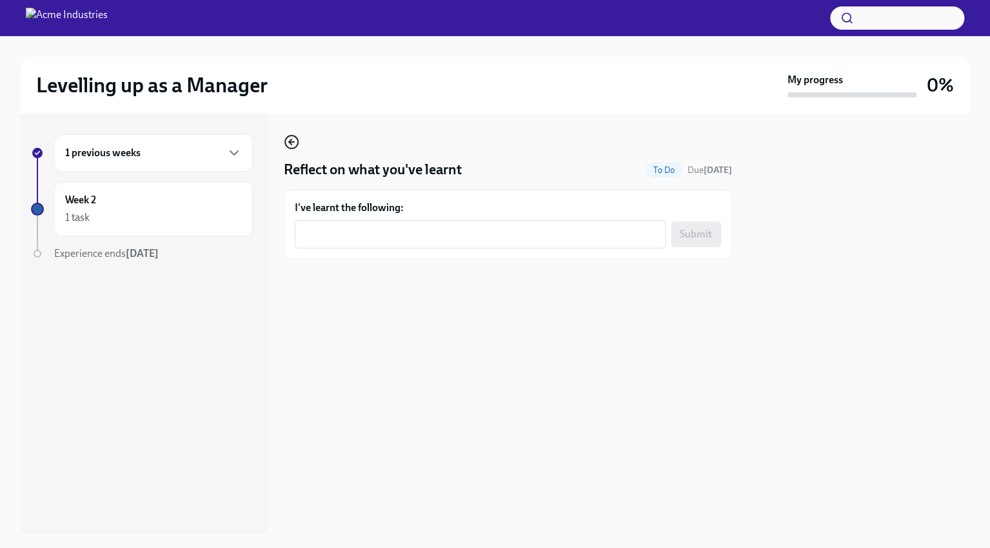
click at [293, 139] on icon "button" at bounding box center [291, 141] width 15 height 15
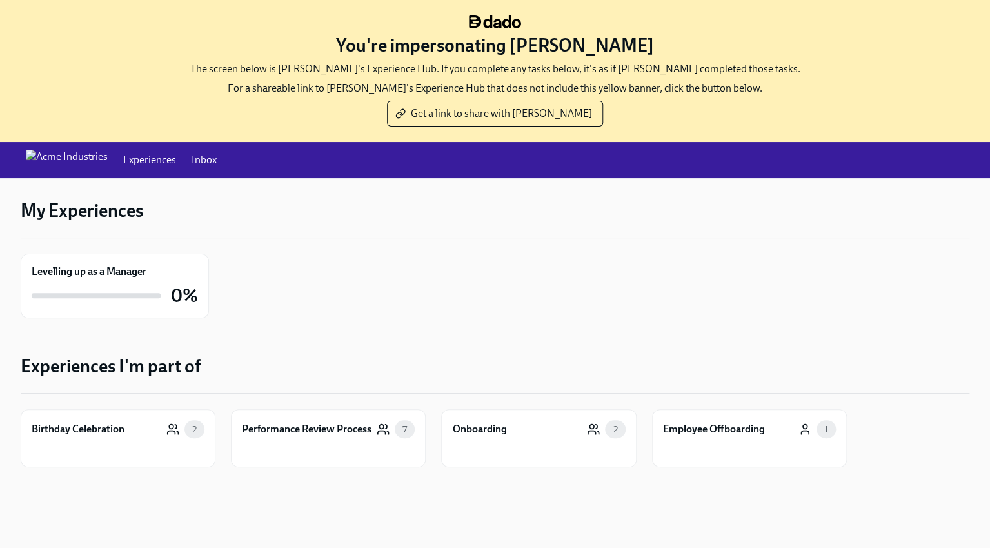
click at [192, 157] on link "Inbox" at bounding box center [204, 160] width 25 height 14
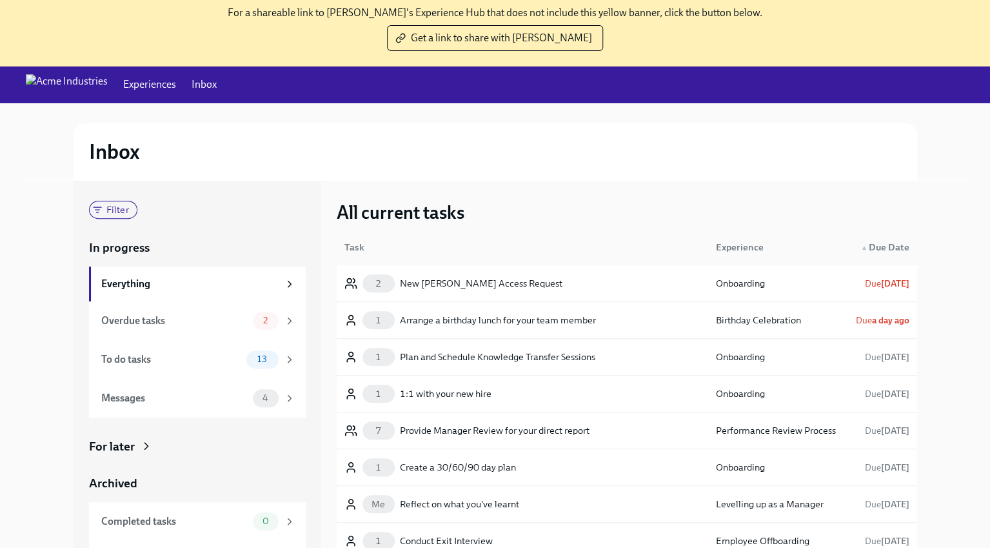
scroll to position [128, 0]
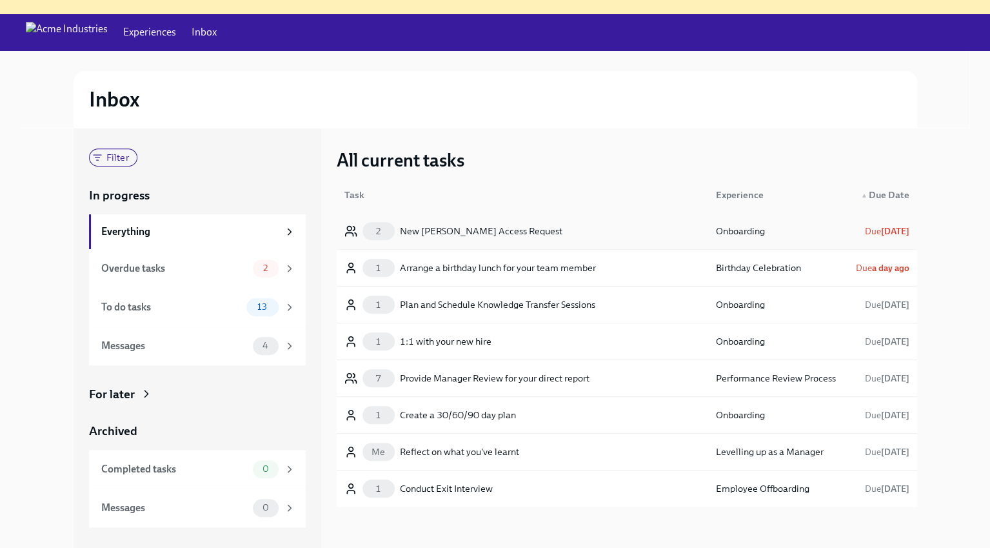
click at [434, 227] on div "New [PERSON_NAME] Access Request" at bounding box center [481, 230] width 163 height 15
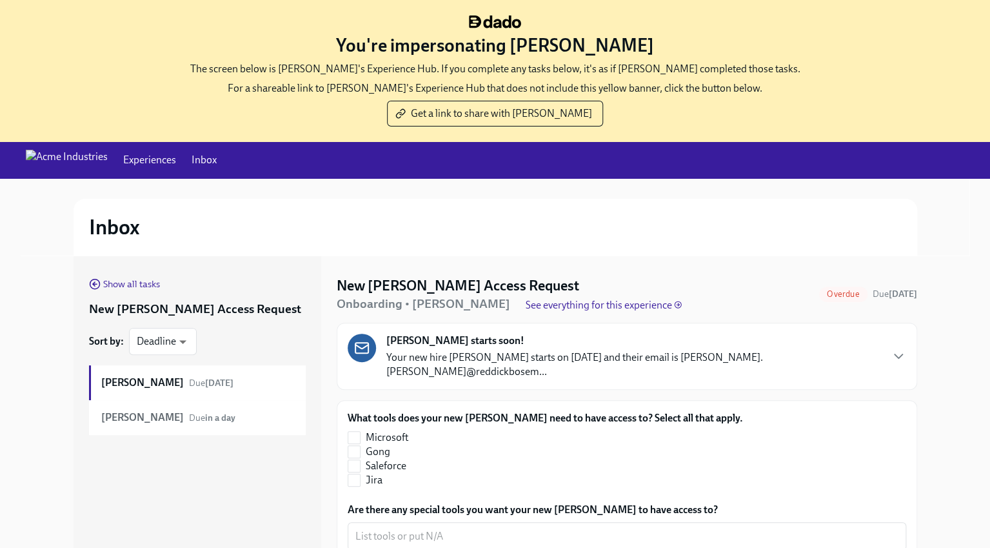
click at [137, 273] on div "Show all tasks New [PERSON_NAME] Access Request Sort by : Deadline deadline ​ […" at bounding box center [198, 465] width 248 height 420
click at [132, 282] on span "Show all tasks" at bounding box center [124, 283] width 71 height 13
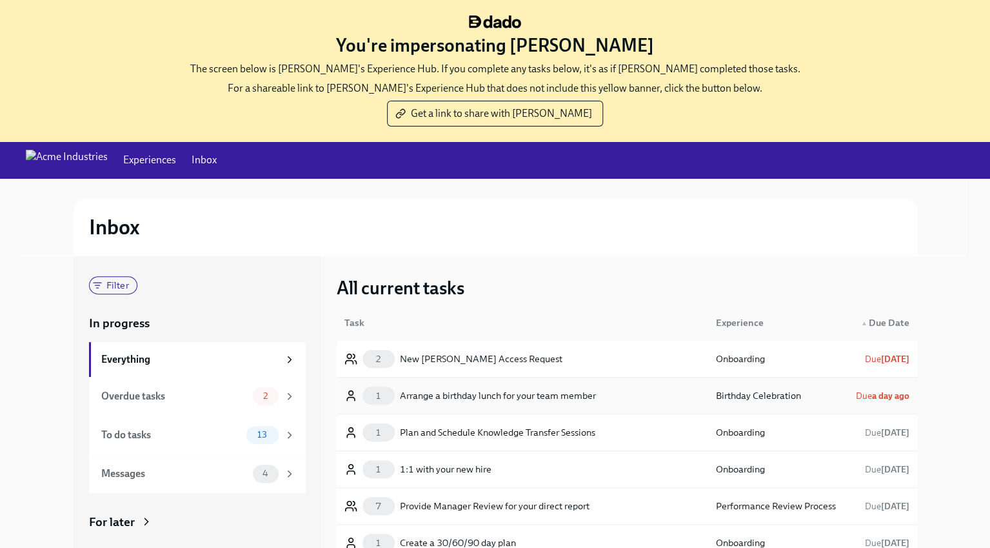
click at [449, 394] on div "Arrange a birthday lunch for your team member" at bounding box center [498, 395] width 196 height 15
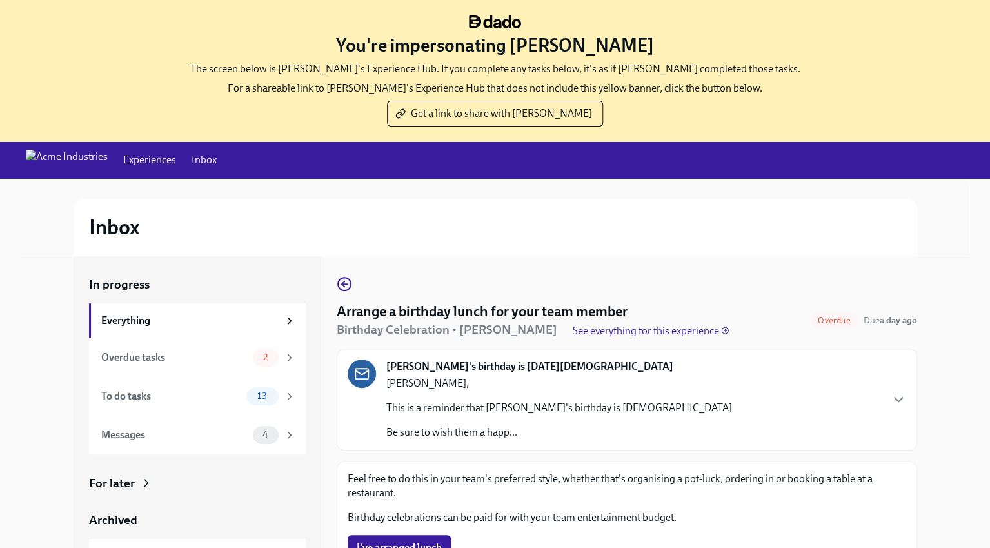
scroll to position [128, 0]
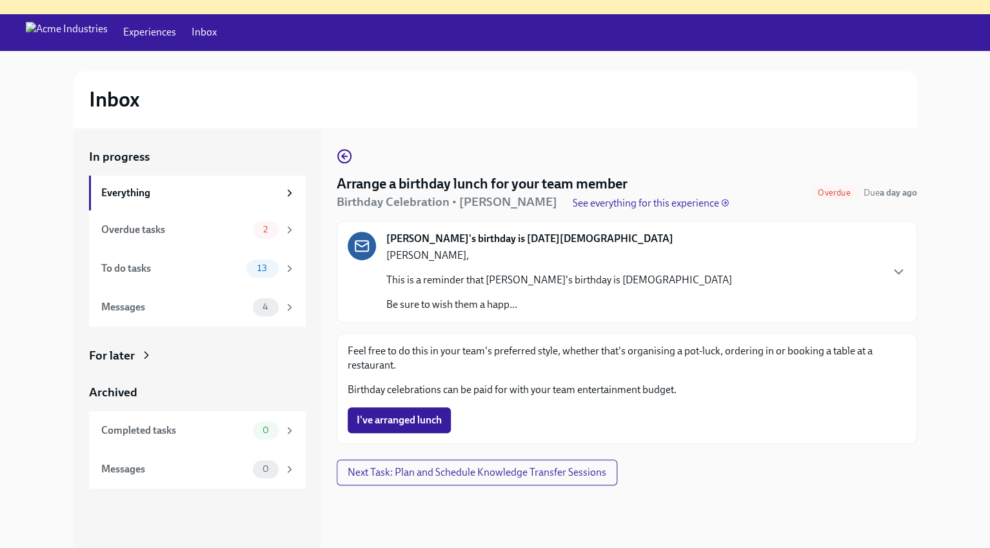
click at [334, 161] on div "In progress Everything Overdue tasks 2 To do tasks 13 Messages 4 For later Arch…" at bounding box center [496, 338] width 844 height 420
click at [343, 156] on icon "button" at bounding box center [344, 155] width 15 height 15
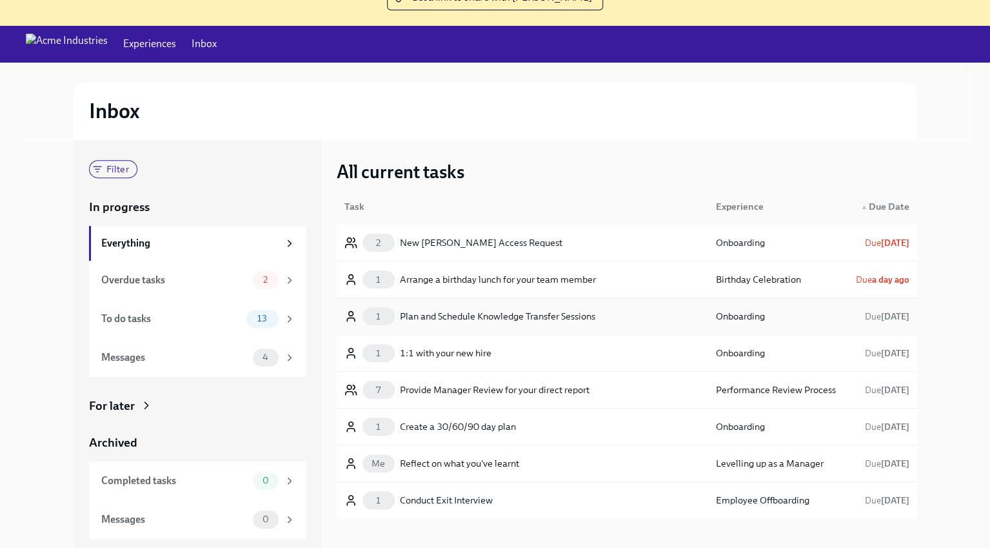
scroll to position [128, 0]
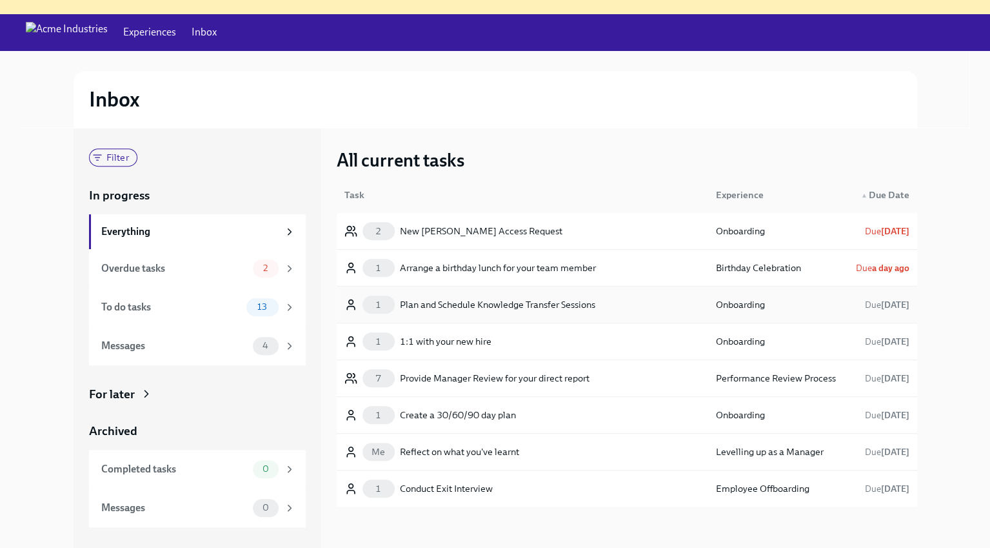
click at [443, 301] on div "Plan and Schedule Knowledge Transfer Sessions" at bounding box center [497, 304] width 195 height 15
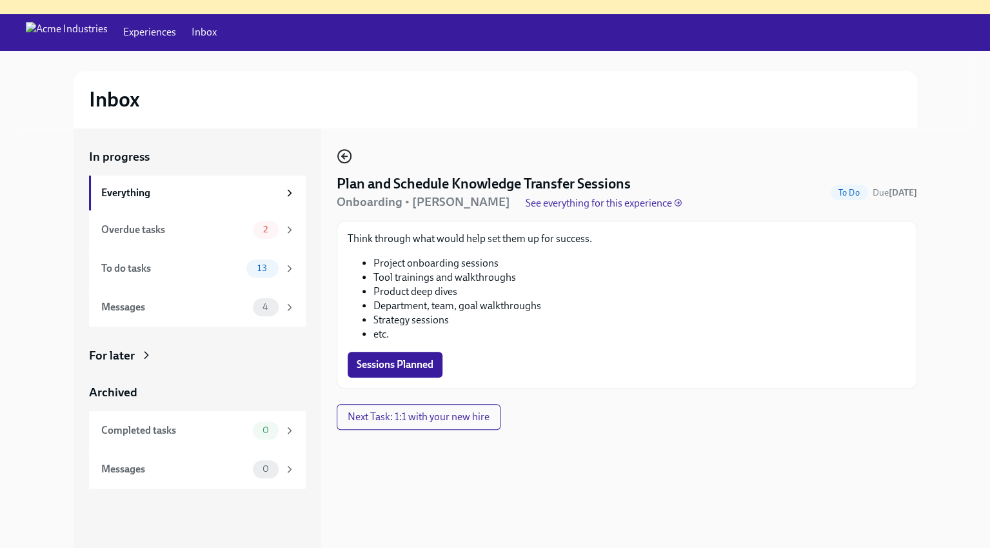
click at [345, 157] on icon "button" at bounding box center [344, 155] width 15 height 15
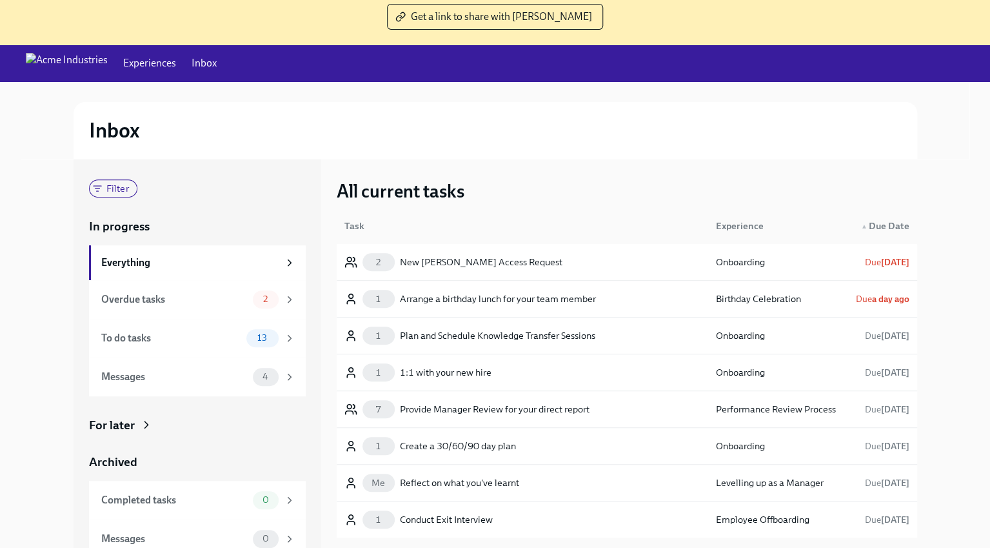
scroll to position [128, 0]
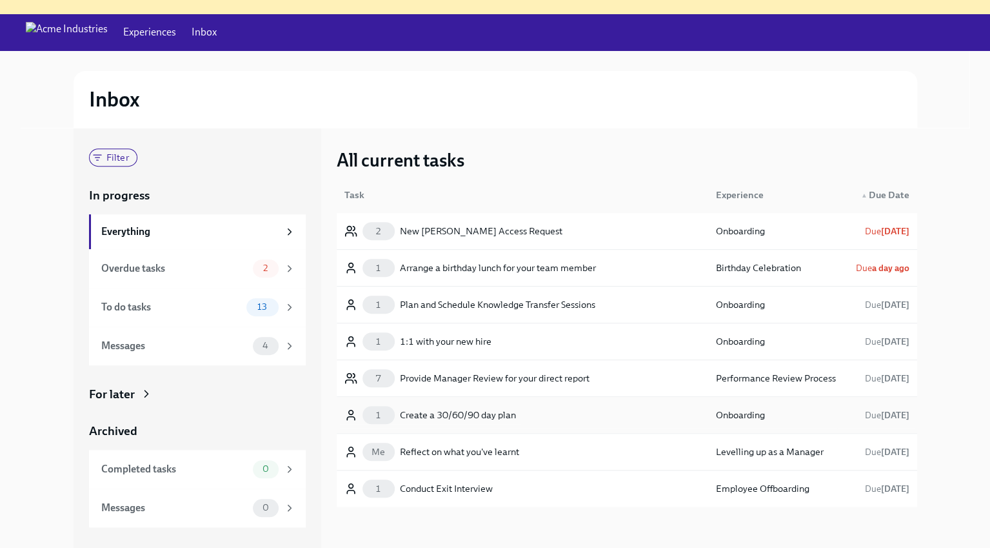
click at [440, 411] on div "Create a 30/60/90 day plan" at bounding box center [458, 414] width 116 height 15
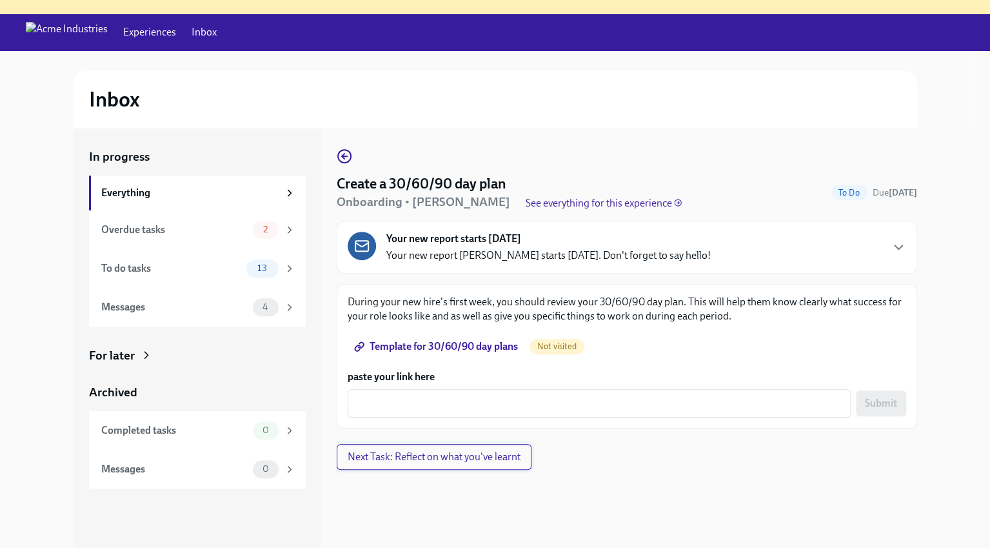
click at [425, 454] on span "Next Task: Reflect on what you've learnt" at bounding box center [434, 456] width 173 height 13
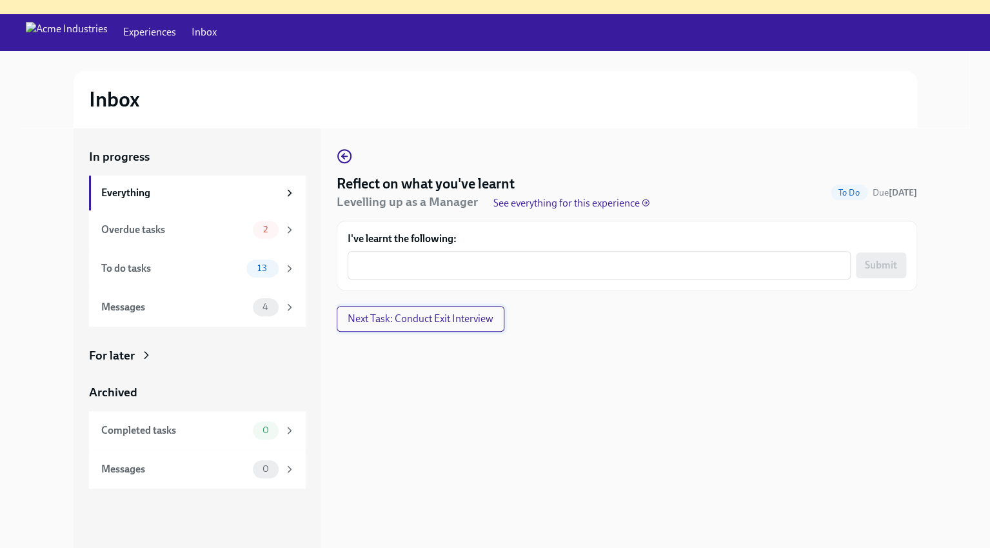
click at [420, 316] on span "Next Task: Conduct Exit Interview" at bounding box center [421, 318] width 146 height 13
